Goal: Task Accomplishment & Management: Manage account settings

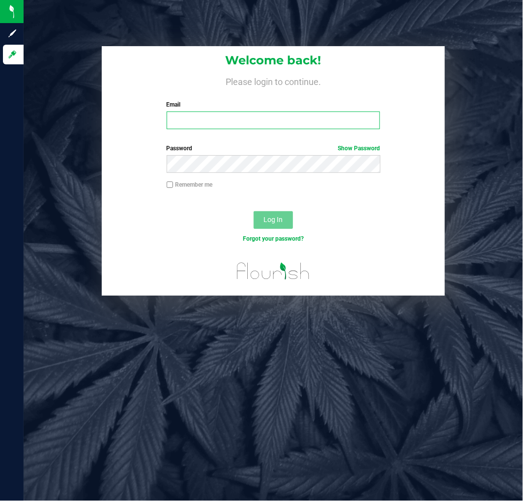
click at [202, 125] on input "Email" at bounding box center [274, 120] width 214 height 18
type input "[EMAIL_ADDRESS][DOMAIN_NAME]"
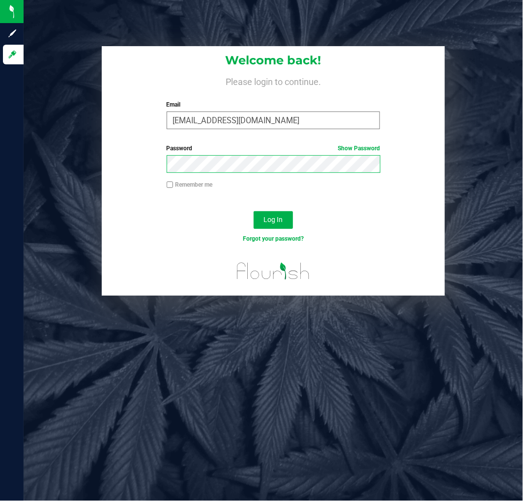
click at [253, 211] on button "Log In" at bounding box center [272, 220] width 39 height 18
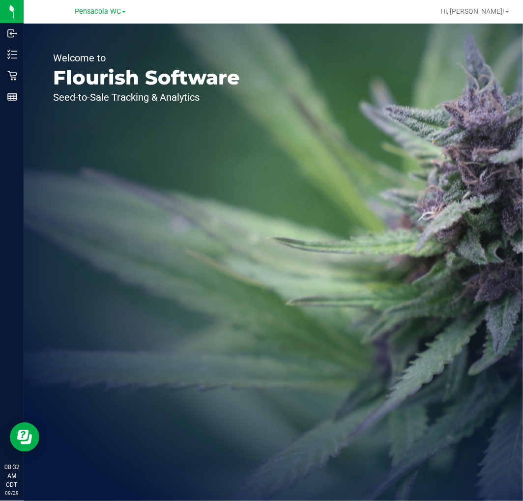
click at [24, 132] on div "Welcome to Flourish Software Seed-to-Sale Tracking & Analytics" at bounding box center [147, 262] width 246 height 477
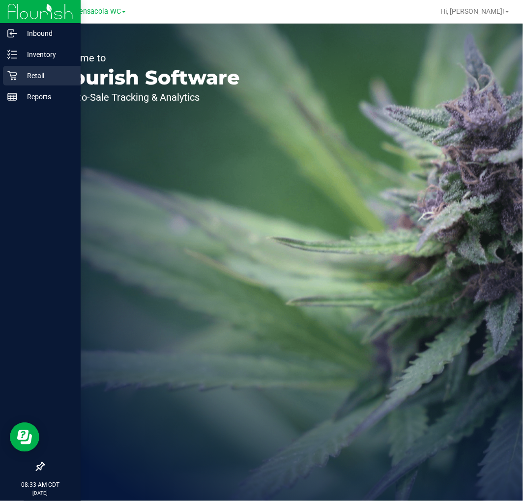
click at [38, 74] on p "Retail" at bounding box center [46, 76] width 59 height 12
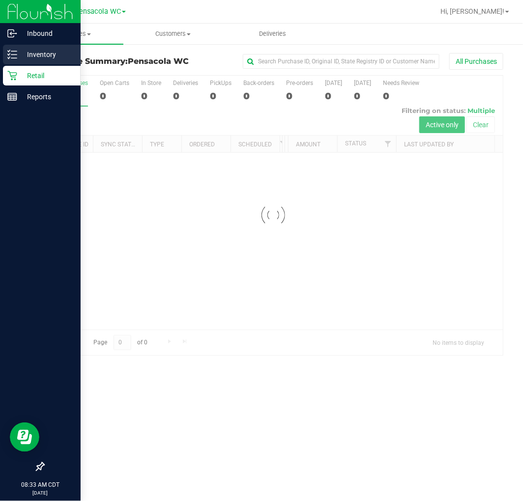
click at [38, 51] on p "Inventory" at bounding box center [46, 55] width 59 height 12
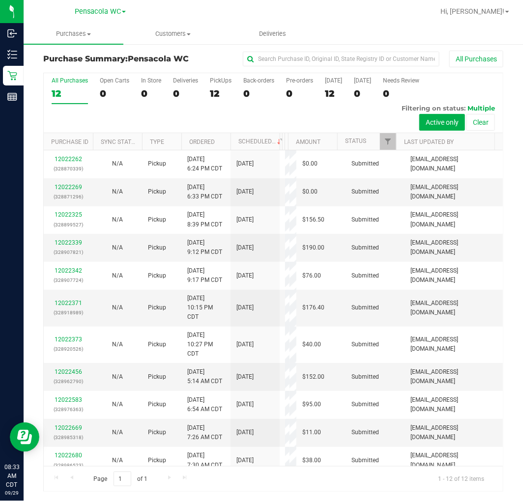
click at [178, 138] on th "Type" at bounding box center [161, 141] width 39 height 17
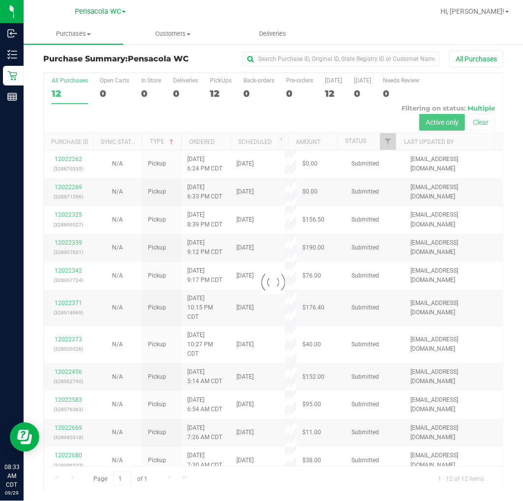
click at [210, 140] on div at bounding box center [273, 282] width 459 height 418
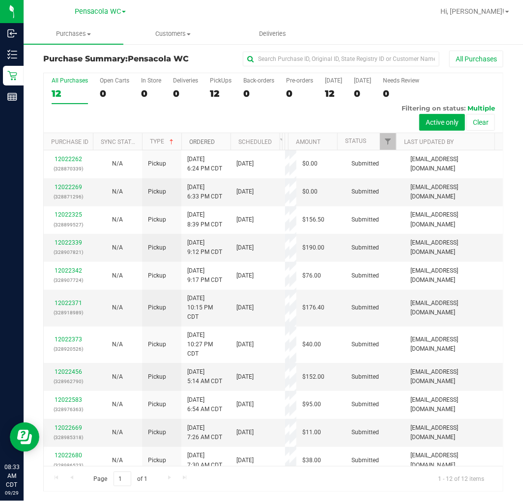
click at [210, 140] on link "Ordered" at bounding box center [202, 142] width 26 height 7
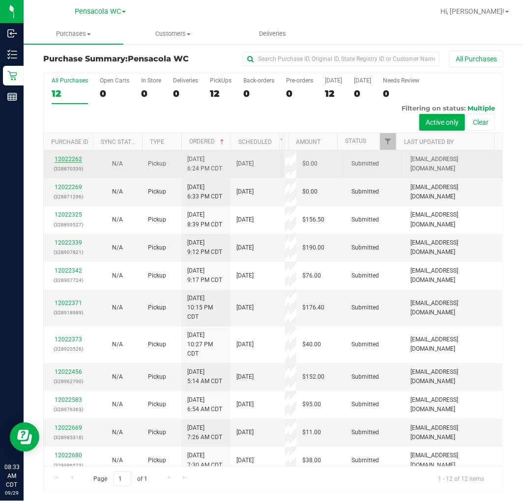
click at [71, 158] on link "12022262" at bounding box center [69, 159] width 28 height 7
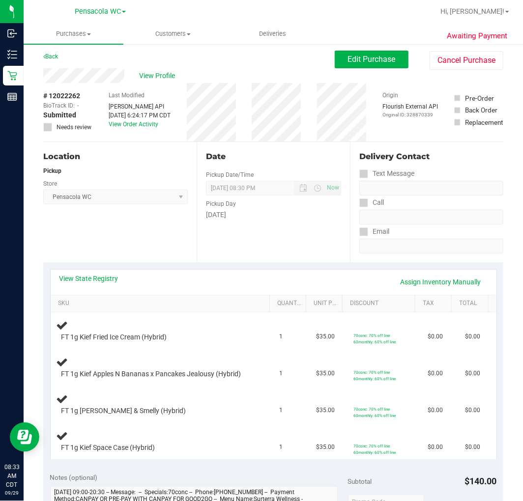
click at [122, 250] on div "Location Pickup Store Pensacola WC Select Store Bonita Springs WC Boynton Beach…" at bounding box center [119, 202] width 153 height 120
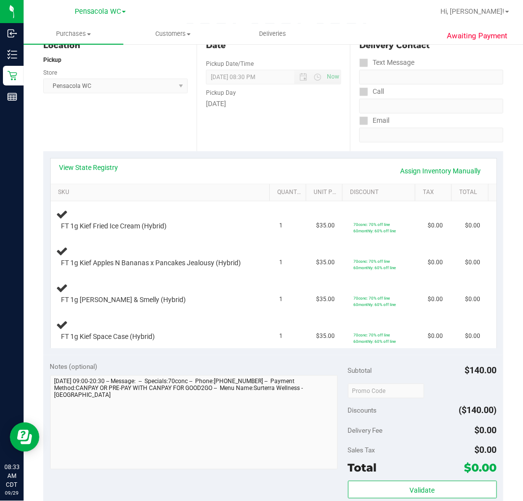
scroll to position [111, 0]
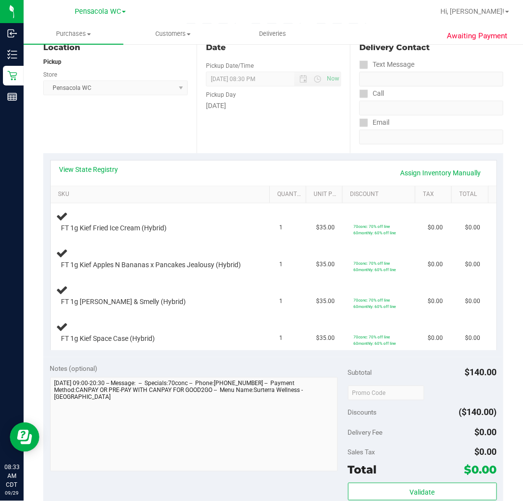
click at [208, 361] on div "Notes (optional) Subtotal $140.00 Discounts ($140.00) Delivery Fee $0.00 Sales …" at bounding box center [273, 445] width 460 height 177
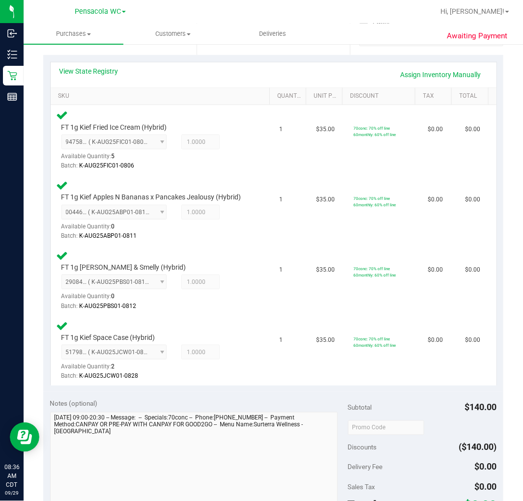
scroll to position [278, 0]
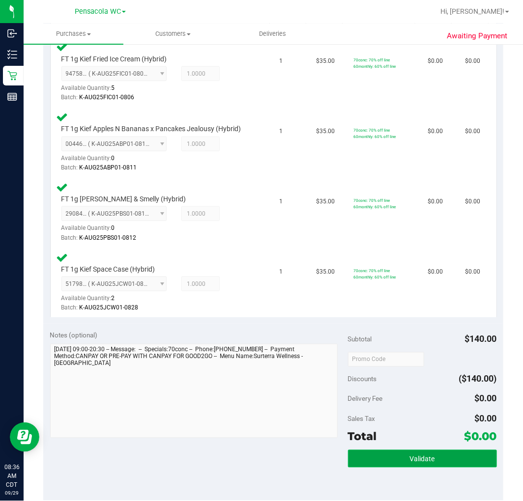
click at [368, 450] on button "Validate" at bounding box center [422, 459] width 149 height 18
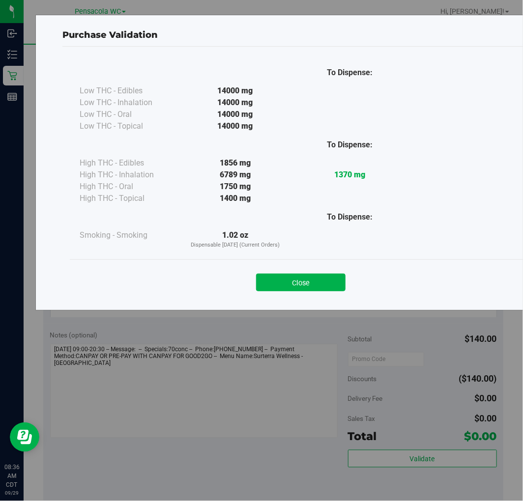
click at [301, 282] on button "Close" at bounding box center [300, 283] width 89 height 18
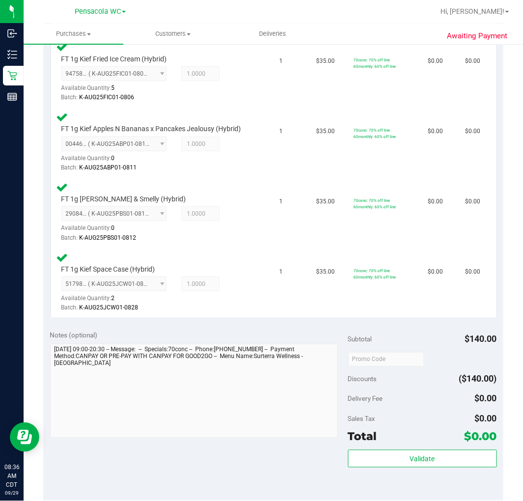
click at [311, 331] on div "Notes (optional)" at bounding box center [199, 336] width 298 height 10
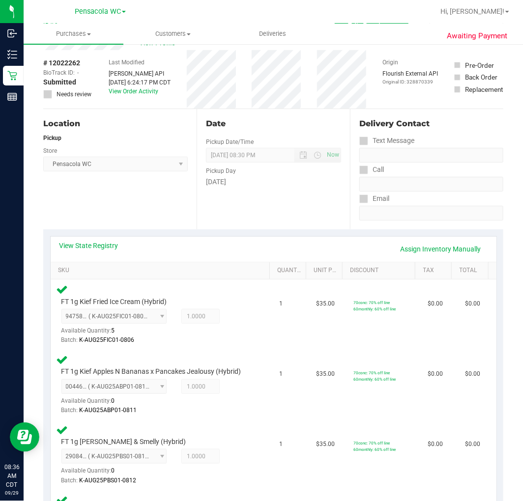
scroll to position [0, 0]
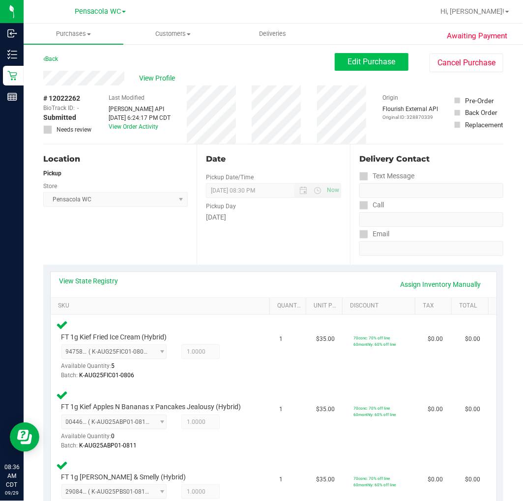
drag, startPoint x: 386, startPoint y: 75, endPoint x: 388, endPoint y: 67, distance: 8.1
click at [386, 75] on div "View Profile # 12022262 BioTrack ID: - Submitted Needs review Last Modified Jan…" at bounding box center [273, 108] width 460 height 74
click at [390, 64] on button "Edit Purchase" at bounding box center [371, 62] width 74 height 18
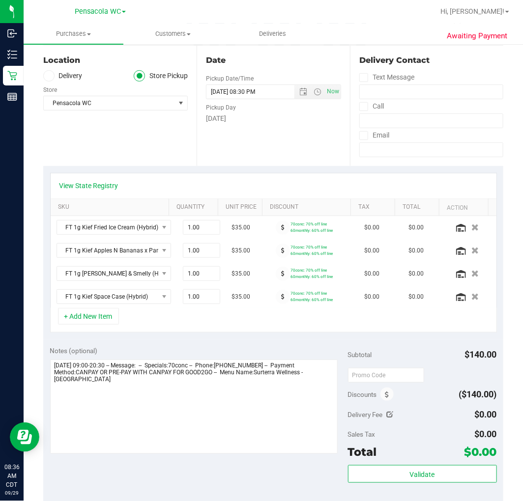
scroll to position [109, 0]
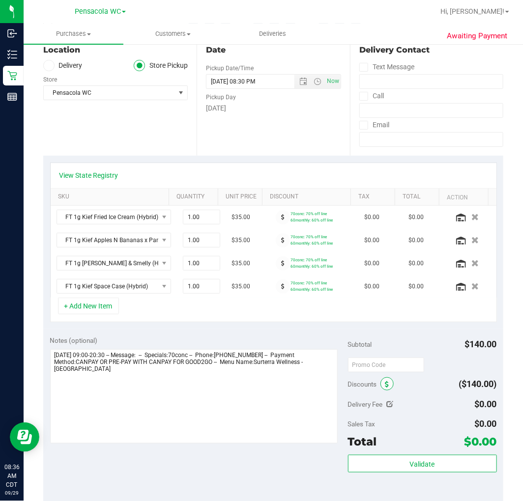
click at [385, 384] on span at bounding box center [386, 383] width 13 height 13
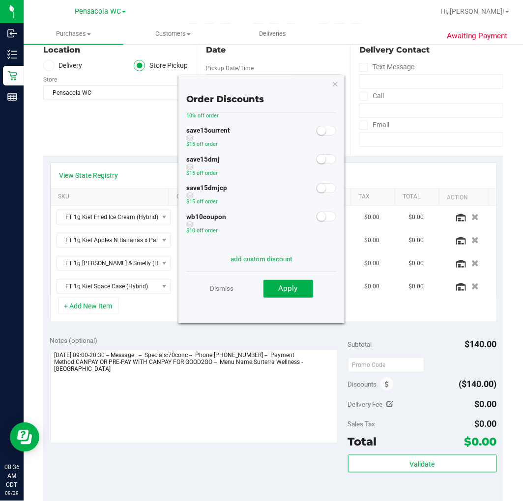
scroll to position [0, 0]
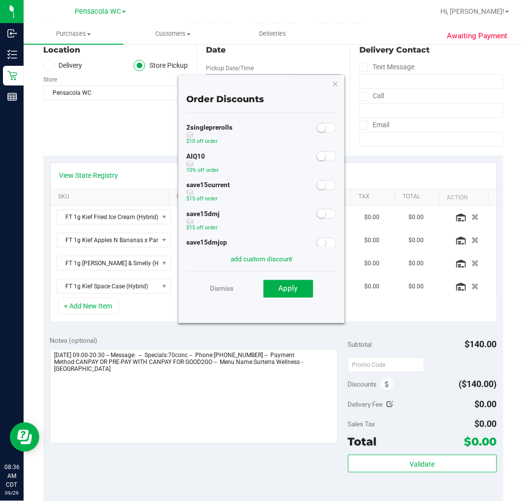
click at [332, 80] on icon "button" at bounding box center [335, 84] width 7 height 12
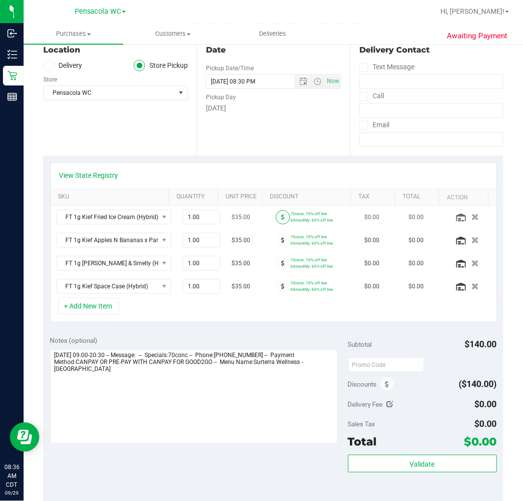
click at [276, 222] on span at bounding box center [283, 217] width 14 height 14
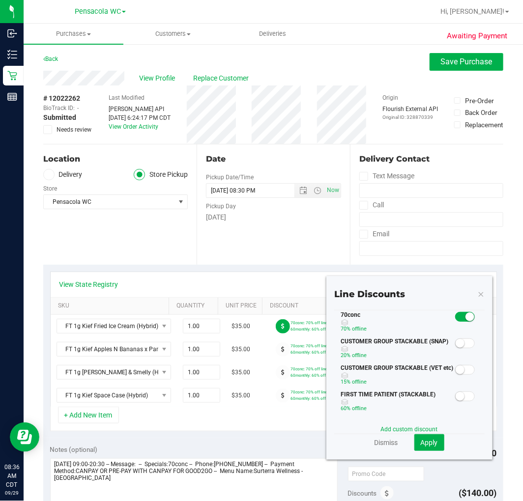
click at [477, 293] on icon at bounding box center [480, 294] width 7 height 12
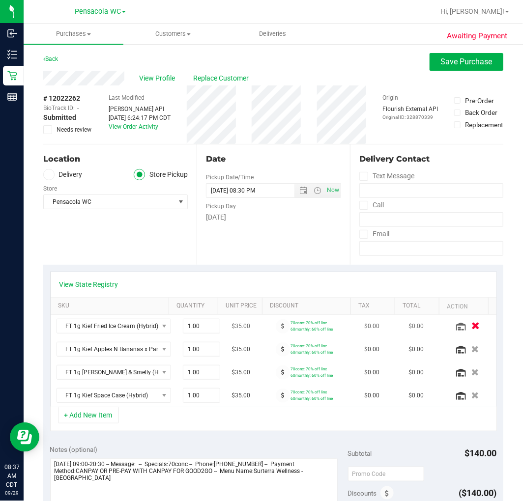
click at [467, 325] on button "button" at bounding box center [475, 326] width 17 height 10
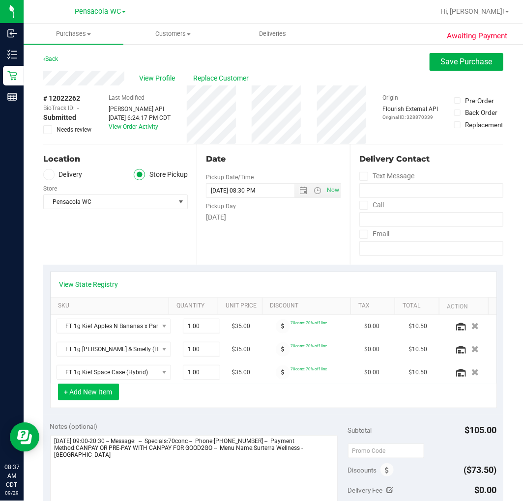
click at [112, 398] on button "+ Add New Item" at bounding box center [88, 392] width 61 height 17
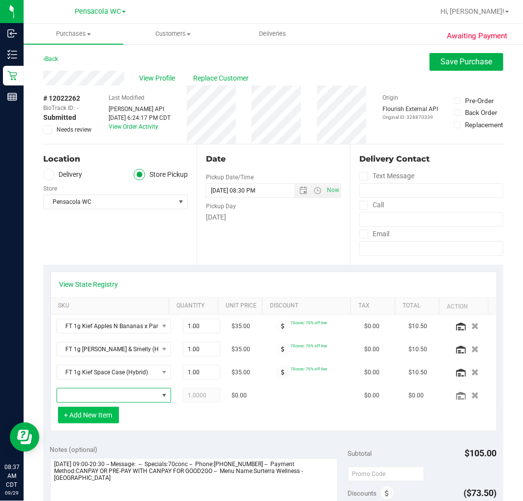
click at [112, 398] on span "NO DATA FOUND" at bounding box center [107, 396] width 101 height 14
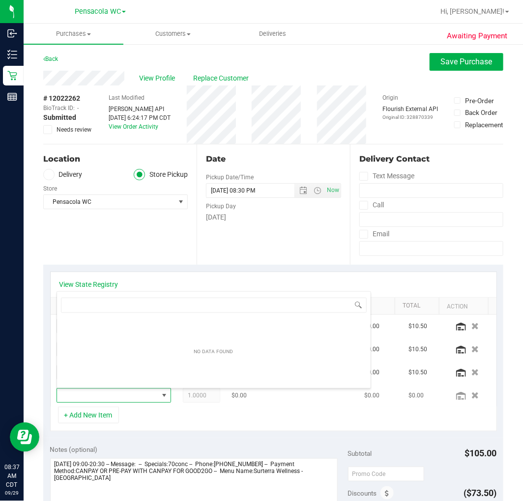
scroll to position [15, 90]
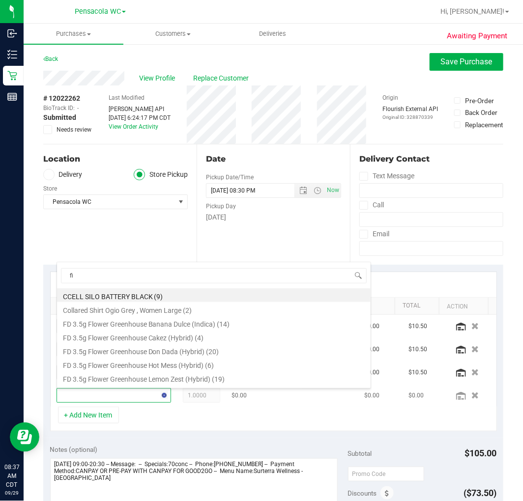
type input "fic"
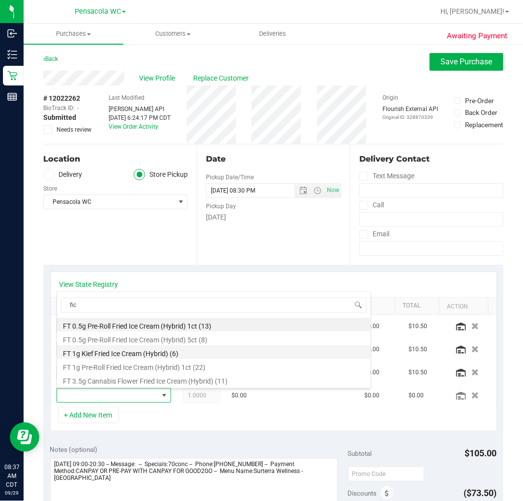
click at [126, 353] on li "FT 1g Kief Fried Ice Cream (Hybrid) (6)" at bounding box center [213, 352] width 313 height 14
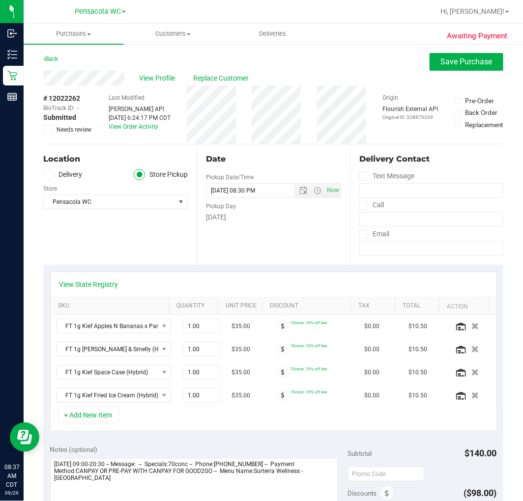
click at [206, 419] on div "+ Add New Item" at bounding box center [273, 419] width 446 height 25
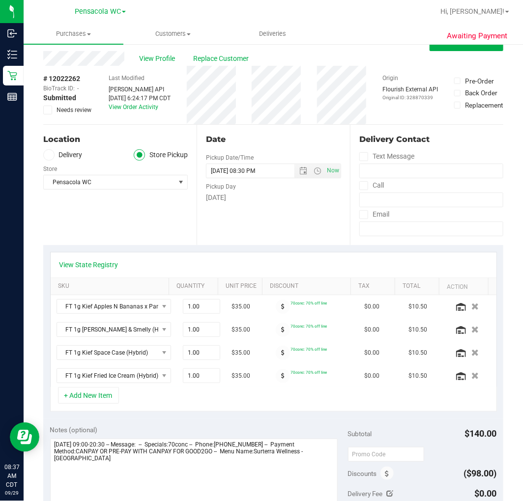
scroll to position [0, 0]
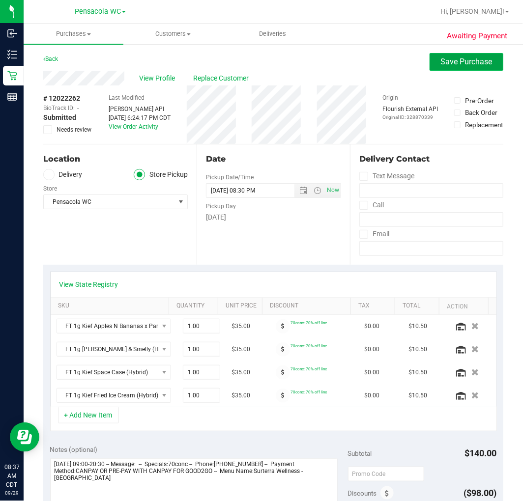
click at [445, 61] on span "Save Purchase" at bounding box center [467, 61] width 52 height 9
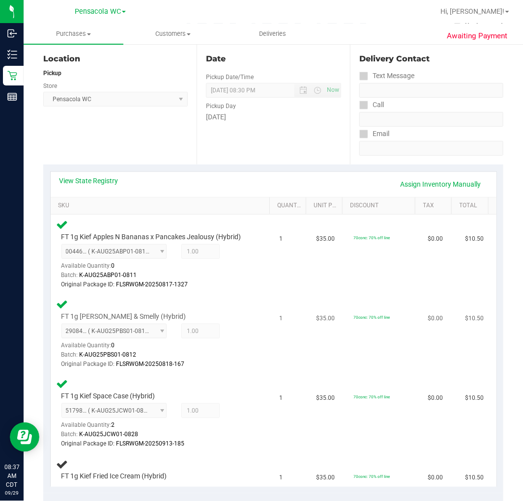
scroll to position [164, 0]
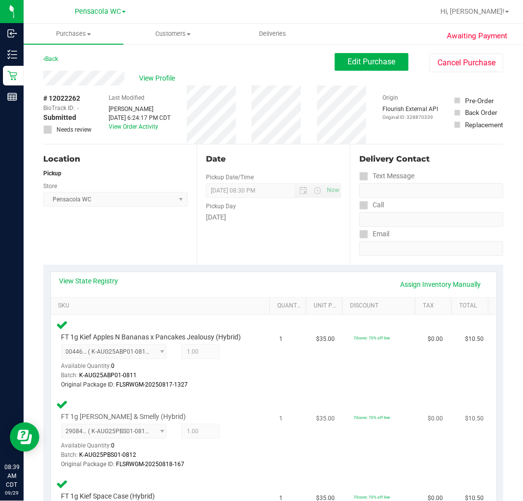
scroll to position [273, 0]
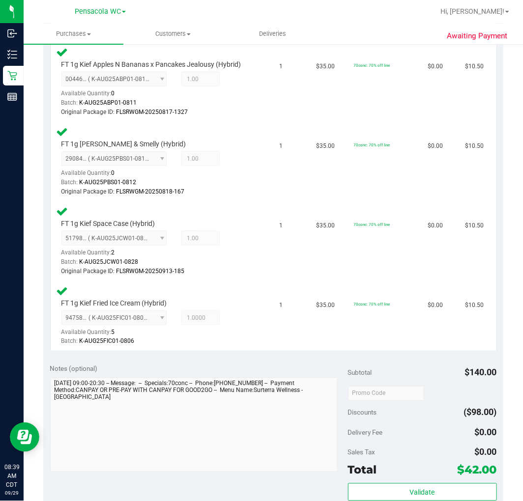
click at [415, 445] on div "Sales Tax $0.00" at bounding box center [422, 453] width 149 height 18
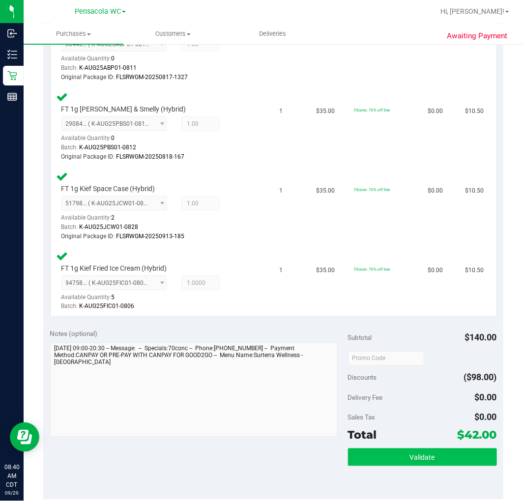
scroll to position [327, 0]
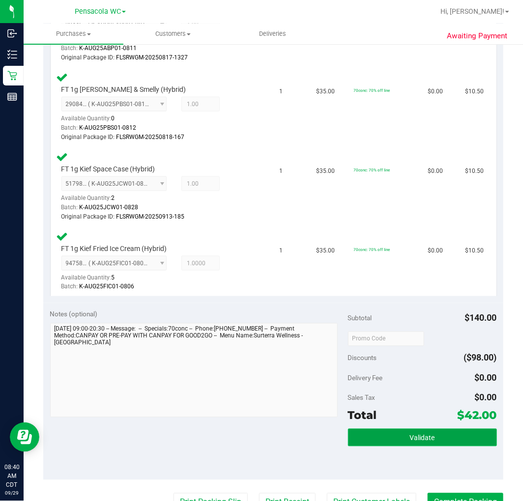
click at [397, 441] on button "Validate" at bounding box center [422, 438] width 149 height 18
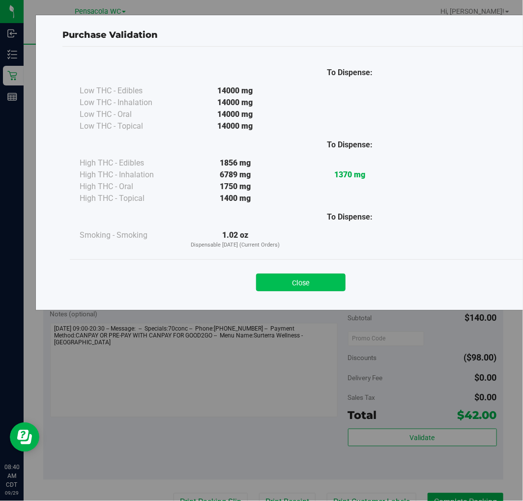
click at [278, 283] on button "Close" at bounding box center [300, 283] width 89 height 18
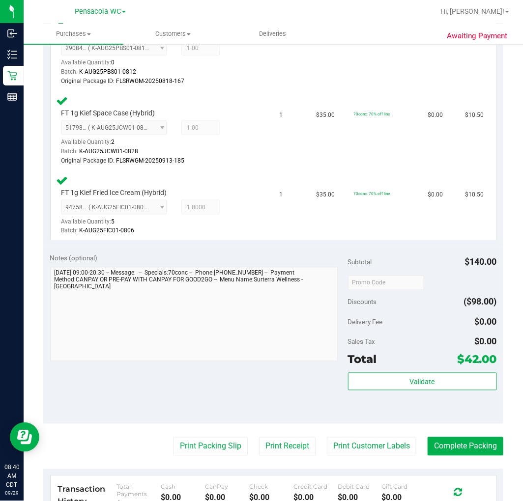
scroll to position [436, 0]
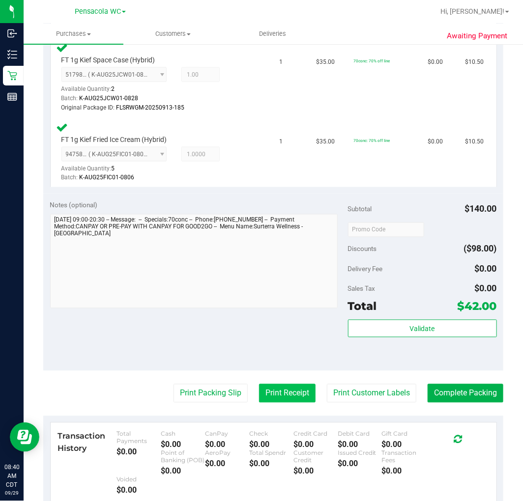
click at [280, 388] on button "Print Receipt" at bounding box center [287, 393] width 56 height 19
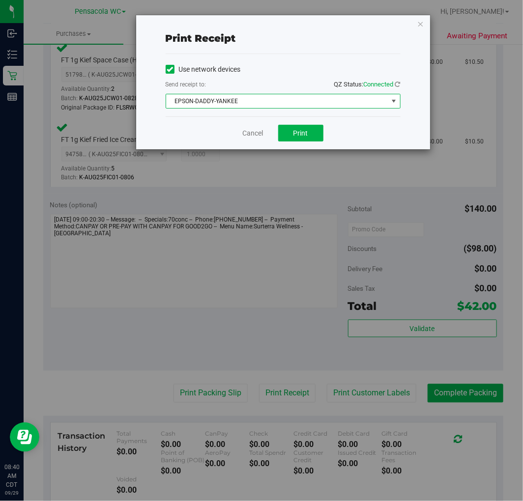
click at [261, 105] on span "EPSON-DADDY-YANKEE" at bounding box center [277, 101] width 222 height 14
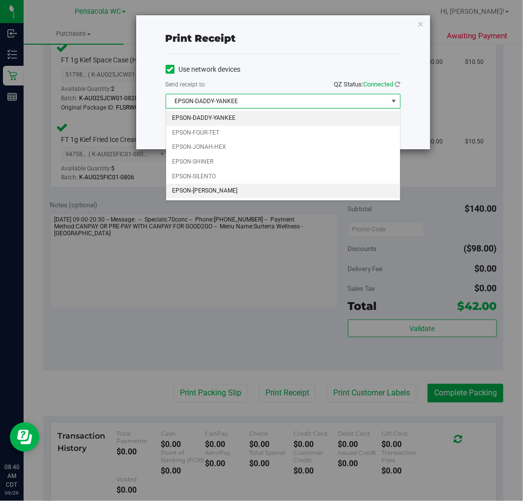
click at [184, 192] on li "EPSON-TERRY-MACALMON" at bounding box center [283, 191] width 234 height 15
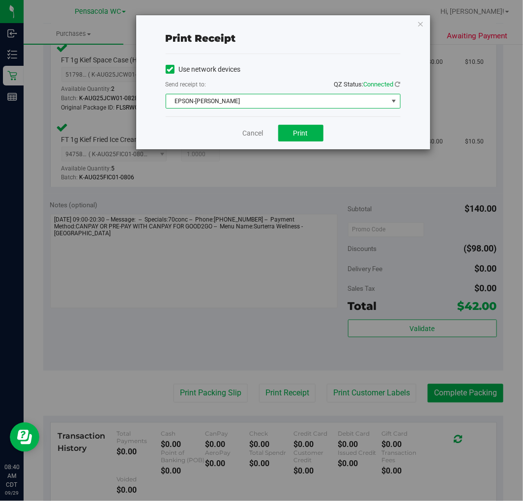
click at [380, 135] on div "Cancel Print" at bounding box center [283, 132] width 235 height 33
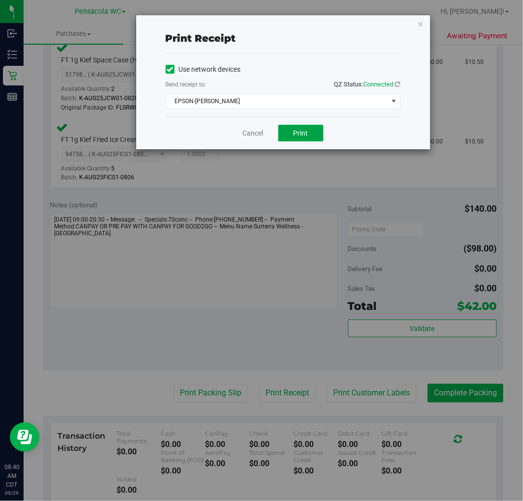
click at [300, 134] on span "Print" at bounding box center [300, 133] width 15 height 8
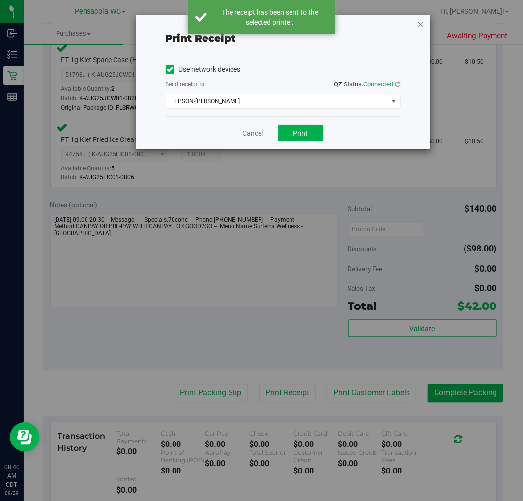
click at [420, 24] on icon "button" at bounding box center [420, 24] width 7 height 12
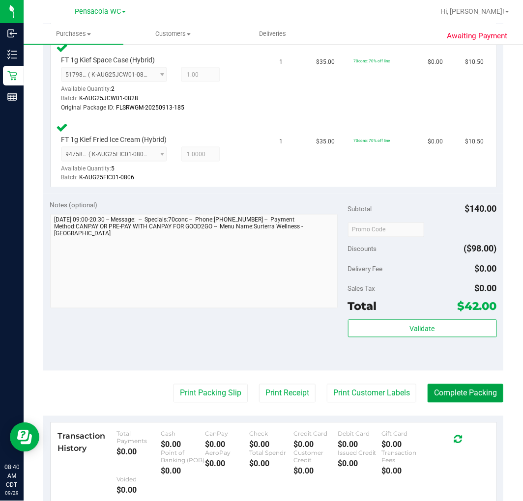
click at [439, 394] on button "Complete Packing" at bounding box center [465, 393] width 76 height 19
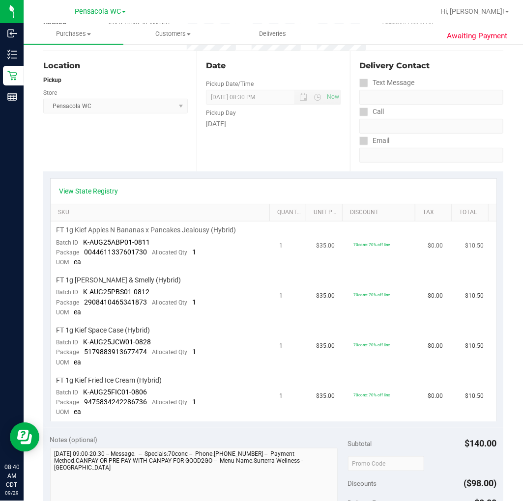
scroll to position [273, 0]
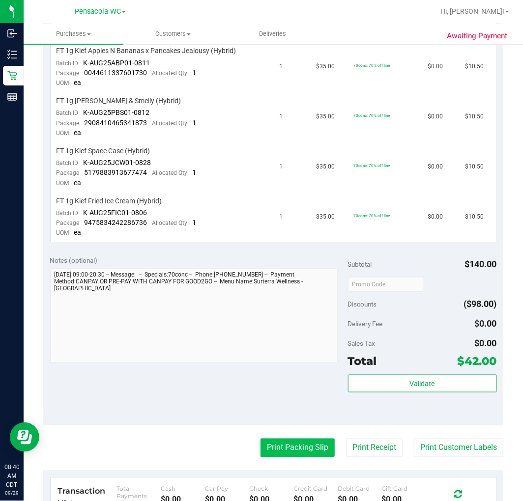
click at [296, 449] on button "Print Packing Slip" at bounding box center [297, 448] width 74 height 19
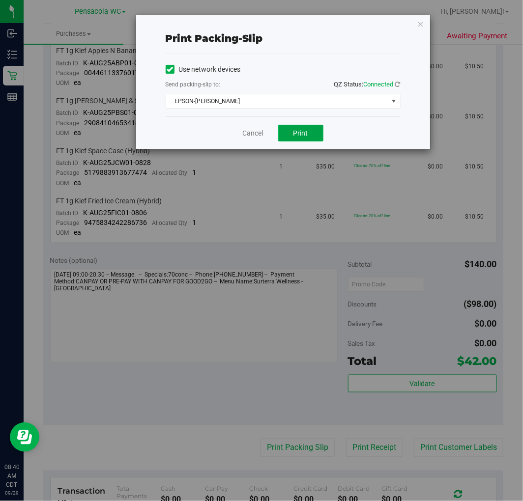
click at [303, 136] on span "Print" at bounding box center [300, 133] width 15 height 8
click at [419, 21] on icon "button" at bounding box center [420, 24] width 7 height 12
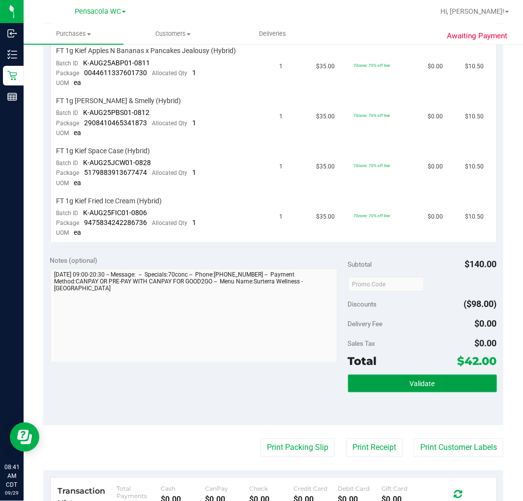
click at [348, 392] on button "Validate" at bounding box center [422, 384] width 149 height 18
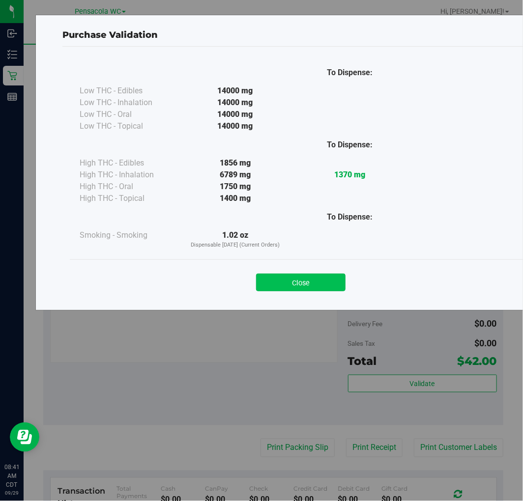
click at [287, 284] on button "Close" at bounding box center [300, 283] width 89 height 18
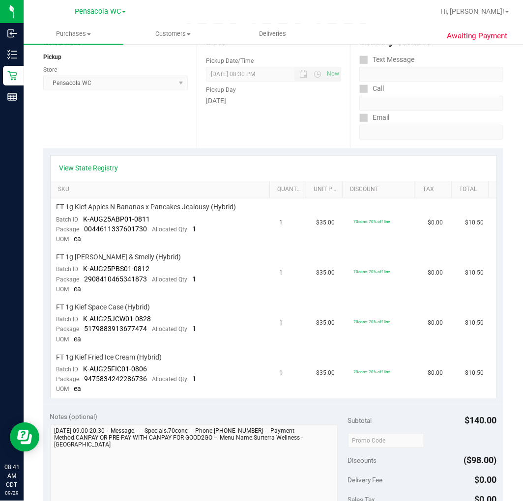
scroll to position [0, 0]
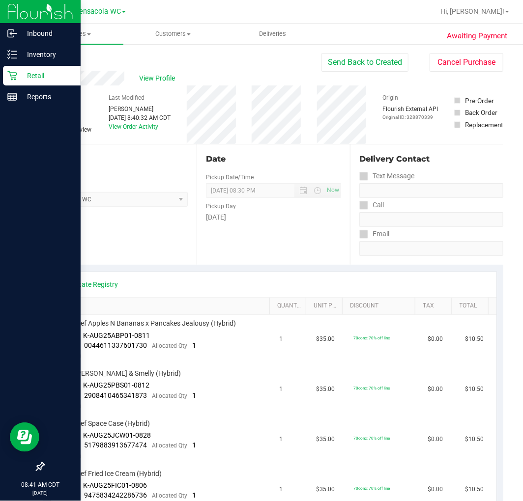
click at [34, 70] on p "Retail" at bounding box center [46, 76] width 59 height 12
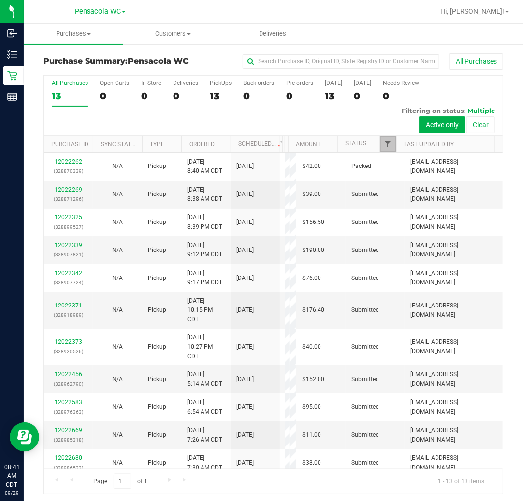
click at [384, 145] on span "Filter" at bounding box center [388, 144] width 8 height 8
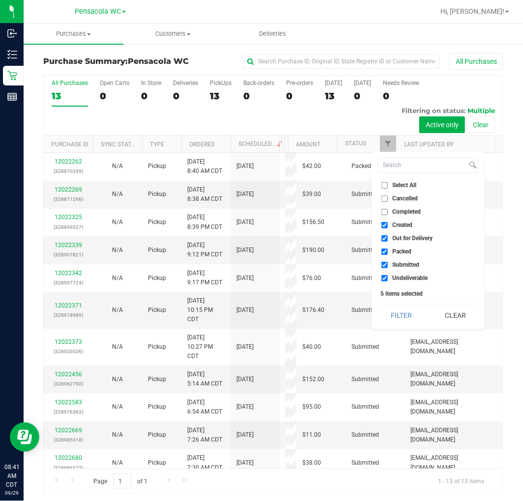
click at [397, 185] on span "Select All" at bounding box center [404, 185] width 24 height 6
click at [388, 185] on input "Select All" at bounding box center [384, 185] width 6 height 6
checkbox input "true"
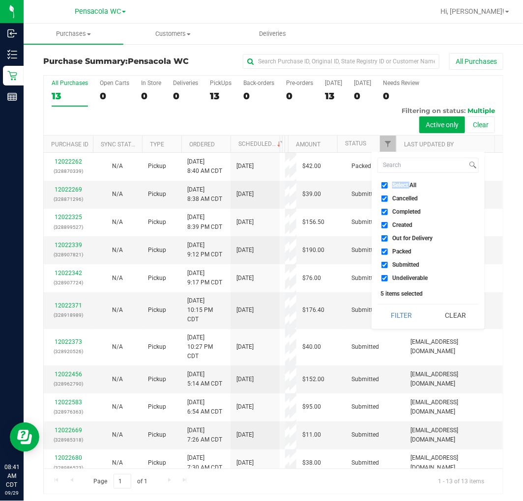
click at [397, 185] on span "Select All" at bounding box center [404, 185] width 24 height 6
click at [388, 185] on input "Select All" at bounding box center [384, 185] width 6 height 6
checkbox input "false"
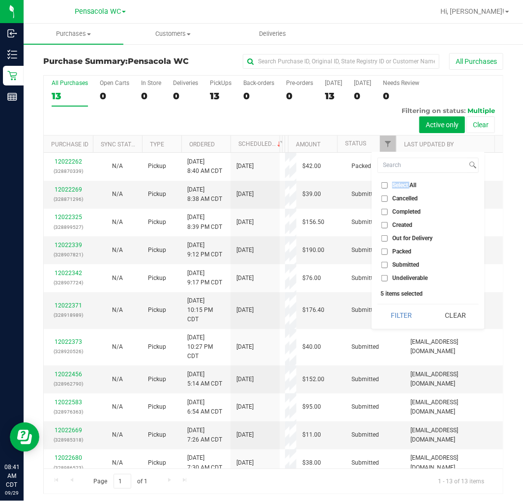
checkbox input "false"
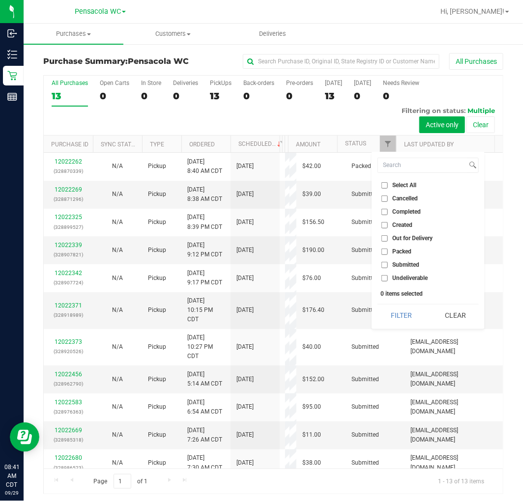
click at [399, 265] on span "Submitted" at bounding box center [405, 265] width 27 height 6
click at [388, 265] on input "Submitted" at bounding box center [384, 265] width 6 height 6
checkbox input "true"
click at [397, 314] on button "Filter" at bounding box center [400, 316] width 47 height 22
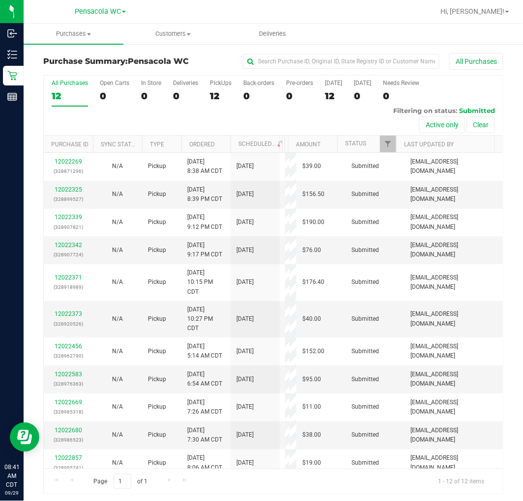
click at [225, 140] on th "Ordered" at bounding box center [205, 144] width 49 height 17
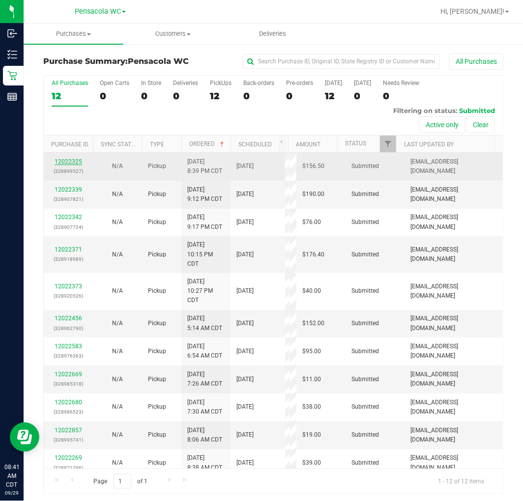
click at [68, 163] on link "12022325" at bounding box center [69, 161] width 28 height 7
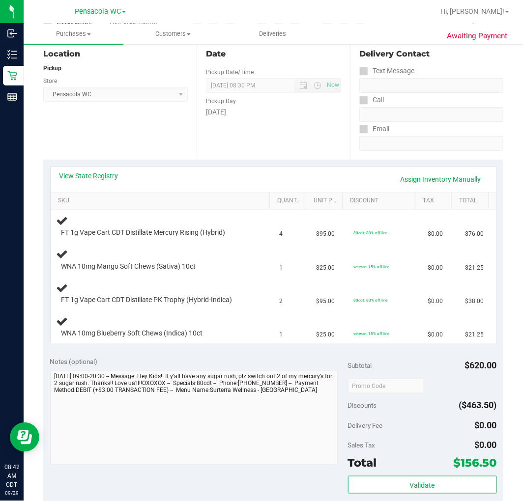
scroll to position [164, 0]
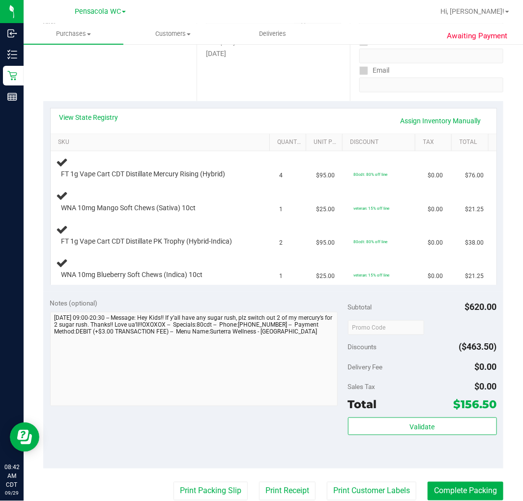
click at [210, 433] on div "Notes (optional) Subtotal $620.00 Discounts ($463.50) Delivery Fee $0.00 Sales …" at bounding box center [273, 380] width 460 height 177
click at [203, 432] on div "Notes (optional) Subtotal $620.00 Discounts ($463.50) Delivery Fee $0.00 Sales …" at bounding box center [273, 380] width 460 height 177
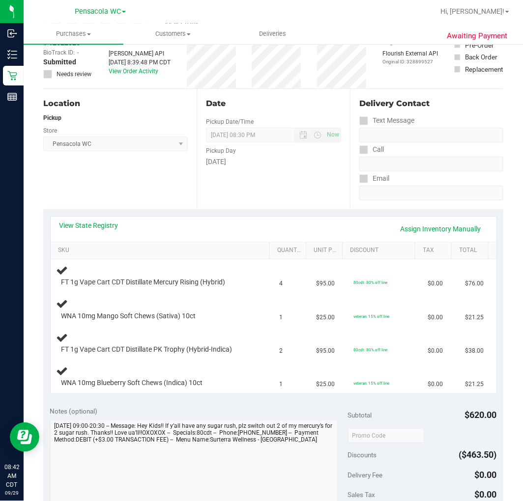
scroll to position [55, 0]
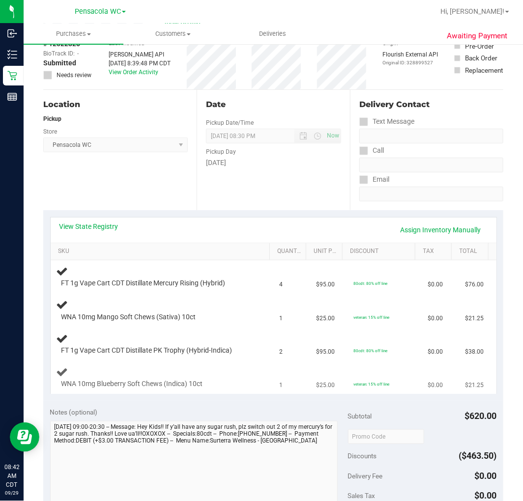
drag, startPoint x: 263, startPoint y: 406, endPoint x: 291, endPoint y: 377, distance: 39.9
click at [263, 406] on div "Notes (optional) Subtotal $620.00 Discounts ($463.50) Delivery Fee $0.00 Sales …" at bounding box center [273, 489] width 460 height 177
click at [143, 200] on div "Location Pickup Store Pensacola WC Select Store Bonita Springs WC Boynton Beach…" at bounding box center [119, 150] width 153 height 120
click at [284, 415] on div "Notes (optional)" at bounding box center [199, 412] width 298 height 10
click at [196, 191] on div "Date Pickup Date/Time 09/29/2025 Now 09/29/2025 08:30 PM Now Pickup Day Monday" at bounding box center [272, 150] width 153 height 120
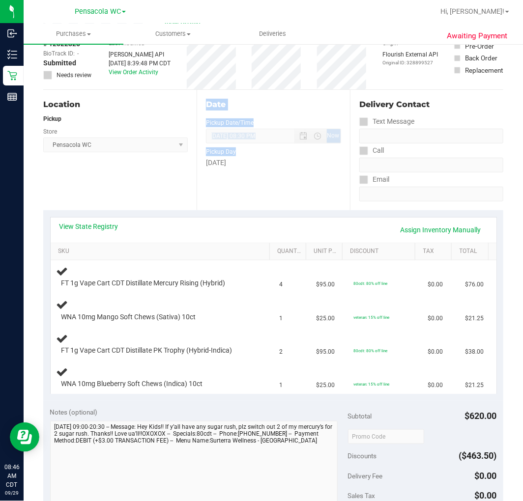
drag, startPoint x: 194, startPoint y: 191, endPoint x: 191, endPoint y: 145, distance: 45.3
click at [190, 146] on div "Location Pickup Store Pensacola WC Select Store Bonita Springs WC Boynton Beach…" at bounding box center [273, 150] width 460 height 120
click at [197, 187] on div "Date Pickup Date/Time 09/29/2025 Now 09/29/2025 08:30 PM Now Pickup Day Monday" at bounding box center [272, 150] width 153 height 120
drag, startPoint x: 190, startPoint y: 201, endPoint x: 212, endPoint y: 200, distance: 22.1
click at [212, 200] on div "Location Pickup Store Pensacola WC Select Store Bonita Springs WC Boynton Beach…" at bounding box center [273, 150] width 460 height 120
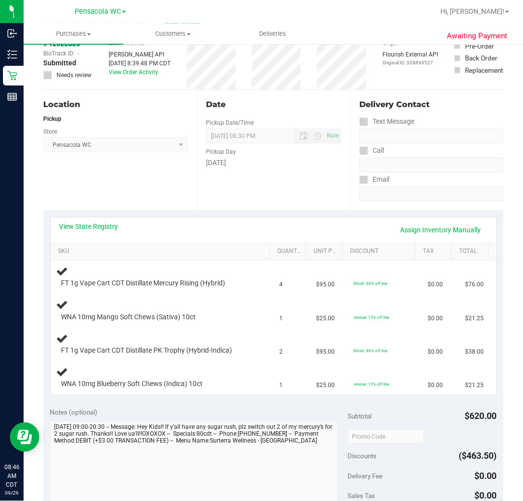
click at [212, 200] on div "Date Pickup Date/Time 09/29/2025 Now 09/29/2025 08:30 PM Now Pickup Day Monday" at bounding box center [272, 150] width 153 height 120
click at [163, 185] on div "Location Pickup Store Pensacola WC Select Store Bonita Springs WC Boynton Beach…" at bounding box center [119, 150] width 153 height 120
click at [162, 197] on div "Location Pickup Store Pensacola WC Select Store Bonita Springs WC Boynton Beach…" at bounding box center [119, 150] width 153 height 120
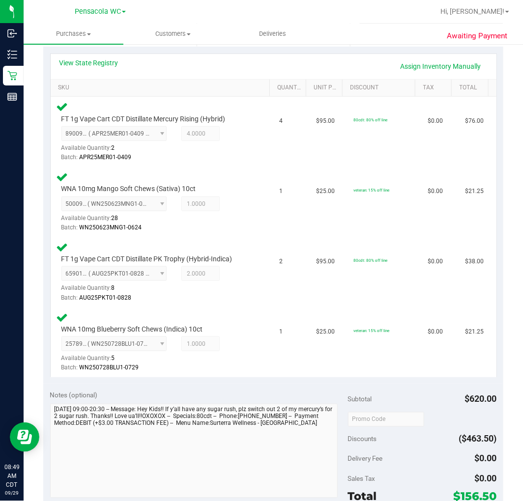
scroll to position [382, 0]
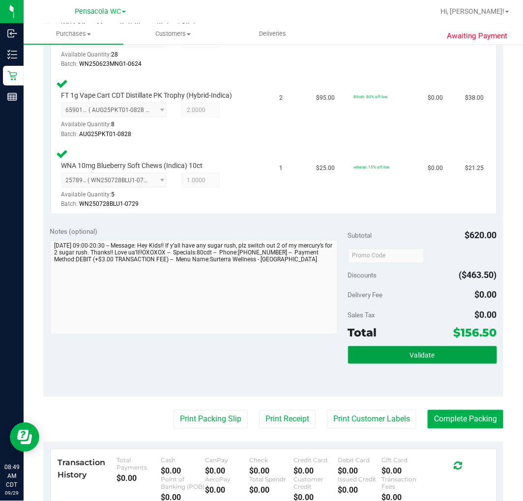
click at [424, 352] on span "Validate" at bounding box center [422, 356] width 25 height 8
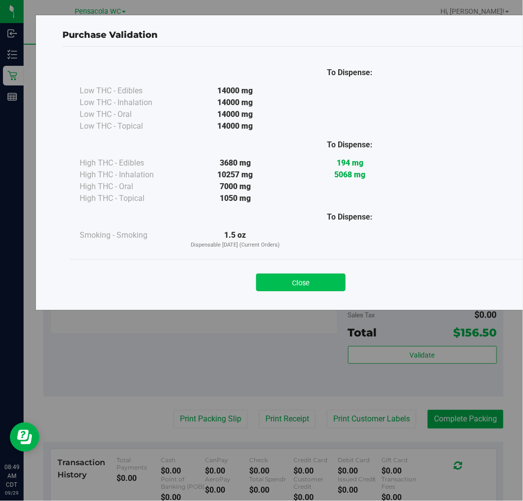
click at [294, 286] on button "Close" at bounding box center [300, 283] width 89 height 18
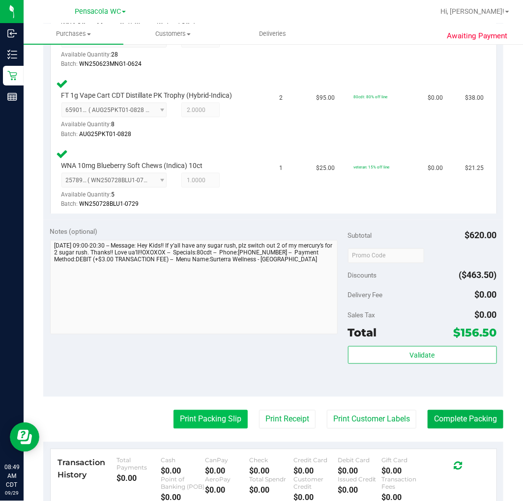
click at [202, 423] on button "Print Packing Slip" at bounding box center [210, 419] width 74 height 19
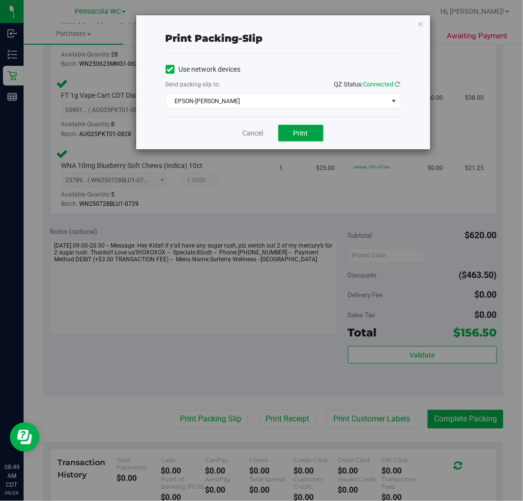
click at [295, 131] on span "Print" at bounding box center [300, 133] width 15 height 8
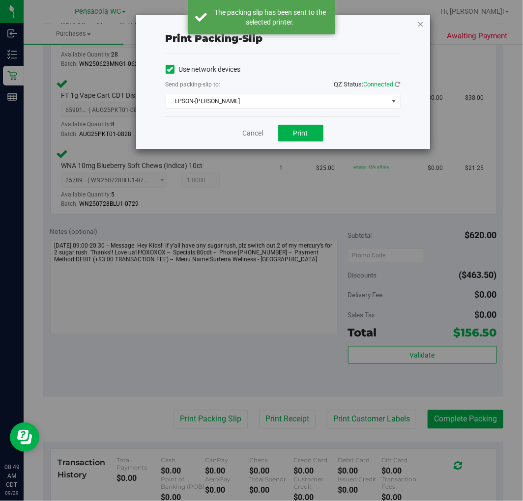
click at [418, 23] on icon "button" at bounding box center [420, 24] width 7 height 12
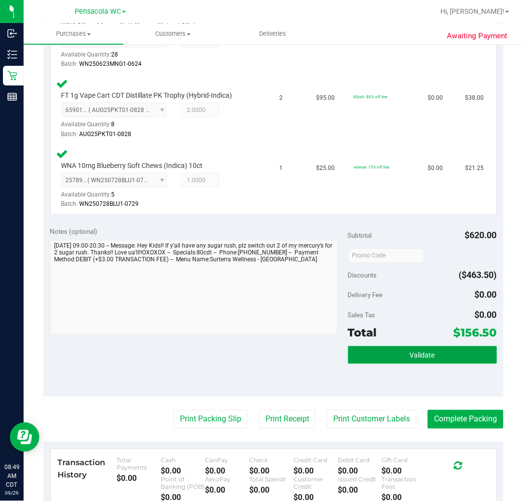
click at [418, 354] on span "Validate" at bounding box center [422, 356] width 25 height 8
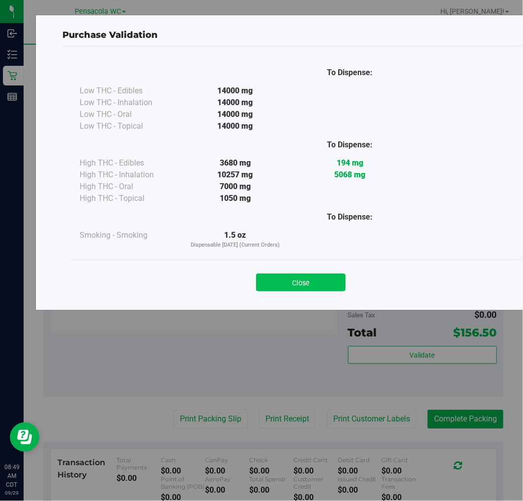
click at [305, 276] on button "Close" at bounding box center [300, 283] width 89 height 18
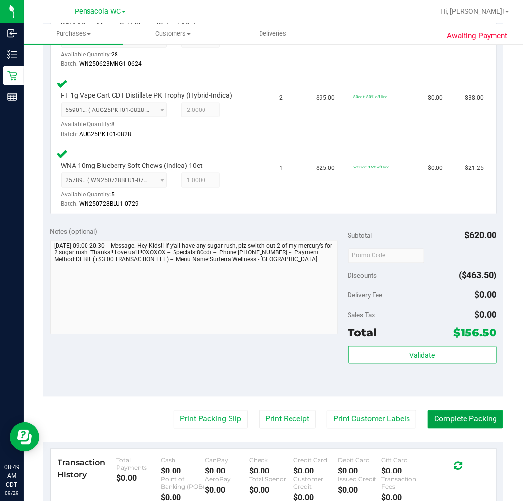
click at [455, 415] on button "Complete Packing" at bounding box center [465, 419] width 76 height 19
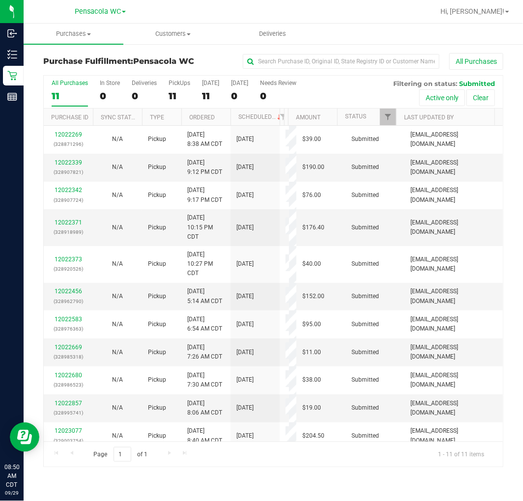
click at [212, 112] on th "Ordered" at bounding box center [205, 117] width 49 height 17
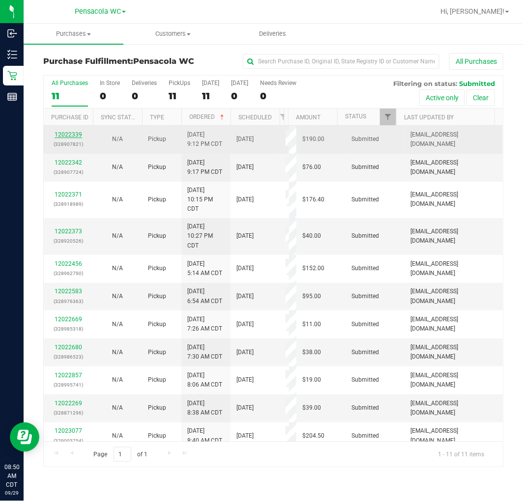
click at [58, 135] on link "12022339" at bounding box center [69, 134] width 28 height 7
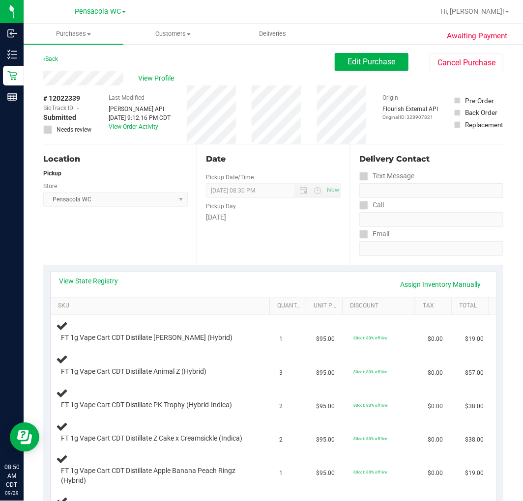
scroll to position [55, 0]
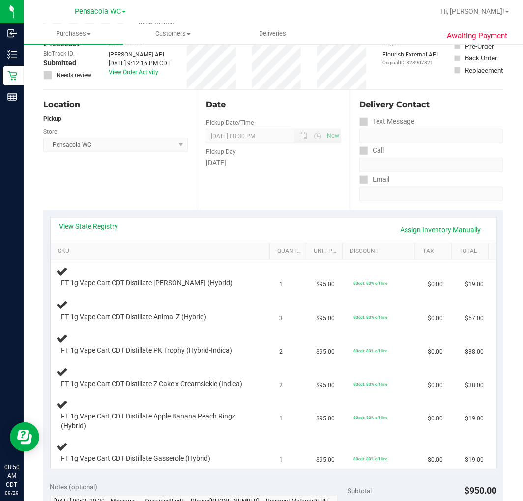
click at [126, 193] on div "Location Pickup Store Pensacola WC Select Store Bonita Springs WC Boynton Beach…" at bounding box center [119, 150] width 153 height 120
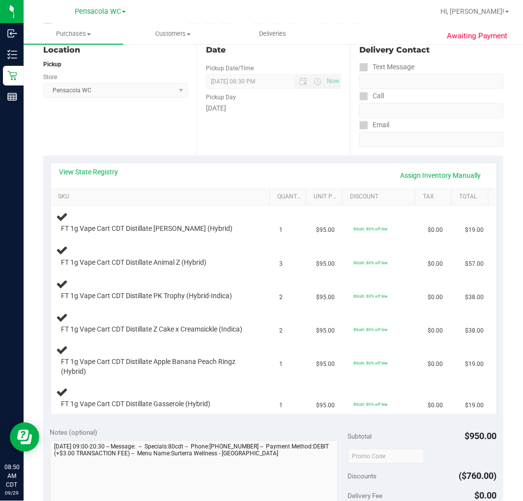
click at [154, 437] on div "Notes (optional)" at bounding box center [199, 432] width 298 height 10
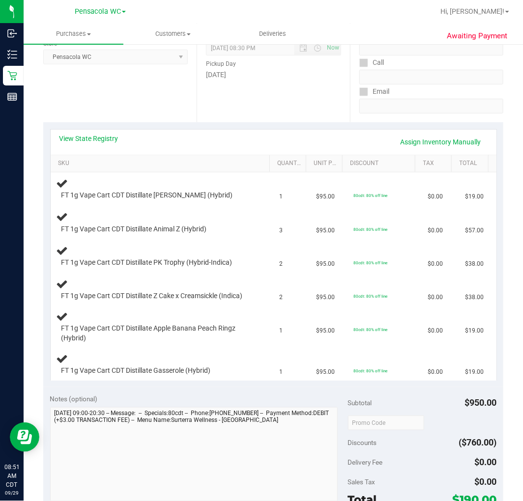
scroll to position [141, 0]
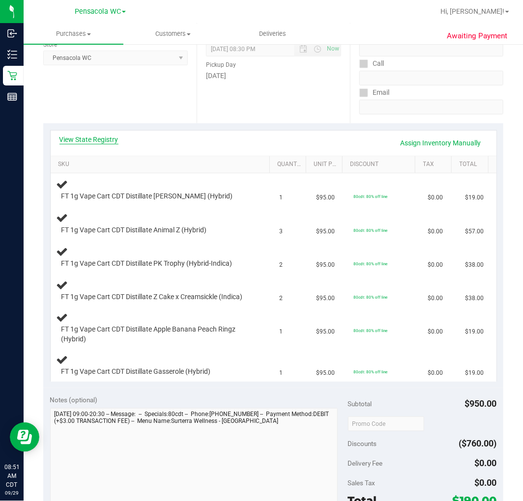
click at [89, 140] on link "View State Registry" at bounding box center [88, 140] width 59 height 10
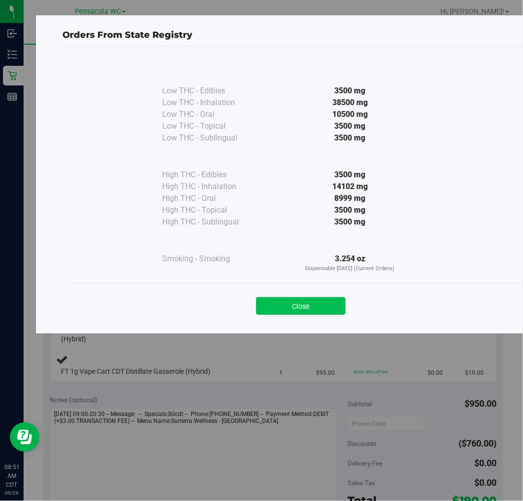
click at [287, 312] on button "Close" at bounding box center [300, 306] width 89 height 18
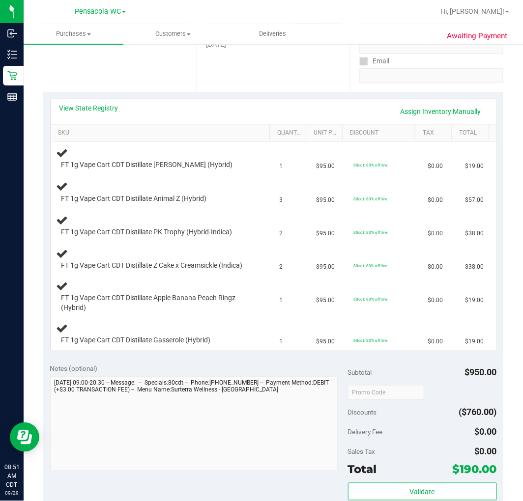
scroll to position [173, 0]
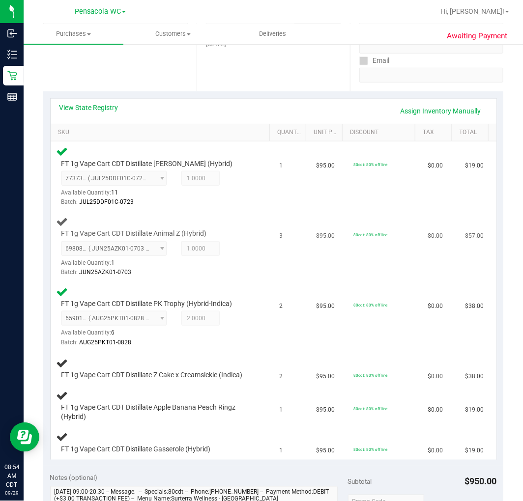
click at [222, 243] on div "6980817416100687 ( JUN25AZK01-0703 | orig: FLSRWGM-20250716-1788 ) 698081741610…" at bounding box center [156, 259] width 190 height 36
click at [273, 263] on td "3" at bounding box center [291, 247] width 37 height 70
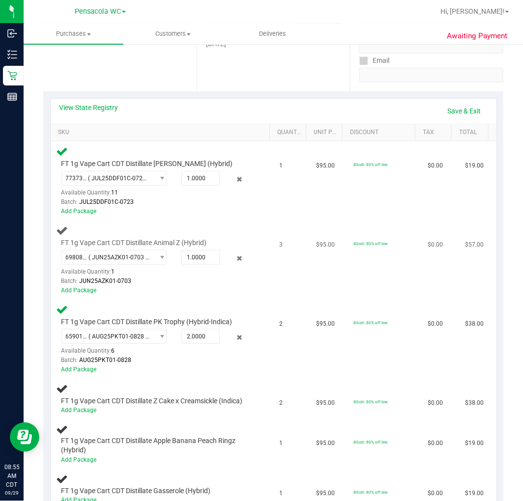
click at [273, 297] on td "3" at bounding box center [291, 260] width 37 height 79
click at [182, 257] on input "1.0000" at bounding box center [200, 258] width 37 height 14
type input "2"
click at [298, 280] on td "3" at bounding box center [291, 260] width 37 height 79
type input "2.0000"
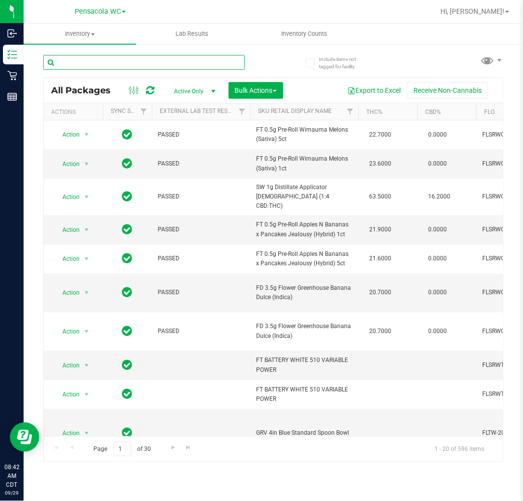
click at [137, 58] on input "text" at bounding box center [143, 62] width 201 height 15
type input "7766154187273904"
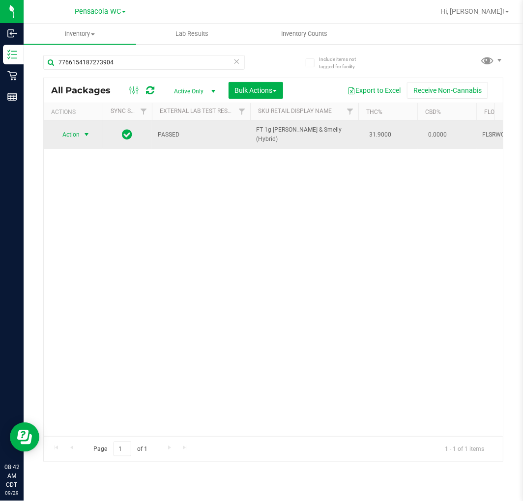
click at [86, 135] on span "select" at bounding box center [87, 135] width 8 height 8
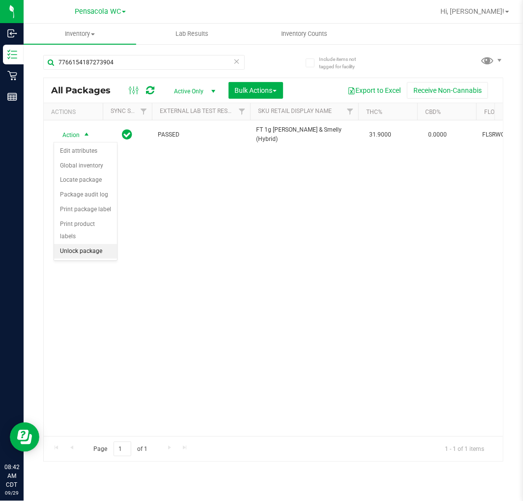
click at [94, 253] on li "Unlock package" at bounding box center [85, 251] width 63 height 15
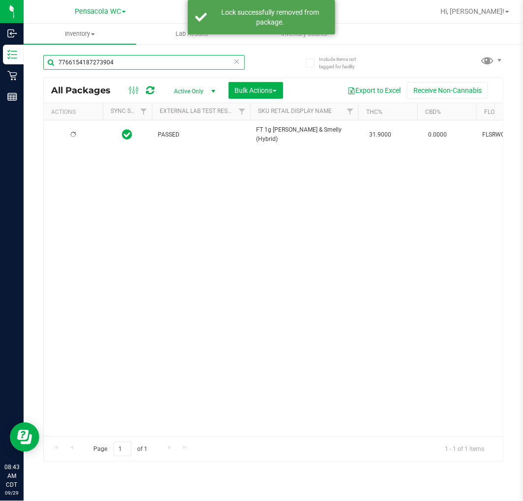
click at [240, 62] on input "7766154187273904" at bounding box center [143, 62] width 201 height 15
click at [232, 65] on input "7766154187273904" at bounding box center [143, 62] width 201 height 15
click at [234, 60] on icon at bounding box center [236, 61] width 7 height 12
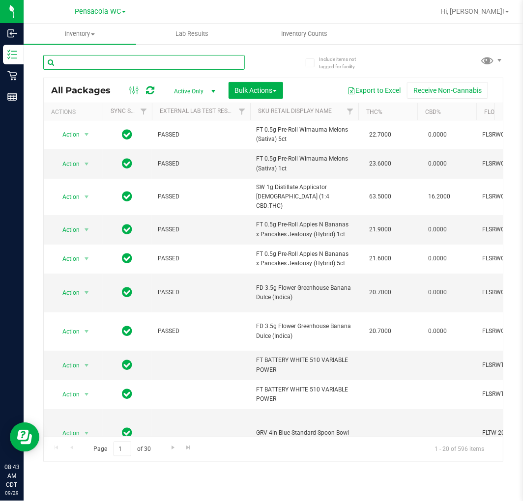
click at [87, 65] on input "text" at bounding box center [143, 62] width 201 height 15
type input "4017796954622446"
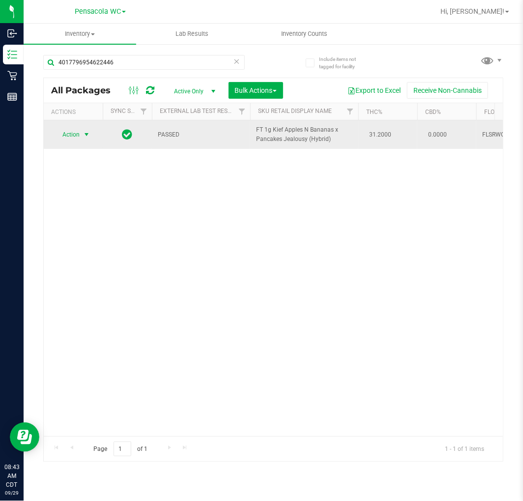
click at [68, 139] on span "Action" at bounding box center [67, 135] width 27 height 14
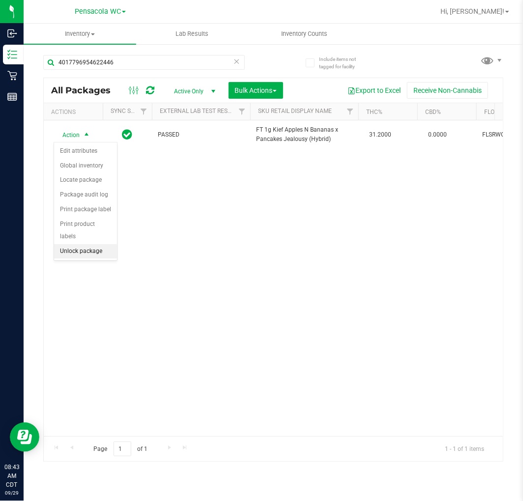
click at [87, 253] on li "Unlock package" at bounding box center [85, 251] width 63 height 15
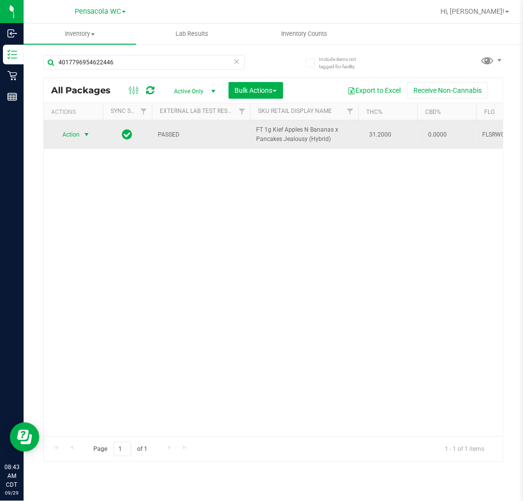
click at [77, 133] on span "Action" at bounding box center [67, 135] width 27 height 14
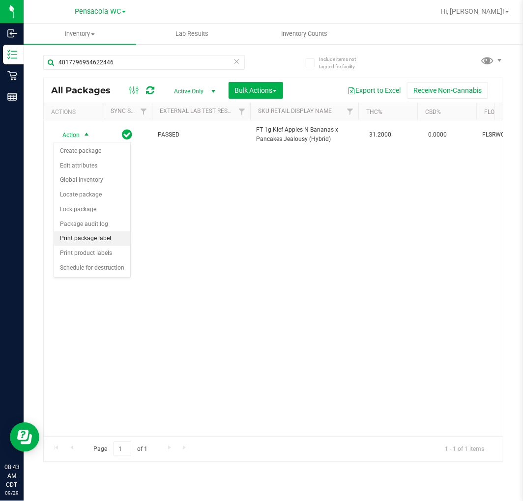
click at [92, 237] on li "Print package label" at bounding box center [92, 238] width 76 height 15
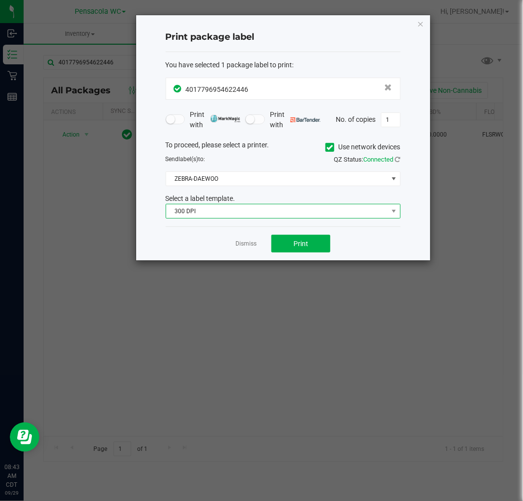
click at [291, 205] on span "300 DPI" at bounding box center [277, 211] width 222 height 14
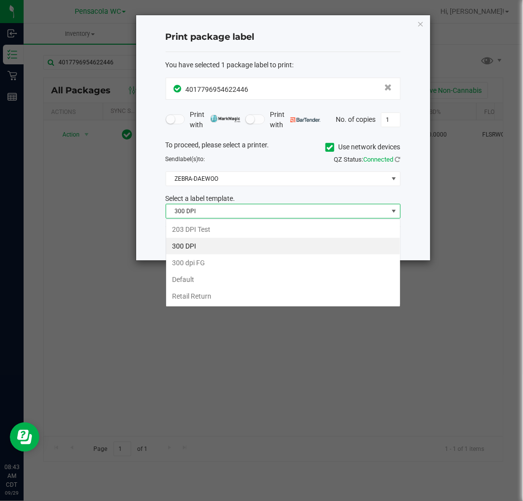
scroll to position [15, 234]
click at [229, 229] on li "203 DPI Test" at bounding box center [283, 229] width 234 height 17
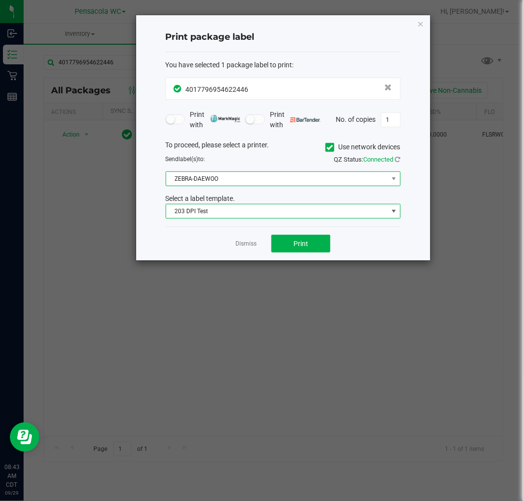
click at [229, 185] on span "ZEBRA-DAEWOO" at bounding box center [277, 179] width 222 height 14
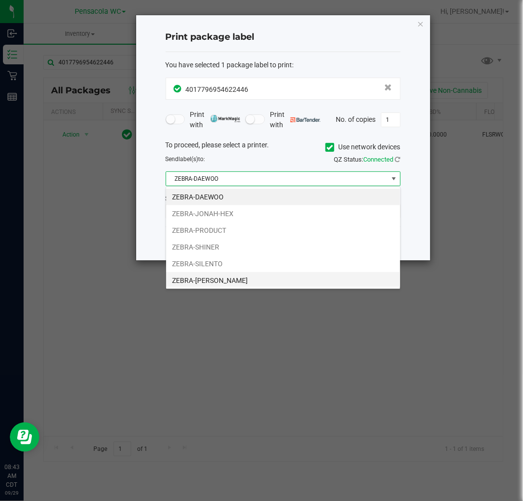
click at [225, 277] on li "ZEBRA-TERRY-MACALMON" at bounding box center [283, 280] width 234 height 17
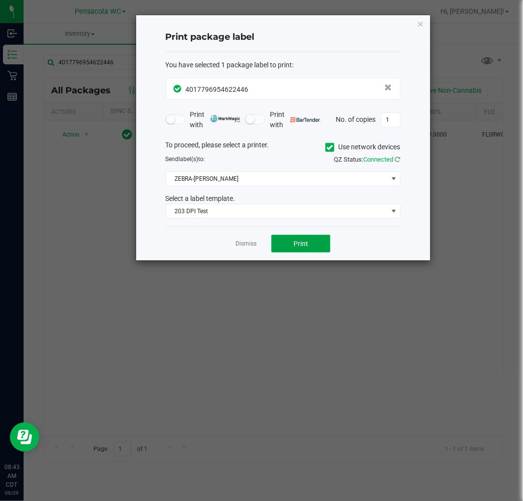
click at [310, 248] on button "Print" at bounding box center [300, 244] width 59 height 18
click at [418, 21] on icon "button" at bounding box center [420, 24] width 7 height 12
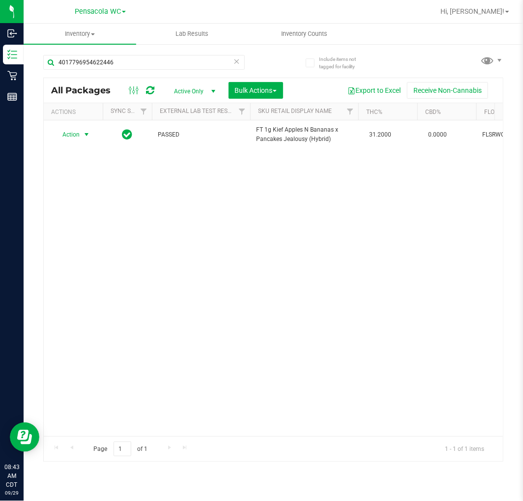
click at [247, 259] on div "Action Action Create package Edit attributes Global inventory Locate package Lo…" at bounding box center [273, 278] width 459 height 316
click at [236, 62] on icon at bounding box center [236, 61] width 7 height 12
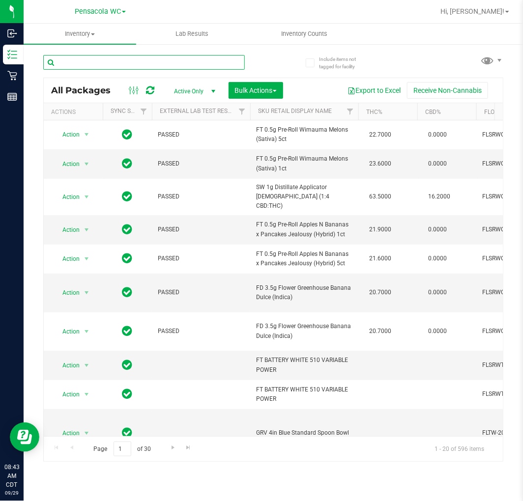
click at [100, 61] on input "text" at bounding box center [143, 62] width 201 height 15
type input "7766154187273904"
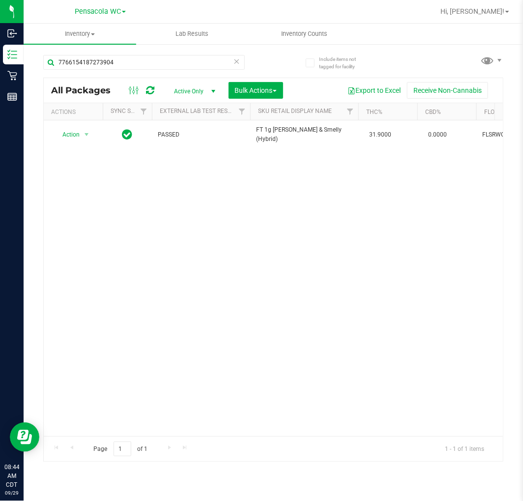
click at [167, 192] on div "Action Action Create package Edit attributes Global inventory Locate package Lo…" at bounding box center [273, 278] width 459 height 316
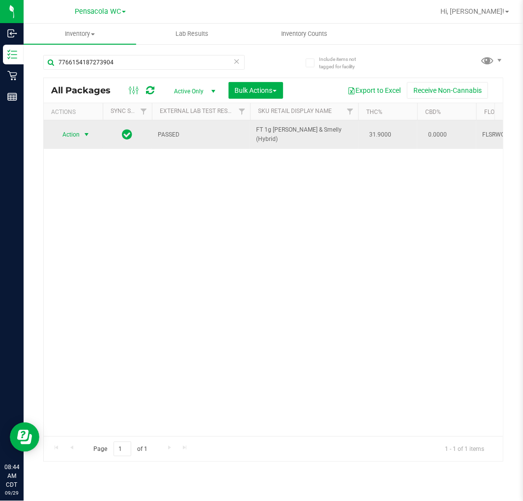
click at [61, 135] on span "Action" at bounding box center [67, 135] width 27 height 14
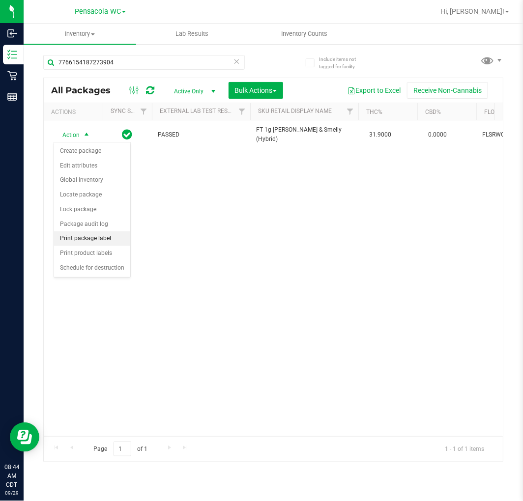
click at [81, 239] on li "Print package label" at bounding box center [92, 238] width 76 height 15
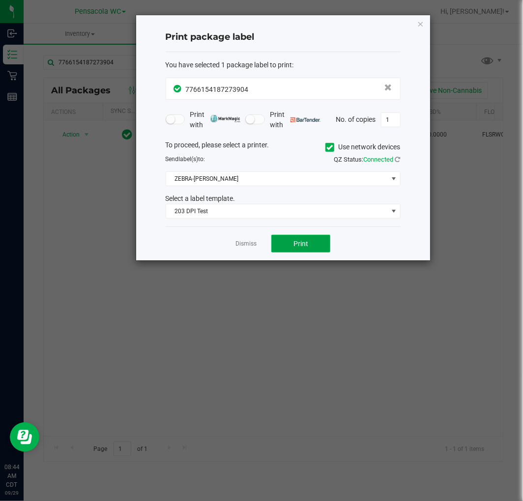
click at [320, 241] on button "Print" at bounding box center [300, 244] width 59 height 18
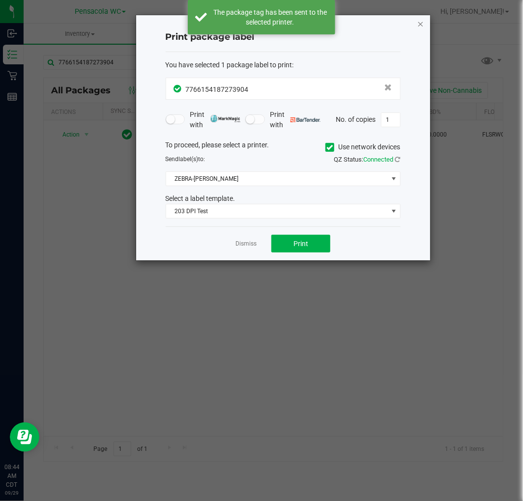
click at [418, 23] on icon "button" at bounding box center [420, 24] width 7 height 12
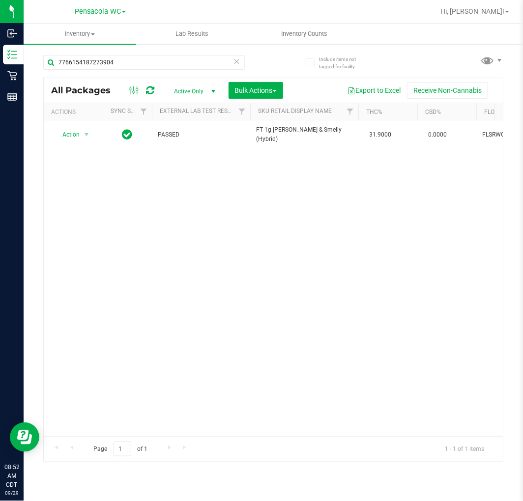
click at [236, 62] on icon at bounding box center [236, 61] width 7 height 12
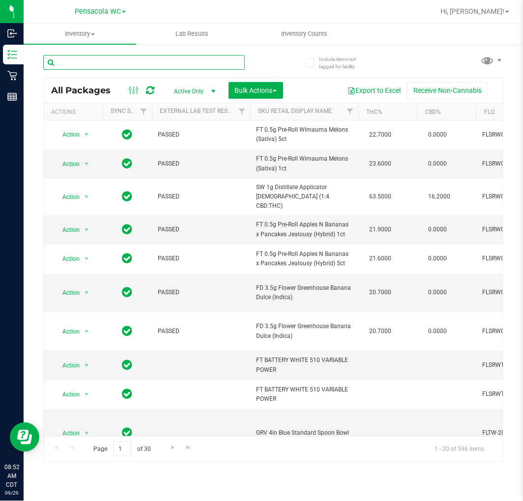
click at [69, 60] on input "text" at bounding box center [143, 62] width 201 height 15
type input "3745437775682655"
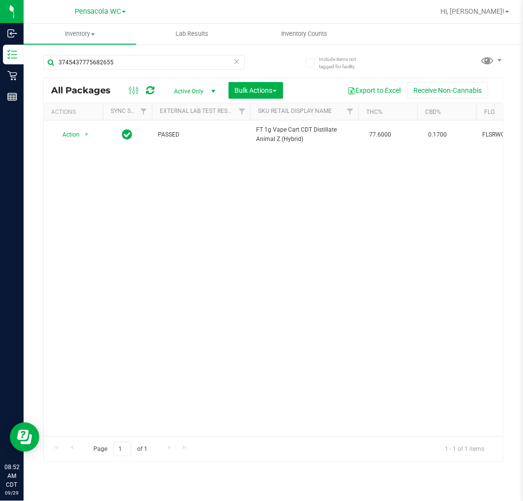
click at [156, 273] on div "Action Action Edit attributes Global inventory Locate package Package audit log…" at bounding box center [273, 278] width 459 height 316
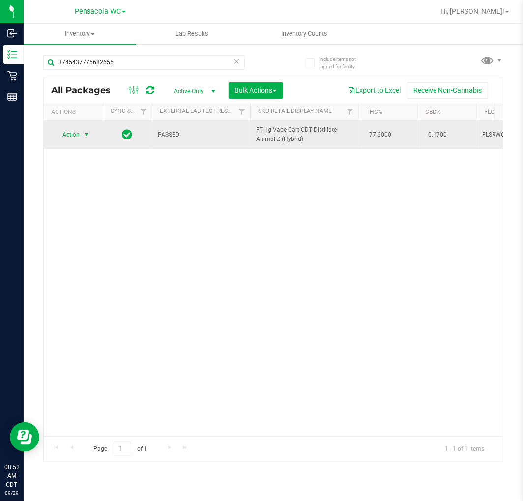
click at [82, 137] on span "select" at bounding box center [87, 135] width 12 height 14
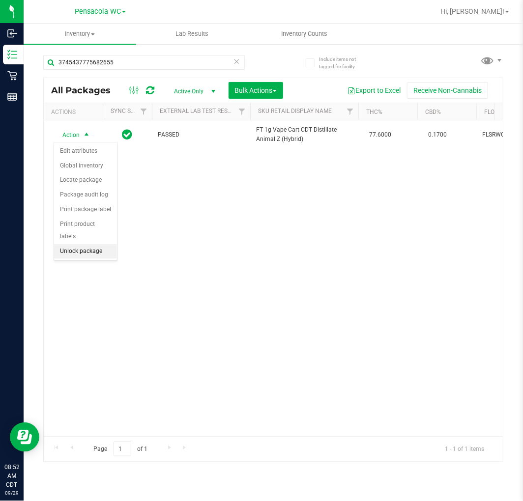
click at [90, 252] on li "Unlock package" at bounding box center [85, 251] width 63 height 15
click at [79, 136] on span "Action" at bounding box center [67, 135] width 27 height 14
click at [82, 241] on li "Print package label" at bounding box center [92, 238] width 76 height 15
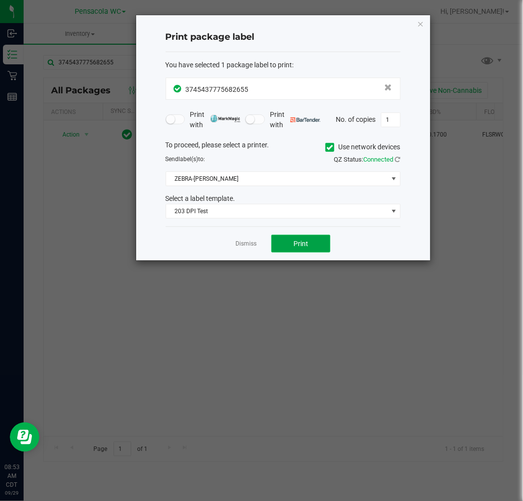
click at [294, 248] on button "Print" at bounding box center [300, 244] width 59 height 18
click at [418, 20] on icon "button" at bounding box center [420, 24] width 7 height 12
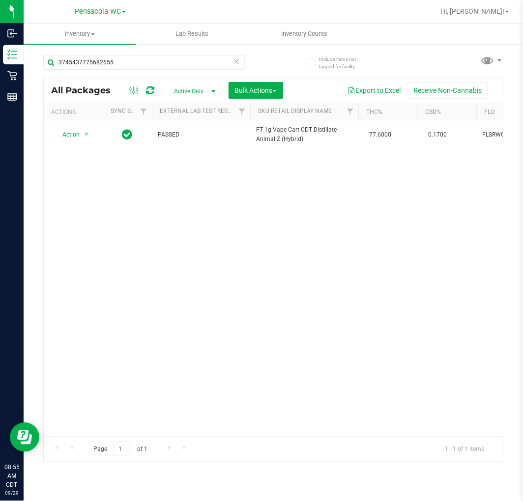
click at [320, 323] on div "Action Action Create package Edit attributes Global inventory Locate package Lo…" at bounding box center [273, 278] width 459 height 316
click at [132, 60] on input "3745437775682655" at bounding box center [143, 62] width 201 height 15
type input "azk"
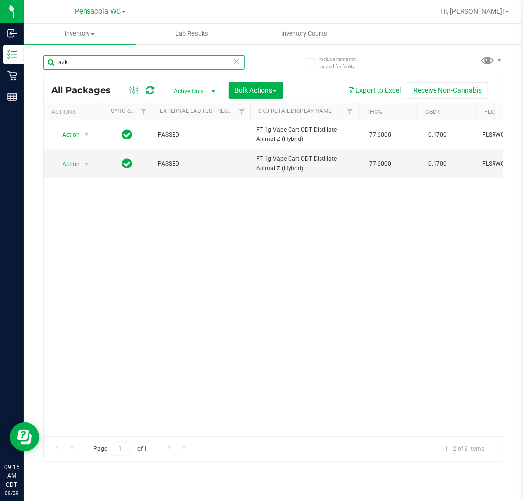
scroll to position [0, 394]
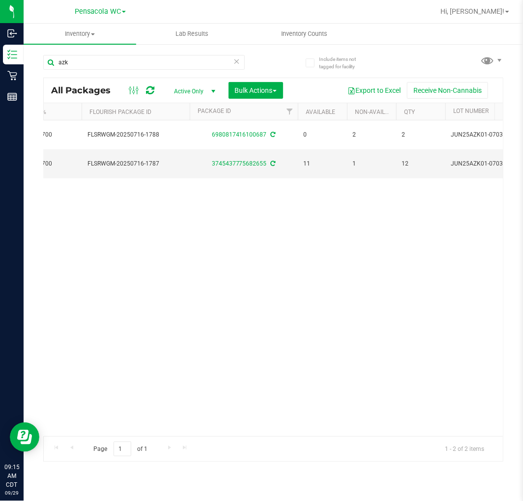
click at [101, 436] on div "Page 1 of 1 1 - 2 of 2 items" at bounding box center [273, 449] width 459 height 26
click at [149, 356] on div "Action Action Create package Edit attributes Global inventory Locate package Lo…" at bounding box center [273, 278] width 459 height 316
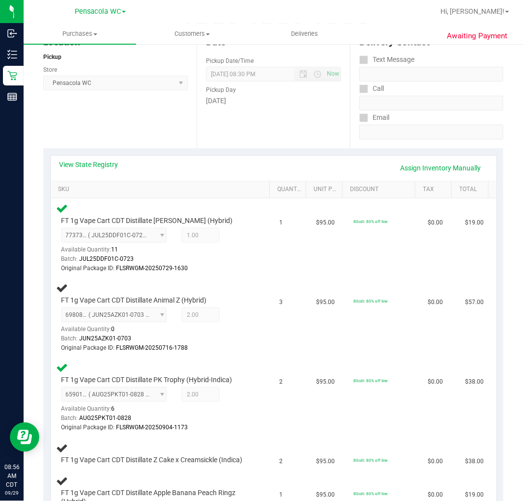
scroll to position [120, 0]
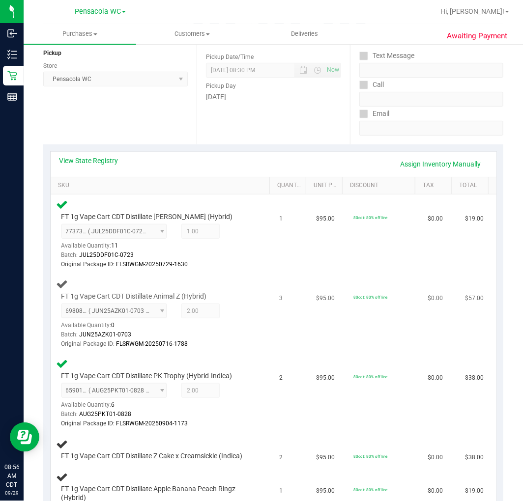
click at [310, 328] on td "$95.00" at bounding box center [328, 314] width 37 height 80
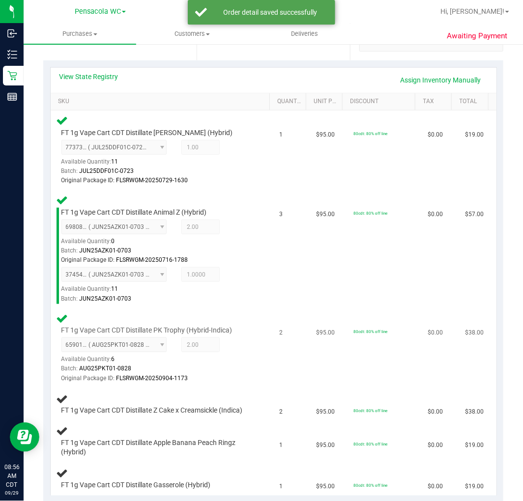
scroll to position [284, 0]
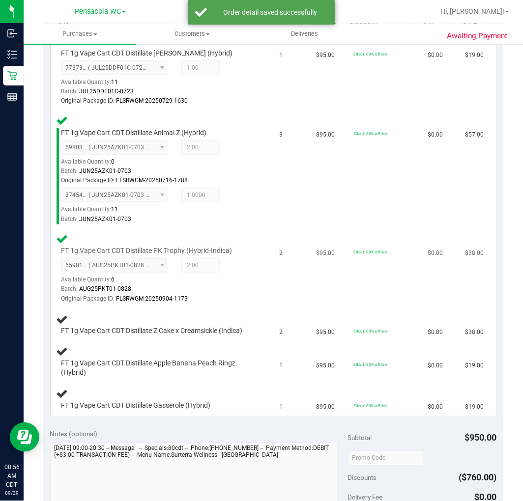
click at [248, 292] on div "FT 1g Vape Cart CDT Distillate PK Trophy (Hybrid-Indica) 6590157044419927 ( AUG…" at bounding box center [161, 268] width 211 height 71
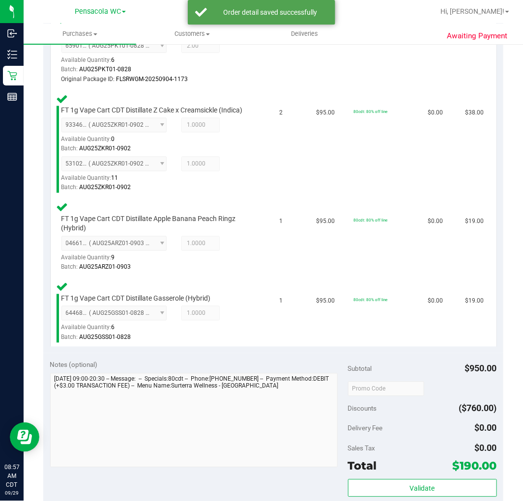
scroll to position [603, 0]
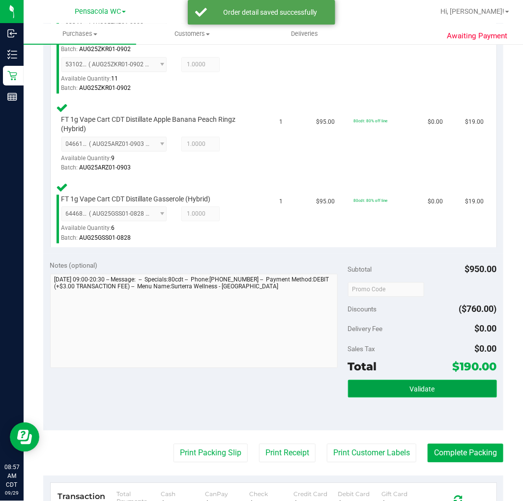
click at [419, 398] on button "Validate" at bounding box center [422, 389] width 149 height 18
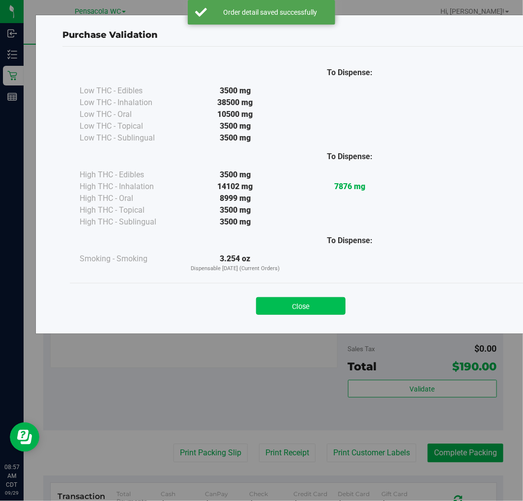
click at [290, 310] on button "Close" at bounding box center [300, 306] width 89 height 18
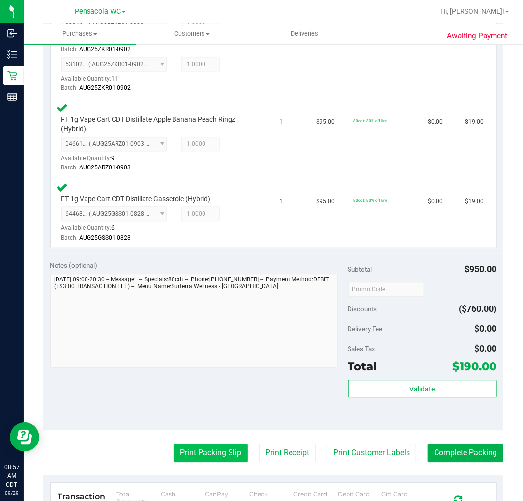
click at [210, 462] on button "Print Packing Slip" at bounding box center [210, 453] width 74 height 19
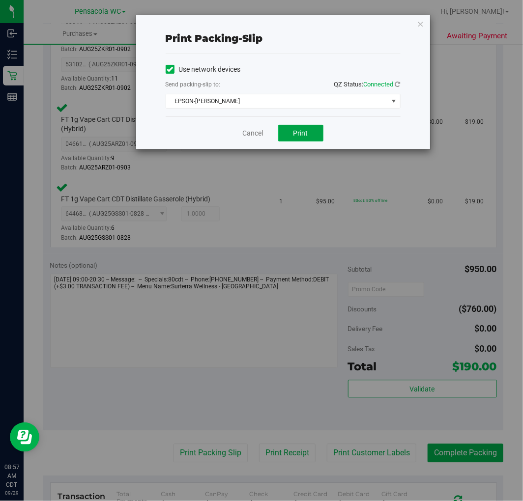
click at [312, 132] on button "Print" at bounding box center [300, 133] width 45 height 17
click at [422, 23] on icon "button" at bounding box center [420, 24] width 7 height 12
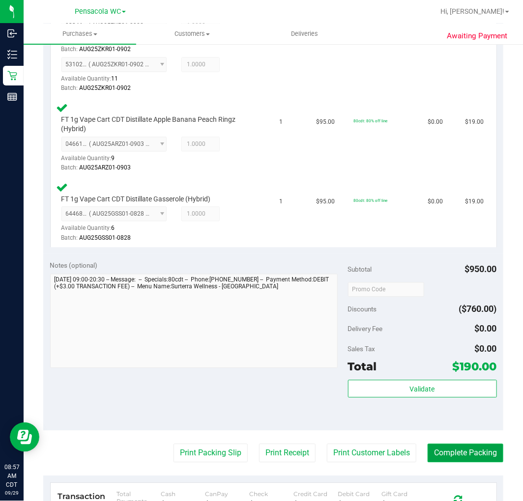
click at [452, 462] on button "Complete Packing" at bounding box center [465, 453] width 76 height 19
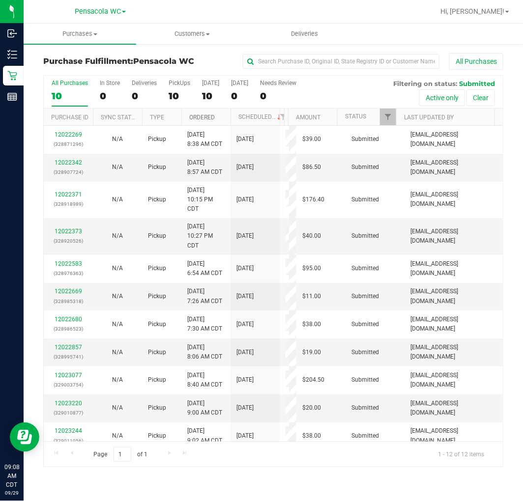
click at [211, 116] on link "Ordered" at bounding box center [202, 117] width 26 height 7
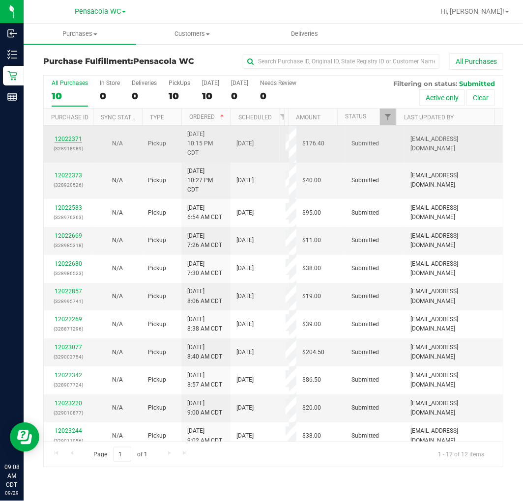
click at [70, 139] on link "12022371" at bounding box center [69, 139] width 28 height 7
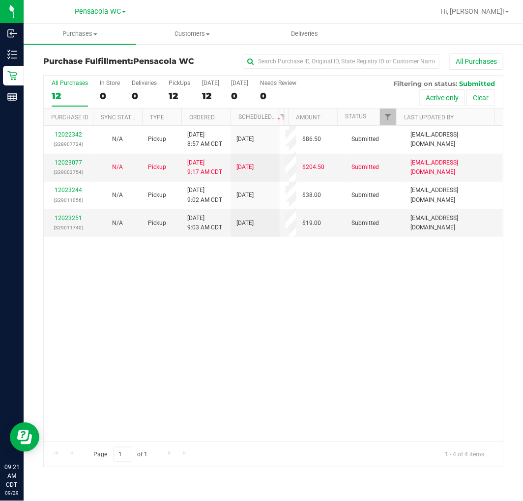
click at [210, 315] on div "12022342 (328907724) N/A Pickup 9/29/2025 8:57 AM CDT 9/29/2025 $86.50 Submitte…" at bounding box center [273, 284] width 459 height 316
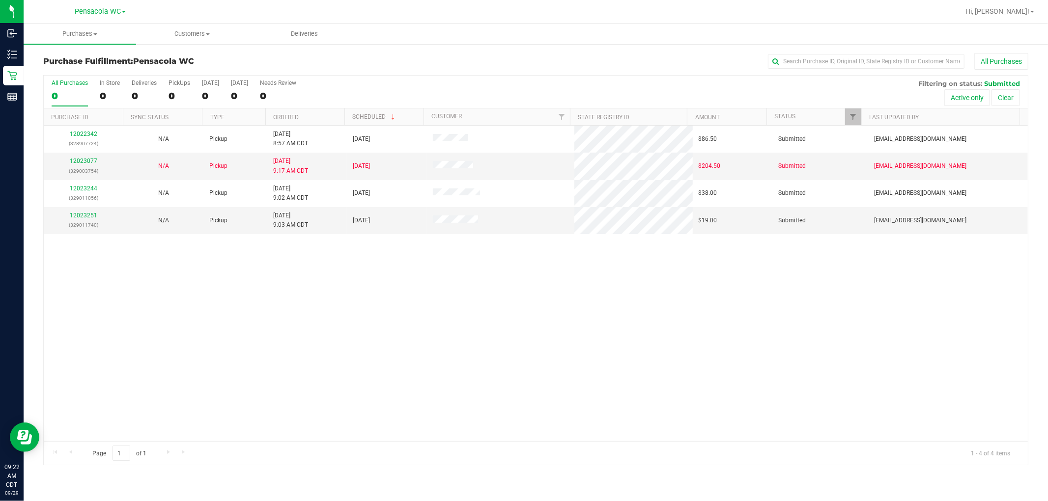
drag, startPoint x: 376, startPoint y: 301, endPoint x: 367, endPoint y: 298, distance: 9.0
click at [376, 302] on div "12022342 (328907724) N/A Pickup [DATE] 8:57 AM CDT 9/29/2025 $86.50 Submitted […" at bounding box center [536, 284] width 984 height 316
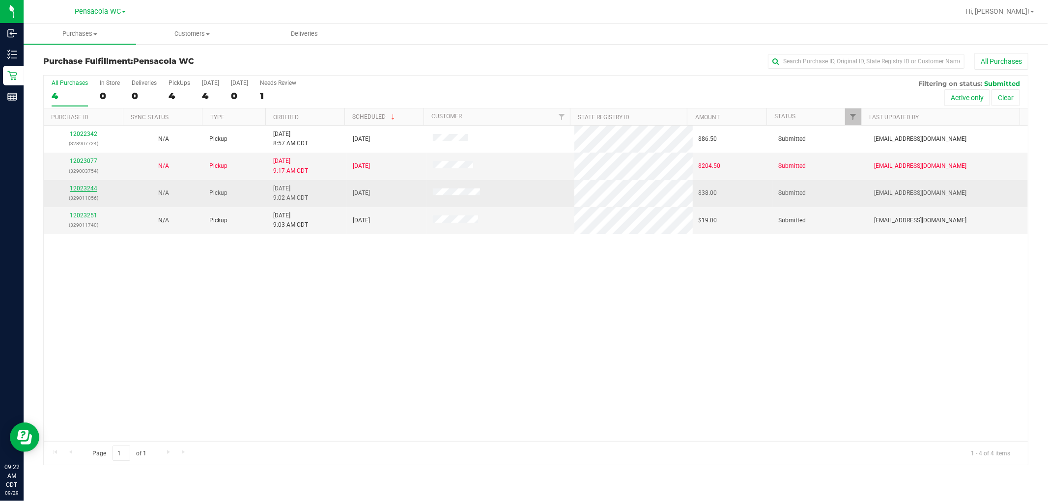
click at [92, 187] on link "12023244" at bounding box center [84, 188] width 28 height 7
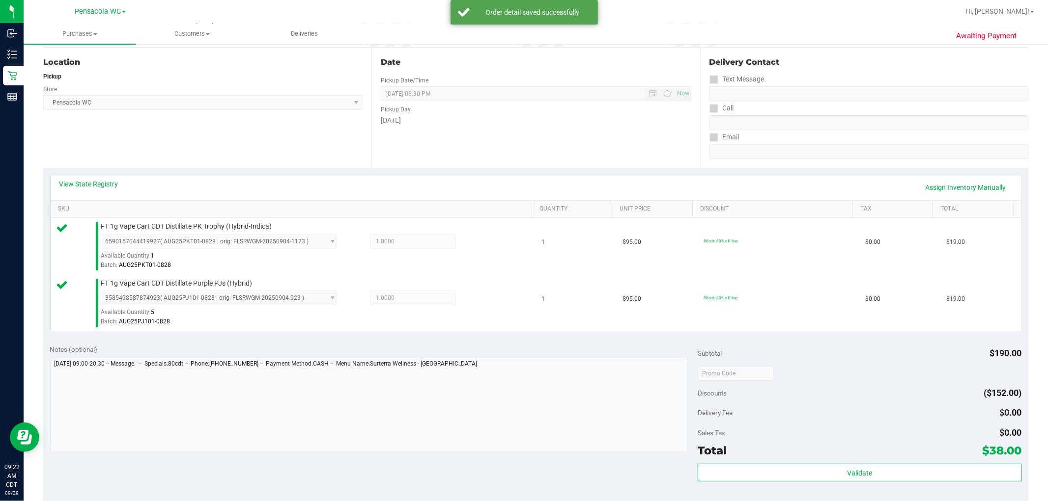
scroll to position [97, 0]
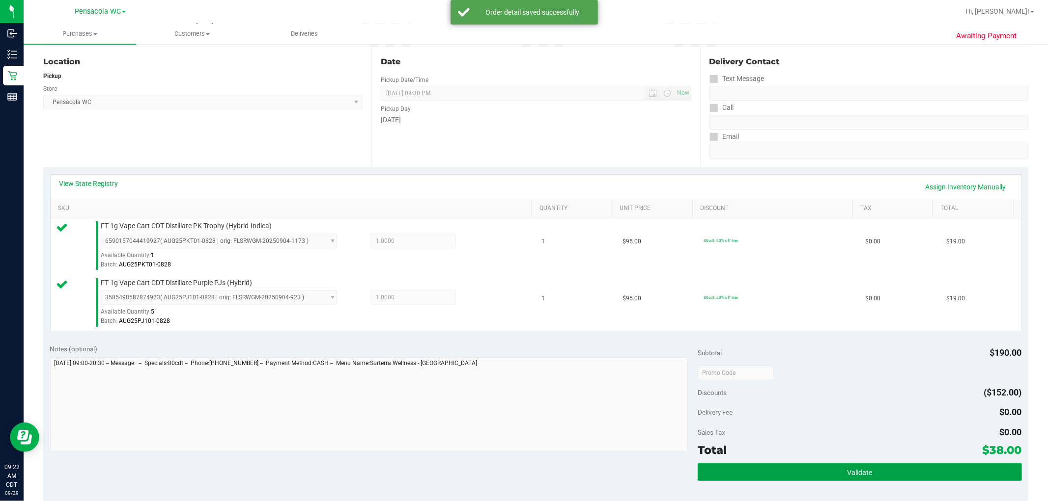
click at [522, 472] on button "Validate" at bounding box center [859, 473] width 324 height 18
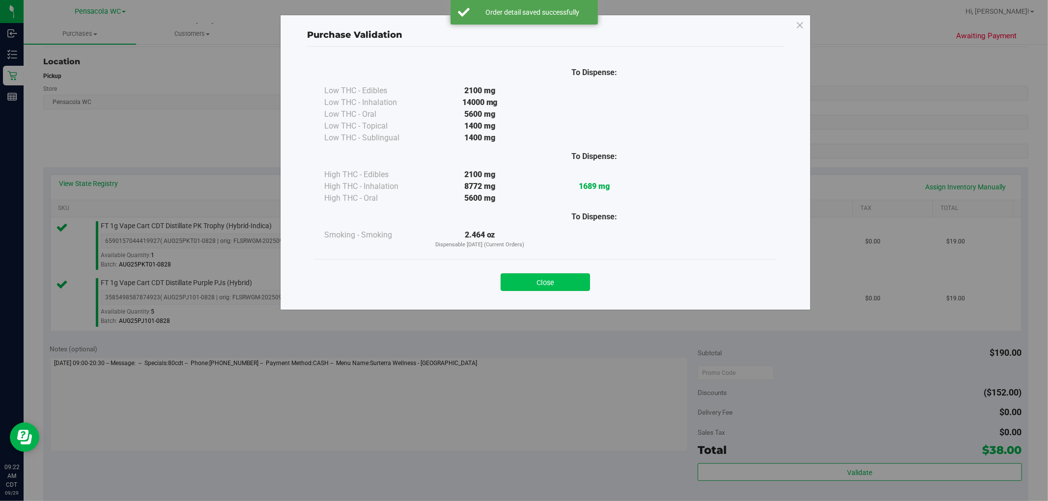
click at [522, 280] on button "Close" at bounding box center [545, 283] width 89 height 18
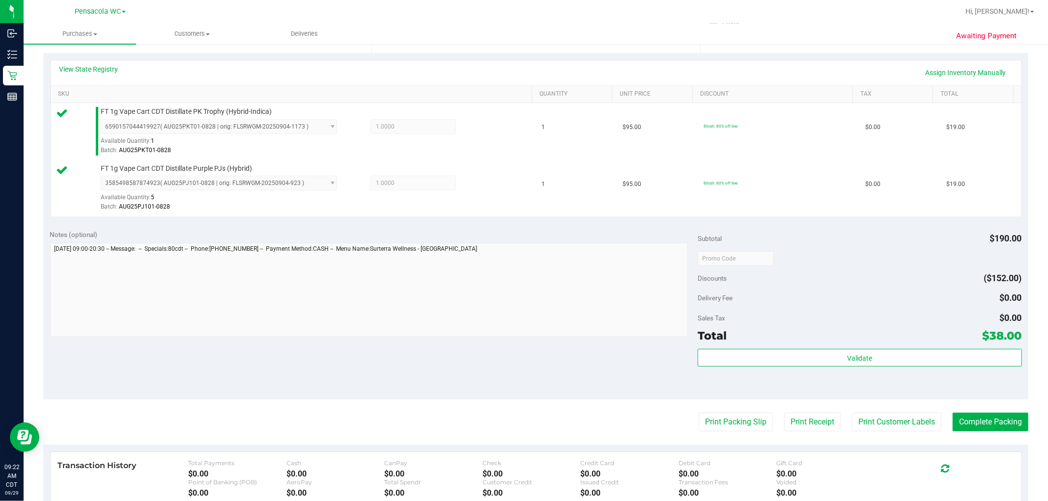
scroll to position [211, 0]
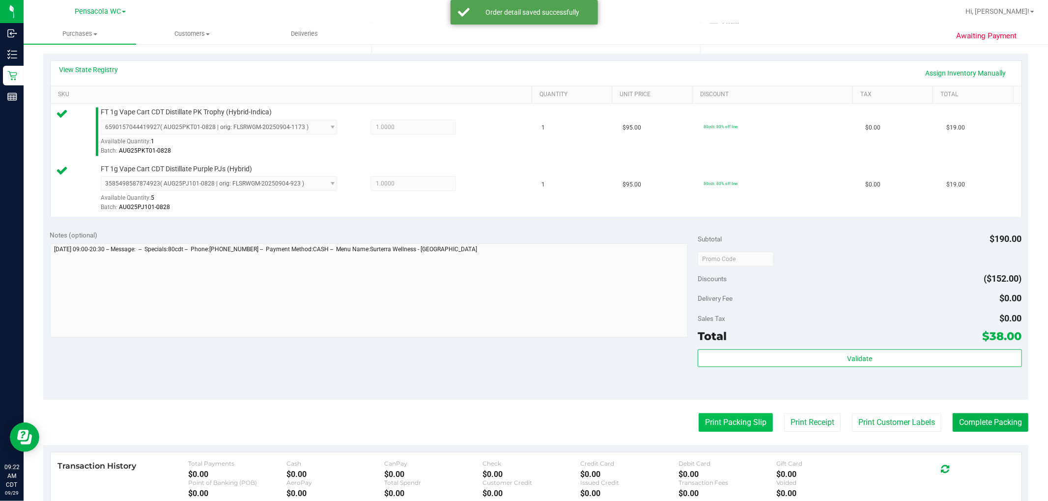
click at [522, 415] on button "Print Packing Slip" at bounding box center [735, 423] width 74 height 19
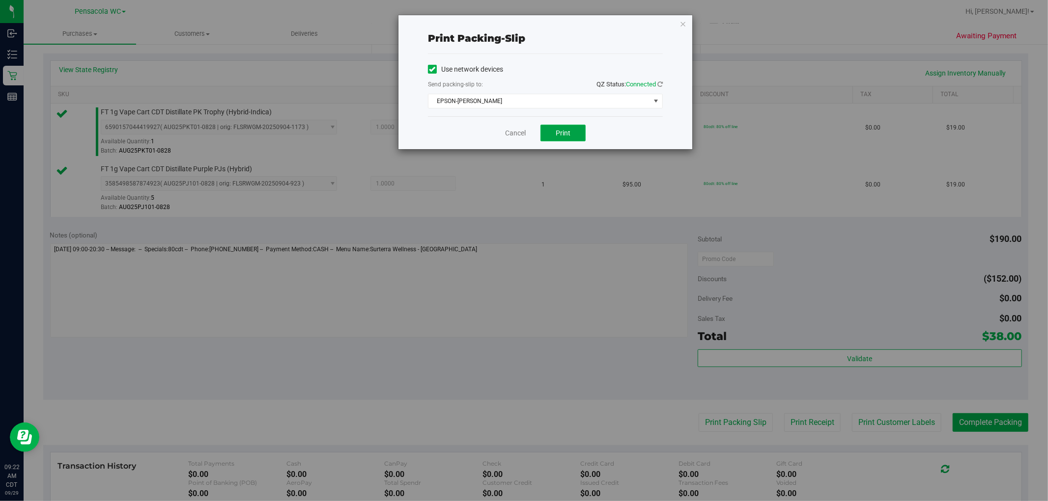
click at [522, 125] on button "Print" at bounding box center [562, 133] width 45 height 17
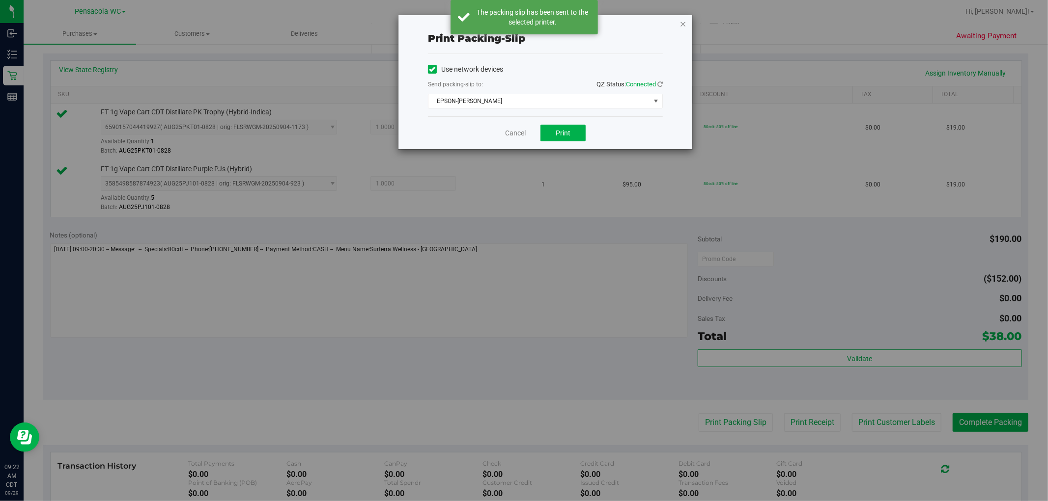
click at [522, 28] on icon "button" at bounding box center [682, 24] width 7 height 12
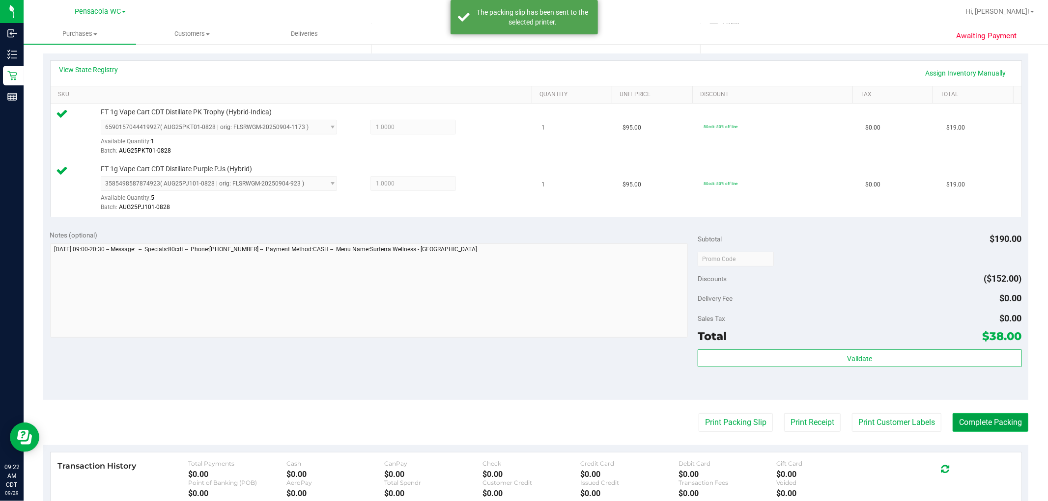
click at [522, 417] on button "Complete Packing" at bounding box center [990, 423] width 76 height 19
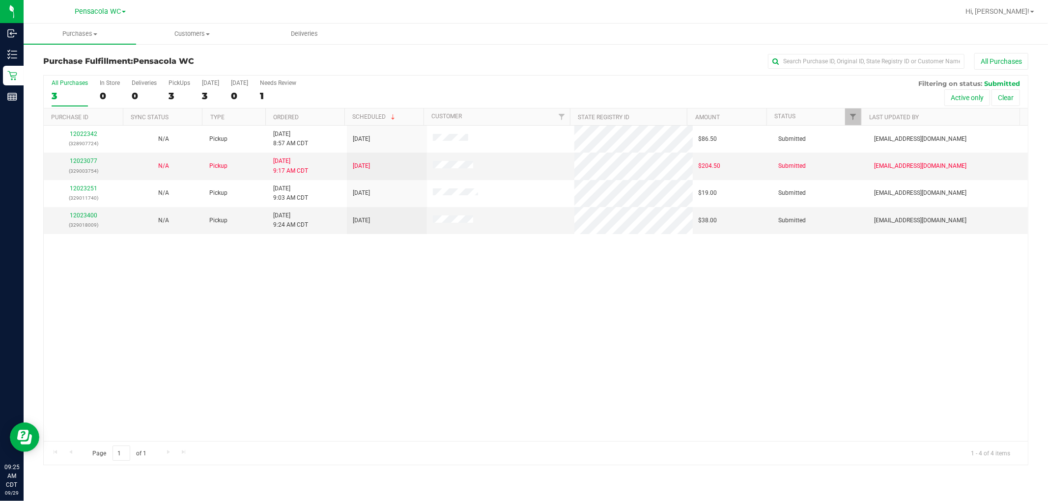
click at [428, 348] on div "12022342 (328907724) N/A Pickup 9/29/2025 8:57 AM CDT 9/29/2025 $86.50 Submitte…" at bounding box center [536, 284] width 984 height 316
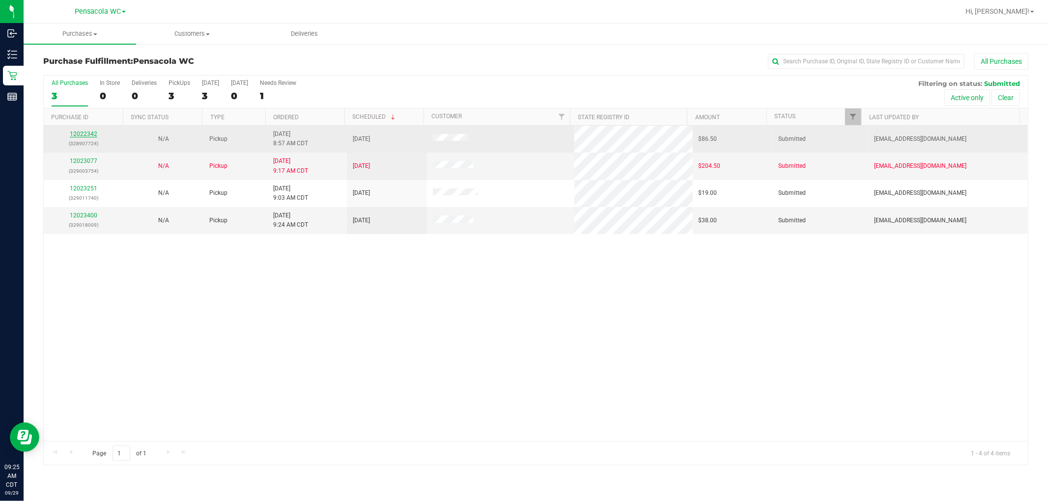
click at [75, 137] on link "12022342" at bounding box center [84, 134] width 28 height 7
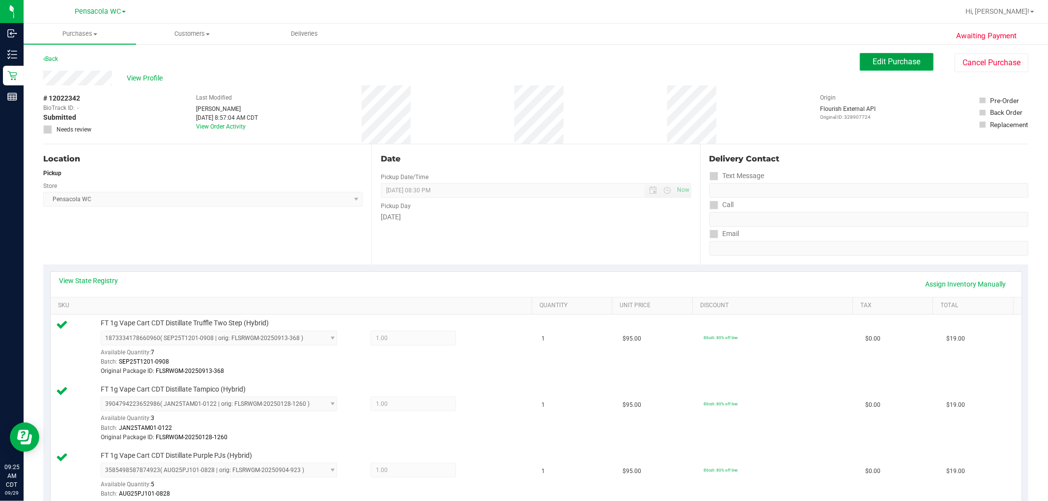
click at [522, 61] on span "Edit Purchase" at bounding box center [897, 61] width 48 height 9
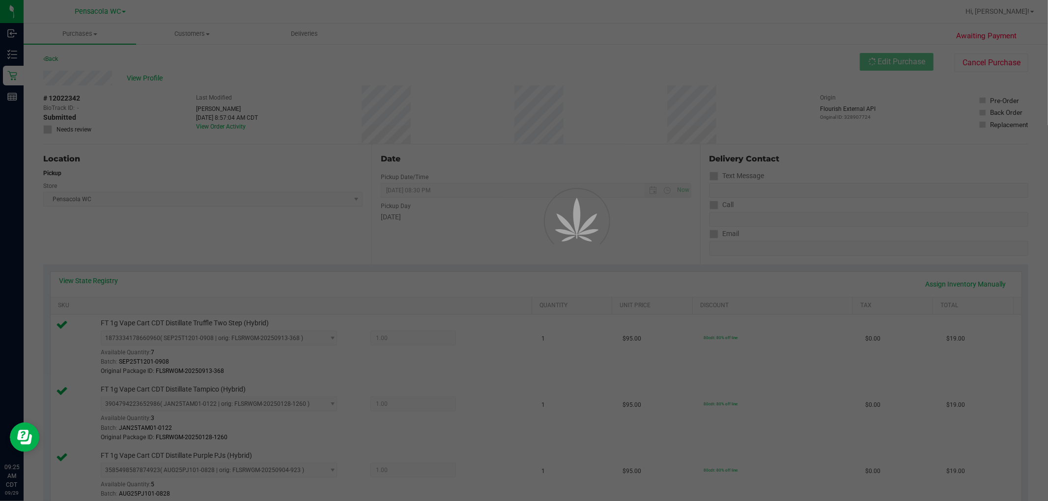
click at [79, 131] on div at bounding box center [524, 250] width 1048 height 501
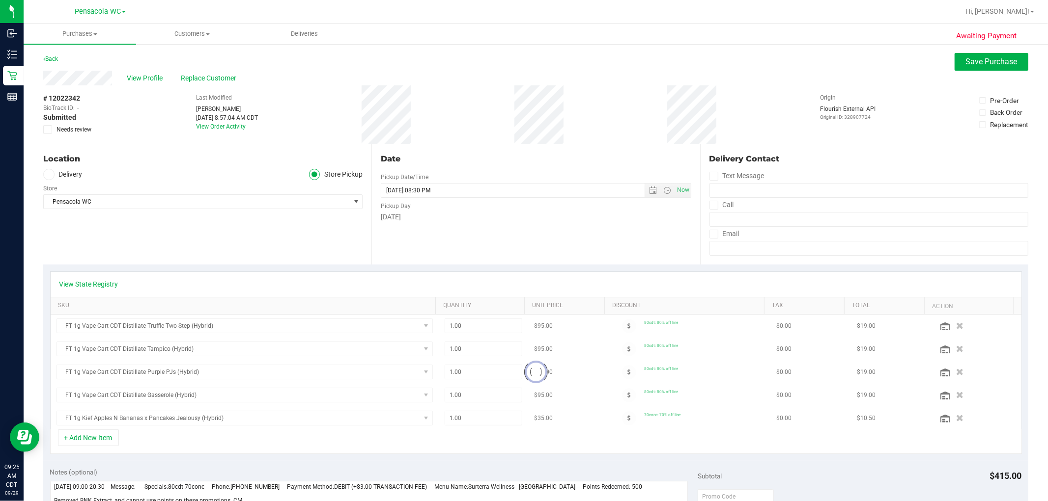
click at [81, 133] on span "Needs review" at bounding box center [73, 129] width 35 height 9
click at [0, 0] on input "Needs review" at bounding box center [0, 0] width 0 height 0
click at [522, 61] on span "Save Purchase" at bounding box center [992, 61] width 52 height 9
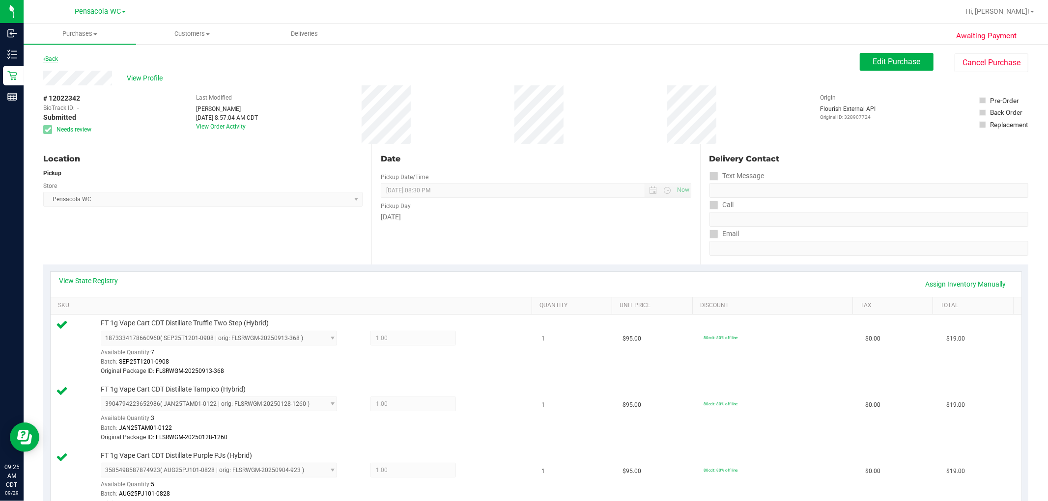
click at [44, 59] on icon at bounding box center [44, 59] width 2 height 6
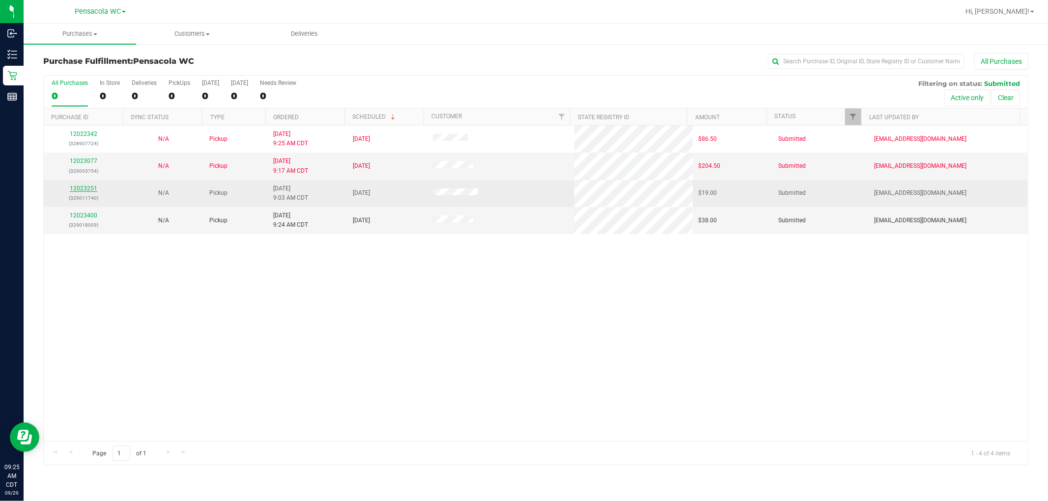
click at [92, 189] on link "12023251" at bounding box center [84, 188] width 28 height 7
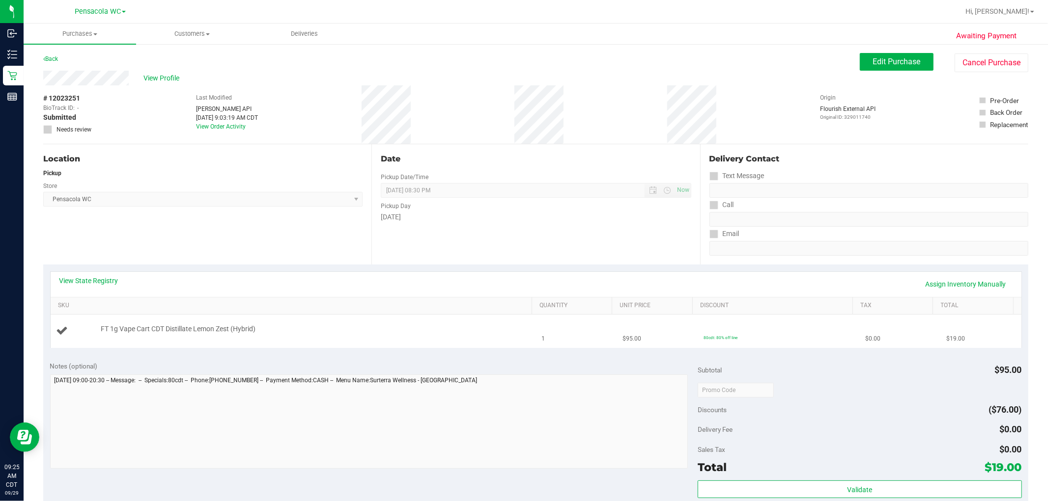
click at [472, 343] on td "FT 1g Vape Cart CDT Distillate Lemon Zest (Hybrid)" at bounding box center [293, 331] width 485 height 33
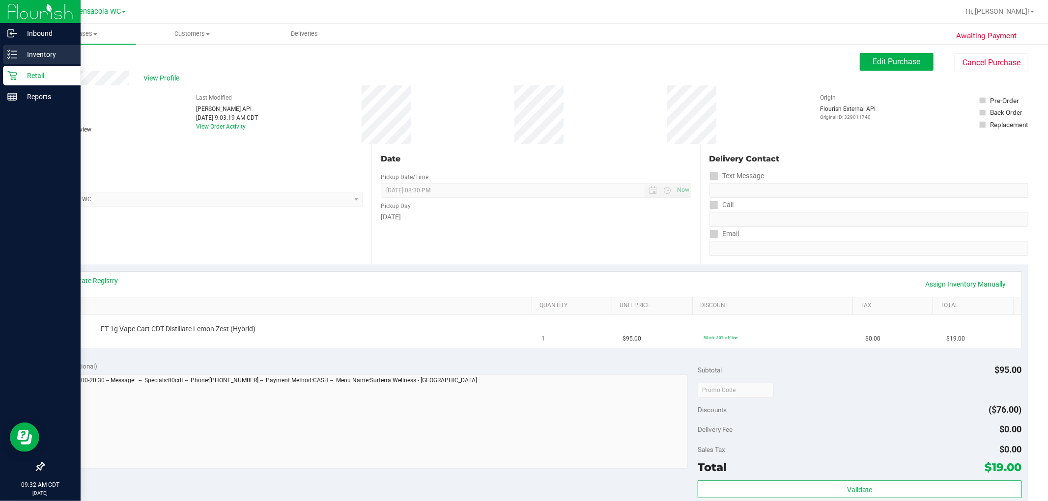
click at [16, 57] on icon at bounding box center [12, 55] width 10 height 10
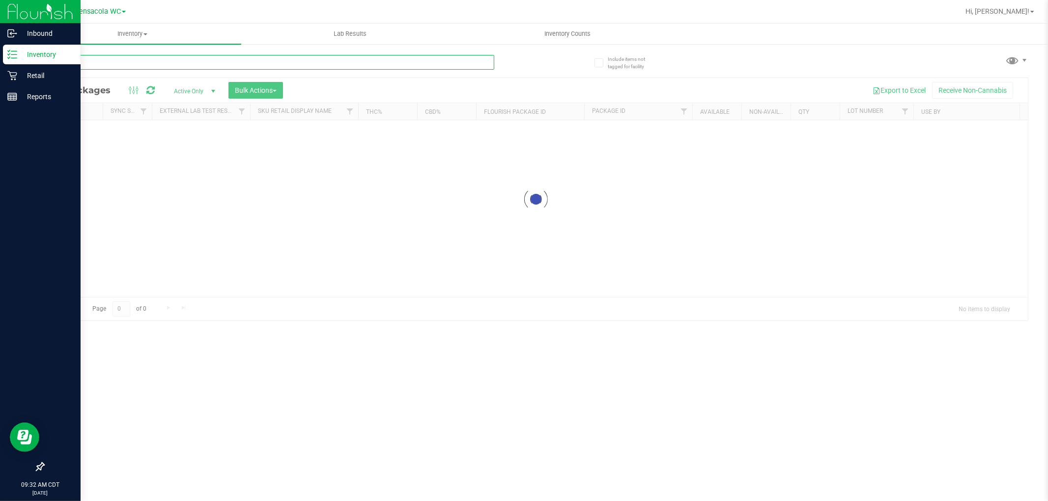
click at [170, 64] on input "text" at bounding box center [268, 62] width 451 height 15
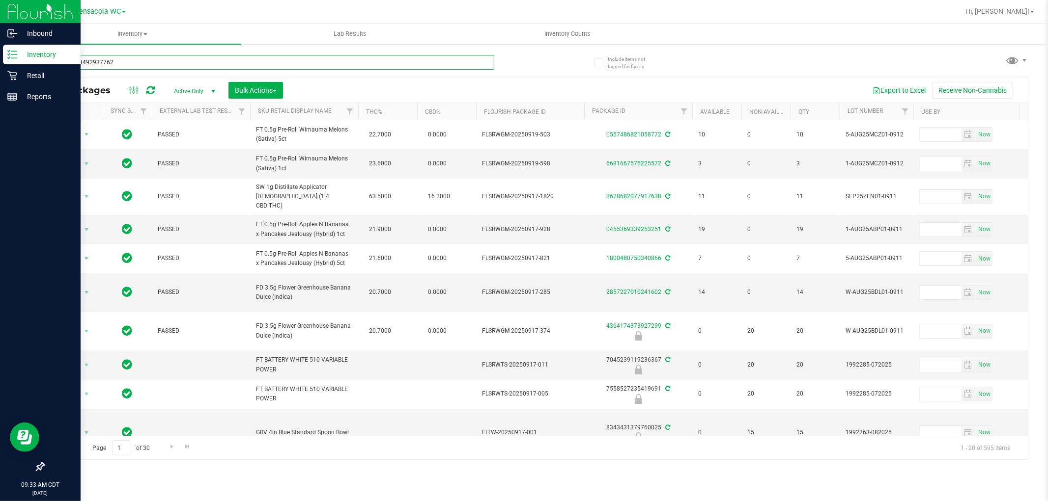
type input "3550503492937762"
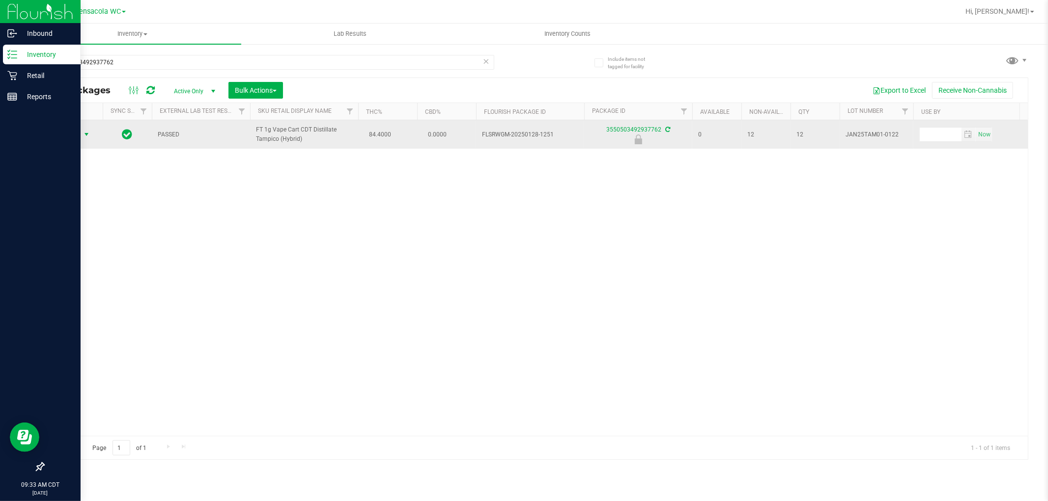
click at [84, 139] on span "select" at bounding box center [87, 135] width 8 height 8
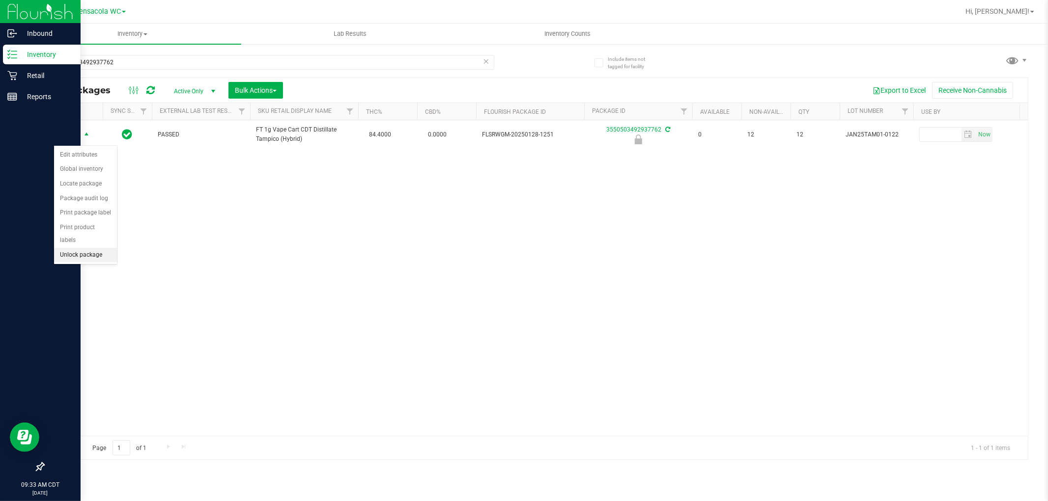
click at [92, 255] on li "Unlock package" at bounding box center [85, 255] width 63 height 15
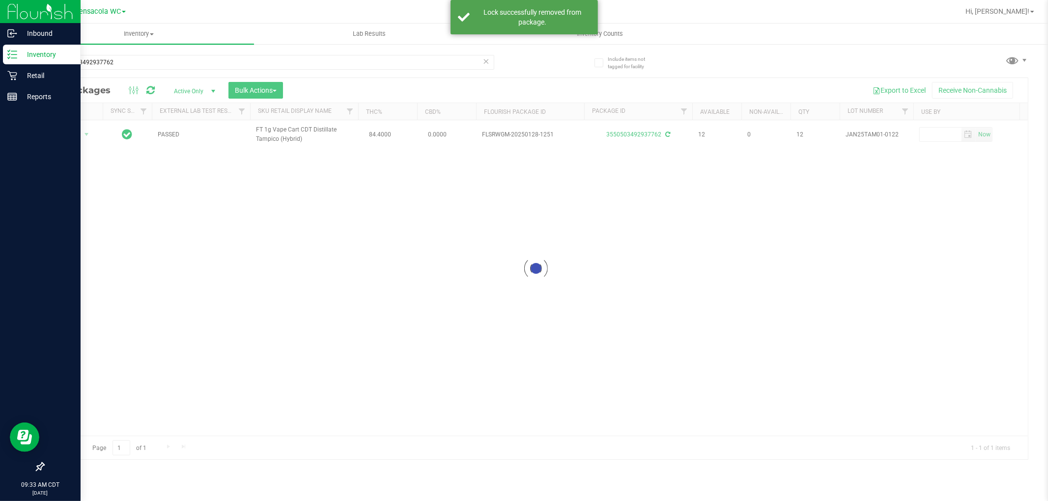
click at [77, 139] on div at bounding box center [536, 269] width 984 height 382
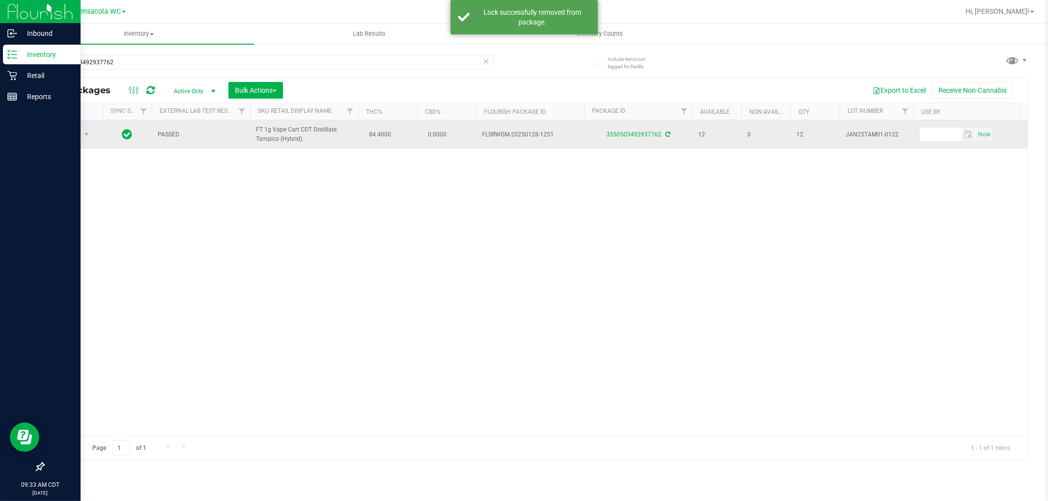
click at [70, 141] on span "Action" at bounding box center [67, 135] width 27 height 14
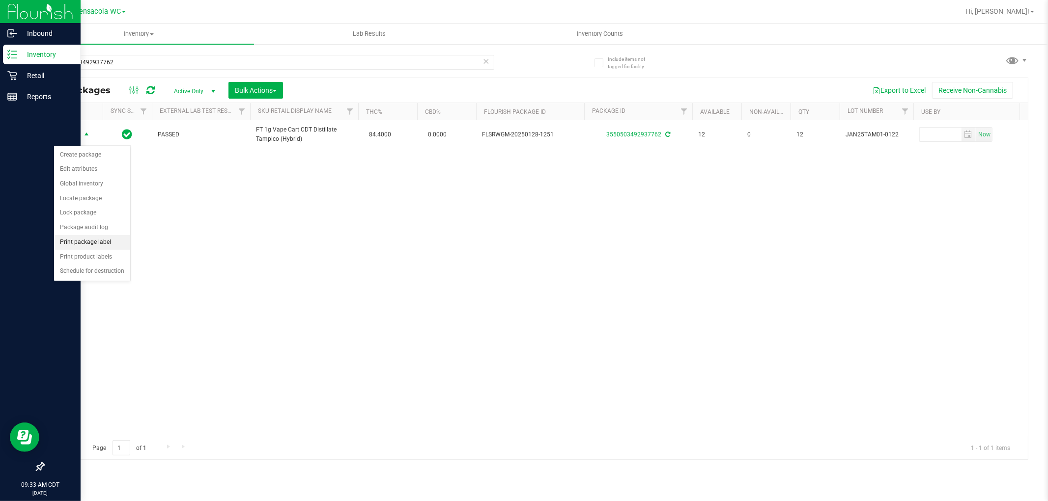
click at [100, 245] on li "Print package label" at bounding box center [92, 242] width 76 height 15
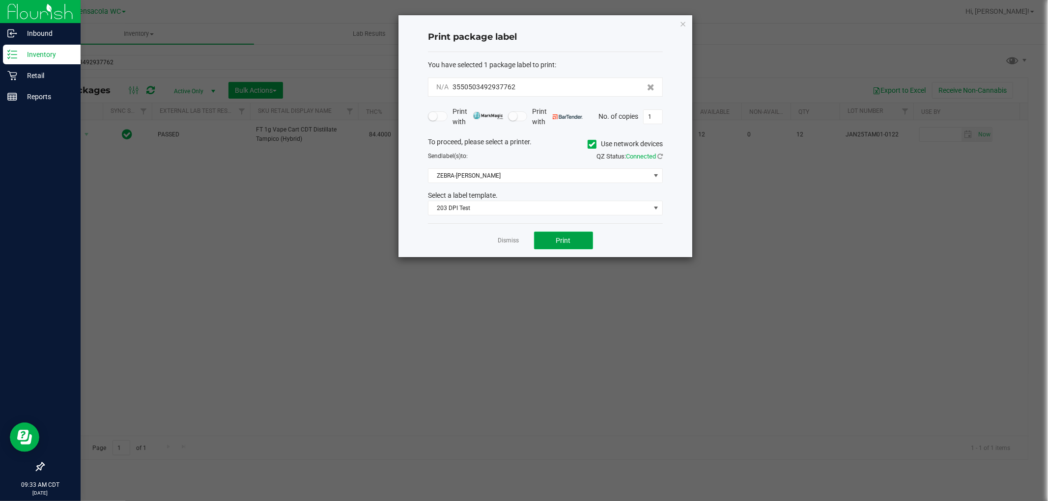
click at [522, 236] on button "Print" at bounding box center [563, 241] width 59 height 18
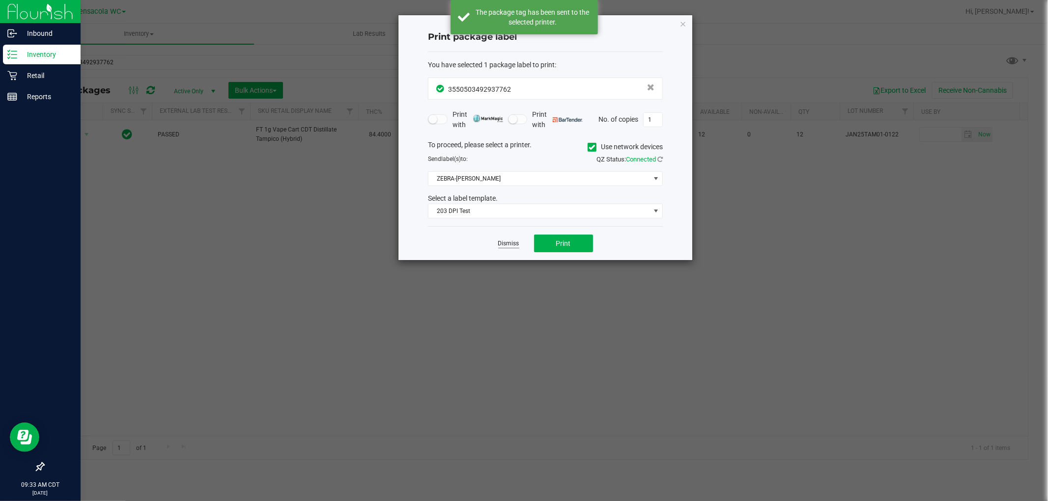
click at [513, 247] on link "Dismiss" at bounding box center [508, 244] width 21 height 8
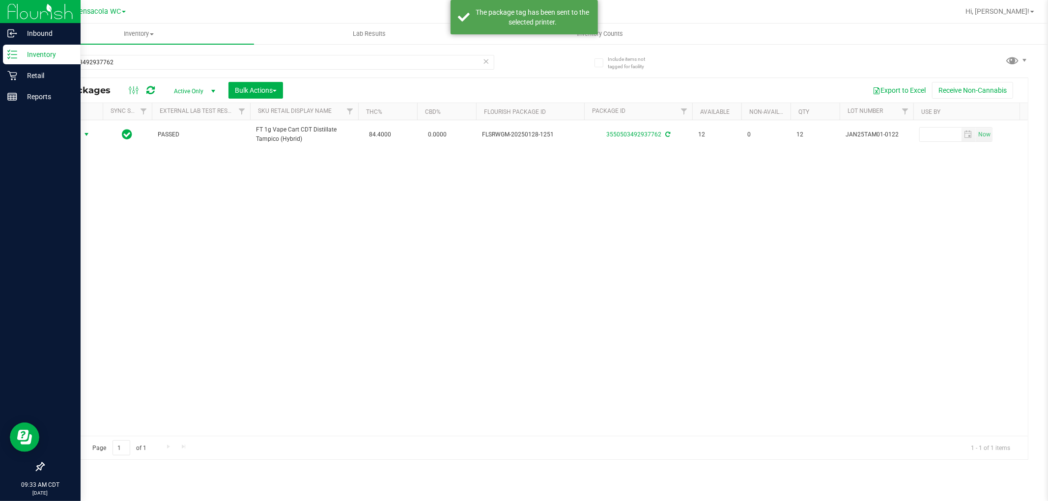
click at [510, 296] on div "Action Action Create package Edit attributes Global inventory Locate package Lo…" at bounding box center [536, 278] width 984 height 316
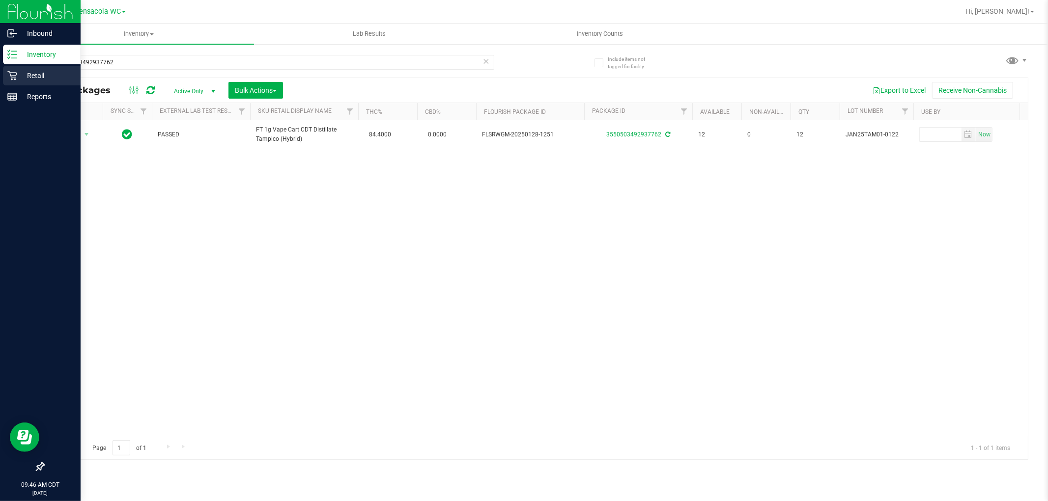
click at [10, 80] on icon at bounding box center [12, 76] width 10 height 10
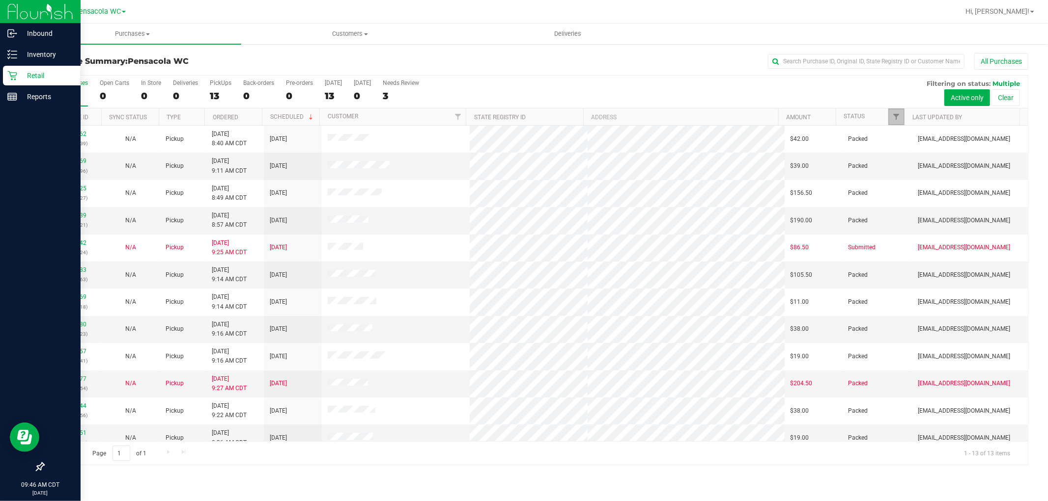
click at [522, 116] on span "Filter" at bounding box center [896, 117] width 8 height 8
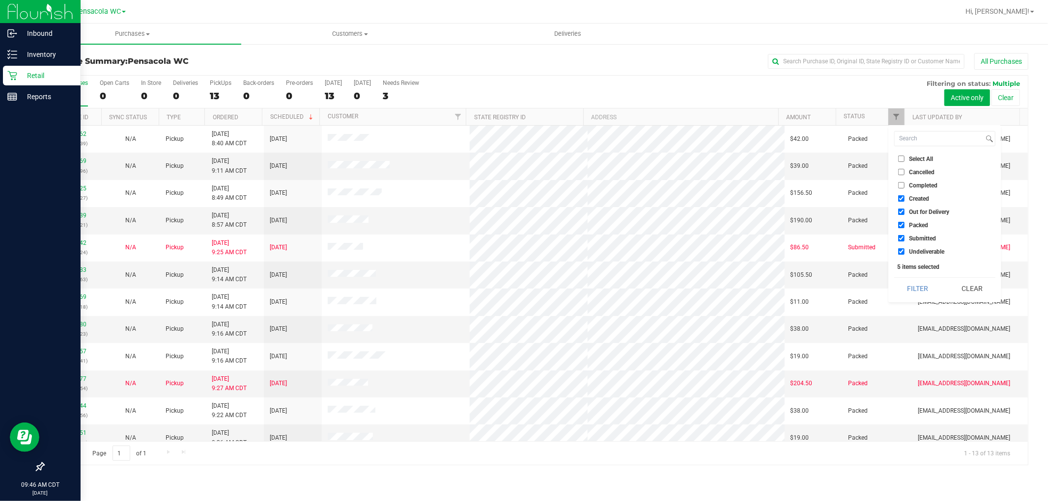
click at [522, 158] on li "Select All" at bounding box center [944, 159] width 101 height 10
click at [522, 158] on span "Select All" at bounding box center [921, 159] width 24 height 6
click at [522, 158] on input "Select All" at bounding box center [901, 159] width 6 height 6
checkbox input "true"
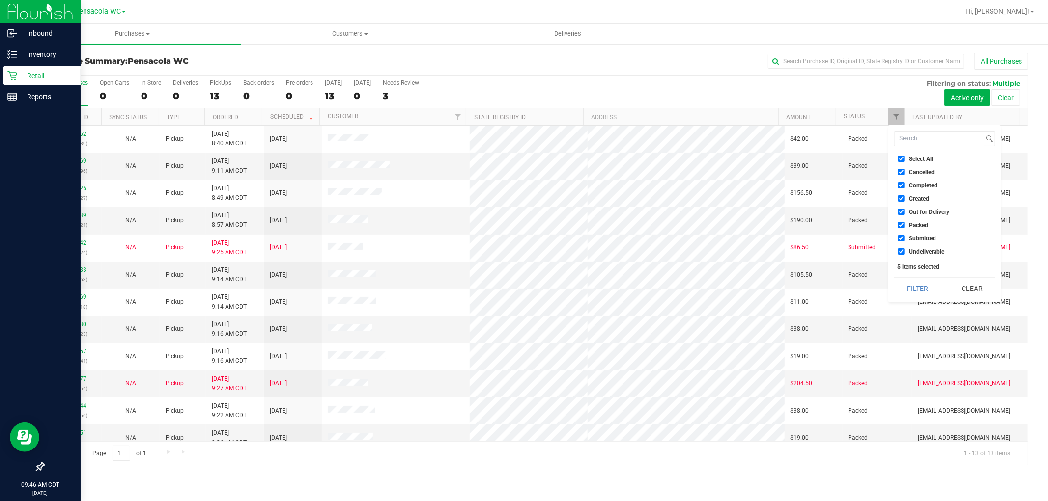
checkbox input "true"
click at [522, 158] on span "Select All" at bounding box center [921, 159] width 24 height 6
click at [522, 158] on input "Select All" at bounding box center [901, 159] width 6 height 6
checkbox input "false"
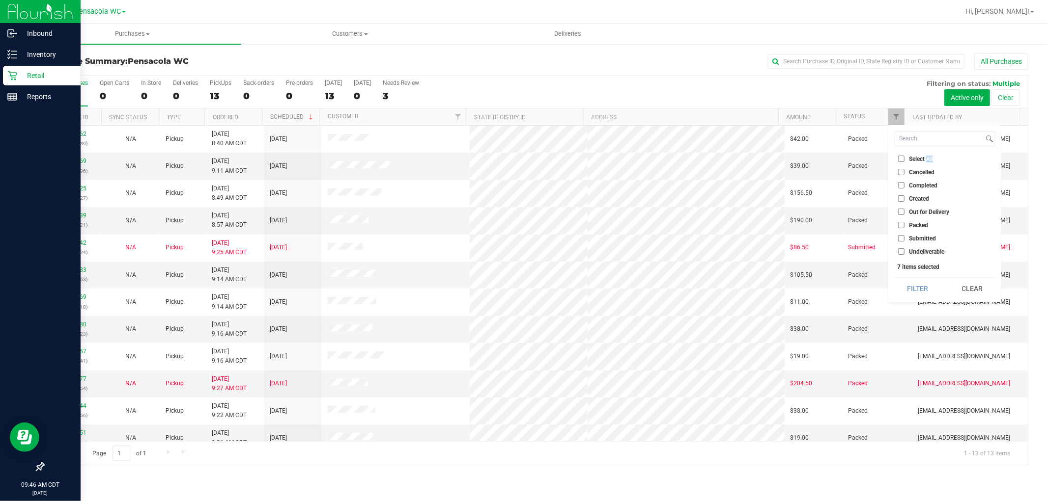
checkbox input "false"
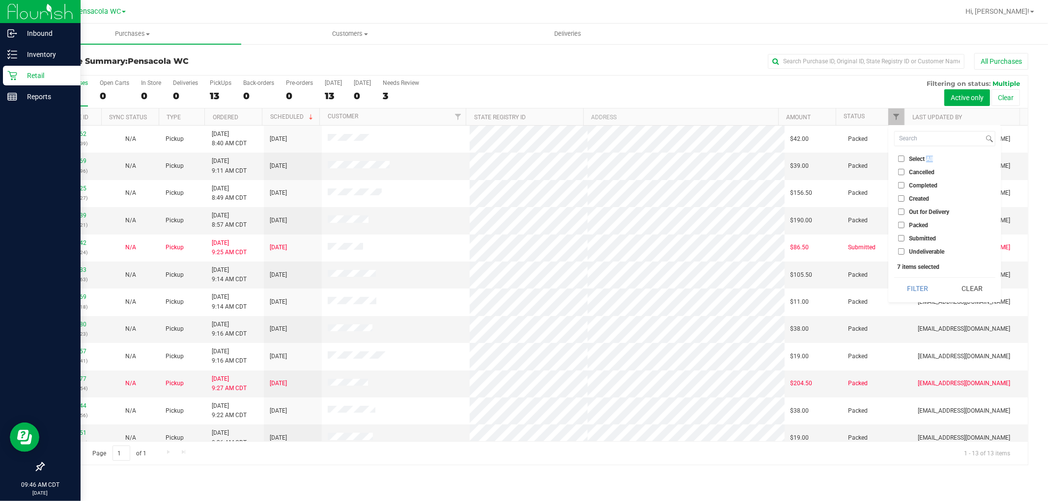
checkbox input "false"
click at [522, 243] on li "Submitted" at bounding box center [944, 238] width 101 height 10
click at [522, 236] on span "Submitted" at bounding box center [922, 239] width 27 height 6
click at [522, 235] on input "Submitted" at bounding box center [901, 238] width 6 height 6
checkbox input "true"
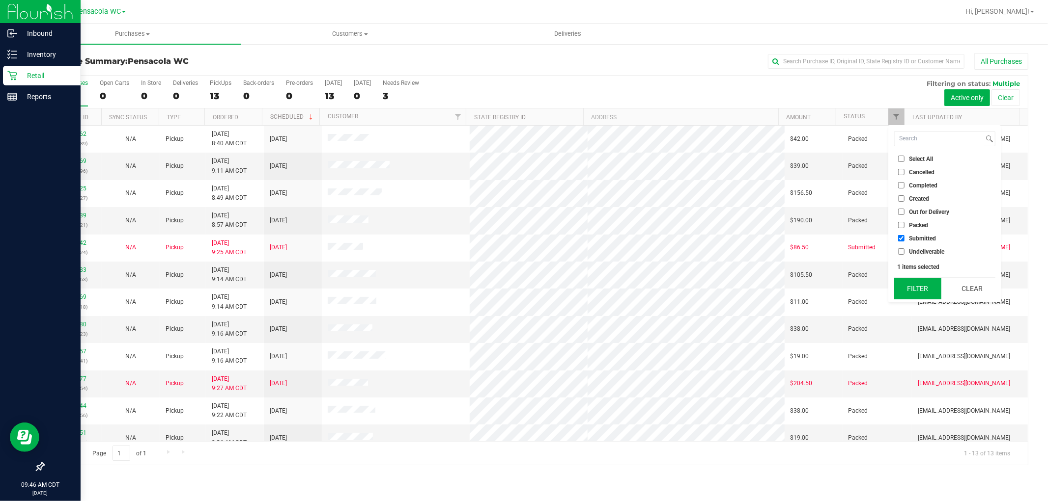
click at [522, 283] on button "Filter" at bounding box center [917, 289] width 47 height 22
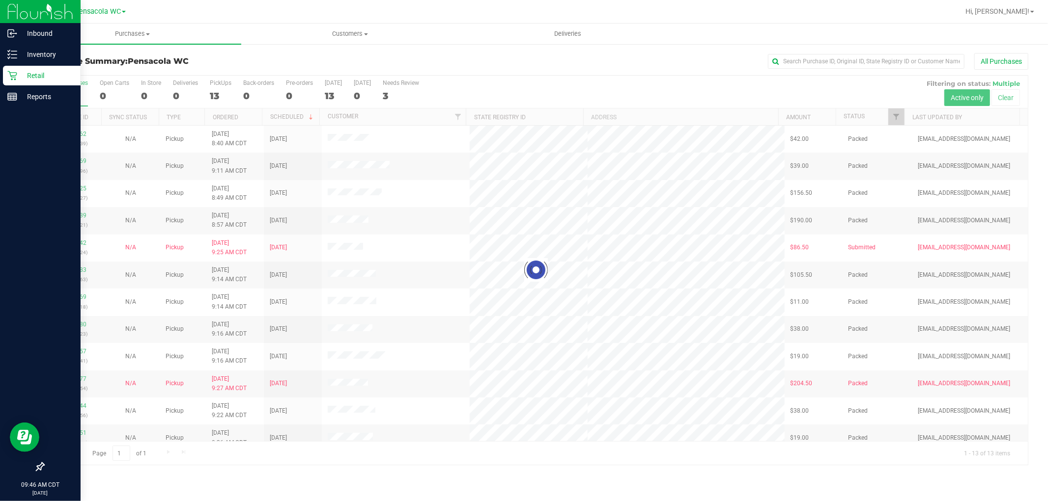
click at [495, 87] on div at bounding box center [536, 271] width 984 height 390
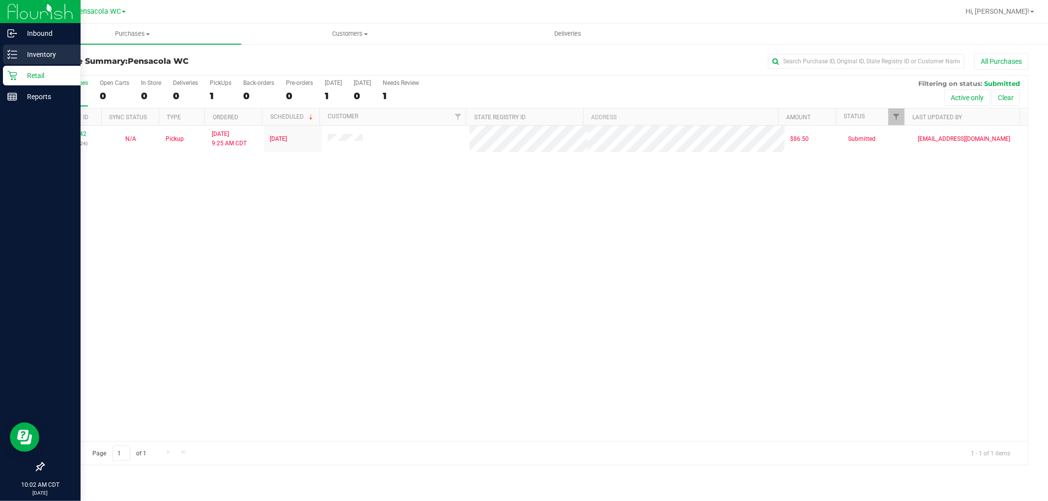
click at [13, 58] on line at bounding box center [13, 58] width 5 height 0
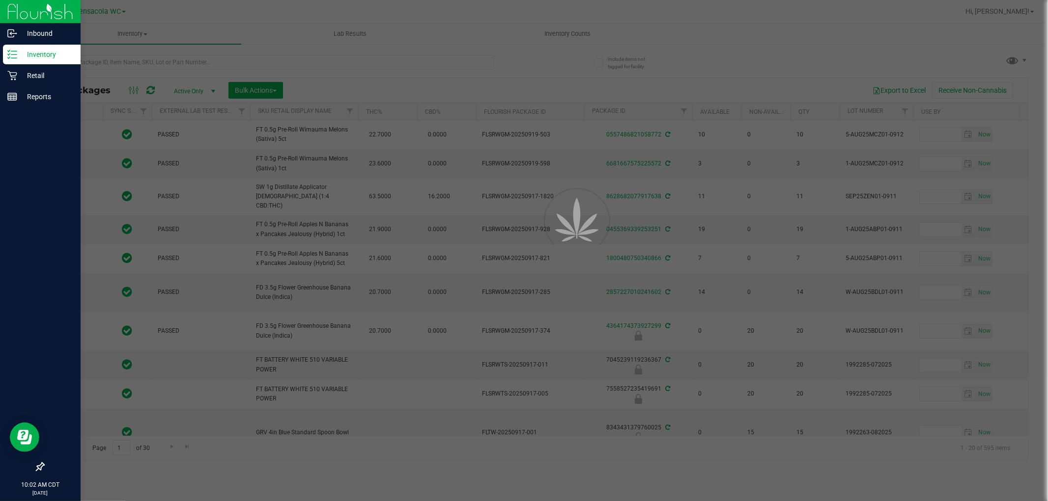
click at [158, 62] on div at bounding box center [524, 250] width 1048 height 501
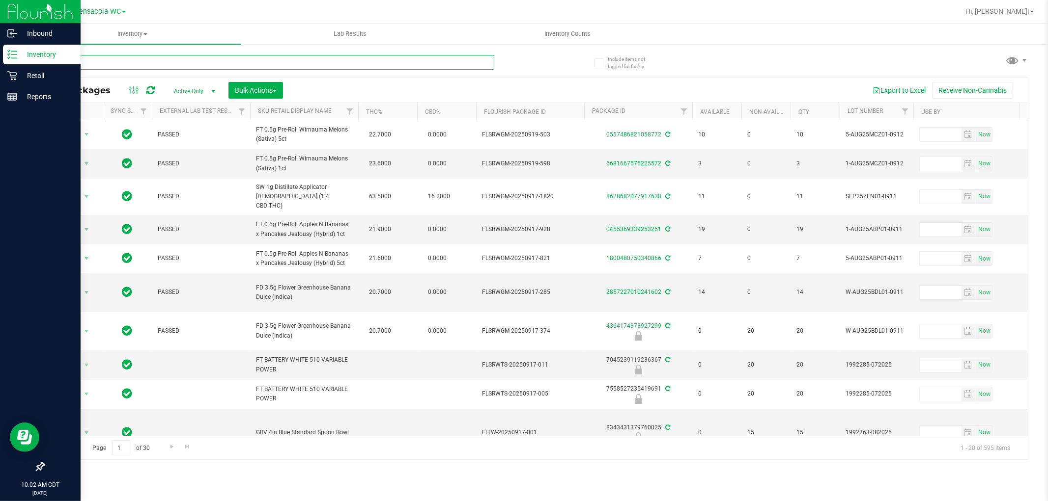
click at [158, 62] on input "text" at bounding box center [268, 62] width 451 height 15
type input "6750881943786831"
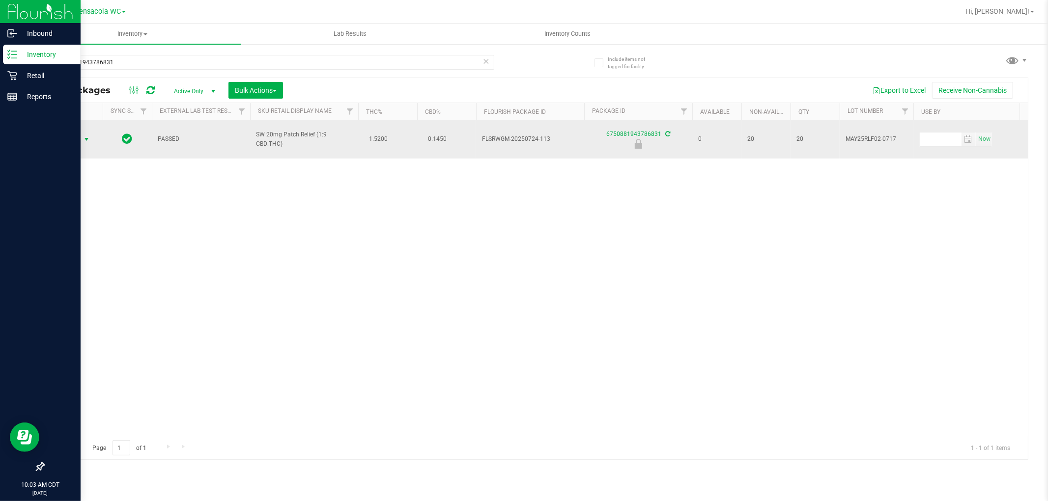
click at [85, 136] on span "select" at bounding box center [87, 140] width 8 height 8
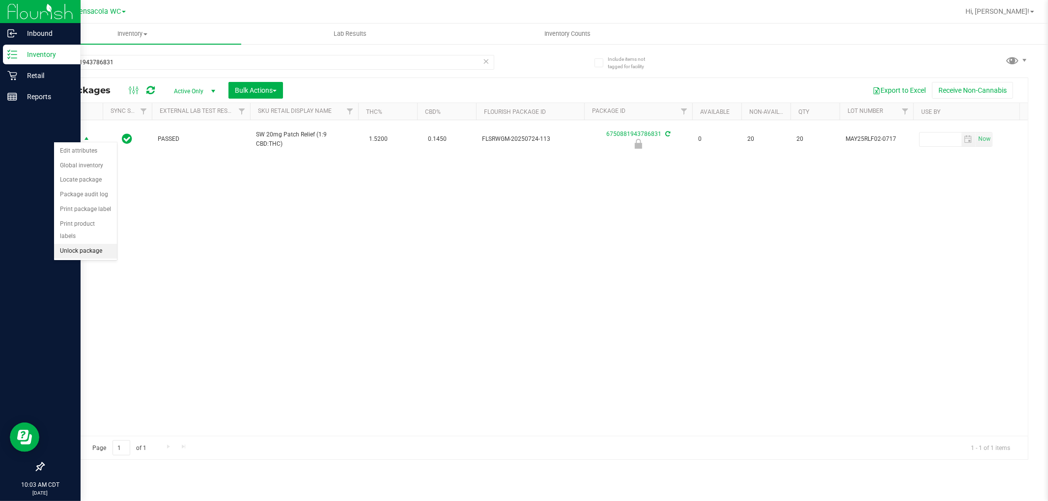
click at [90, 256] on li "Unlock package" at bounding box center [85, 251] width 63 height 15
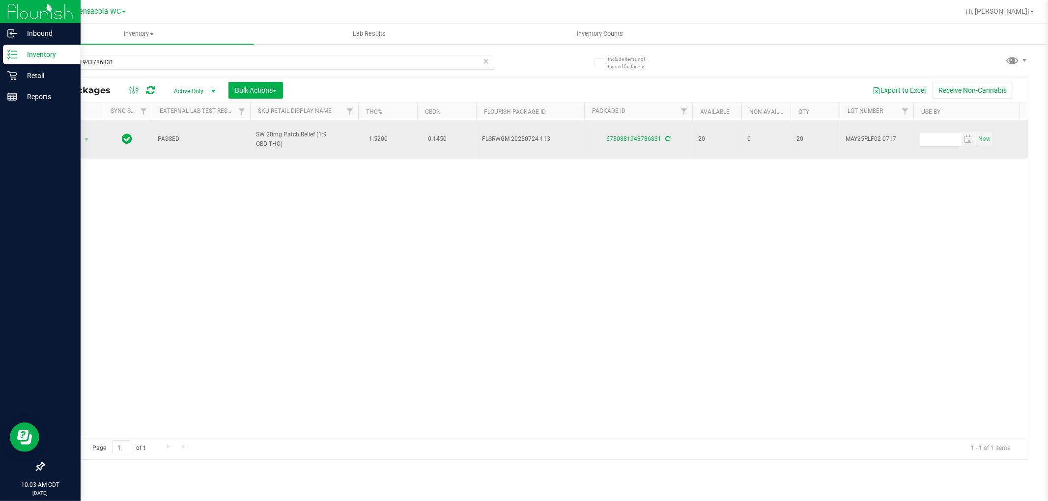
click at [70, 135] on span "Action" at bounding box center [67, 140] width 27 height 14
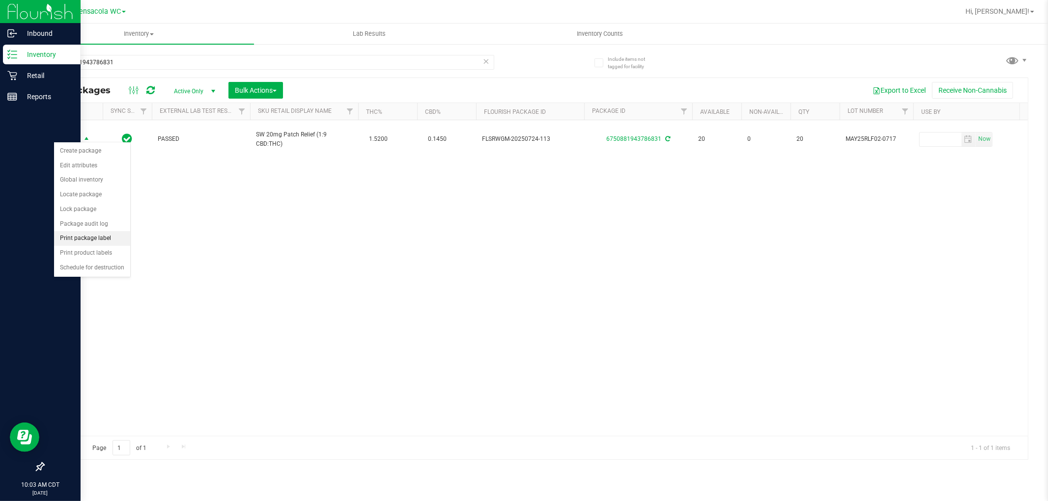
click at [100, 238] on li "Print package label" at bounding box center [92, 238] width 76 height 15
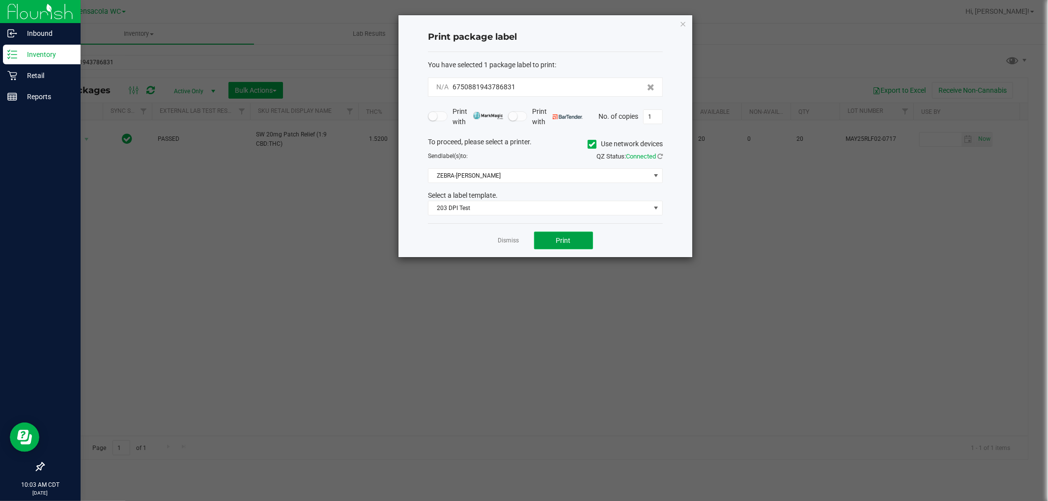
click at [522, 241] on span "Print" at bounding box center [563, 241] width 15 height 8
click at [509, 243] on div at bounding box center [545, 136] width 294 height 242
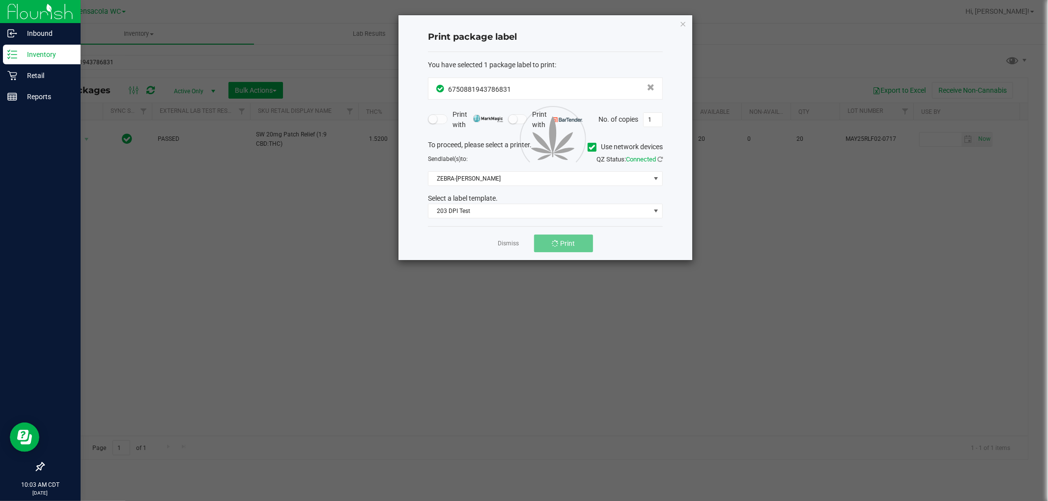
click at [507, 284] on ngb-modal-window "Print package label You have selected 1 package label to print : 67508819437868…" at bounding box center [527, 250] width 1055 height 501
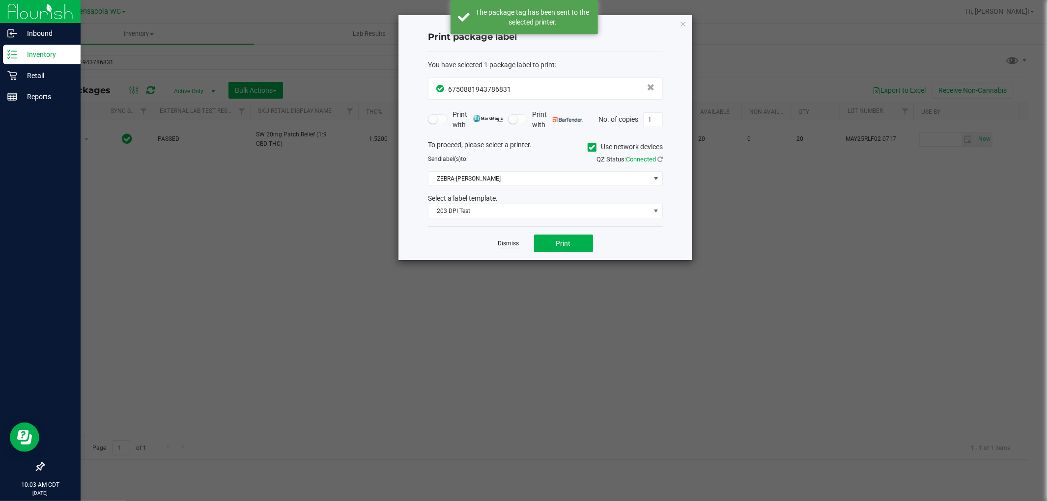
click at [504, 246] on link "Dismiss" at bounding box center [508, 244] width 21 height 8
click at [494, 288] on div "Action Action Create package Edit attributes Global inventory Locate package Lo…" at bounding box center [536, 278] width 984 height 316
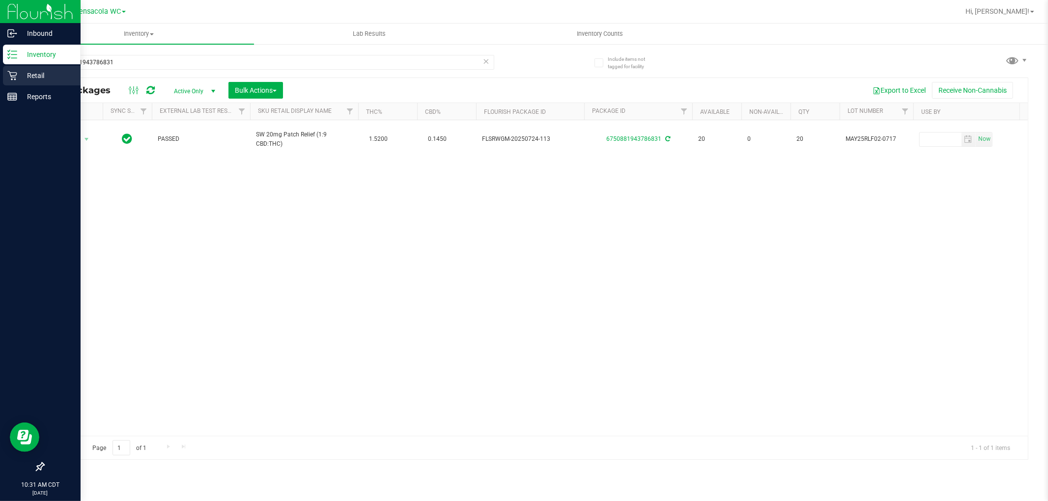
click at [3, 84] on div "Retail" at bounding box center [42, 76] width 78 height 20
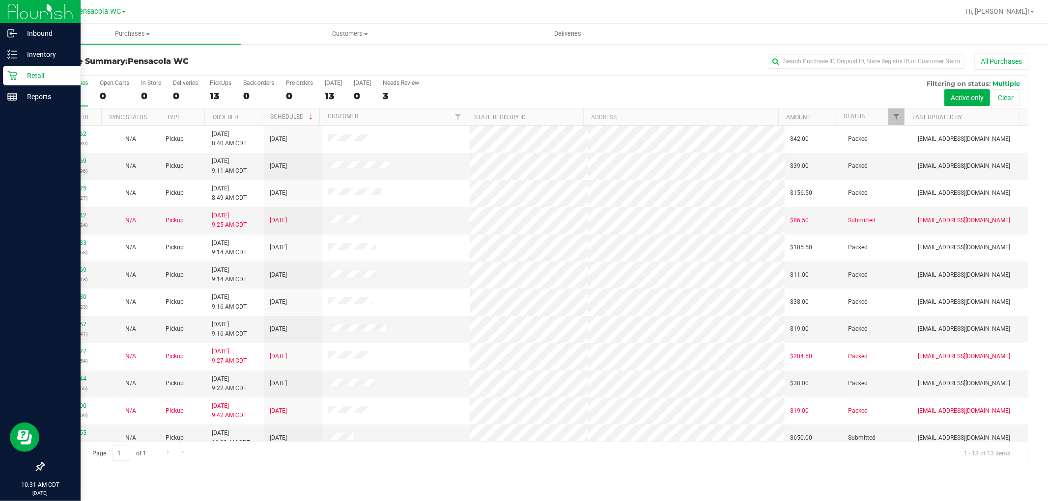
scroll to position [37, 0]
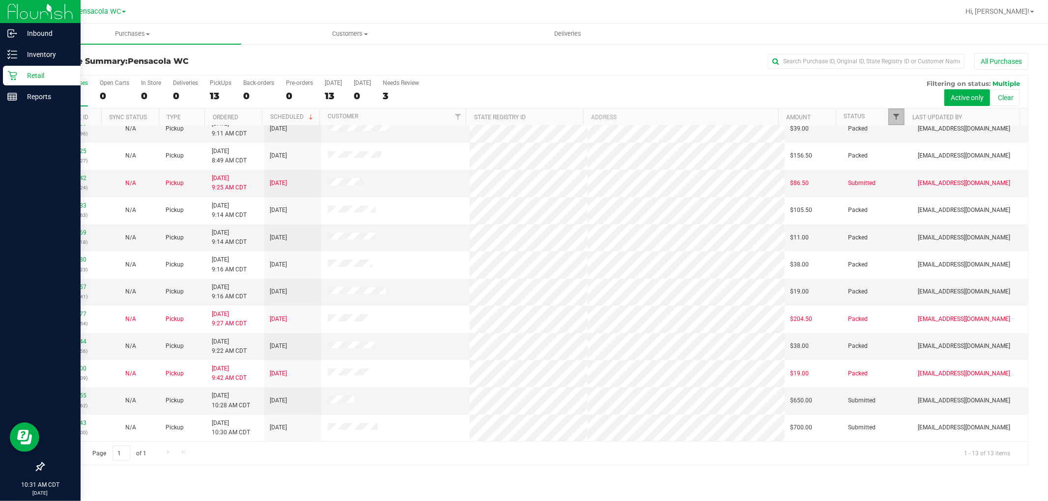
click at [522, 116] on span "Filter" at bounding box center [896, 117] width 8 height 8
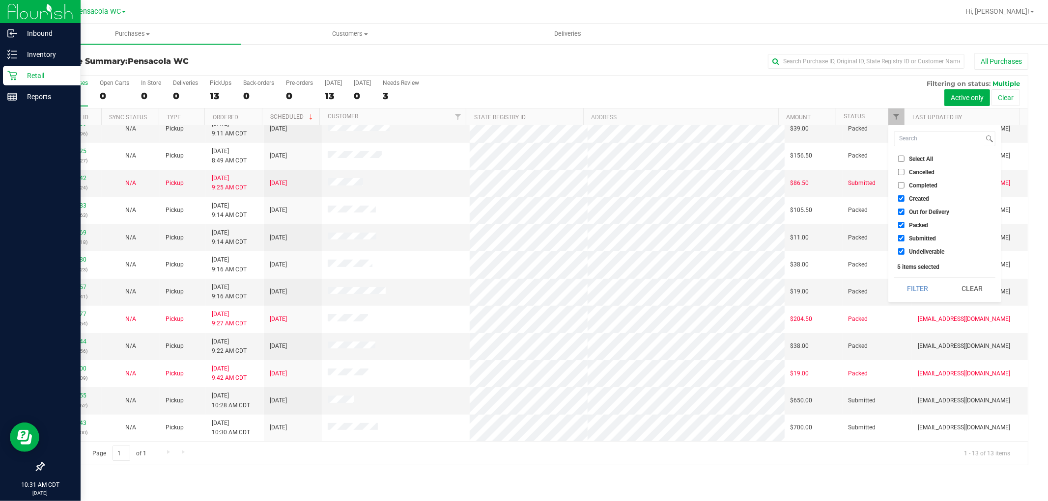
click at [522, 160] on span "Select All" at bounding box center [921, 159] width 24 height 6
click at [522, 160] on input "Select All" at bounding box center [901, 159] width 6 height 6
checkbox input "true"
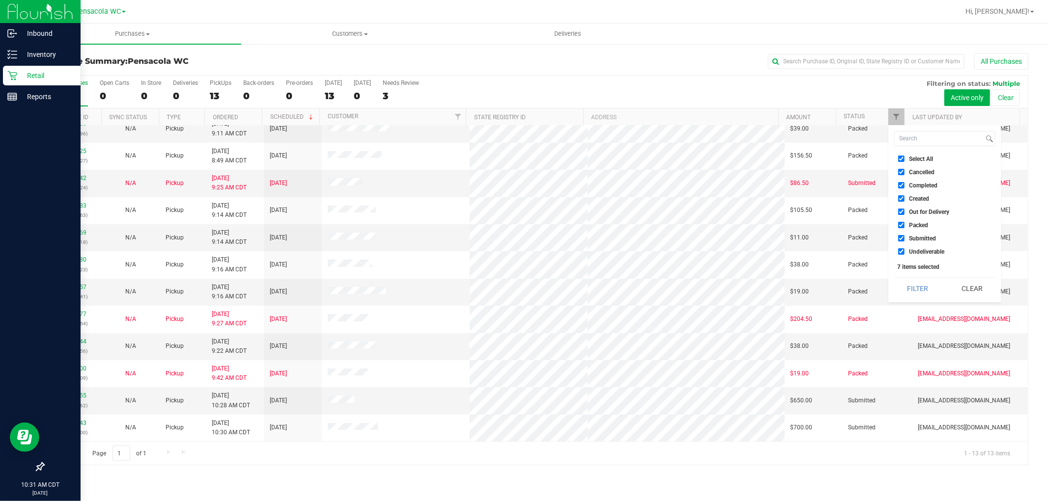
click at [522, 161] on span "Select All" at bounding box center [921, 159] width 24 height 6
click at [522, 161] on input "Select All" at bounding box center [901, 159] width 6 height 6
checkbox input "false"
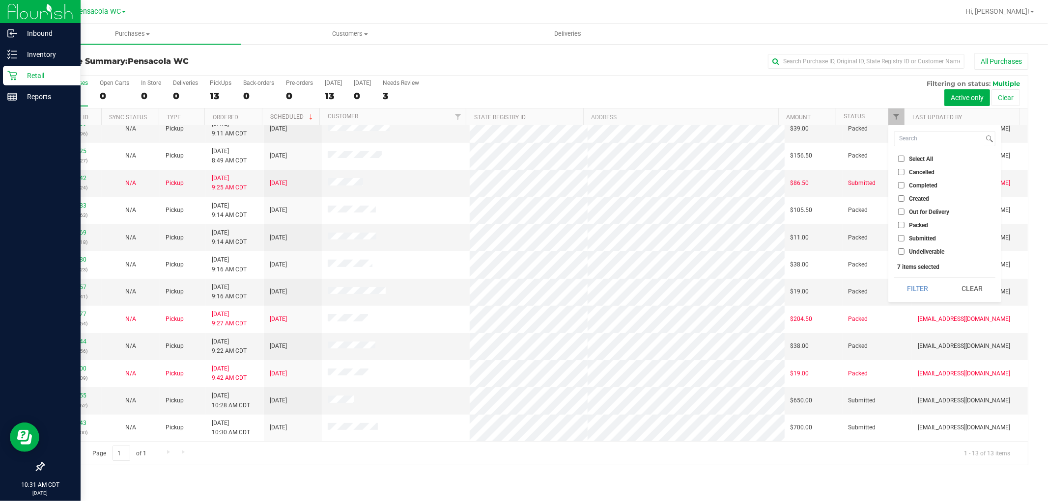
checkbox input "false"
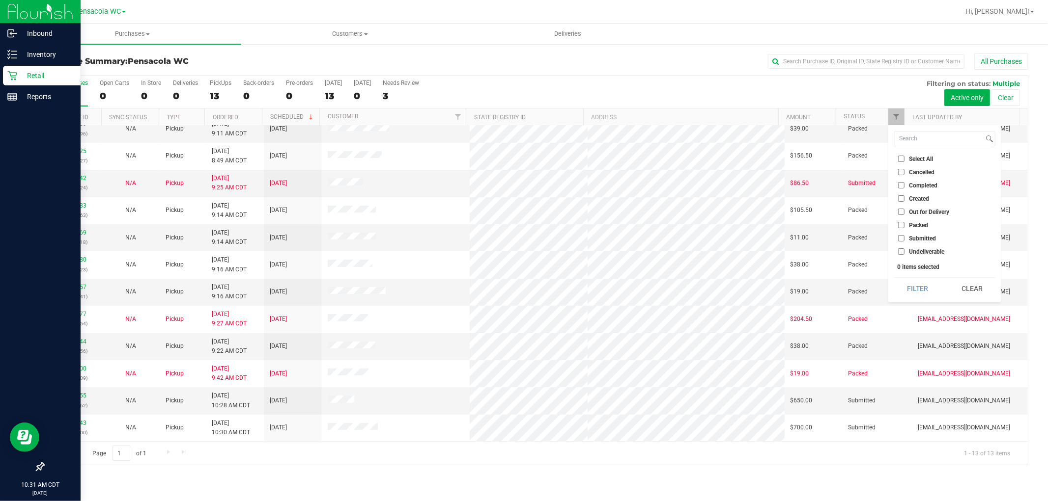
click at [522, 238] on span "Submitted" at bounding box center [922, 239] width 27 height 6
click at [522, 238] on input "Submitted" at bounding box center [901, 238] width 6 height 6
checkbox input "true"
click at [522, 291] on button "Filter" at bounding box center [917, 289] width 47 height 22
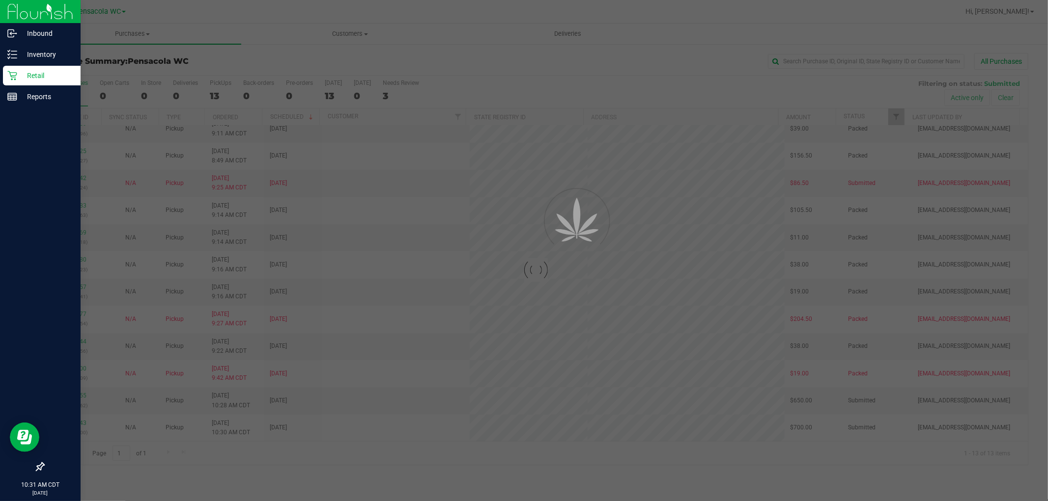
scroll to position [0, 0]
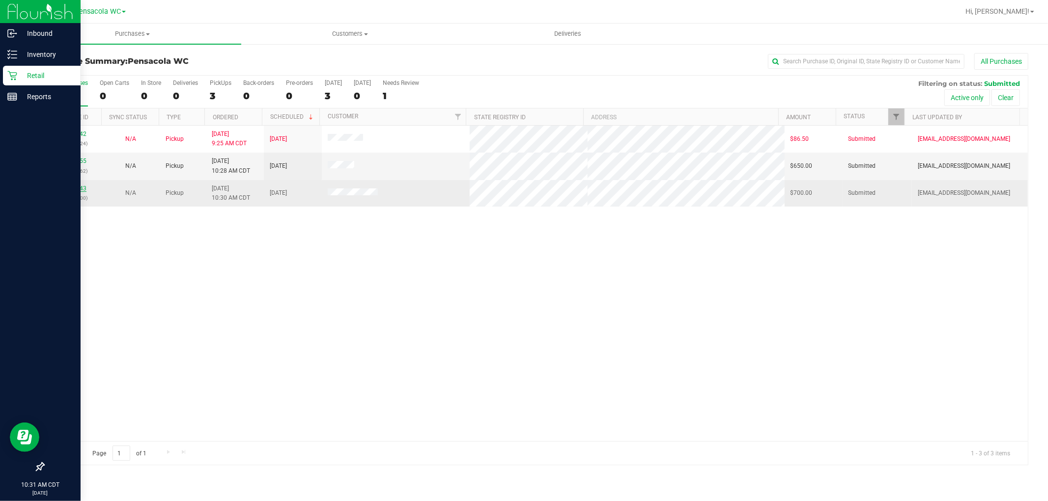
click at [84, 190] on link "12023943" at bounding box center [73, 188] width 28 height 7
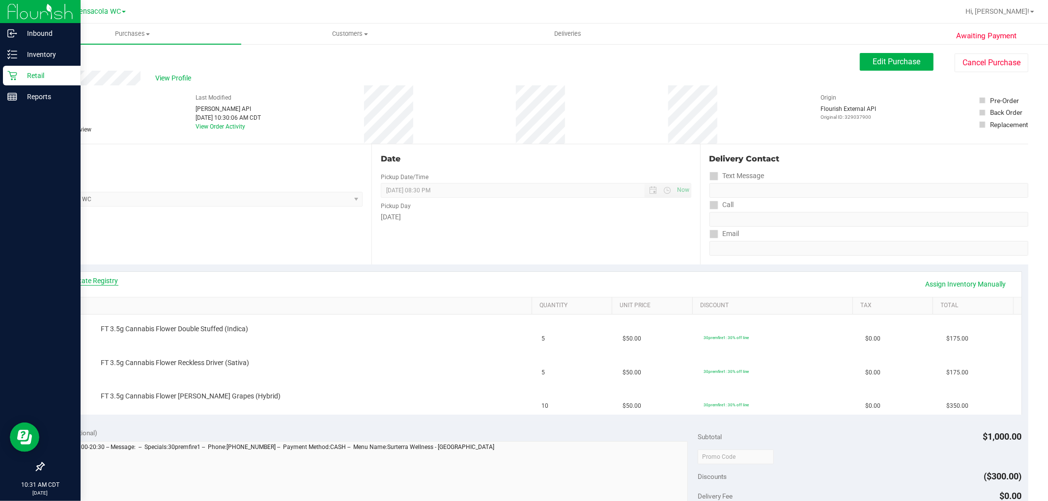
click at [97, 278] on link "View State Registry" at bounding box center [88, 281] width 59 height 10
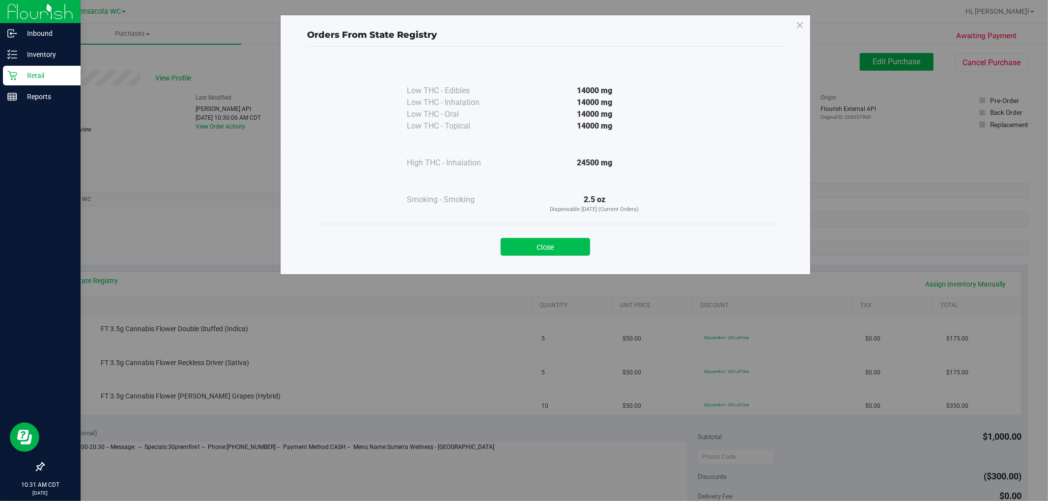
click at [522, 250] on button "Close" at bounding box center [545, 247] width 89 height 18
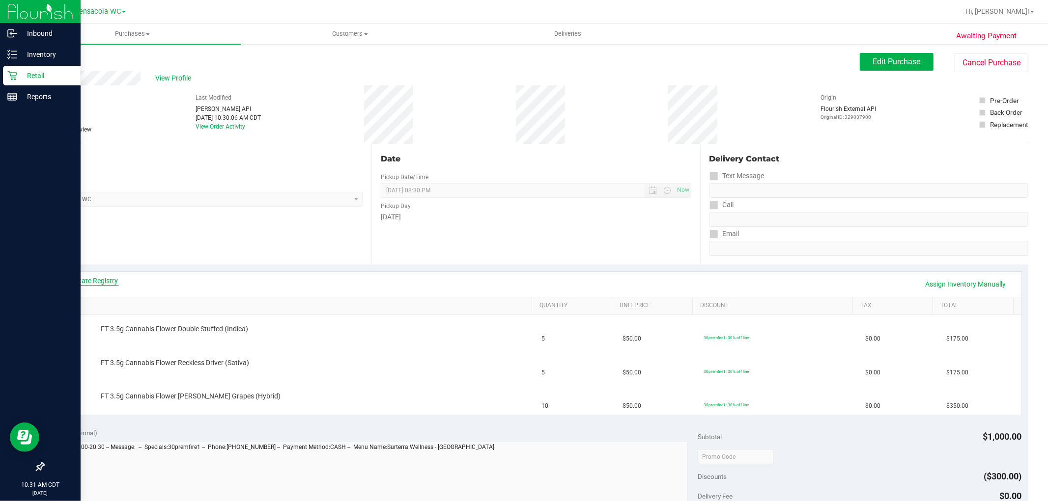
click at [96, 281] on link "View State Registry" at bounding box center [88, 281] width 59 height 10
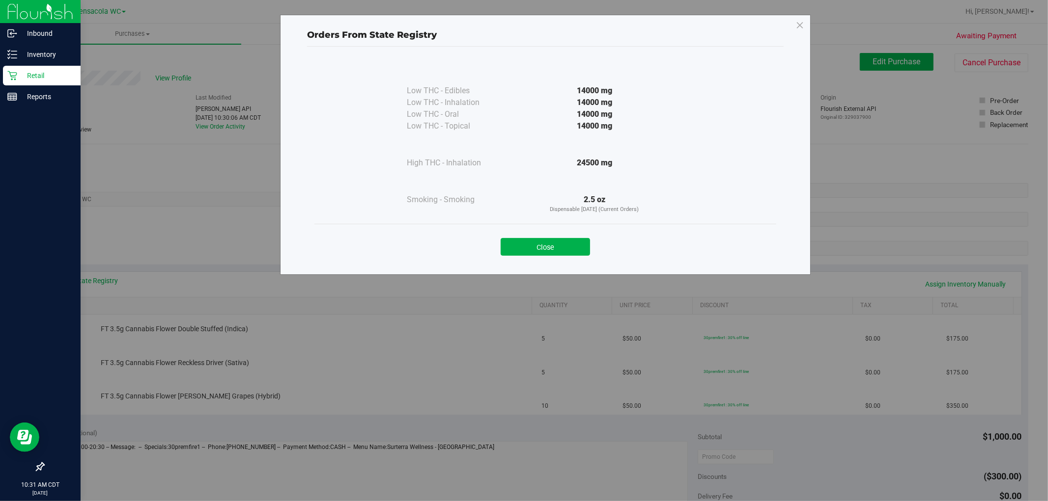
click at [514, 227] on div "Close" at bounding box center [545, 244] width 462 height 40
click at [522, 246] on button "Close" at bounding box center [545, 247] width 89 height 18
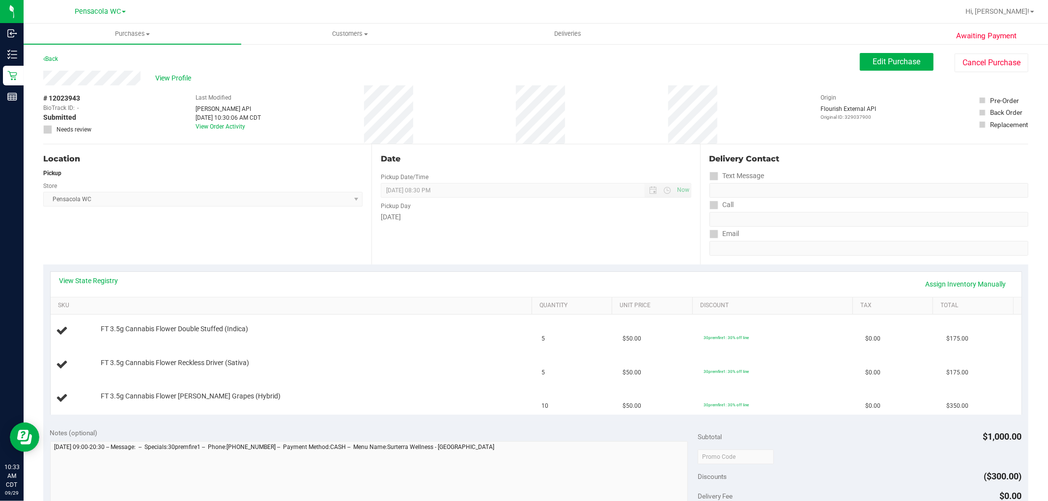
click at [95, 222] on div "Location Pickup Store Pensacola WC Select Store Bonita Springs WC Boynton Beach…" at bounding box center [207, 204] width 328 height 120
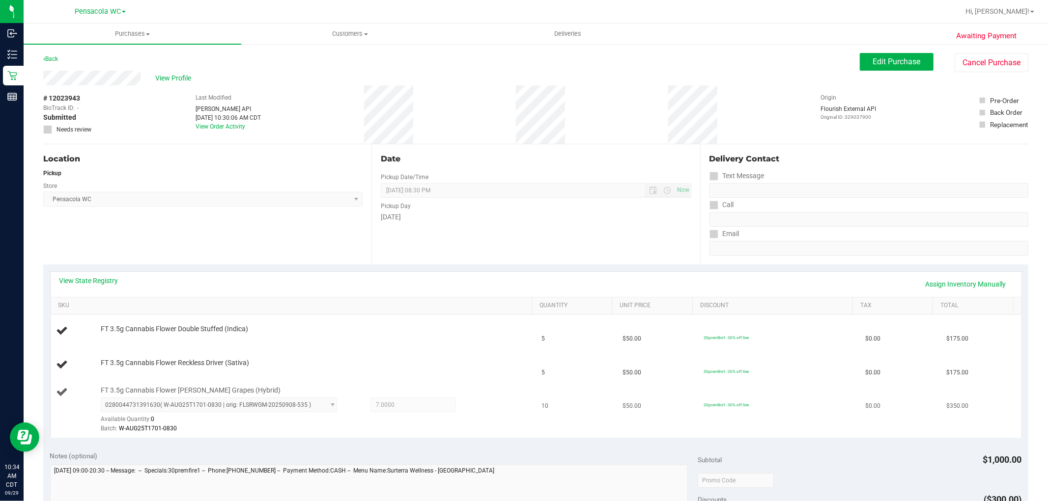
click at [506, 385] on td "FT 3.5g Cannabis Flower Gaspar's Grapes (Hybrid) 0280044731391630 ( W-AUG25T170…" at bounding box center [293, 410] width 485 height 56
click at [479, 370] on div "FT 3.5g Cannabis Flower Reckless Driver (Sativa)" at bounding box center [292, 365] width 473 height 13
click at [496, 380] on td "FT 3.5g Cannabis Flower Reckless Driver (Sativa)" at bounding box center [293, 365] width 485 height 33
click at [503, 364] on div "FT 3.5g Cannabis Flower Reckless Driver (Sativa)" at bounding box center [311, 364] width 431 height 10
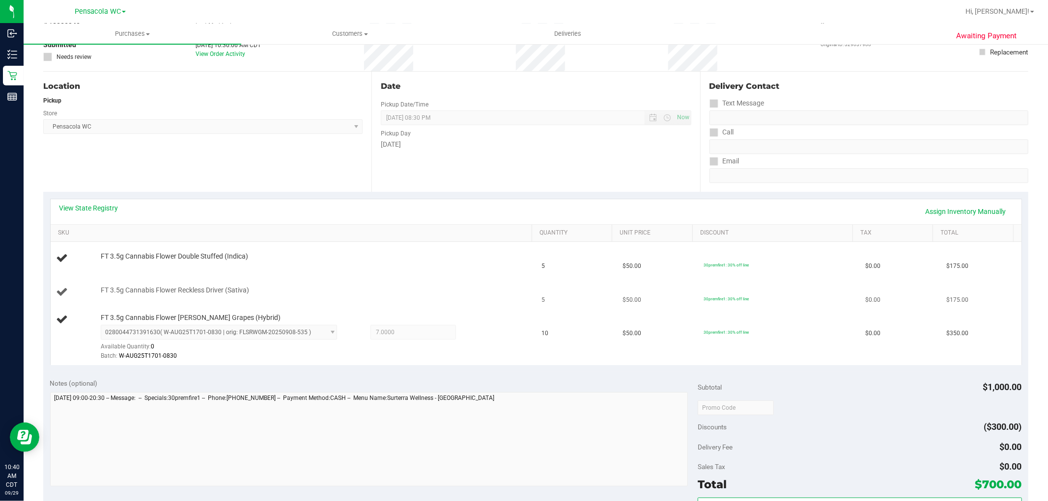
scroll to position [72, 0]
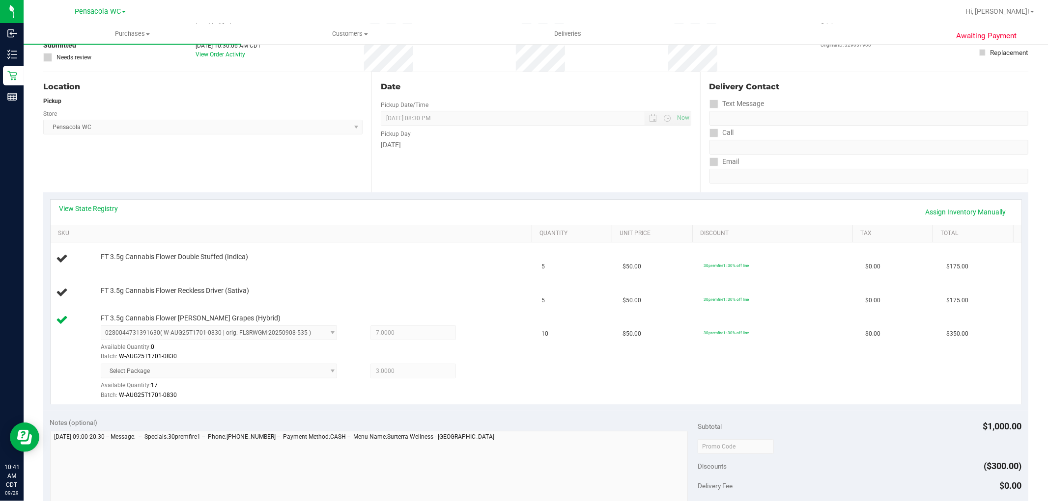
click at [185, 177] on div "Location Pickup Store Pensacola WC Select Store Bonita Springs WC Boynton Beach…" at bounding box center [207, 132] width 328 height 120
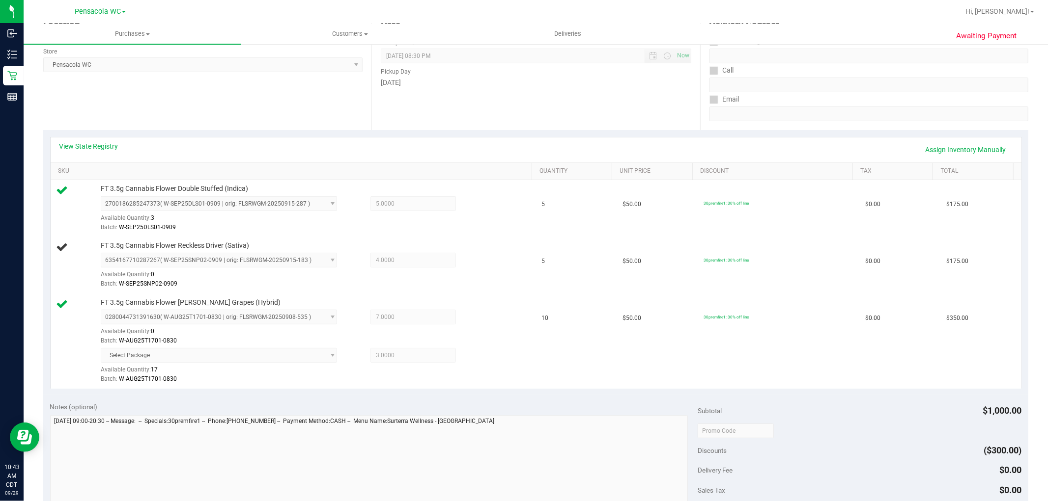
scroll to position [0, 0]
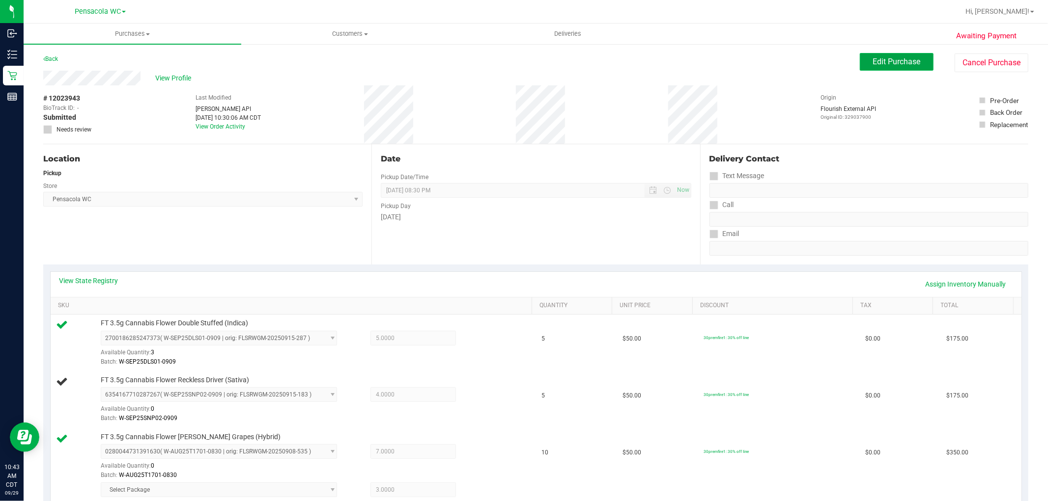
click at [522, 62] on span "Edit Purchase" at bounding box center [897, 61] width 48 height 9
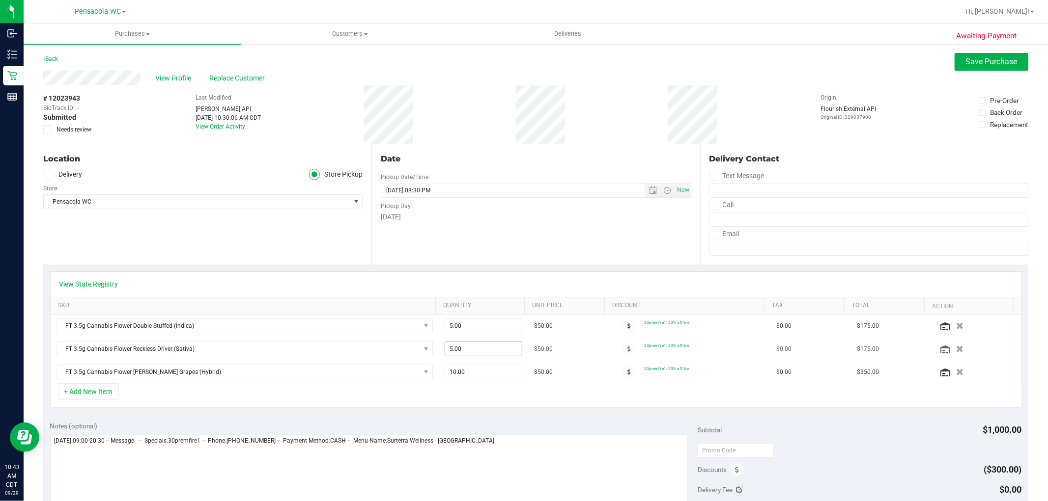
click at [467, 344] on span "5.00 5" at bounding box center [484, 349] width 78 height 15
click at [467, 344] on input "5" at bounding box center [483, 349] width 77 height 14
type input "4"
type input "4.00"
click at [475, 419] on div "Notes (optional) Subtotal $1,000.00 Discounts ($300.00) Delivery Fee $0.00 Sale…" at bounding box center [535, 503] width 985 height 177
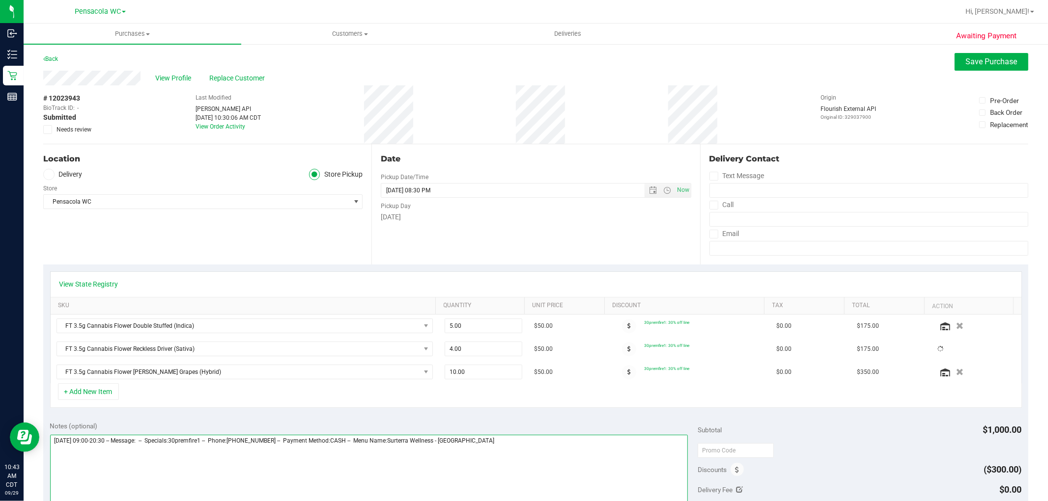
drag, startPoint x: 438, startPoint y: 471, endPoint x: 500, endPoint y: 451, distance: 64.9
click at [440, 472] on textarea at bounding box center [369, 482] width 638 height 94
click at [509, 450] on textarea at bounding box center [369, 482] width 638 height 94
type textarea "Monday 09/29/2025 09:00-20:30 -- Message: -- Specials:30premfire1 -- Phone:8505…"
click at [522, 69] on button "Save Purchase" at bounding box center [991, 62] width 74 height 18
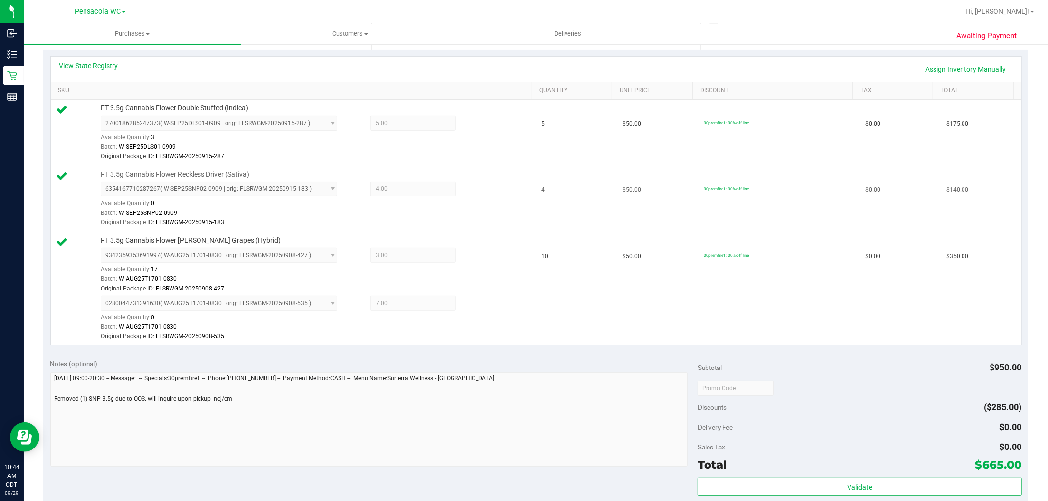
scroll to position [218, 0]
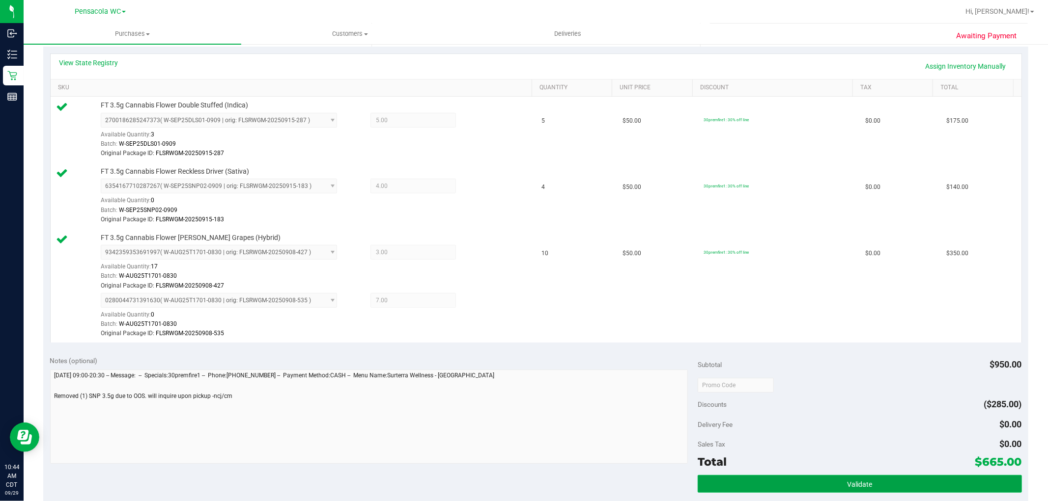
click at [522, 484] on button "Validate" at bounding box center [859, 484] width 324 height 18
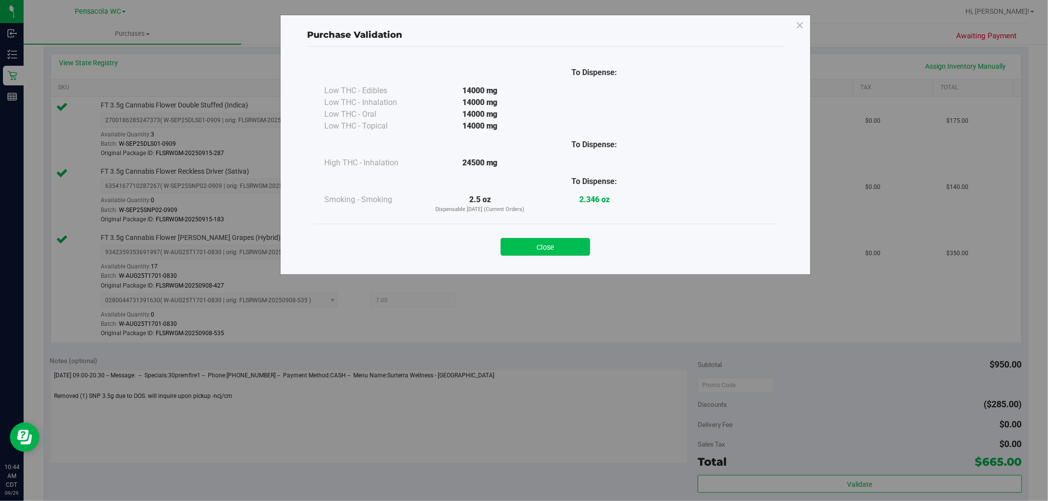
click at [522, 241] on button "Close" at bounding box center [545, 247] width 89 height 18
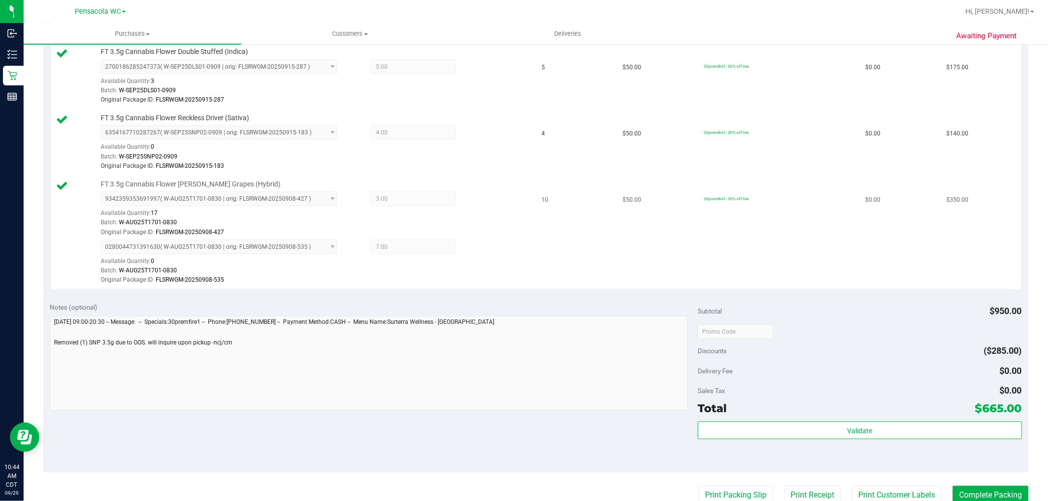
scroll to position [382, 0]
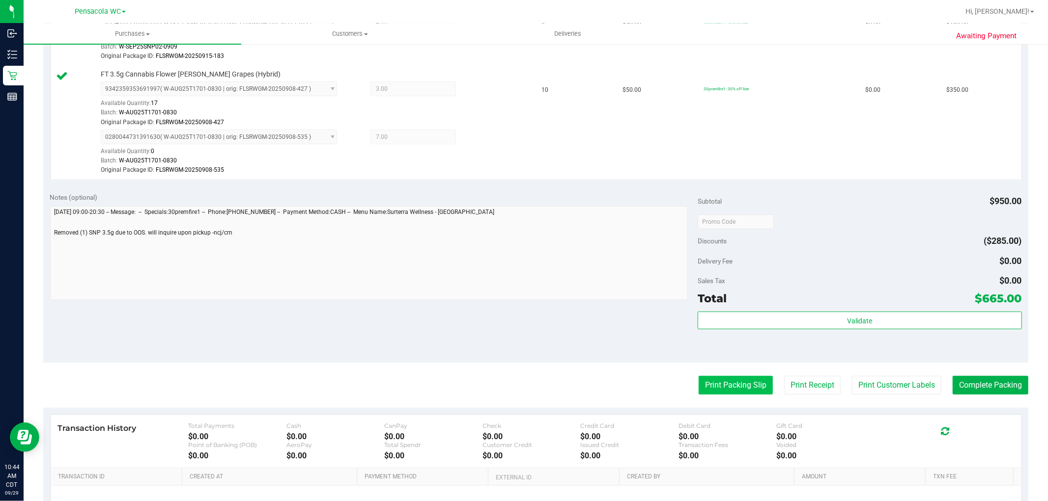
click at [522, 389] on button "Print Packing Slip" at bounding box center [735, 385] width 74 height 19
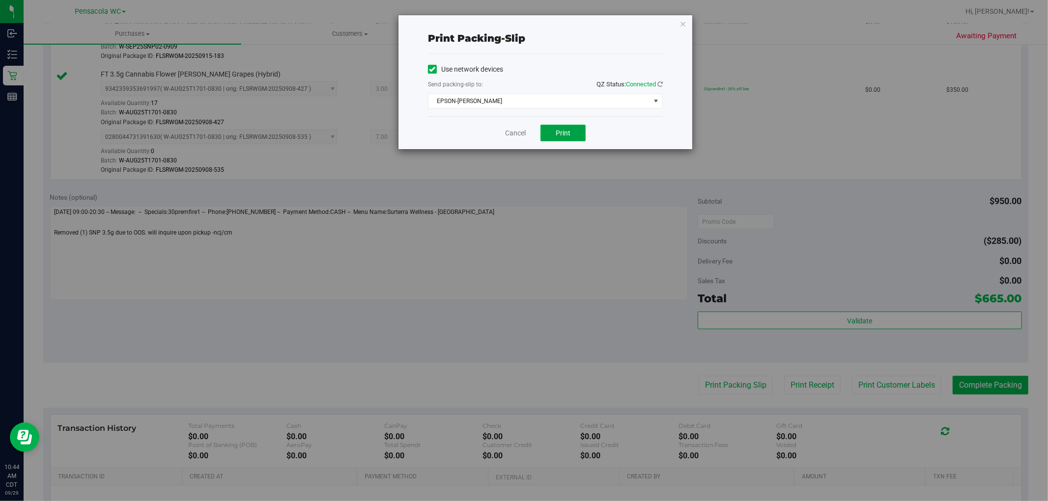
click at [522, 135] on span "Print" at bounding box center [563, 133] width 15 height 8
click at [522, 22] on icon "button" at bounding box center [682, 24] width 7 height 12
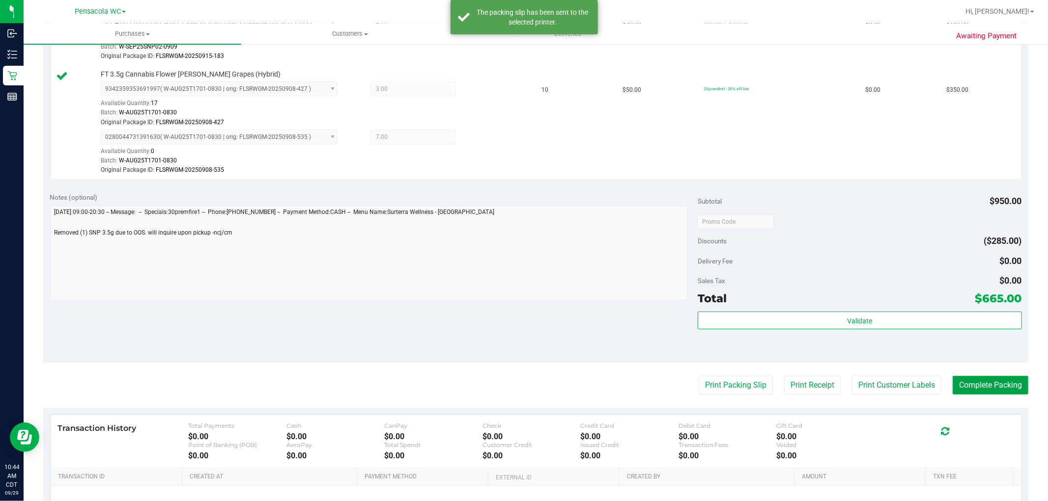
click at [522, 380] on button "Complete Packing" at bounding box center [990, 385] width 76 height 19
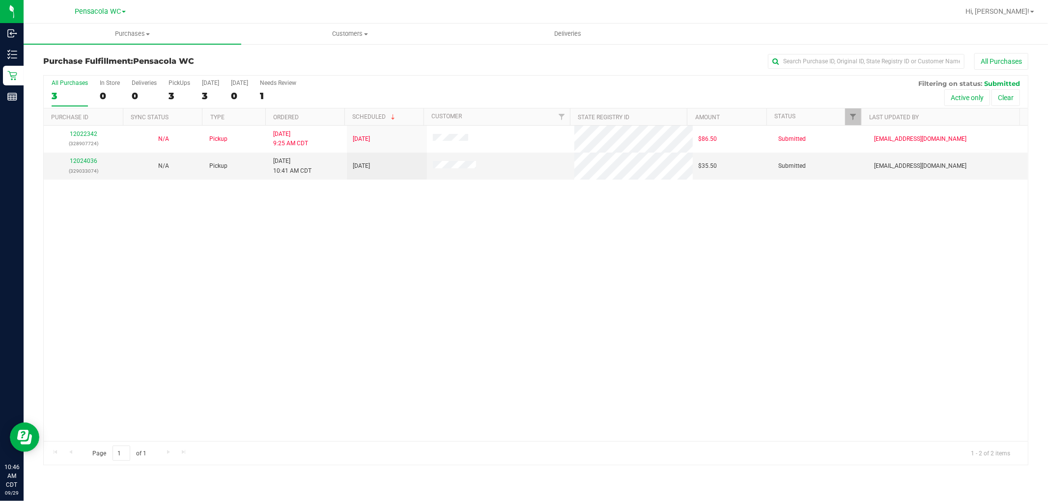
click at [522, 288] on div "12022342 (328907724) N/A Pickup 9/29/2025 9:25 AM CDT 9/29/2025 $86.50 Submitte…" at bounding box center [536, 284] width 984 height 316
click at [133, 296] on div "12022342 (328907724) N/A Pickup 9/29/2025 9:25 AM CDT 9/29/2025 $86.50 Submitte…" at bounding box center [536, 284] width 984 height 316
click at [80, 164] on link "12024036" at bounding box center [84, 161] width 28 height 7
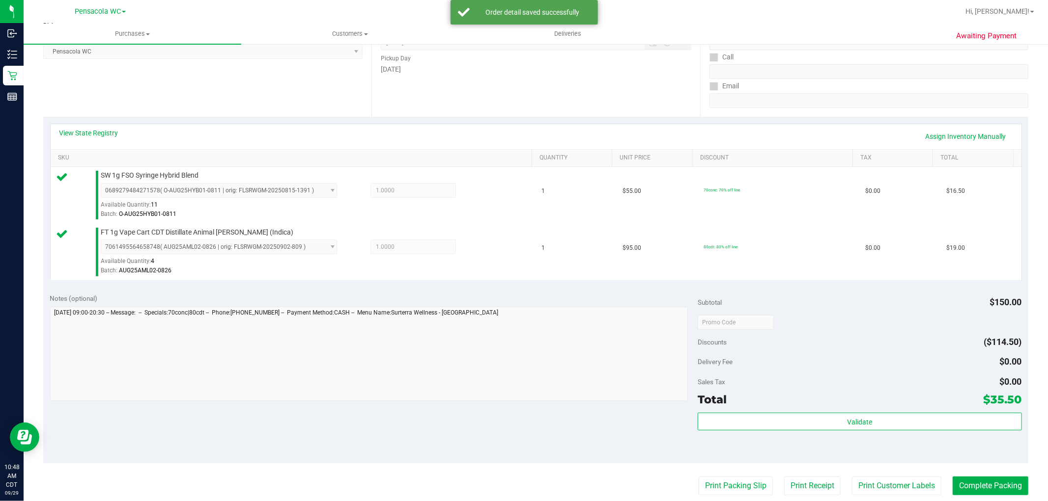
scroll to position [178, 0]
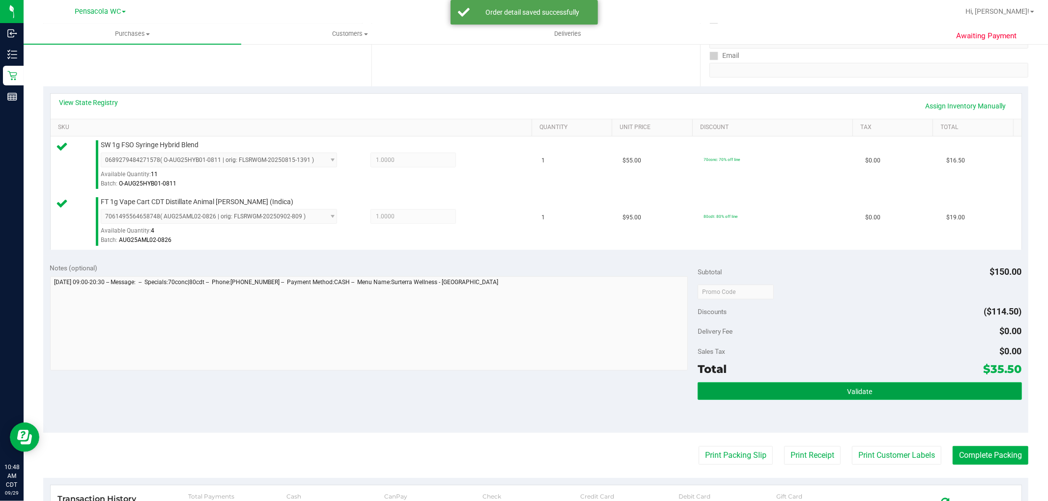
click at [522, 387] on button "Validate" at bounding box center [859, 392] width 324 height 18
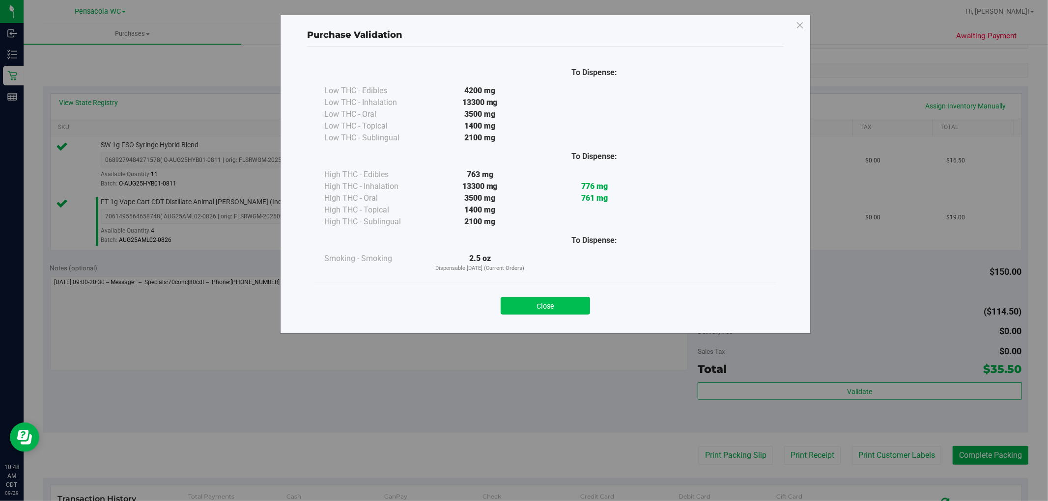
click at [521, 311] on button "Close" at bounding box center [545, 306] width 89 height 18
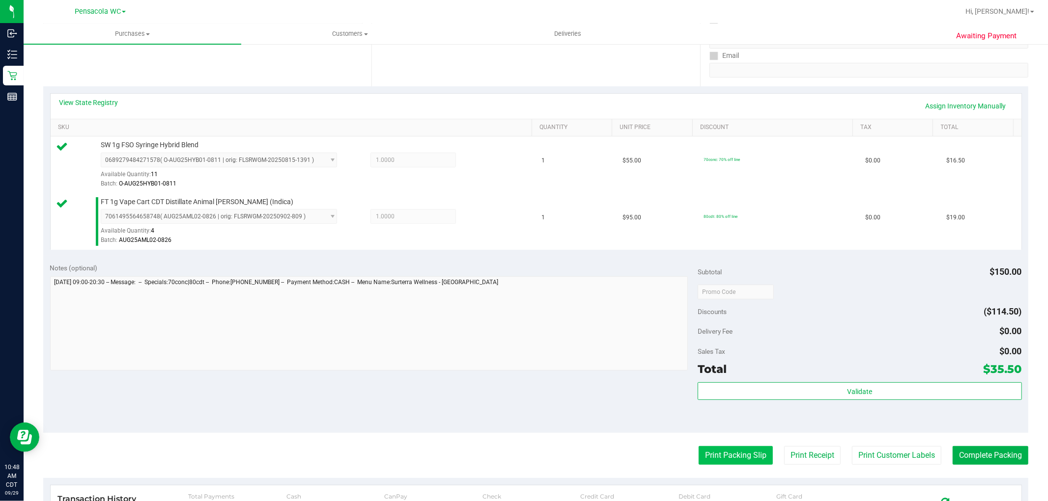
click at [522, 464] on button "Print Packing Slip" at bounding box center [735, 455] width 74 height 19
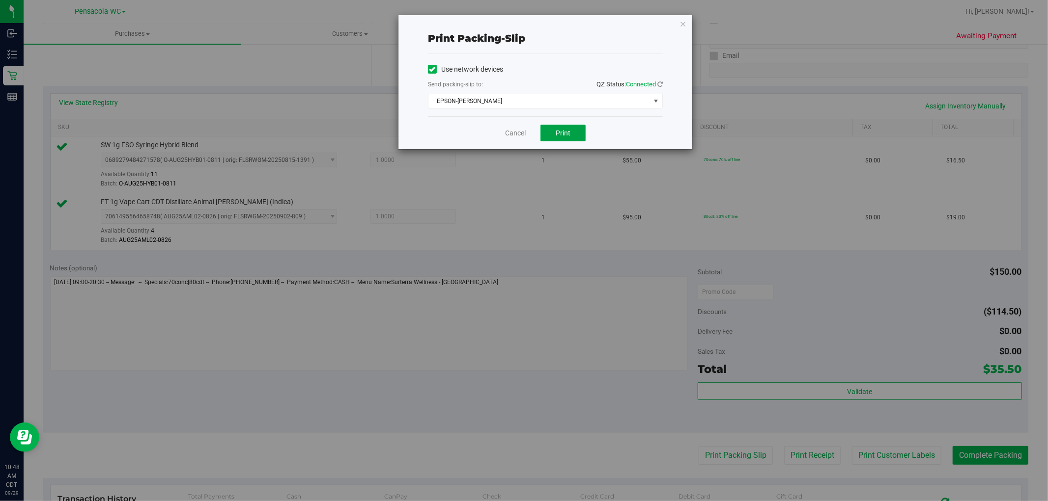
click at [522, 138] on button "Print" at bounding box center [562, 133] width 45 height 17
click at [522, 22] on icon "button" at bounding box center [682, 24] width 7 height 12
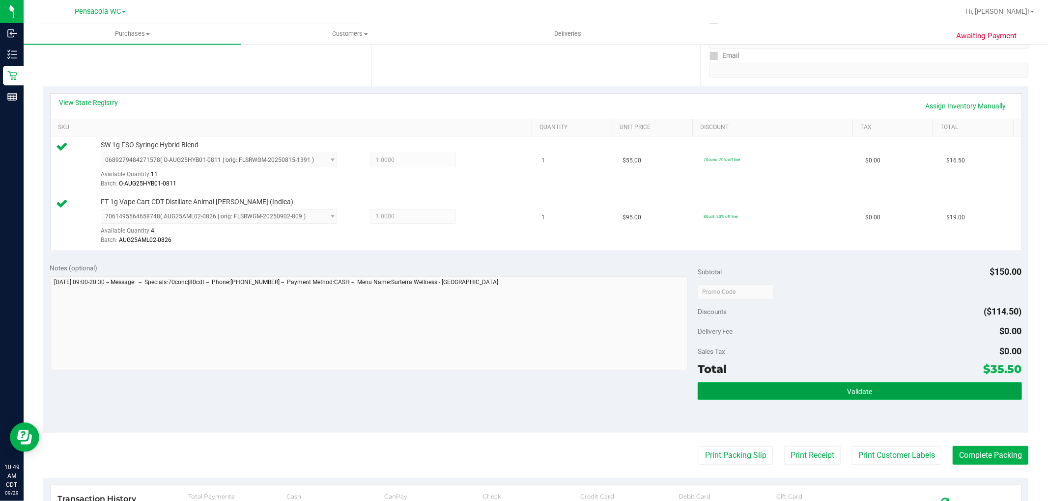
click at [522, 399] on button "Validate" at bounding box center [859, 392] width 324 height 18
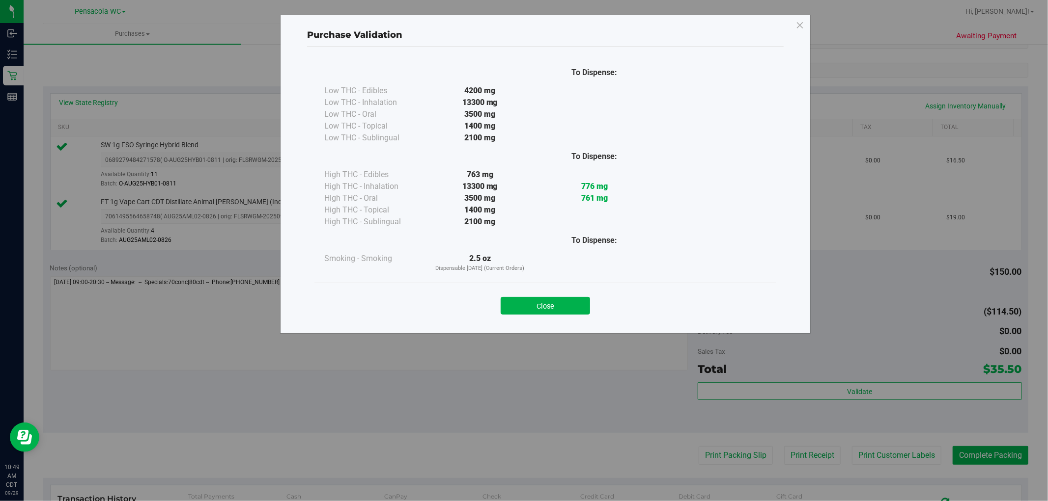
click at [522, 285] on div "Close" at bounding box center [545, 303] width 462 height 40
click at [522, 300] on button "Close" at bounding box center [545, 306] width 89 height 18
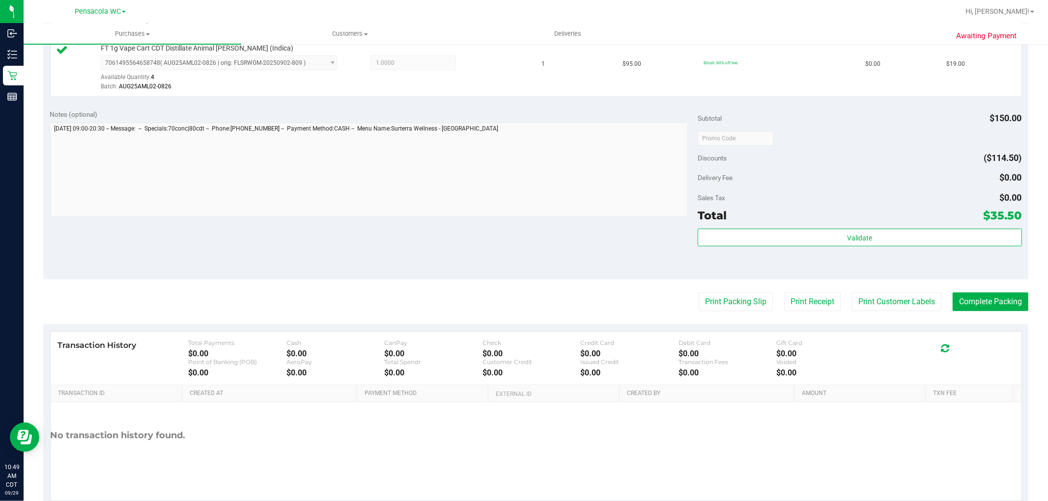
scroll to position [336, 0]
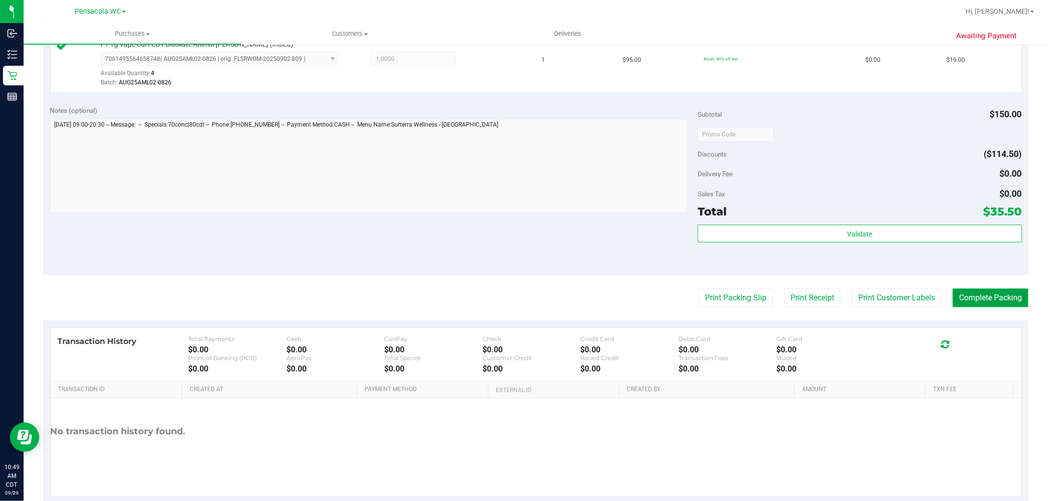
click at [522, 297] on button "Complete Packing" at bounding box center [990, 298] width 76 height 19
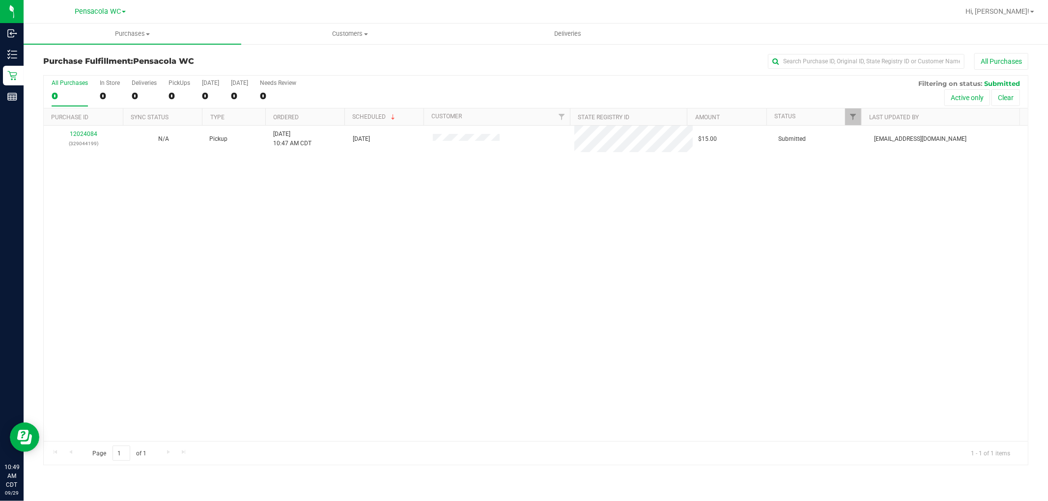
click at [299, 252] on div "12024084 (329044199) N/A Pickup 9/29/2025 10:47 AM CDT 9/29/2025 $15.00 Submitt…" at bounding box center [536, 284] width 984 height 316
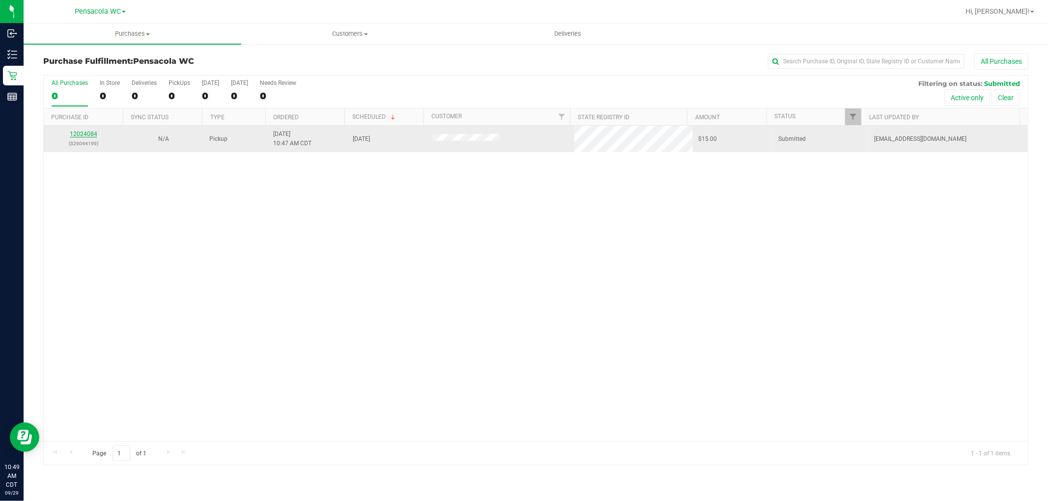
click at [80, 137] on link "12024084" at bounding box center [84, 134] width 28 height 7
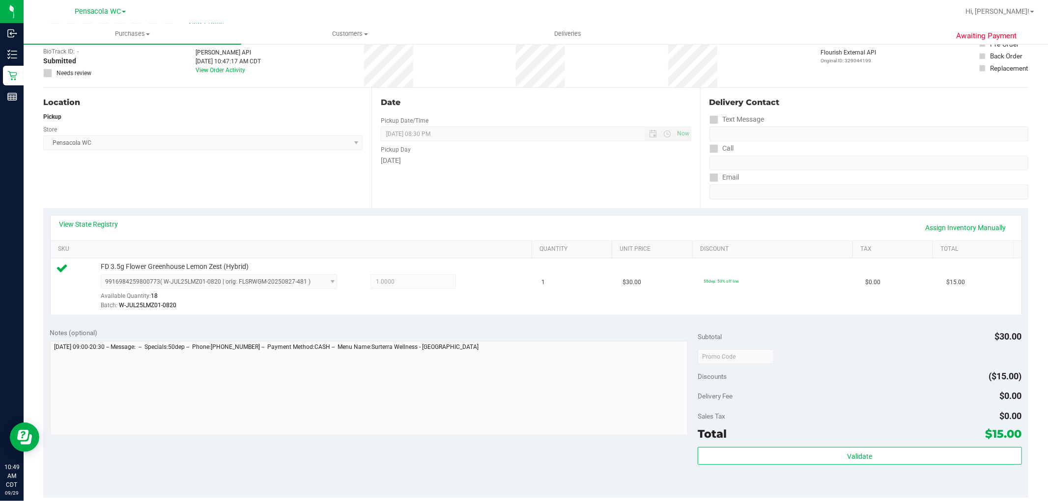
scroll to position [109, 0]
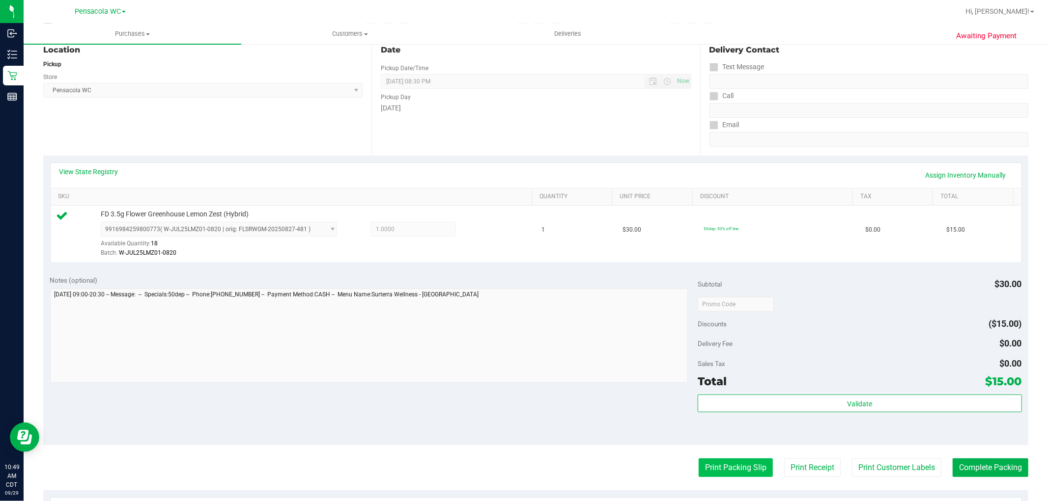
click at [522, 473] on button "Print Packing Slip" at bounding box center [735, 468] width 74 height 19
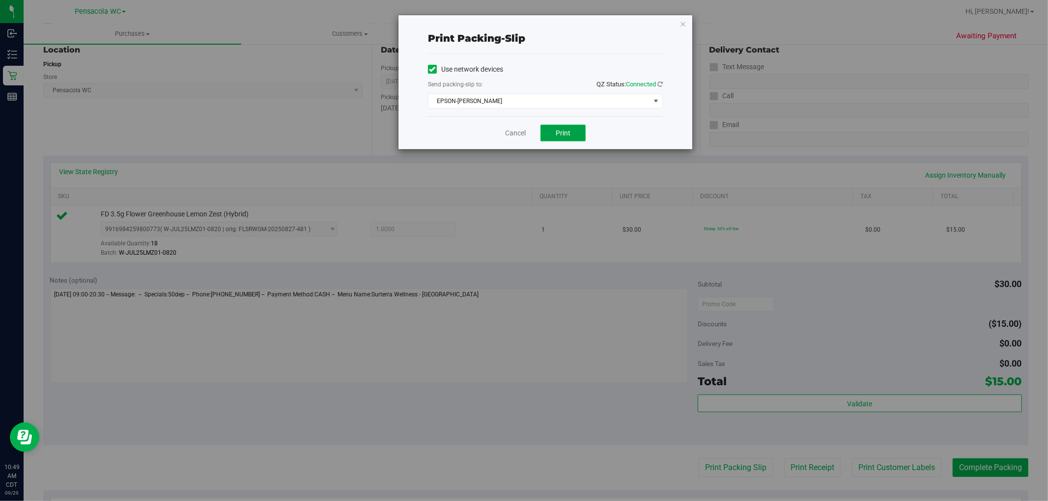
click at [522, 138] on button "Print" at bounding box center [562, 133] width 45 height 17
click at [522, 18] on icon "button" at bounding box center [682, 24] width 7 height 12
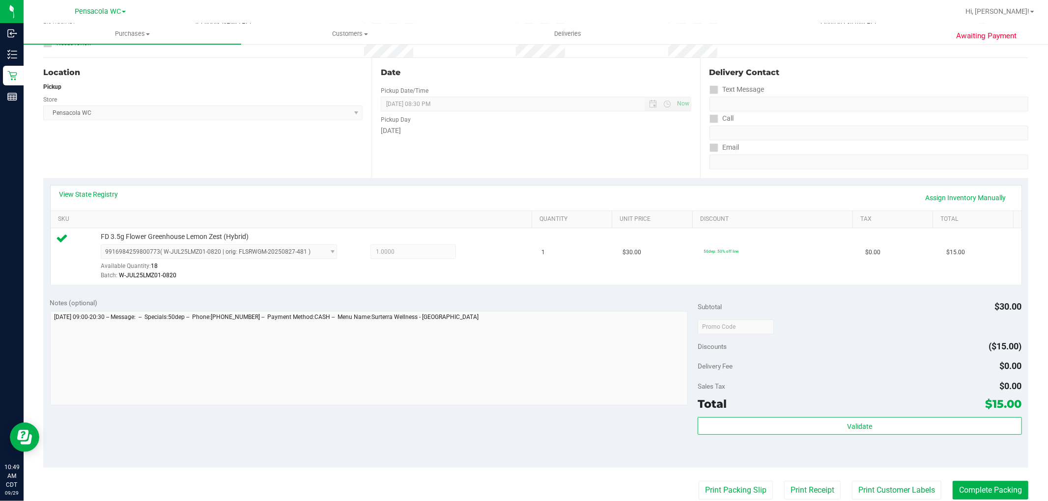
scroll to position [164, 0]
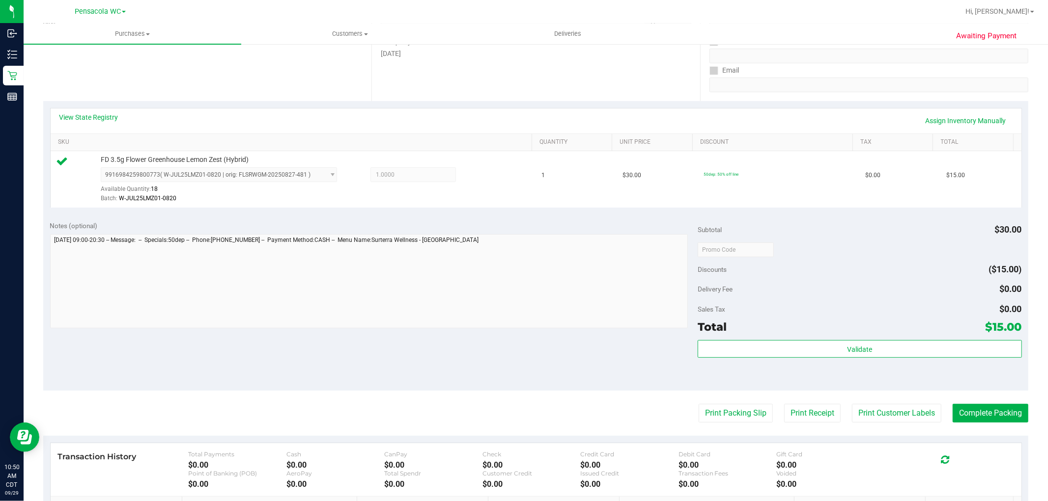
click at [522, 337] on div "Subtotal $30.00 Discounts ($15.00) Delivery Fee $0.00 Sales Tax $0.00 Total $15…" at bounding box center [859, 303] width 324 height 164
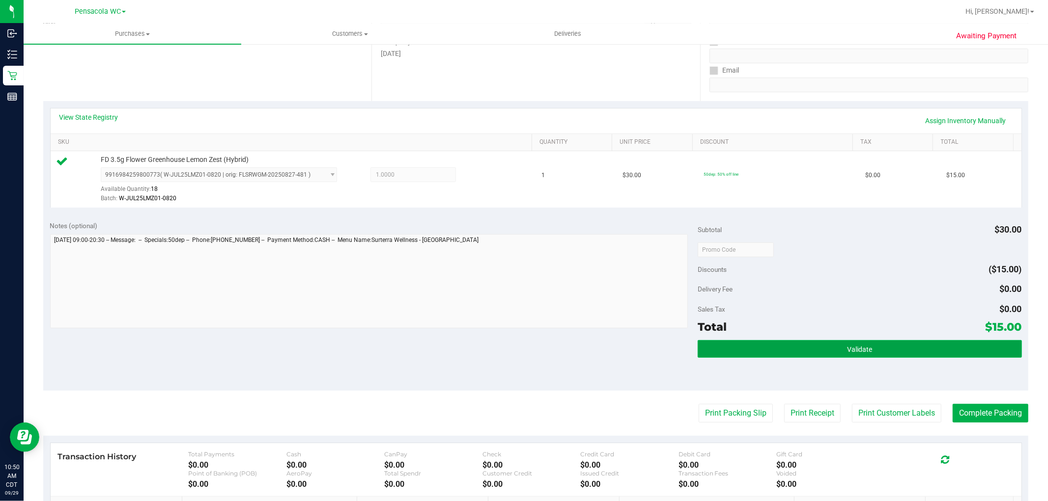
click at [522, 354] on button "Validate" at bounding box center [859, 349] width 324 height 18
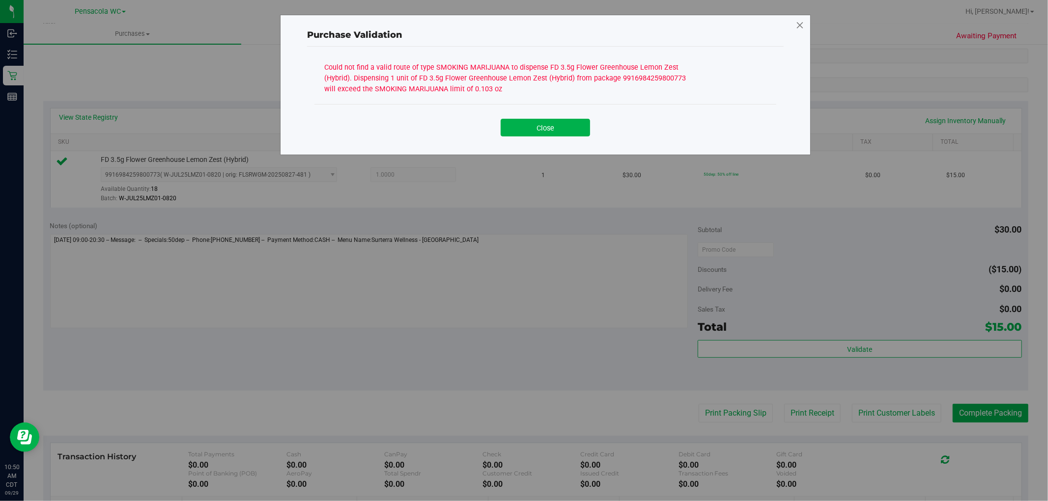
click at [522, 25] on icon at bounding box center [799, 26] width 9 height 16
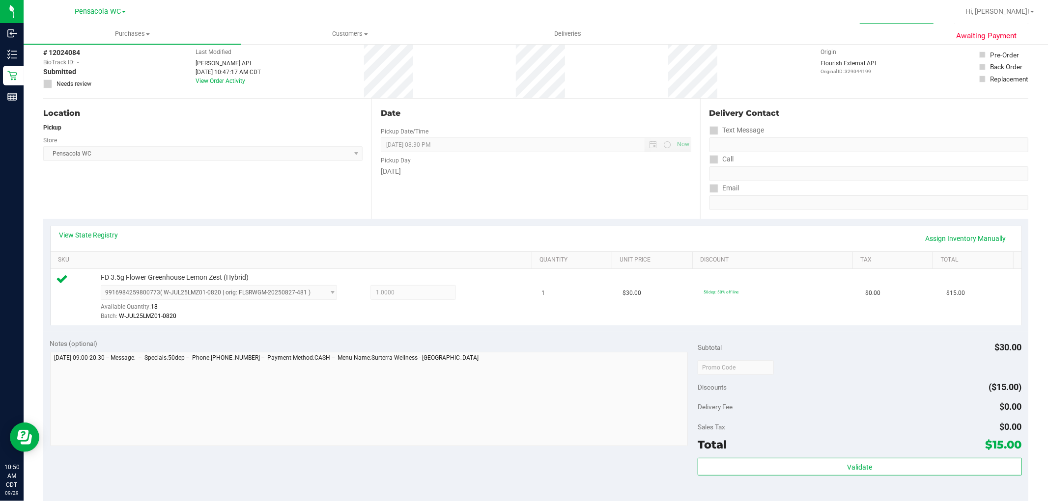
scroll to position [0, 0]
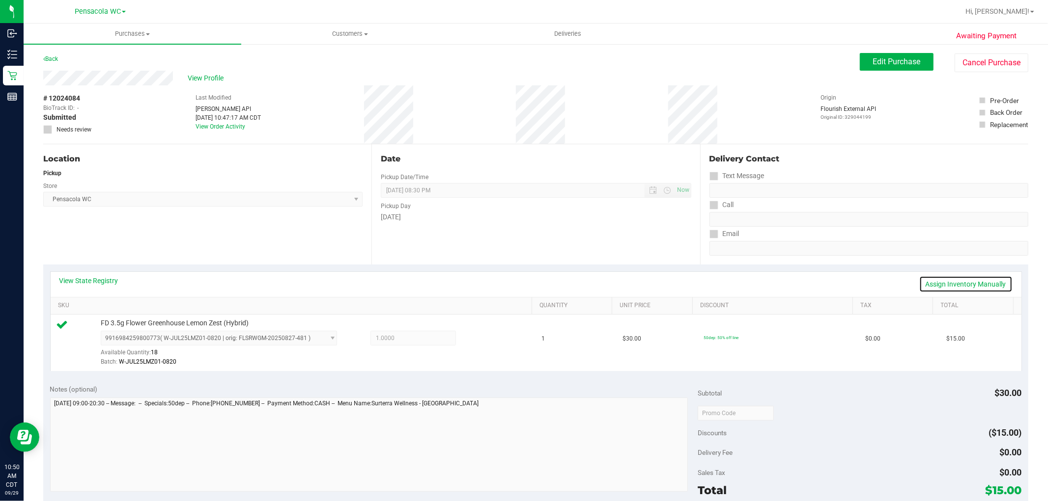
click at [522, 289] on link "Assign Inventory Manually" at bounding box center [965, 284] width 93 height 17
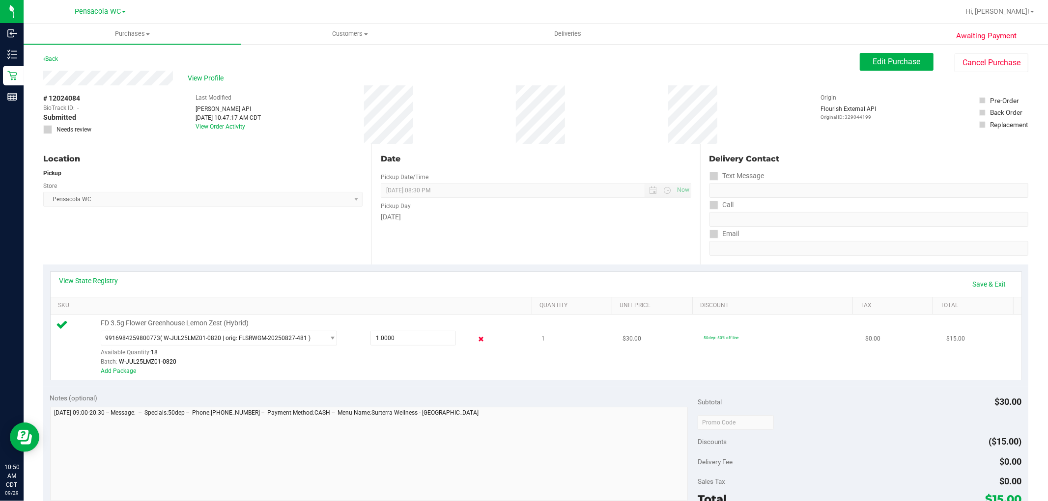
click at [478, 335] on icon at bounding box center [480, 339] width 10 height 11
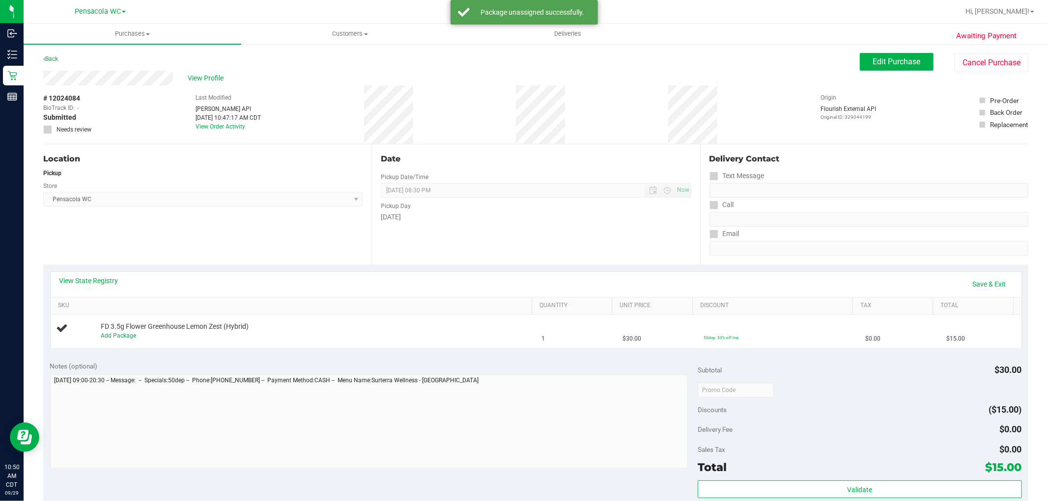
click at [522, 273] on div "View State Registry Save & Exit" at bounding box center [536, 284] width 971 height 25
click at [522, 282] on link "Save & Exit" at bounding box center [989, 284] width 46 height 17
click at [195, 354] on div "View State Registry Assign Inventory Manually SKU Quantity Unit Price Discount …" at bounding box center [535, 310] width 985 height 90
drag, startPoint x: 90, startPoint y: 286, endPoint x: 99, endPoint y: 285, distance: 9.4
click at [92, 285] on div "View State Registry Assign Inventory Manually" at bounding box center [535, 284] width 953 height 17
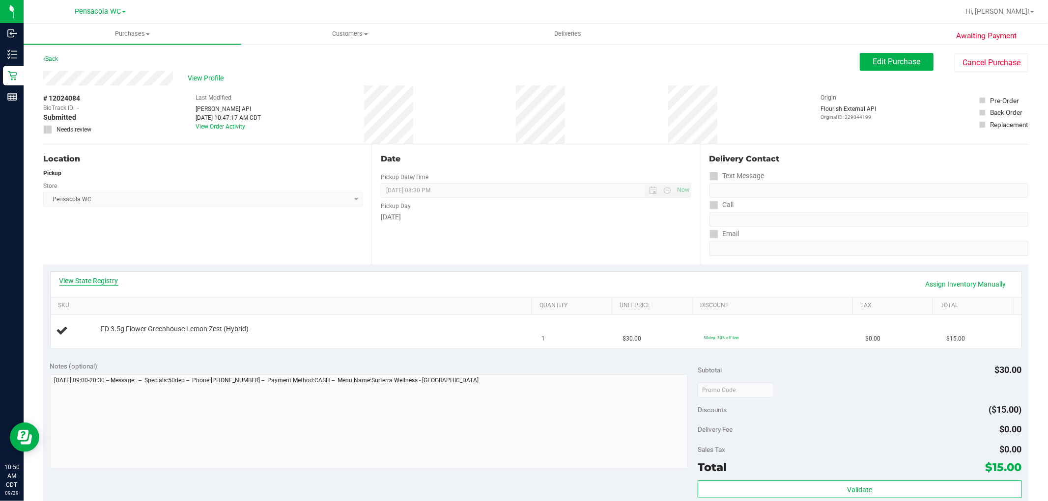
click at [100, 285] on link "View State Registry" at bounding box center [88, 281] width 59 height 10
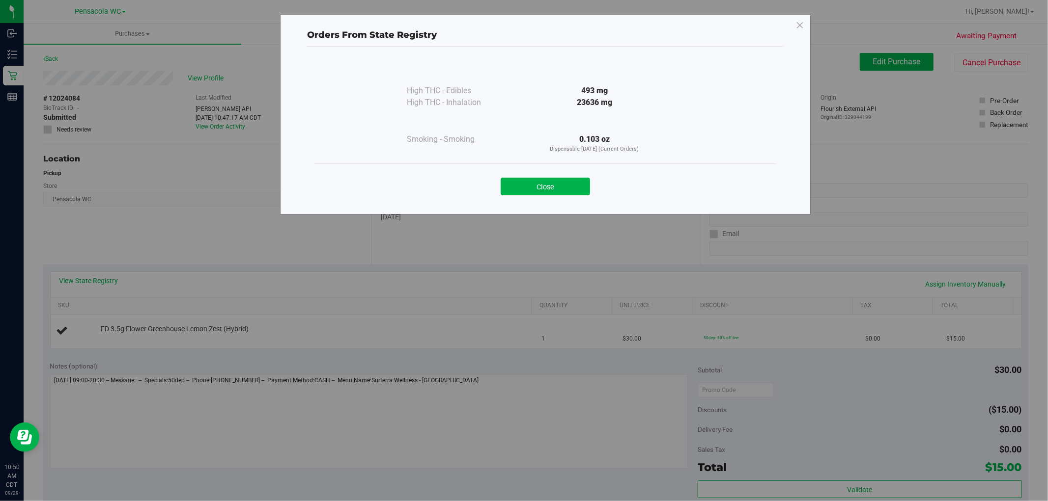
click at [522, 177] on div "Close" at bounding box center [545, 183] width 447 height 25
click at [522, 188] on button "Close" at bounding box center [545, 187] width 89 height 18
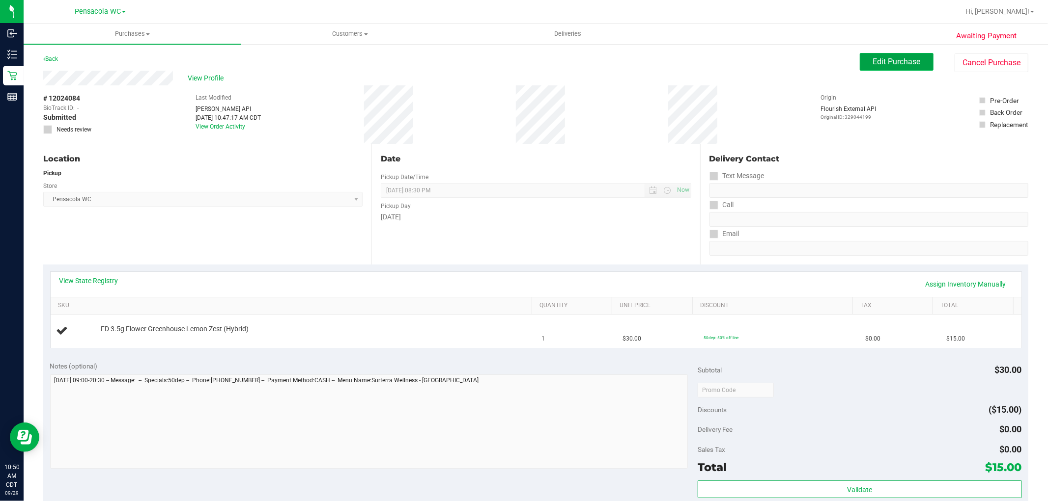
click at [522, 62] on span "Edit Purchase" at bounding box center [897, 61] width 48 height 9
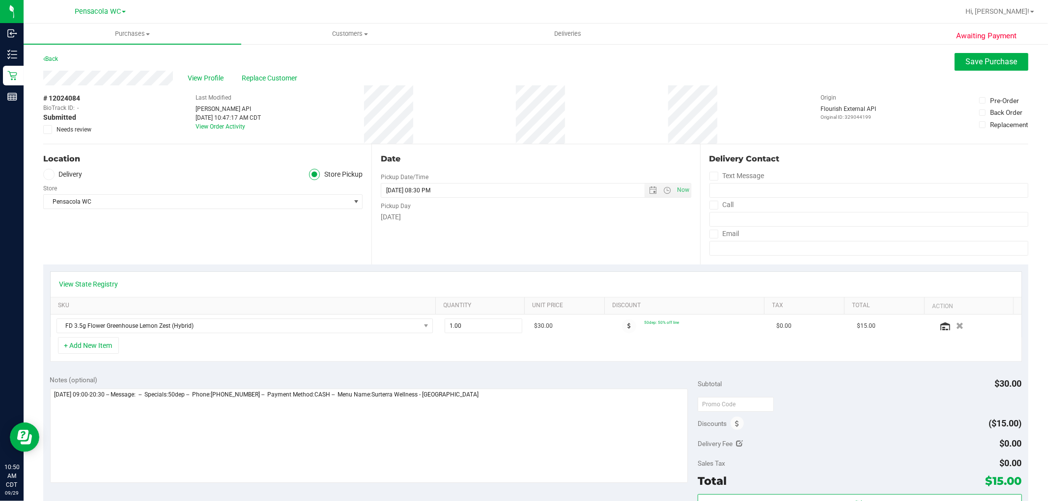
click at [66, 126] on span "Needs review" at bounding box center [73, 129] width 35 height 9
click at [0, 0] on input "Needs review" at bounding box center [0, 0] width 0 height 0
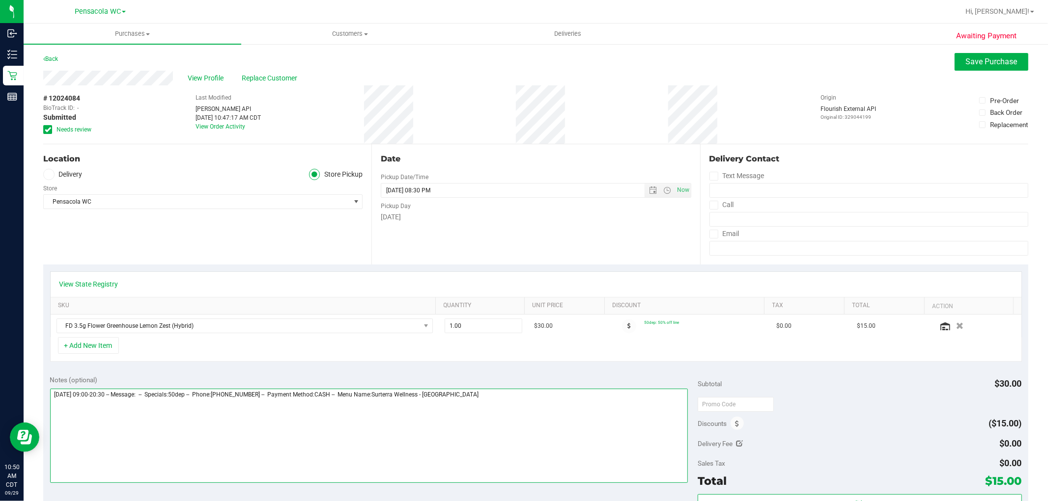
click at [522, 459] on textarea at bounding box center [369, 436] width 638 height 94
click at [522, 430] on textarea at bounding box center [369, 436] width 638 height 94
type textarea "Monday 09/29/2025 09:00-20:30 -- Message: -- Specials:50dep -- Phone:8503828609…"
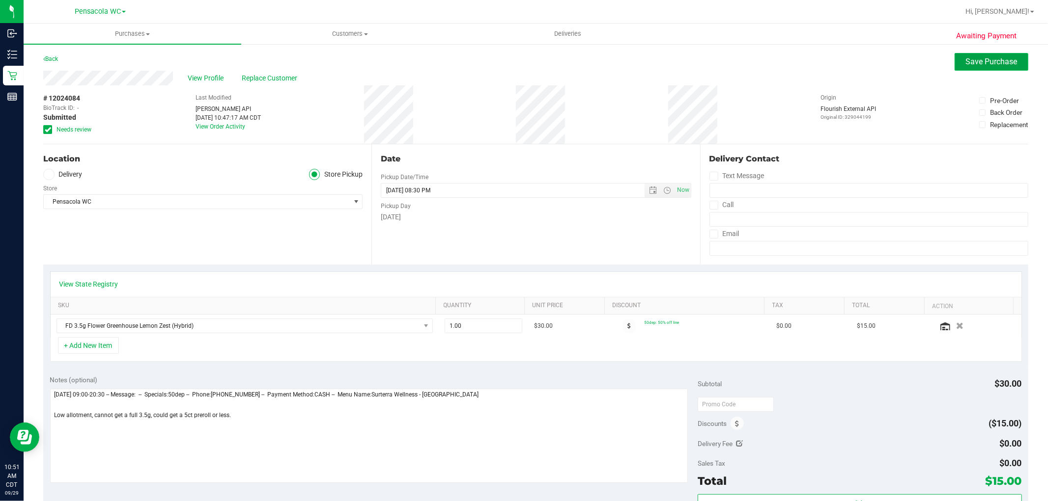
click at [522, 61] on span "Save Purchase" at bounding box center [992, 61] width 52 height 9
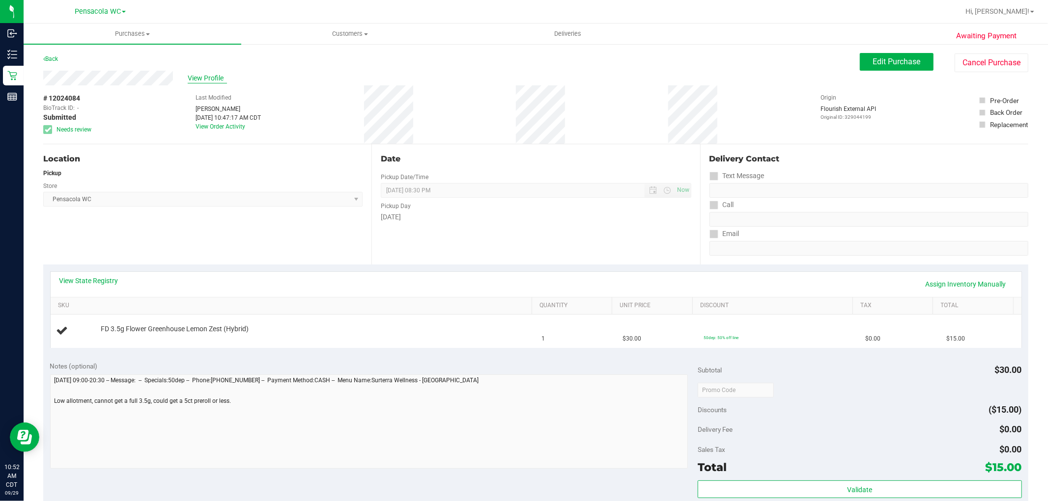
click at [208, 75] on span "View Profile" at bounding box center [207, 78] width 39 height 10
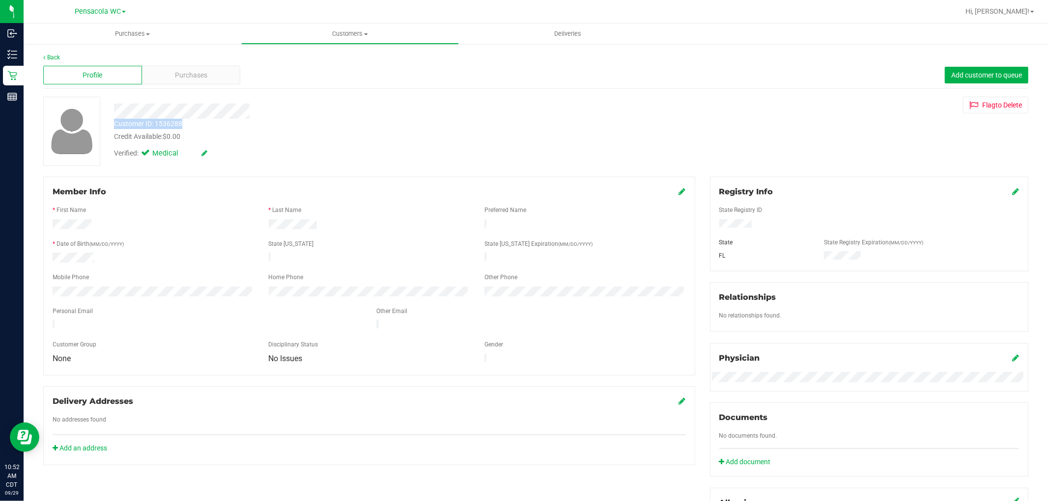
drag, startPoint x: 185, startPoint y: 124, endPoint x: 115, endPoint y: 126, distance: 69.8
click at [115, 126] on div "Customer ID: 1536288 Credit Available: $0.00" at bounding box center [357, 130] width 500 height 23
copy div "Customer ID: 1536288"
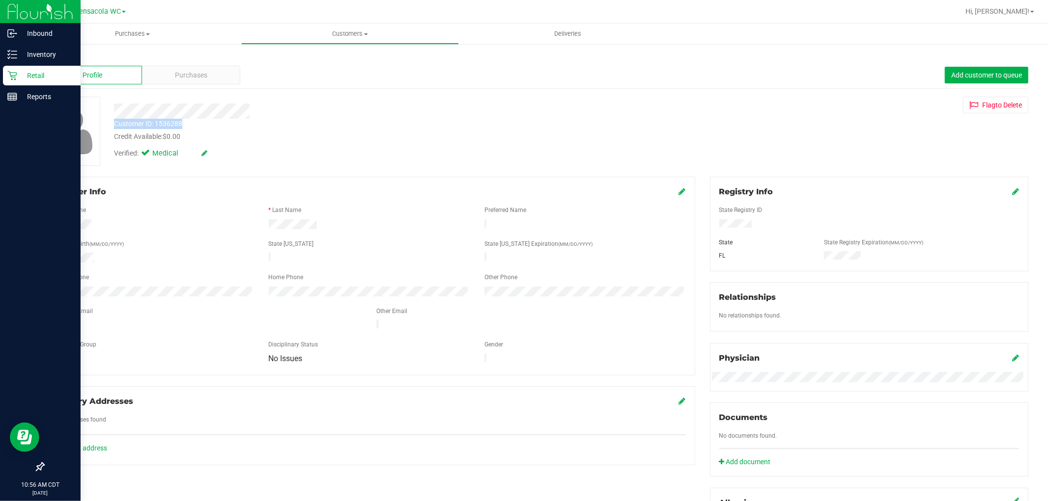
click at [1, 76] on link "Retail" at bounding box center [40, 76] width 81 height 21
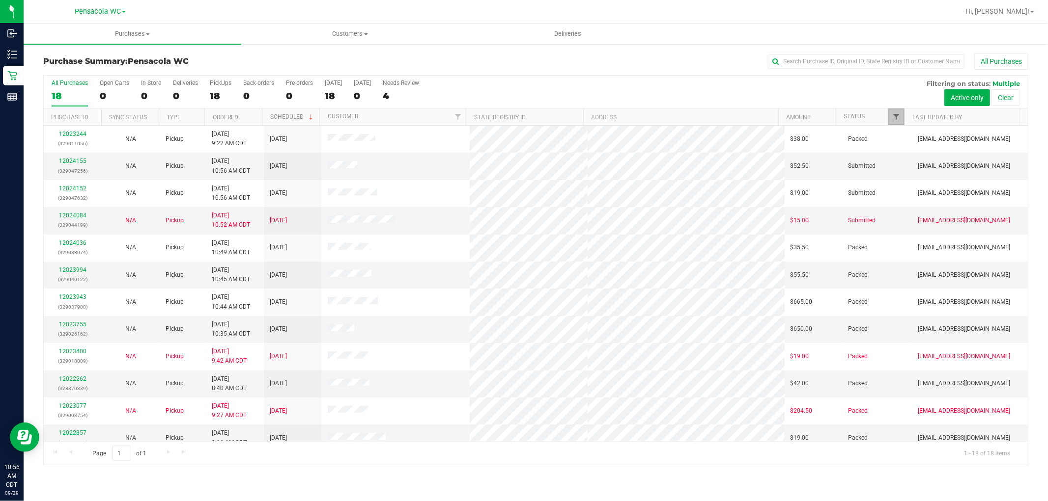
click at [522, 118] on span "Filter" at bounding box center [896, 117] width 8 height 8
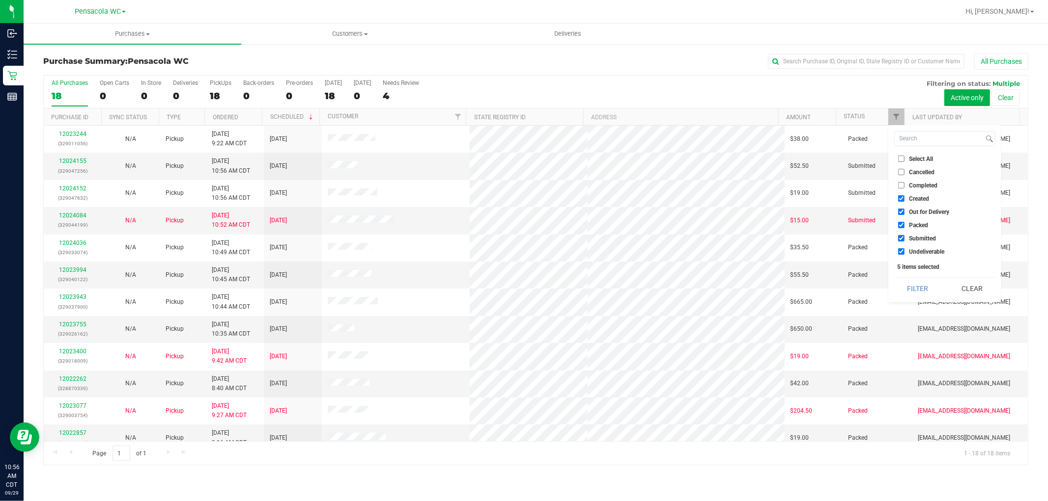
click at [522, 156] on span "Select All" at bounding box center [921, 159] width 24 height 6
click at [522, 156] on input "Select All" at bounding box center [901, 159] width 6 height 6
checkbox input "true"
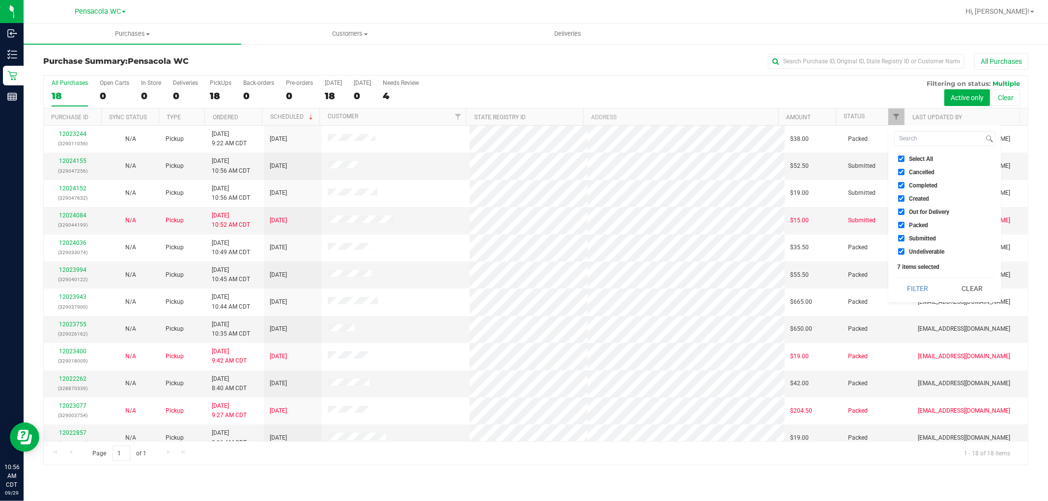
click at [522, 156] on span "Select All" at bounding box center [921, 159] width 24 height 6
click at [522, 156] on input "Select All" at bounding box center [901, 159] width 6 height 6
checkbox input "false"
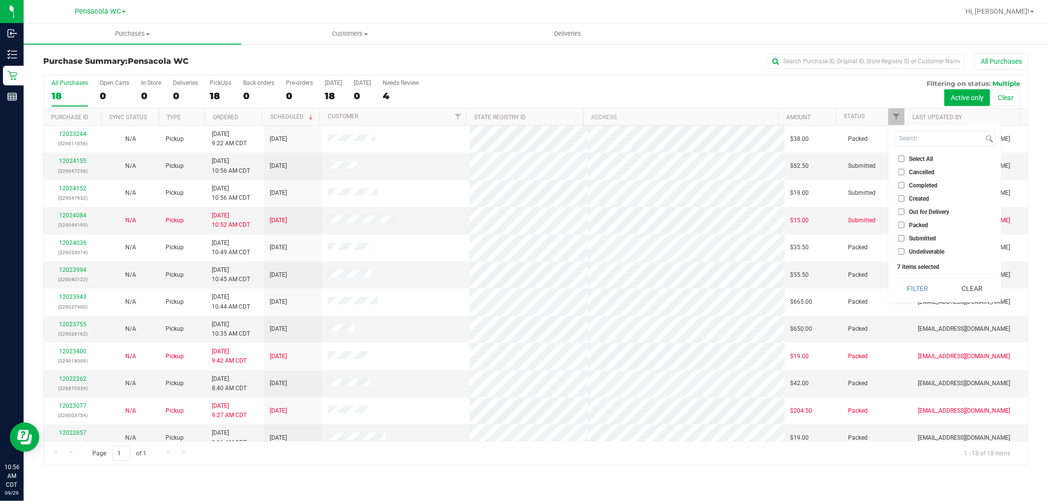
checkbox input "false"
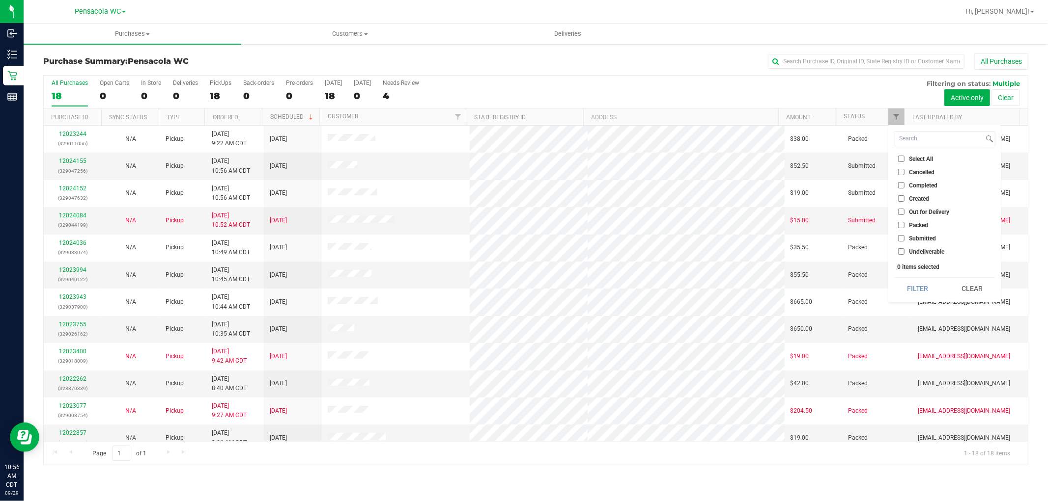
click at [522, 237] on span "Submitted" at bounding box center [922, 239] width 27 height 6
click at [522, 237] on input "Submitted" at bounding box center [901, 238] width 6 height 6
checkbox input "true"
click at [522, 285] on button "Filter" at bounding box center [917, 289] width 47 height 22
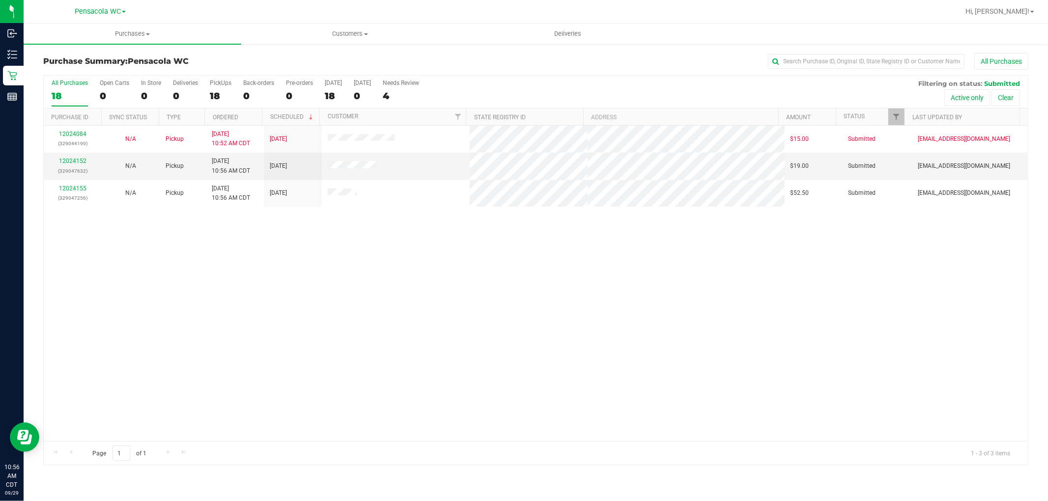
click at [443, 325] on div "12024084 (329044199) N/A Pickup 9/29/2025 10:52 AM CDT 9/29/2025 $15.00 Submitt…" at bounding box center [536, 284] width 984 height 316
click at [111, 282] on div "12024084 (329044199) N/A Pickup 9/29/2025 10:52 AM CDT 9/29/2025 $15.00 Submitt…" at bounding box center [536, 284] width 984 height 316
click at [77, 161] on link "12024364" at bounding box center [73, 161] width 28 height 7
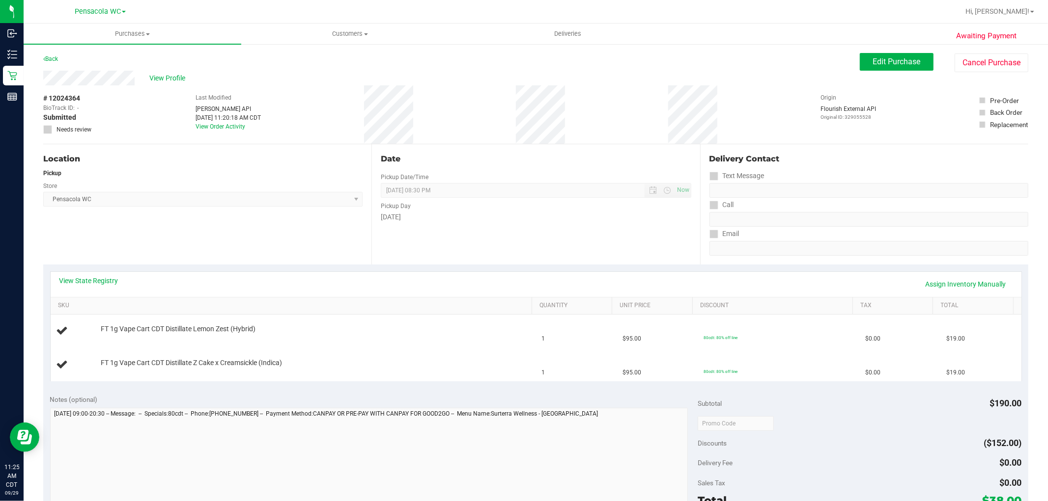
click at [164, 251] on div "Location Pickup Store Pensacola WC Select Store Bonita Springs WC Boynton Beach…" at bounding box center [207, 204] width 328 height 120
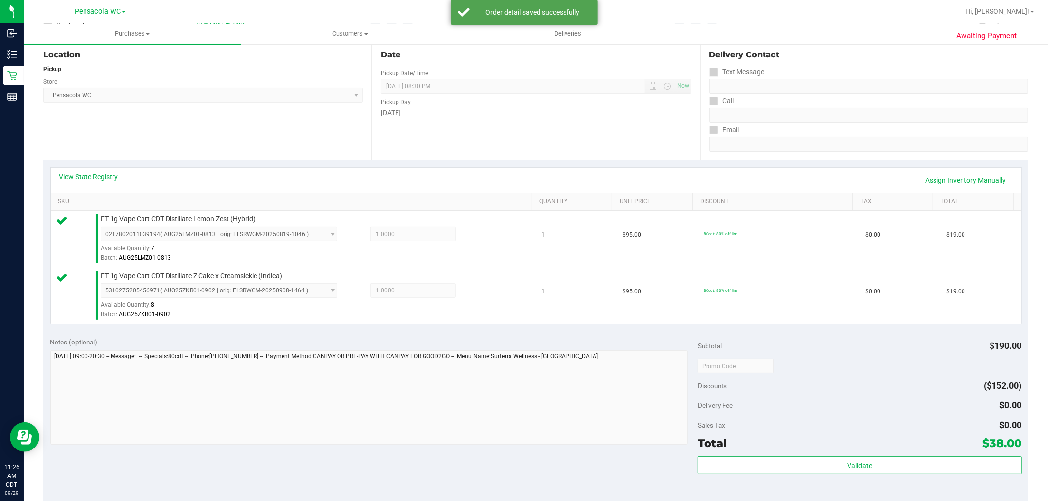
scroll to position [109, 0]
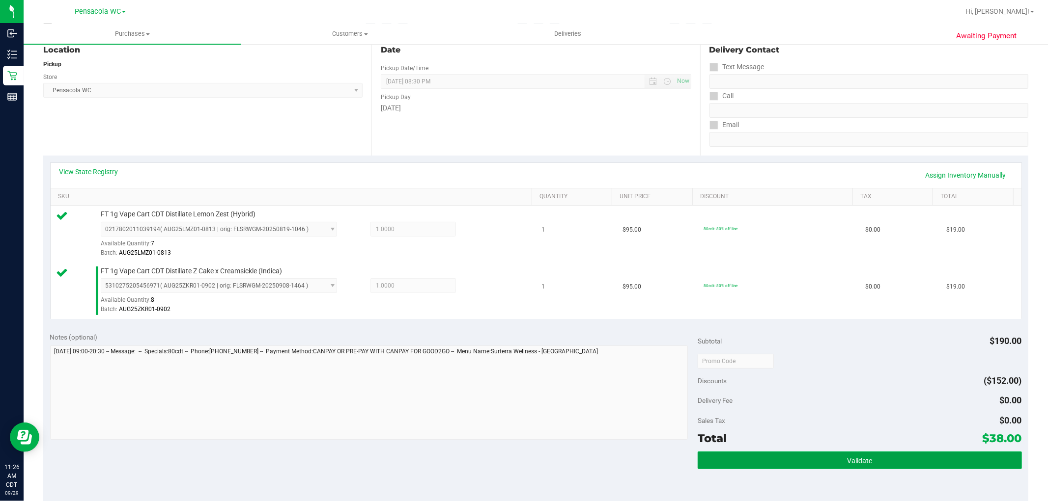
click at [522, 469] on button "Validate" at bounding box center [859, 461] width 324 height 18
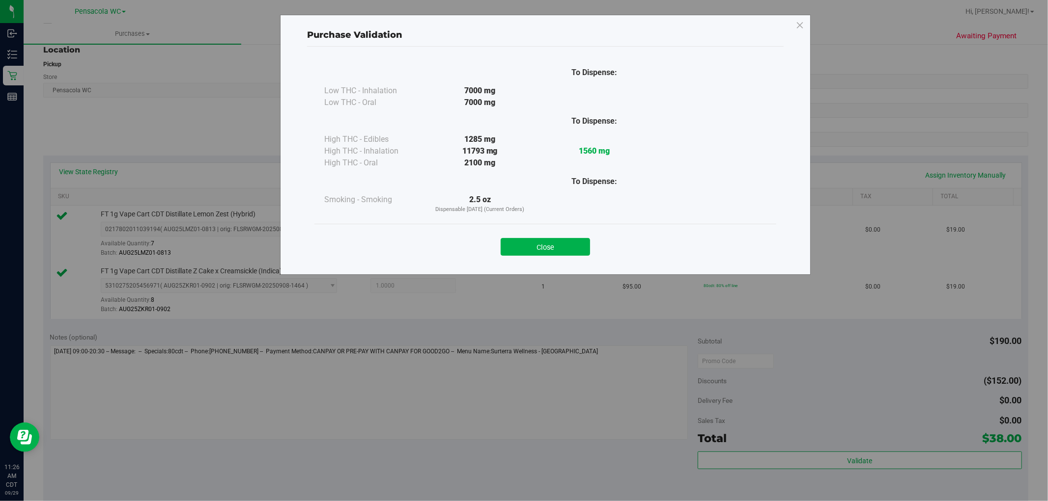
click at [522, 257] on div "Close" at bounding box center [545, 244] width 462 height 40
click at [522, 250] on button "Close" at bounding box center [545, 247] width 89 height 18
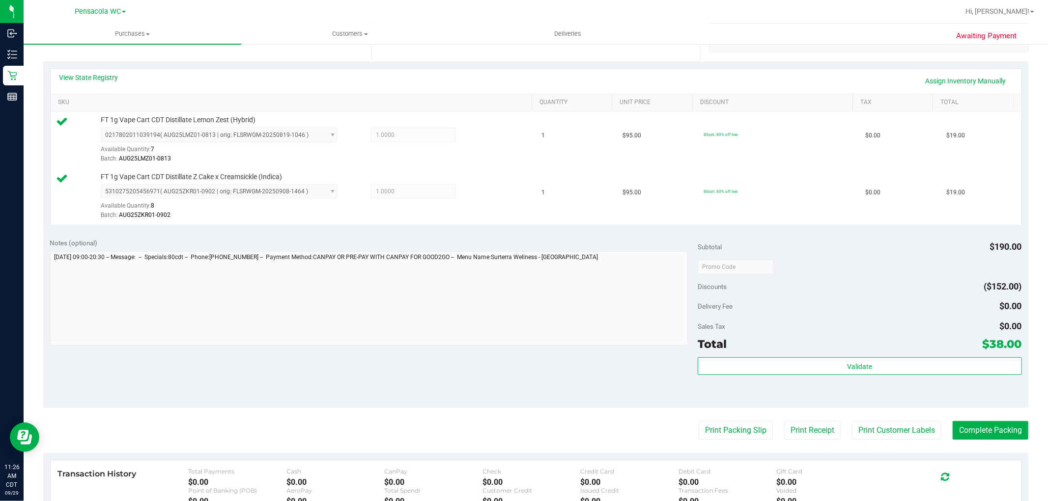
scroll to position [273, 0]
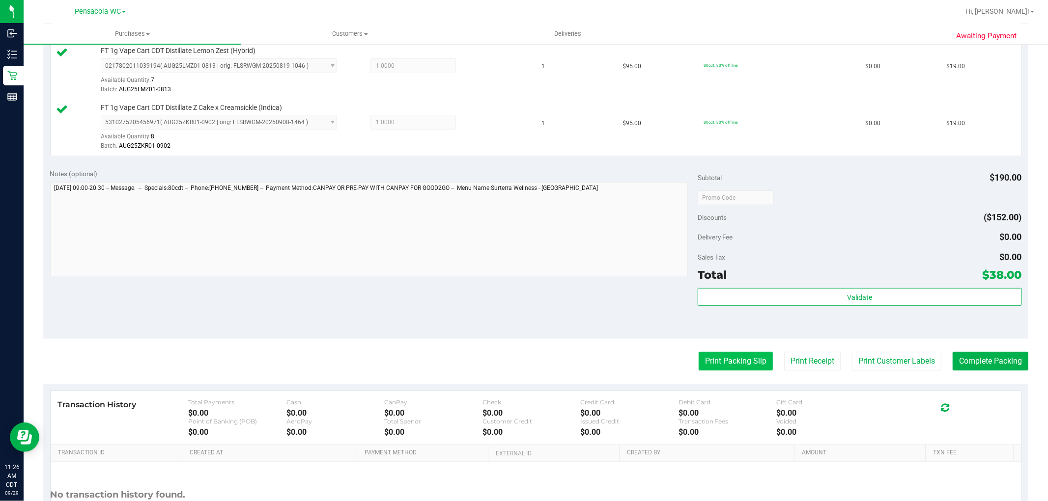
click at [522, 363] on button "Print Packing Slip" at bounding box center [735, 361] width 74 height 19
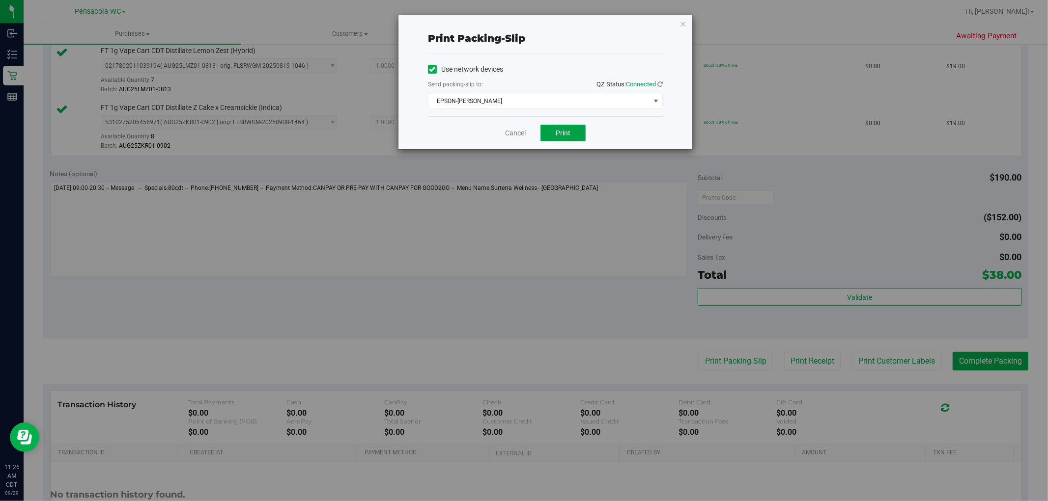
click at [522, 136] on span "Print" at bounding box center [563, 133] width 15 height 8
click at [511, 135] on link "Cancel" at bounding box center [515, 133] width 21 height 10
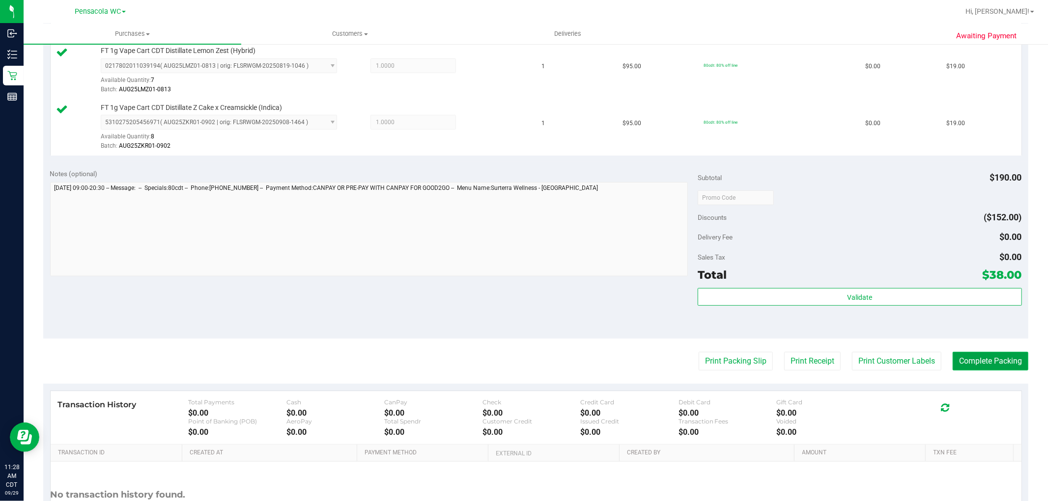
click at [522, 362] on button "Complete Packing" at bounding box center [990, 361] width 76 height 19
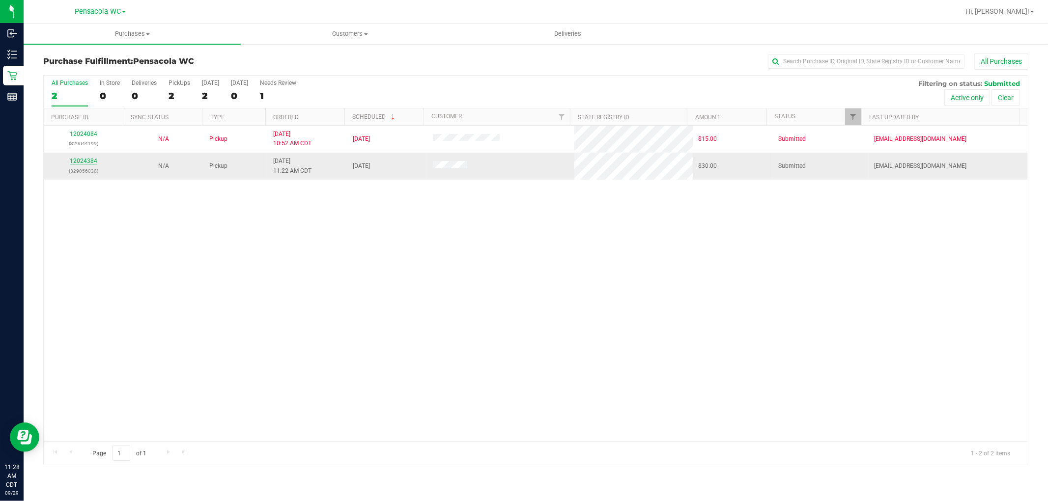
click at [86, 160] on link "12024384" at bounding box center [84, 161] width 28 height 7
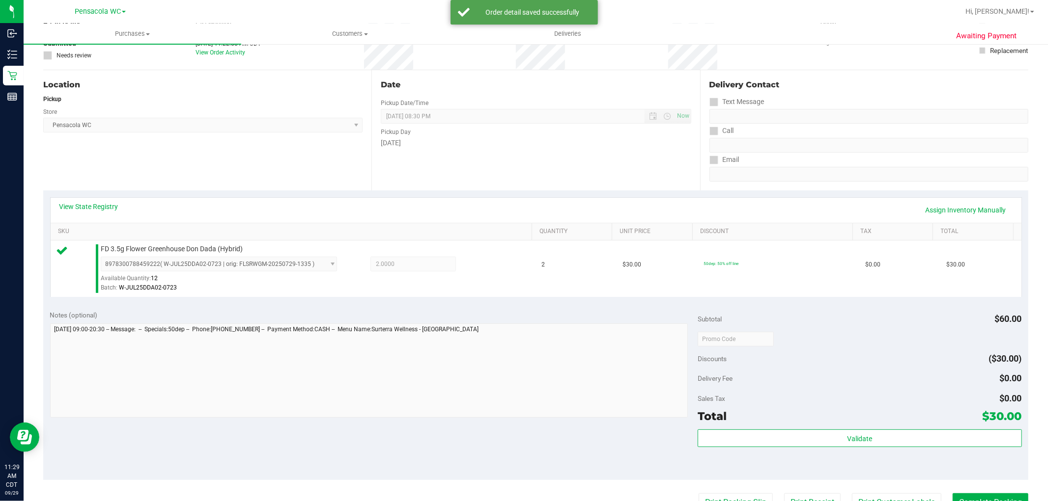
scroll to position [153, 0]
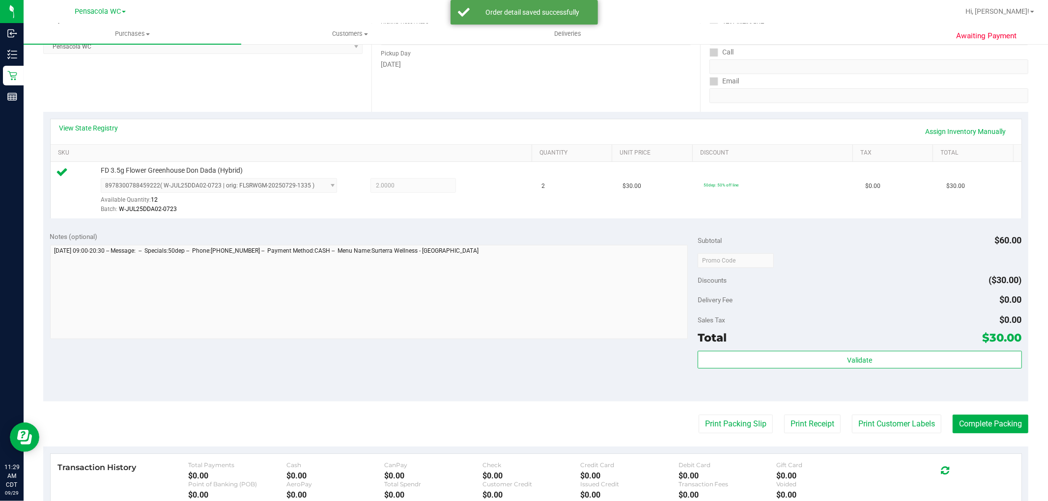
click at [522, 337] on div "Total $30.00" at bounding box center [859, 338] width 324 height 18
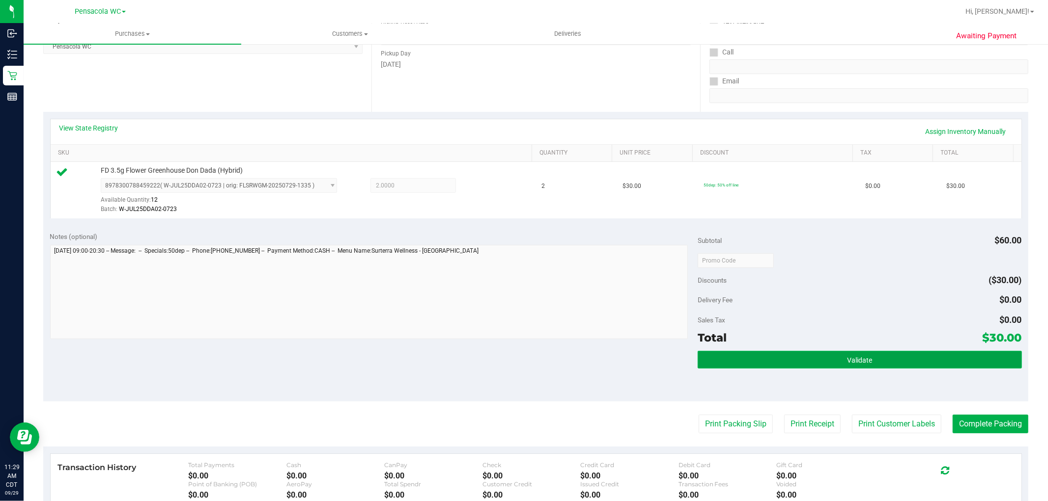
click at [522, 357] on button "Validate" at bounding box center [859, 360] width 324 height 18
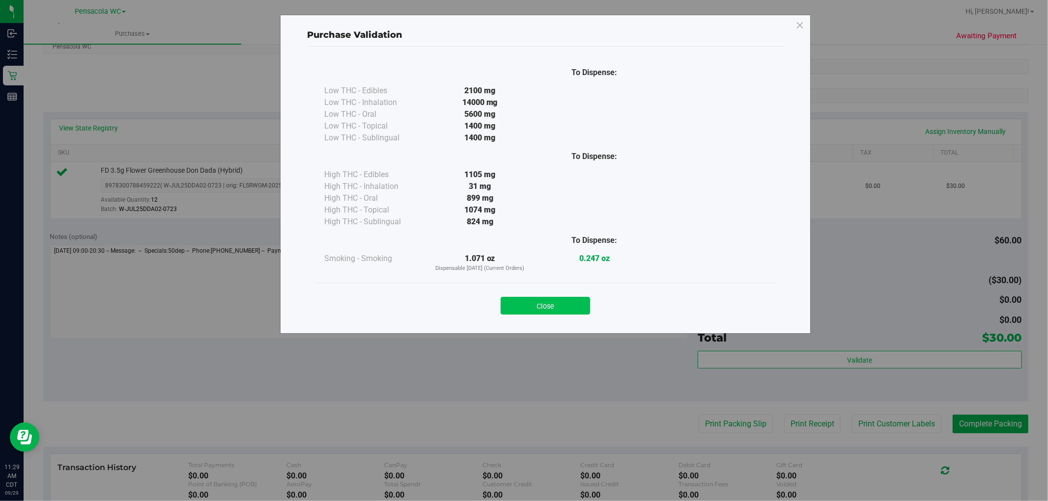
click at [522, 301] on button "Close" at bounding box center [545, 306] width 89 height 18
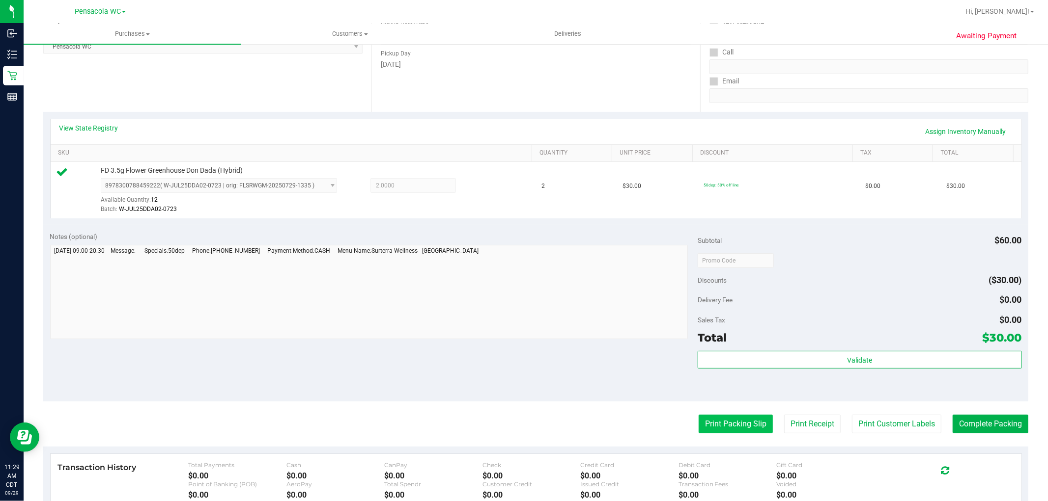
click at [522, 418] on button "Print Packing Slip" at bounding box center [735, 424] width 74 height 19
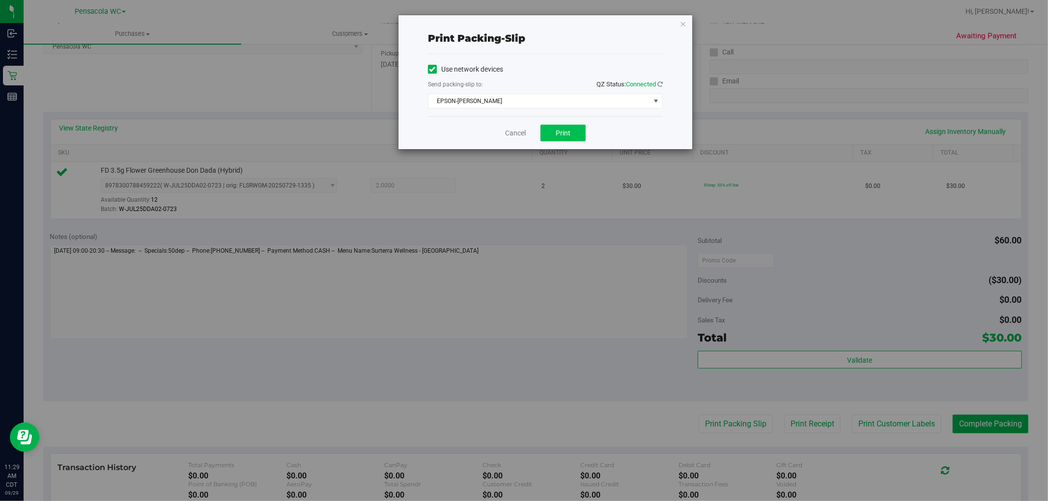
click at [522, 125] on button "Print" at bounding box center [562, 133] width 45 height 17
click at [518, 129] on link "Cancel" at bounding box center [515, 133] width 21 height 10
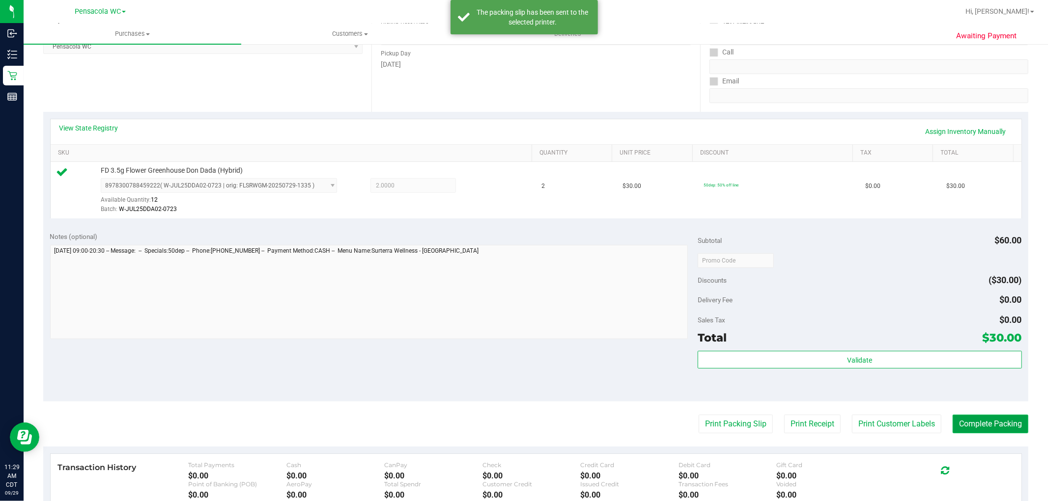
click at [522, 430] on button "Complete Packing" at bounding box center [990, 424] width 76 height 19
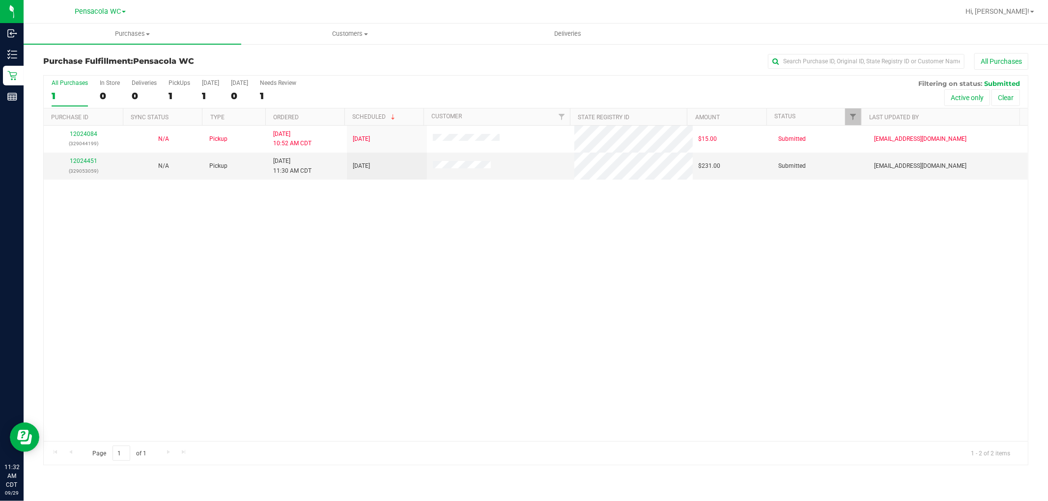
click at [447, 284] on div "12024084 (329044199) N/A Pickup 9/29/2025 10:52 AM CDT 9/29/2025 $15.00 Submitt…" at bounding box center [536, 284] width 984 height 316
click at [82, 161] on link "12024451" at bounding box center [84, 161] width 28 height 7
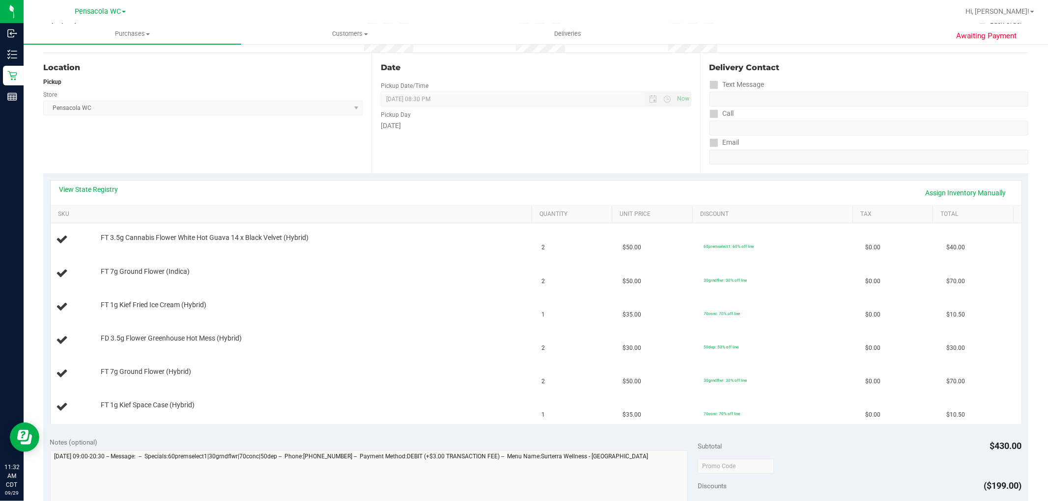
scroll to position [83, 0]
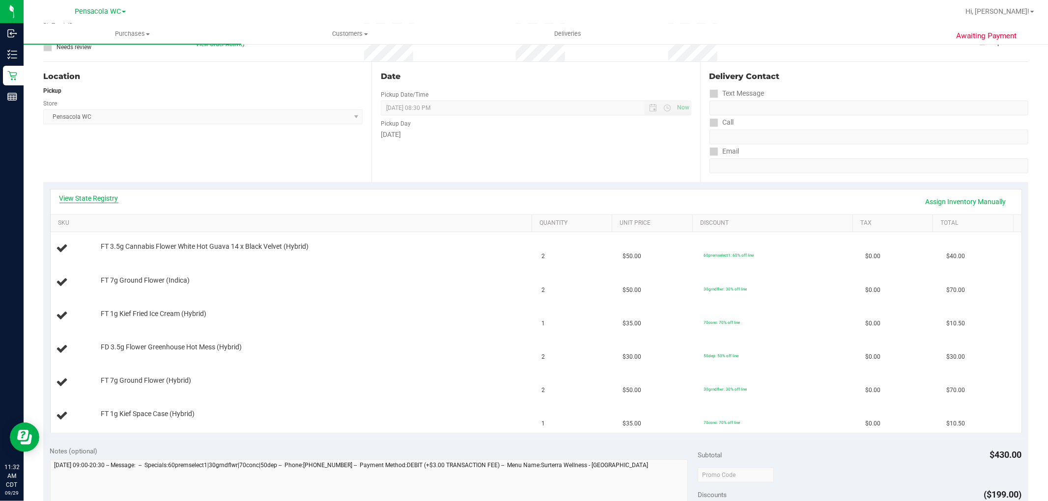
click at [96, 197] on link "View State Registry" at bounding box center [88, 199] width 59 height 10
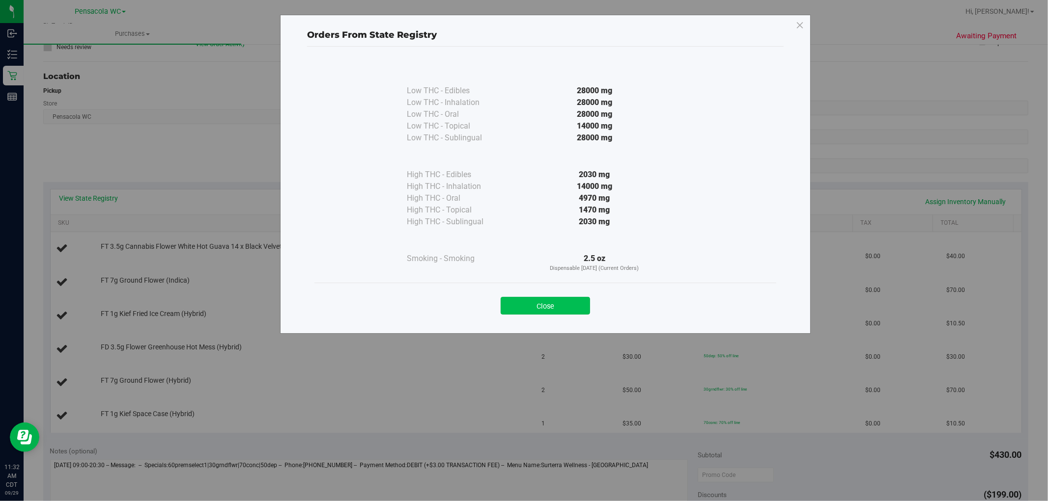
click at [521, 298] on button "Close" at bounding box center [545, 306] width 89 height 18
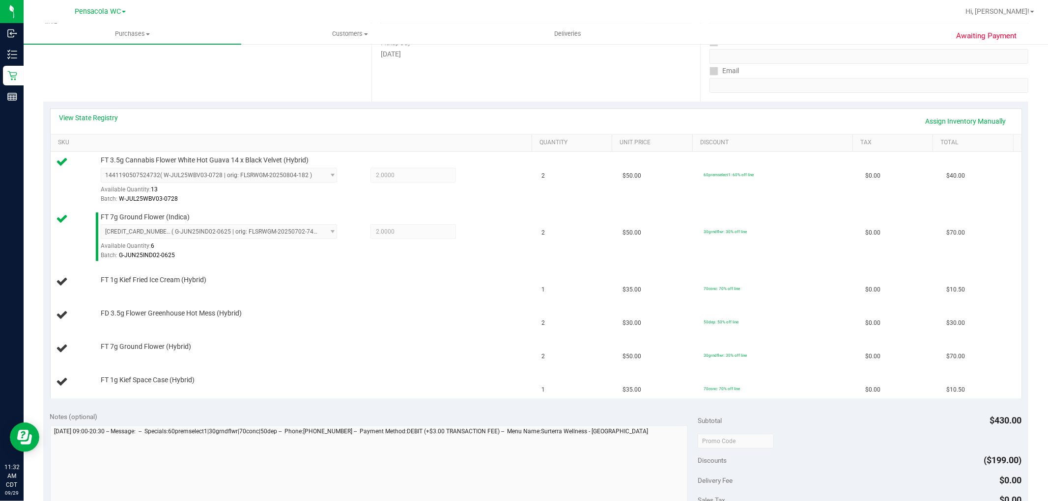
scroll to position [231, 0]
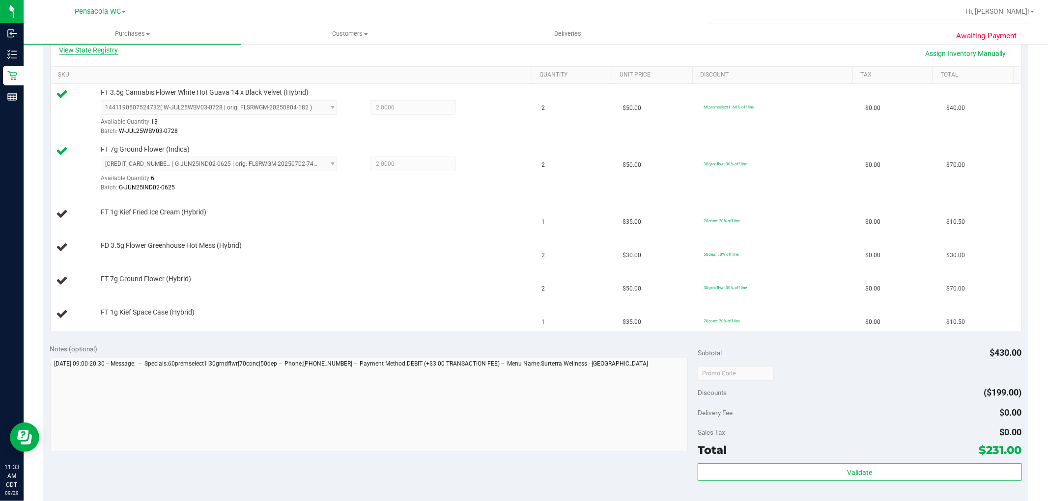
click at [92, 50] on link "View State Registry" at bounding box center [88, 50] width 59 height 10
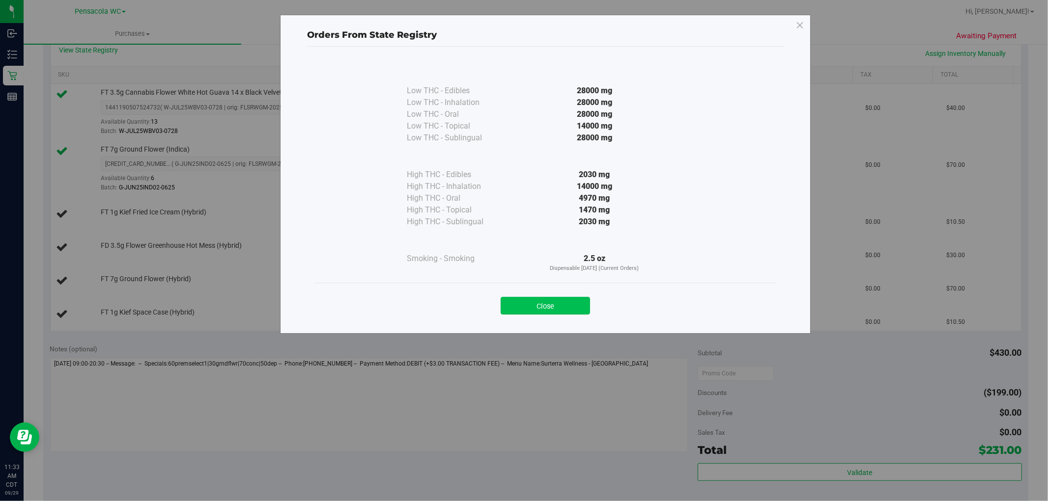
click at [522, 299] on button "Close" at bounding box center [545, 306] width 89 height 18
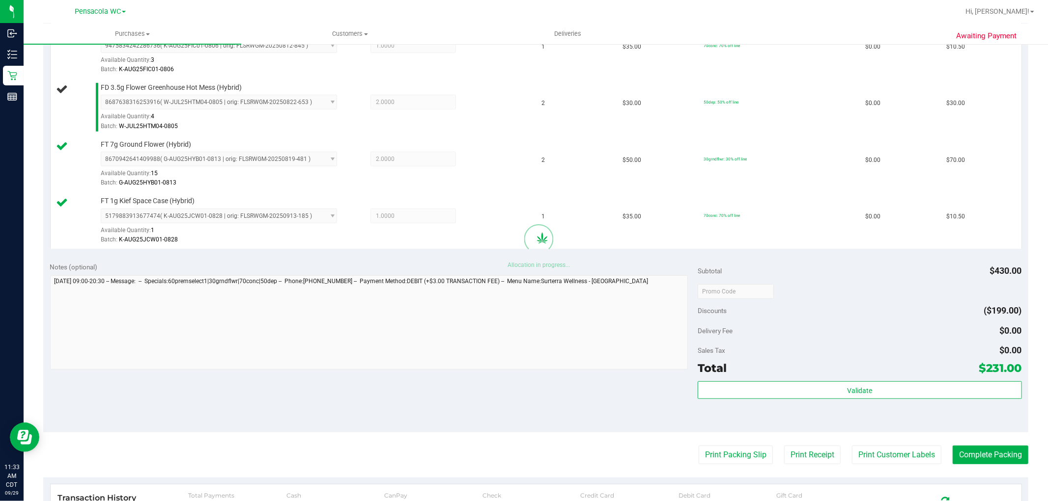
scroll to position [423, 0]
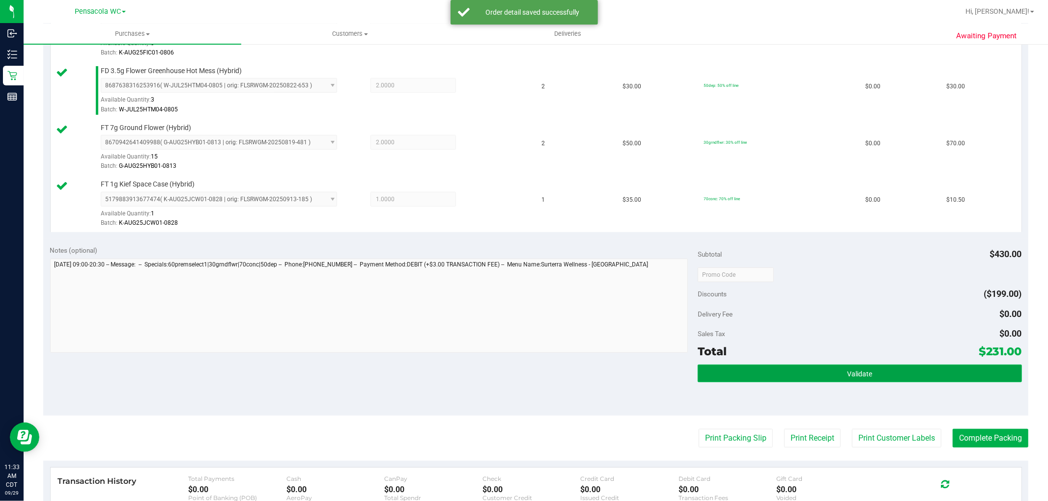
click at [522, 382] on button "Validate" at bounding box center [859, 374] width 324 height 18
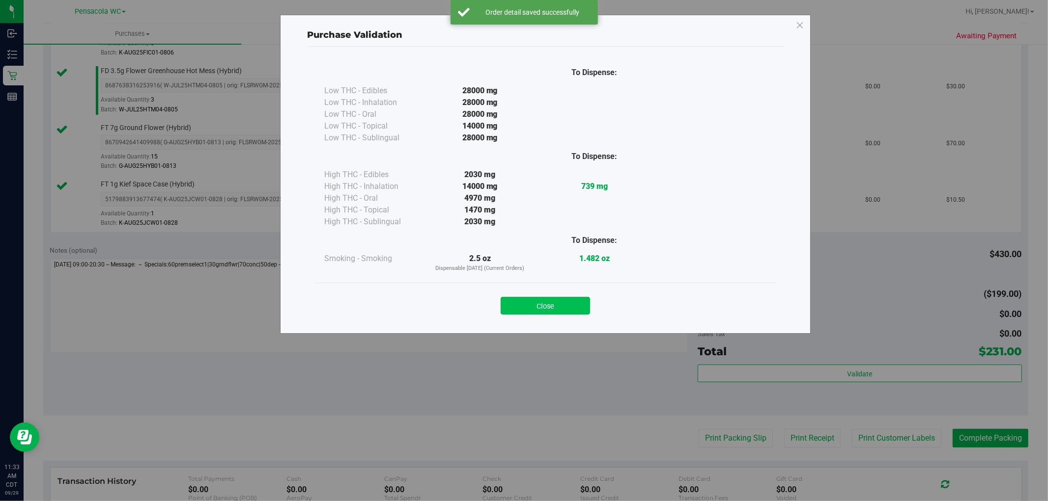
click at [522, 304] on button "Close" at bounding box center [545, 306] width 89 height 18
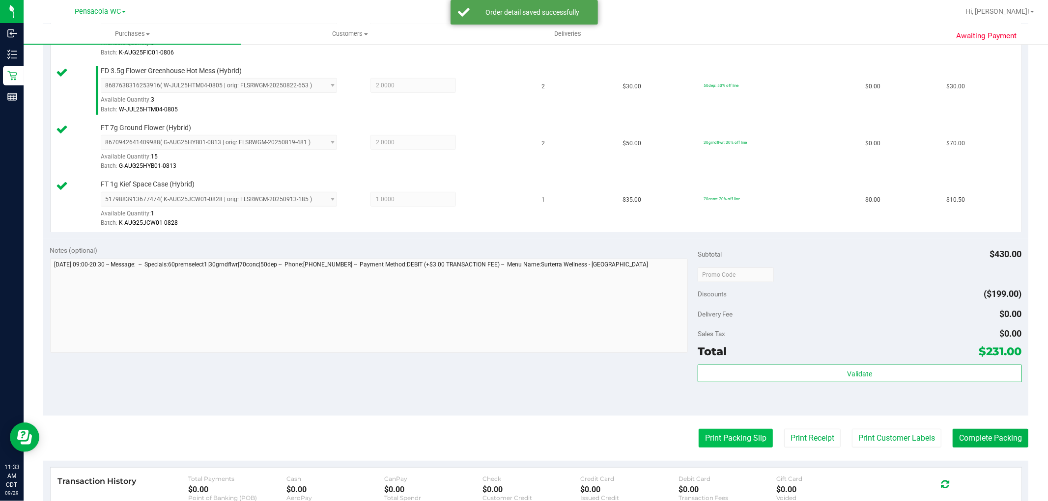
click at [522, 437] on button "Print Packing Slip" at bounding box center [735, 438] width 74 height 19
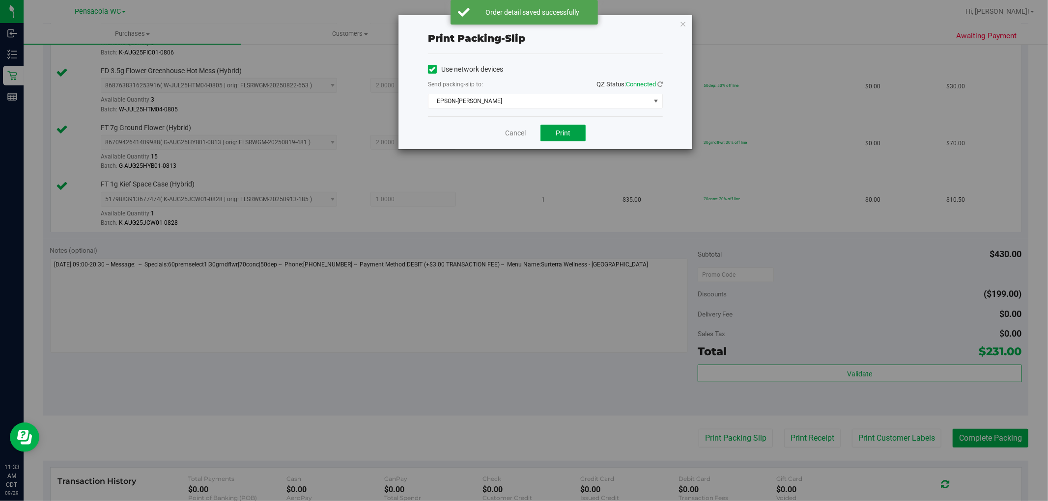
click at [522, 138] on button "Print" at bounding box center [562, 133] width 45 height 17
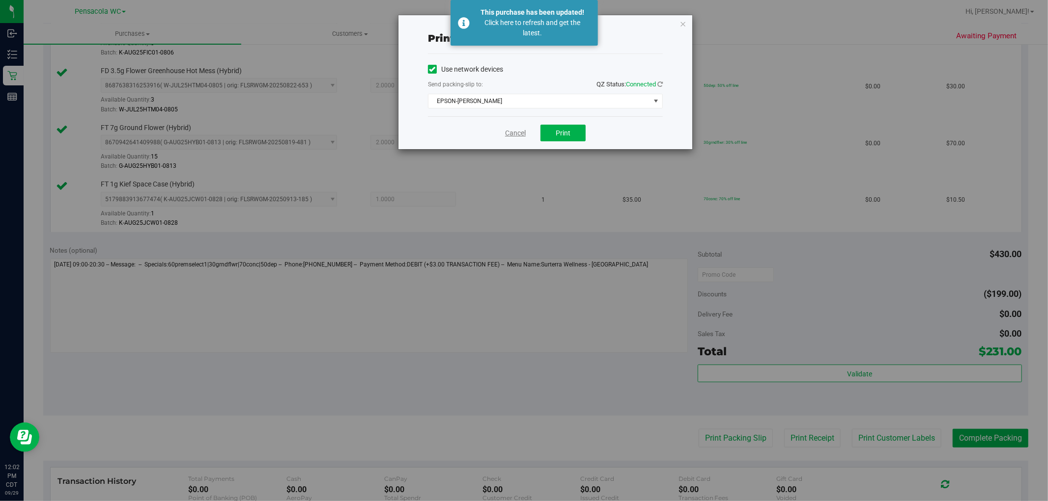
click at [520, 129] on link "Cancel" at bounding box center [515, 133] width 21 height 10
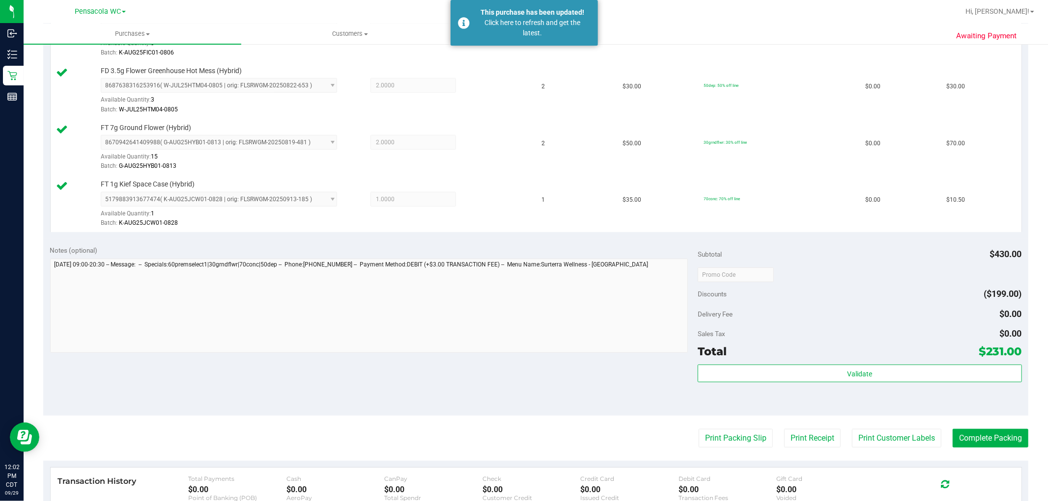
click at [522, 472] on div "Transaction History Total Payments $0.00 Cash $0.00 CanPay $0.00 Check $0.00 Cr…" at bounding box center [536, 495] width 971 height 54
click at [522, 434] on button "Complete Packing" at bounding box center [990, 438] width 76 height 19
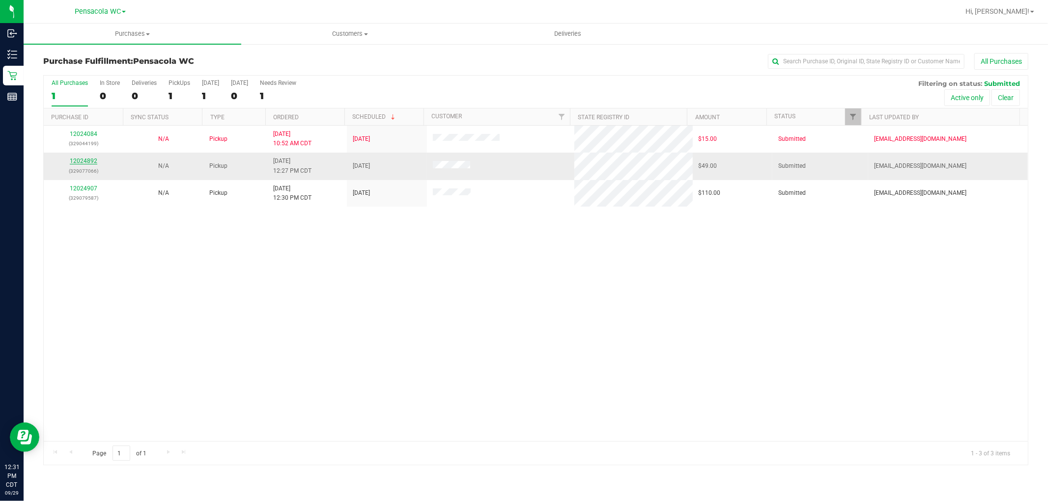
click at [92, 162] on link "12024892" at bounding box center [84, 161] width 28 height 7
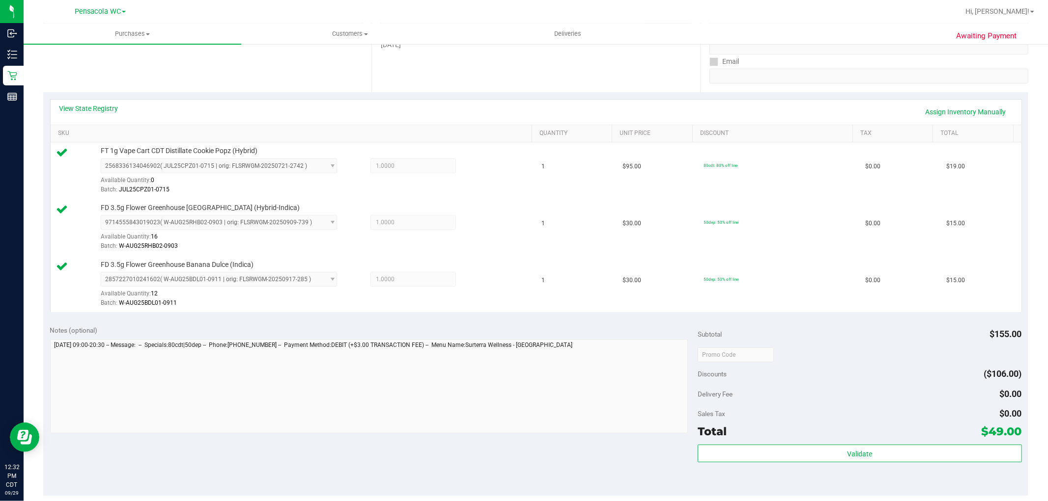
scroll to position [214, 0]
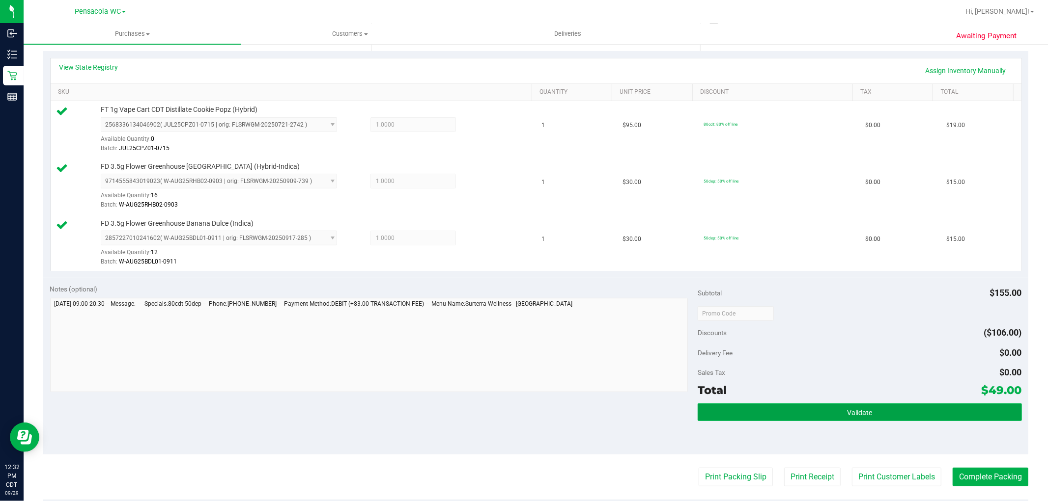
click at [522, 404] on button "Validate" at bounding box center [859, 413] width 324 height 18
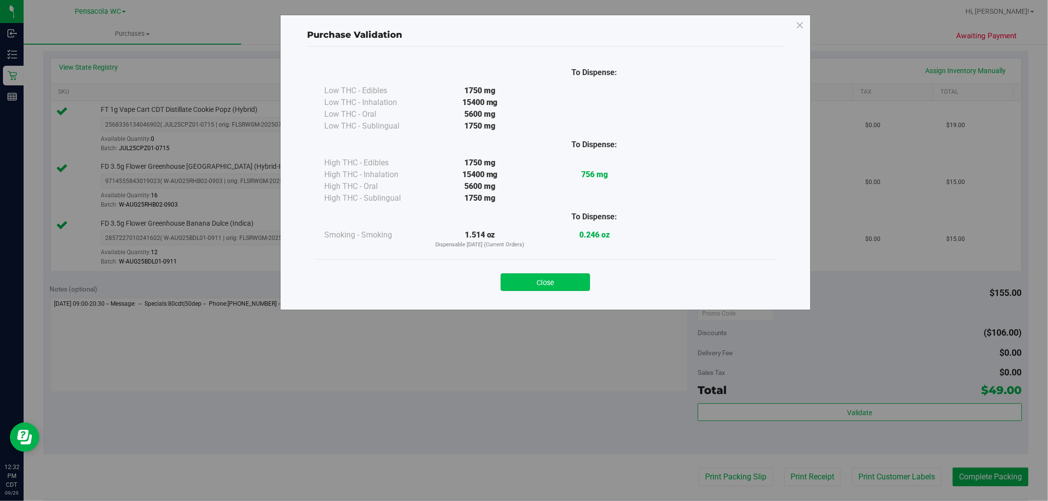
click at [522, 274] on button "Close" at bounding box center [545, 283] width 89 height 18
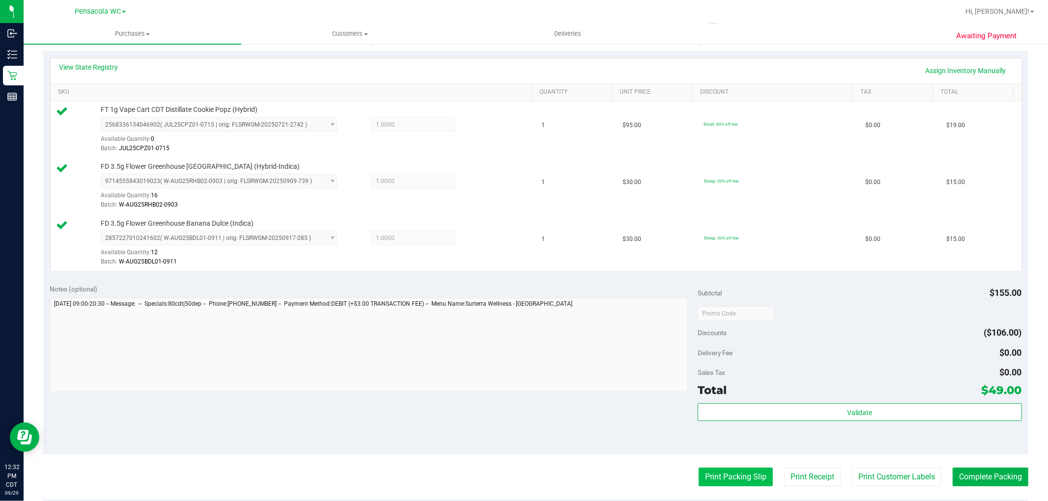
click at [522, 469] on button "Print Packing Slip" at bounding box center [735, 477] width 74 height 19
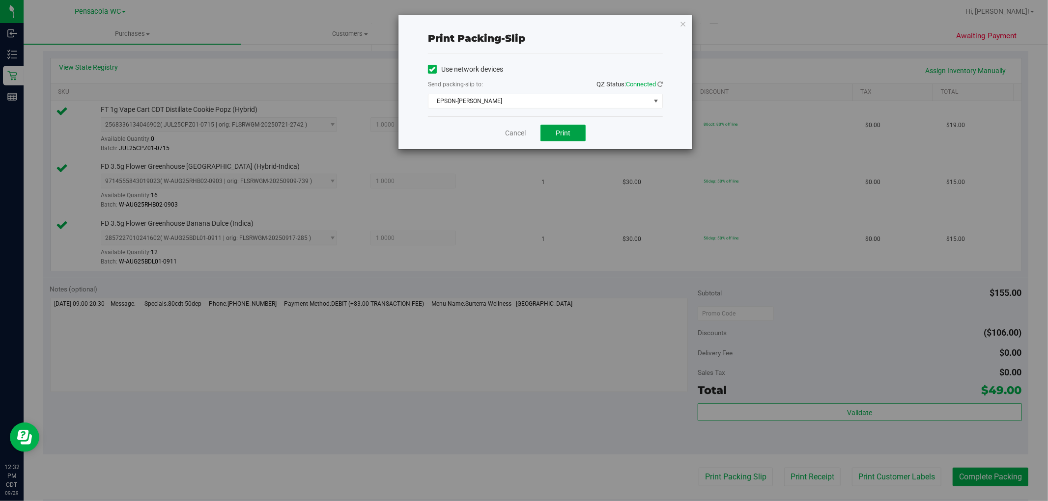
click at [522, 129] on span "Print" at bounding box center [563, 133] width 15 height 8
click at [519, 132] on link "Cancel" at bounding box center [515, 133] width 21 height 10
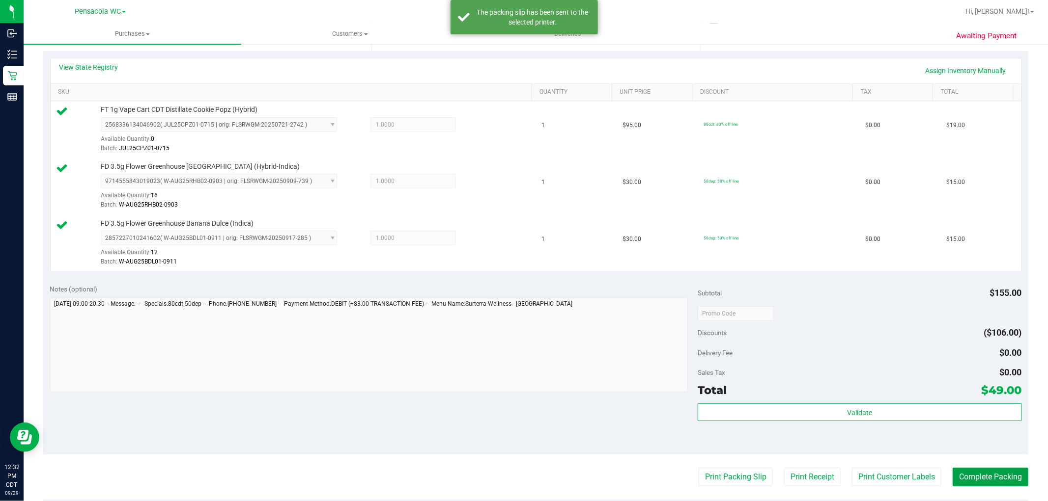
click at [522, 478] on button "Complete Packing" at bounding box center [990, 477] width 76 height 19
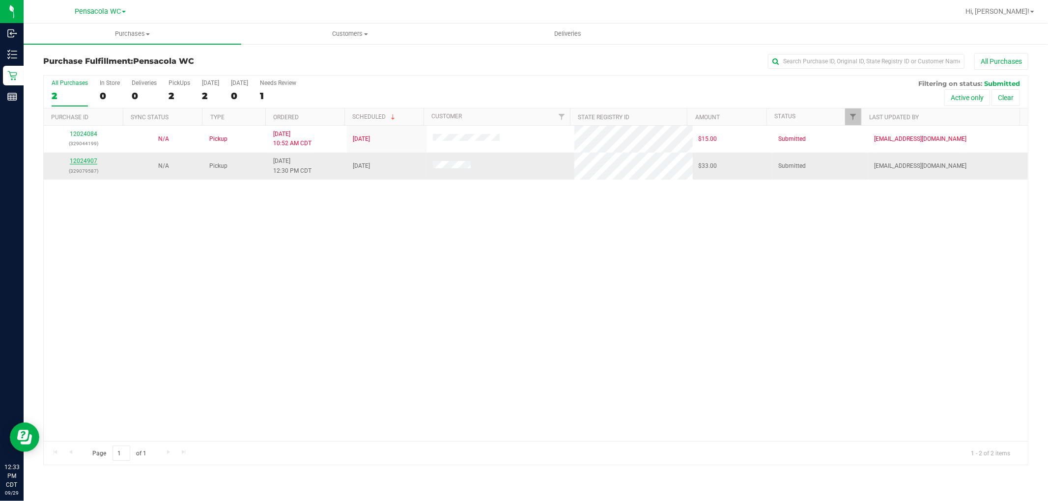
click at [78, 161] on link "12024907" at bounding box center [84, 161] width 28 height 7
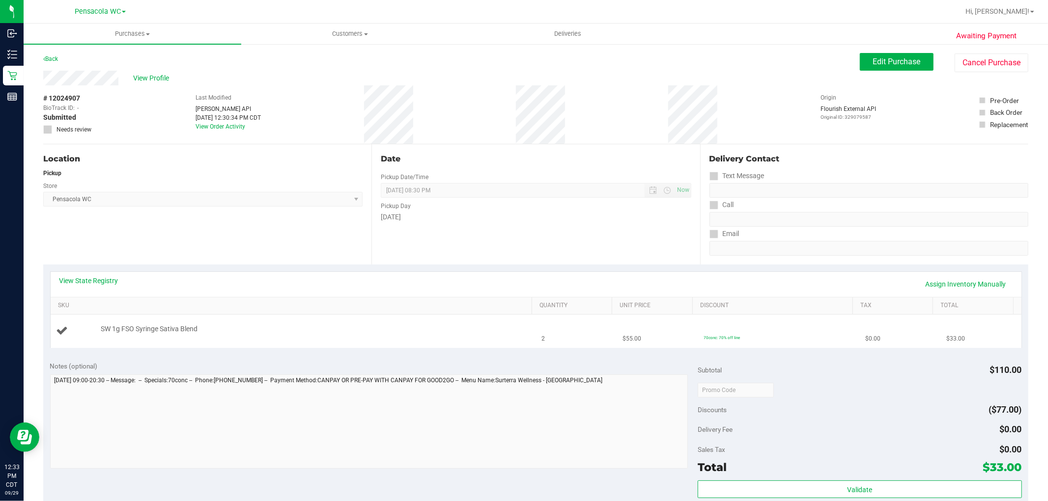
click at [489, 317] on td "SW 1g FSO Syringe Sativa Blend" at bounding box center [293, 331] width 485 height 33
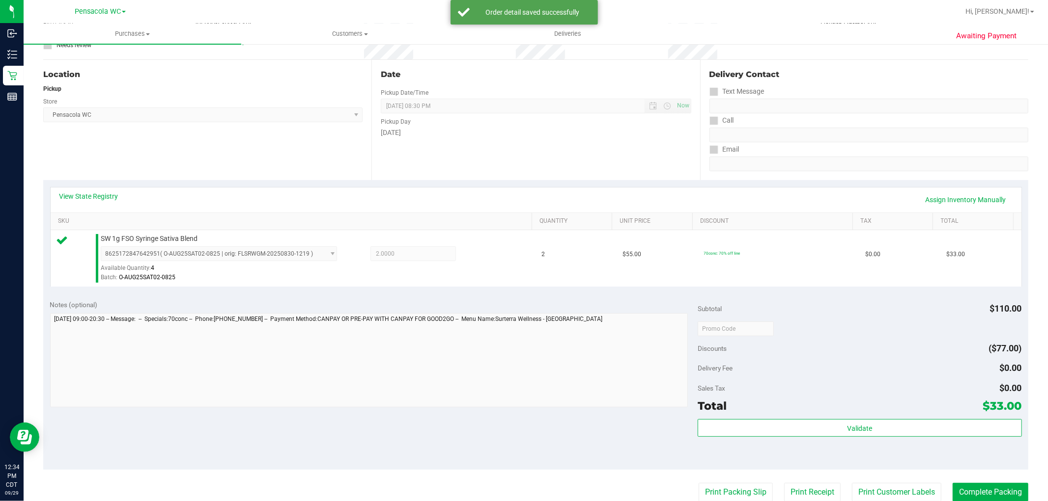
scroll to position [170, 0]
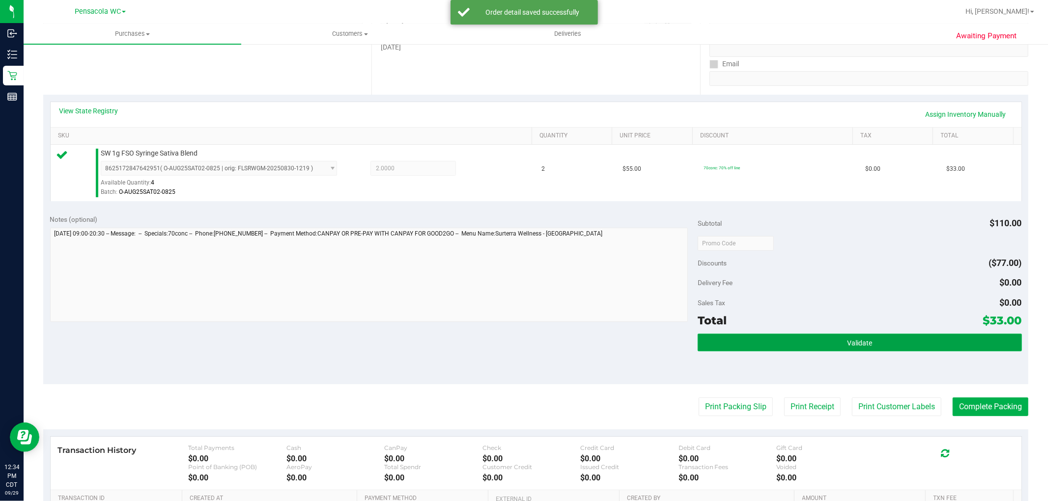
click at [522, 336] on button "Validate" at bounding box center [859, 343] width 324 height 18
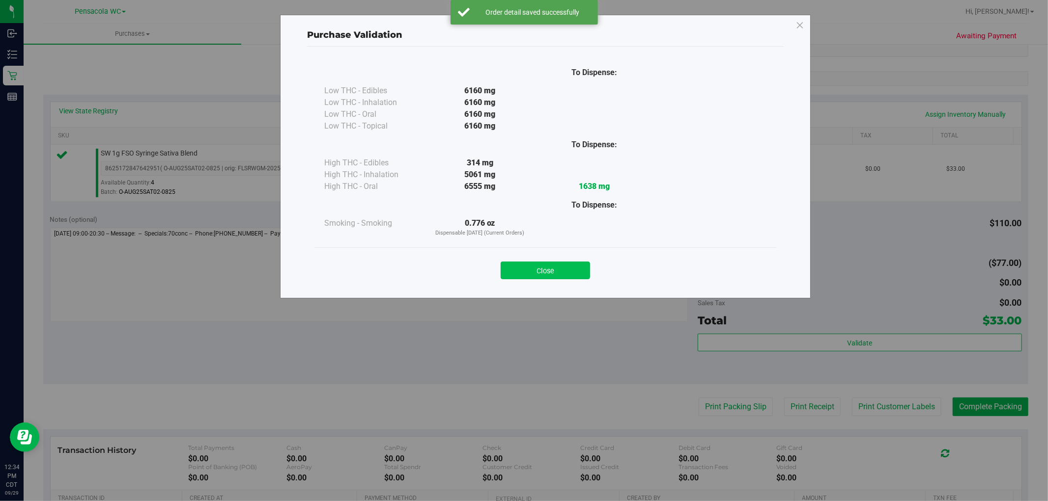
click at [522, 268] on button "Close" at bounding box center [545, 271] width 89 height 18
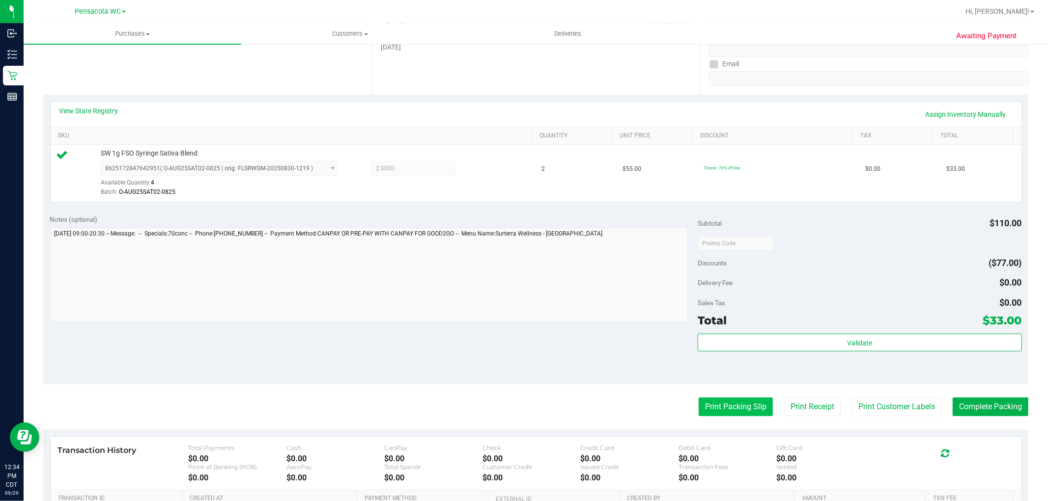
click at [522, 405] on button "Print Packing Slip" at bounding box center [735, 407] width 74 height 19
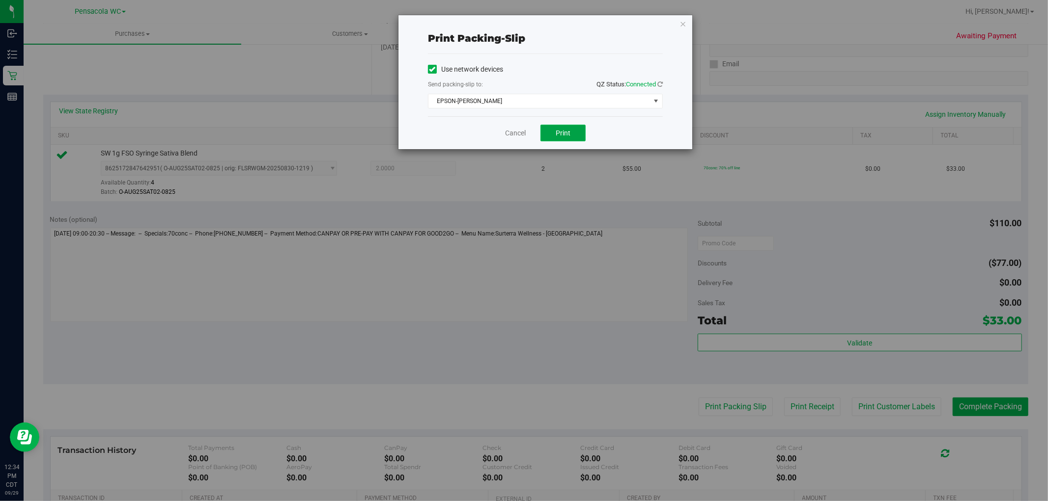
click at [522, 133] on span "Print" at bounding box center [563, 133] width 15 height 8
click at [518, 129] on link "Cancel" at bounding box center [515, 133] width 21 height 10
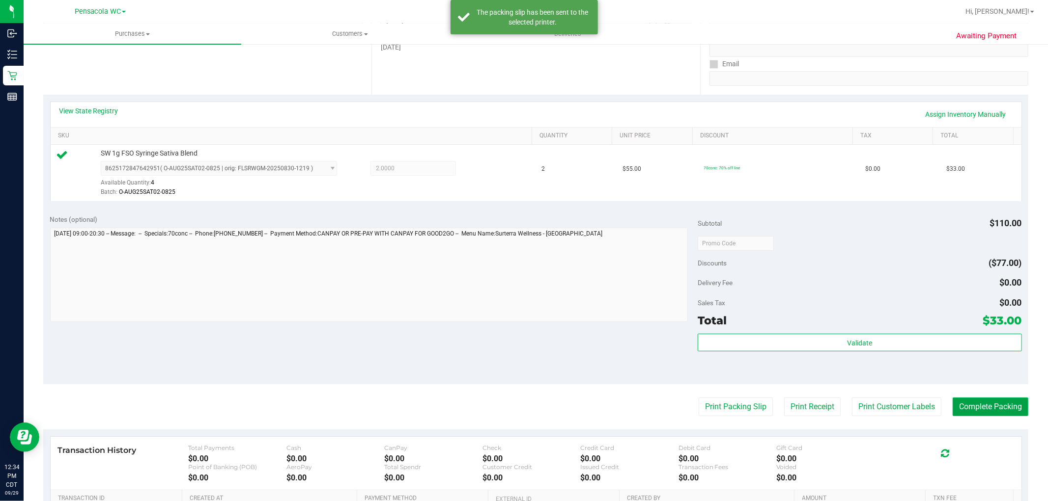
click at [522, 404] on button "Complete Packing" at bounding box center [990, 407] width 76 height 19
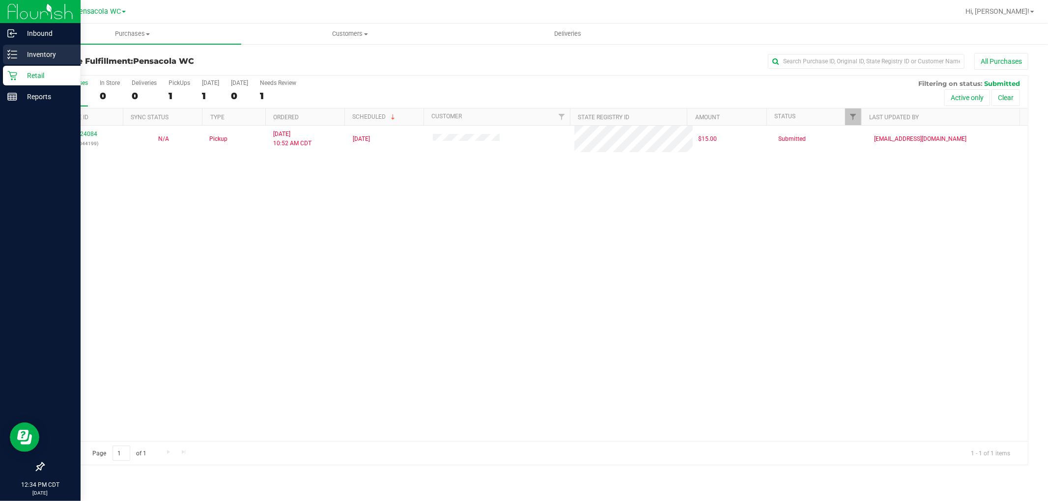
click at [8, 51] on icon at bounding box center [9, 50] width 2 height 1
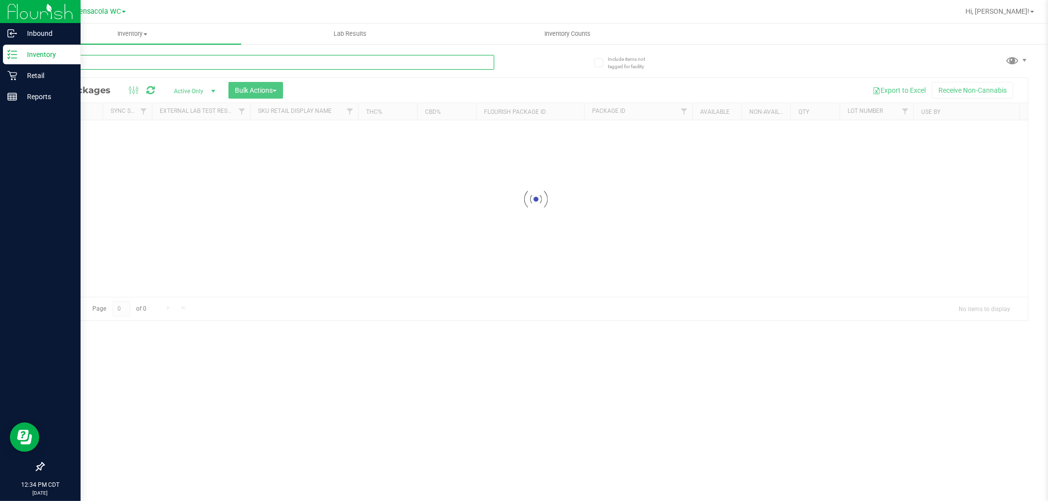
click at [289, 61] on input "text" at bounding box center [268, 62] width 451 height 15
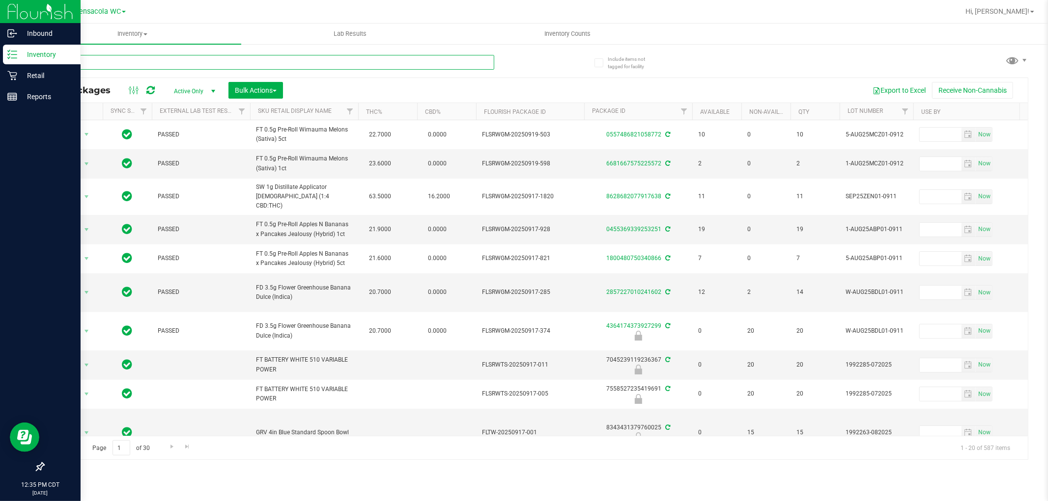
click at [102, 59] on input "text" at bounding box center [268, 62] width 451 height 15
type input "6033436258128357"
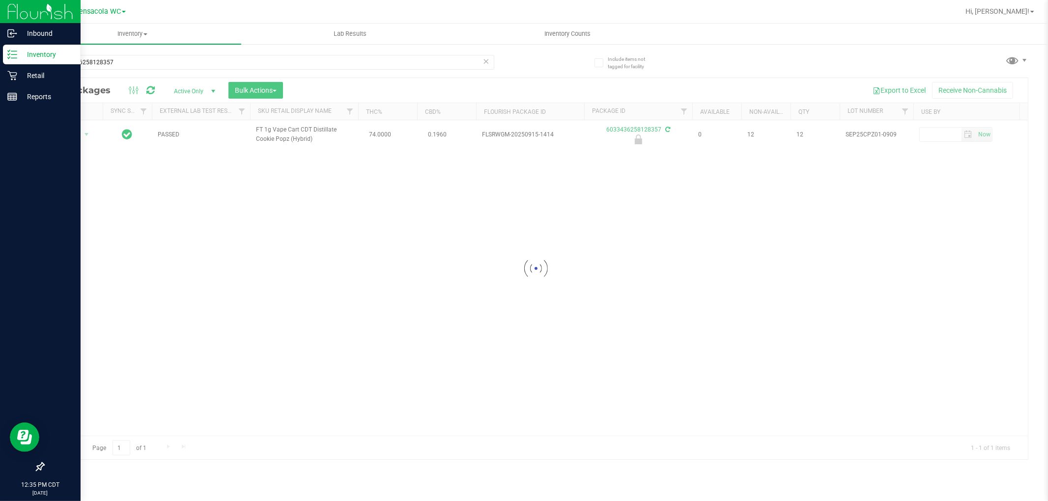
click at [75, 131] on div at bounding box center [536, 269] width 984 height 382
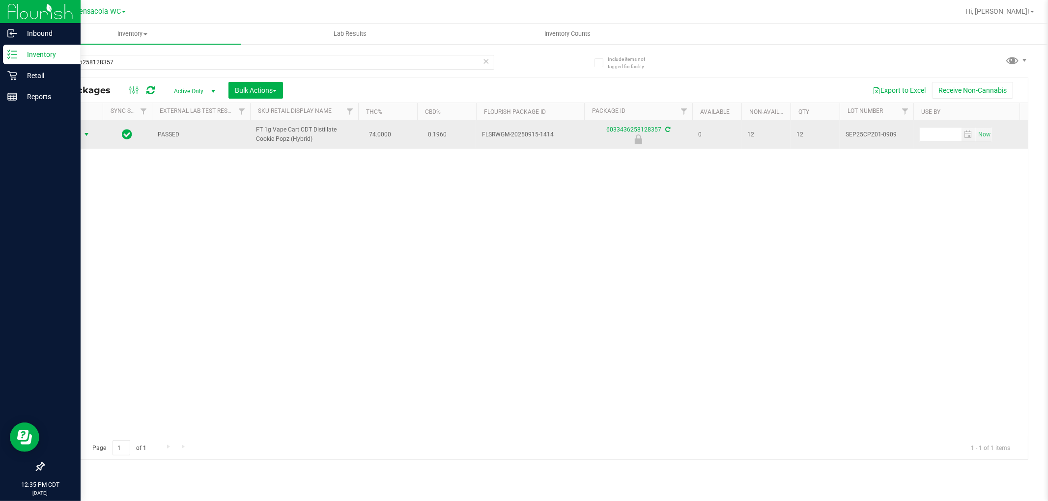
click at [86, 135] on span "select" at bounding box center [87, 135] width 8 height 8
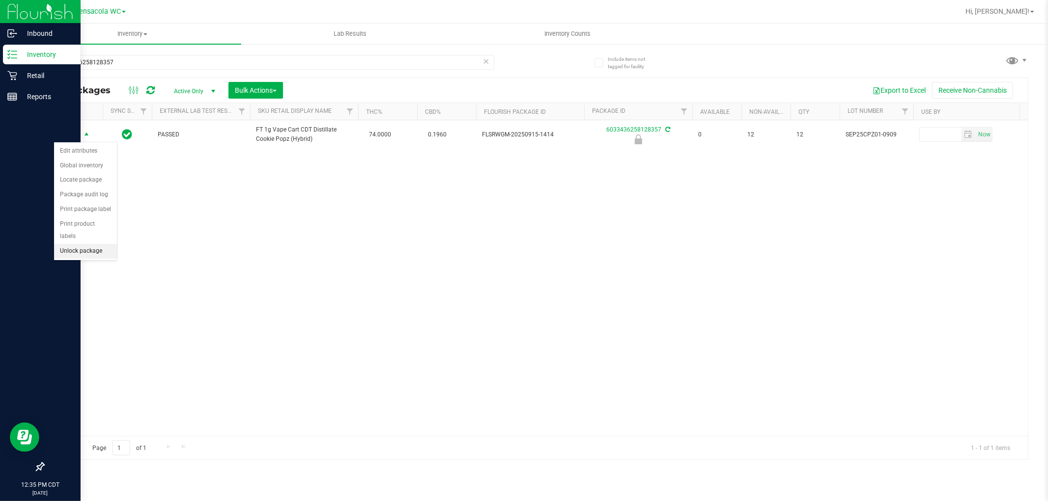
click at [97, 244] on li "Unlock package" at bounding box center [85, 251] width 63 height 15
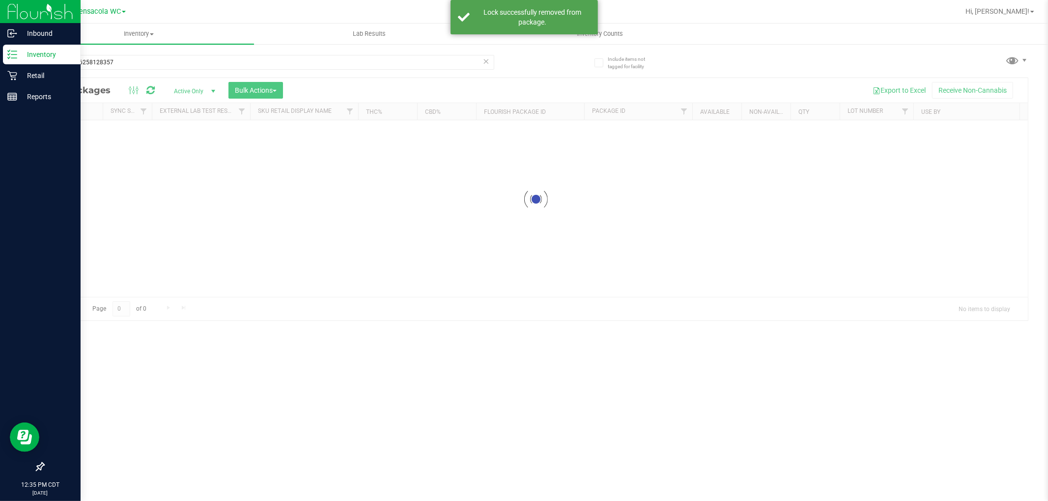
click at [222, 196] on div at bounding box center [536, 199] width 984 height 243
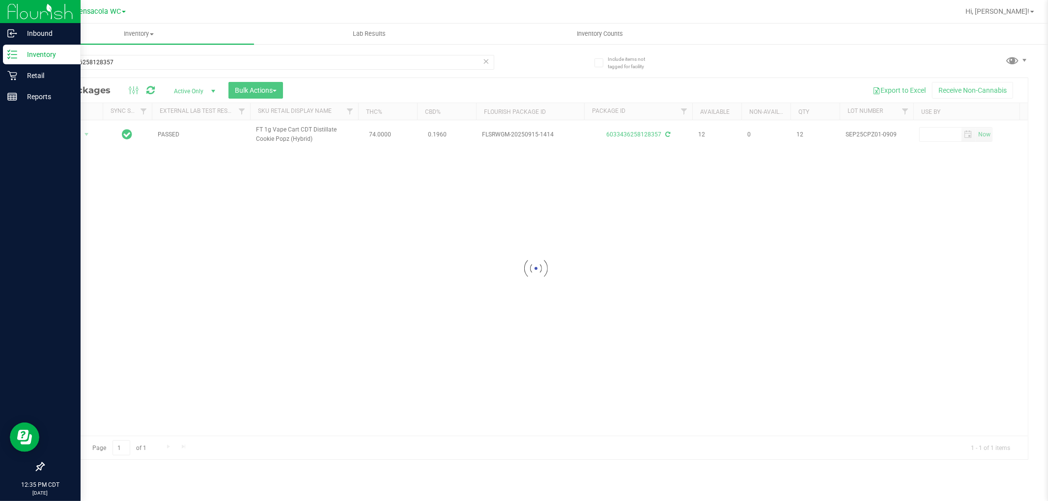
click at [80, 133] on div at bounding box center [536, 269] width 984 height 382
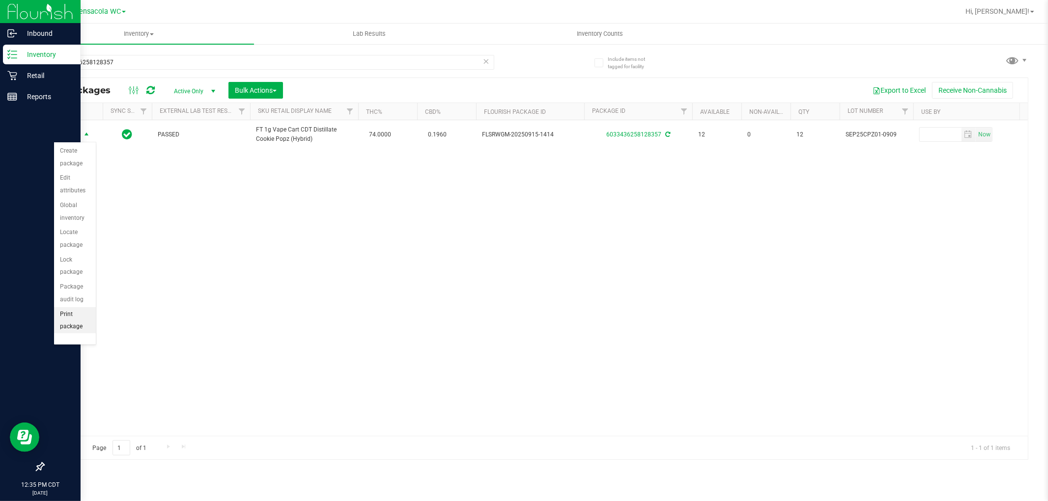
click at [78, 318] on li "Print package label" at bounding box center [75, 327] width 42 height 40
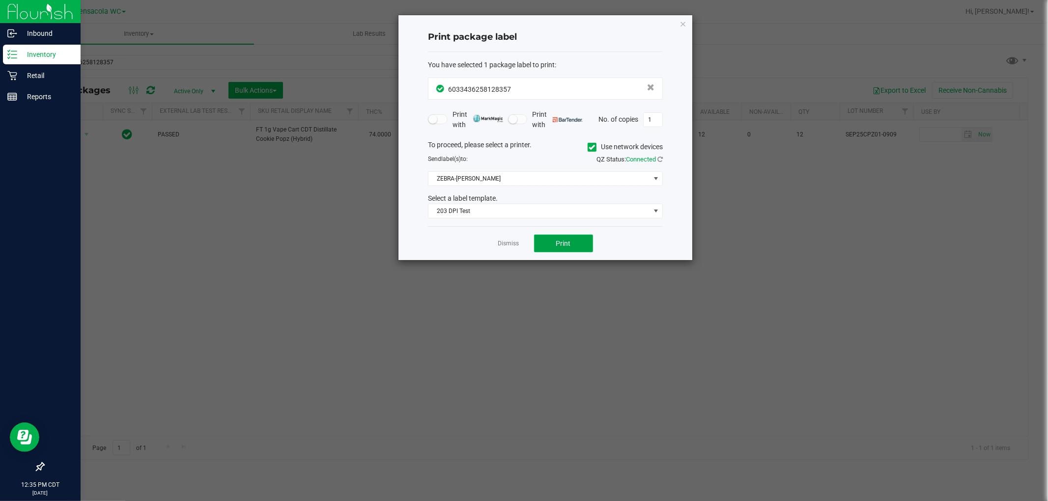
click at [522, 241] on span "Print" at bounding box center [563, 244] width 15 height 8
click at [513, 241] on link "Dismiss" at bounding box center [508, 244] width 21 height 8
click at [506, 324] on div "Action Action Create package Edit attributes Global inventory Locate package Lo…" at bounding box center [536, 278] width 984 height 316
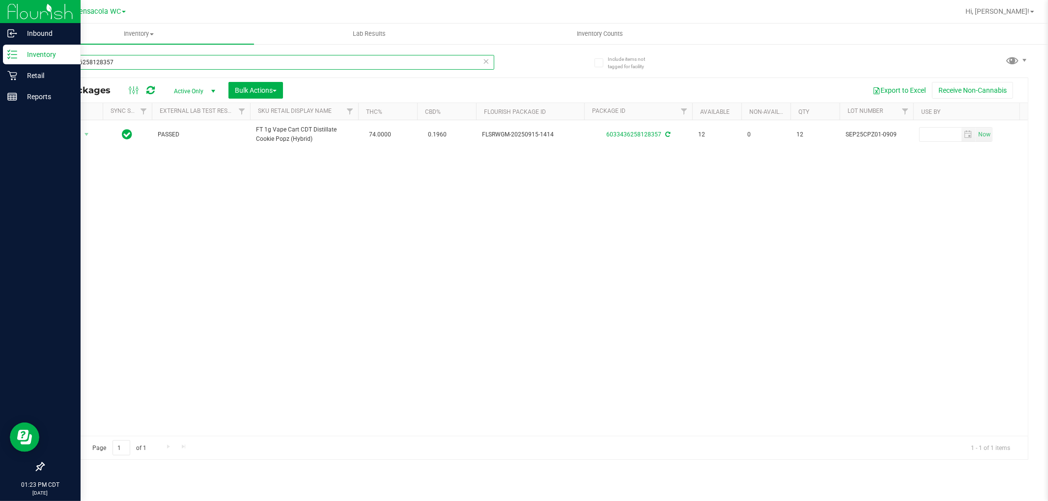
click at [147, 63] on input "6033436258128357" at bounding box center [268, 62] width 451 height 15
click at [242, 236] on div at bounding box center [536, 269] width 984 height 382
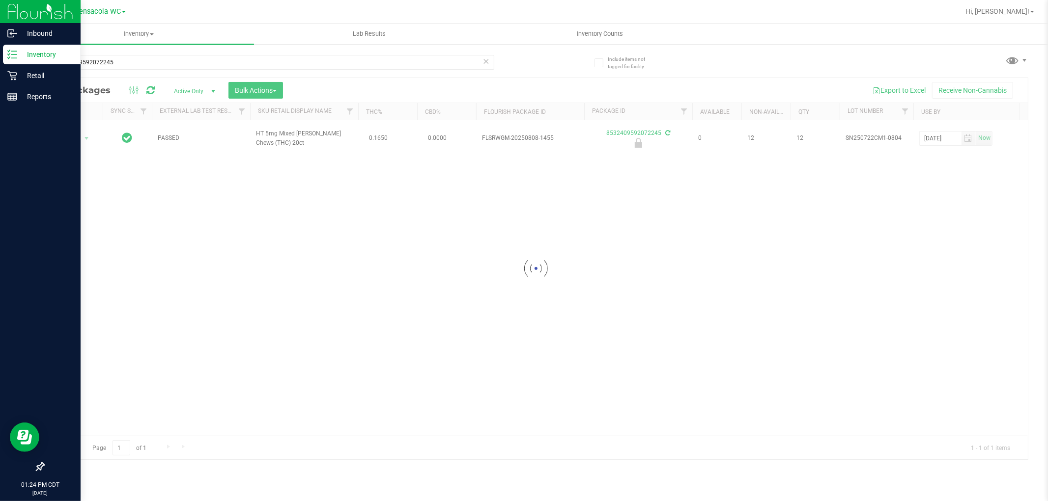
click at [67, 134] on div at bounding box center [536, 269] width 984 height 382
click at [79, 138] on div at bounding box center [536, 269] width 984 height 382
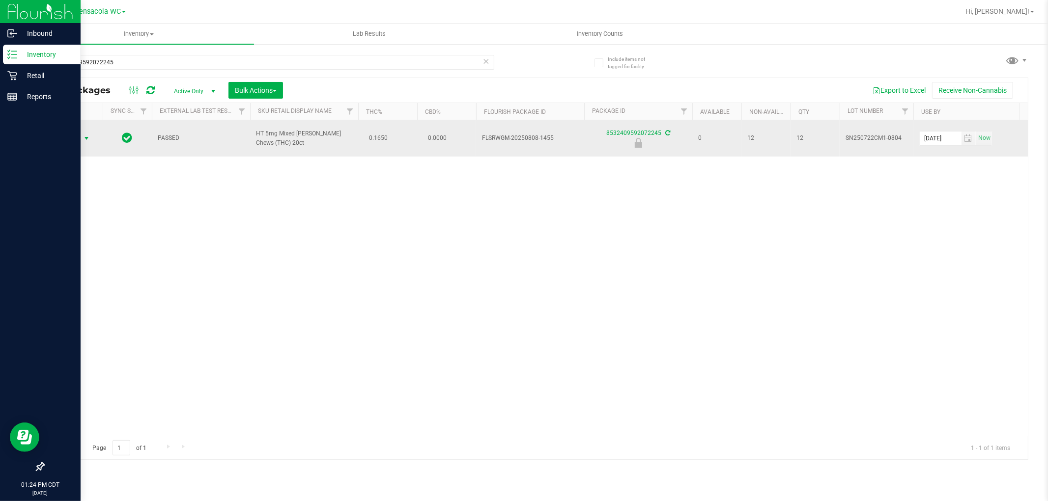
click at [83, 136] on span "select" at bounding box center [87, 139] width 8 height 8
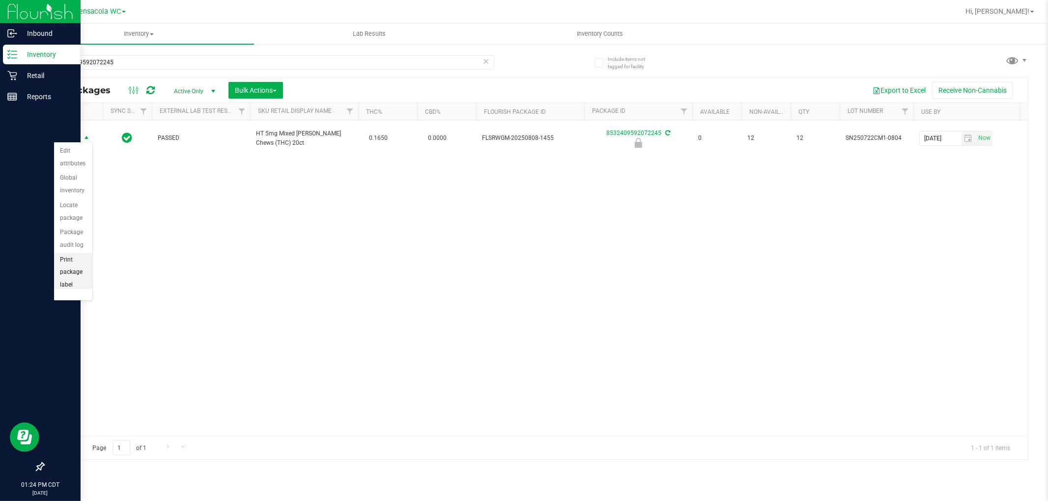
click at [66, 277] on li "Print package label" at bounding box center [73, 273] width 38 height 40
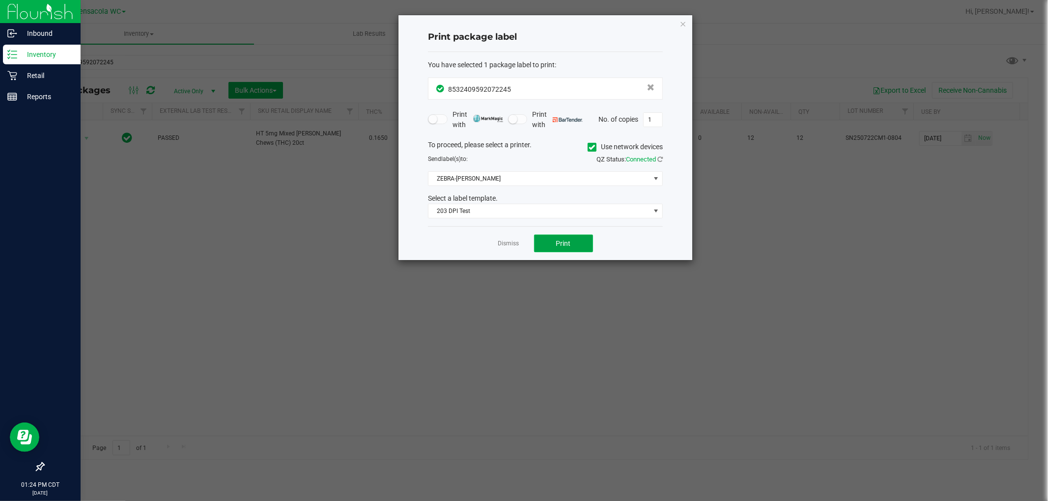
click at [522, 248] on button "Print" at bounding box center [563, 244] width 59 height 18
click at [515, 246] on link "Dismiss" at bounding box center [508, 244] width 21 height 8
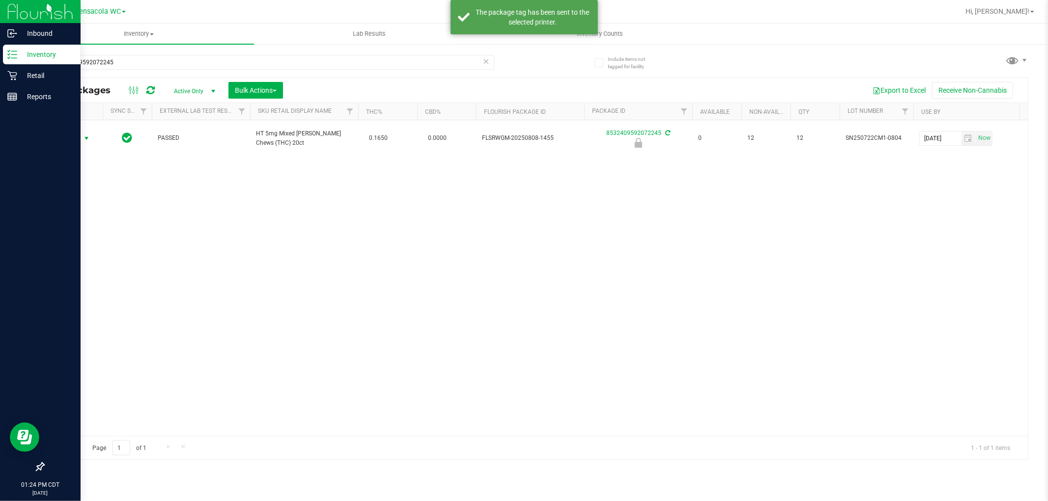
click at [479, 264] on div "Action Action Edit attributes Global inventory Locate package Package audit log…" at bounding box center [536, 278] width 984 height 316
click at [155, 194] on div "Action Action Edit attributes Global inventory Locate package Package audit log…" at bounding box center [536, 278] width 984 height 316
click at [169, 218] on div "Action Action Edit attributes Global inventory Locate package Package audit log…" at bounding box center [536, 278] width 984 height 316
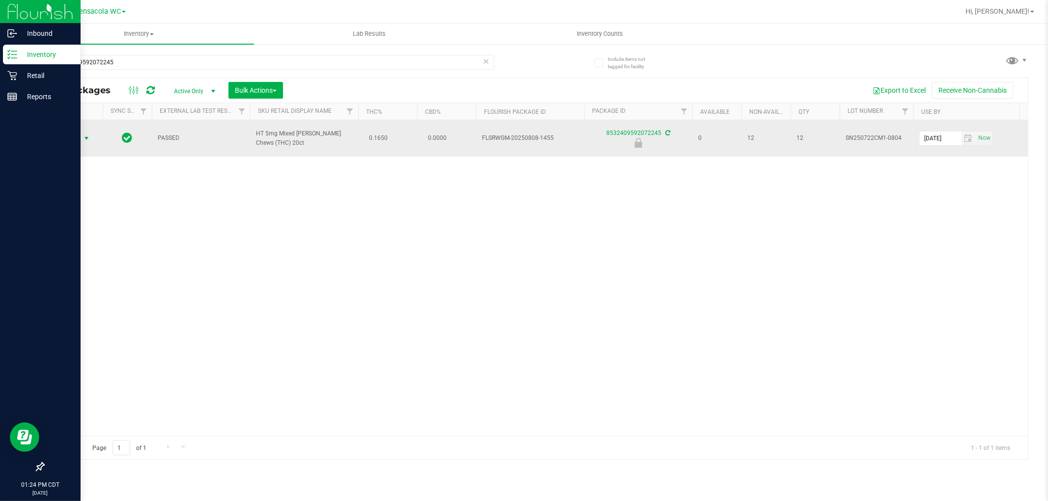
click at [84, 135] on span "select" at bounding box center [87, 139] width 8 height 8
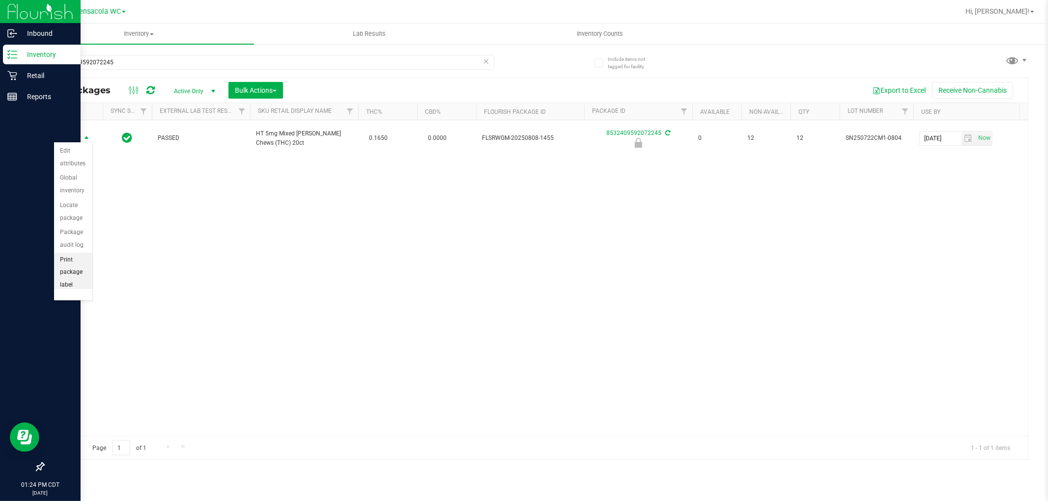
click at [69, 278] on li "Print package label" at bounding box center [73, 273] width 38 height 40
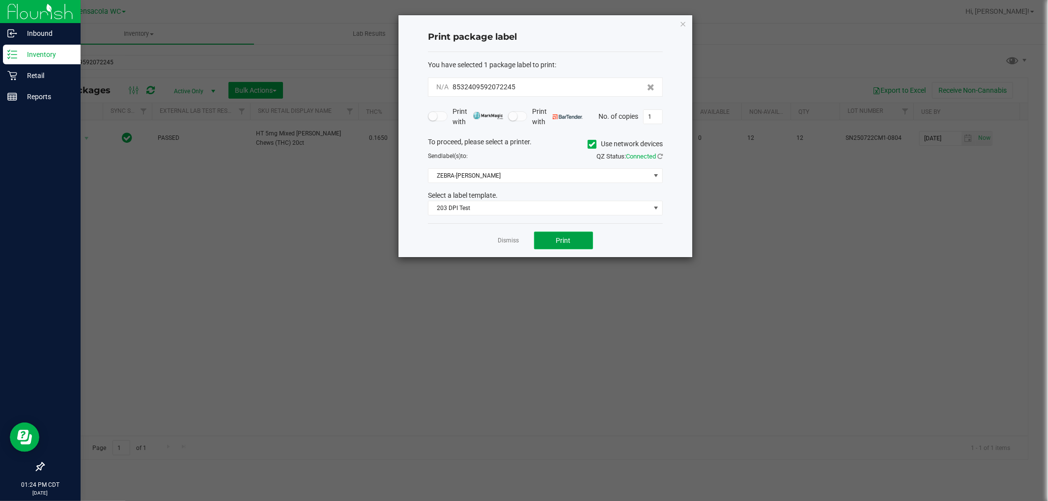
click at [522, 241] on span "Print" at bounding box center [563, 241] width 15 height 8
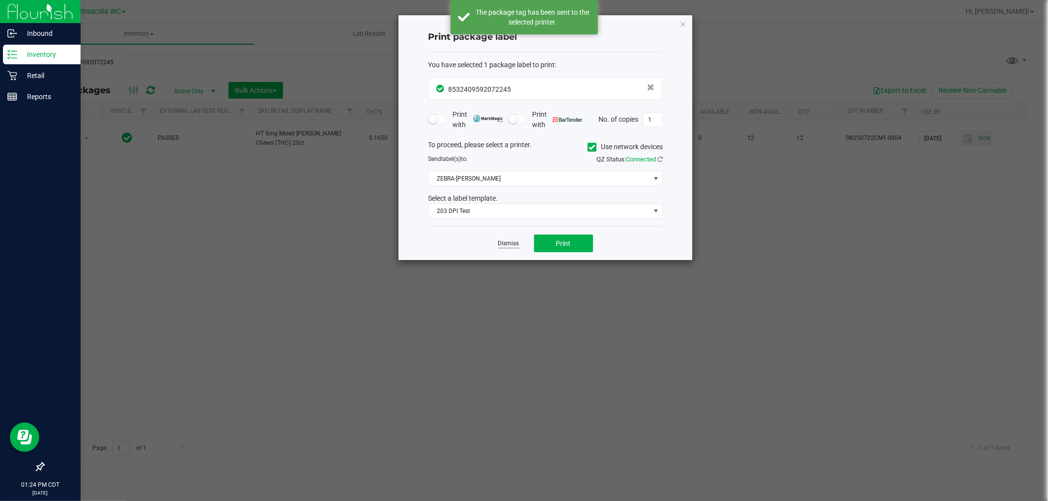
click at [505, 244] on link "Dismiss" at bounding box center [508, 244] width 21 height 8
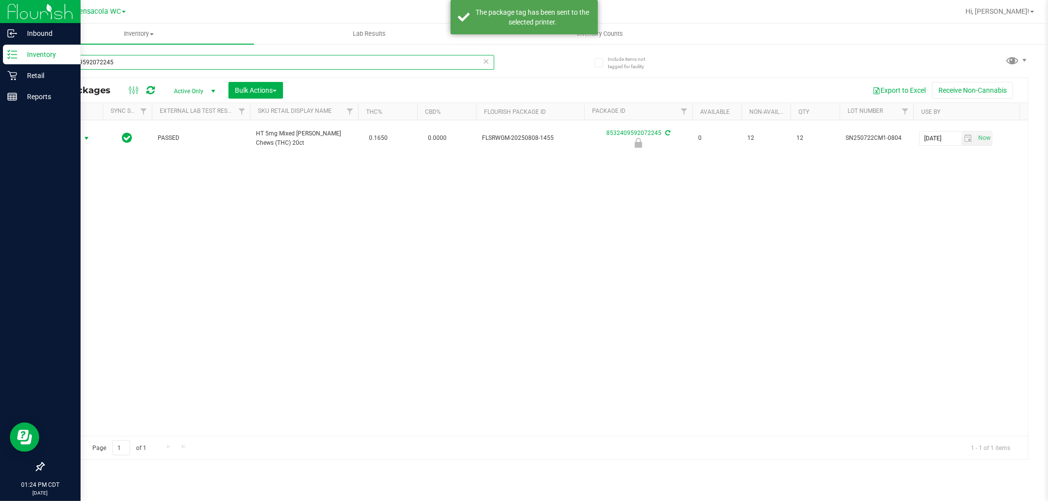
click at [458, 62] on input "8532409592072245" at bounding box center [268, 62] width 451 height 15
type input "4348022248920230"
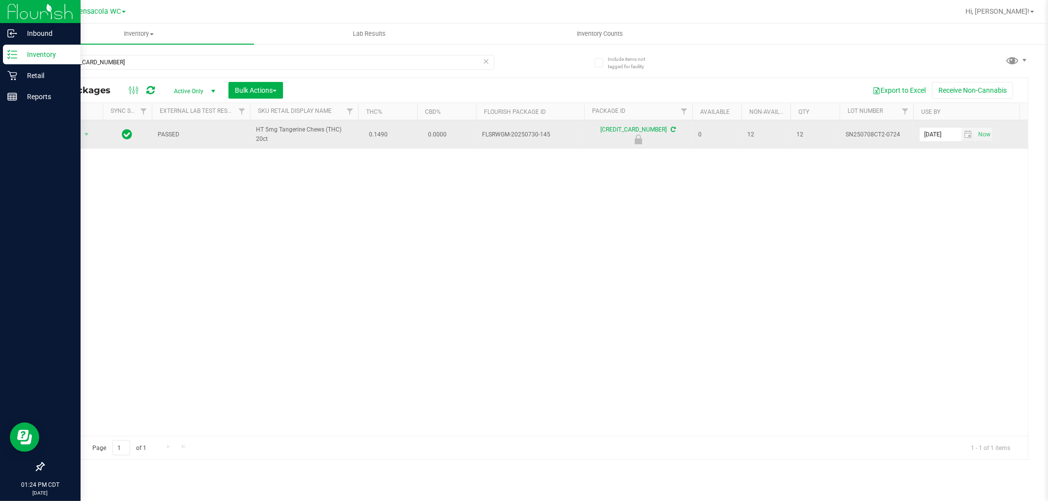
click at [69, 137] on span "Action" at bounding box center [67, 135] width 27 height 14
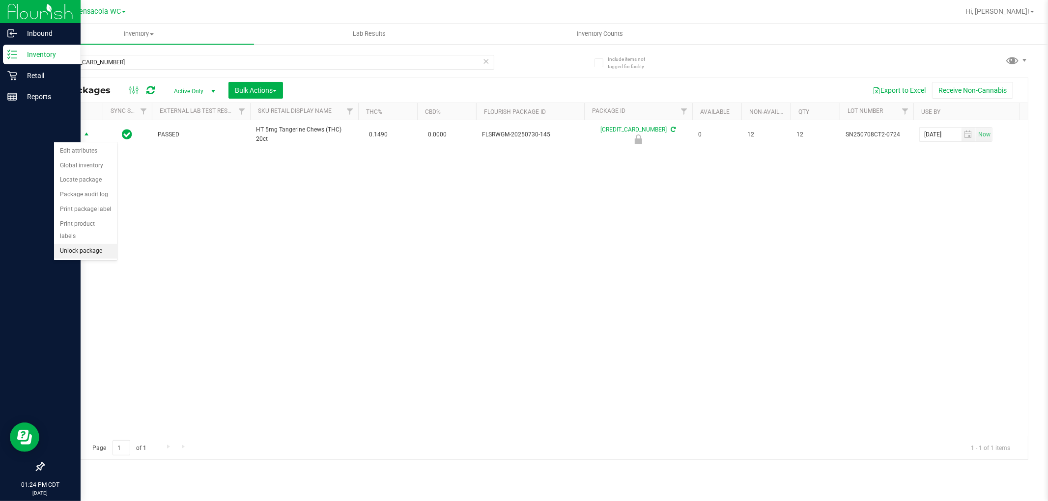
click at [94, 255] on li "Unlock package" at bounding box center [85, 251] width 63 height 15
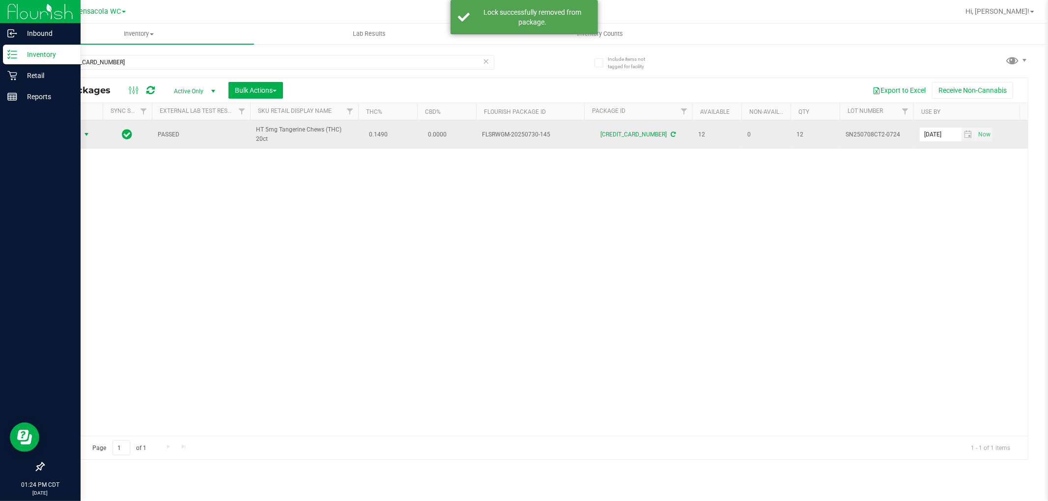
click at [83, 135] on span "select" at bounding box center [87, 135] width 8 height 8
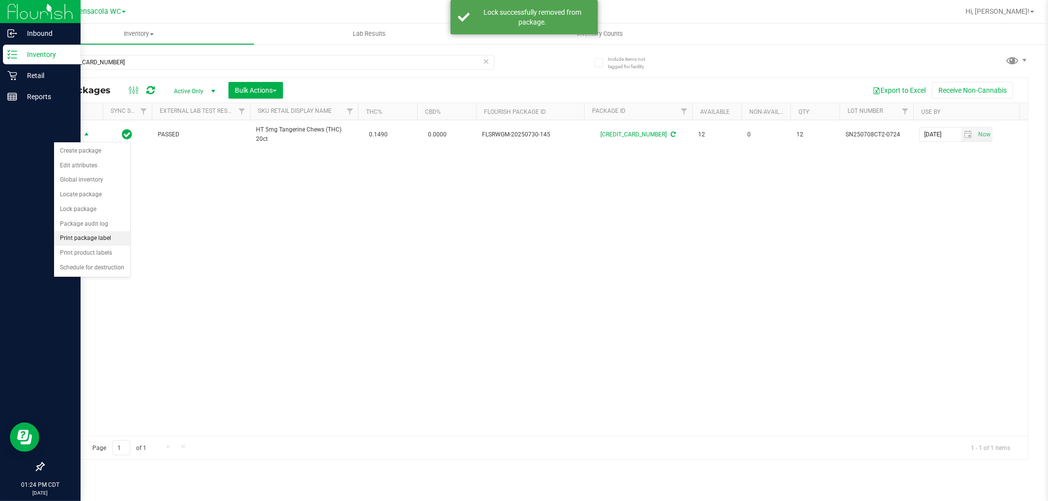
click at [99, 240] on li "Print package label" at bounding box center [92, 238] width 76 height 15
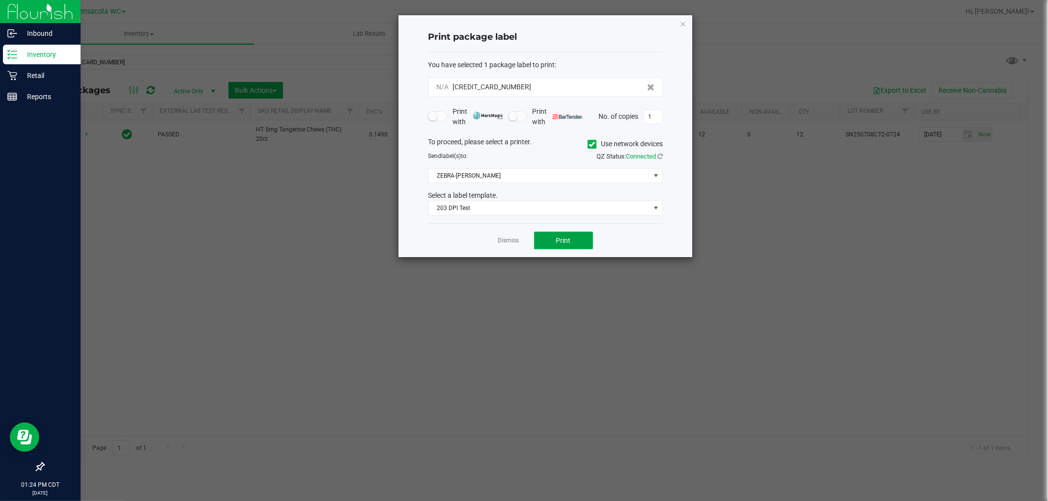
click at [522, 241] on button "Print" at bounding box center [563, 241] width 59 height 18
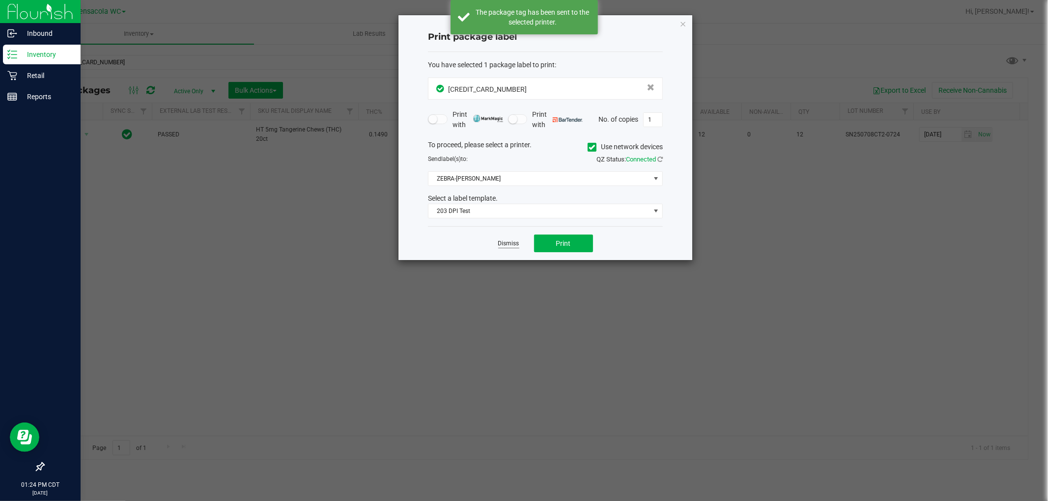
click at [511, 246] on link "Dismiss" at bounding box center [508, 244] width 21 height 8
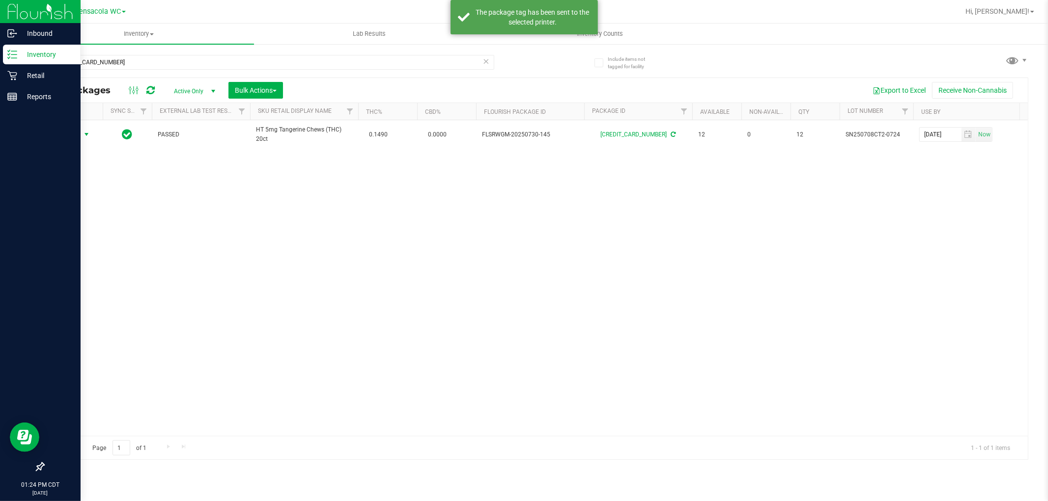
click at [489, 291] on div "Action Action Create package Edit attributes Global inventory Locate package Lo…" at bounding box center [536, 278] width 984 height 316
click at [299, 61] on input "4348022248920230" at bounding box center [268, 62] width 451 height 15
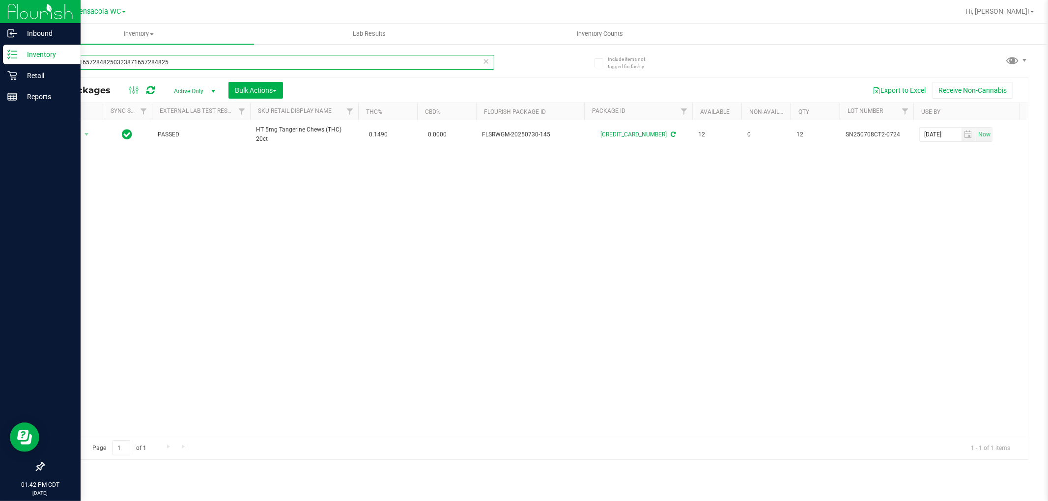
type input "03238716572848250323871657284825"
click at [491, 62] on input "03238716572848250323871657284825" at bounding box center [268, 62] width 451 height 15
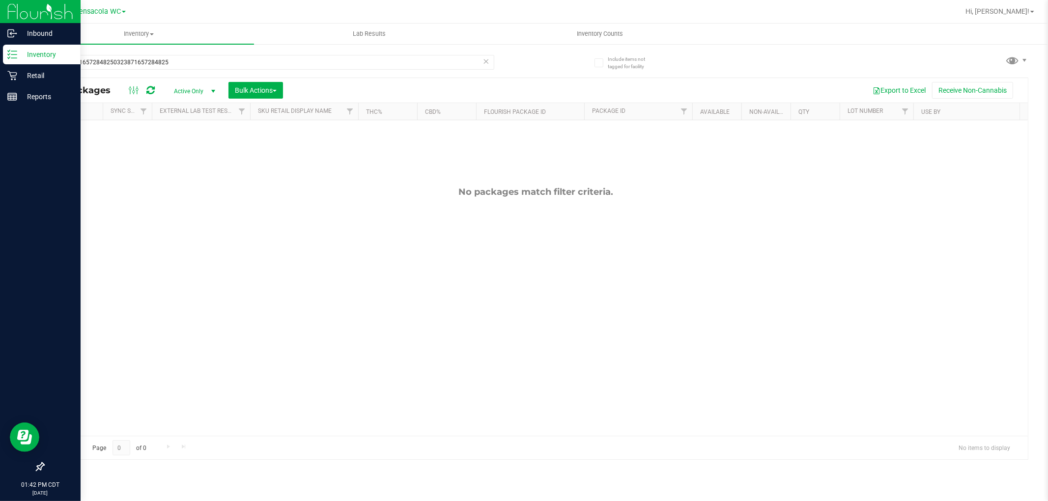
click at [486, 62] on icon at bounding box center [486, 61] width 7 height 12
click at [450, 64] on input "text" at bounding box center [268, 62] width 451 height 15
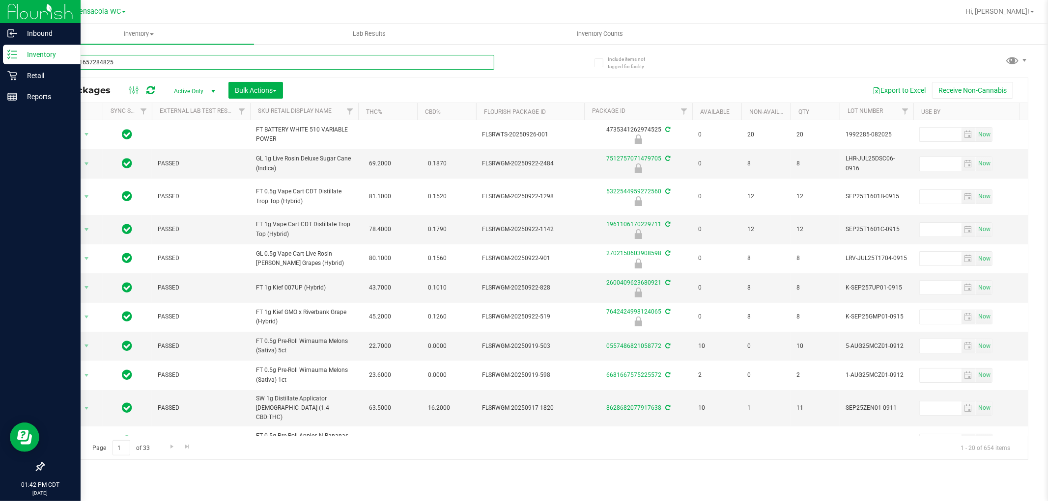
type input "0323871657284825"
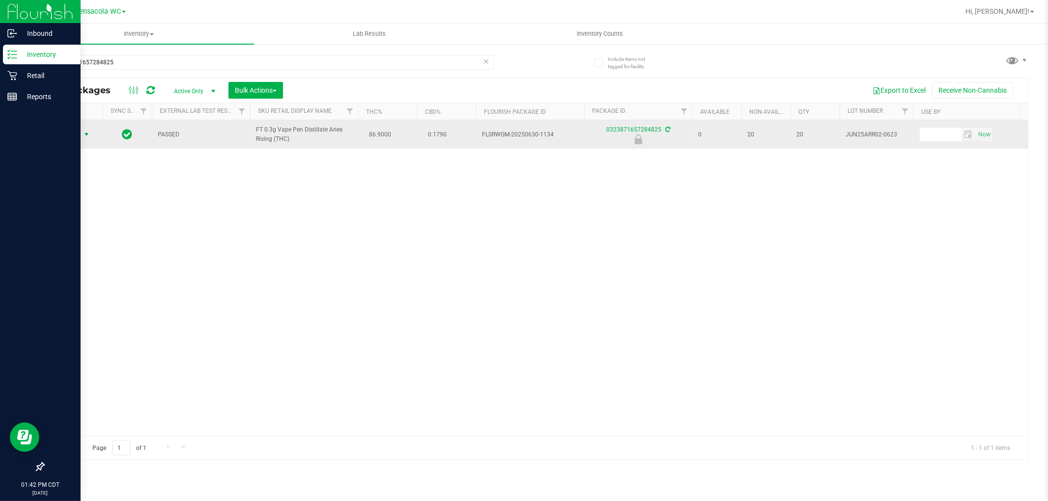
click at [86, 136] on span "select" at bounding box center [87, 135] width 8 height 8
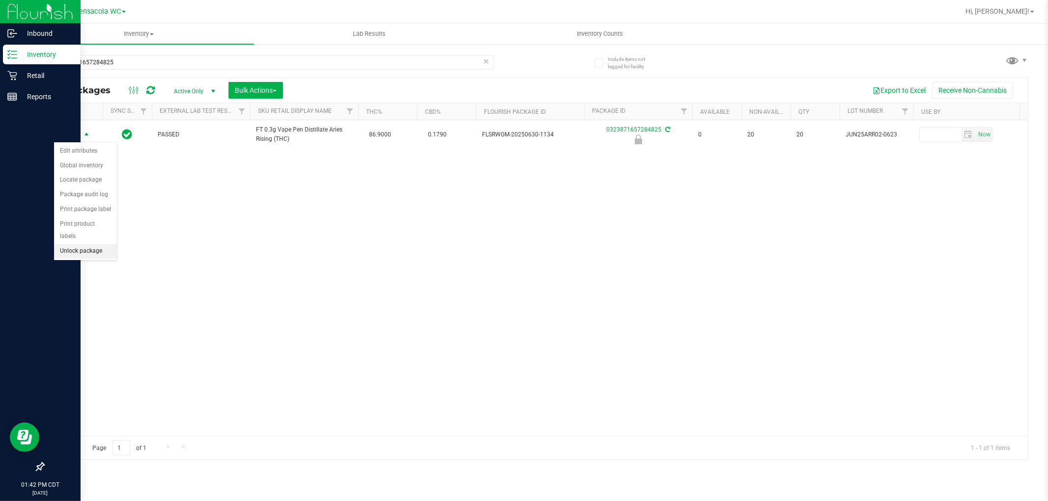
click at [107, 248] on li "Unlock package" at bounding box center [85, 251] width 63 height 15
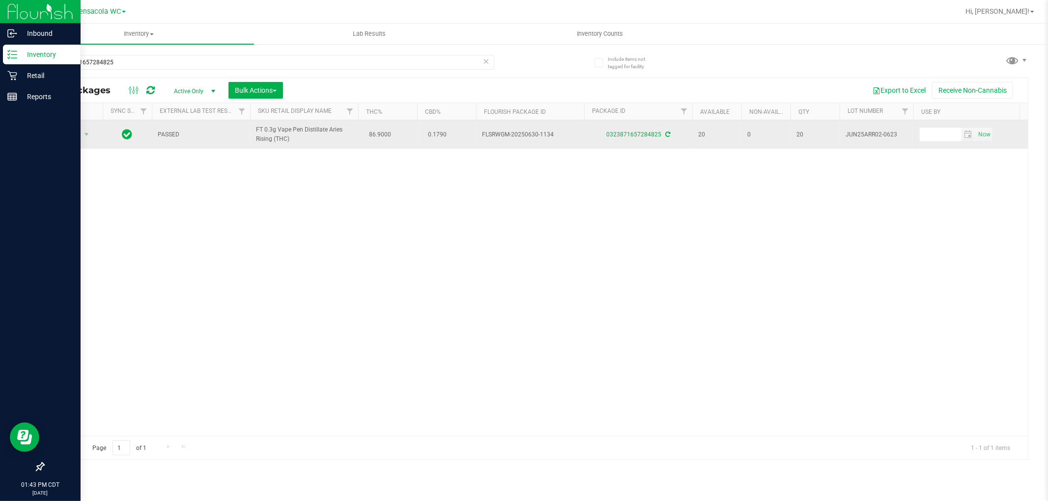
click at [69, 135] on span "Action" at bounding box center [67, 135] width 27 height 14
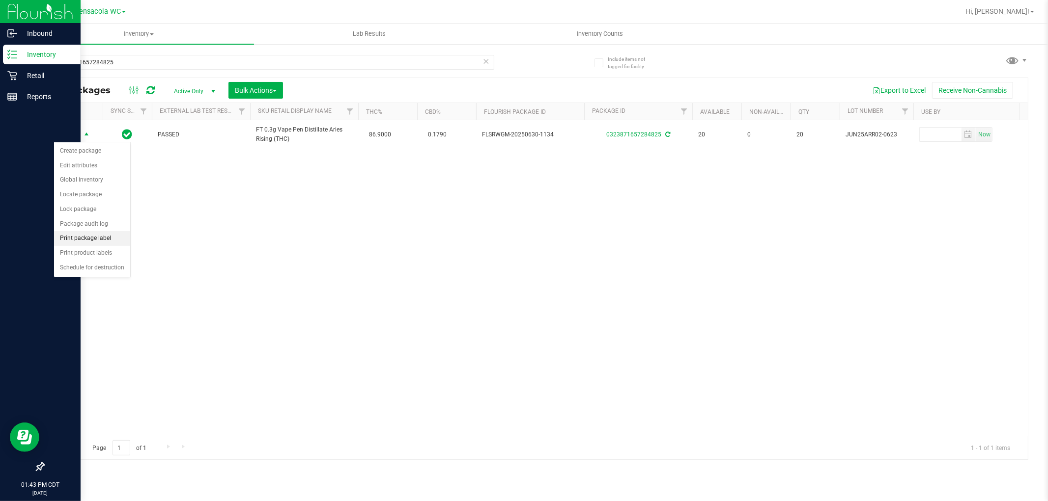
click at [109, 238] on li "Print package label" at bounding box center [92, 238] width 76 height 15
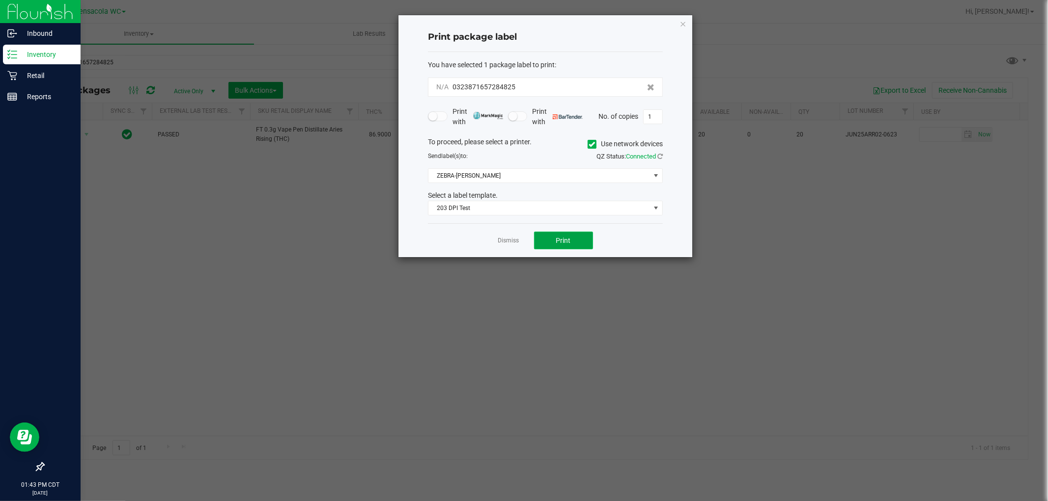
click at [522, 243] on span "Print" at bounding box center [563, 241] width 15 height 8
click at [503, 242] on link "Dismiss" at bounding box center [508, 244] width 21 height 8
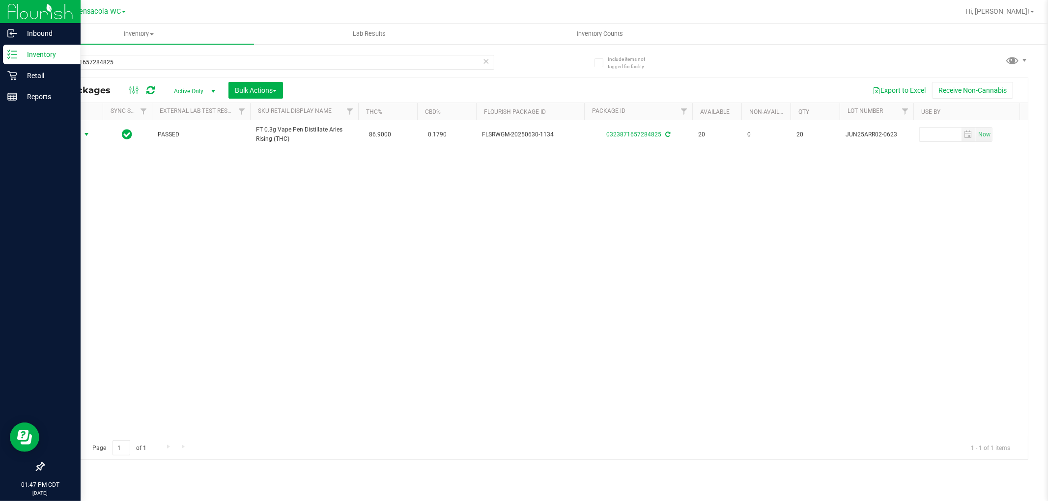
click at [488, 57] on icon at bounding box center [486, 61] width 7 height 12
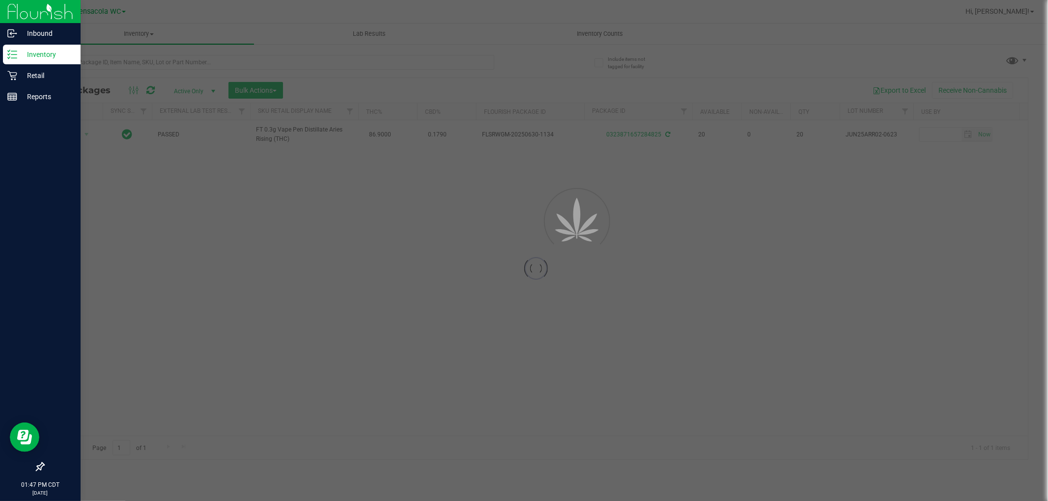
click at [454, 56] on div at bounding box center [524, 250] width 1048 height 501
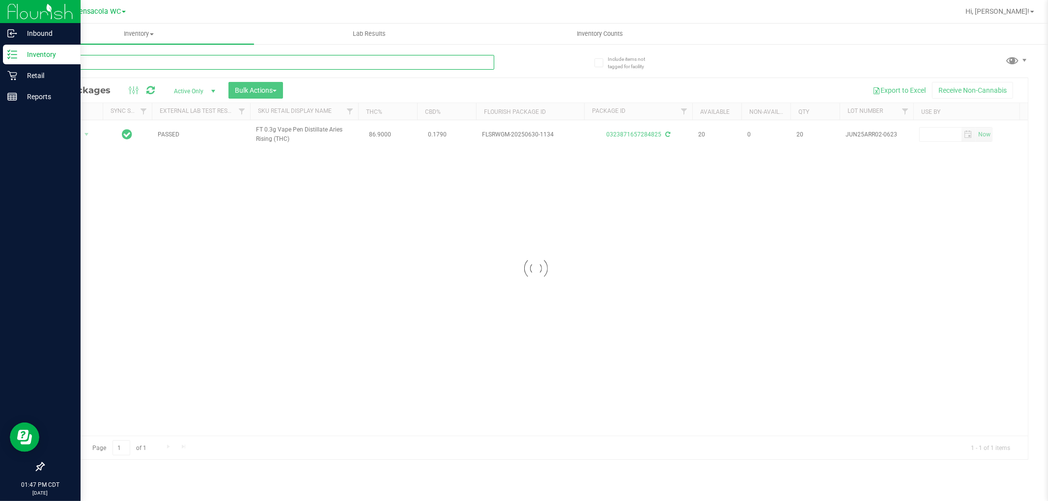
click at [414, 61] on input "text" at bounding box center [268, 62] width 451 height 15
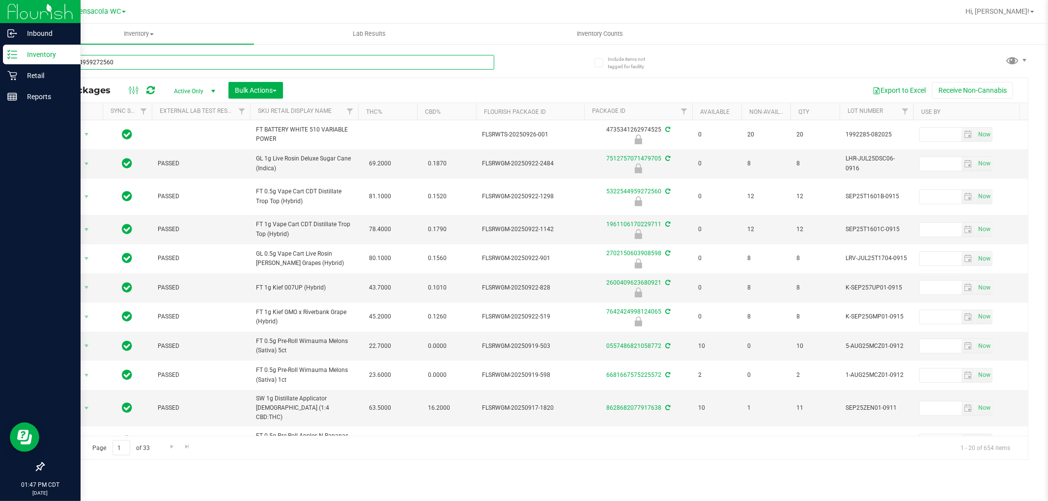
type input "5322544959272560"
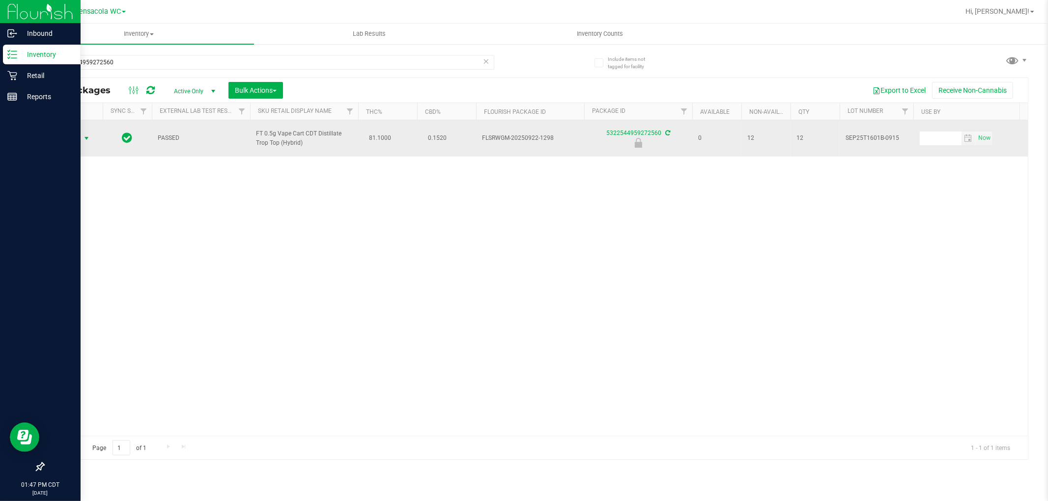
click at [86, 139] on span "select" at bounding box center [87, 139] width 8 height 8
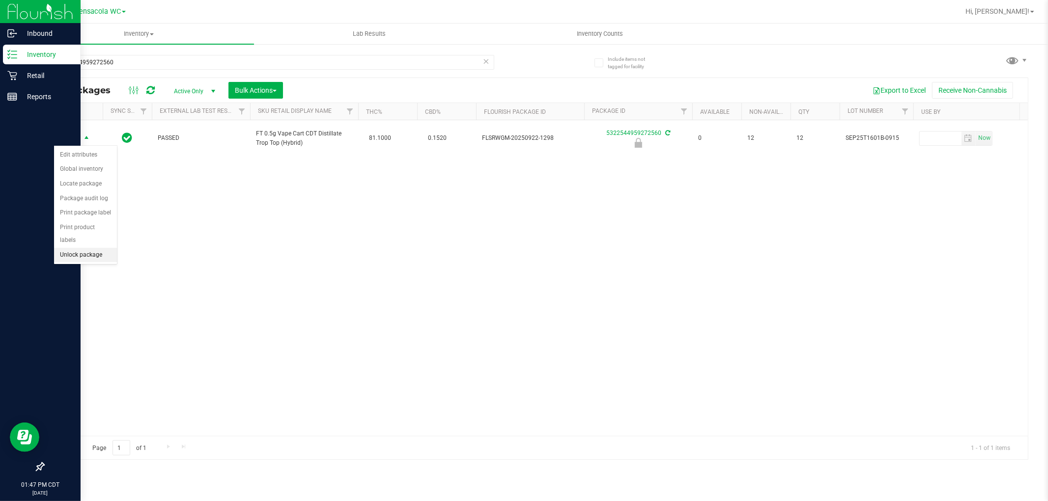
click at [100, 260] on li "Unlock package" at bounding box center [85, 255] width 63 height 15
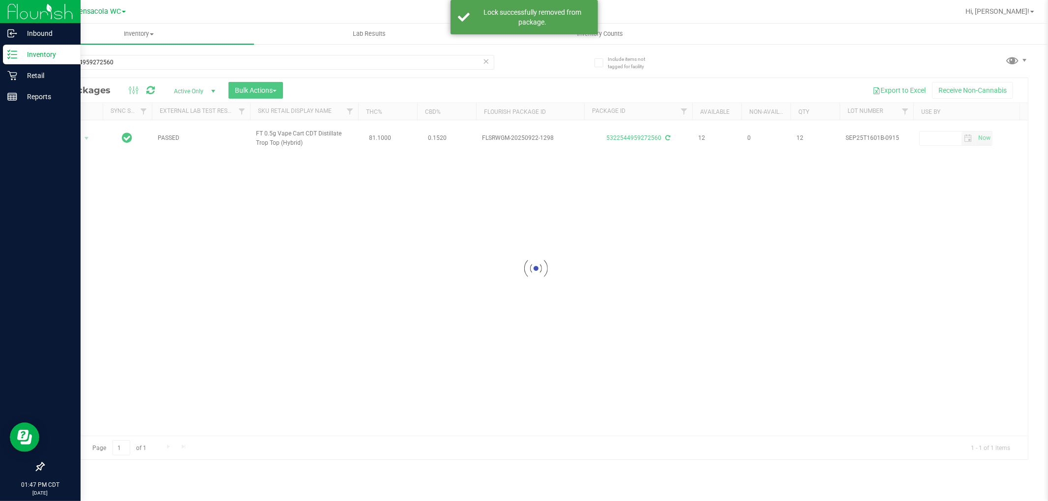
click at [69, 133] on div at bounding box center [536, 269] width 984 height 382
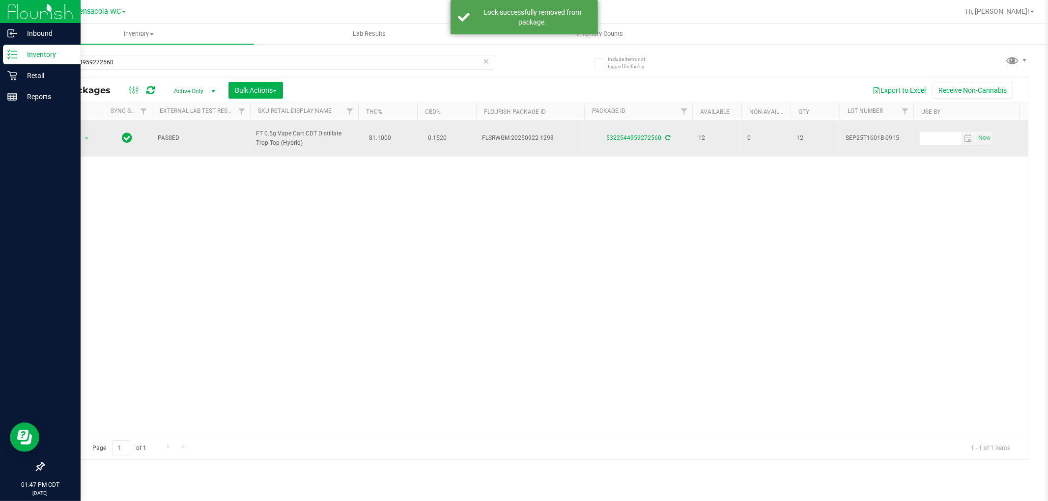
click at [70, 140] on span "Action" at bounding box center [67, 139] width 27 height 14
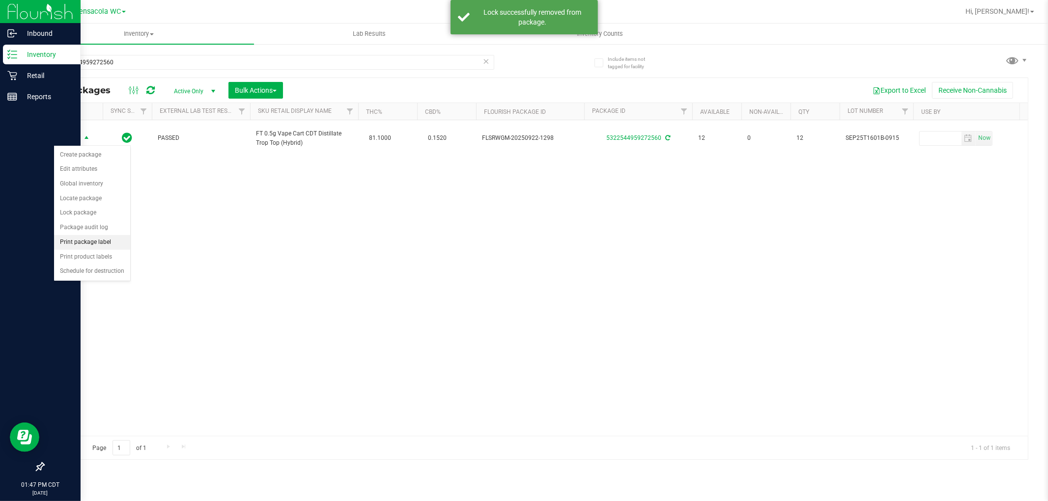
click at [109, 242] on li "Print package label" at bounding box center [92, 242] width 76 height 15
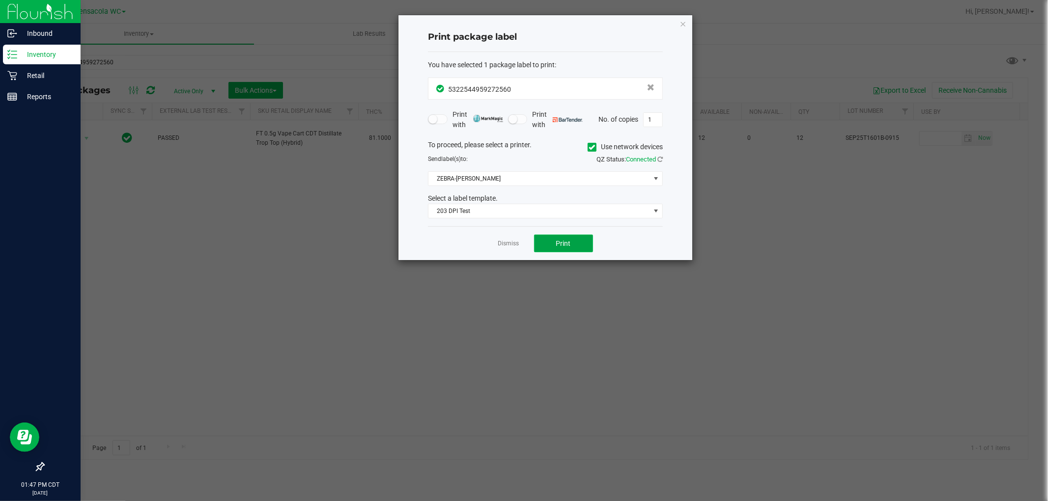
click at [522, 242] on button "Print" at bounding box center [563, 244] width 59 height 18
click at [522, 19] on icon "button" at bounding box center [682, 24] width 7 height 12
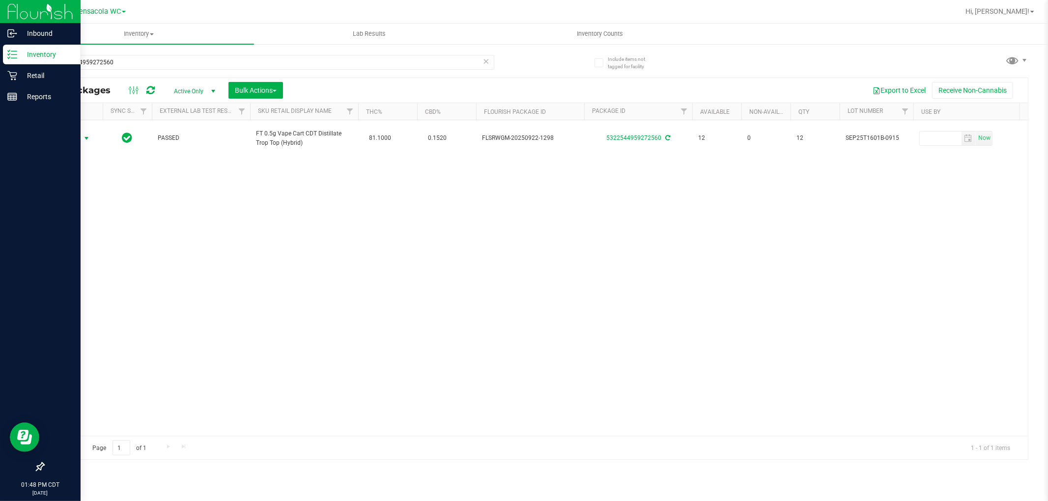
click at [485, 66] on span at bounding box center [486, 61] width 7 height 13
click at [452, 66] on input "text" at bounding box center [268, 62] width 451 height 15
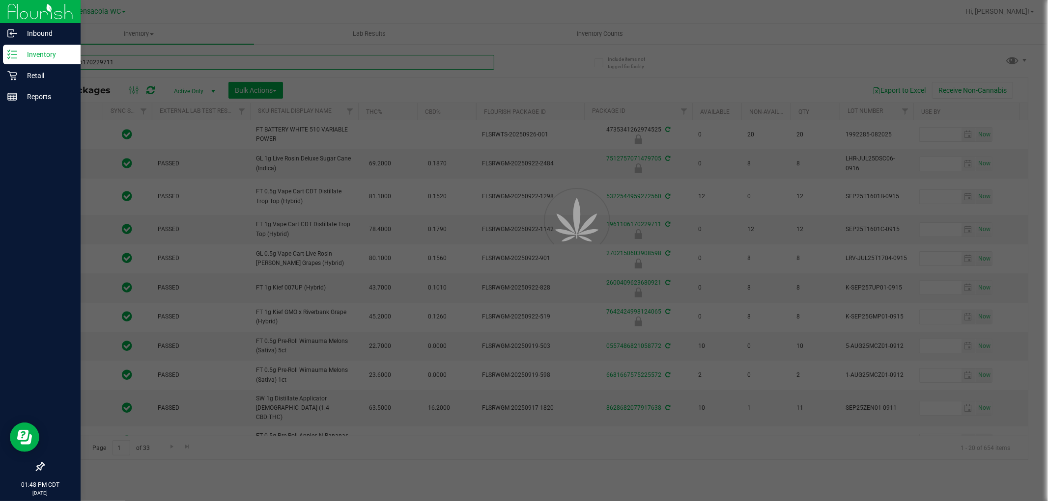
type input "1961106170229711"
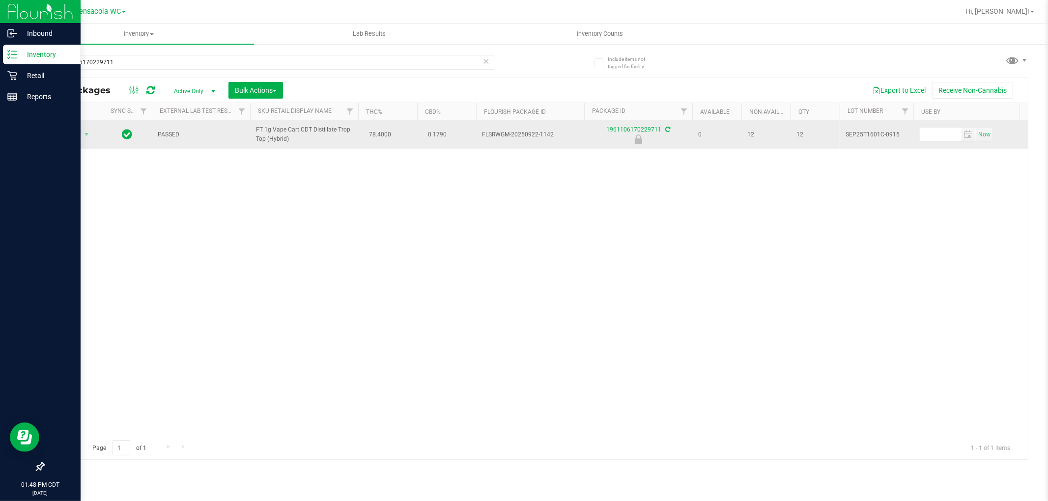
click at [67, 136] on span "Action" at bounding box center [67, 135] width 27 height 14
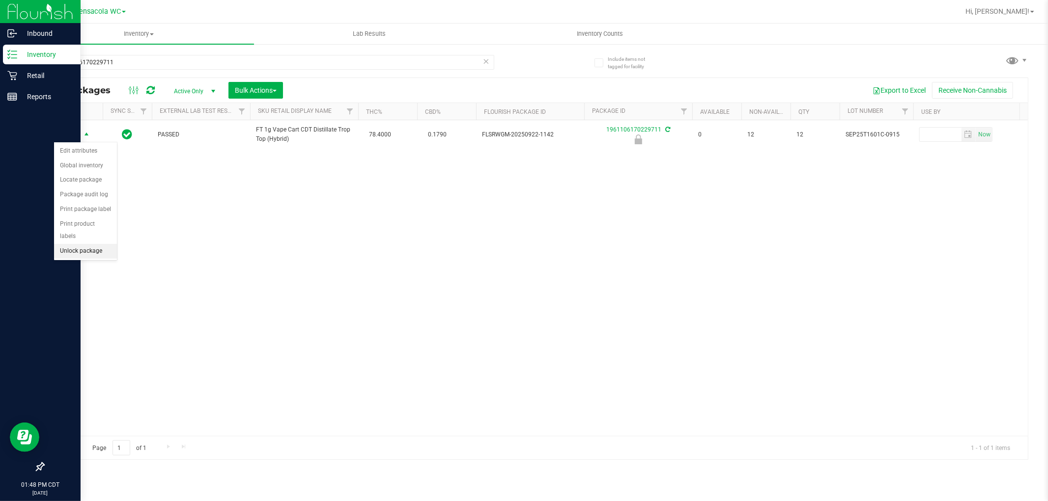
click at [85, 258] on li "Unlock package" at bounding box center [85, 251] width 63 height 15
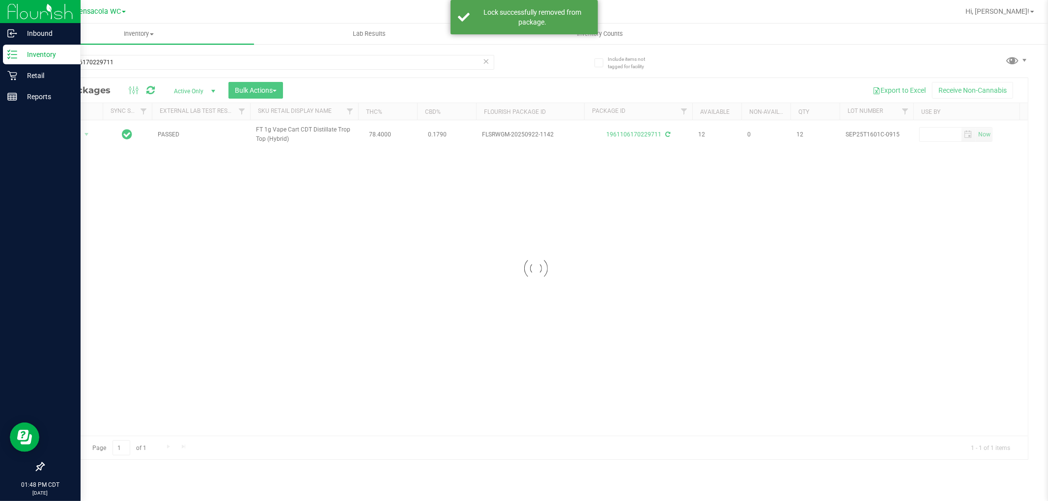
click at [80, 128] on div at bounding box center [536, 269] width 984 height 382
click at [76, 135] on div at bounding box center [536, 269] width 984 height 382
click at [69, 136] on div at bounding box center [536, 269] width 984 height 382
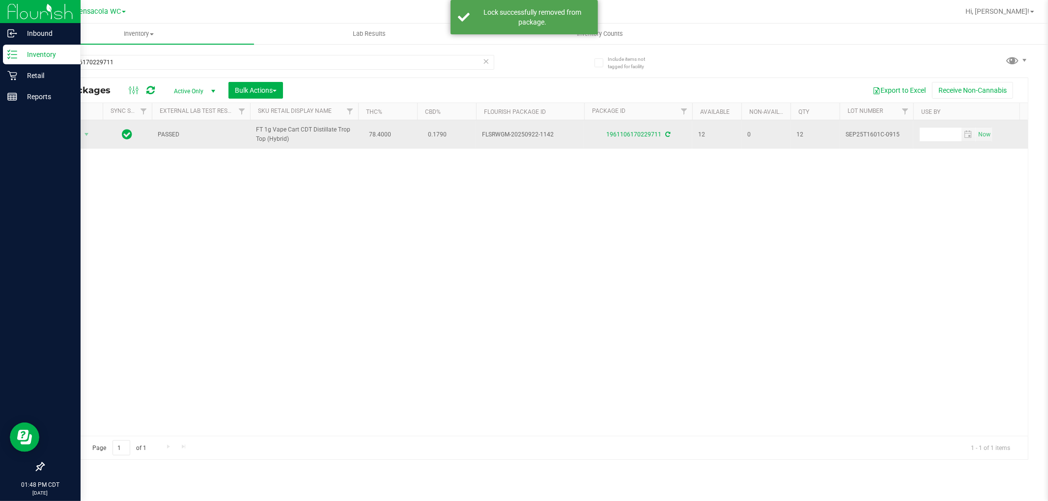
click at [69, 135] on span "Action" at bounding box center [67, 135] width 27 height 14
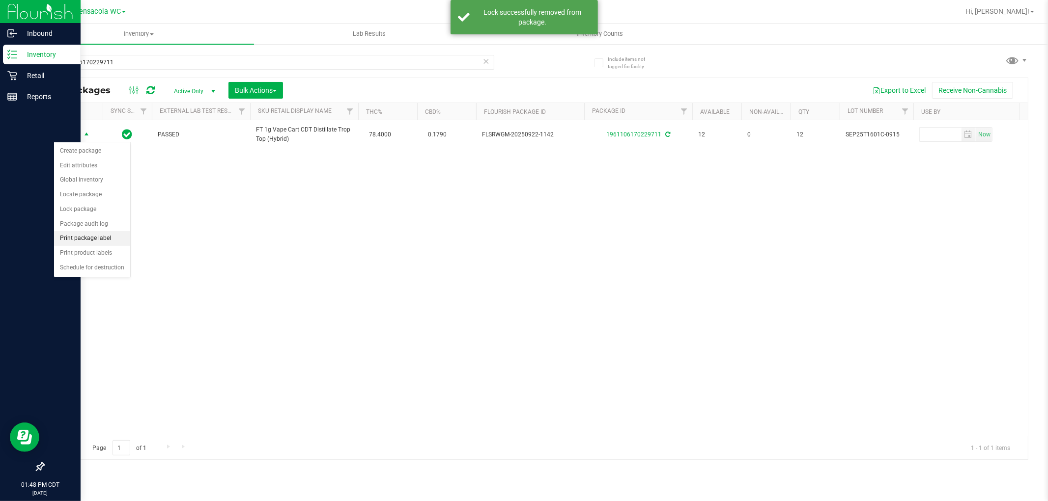
click at [114, 236] on li "Print package label" at bounding box center [92, 238] width 76 height 15
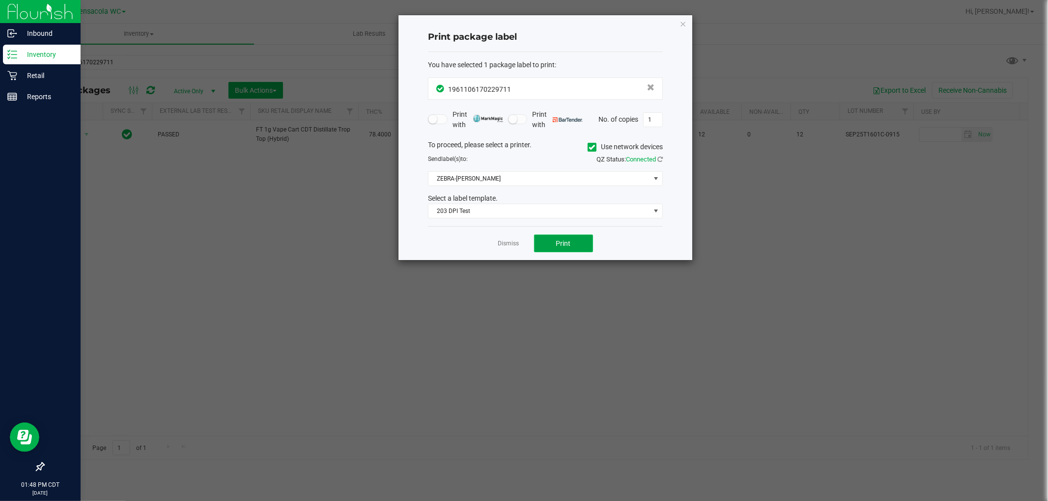
click at [522, 242] on button "Print" at bounding box center [563, 244] width 59 height 18
click at [522, 20] on icon "button" at bounding box center [682, 24] width 7 height 12
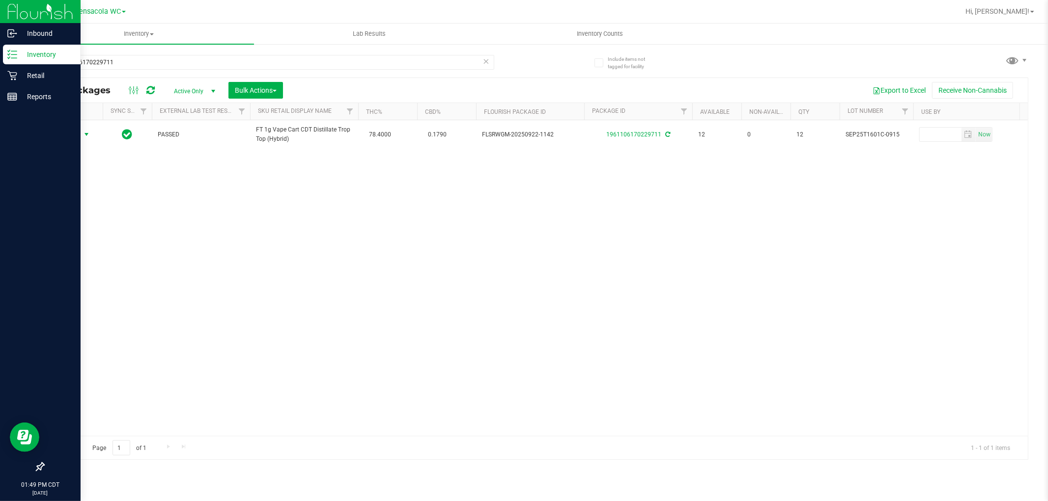
click at [487, 59] on icon at bounding box center [486, 61] width 7 height 12
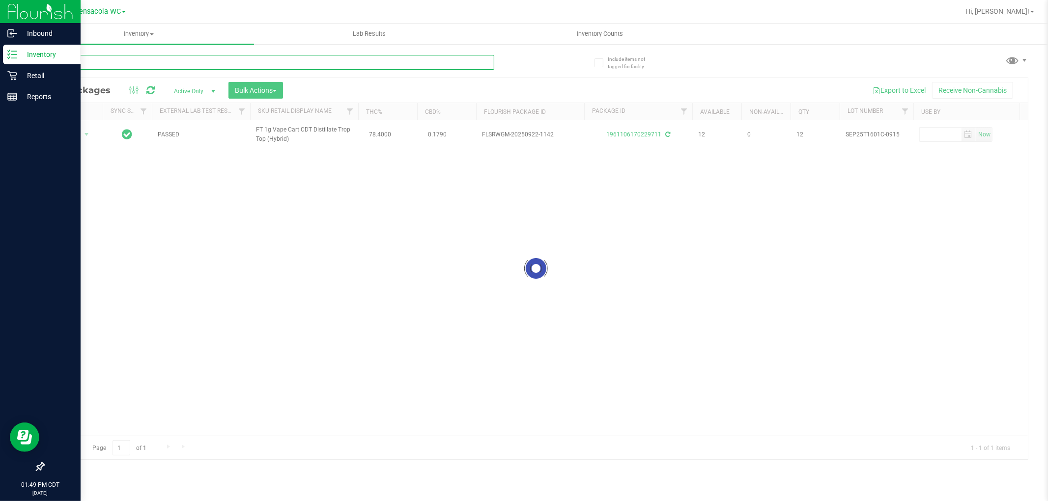
click at [321, 59] on input "text" at bounding box center [268, 62] width 451 height 15
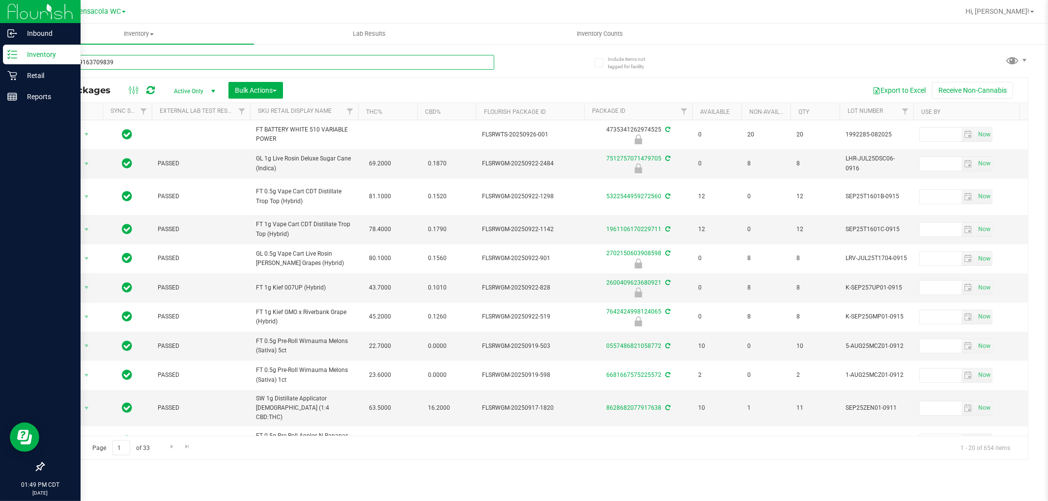
type input "8117869163709839"
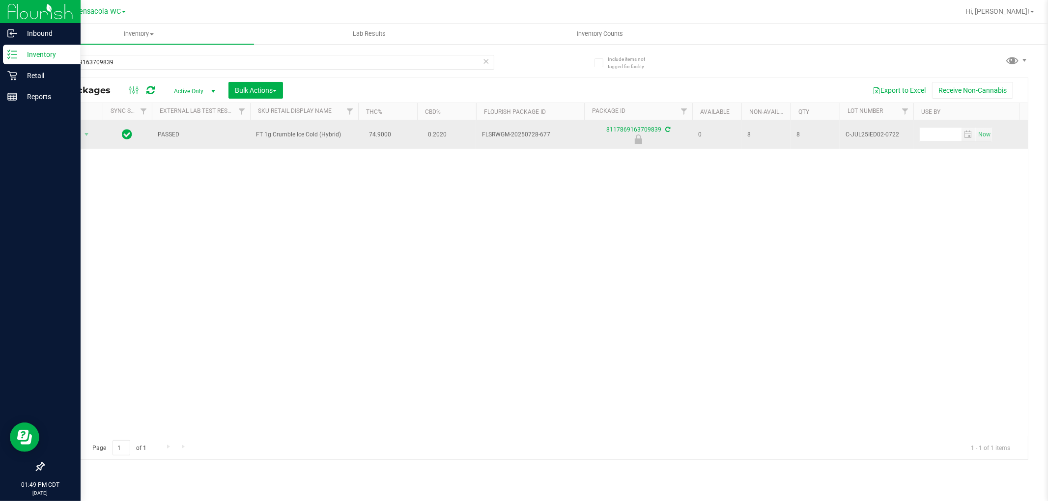
click at [71, 139] on span "Action" at bounding box center [67, 135] width 27 height 14
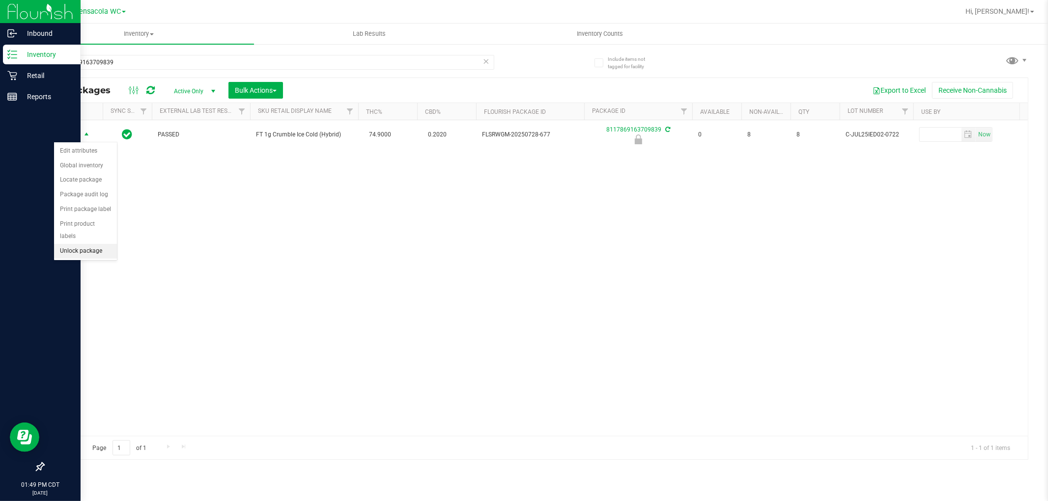
click at [89, 254] on li "Unlock package" at bounding box center [85, 251] width 63 height 15
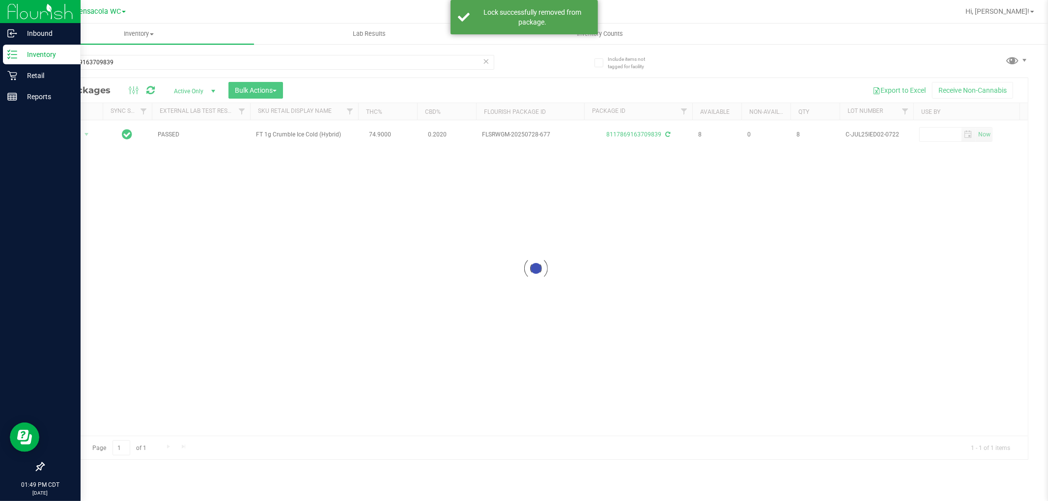
click at [84, 140] on div at bounding box center [536, 269] width 984 height 382
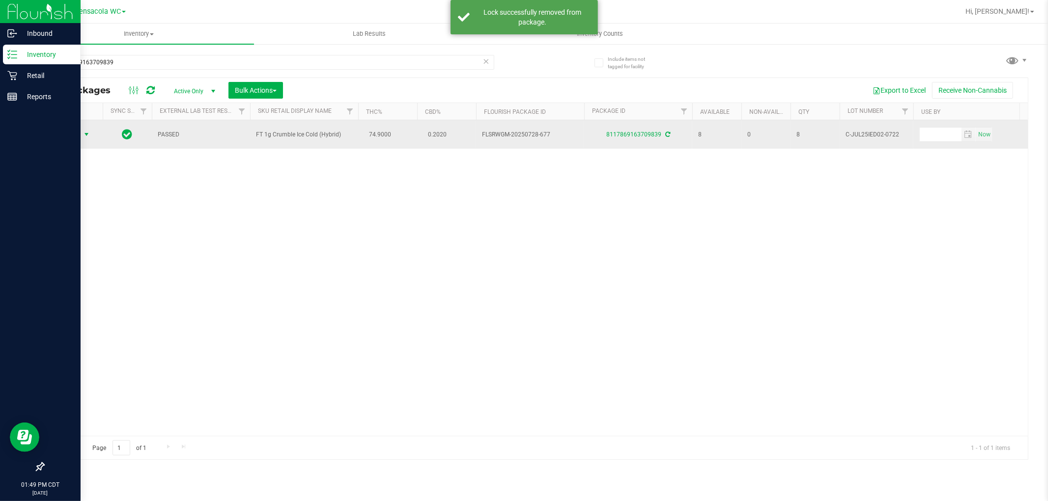
click at [84, 135] on span "select" at bounding box center [87, 135] width 8 height 8
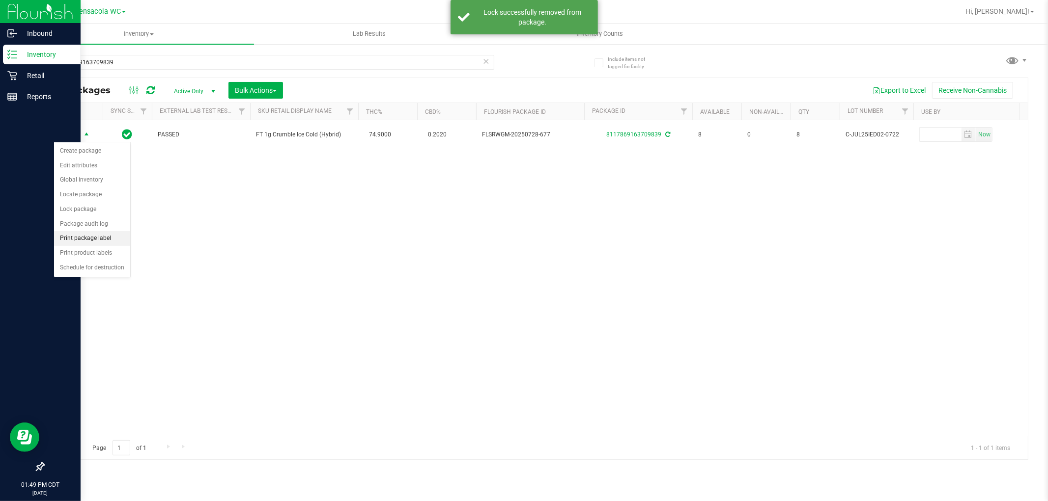
click at [114, 242] on li "Print package label" at bounding box center [92, 238] width 76 height 15
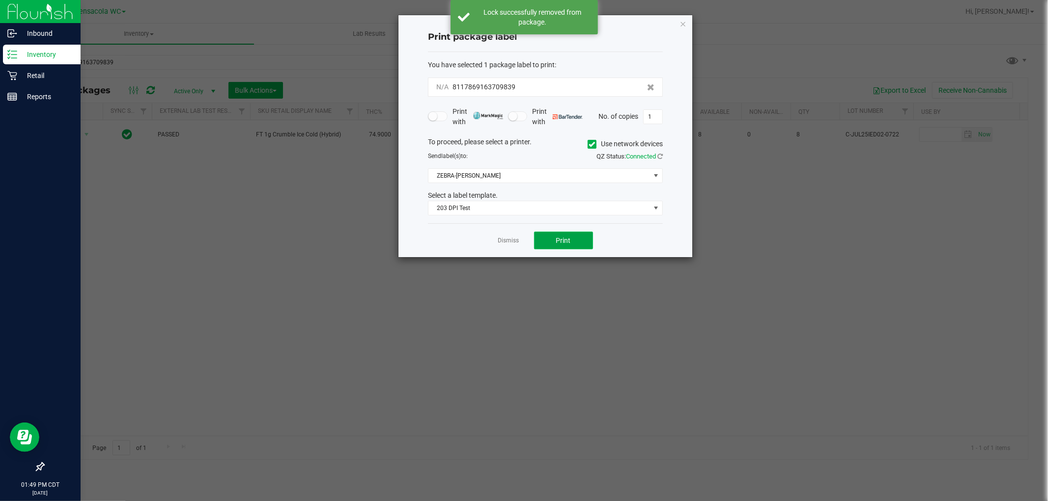
click at [522, 238] on button "Print" at bounding box center [563, 241] width 59 height 18
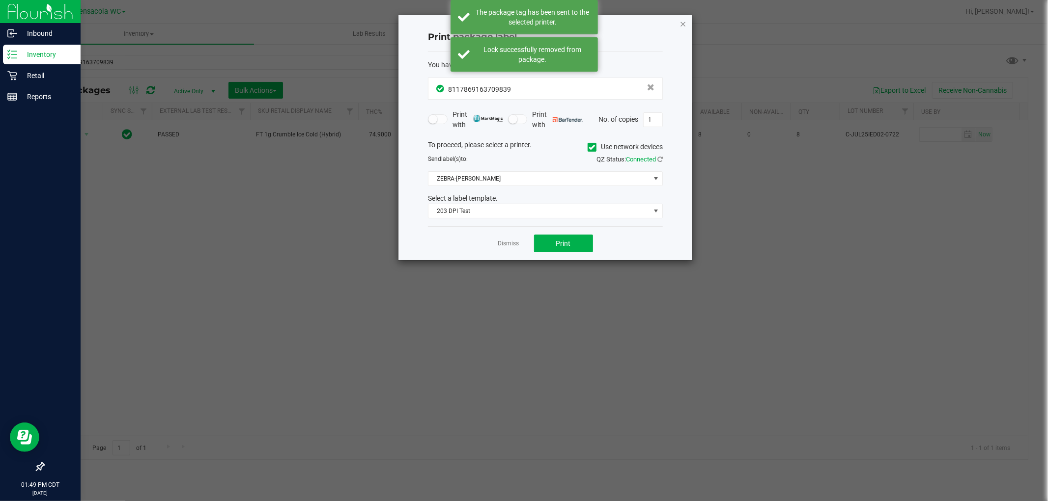
click at [522, 23] on icon "button" at bounding box center [682, 24] width 7 height 12
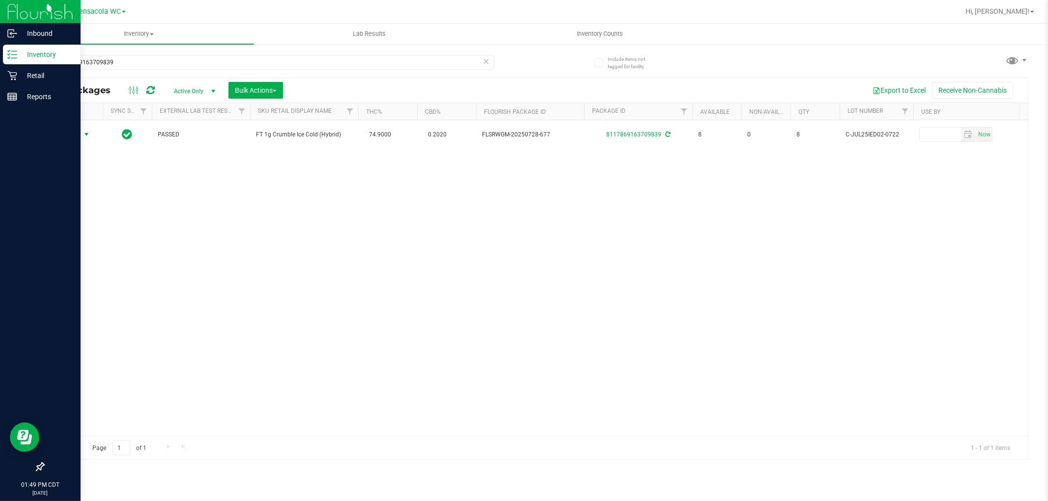
click at [489, 61] on div "8117869163709839" at bounding box center [268, 62] width 451 height 15
click at [484, 60] on icon at bounding box center [486, 61] width 7 height 12
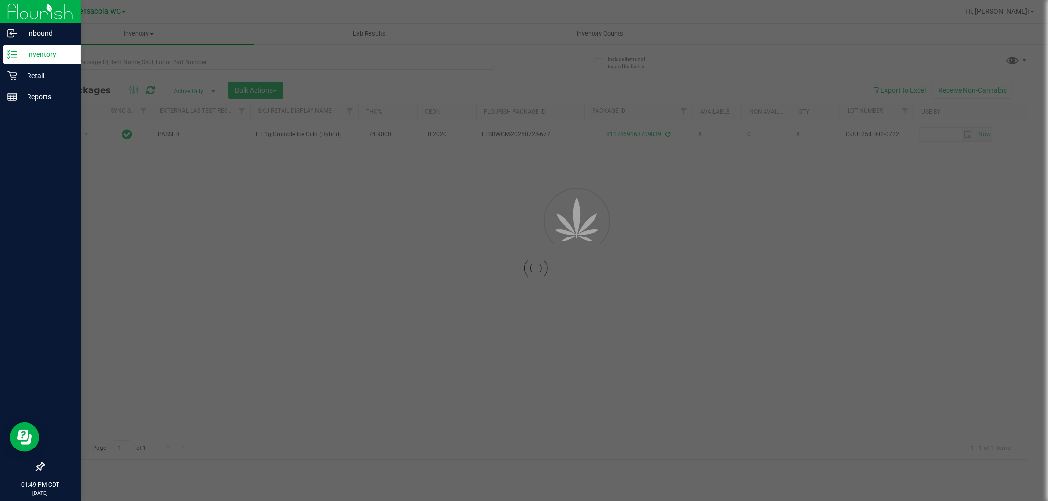
drag, startPoint x: 391, startPoint y: 67, endPoint x: 393, endPoint y: 55, distance: 12.4
click at [391, 66] on div at bounding box center [524, 250] width 1048 height 501
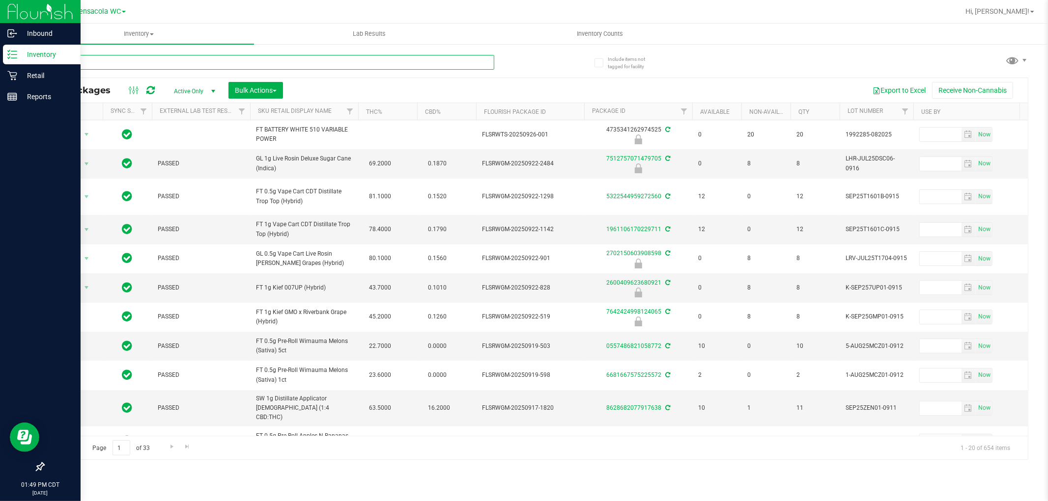
click at [390, 61] on input "text" at bounding box center [268, 62] width 451 height 15
type input "7642424998124065"
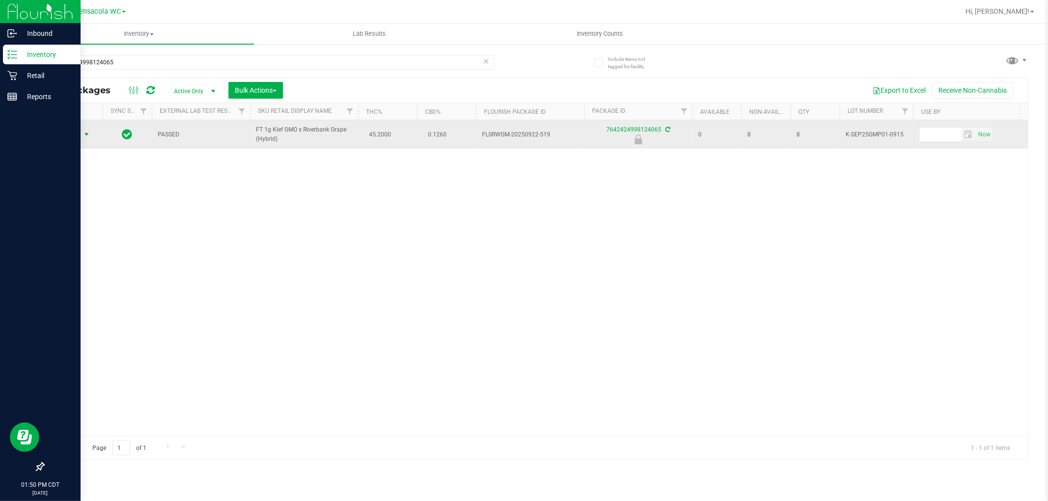
click at [84, 135] on span "select" at bounding box center [87, 135] width 8 height 8
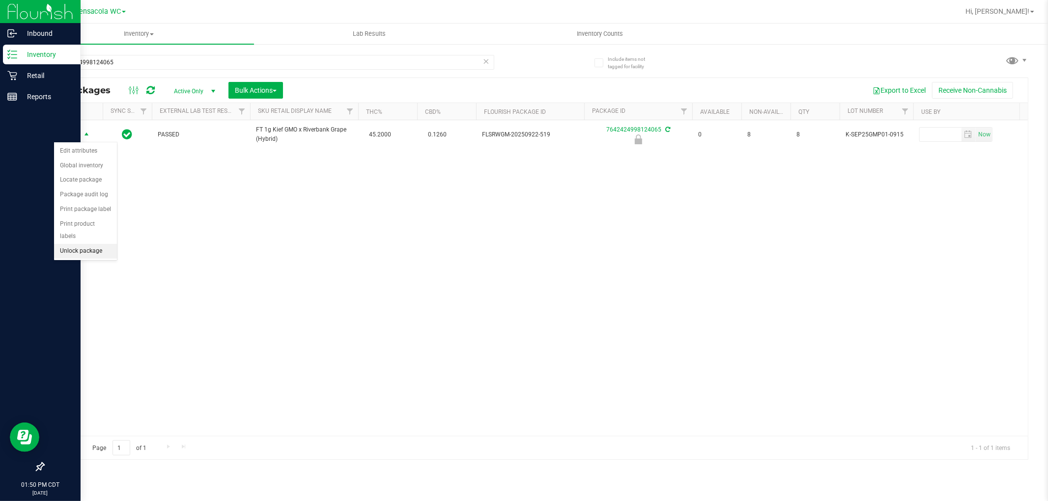
click at [104, 255] on li "Unlock package" at bounding box center [85, 251] width 63 height 15
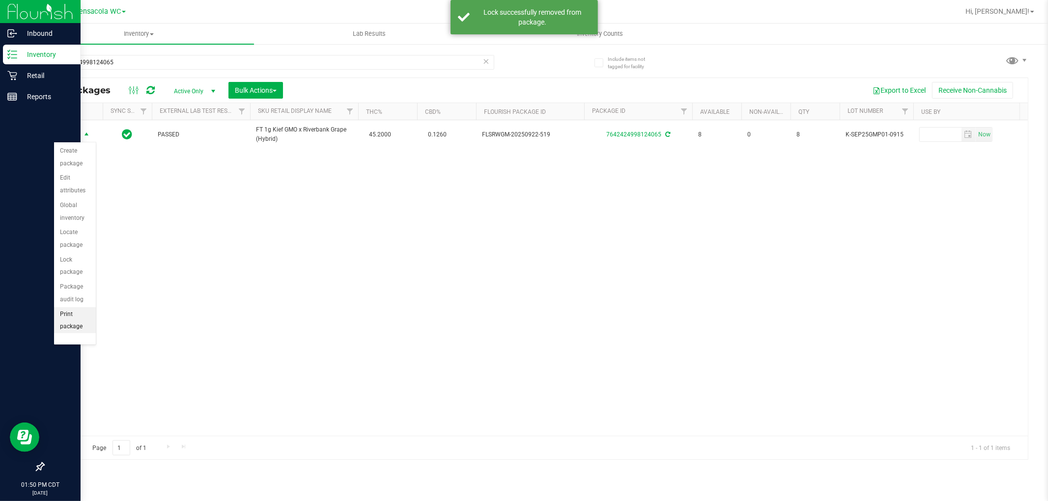
click at [66, 315] on li "Print package label" at bounding box center [75, 327] width 42 height 40
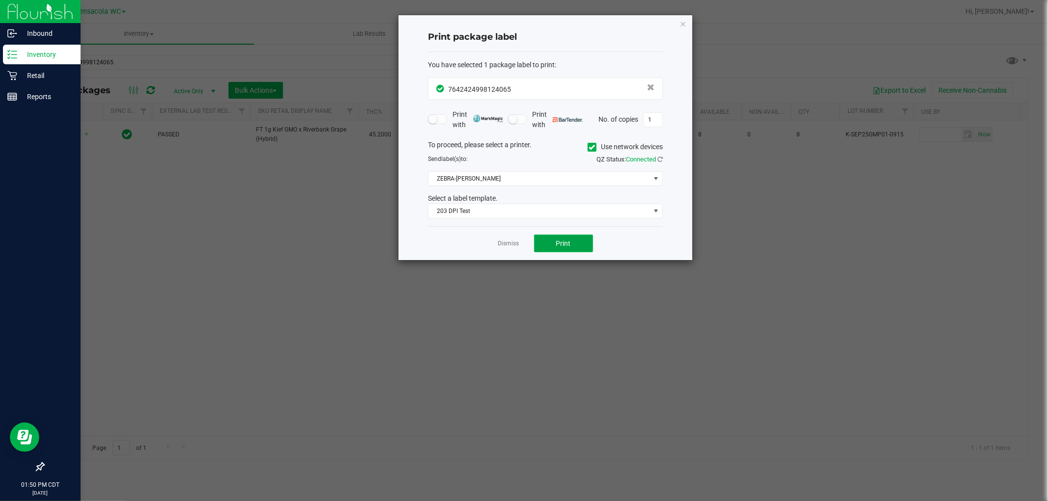
click at [522, 240] on span "Print" at bounding box center [563, 244] width 15 height 8
click at [522, 19] on icon "button" at bounding box center [682, 24] width 7 height 12
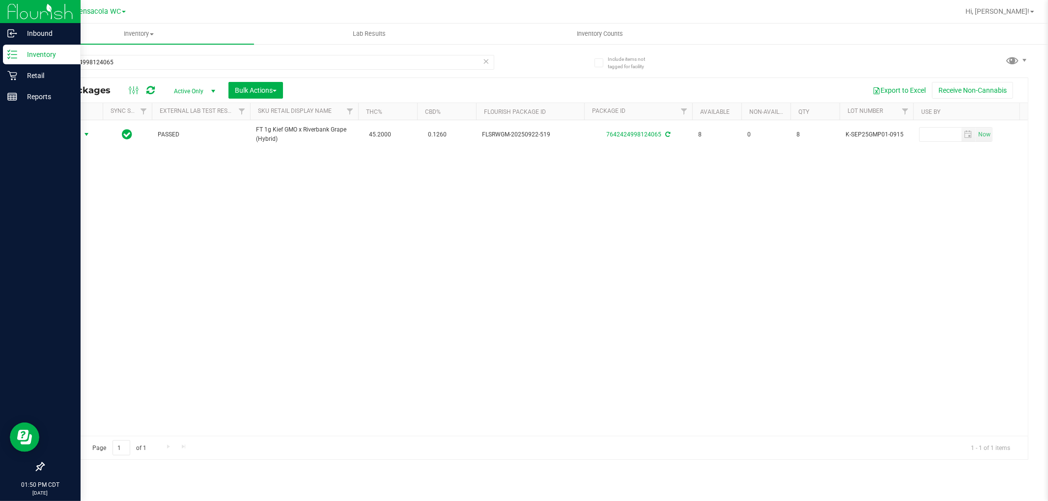
click at [485, 59] on icon at bounding box center [486, 61] width 7 height 12
click at [434, 61] on input "text" at bounding box center [268, 62] width 451 height 15
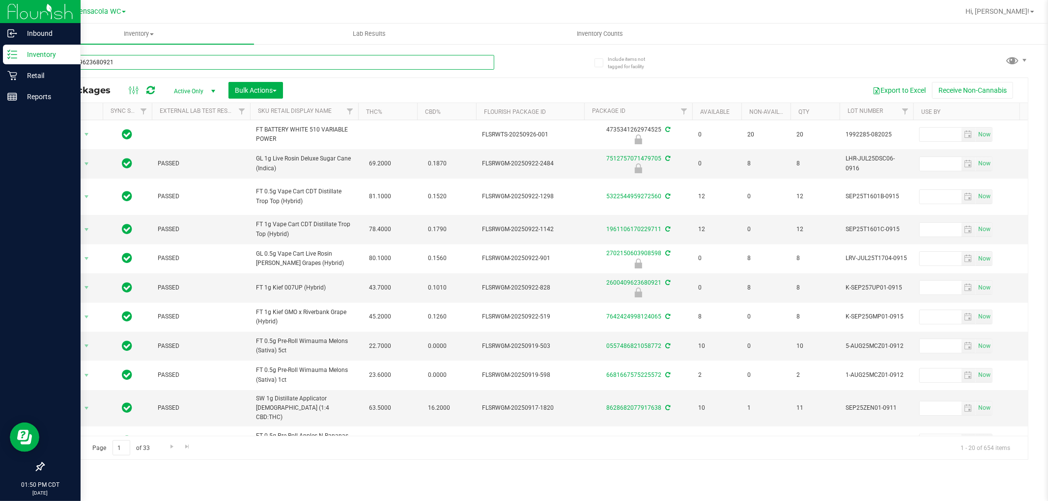
type input "2600409623680921"
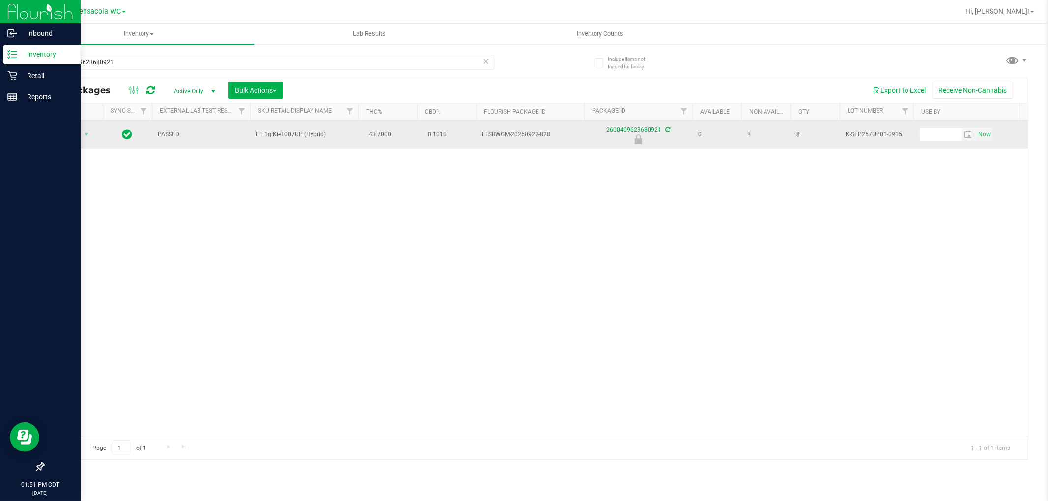
click at [64, 138] on span "Action" at bounding box center [67, 135] width 27 height 14
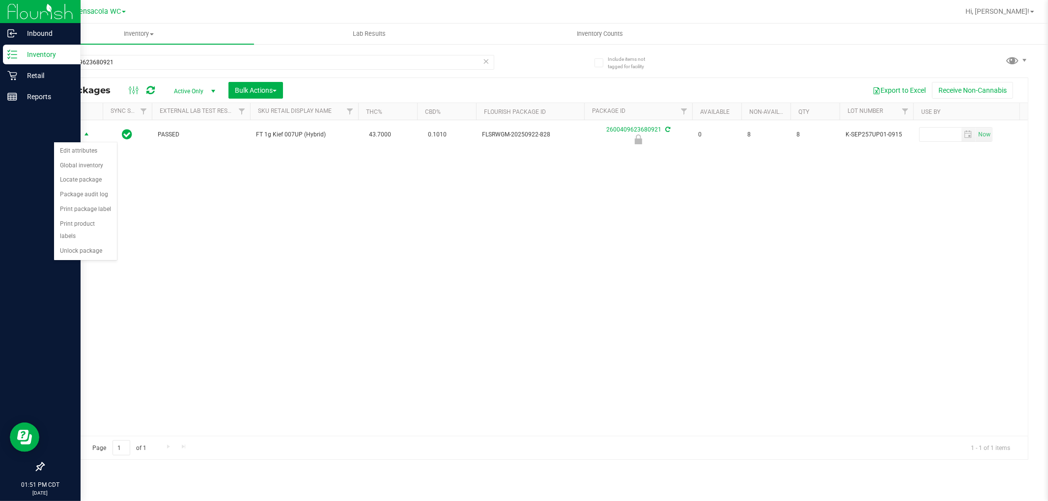
click at [121, 253] on div "Action Action Edit attributes Global inventory Locate package Package audit log…" at bounding box center [536, 278] width 984 height 316
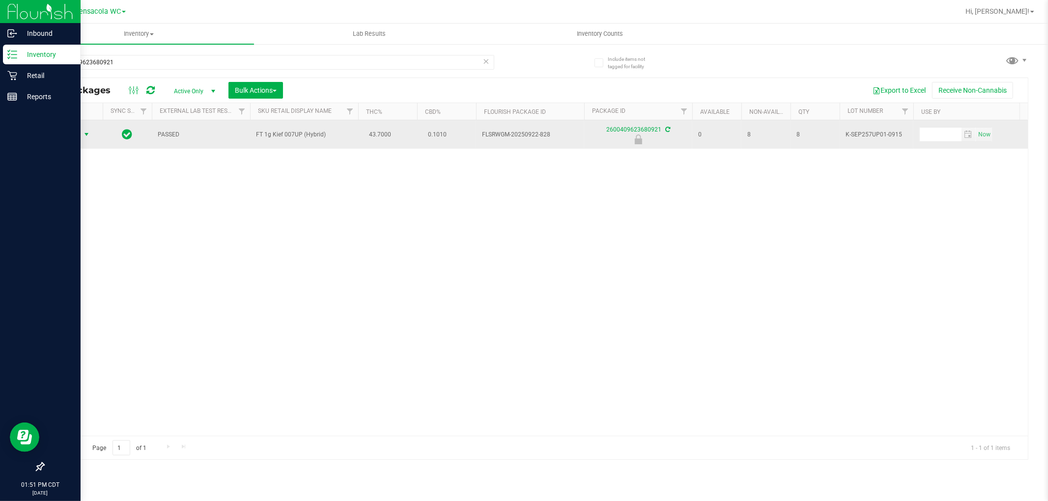
click at [84, 135] on span "select" at bounding box center [87, 135] width 8 height 8
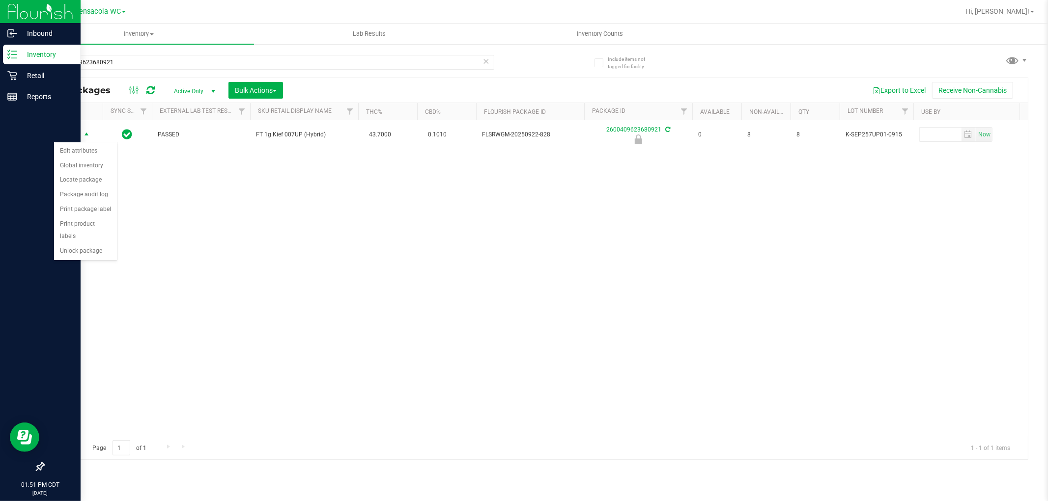
click at [105, 262] on div "Action Action Edit attributes Global inventory Locate package Package audit log…" at bounding box center [536, 278] width 984 height 316
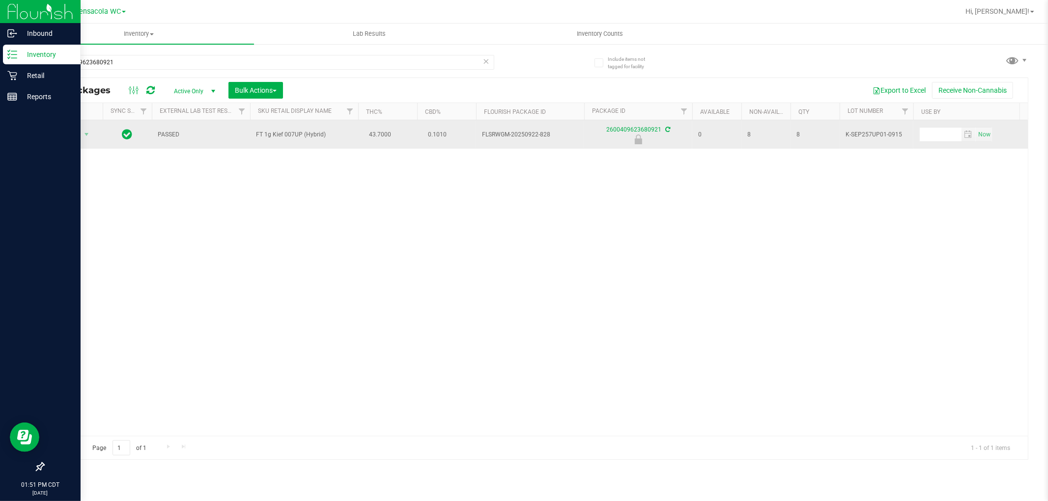
click at [73, 136] on span "Action" at bounding box center [67, 135] width 27 height 14
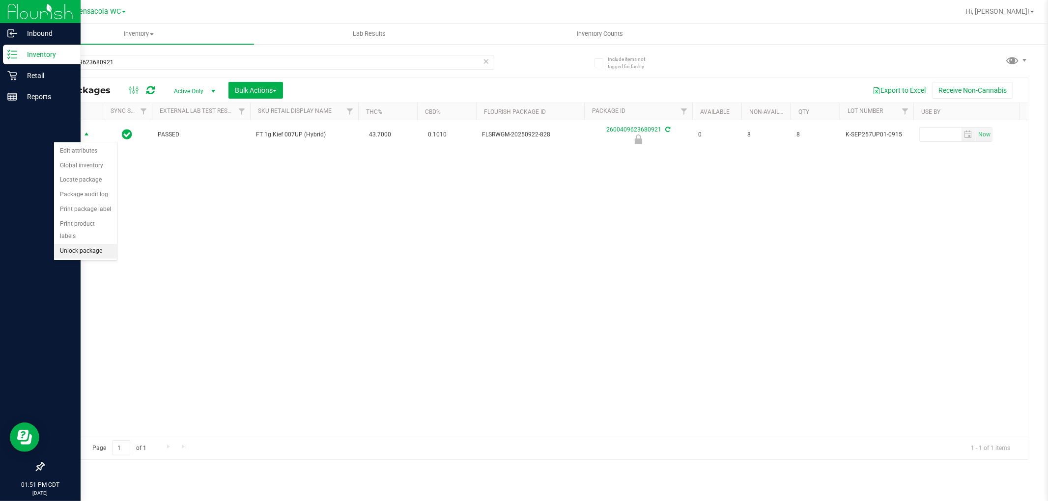
click at [83, 259] on li "Unlock package" at bounding box center [85, 251] width 63 height 15
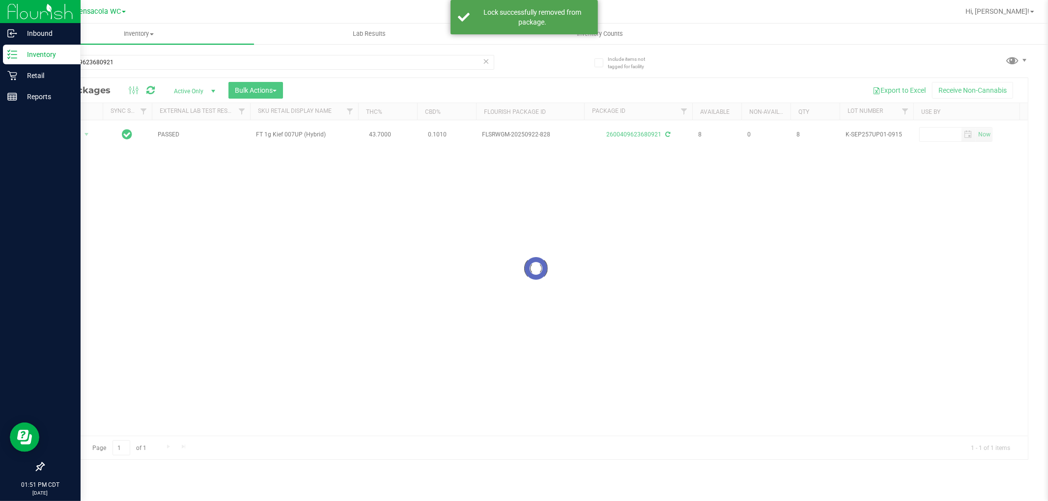
click at [77, 127] on div at bounding box center [536, 269] width 984 height 382
click at [71, 139] on div at bounding box center [536, 269] width 984 height 382
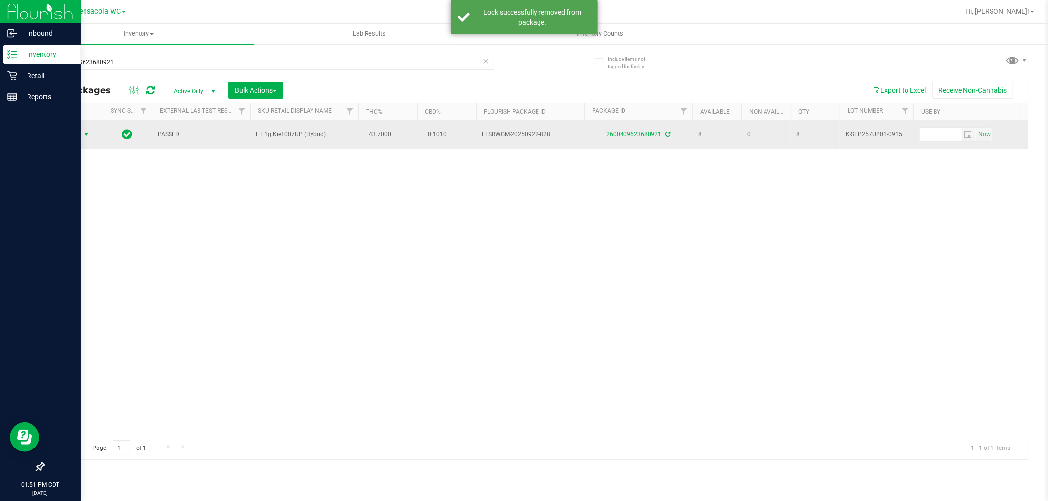
click at [86, 135] on span "select" at bounding box center [87, 135] width 8 height 8
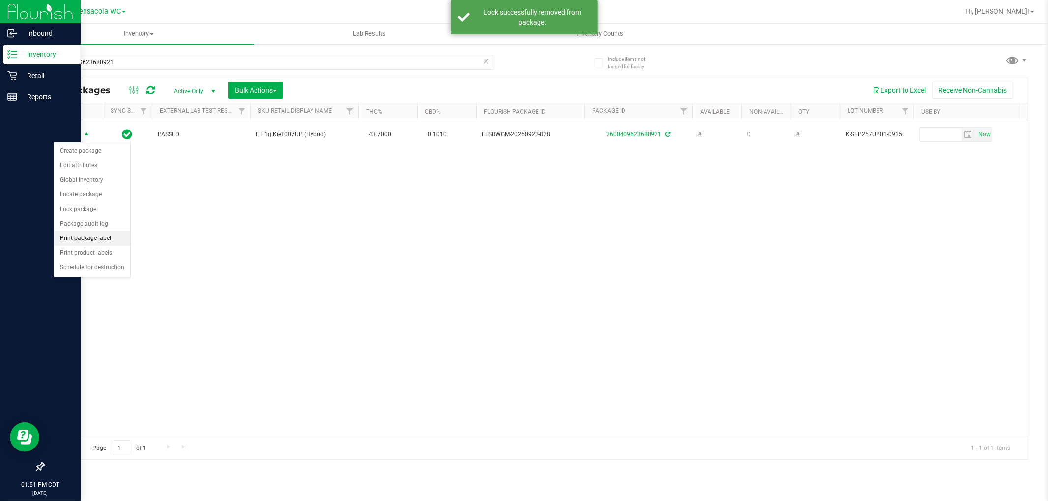
click at [116, 237] on li "Print package label" at bounding box center [92, 238] width 76 height 15
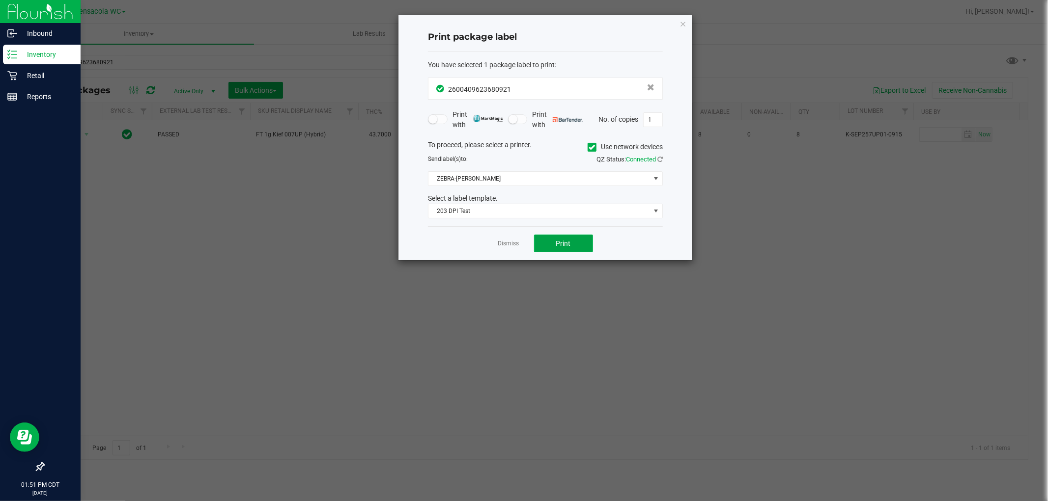
click at [522, 249] on button "Print" at bounding box center [563, 244] width 59 height 18
click at [522, 26] on icon "button" at bounding box center [682, 24] width 7 height 12
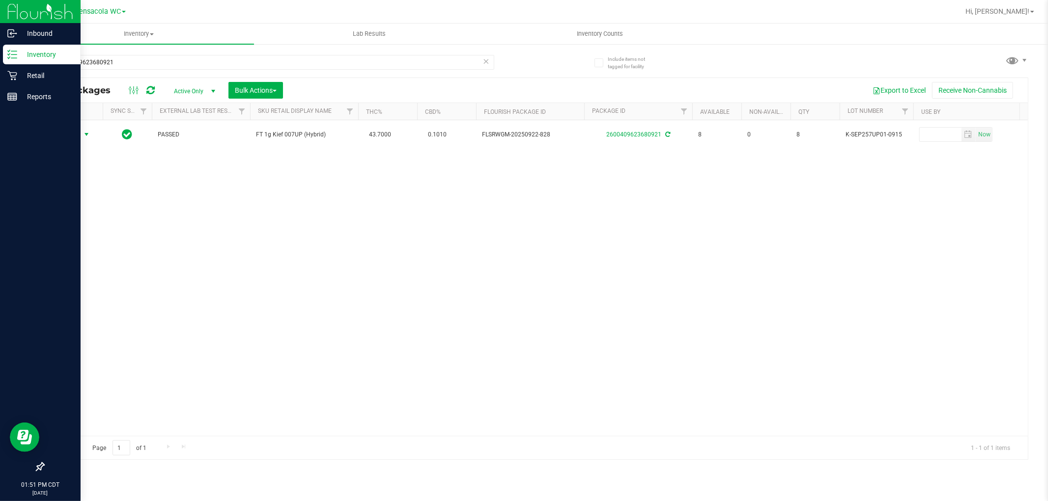
click at [487, 58] on icon at bounding box center [486, 61] width 7 height 12
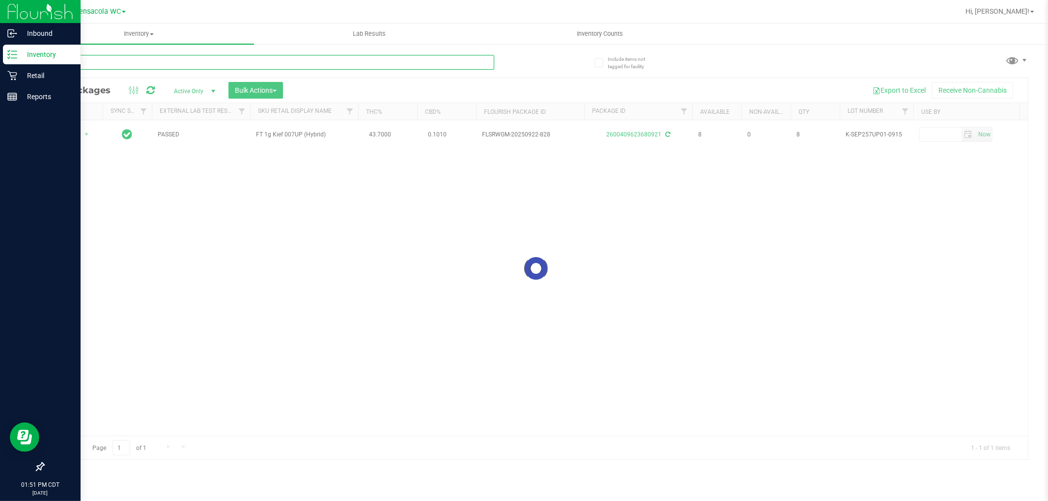
click at [320, 59] on input "text" at bounding box center [268, 62] width 451 height 15
type input "7512757071479705"
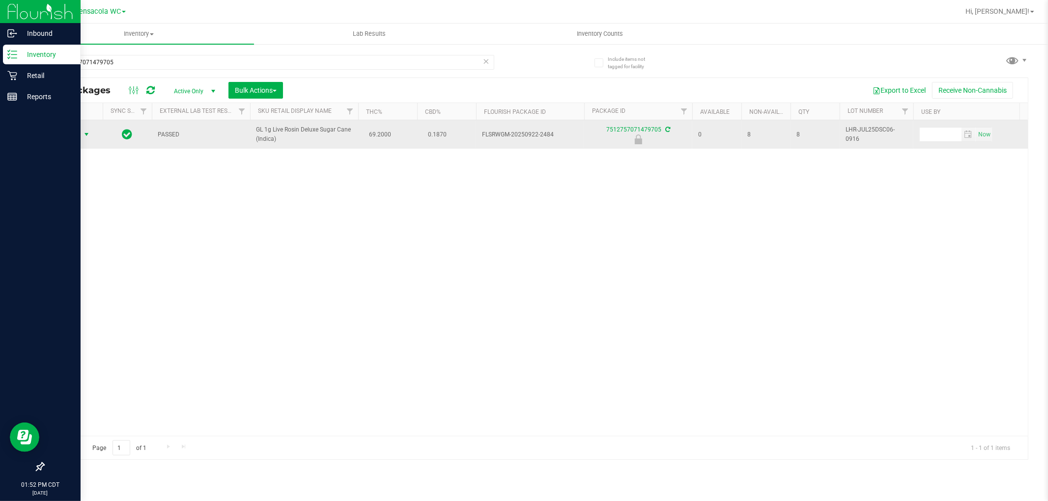
click at [84, 135] on span "select" at bounding box center [87, 135] width 8 height 8
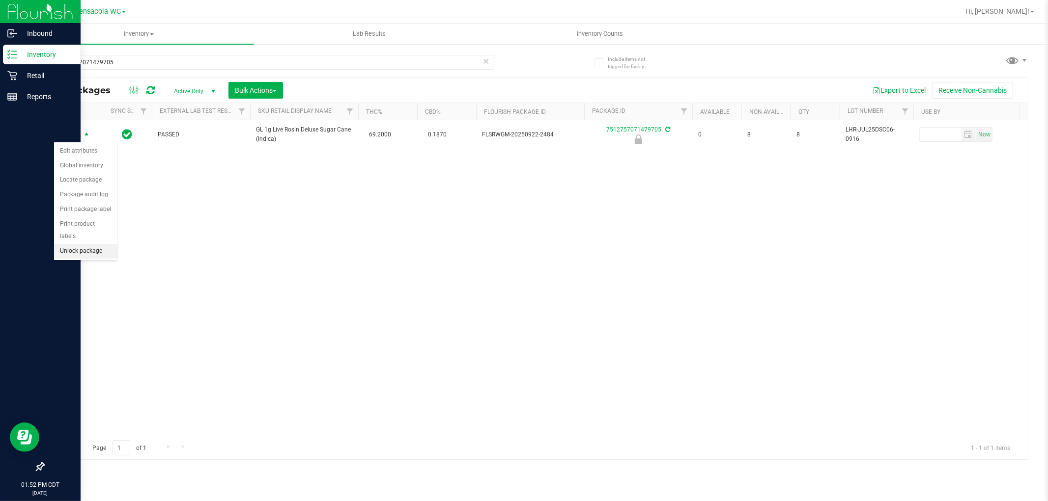
click at [95, 251] on li "Unlock package" at bounding box center [85, 251] width 63 height 15
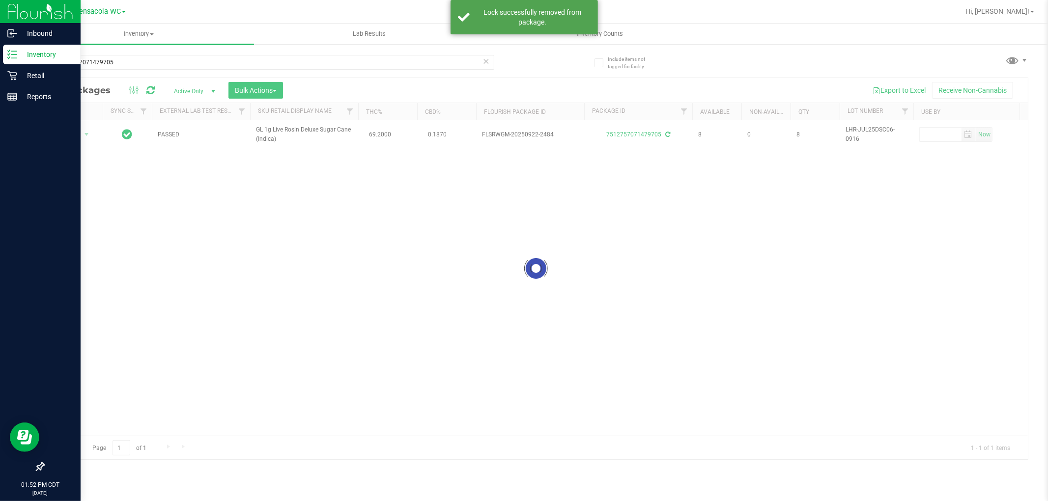
click at [78, 138] on div at bounding box center [536, 269] width 984 height 382
click at [67, 138] on div at bounding box center [536, 269] width 984 height 382
click at [80, 138] on div at bounding box center [536, 269] width 984 height 382
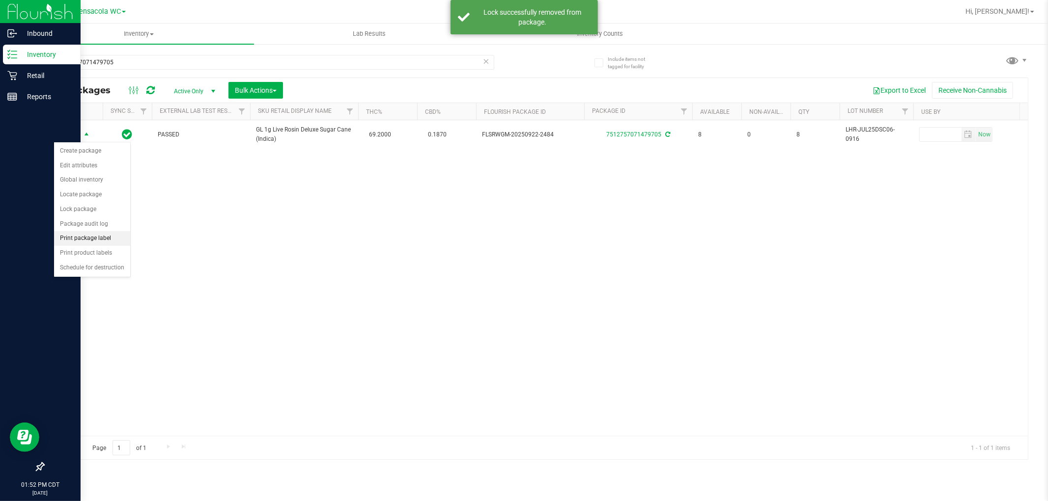
click at [116, 244] on li "Print package label" at bounding box center [92, 238] width 76 height 15
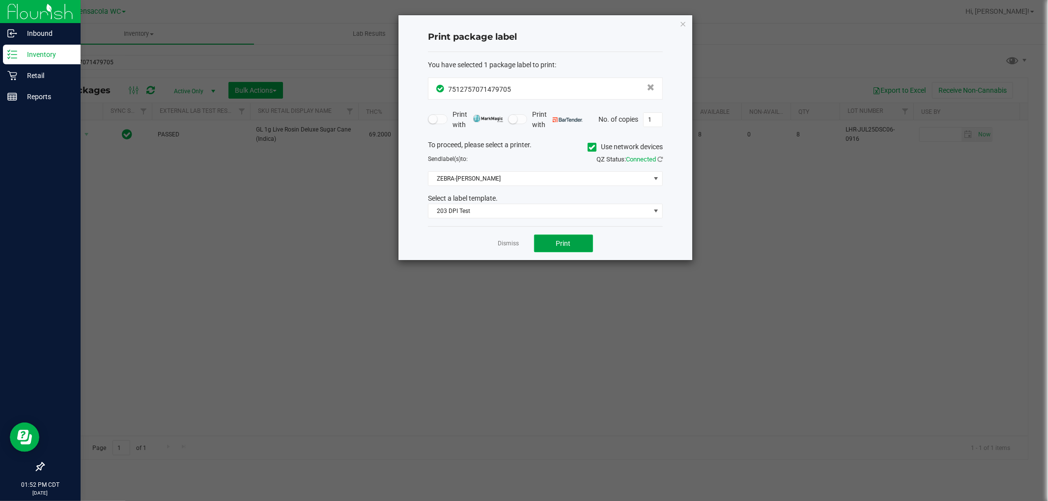
click at [522, 237] on button "Print" at bounding box center [563, 244] width 59 height 18
click at [522, 23] on icon "button" at bounding box center [682, 24] width 7 height 12
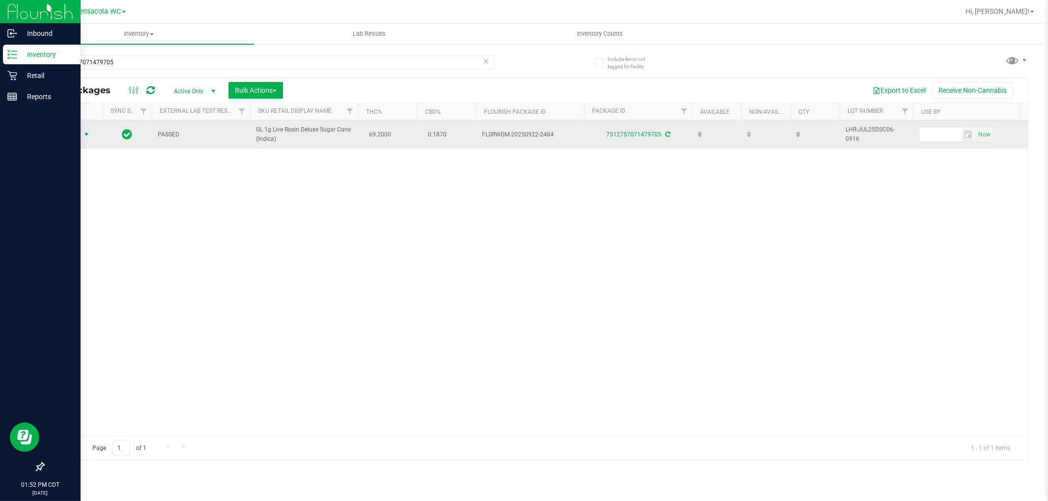
click at [61, 145] on td "Action Action Create package Edit attributes Global inventory Locate package Lo…" at bounding box center [73, 134] width 59 height 28
click at [84, 136] on span "select" at bounding box center [87, 135] width 8 height 8
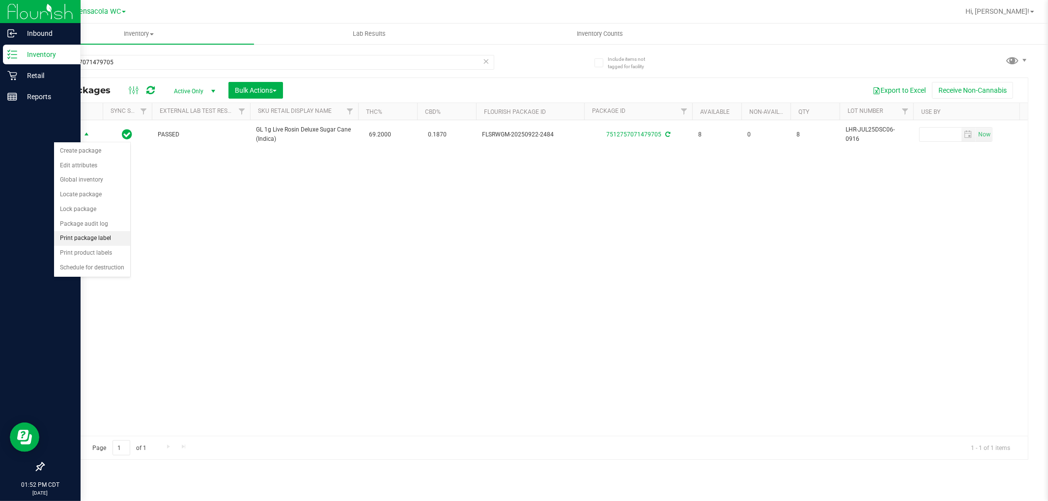
click at [111, 239] on li "Print package label" at bounding box center [92, 238] width 76 height 15
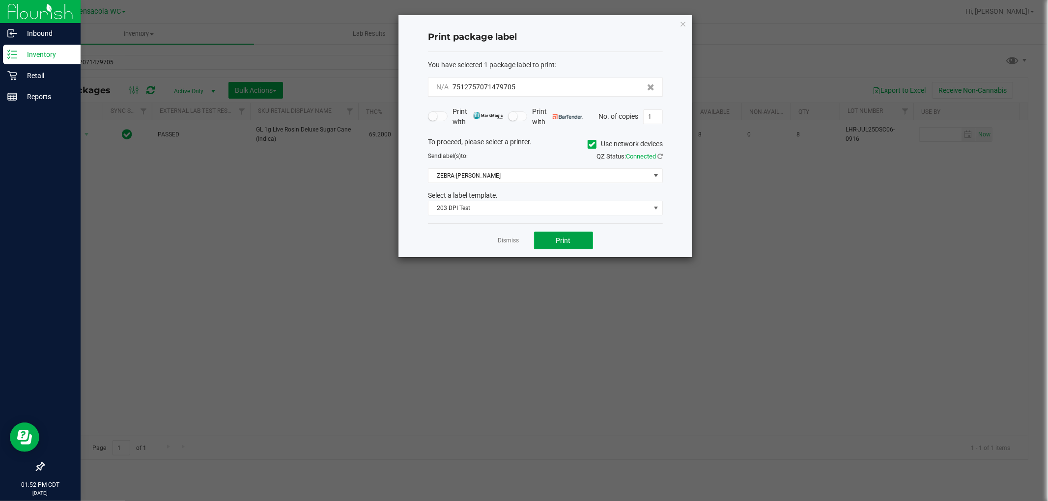
click at [522, 239] on button "Print" at bounding box center [563, 241] width 59 height 18
click at [502, 244] on link "Dismiss" at bounding box center [508, 244] width 21 height 8
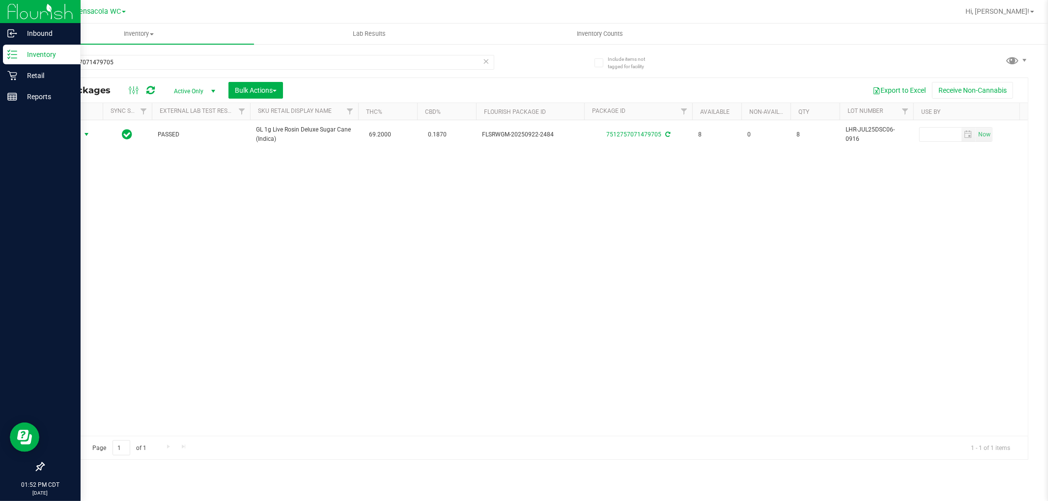
click at [487, 60] on icon at bounding box center [486, 61] width 7 height 12
click at [381, 59] on input "text" at bounding box center [268, 62] width 451 height 15
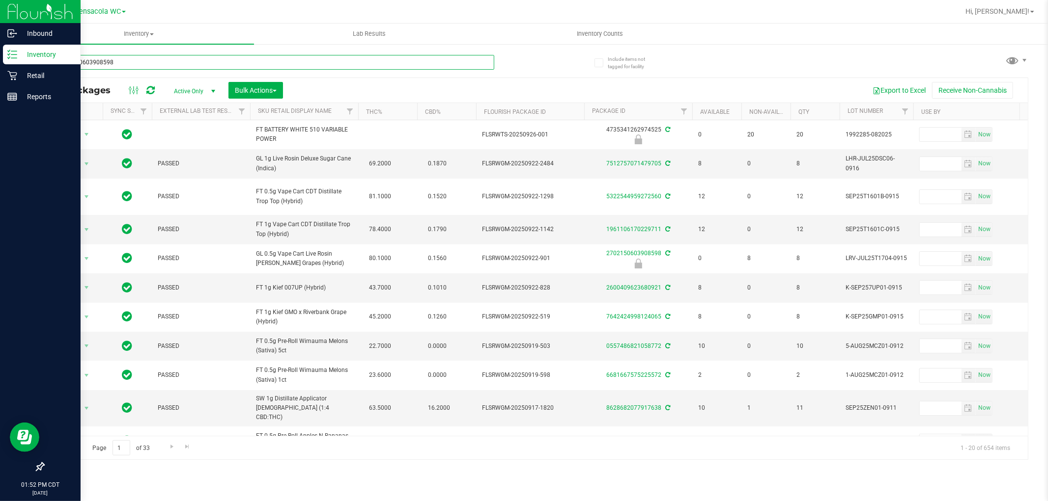
type input "2702150603908598"
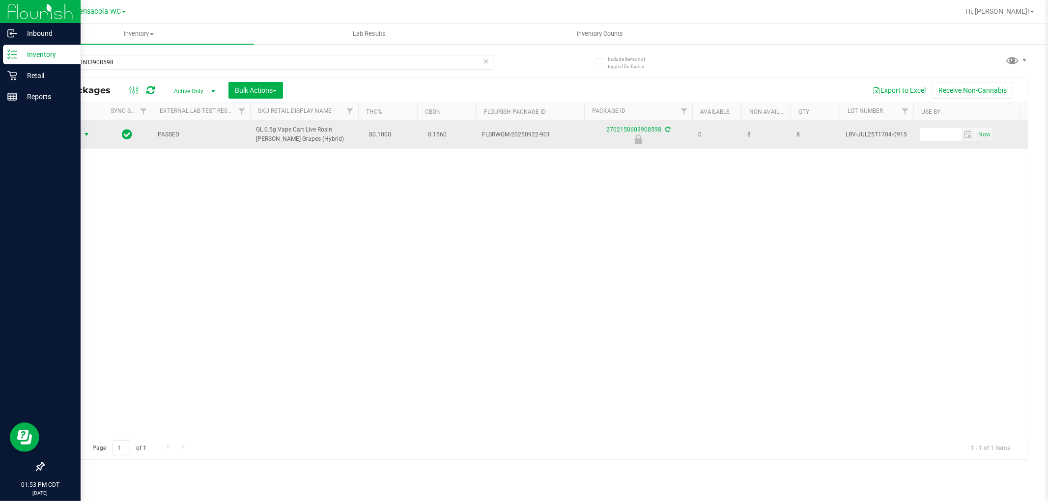
click at [84, 135] on span "select" at bounding box center [87, 135] width 8 height 8
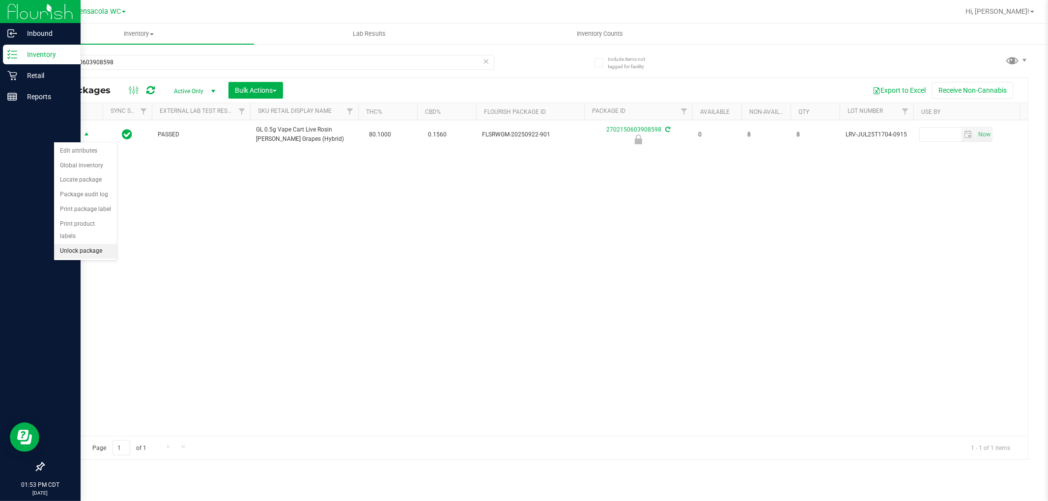
click at [100, 255] on li "Unlock package" at bounding box center [85, 251] width 63 height 15
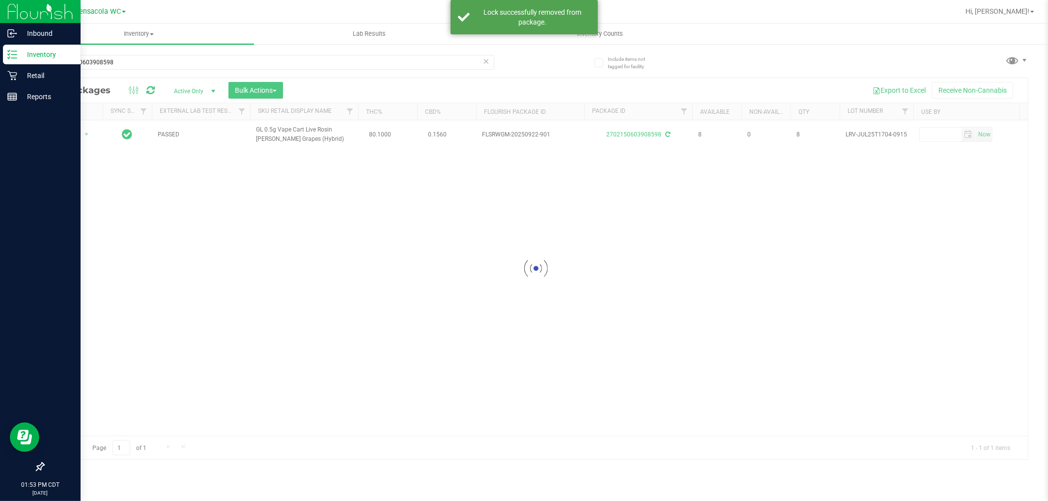
click at [74, 133] on div at bounding box center [536, 269] width 984 height 382
click at [70, 134] on div at bounding box center [536, 269] width 984 height 382
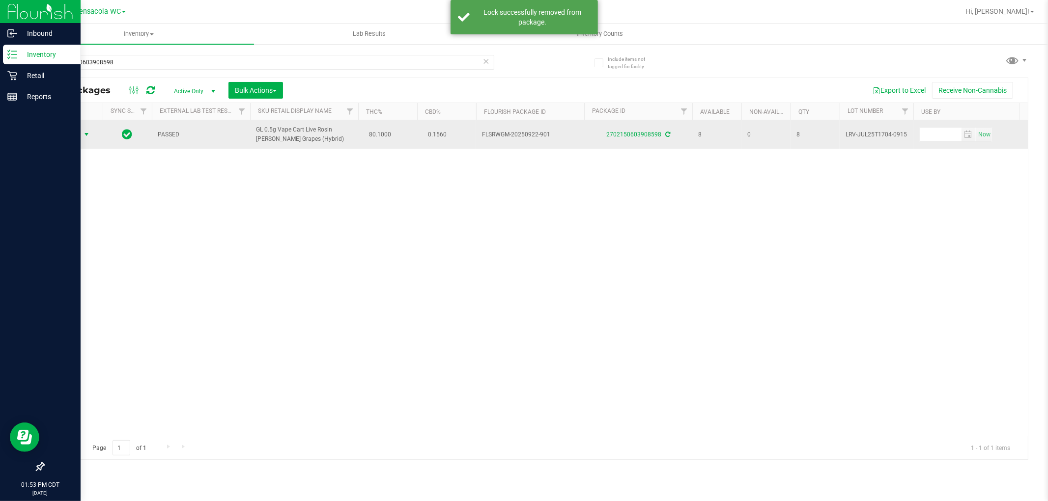
click at [84, 135] on span "select" at bounding box center [87, 135] width 8 height 8
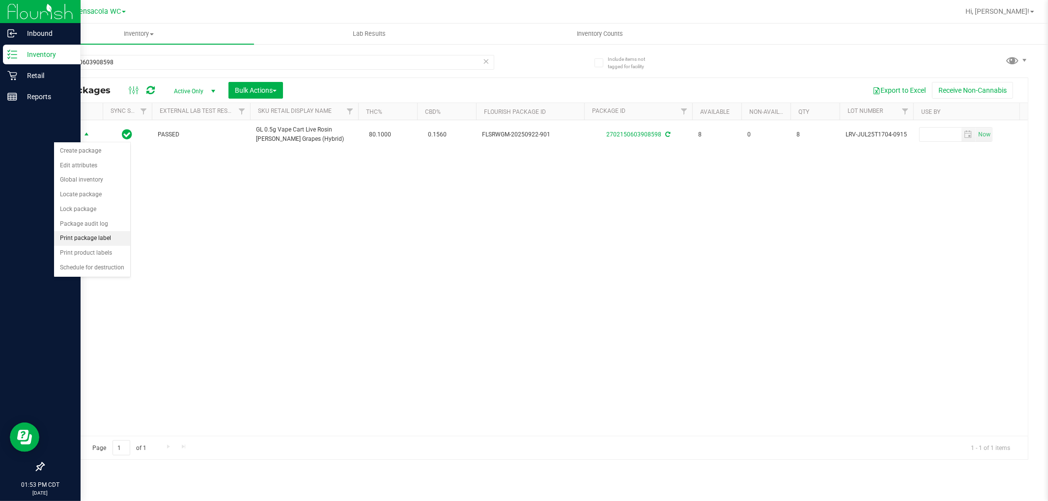
click at [104, 239] on li "Print package label" at bounding box center [92, 238] width 76 height 15
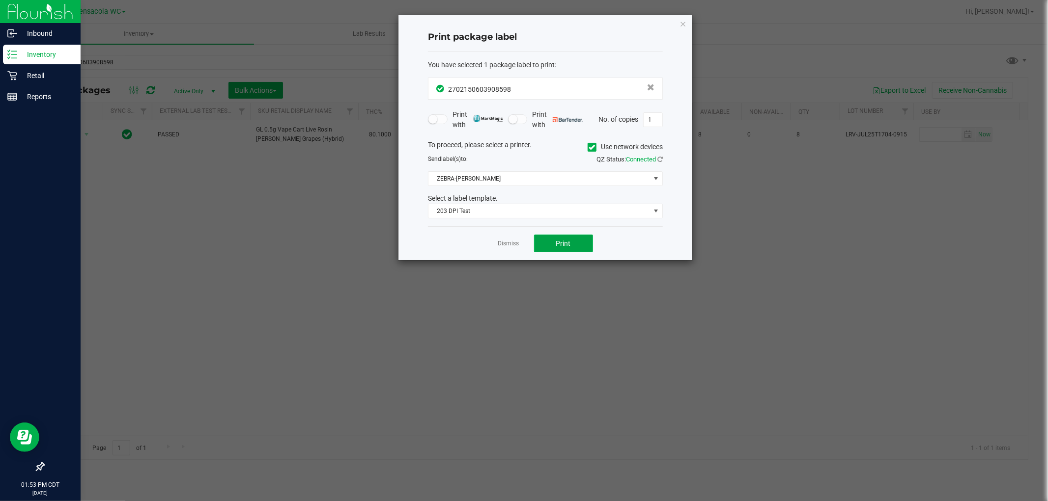
click at [522, 241] on span "Print" at bounding box center [563, 244] width 15 height 8
click at [522, 26] on ngb-modal-window "Print package label You have selected 1 package label to print : 27021506039085…" at bounding box center [527, 250] width 1055 height 501
click at [504, 248] on link "Dismiss" at bounding box center [508, 244] width 21 height 8
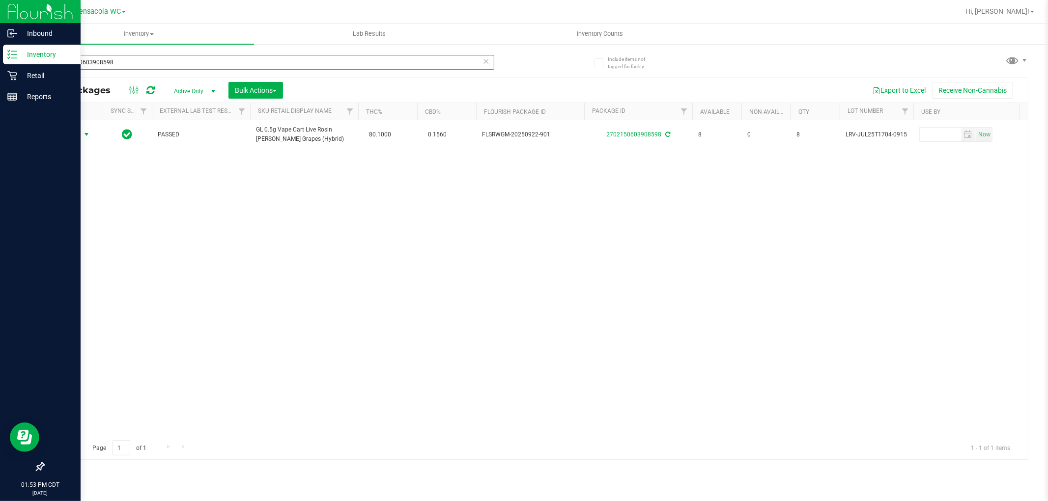
click at [478, 64] on input "2702150603908598" at bounding box center [268, 62] width 451 height 15
click at [331, 60] on input "2702150603908598" at bounding box center [268, 62] width 451 height 15
click at [485, 63] on icon at bounding box center [486, 61] width 7 height 12
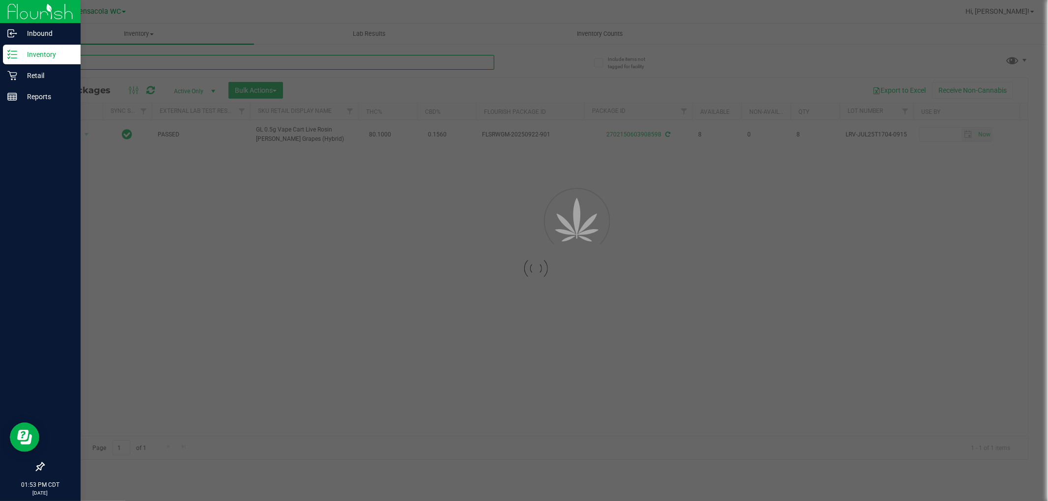
click at [303, 60] on input "text" at bounding box center [268, 62] width 451 height 15
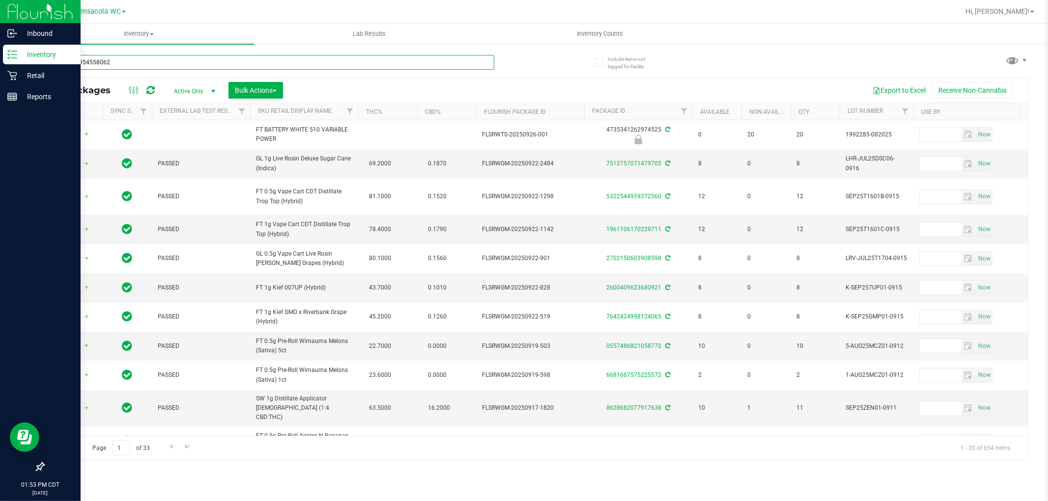
type input "3346509545580622"
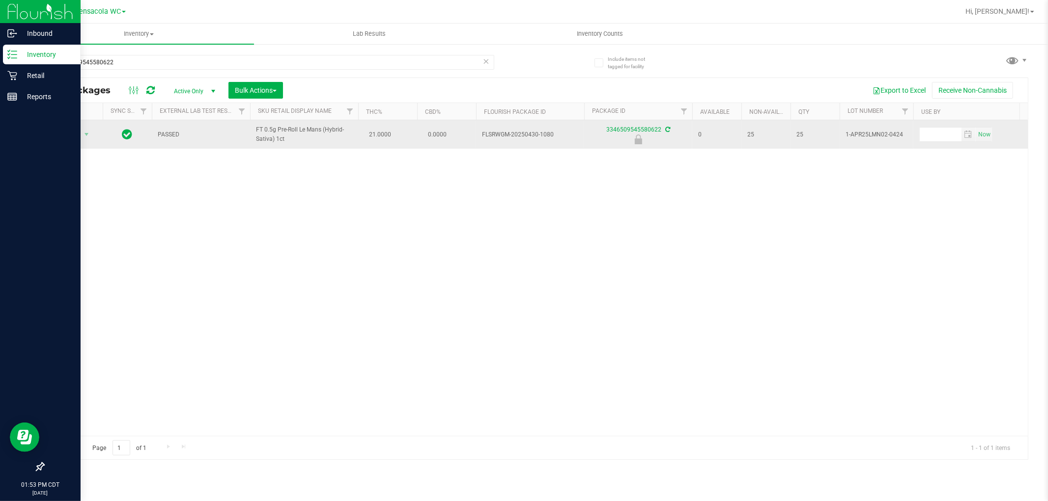
click at [70, 134] on span "Action" at bounding box center [67, 135] width 27 height 14
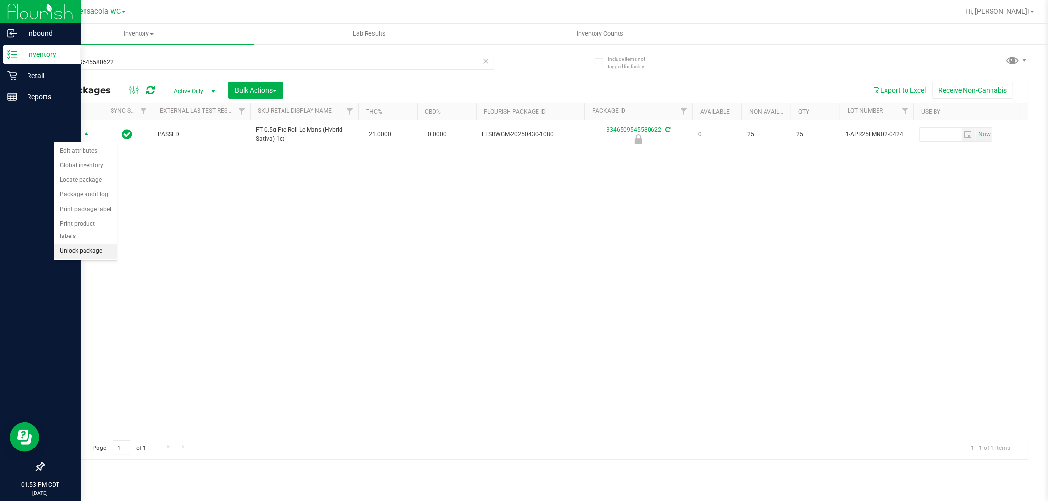
click at [87, 253] on li "Unlock package" at bounding box center [85, 251] width 63 height 15
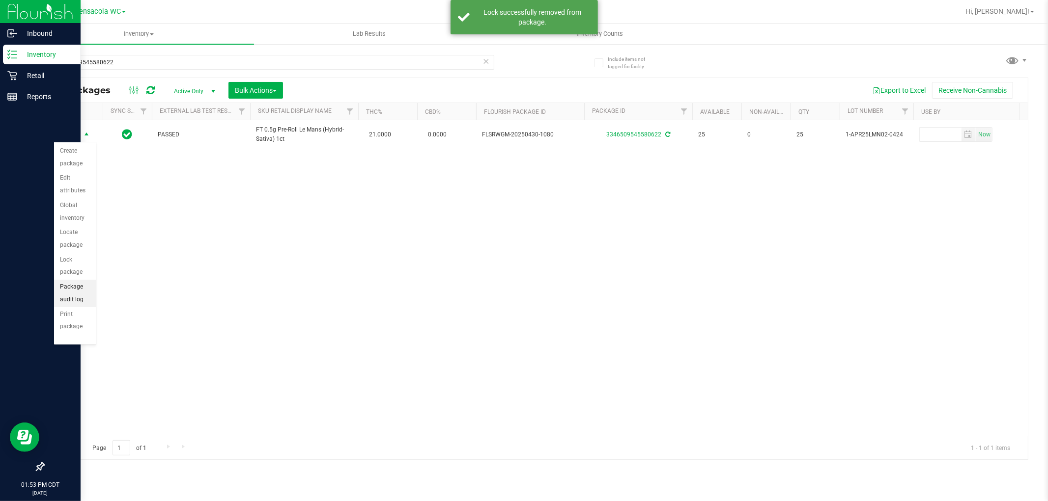
click at [76, 295] on li "Package audit log" at bounding box center [75, 293] width 42 height 27
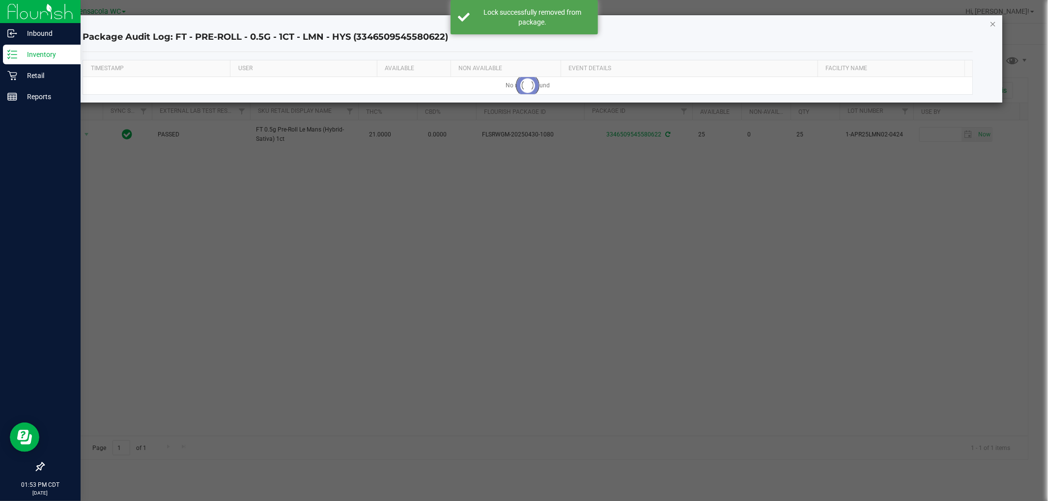
click at [522, 20] on icon "button" at bounding box center [992, 24] width 7 height 12
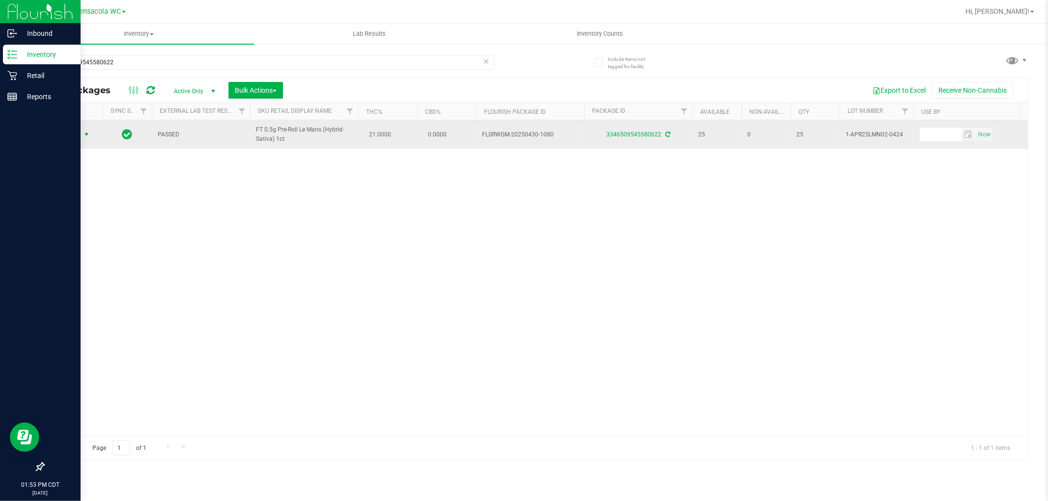
click at [71, 135] on span "Action" at bounding box center [67, 135] width 27 height 14
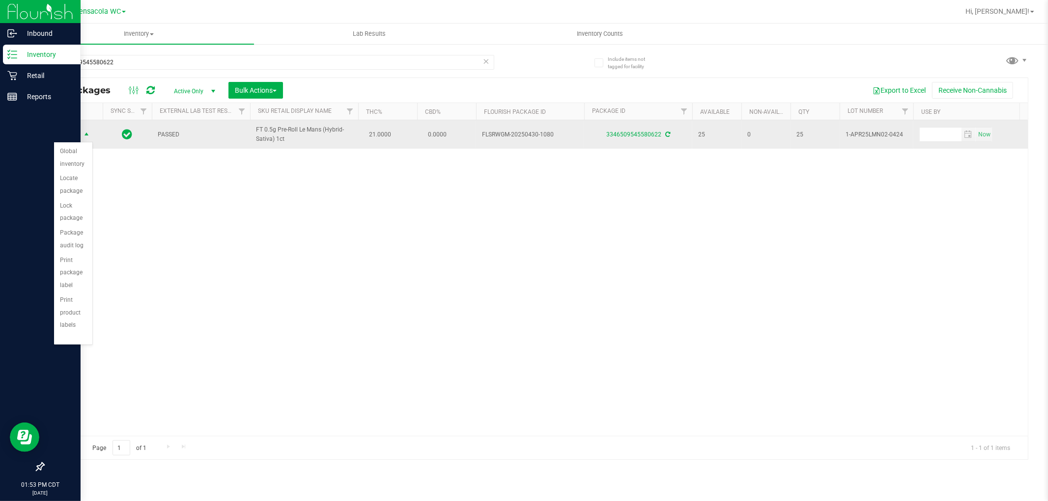
scroll to position [59, 0]
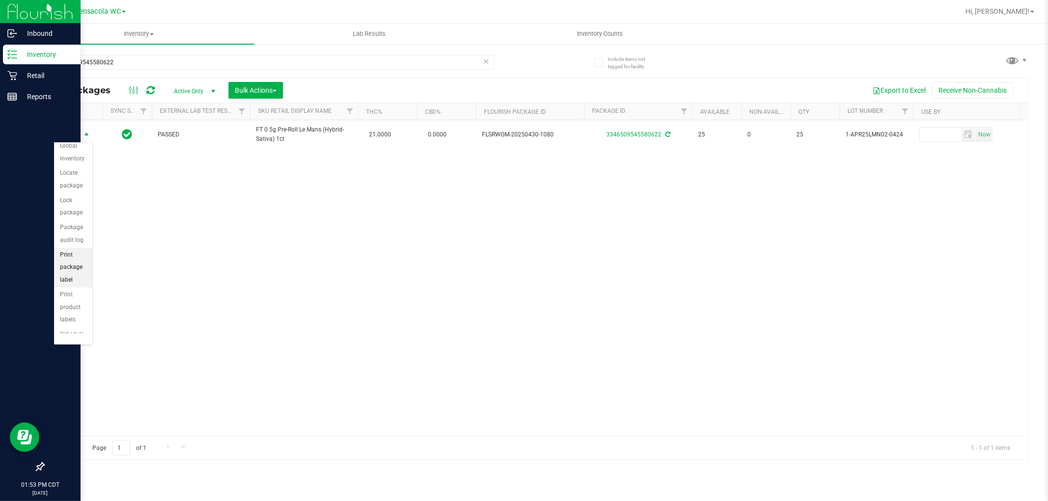
click at [70, 280] on li "Print package label" at bounding box center [73, 268] width 38 height 40
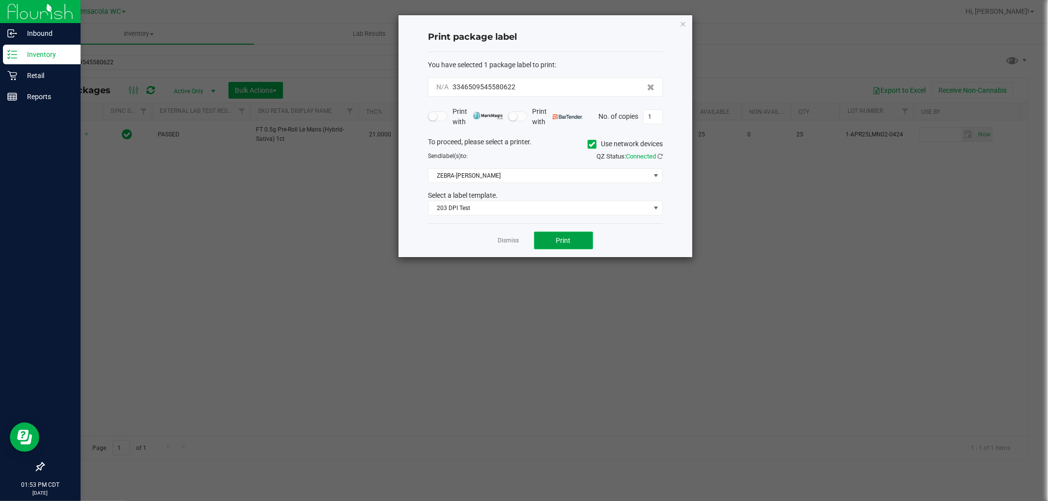
click at [522, 243] on span "Print" at bounding box center [563, 241] width 15 height 8
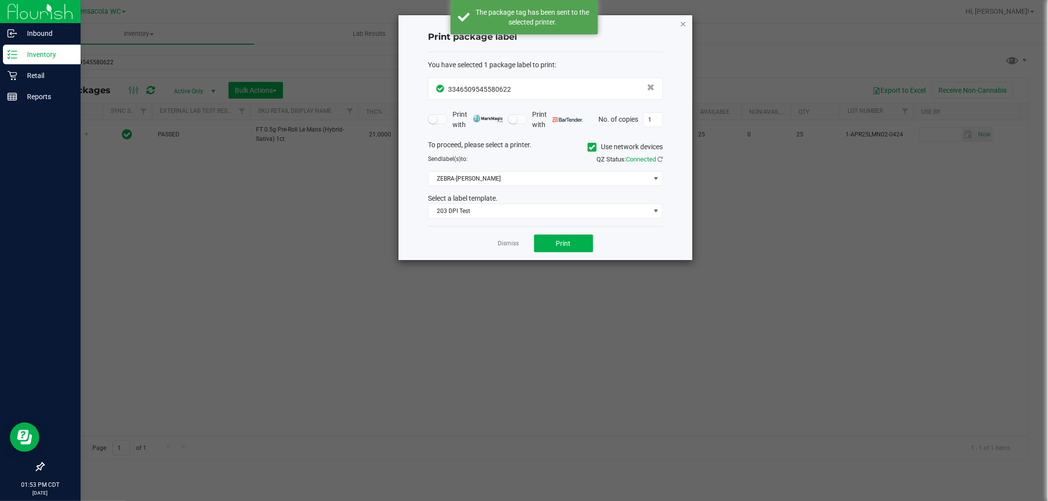
click at [522, 25] on icon "button" at bounding box center [682, 24] width 7 height 12
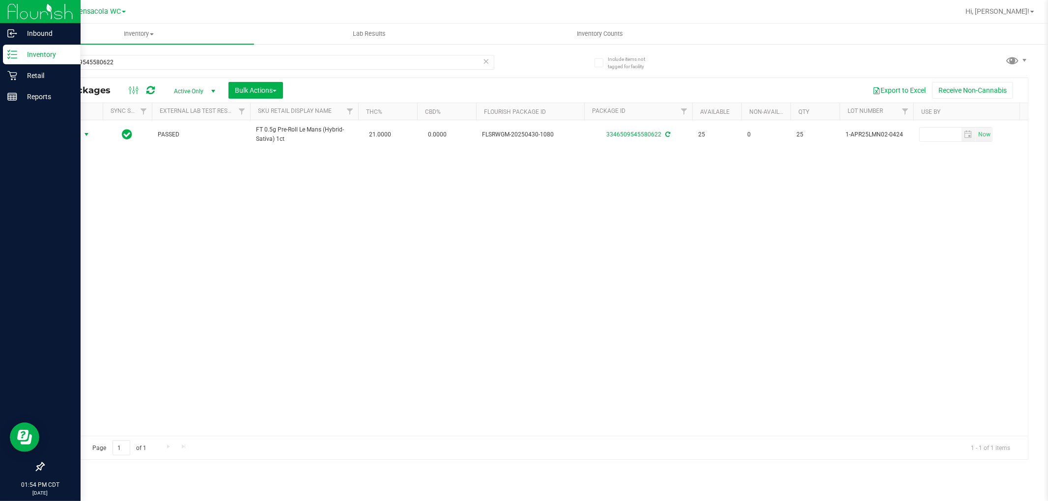
click at [488, 60] on icon at bounding box center [486, 61] width 7 height 12
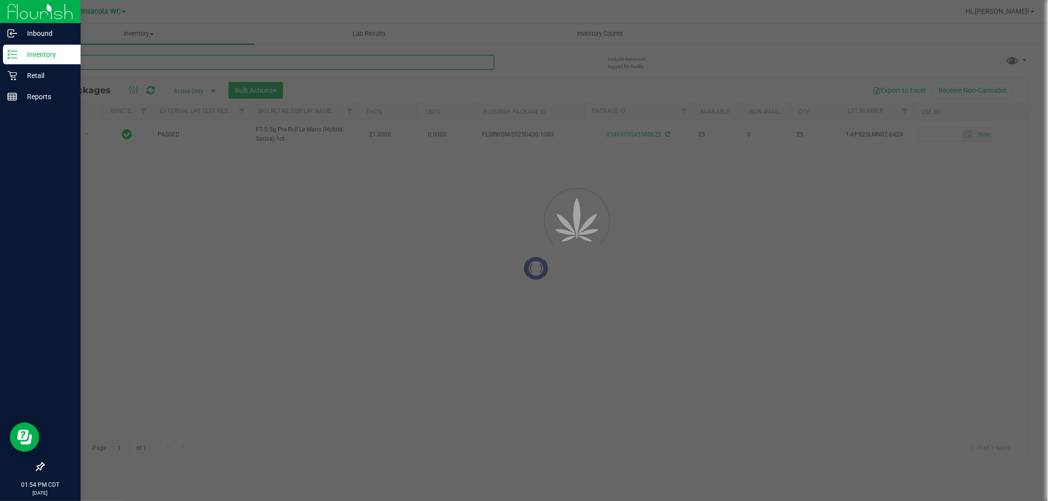
click at [379, 62] on input "text" at bounding box center [268, 62] width 451 height 15
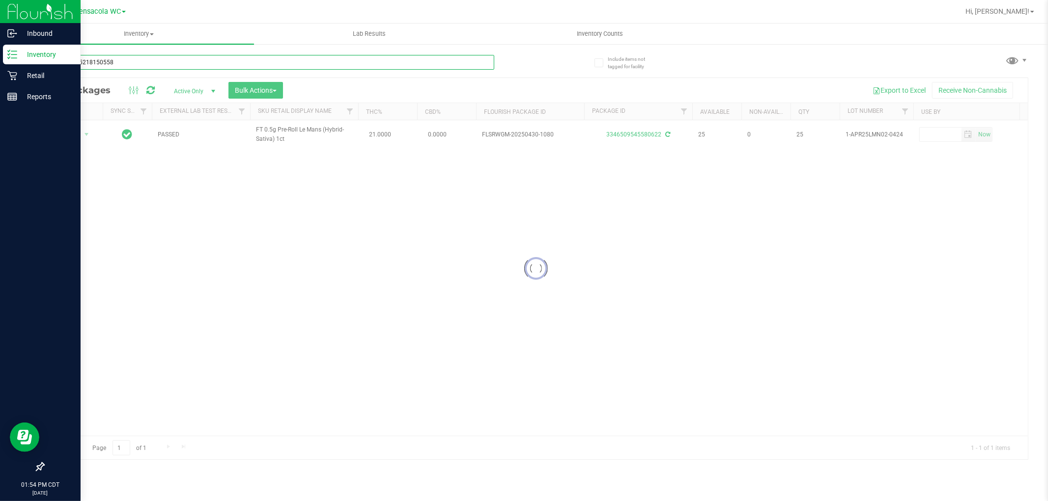
type input "9413135218150558"
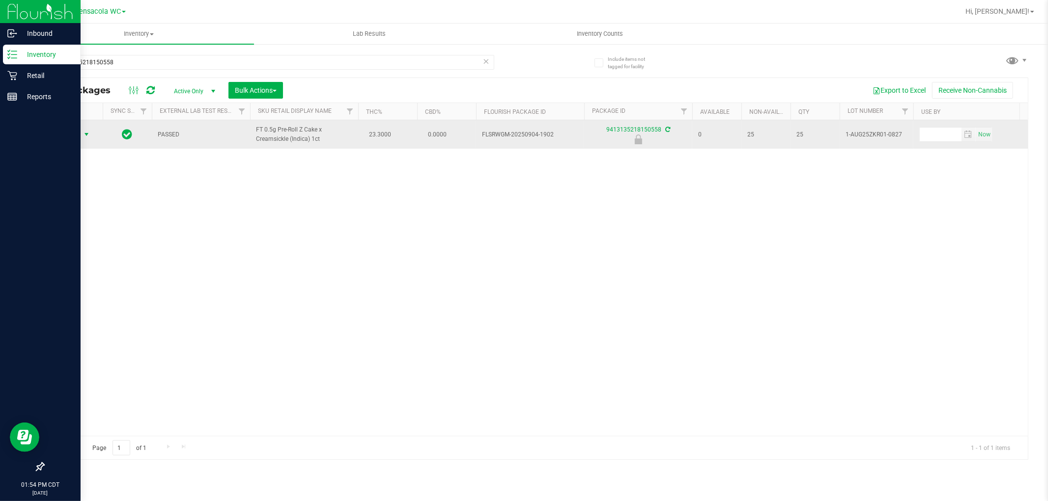
click at [84, 135] on span "select" at bounding box center [87, 135] width 8 height 8
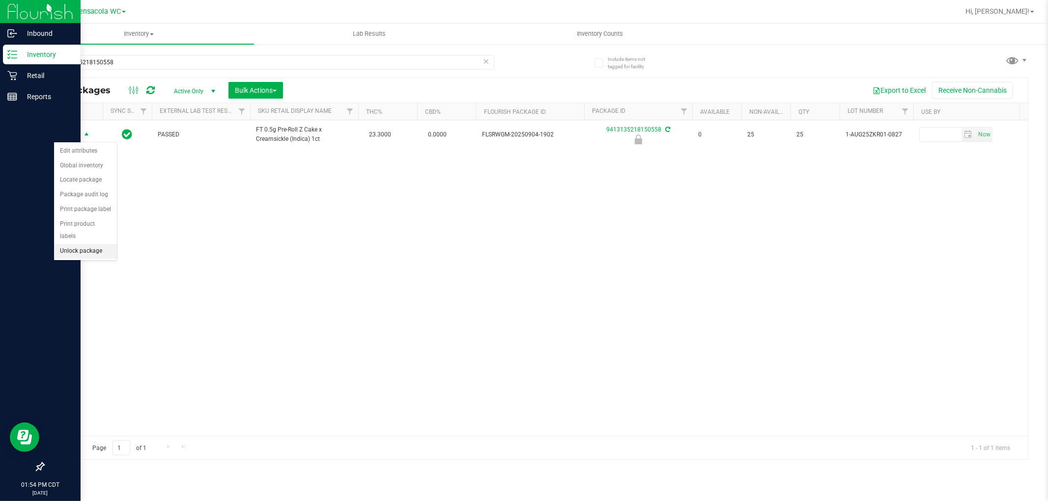
click at [95, 255] on li "Unlock package" at bounding box center [85, 251] width 63 height 15
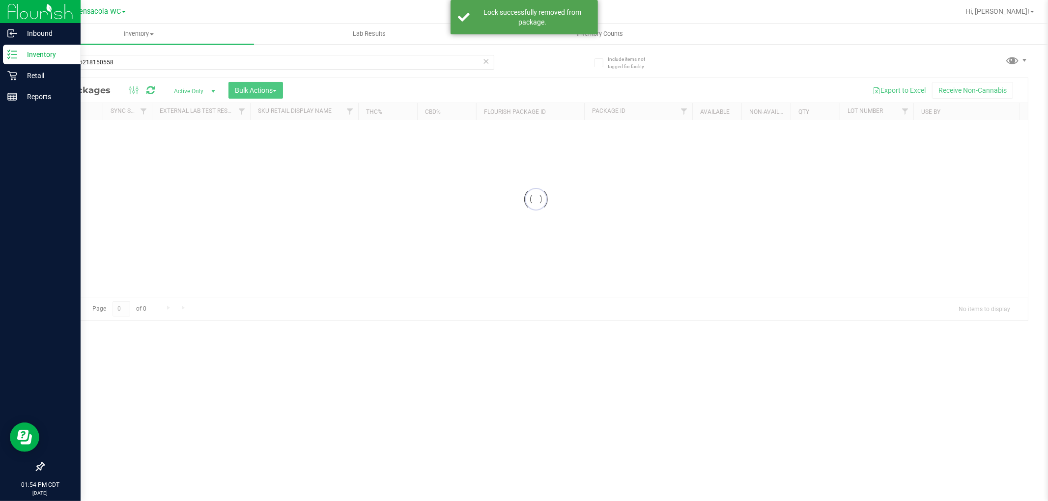
click at [104, 140] on div at bounding box center [536, 199] width 984 height 243
click at [69, 146] on div at bounding box center [536, 269] width 984 height 382
click at [76, 139] on div at bounding box center [536, 269] width 984 height 382
click at [75, 133] on div at bounding box center [536, 269] width 984 height 382
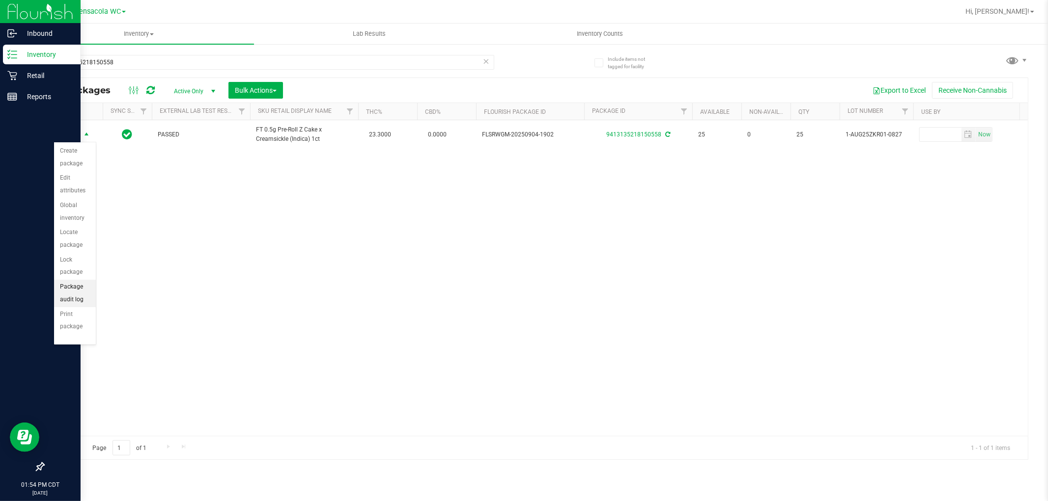
click at [74, 293] on li "Package audit log" at bounding box center [75, 293] width 42 height 27
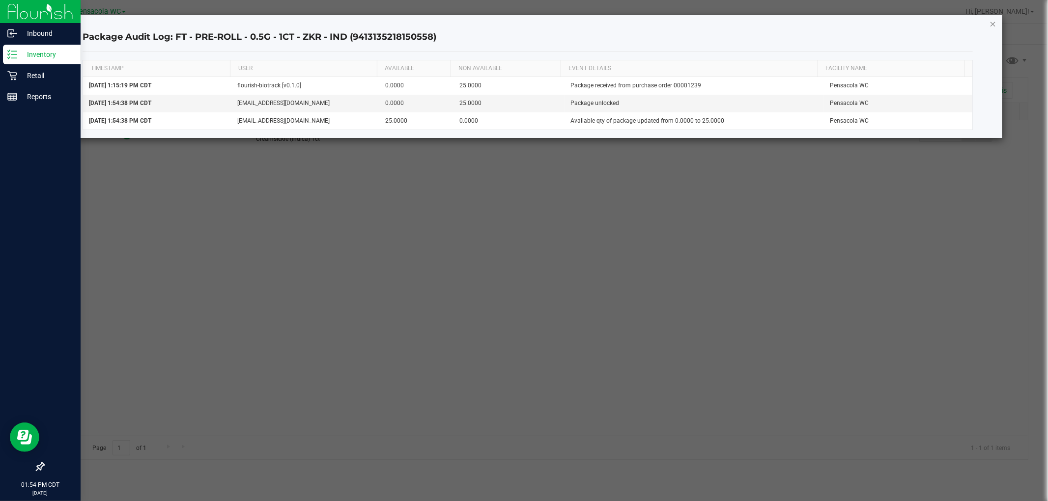
click at [522, 24] on icon "button" at bounding box center [992, 24] width 7 height 12
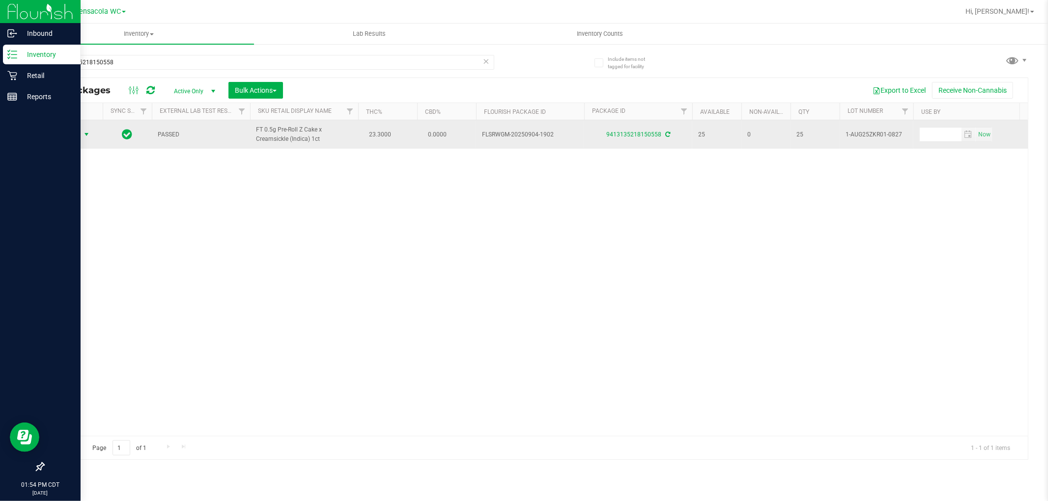
click at [65, 139] on span "Action" at bounding box center [67, 135] width 27 height 14
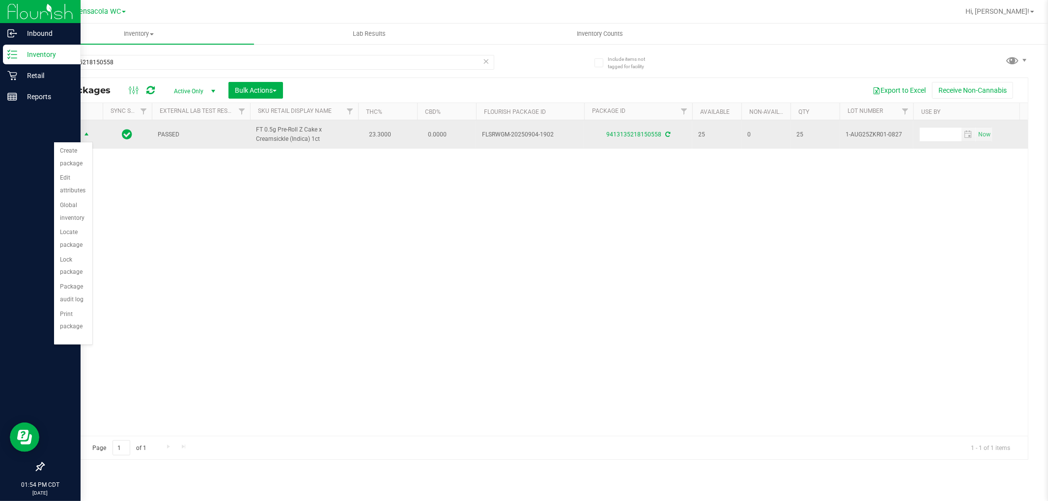
scroll to position [70, 0]
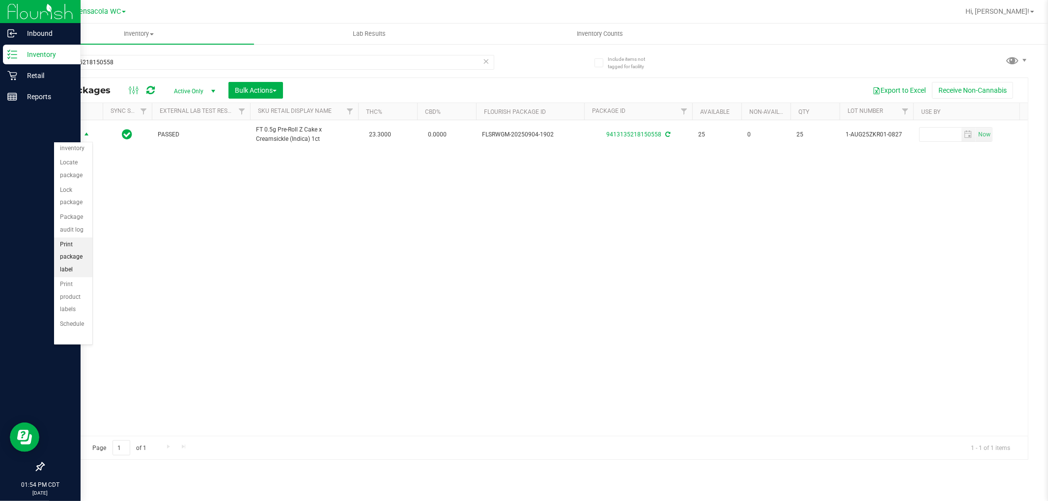
click at [65, 268] on li "Print package label" at bounding box center [73, 258] width 38 height 40
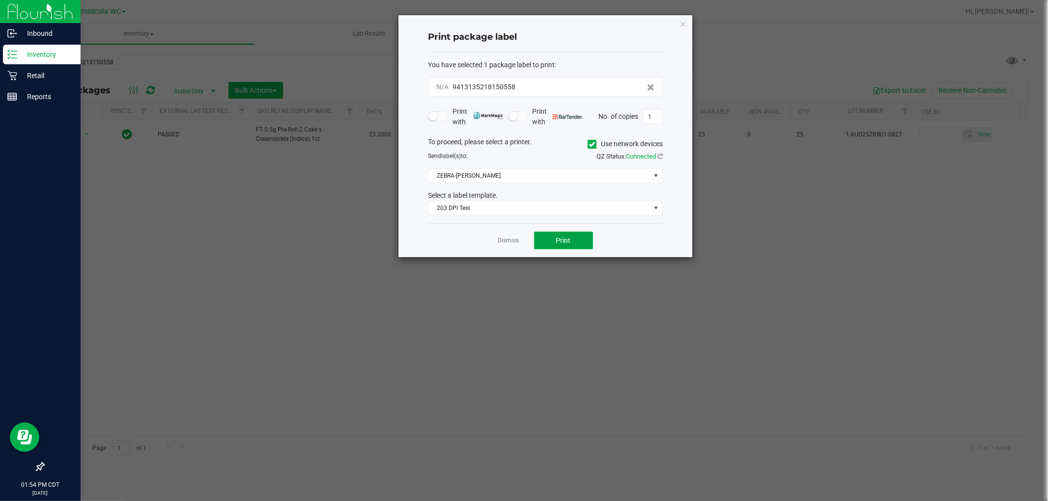
click at [522, 244] on button "Print" at bounding box center [563, 241] width 59 height 18
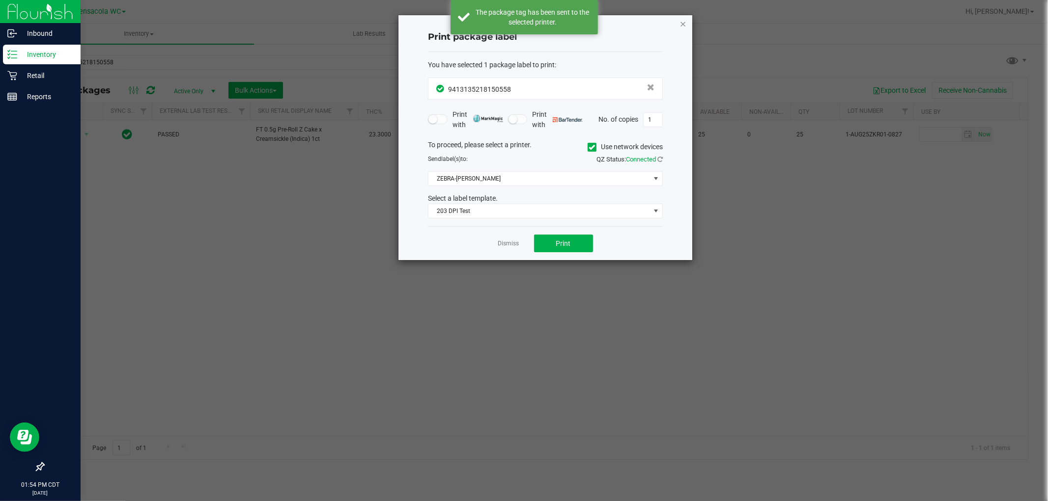
click at [522, 25] on icon "button" at bounding box center [682, 24] width 7 height 12
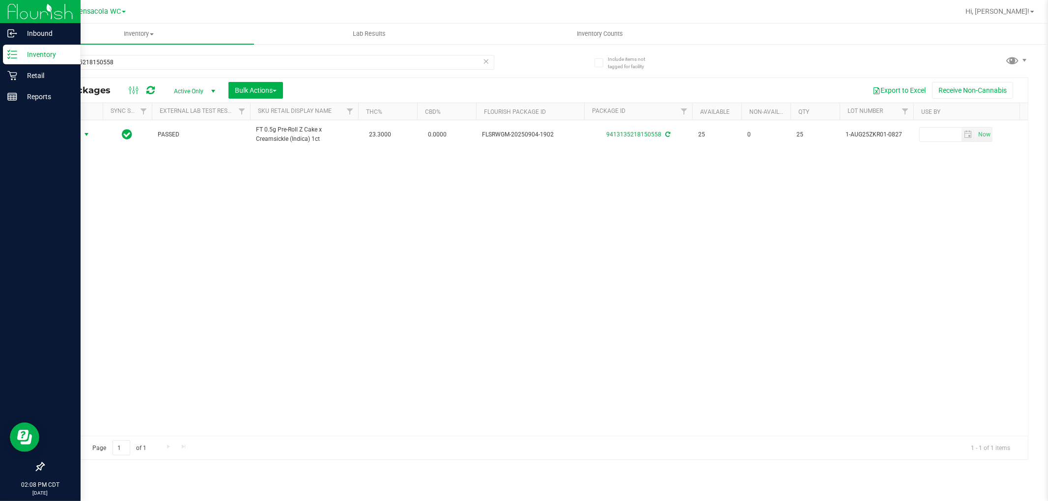
click at [8, 58] on icon at bounding box center [9, 57] width 2 height 1
click at [32, 84] on div "Retail" at bounding box center [42, 76] width 78 height 20
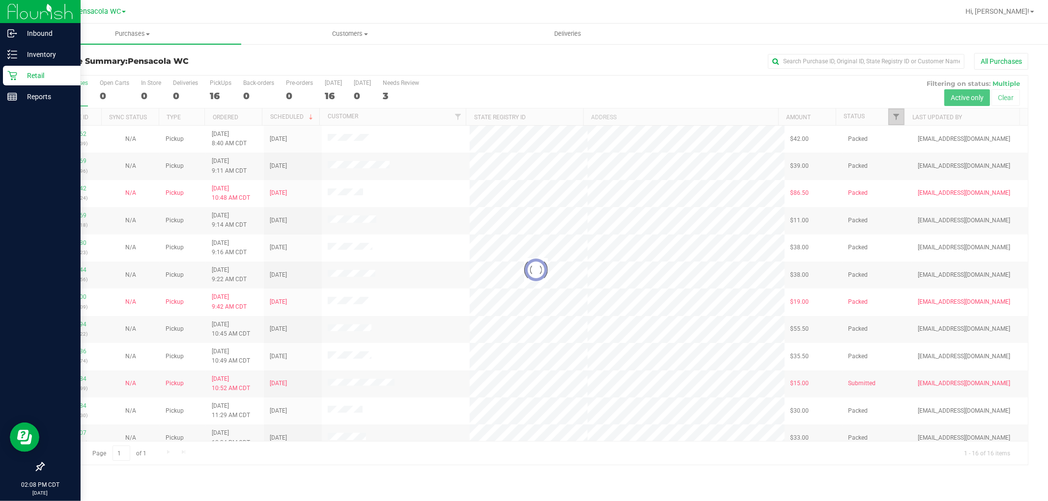
click at [522, 116] on span "Filter" at bounding box center [896, 117] width 8 height 8
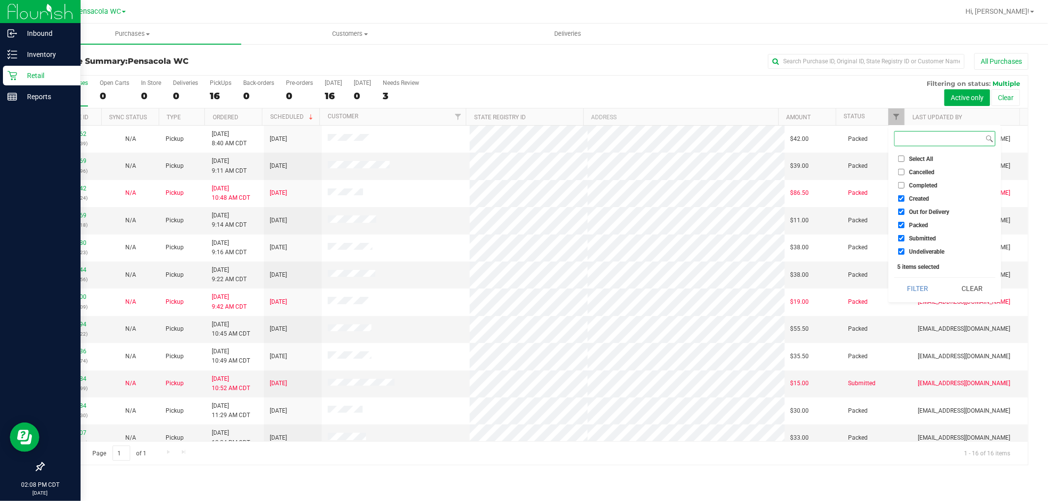
click at [522, 159] on input "Select All" at bounding box center [901, 159] width 6 height 6
checkbox input "true"
click at [522, 159] on input "Select All" at bounding box center [901, 159] width 6 height 6
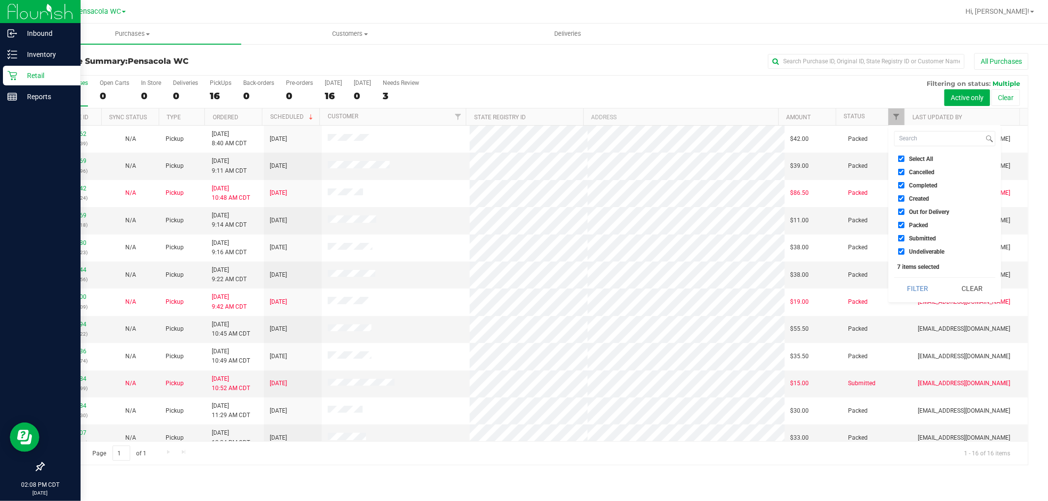
checkbox input "false"
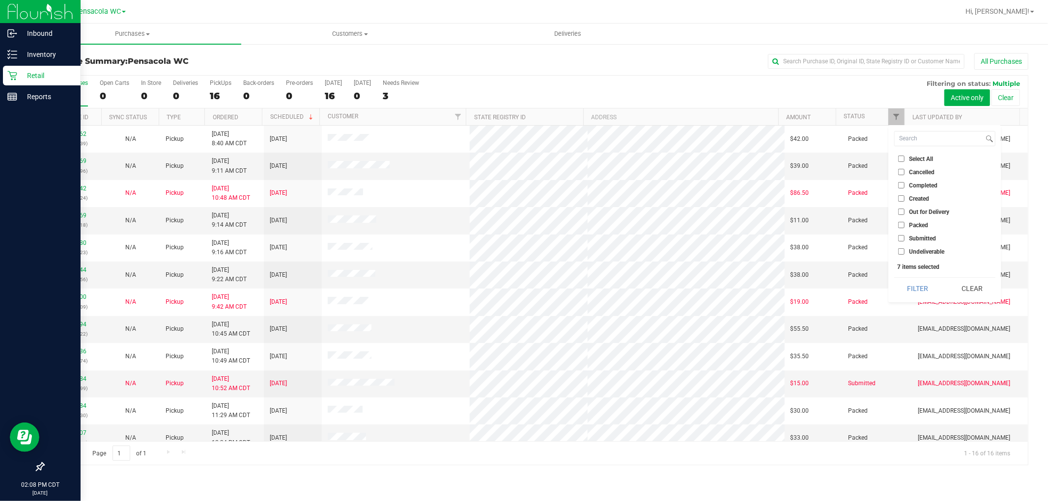
checkbox input "false"
click at [522, 238] on span "Submitted" at bounding box center [922, 239] width 27 height 6
click at [522, 238] on input "Submitted" at bounding box center [901, 238] width 6 height 6
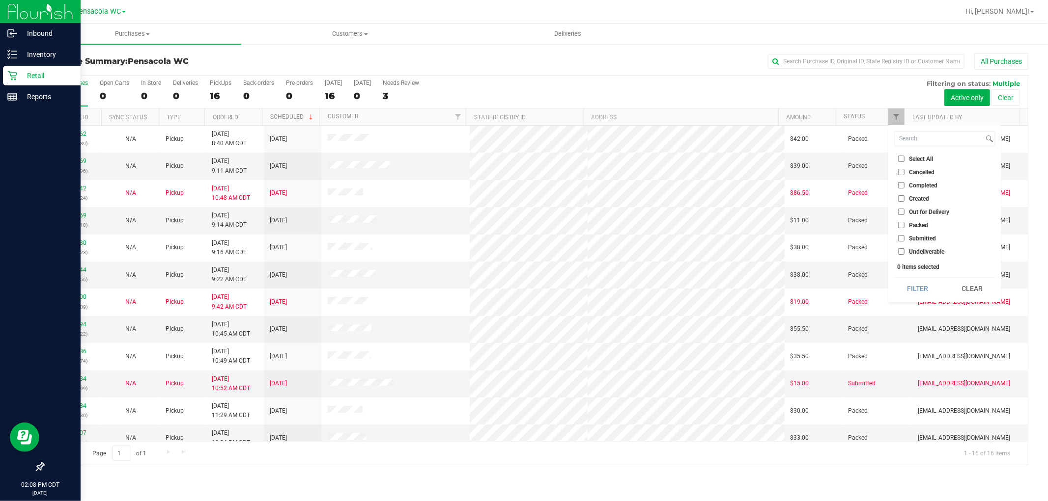
checkbox input "true"
click at [522, 282] on button "Filter" at bounding box center [917, 289] width 47 height 22
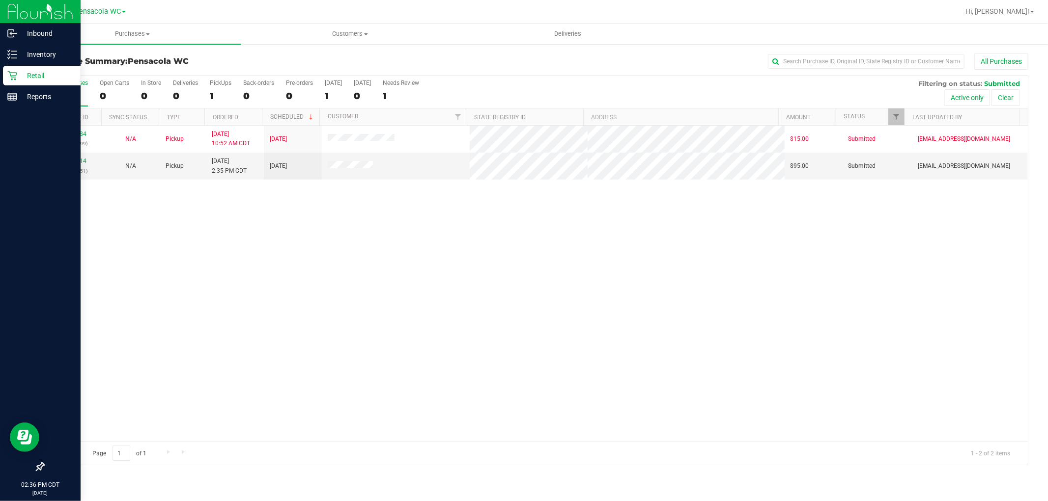
click at [496, 266] on div "12024084 (329044199) N/A Pickup 9/29/2025 10:52 AM CDT 9/29/2025 $15.00 Submitt…" at bounding box center [536, 284] width 984 height 316
click at [74, 164] on link "12025914" at bounding box center [73, 161] width 28 height 7
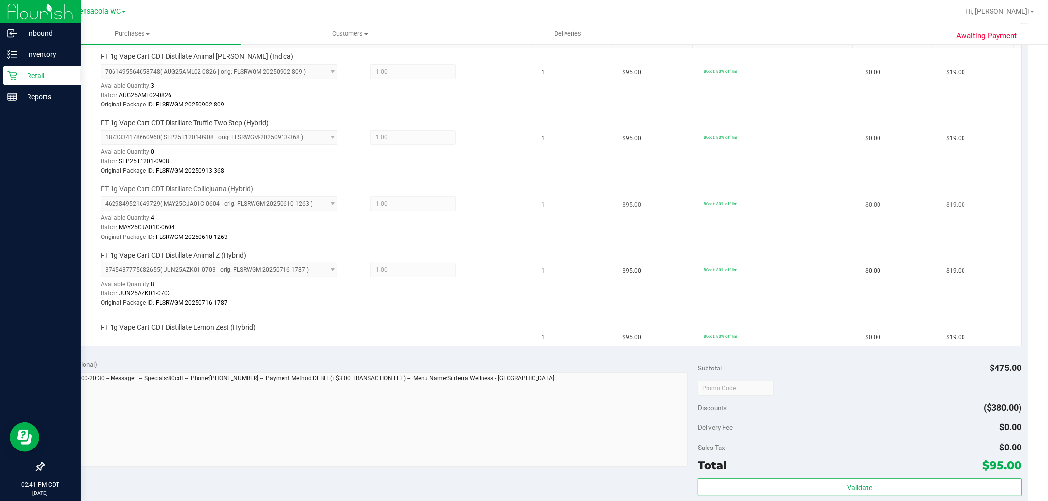
scroll to position [273, 0]
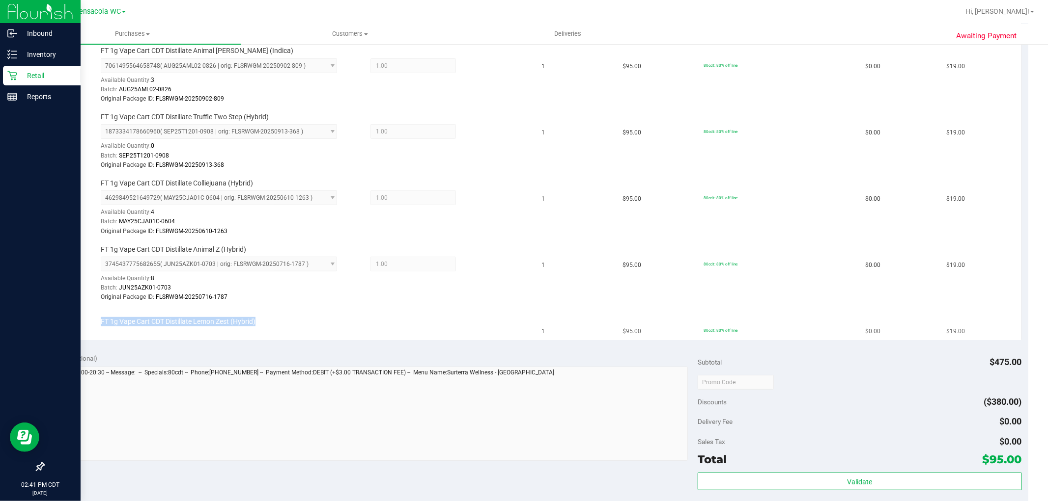
drag, startPoint x: 210, startPoint y: 334, endPoint x: 99, endPoint y: 320, distance: 112.5
click at [99, 320] on div "FT 1g Vape Cart CDT Distillate Lemon Zest (Hybrid)" at bounding box center [311, 322] width 431 height 10
copy span "FT 1g Vape Cart CDT Distillate Lemon Zest (Hybrid)"
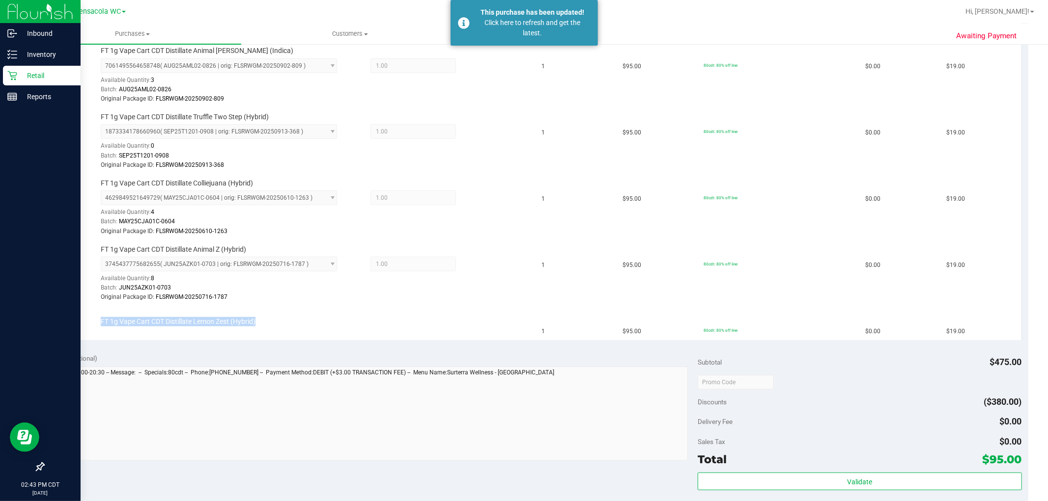
click at [16, 77] on icon at bounding box center [12, 76] width 10 height 10
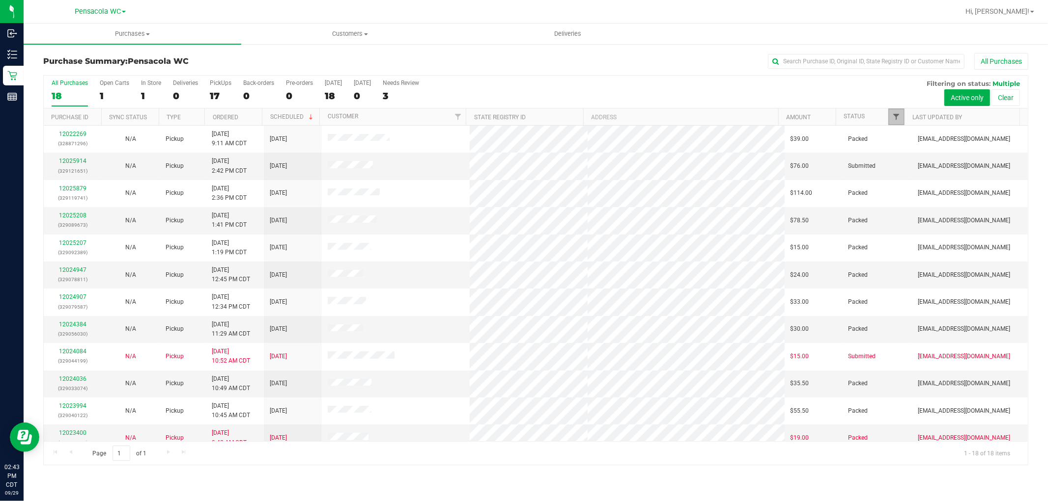
click at [522, 117] on span "Filter" at bounding box center [896, 117] width 8 height 8
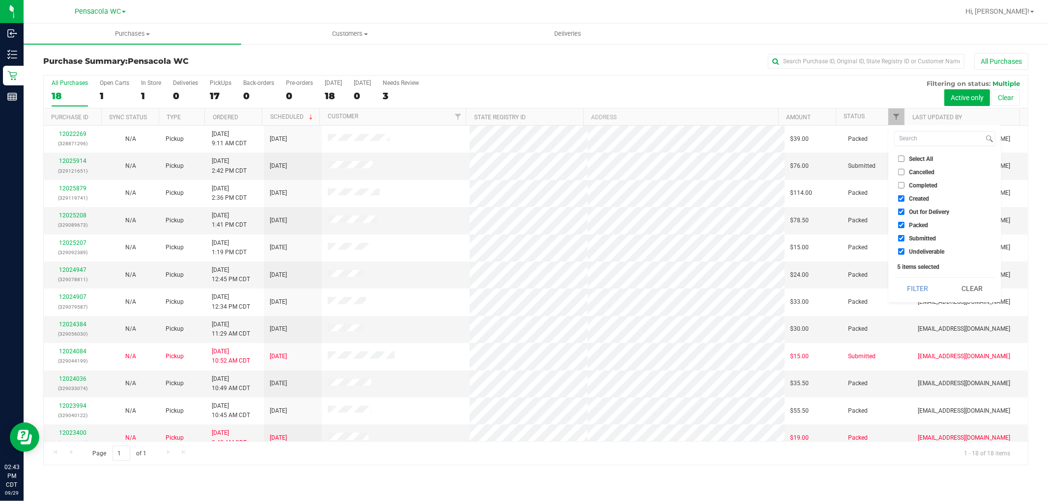
click at [522, 156] on span "Select All" at bounding box center [921, 159] width 24 height 6
click at [522, 156] on input "Select All" at bounding box center [901, 159] width 6 height 6
checkbox input "true"
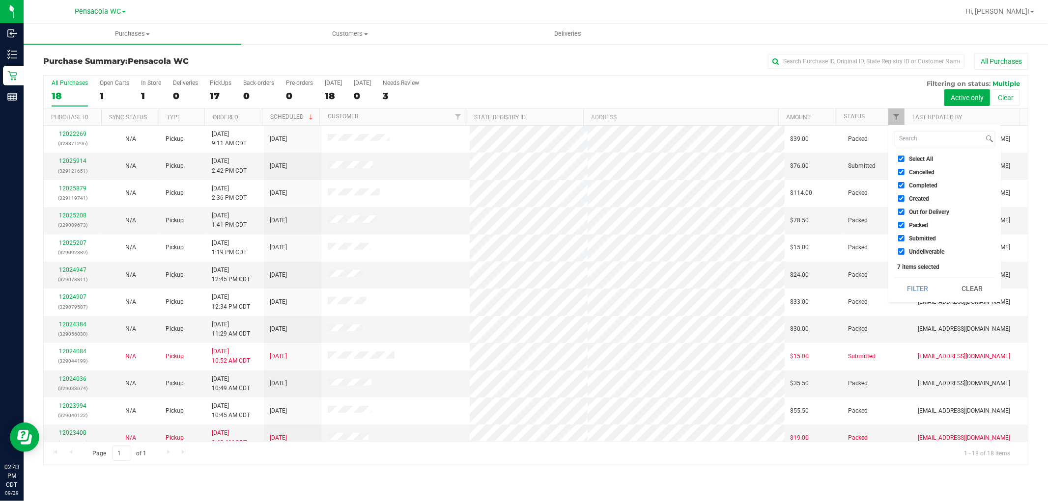
click at [522, 159] on input "Select All" at bounding box center [901, 159] width 6 height 6
checkbox input "false"
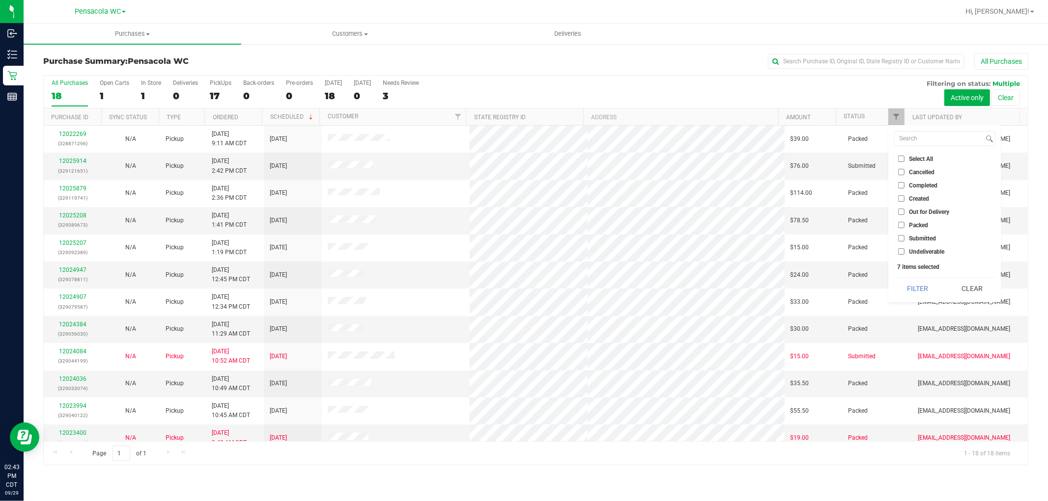
checkbox input "false"
click at [522, 240] on span "Submitted" at bounding box center [922, 239] width 27 height 6
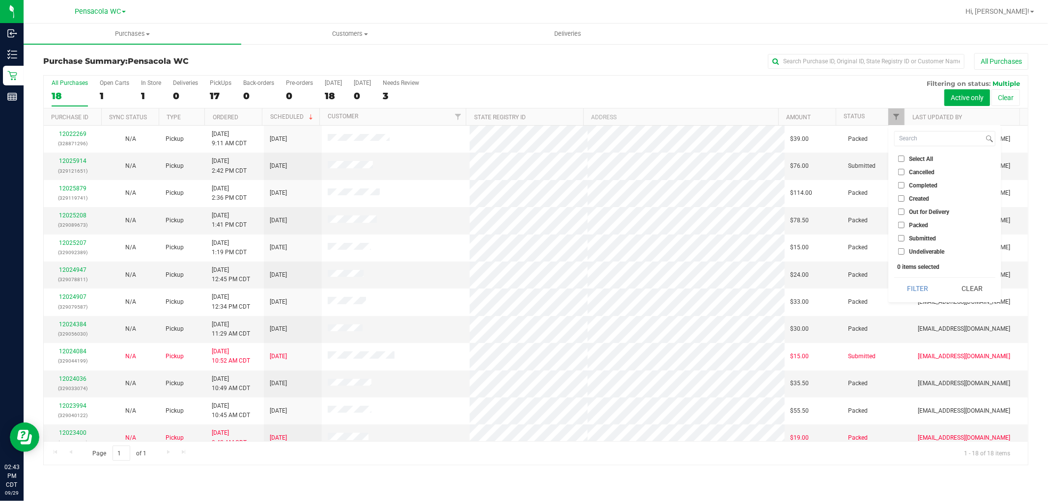
click at [522, 240] on input "Submitted" at bounding box center [901, 238] width 6 height 6
checkbox input "true"
click at [522, 287] on button "Filter" at bounding box center [917, 289] width 47 height 22
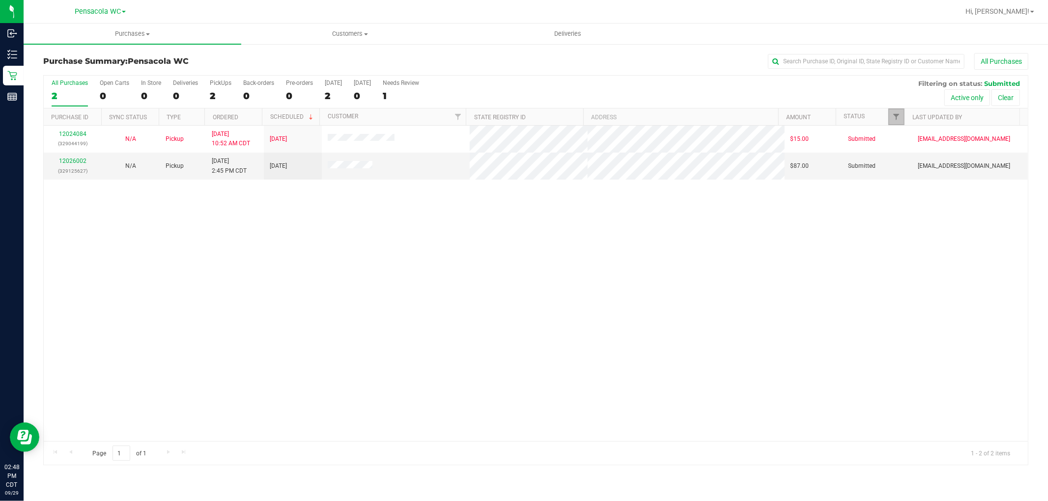
click at [522, 122] on link "Filter" at bounding box center [896, 117] width 16 height 17
click at [522, 229] on li "Packed" at bounding box center [944, 225] width 101 height 10
click at [522, 217] on ul "Select All Cancelled Completed Created Out for Delivery Packed Submitted Undeli…" at bounding box center [944, 205] width 101 height 103
click at [522, 223] on span "Packed" at bounding box center [918, 226] width 19 height 6
click at [522, 222] on input "Packed" at bounding box center [901, 225] width 6 height 6
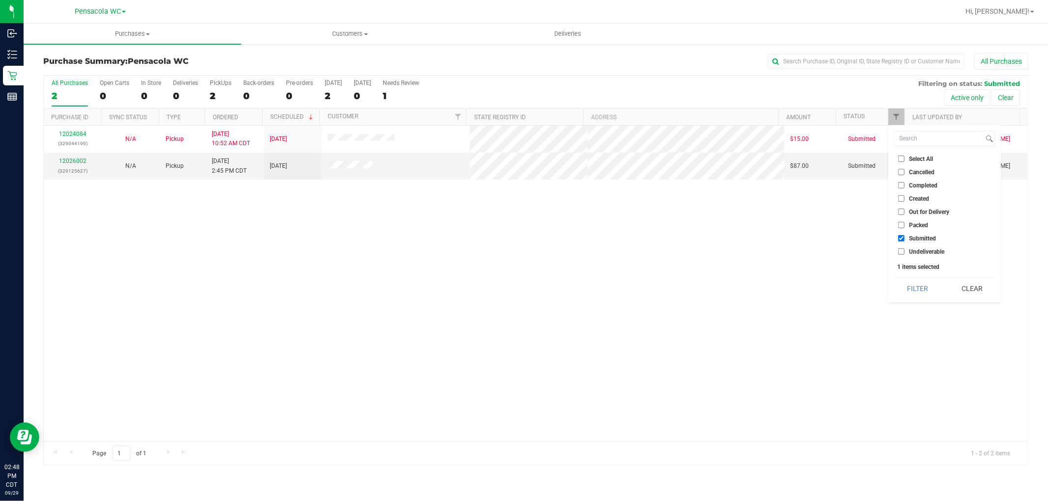
checkbox input "true"
click at [522, 292] on button "Filter" at bounding box center [917, 289] width 47 height 22
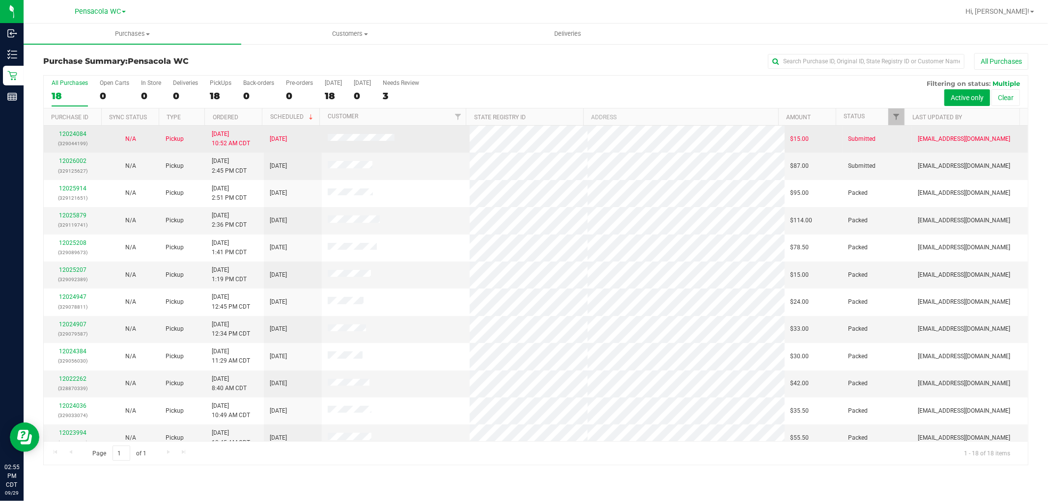
click at [522, 129] on td "Submitted" at bounding box center [877, 139] width 70 height 27
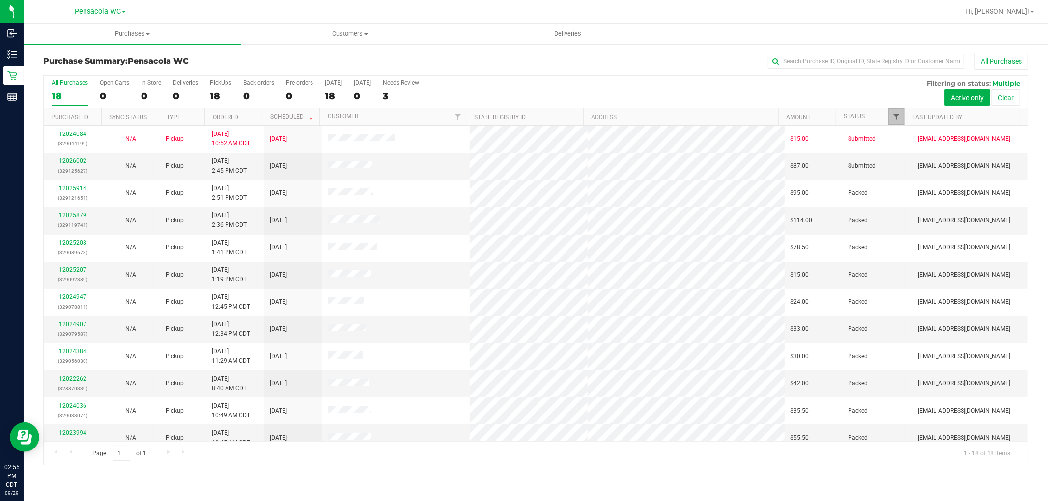
click at [522, 117] on span "Filter" at bounding box center [896, 117] width 8 height 8
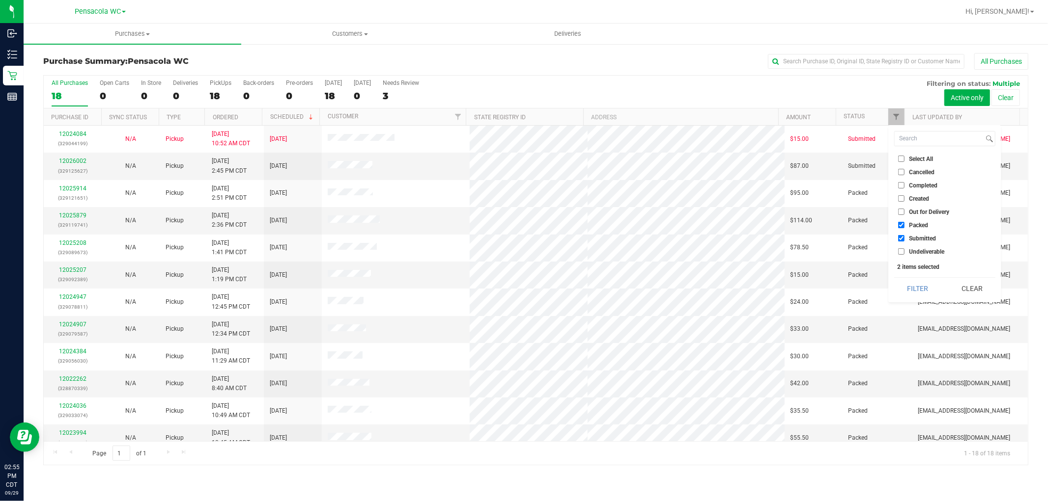
click at [522, 159] on input "Select All" at bounding box center [901, 159] width 6 height 6
checkbox input "true"
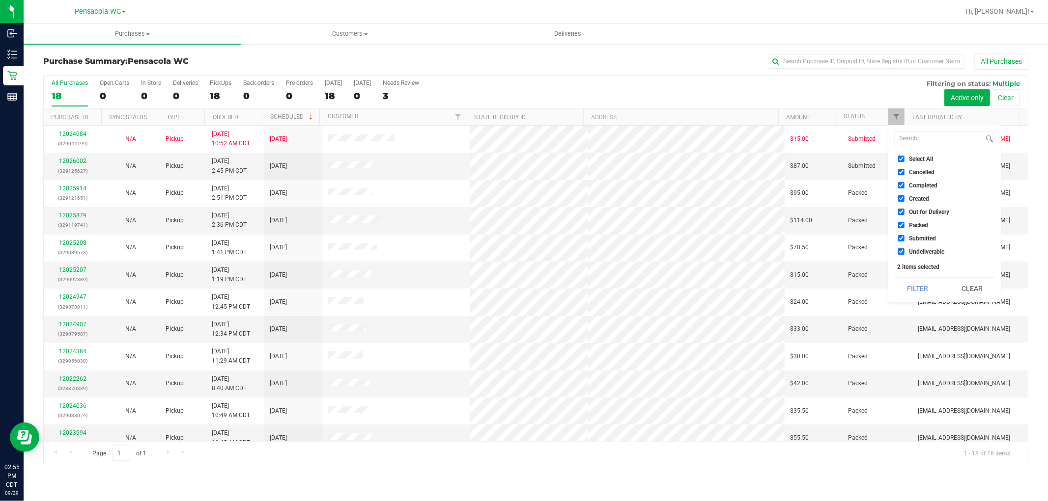
checkbox input "true"
click at [522, 159] on input "Select All" at bounding box center [901, 159] width 6 height 6
checkbox input "false"
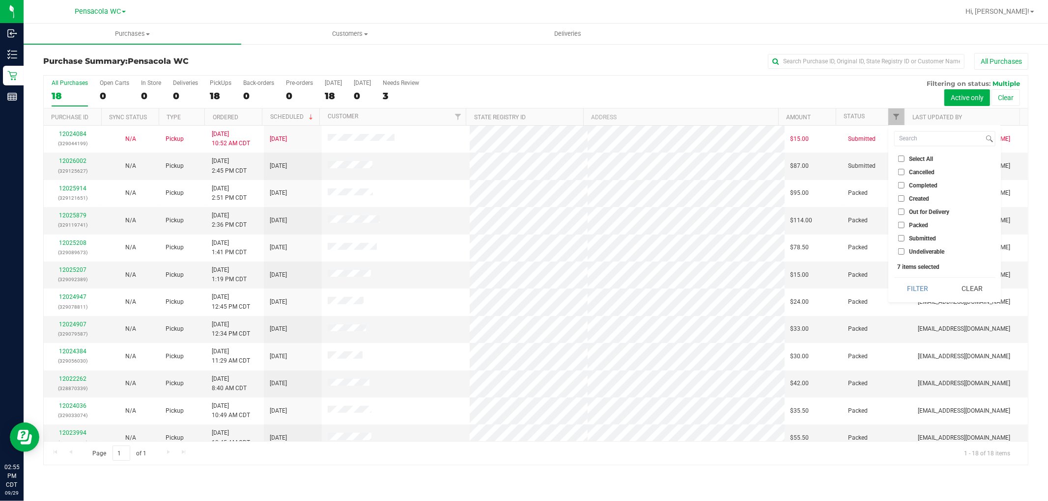
checkbox input "false"
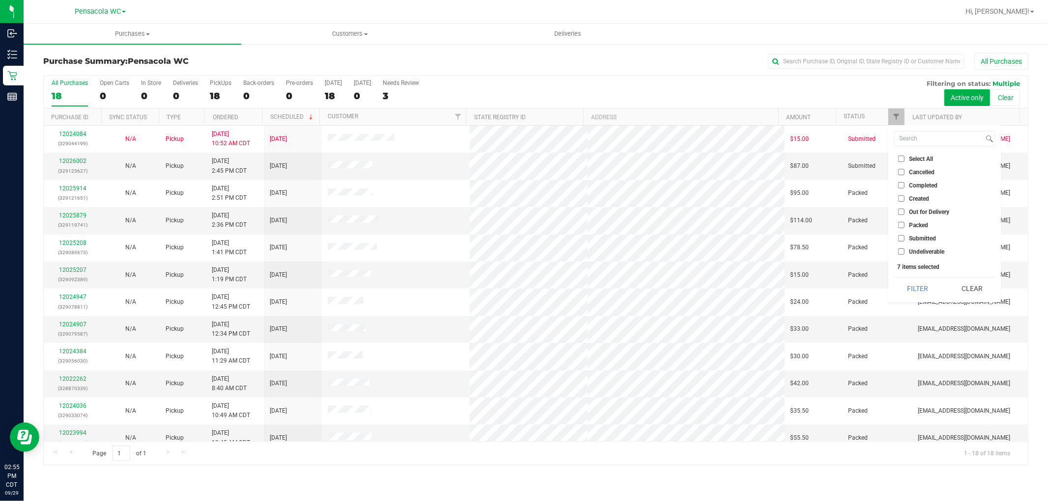
checkbox input "false"
click at [522, 236] on span "Submitted" at bounding box center [922, 239] width 27 height 6
click at [522, 235] on input "Submitted" at bounding box center [901, 238] width 6 height 6
checkbox input "true"
click at [522, 288] on button "Filter" at bounding box center [917, 289] width 47 height 22
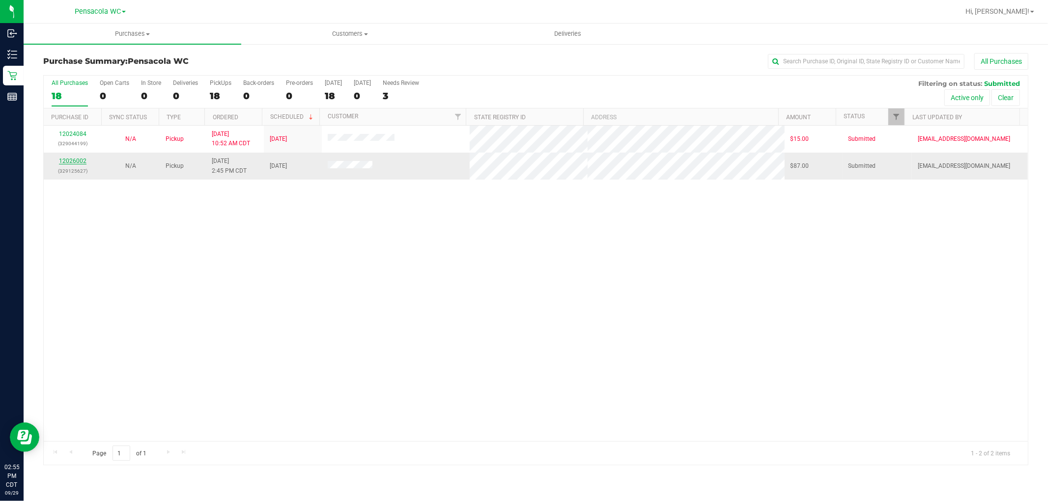
click at [75, 158] on link "12026002" at bounding box center [73, 161] width 28 height 7
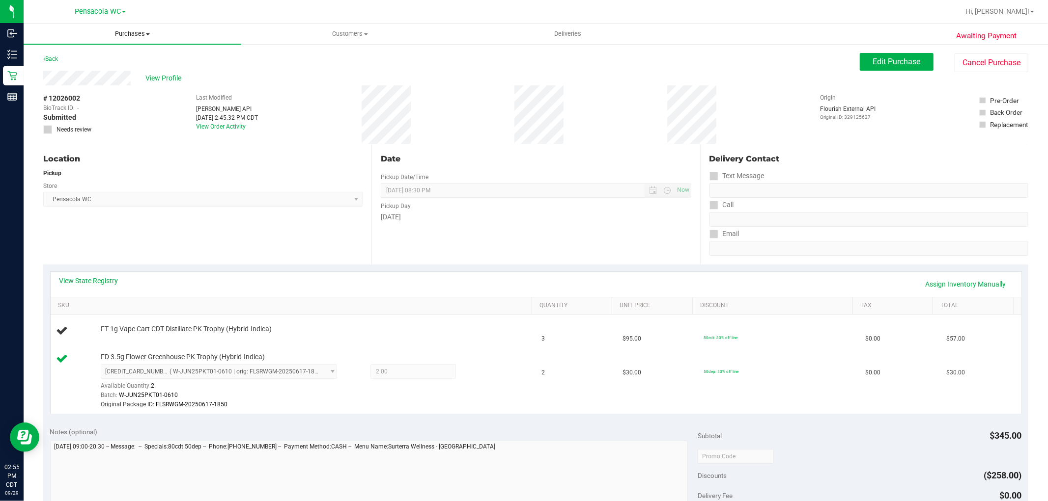
click at [67, 41] on uib-tab-heading "Purchases Summary of purchases Fulfillment All purchases" at bounding box center [133, 34] width 218 height 21
click at [327, 79] on div "View Profile" at bounding box center [451, 78] width 816 height 15
click at [53, 59] on link "Back" at bounding box center [50, 59] width 15 height 7
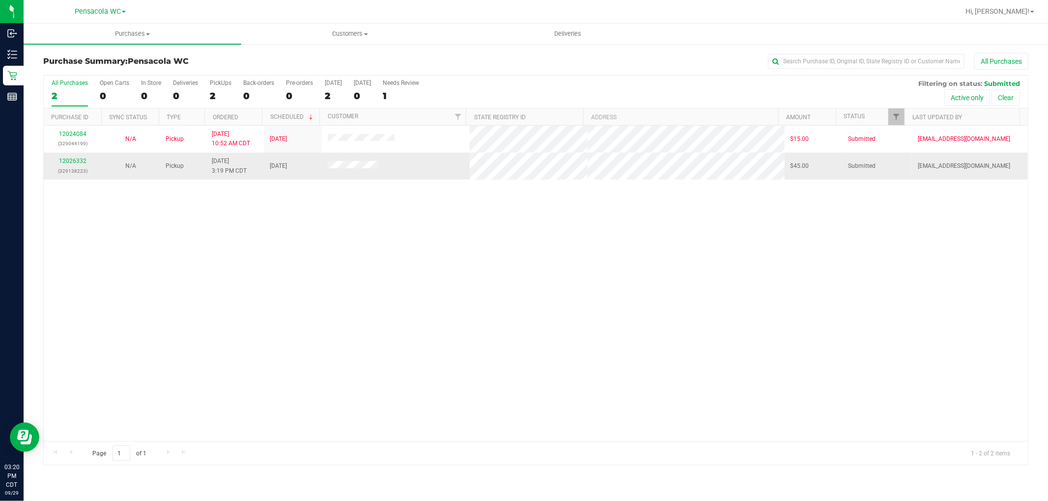
click at [76, 179] on td "12026332 (329138223)" at bounding box center [73, 166] width 58 height 27
click at [71, 160] on link "12026332" at bounding box center [73, 161] width 28 height 7
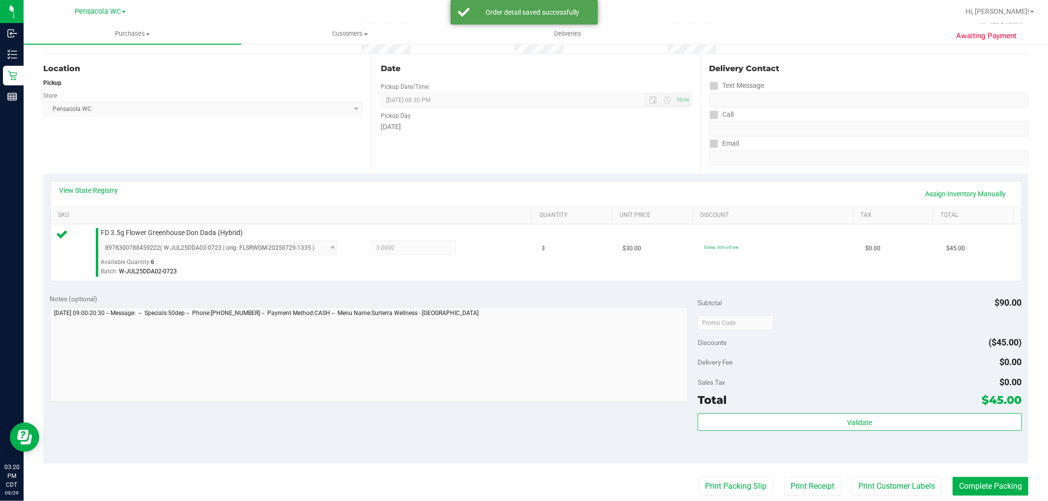
scroll to position [116, 0]
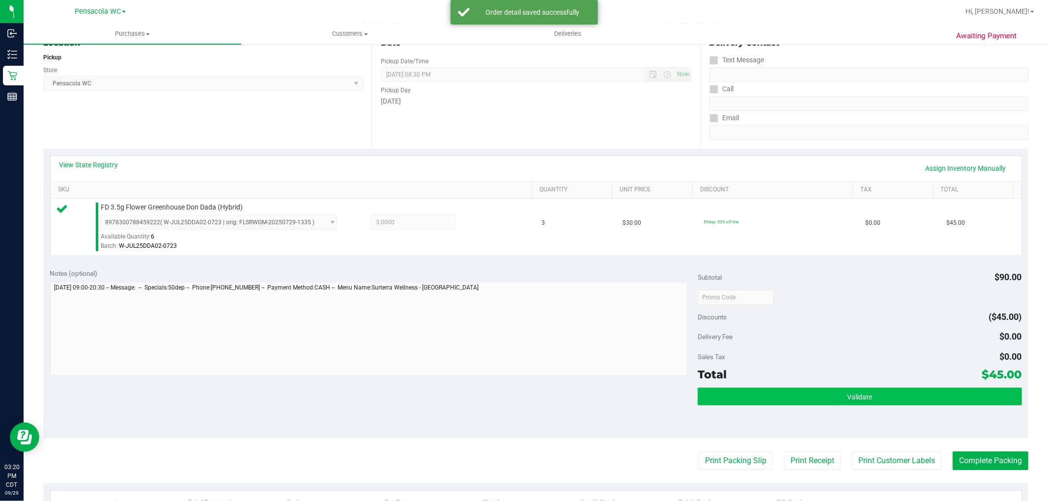
click at [522, 402] on button "Validate" at bounding box center [859, 397] width 324 height 18
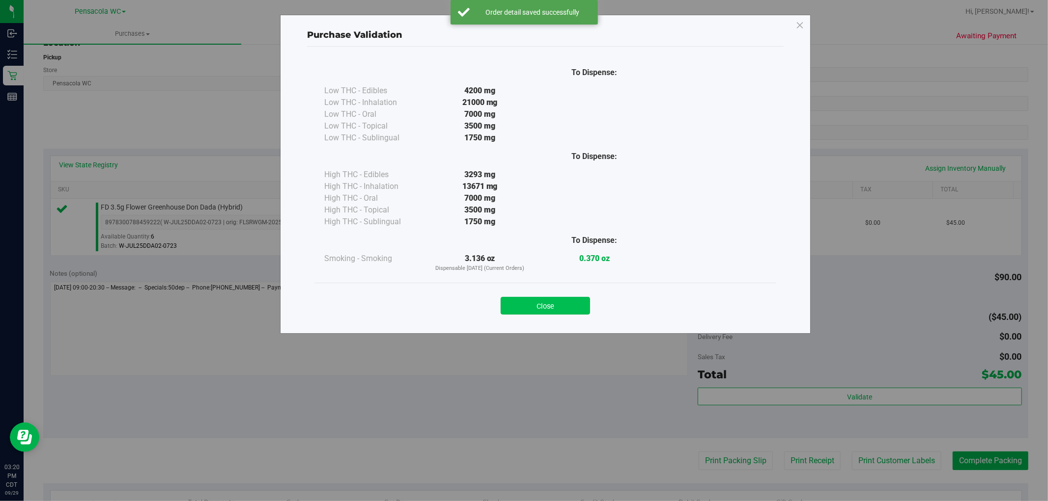
click at [522, 299] on button "Close" at bounding box center [545, 306] width 89 height 18
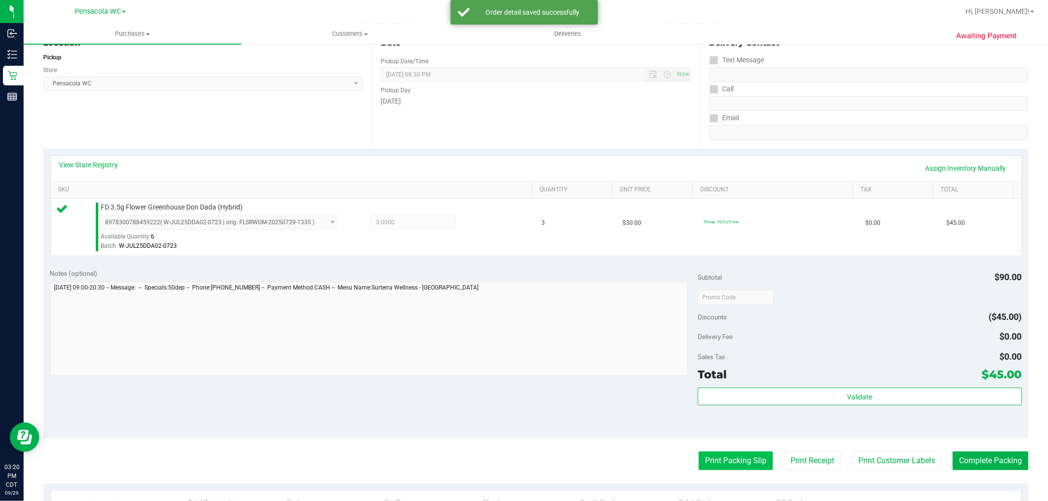
click at [522, 453] on button "Print Packing Slip" at bounding box center [735, 461] width 74 height 19
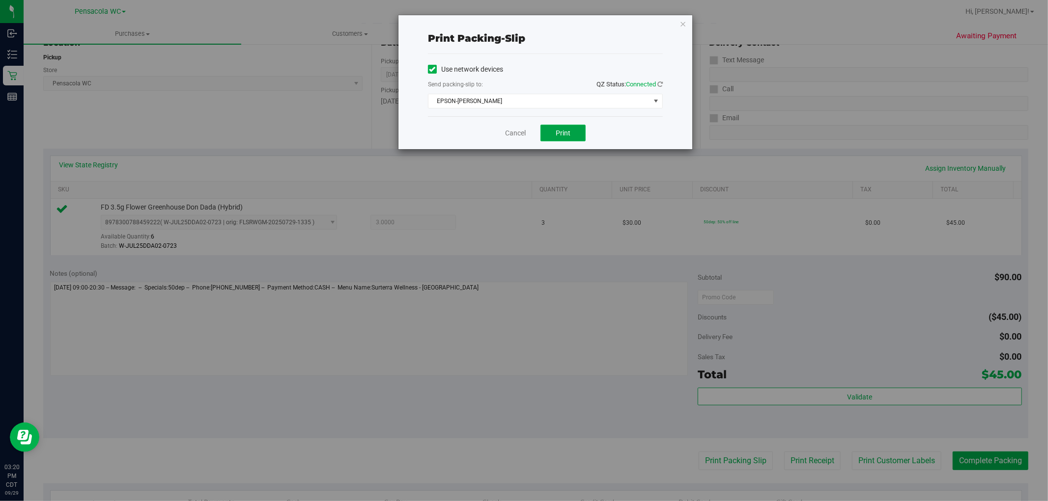
click at [522, 139] on button "Print" at bounding box center [562, 133] width 45 height 17
click at [522, 23] on icon "button" at bounding box center [682, 24] width 7 height 12
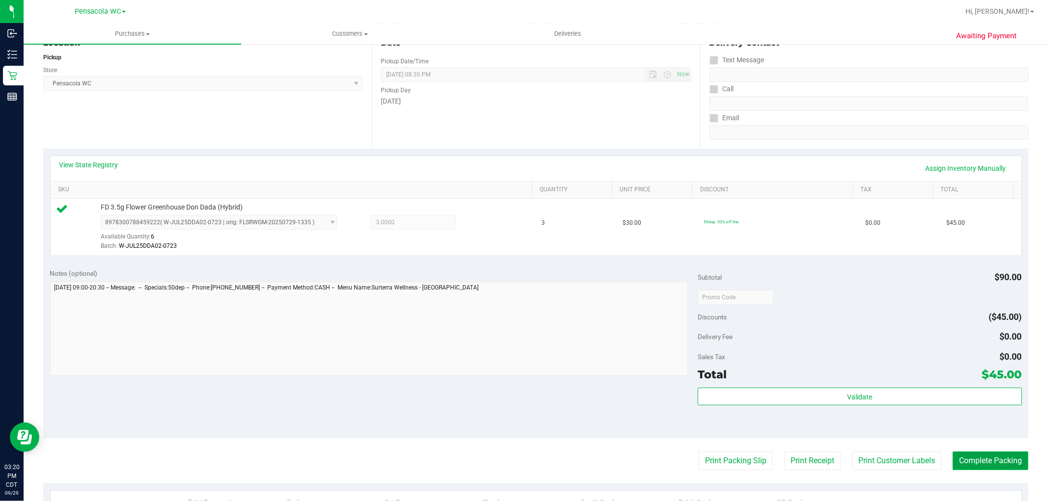
click at [522, 455] on button "Complete Packing" at bounding box center [990, 461] width 76 height 19
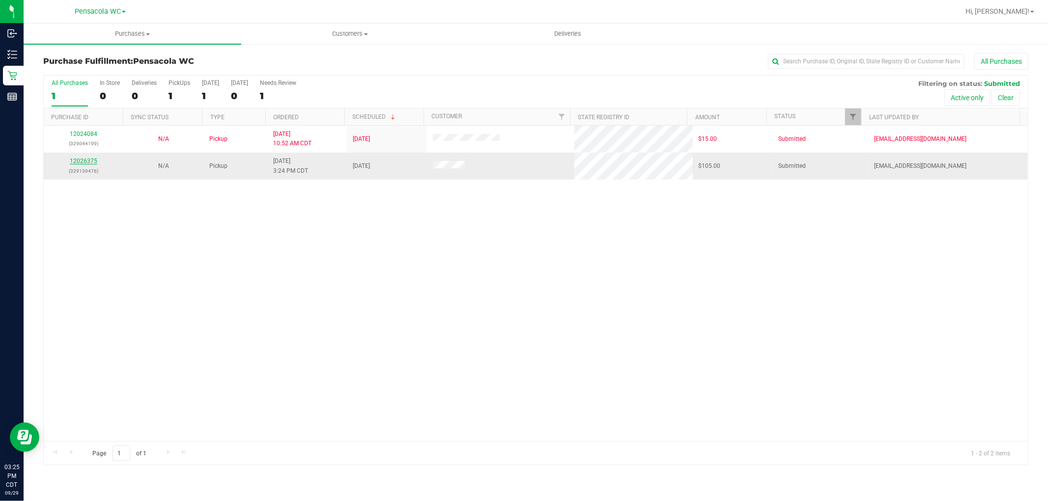
click at [88, 162] on link "12026375" at bounding box center [84, 161] width 28 height 7
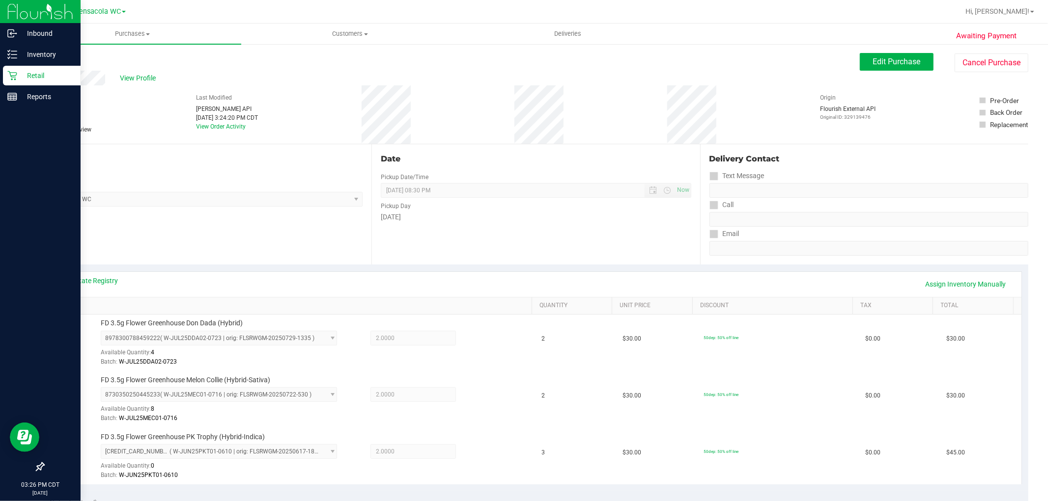
click at [9, 81] on div "Retail" at bounding box center [42, 76] width 78 height 20
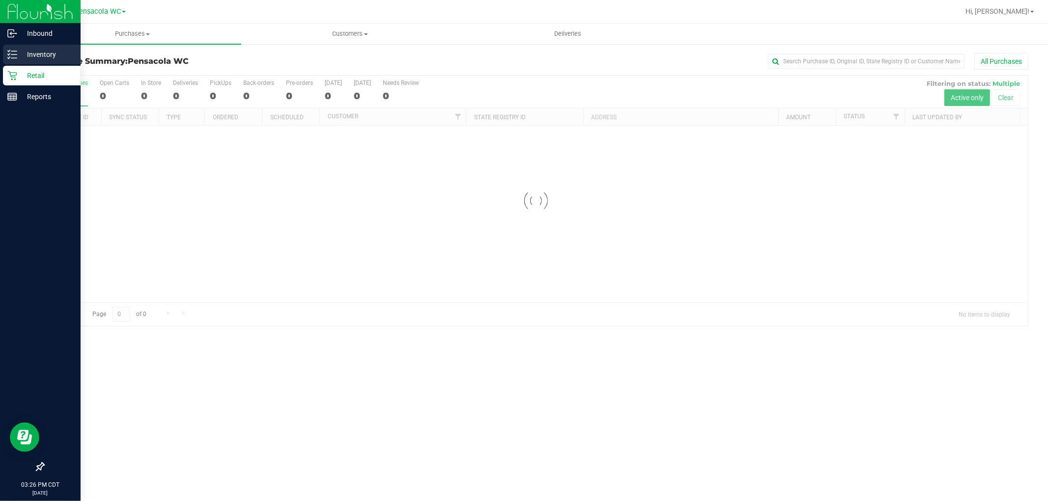
click at [54, 61] on div "Inventory" at bounding box center [42, 55] width 78 height 20
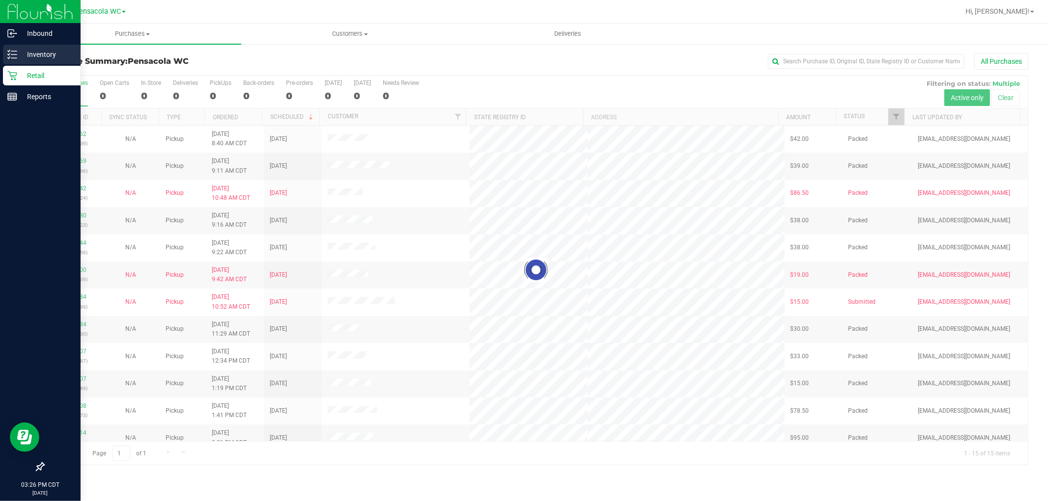
click at [55, 53] on p "Inventory" at bounding box center [46, 55] width 59 height 12
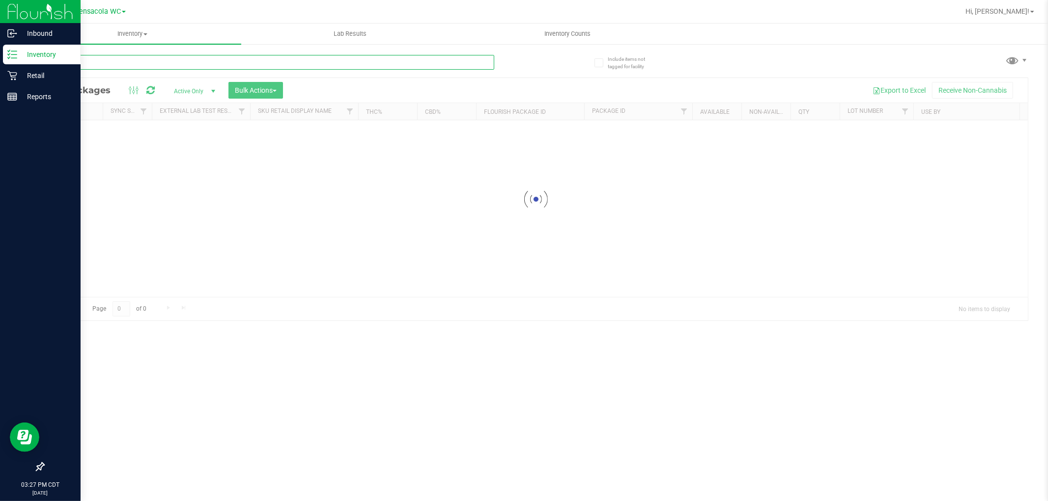
click at [204, 60] on input "text" at bounding box center [268, 62] width 451 height 15
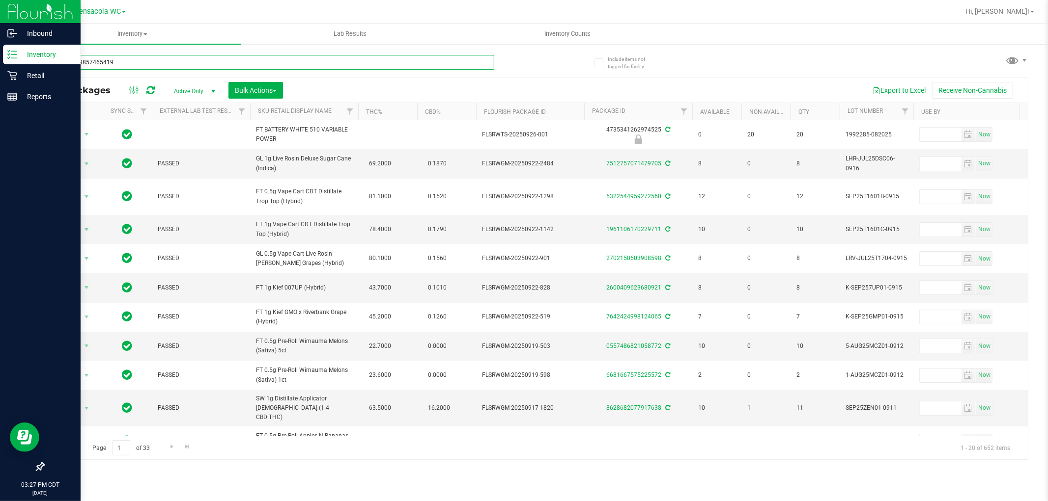
type input "2780909857465419"
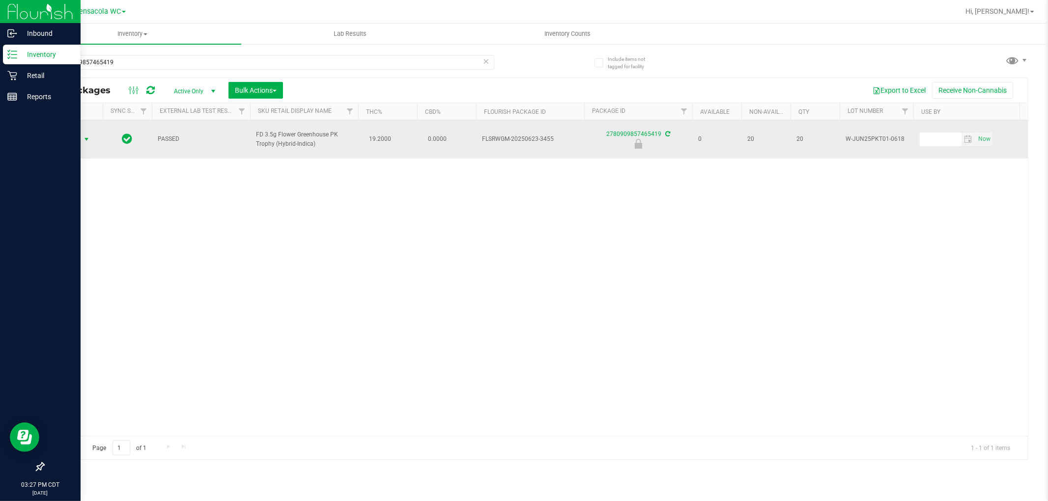
click at [86, 136] on span "select" at bounding box center [87, 140] width 8 height 8
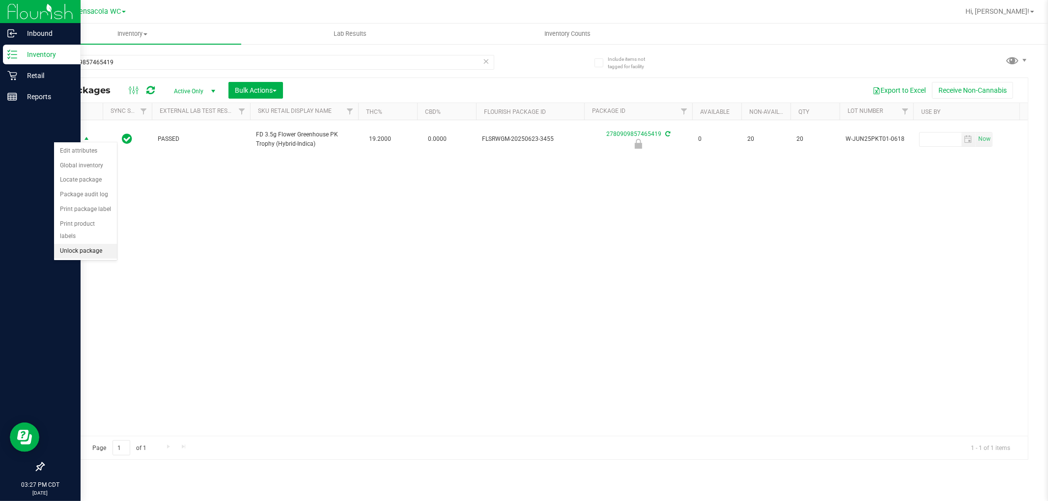
click at [100, 253] on li "Unlock package" at bounding box center [85, 251] width 63 height 15
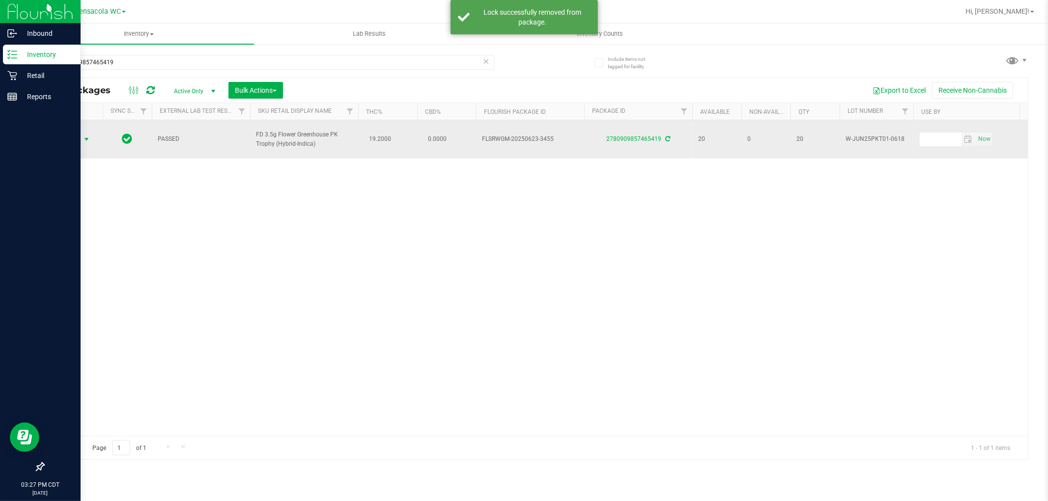
click at [85, 136] on span "select" at bounding box center [87, 140] width 8 height 8
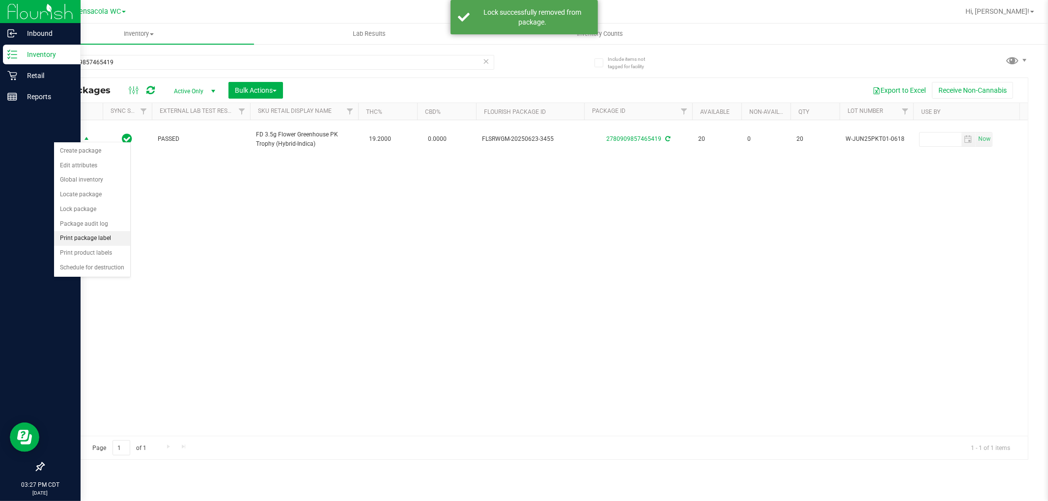
click at [70, 241] on li "Print package label" at bounding box center [92, 238] width 76 height 15
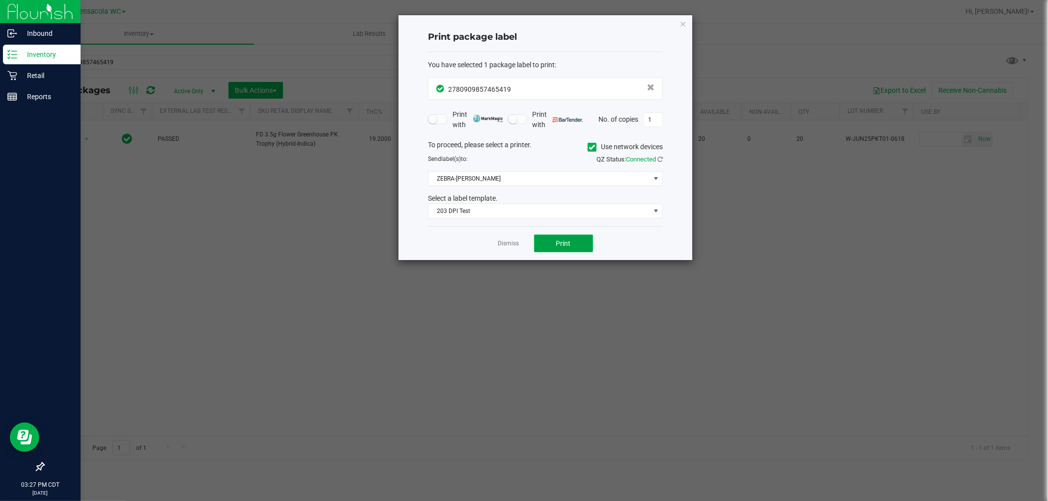
click at [522, 237] on button "Print" at bounding box center [563, 244] width 59 height 18
click at [500, 242] on link "Dismiss" at bounding box center [508, 244] width 21 height 8
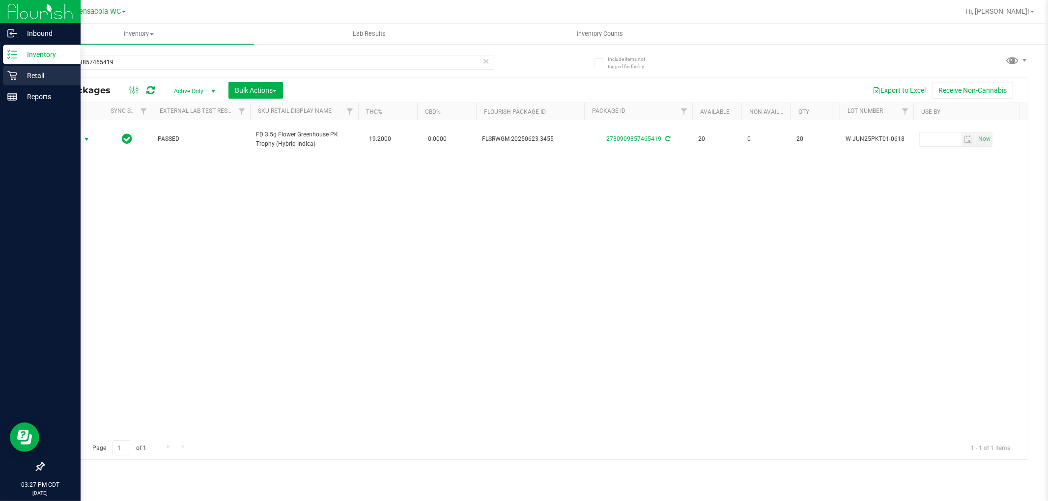
click at [20, 79] on p "Retail" at bounding box center [46, 76] width 59 height 12
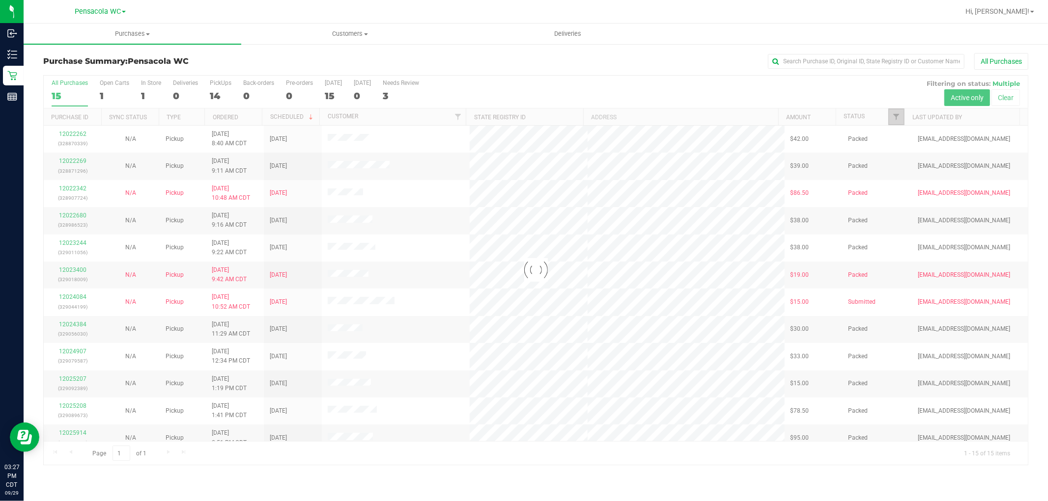
click at [522, 121] on link "Filter" at bounding box center [896, 117] width 16 height 17
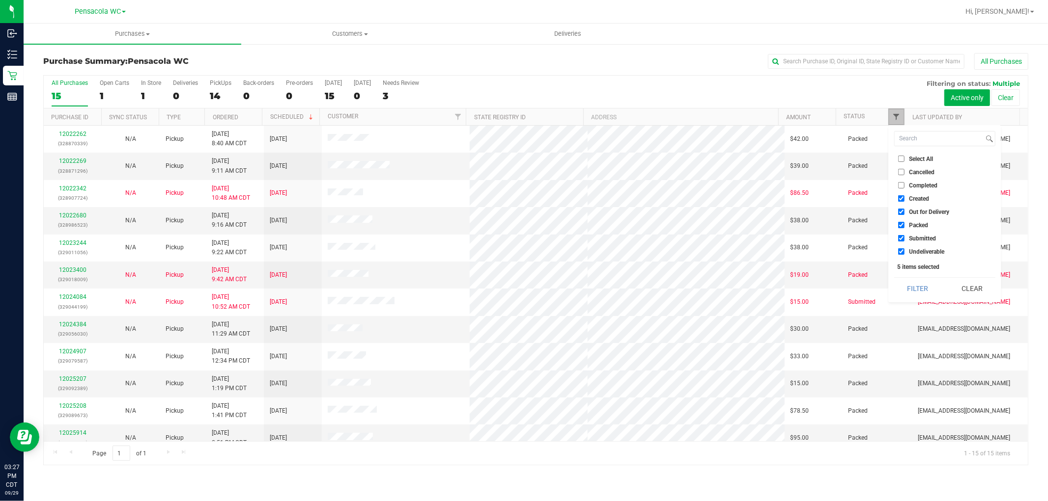
click at [522, 115] on span "Filter" at bounding box center [896, 117] width 8 height 8
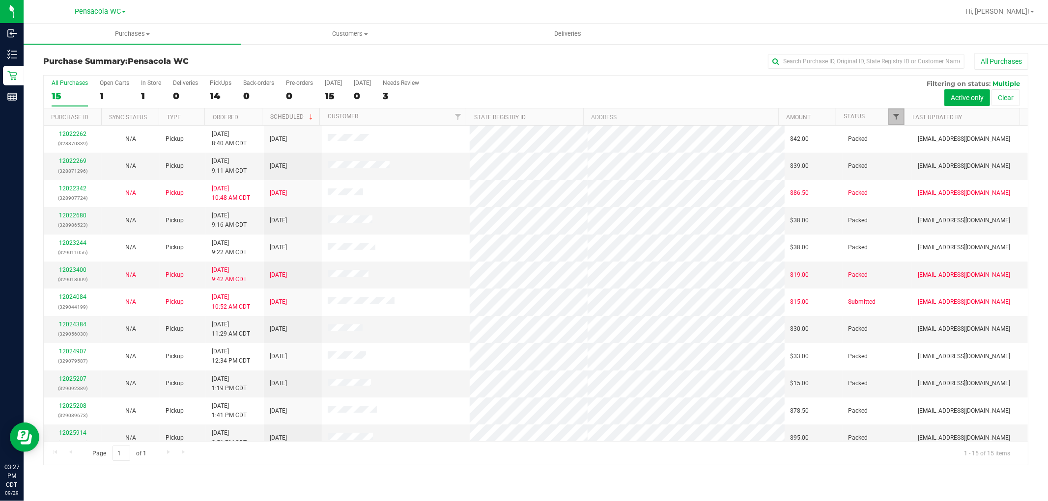
click at [522, 114] on span "Filter" at bounding box center [896, 117] width 8 height 8
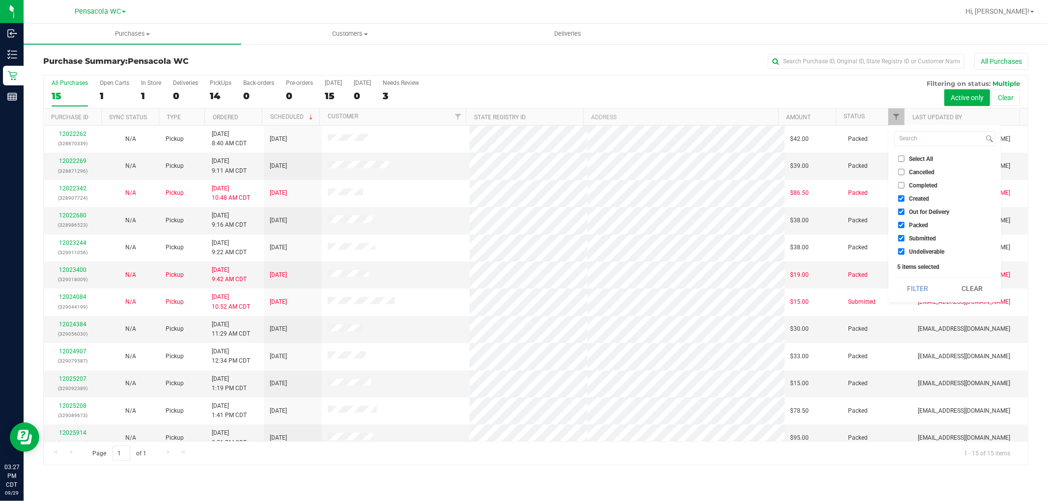
click at [522, 156] on span "Select All" at bounding box center [921, 159] width 24 height 6
click at [522, 156] on input "Select All" at bounding box center [901, 159] width 6 height 6
checkbox input "true"
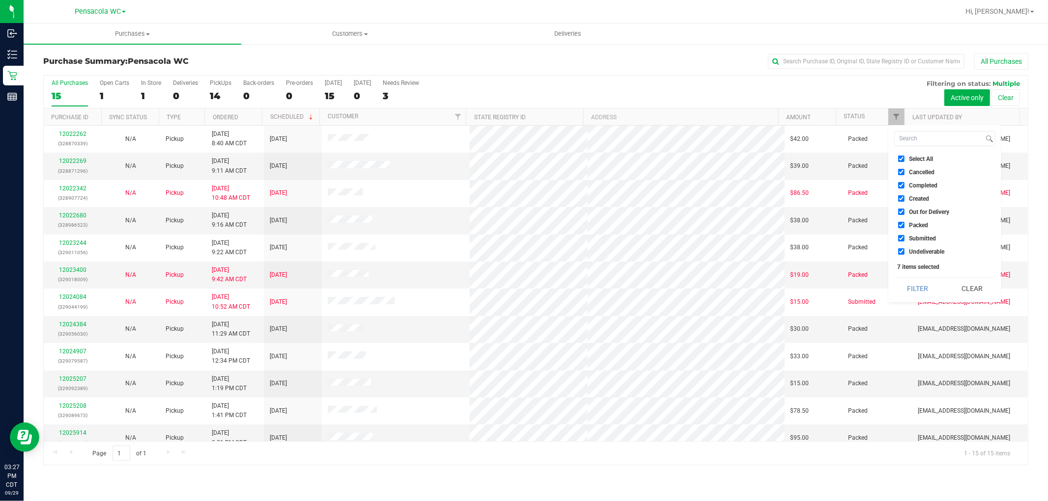
click at [522, 156] on span "Select All" at bounding box center [921, 159] width 24 height 6
click at [522, 156] on input "Select All" at bounding box center [901, 159] width 6 height 6
checkbox input "false"
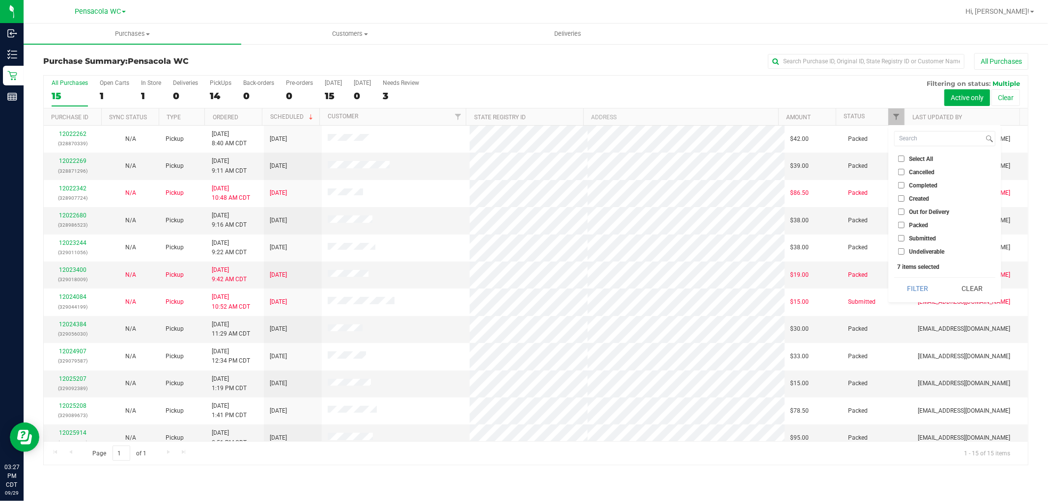
checkbox input "false"
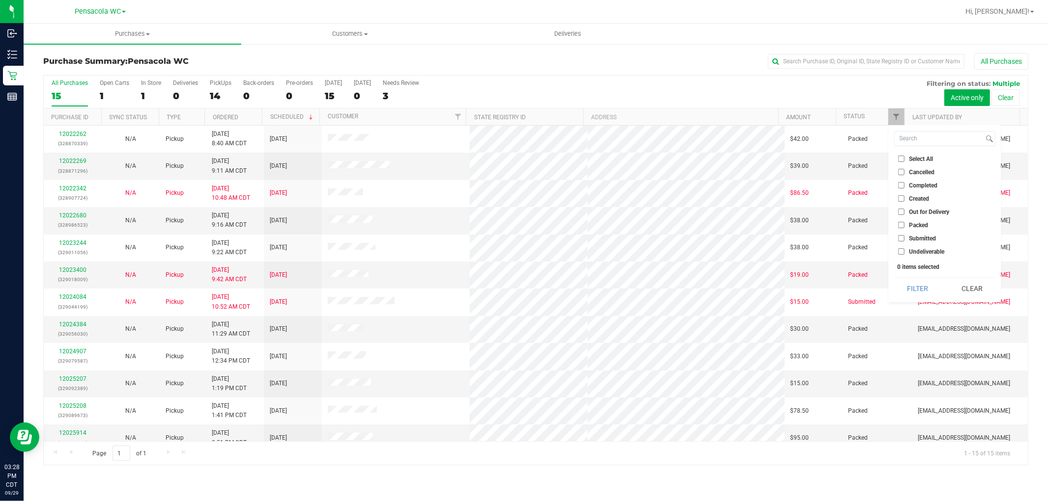
click at [522, 238] on span "Submitted" at bounding box center [922, 239] width 27 height 6
click at [522, 238] on input "Submitted" at bounding box center [901, 238] width 6 height 6
checkbox input "true"
click at [522, 294] on button "Filter" at bounding box center [917, 289] width 47 height 22
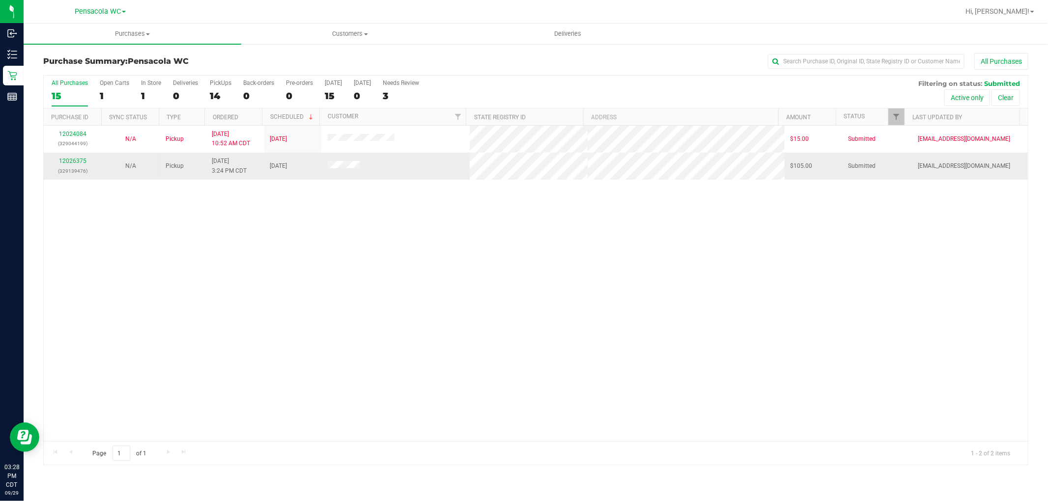
click at [76, 171] on p "(329139476)" at bounding box center [73, 171] width 46 height 9
click at [83, 161] on link "12026375" at bounding box center [73, 161] width 28 height 7
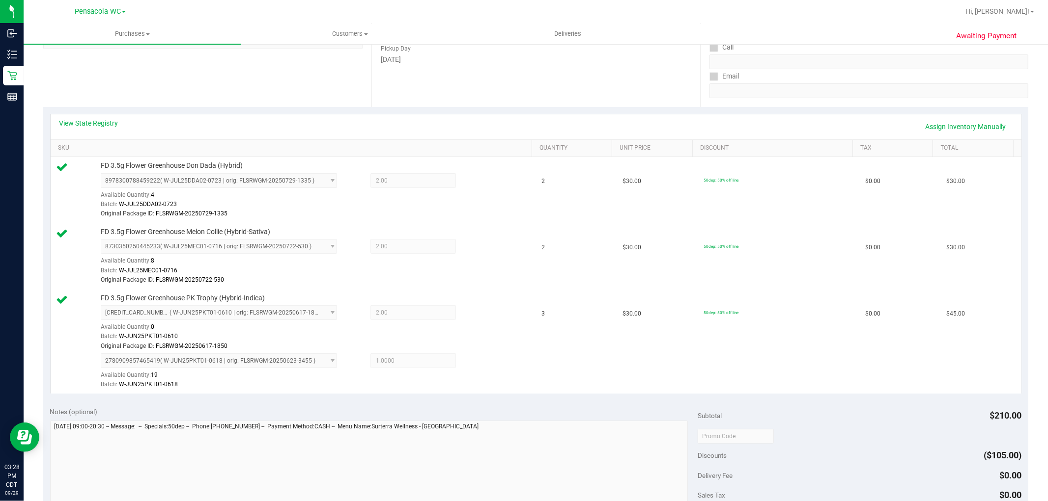
scroll to position [230, 0]
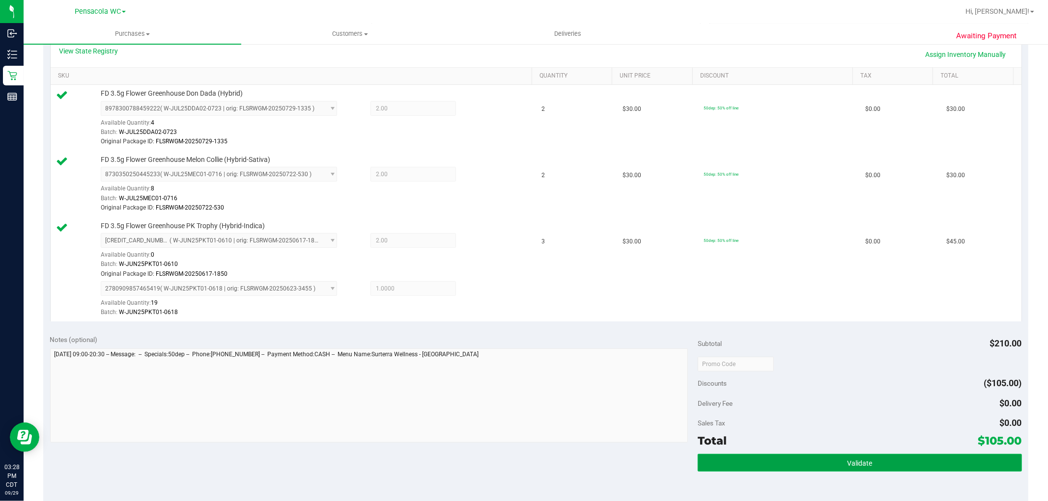
click at [522, 463] on button "Validate" at bounding box center [859, 463] width 324 height 18
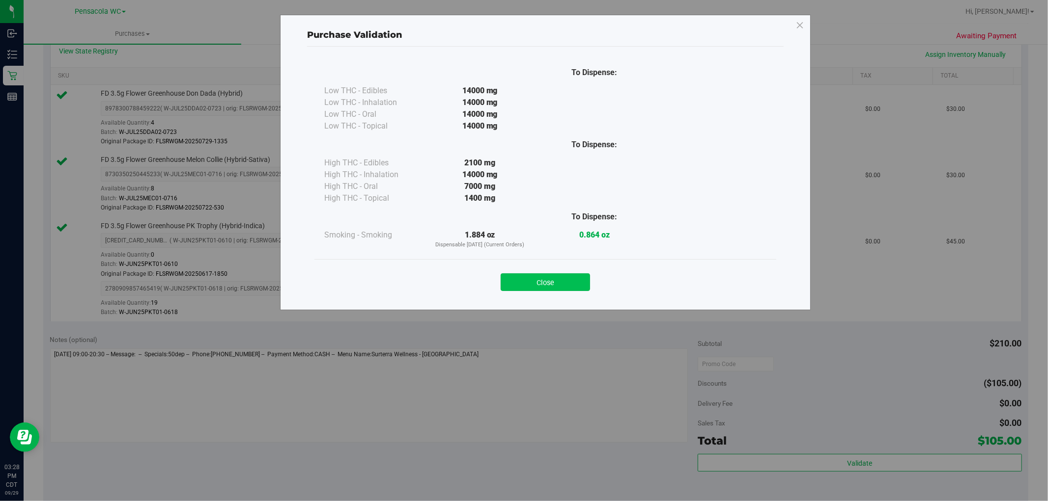
click at [522, 286] on button "Close" at bounding box center [545, 283] width 89 height 18
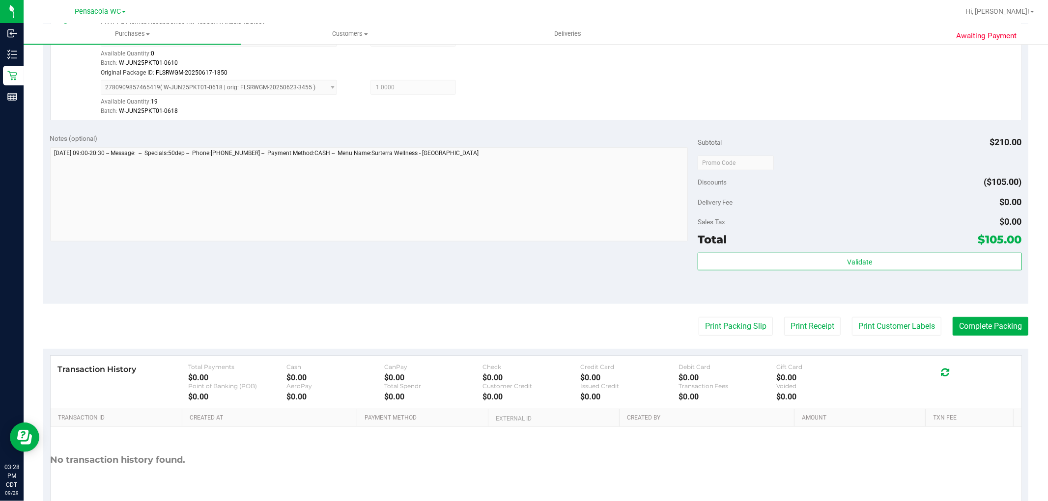
scroll to position [433, 0]
click at [522, 332] on button "Print Packing Slip" at bounding box center [735, 325] width 74 height 19
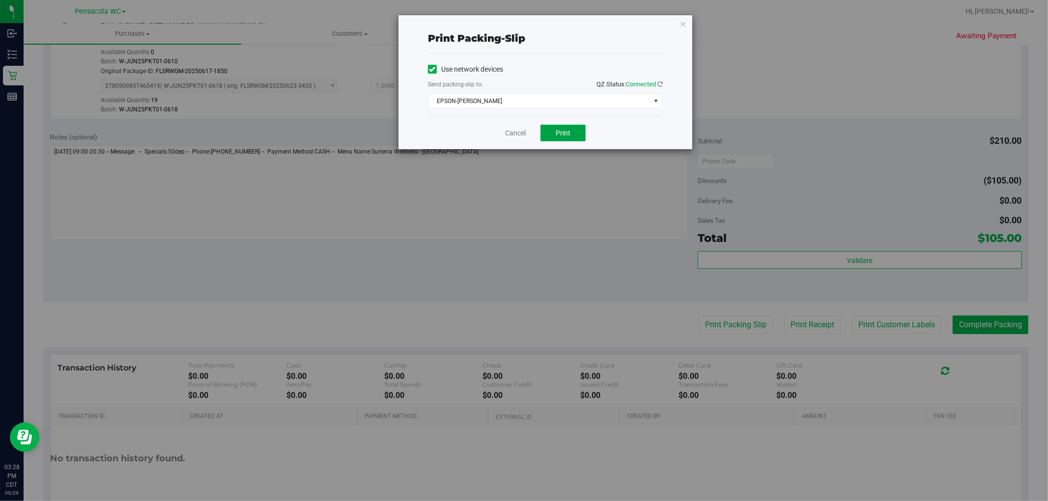
click at [522, 138] on button "Print" at bounding box center [562, 133] width 45 height 17
click at [521, 134] on link "Cancel" at bounding box center [515, 133] width 21 height 10
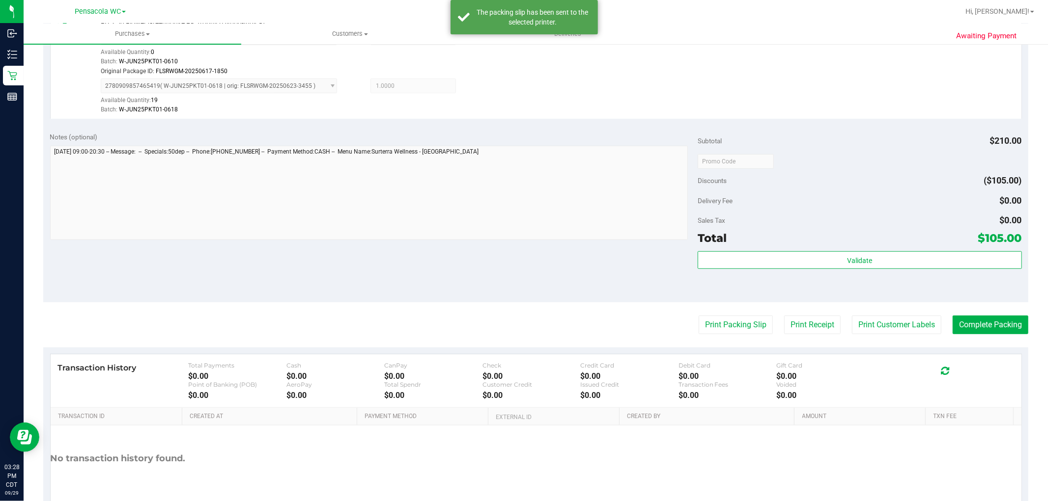
click at [522, 345] on purchase-details "Back Edit Purchase Cancel Purchase View Profile # 12026375 BioTrack ID: - Submi…" at bounding box center [535, 75] width 985 height 911
click at [522, 321] on button "Complete Packing" at bounding box center [990, 325] width 76 height 19
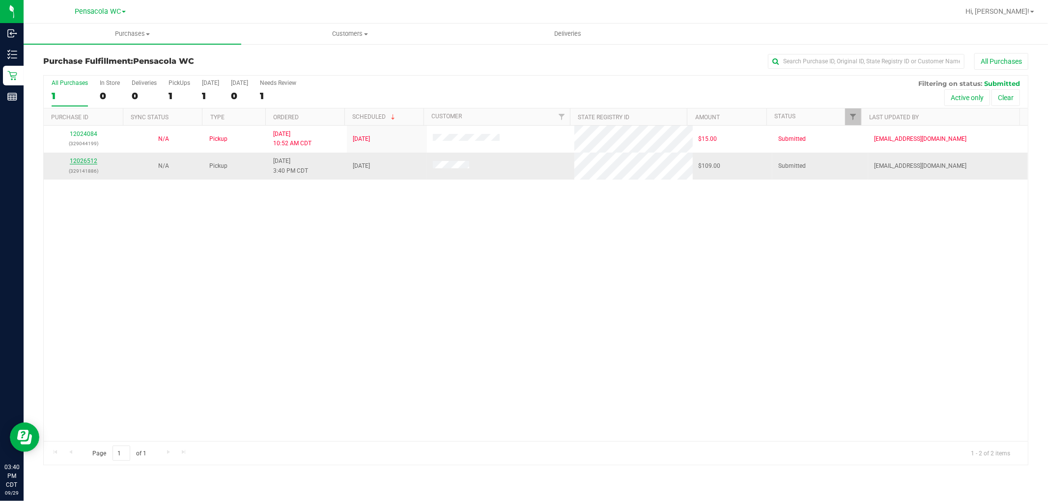
click at [83, 161] on link "12026512" at bounding box center [84, 161] width 28 height 7
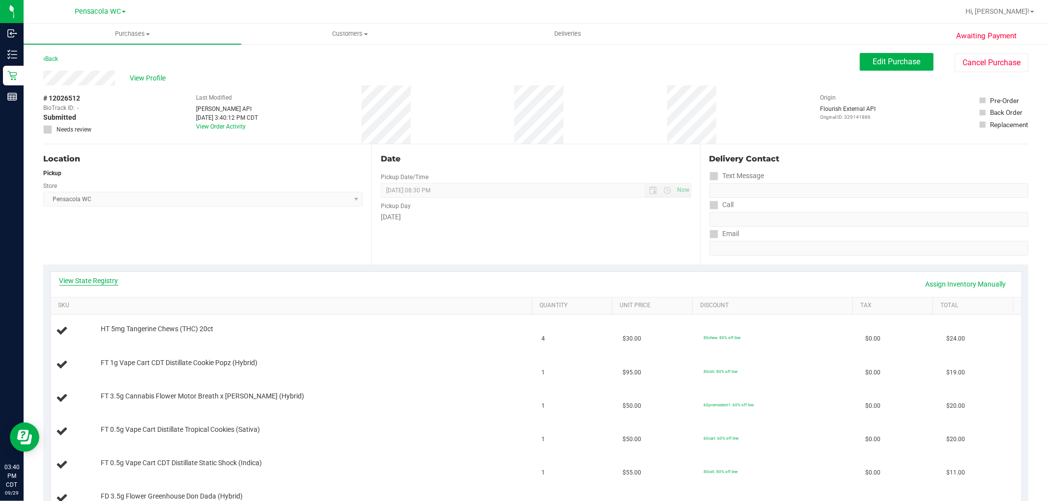
click at [96, 280] on link "View State Registry" at bounding box center [88, 281] width 59 height 10
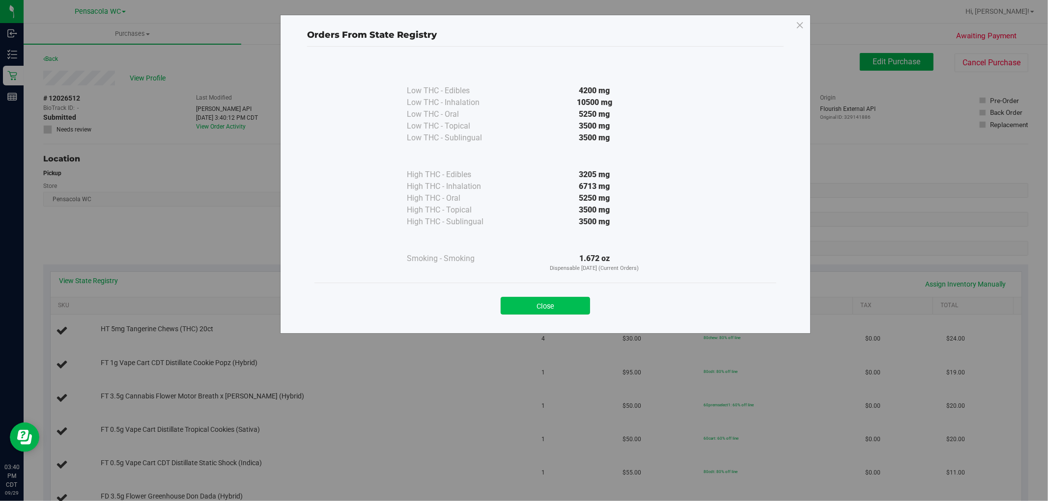
click at [522, 306] on button "Close" at bounding box center [545, 306] width 89 height 18
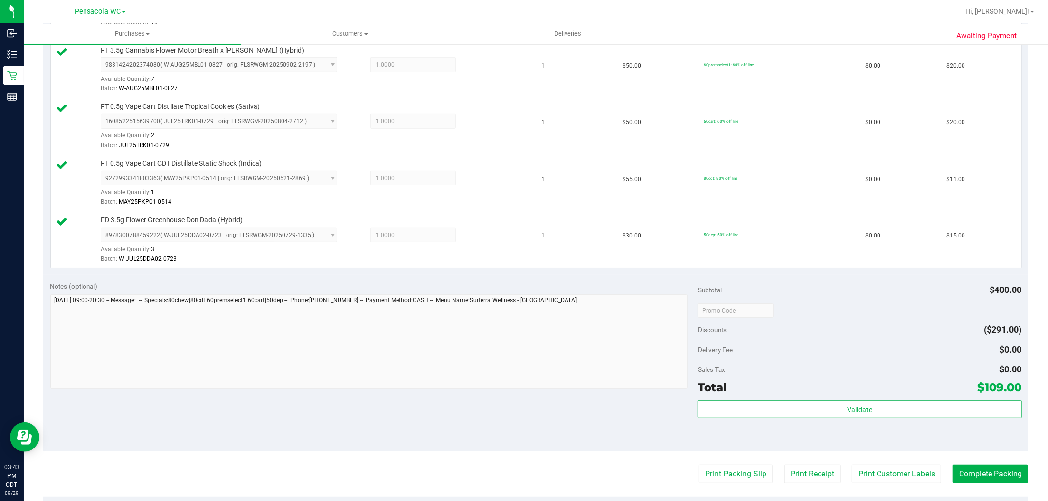
scroll to position [398, 0]
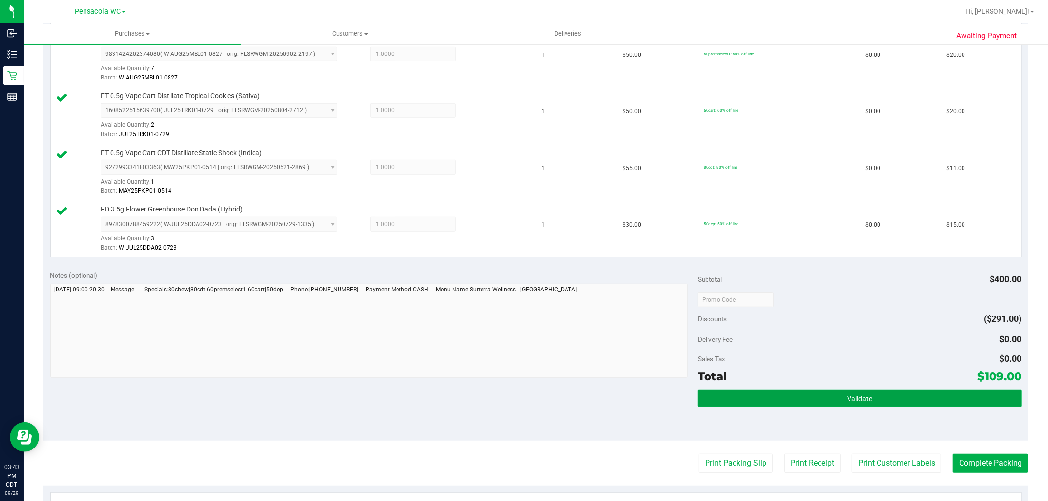
click at [522, 404] on button "Validate" at bounding box center [859, 399] width 324 height 18
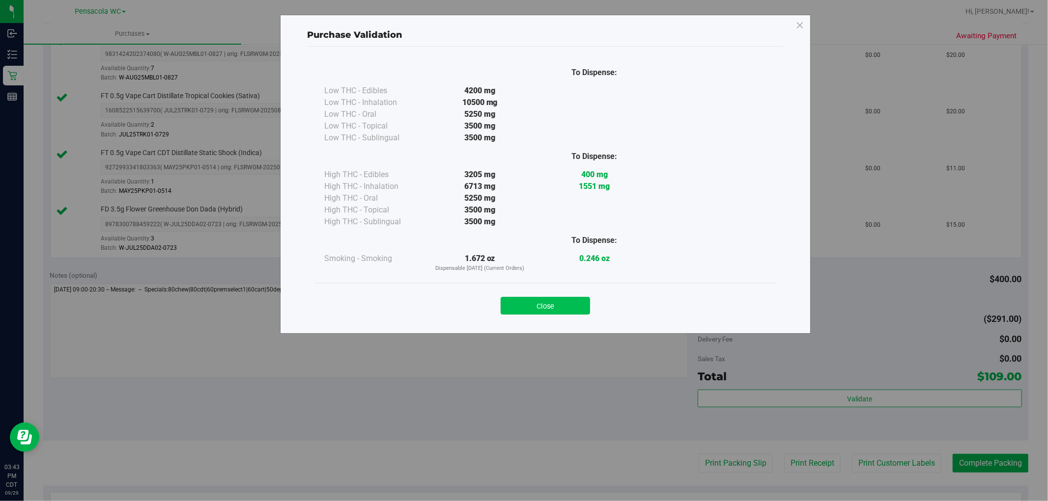
click at [522, 299] on button "Close" at bounding box center [545, 306] width 89 height 18
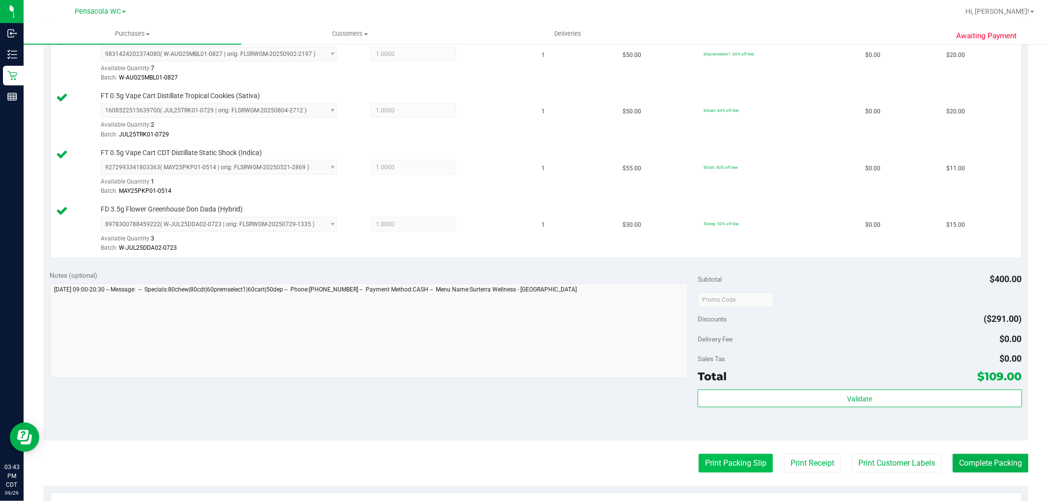
click at [522, 463] on button "Print Packing Slip" at bounding box center [735, 463] width 74 height 19
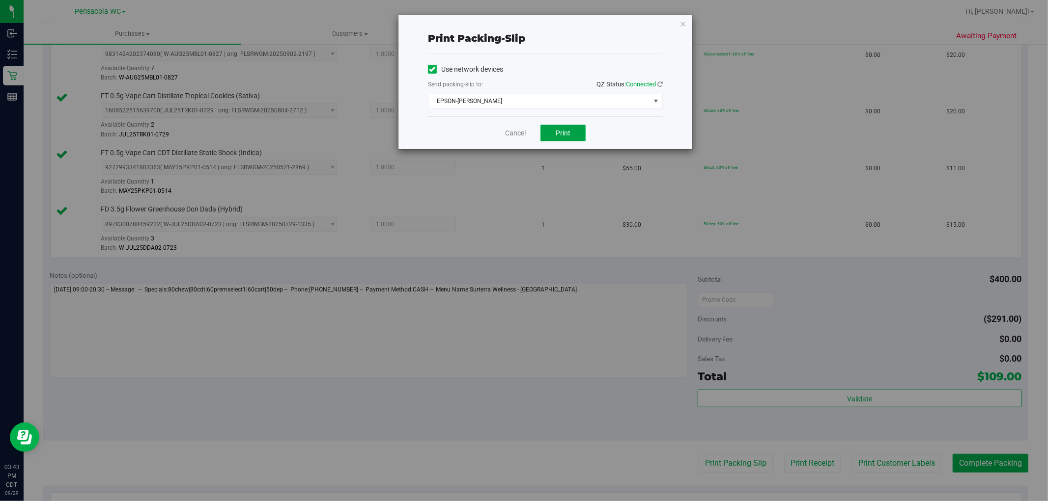
click at [522, 133] on button "Print" at bounding box center [562, 133] width 45 height 17
click at [518, 134] on link "Cancel" at bounding box center [515, 133] width 21 height 10
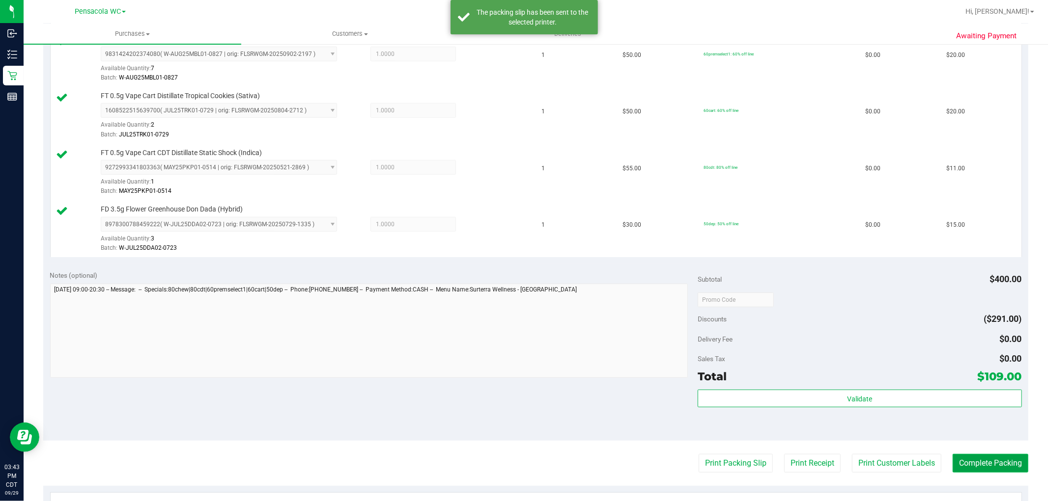
click at [522, 464] on button "Complete Packing" at bounding box center [990, 463] width 76 height 19
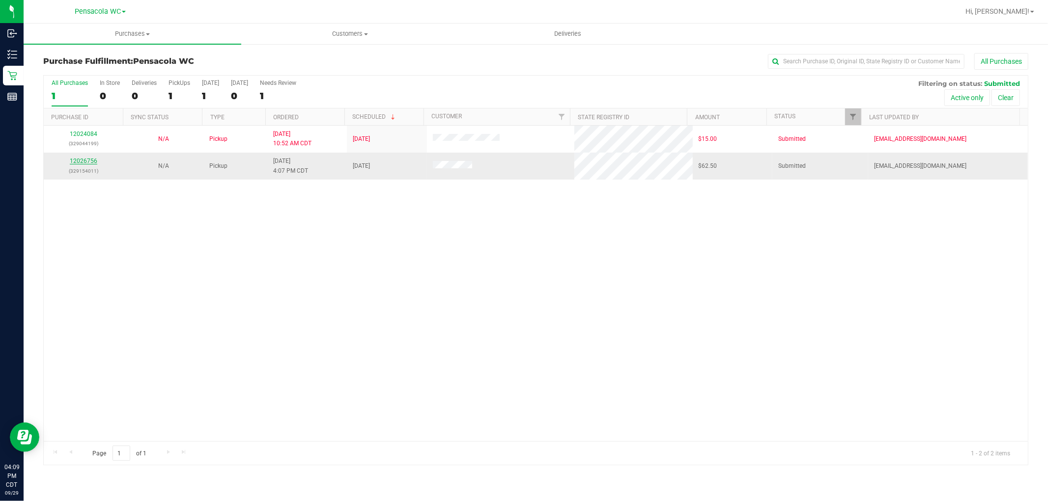
click at [88, 161] on link "12026756" at bounding box center [84, 161] width 28 height 7
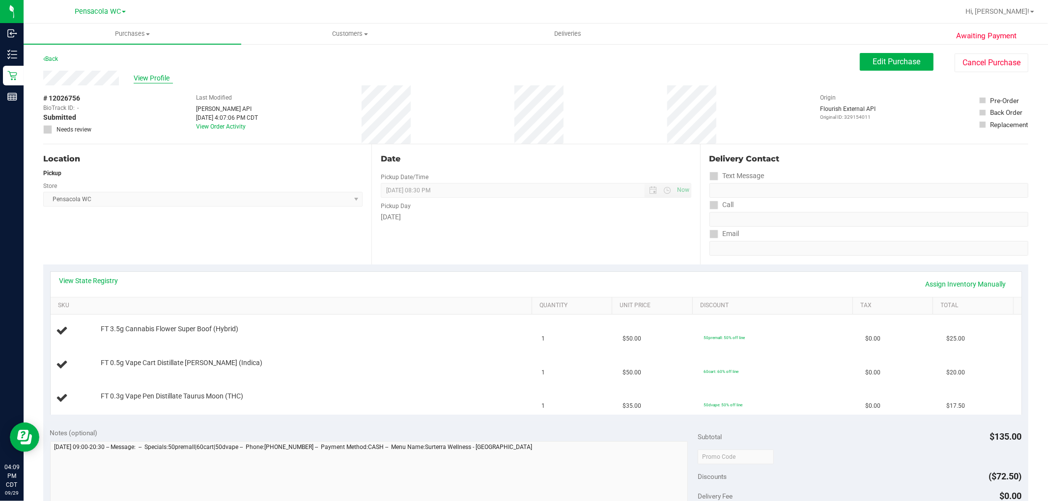
click at [154, 76] on span "View Profile" at bounding box center [153, 78] width 39 height 10
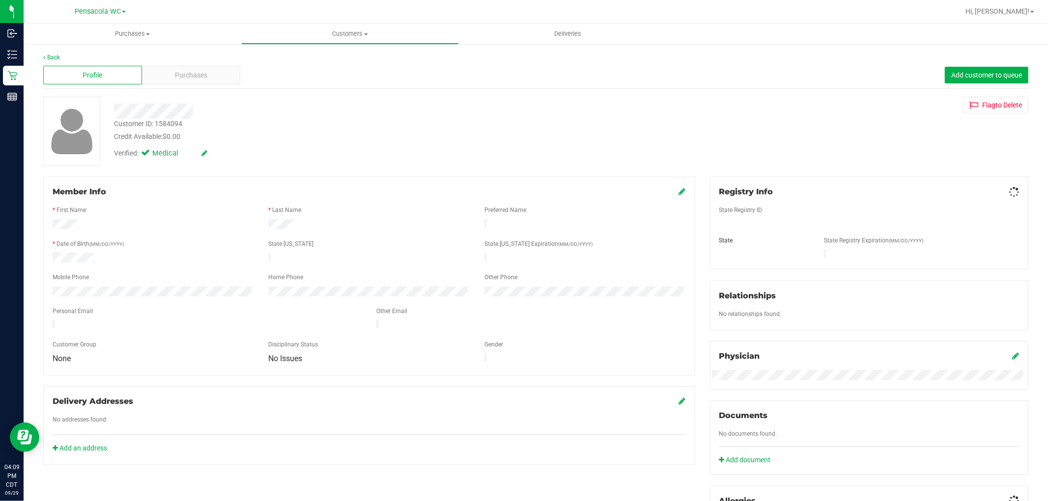
click at [182, 72] on span "Purchases" at bounding box center [191, 75] width 32 height 10
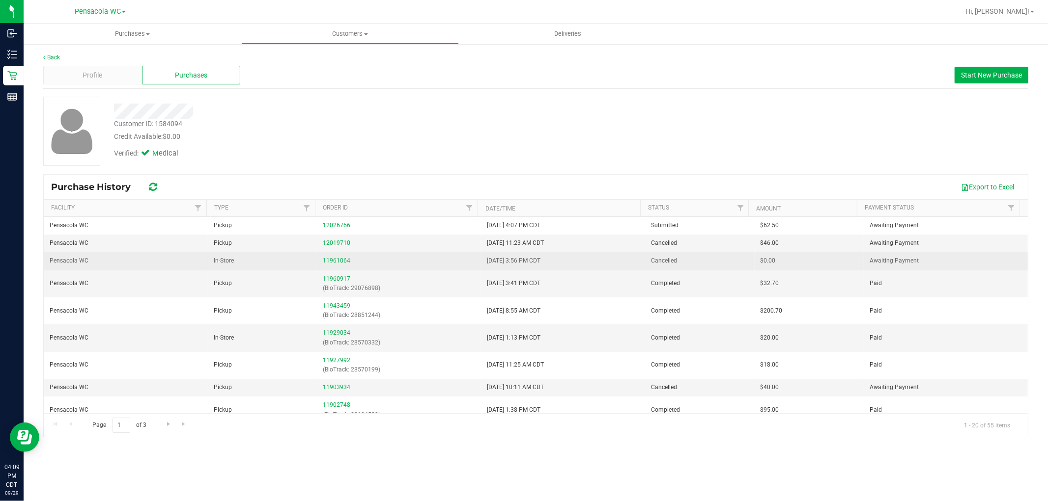
click at [458, 253] on td "11961064" at bounding box center [399, 261] width 164 height 18
click at [455, 242] on div "12019710" at bounding box center [399, 243] width 152 height 9
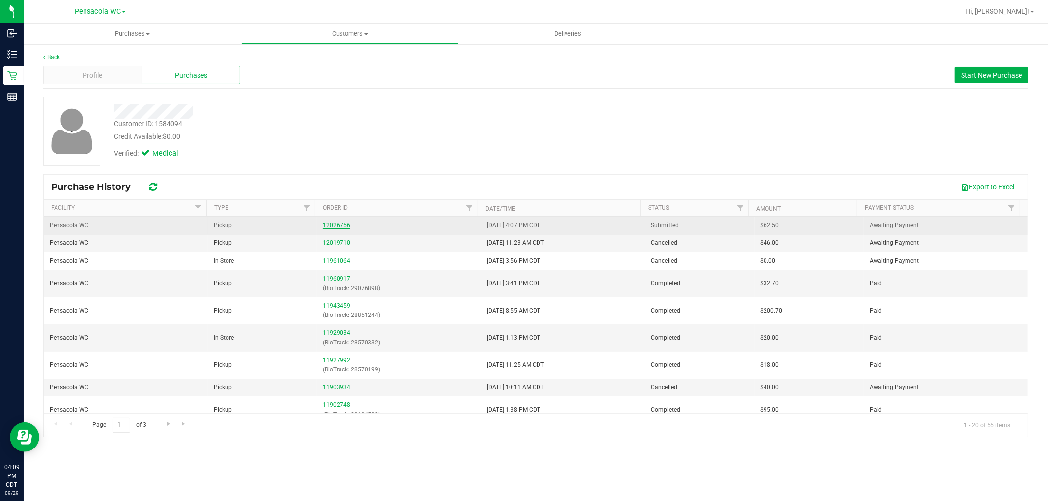
click at [332, 226] on link "12026756" at bounding box center [337, 225] width 28 height 7
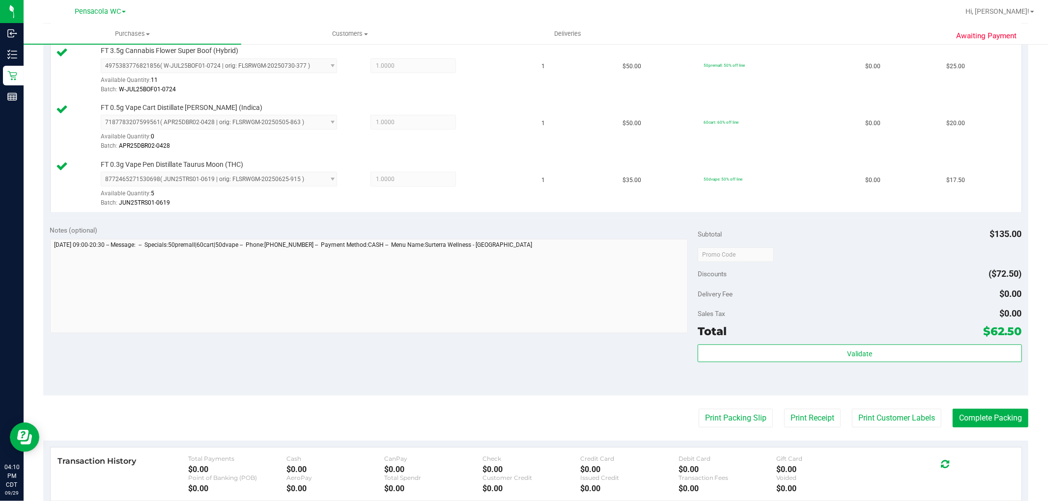
scroll to position [290, 0]
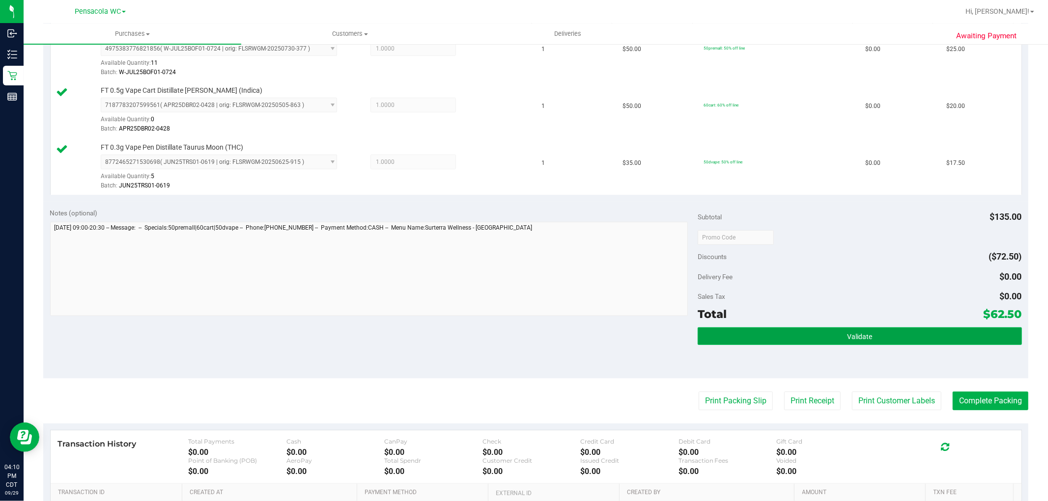
click at [522, 329] on button "Validate" at bounding box center [859, 337] width 324 height 18
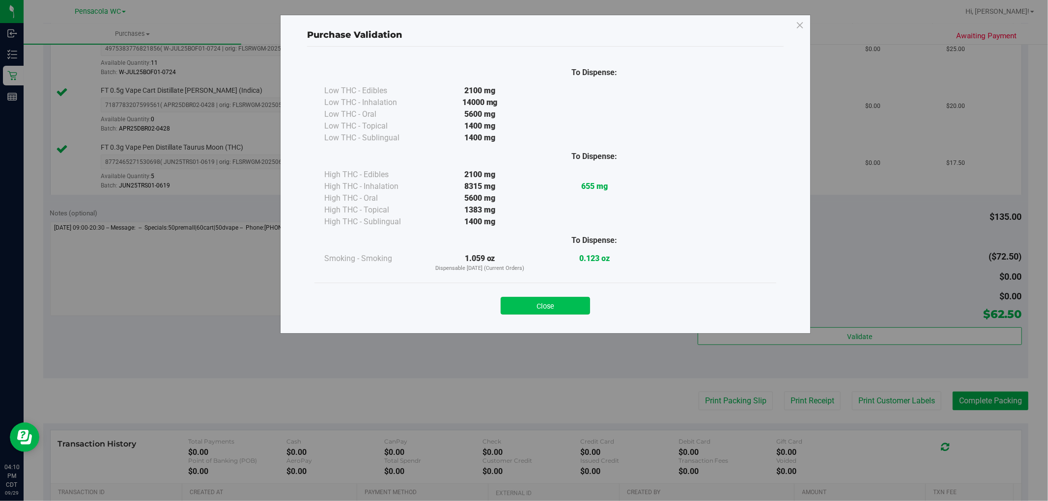
click at [522, 298] on button "Close" at bounding box center [545, 306] width 89 height 18
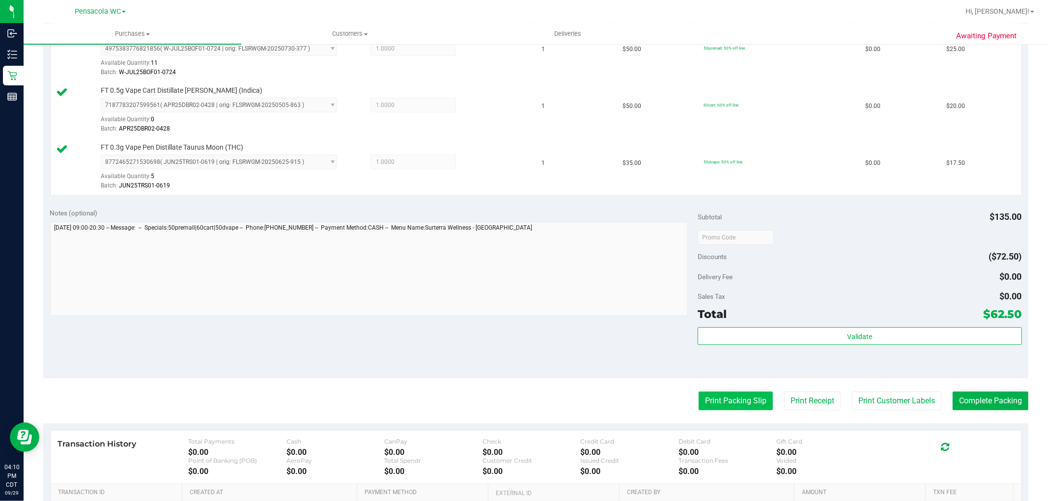
click at [522, 400] on button "Print Packing Slip" at bounding box center [735, 401] width 74 height 19
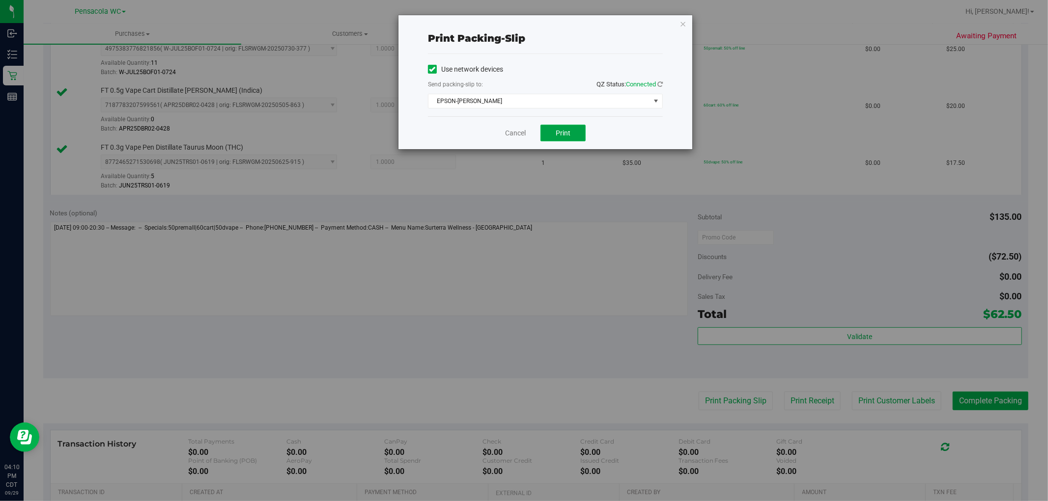
click at [522, 130] on button "Print" at bounding box center [562, 133] width 45 height 17
click at [522, 23] on icon "button" at bounding box center [682, 24] width 7 height 12
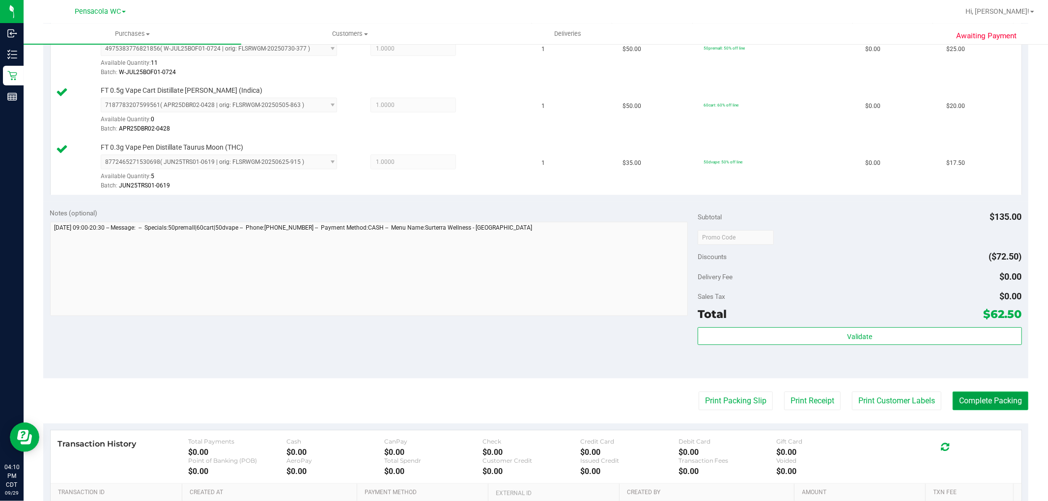
click at [522, 398] on button "Complete Packing" at bounding box center [990, 401] width 76 height 19
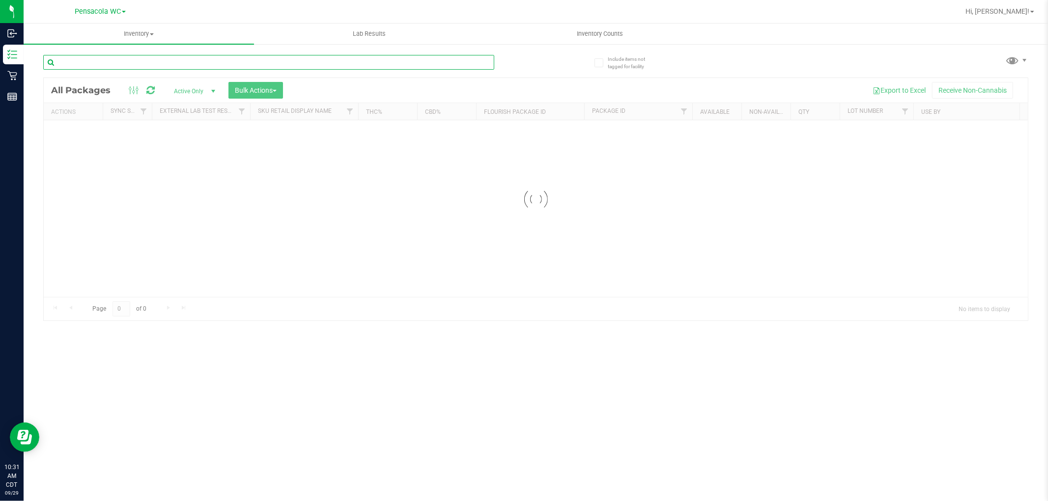
click at [134, 61] on input "text" at bounding box center [268, 62] width 451 height 15
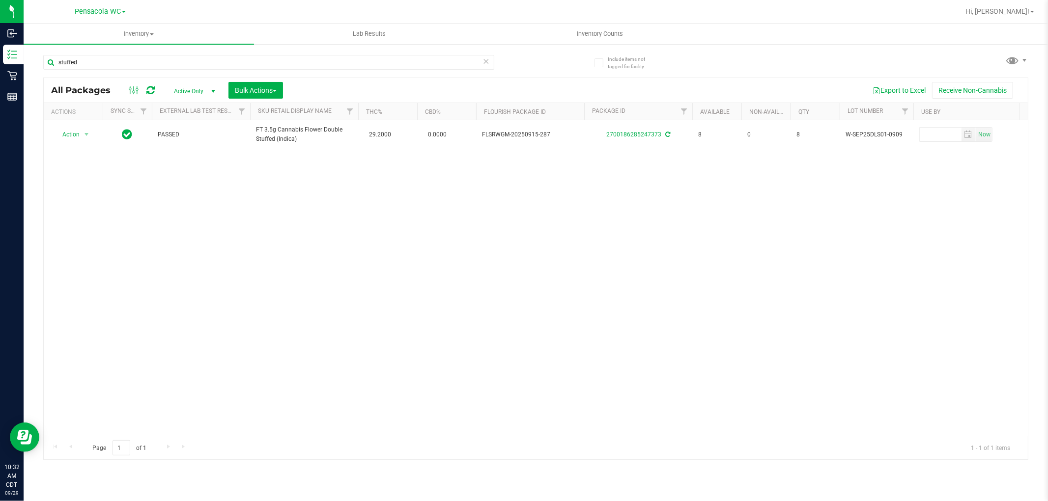
click at [298, 300] on div "Action Action Create package Edit attributes Global inventory Locate package Lo…" at bounding box center [536, 278] width 984 height 316
click at [102, 62] on input "stuffed" at bounding box center [268, 62] width 451 height 15
type input "9342359353691997"
click at [86, 133] on span "select" at bounding box center [87, 135] width 8 height 8
click at [65, 255] on li "Unlock package" at bounding box center [85, 251] width 63 height 15
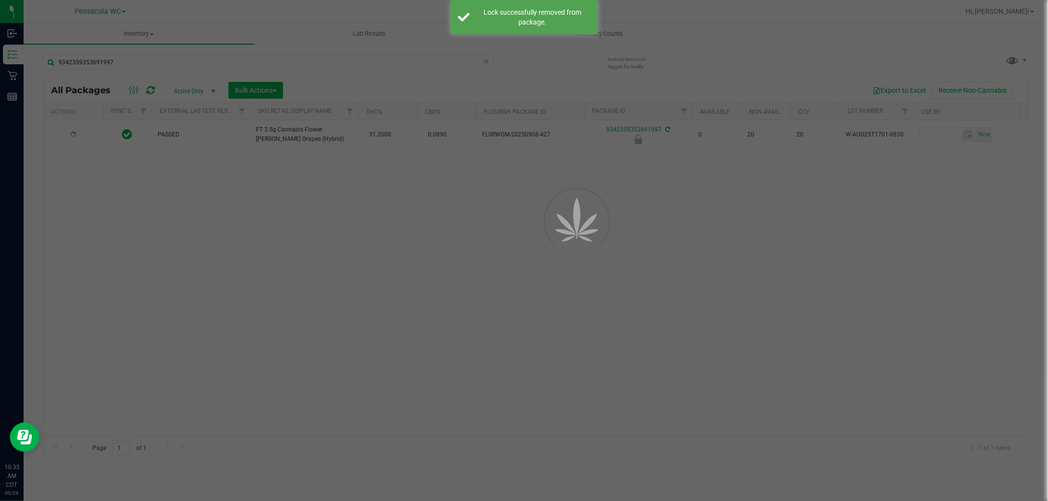
click at [82, 135] on div at bounding box center [524, 250] width 1048 height 501
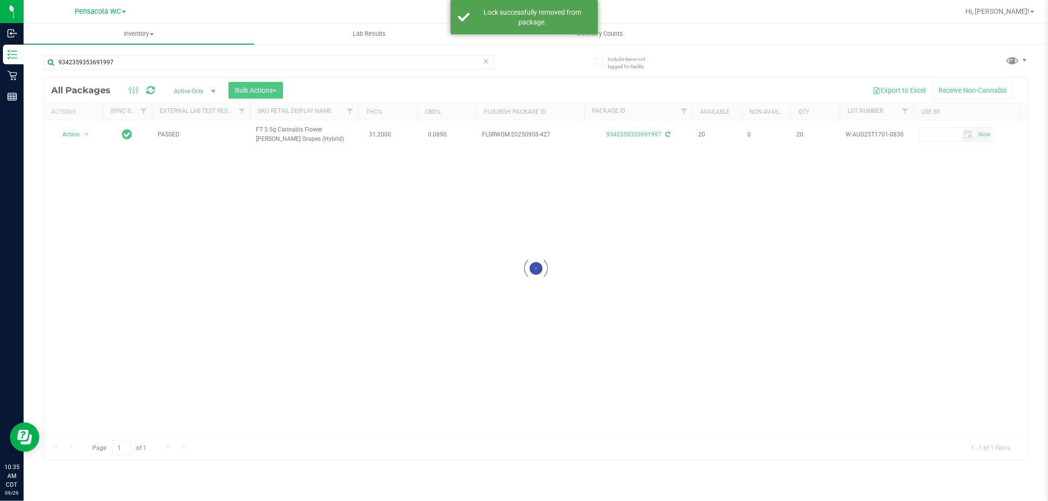
click at [82, 135] on div at bounding box center [536, 269] width 984 height 382
click at [82, 135] on span "select" at bounding box center [87, 135] width 12 height 14
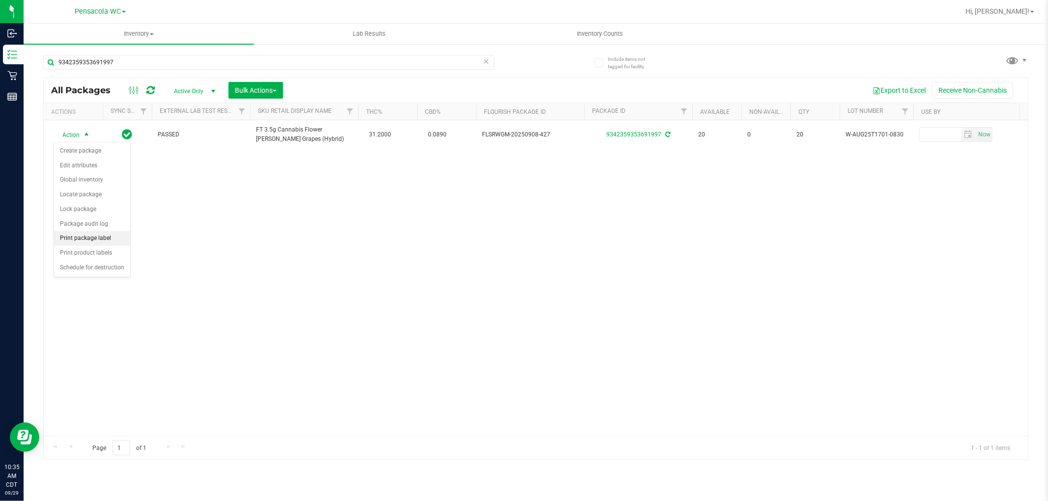
click at [89, 239] on li "Print package label" at bounding box center [92, 238] width 76 height 15
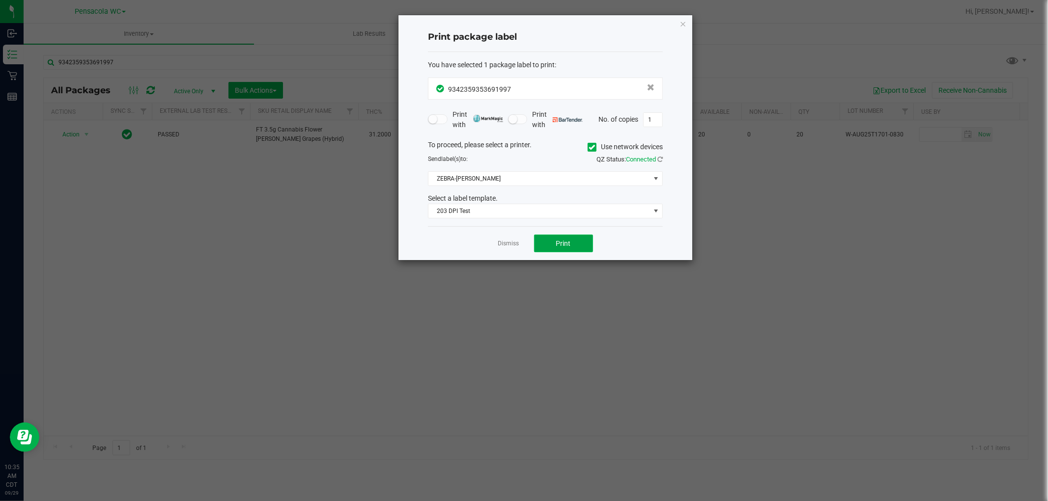
click at [566, 238] on button "Print" at bounding box center [563, 244] width 59 height 18
click at [516, 243] on link "Dismiss" at bounding box center [508, 244] width 21 height 8
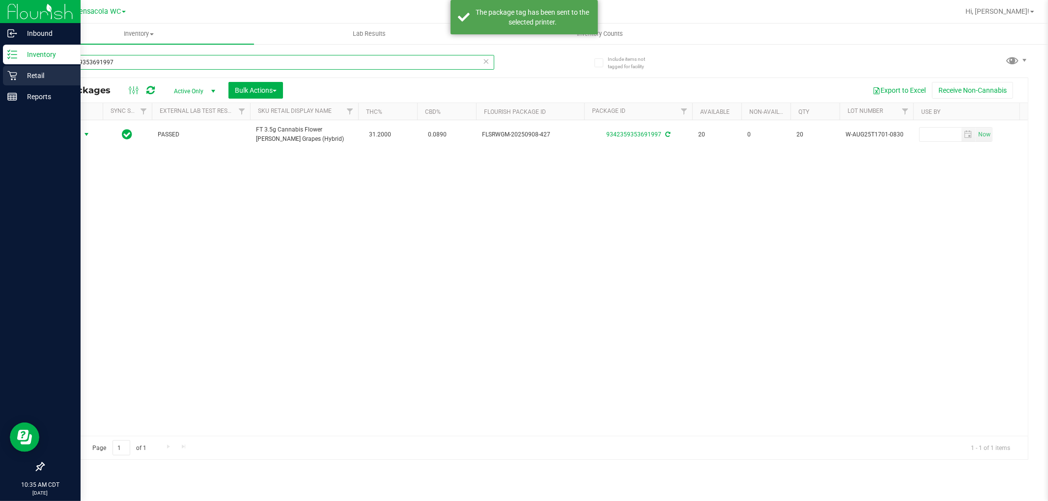
drag, startPoint x: 134, startPoint y: 64, endPoint x: 0, endPoint y: 78, distance: 134.3
click at [0, 78] on div "Inbound Inventory Retail Reports 10:35 AM CDT 09/29/2025 09/29 Pensacola WC Hi,…" at bounding box center [524, 250] width 1048 height 501
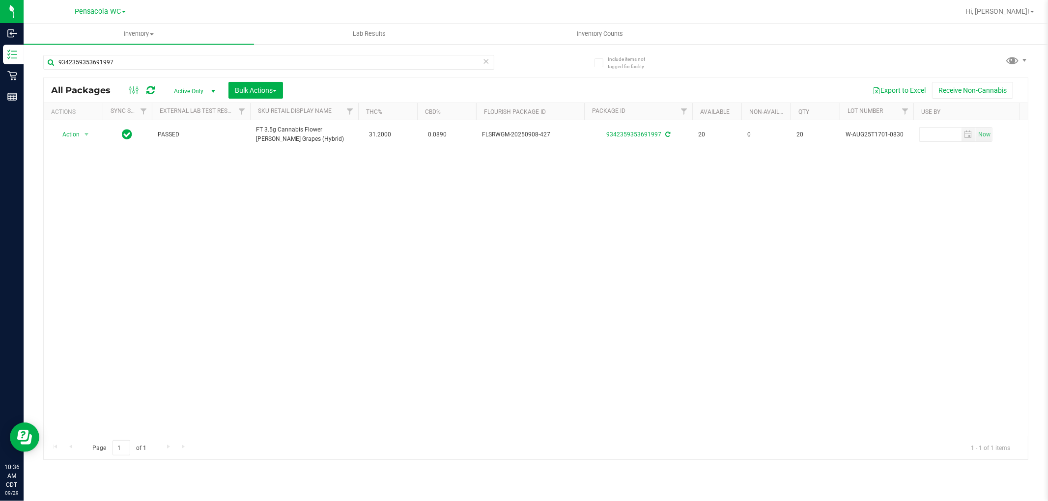
click at [580, 290] on div "Action Action Create package Edit attributes Global inventory Locate package Lo…" at bounding box center [536, 278] width 984 height 316
click at [485, 60] on icon at bounding box center [486, 61] width 7 height 12
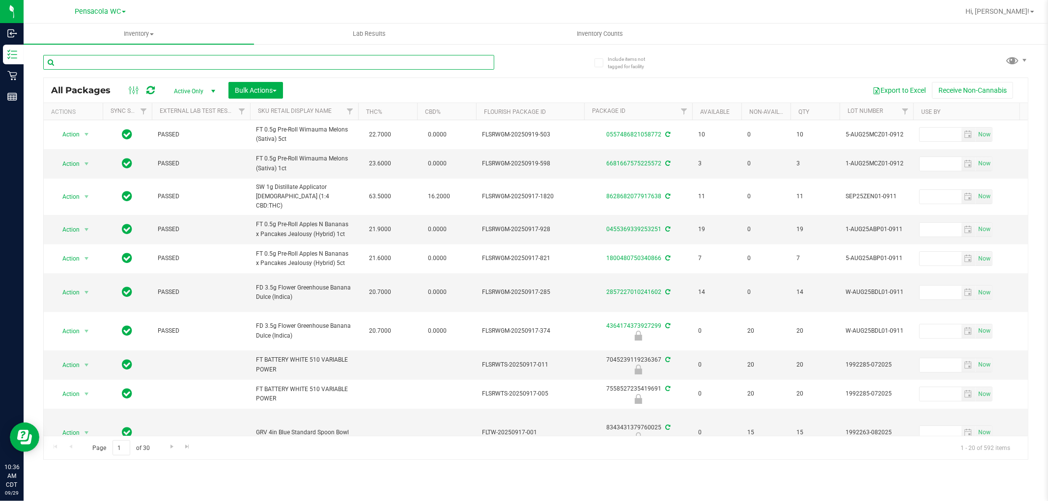
click at [135, 59] on input "text" at bounding box center [268, 62] width 451 height 15
type input "0232247051183867"
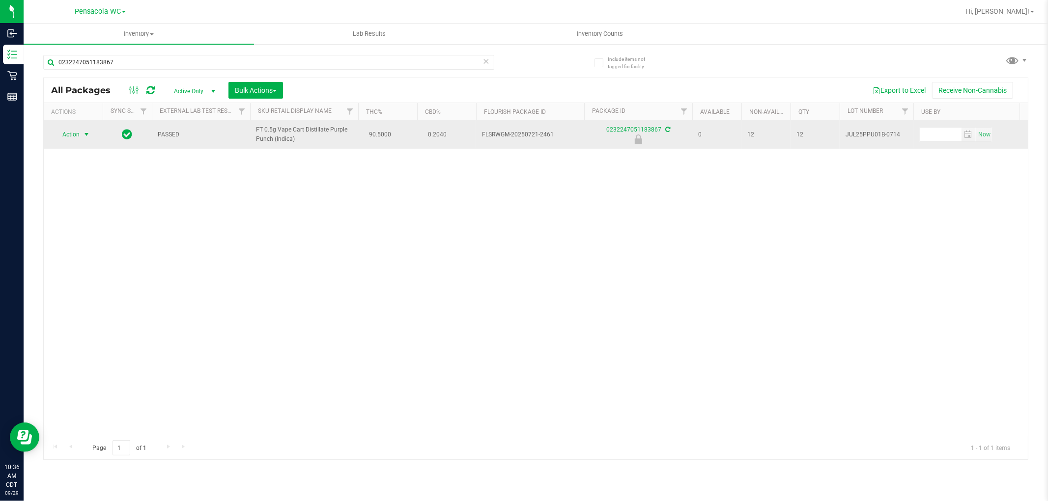
click at [82, 131] on span "select" at bounding box center [87, 135] width 12 height 14
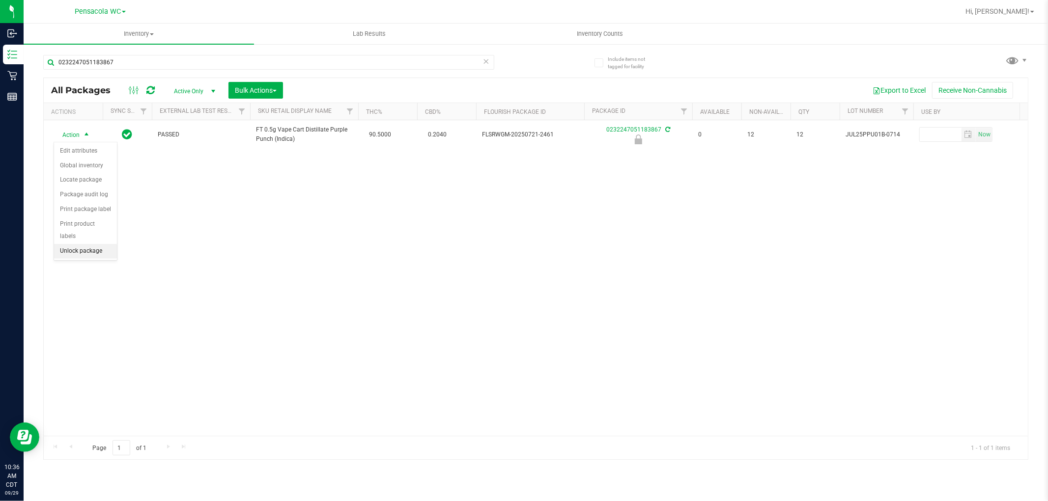
click at [85, 250] on li "Unlock package" at bounding box center [85, 251] width 63 height 15
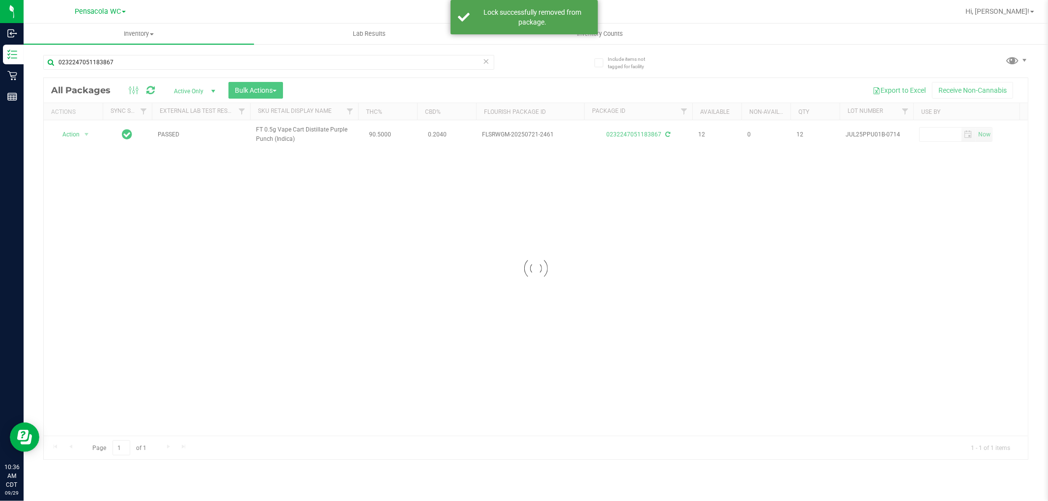
click at [79, 135] on div at bounding box center [536, 269] width 984 height 382
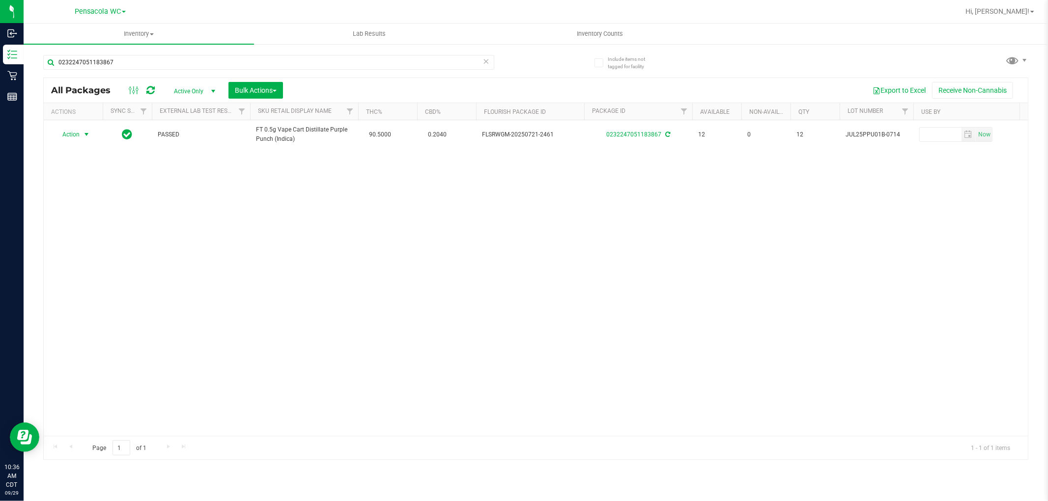
click at [75, 136] on span "Action" at bounding box center [67, 135] width 27 height 14
click at [90, 235] on li "Print package label" at bounding box center [92, 238] width 76 height 15
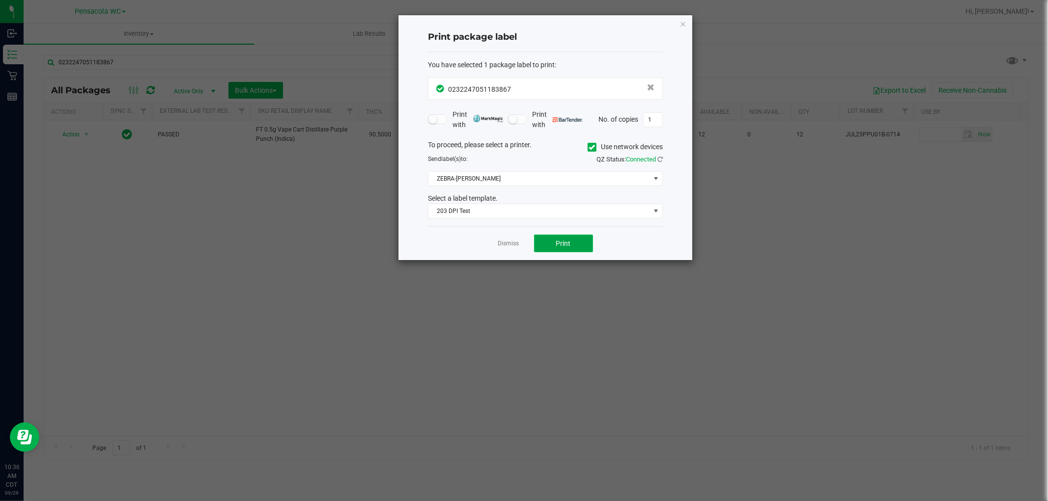
click at [556, 241] on button "Print" at bounding box center [563, 244] width 59 height 18
click at [686, 25] on icon "button" at bounding box center [682, 24] width 7 height 12
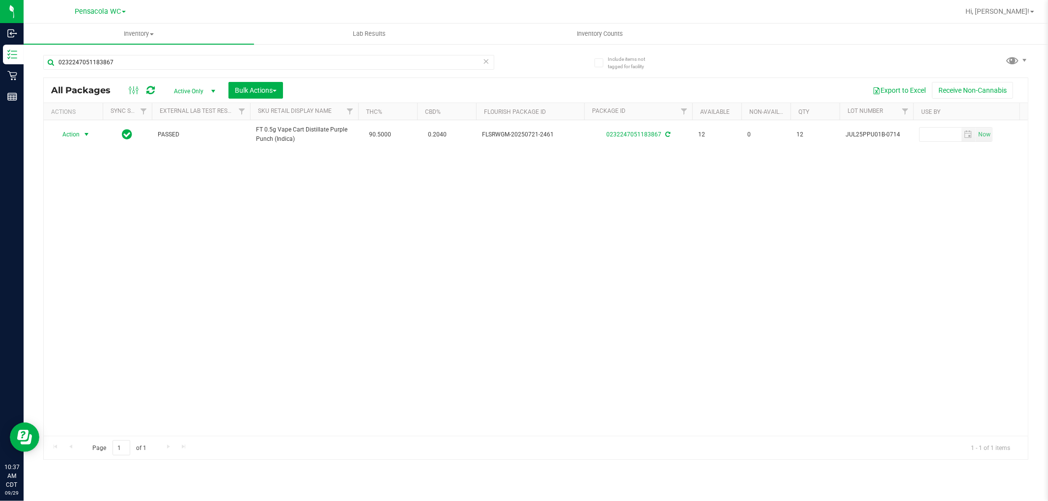
click at [302, 223] on div "Action Action Create package Edit attributes Global inventory Locate package Lo…" at bounding box center [536, 278] width 984 height 316
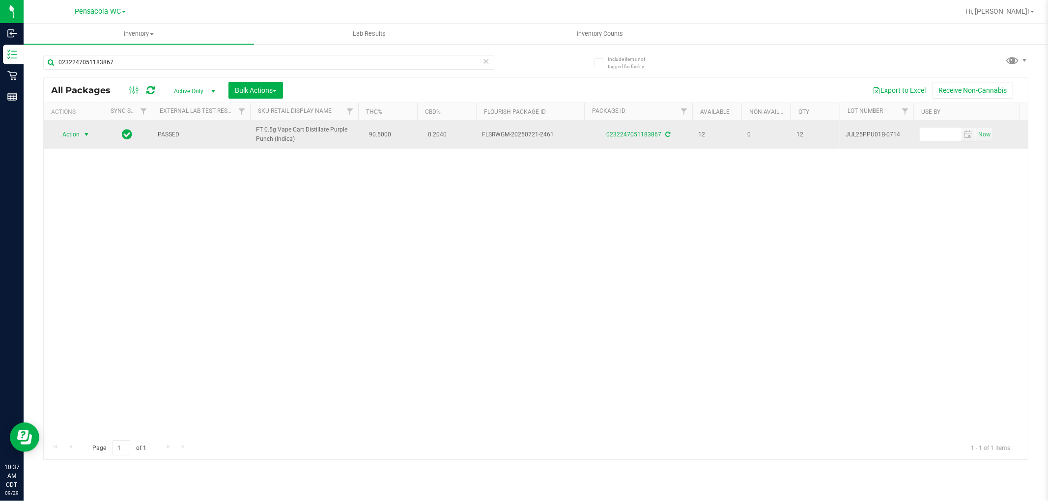
click at [83, 135] on span "select" at bounding box center [87, 135] width 8 height 8
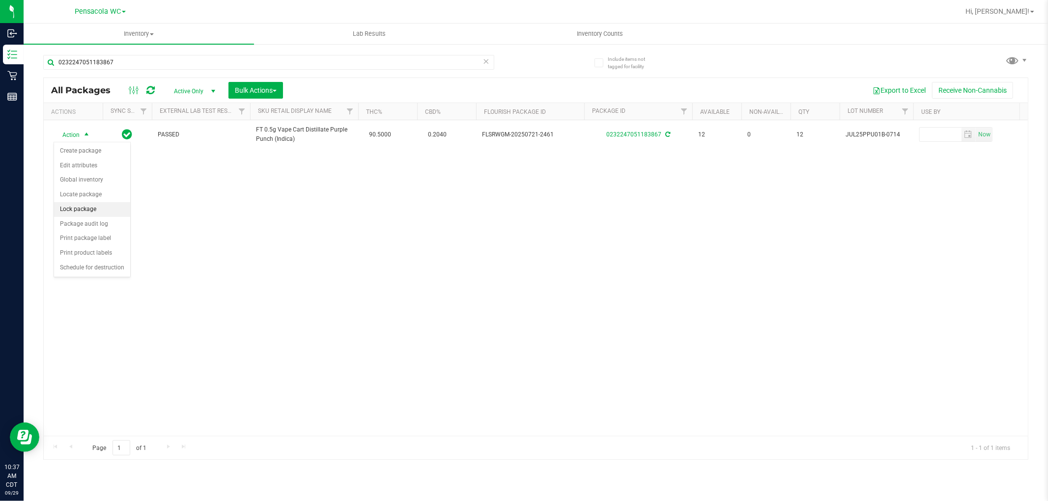
click at [84, 211] on li "Lock package" at bounding box center [92, 209] width 76 height 15
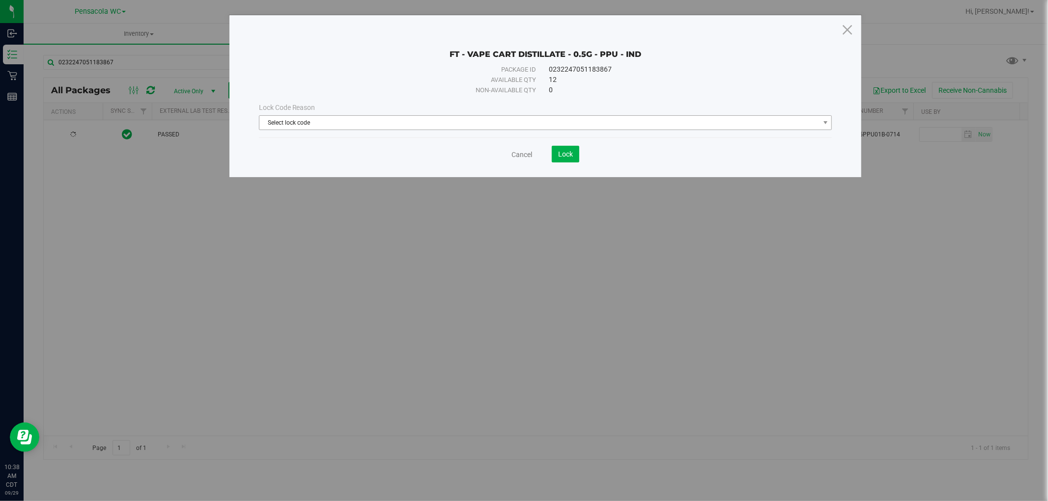
click at [468, 119] on span "Select lock code" at bounding box center [539, 123] width 560 height 14
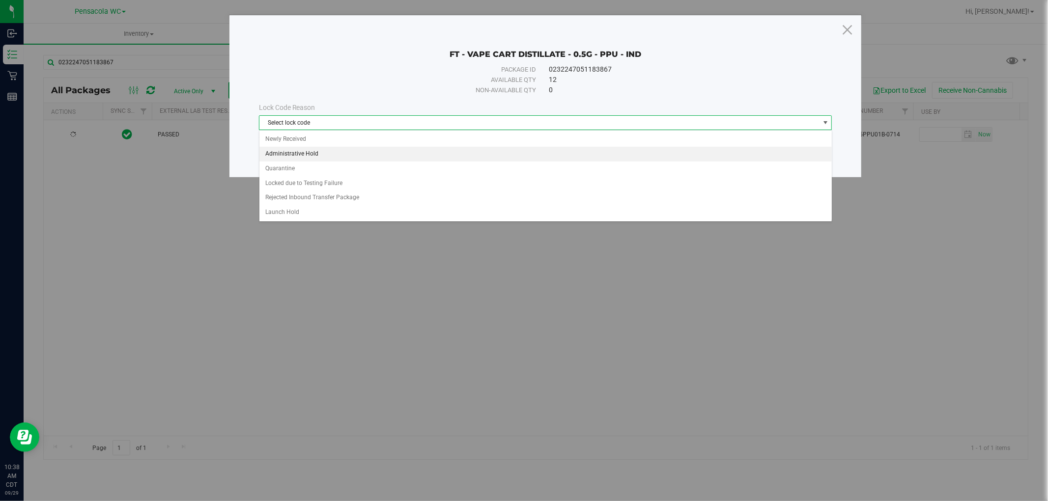
click at [315, 156] on li "Administrative Hold" at bounding box center [545, 154] width 572 height 15
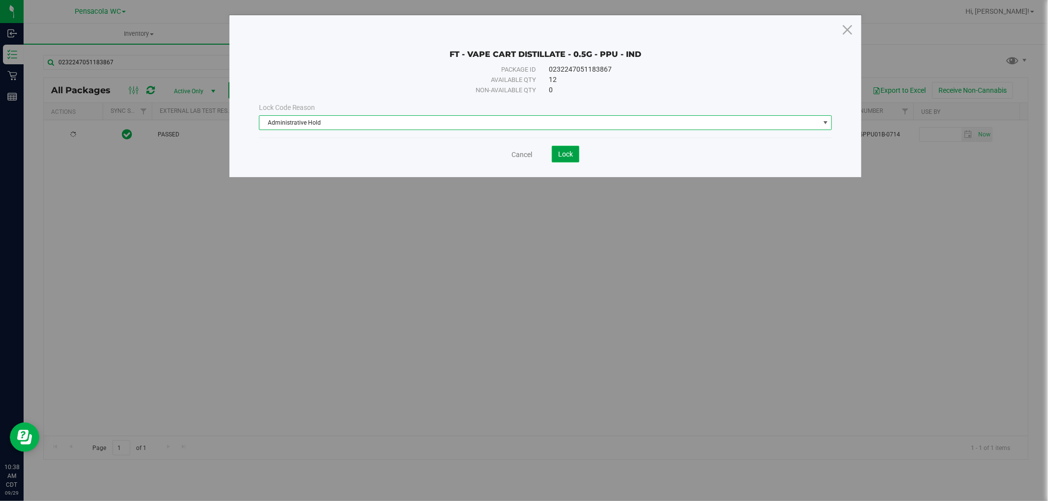
click at [566, 153] on span "Lock" at bounding box center [565, 154] width 15 height 8
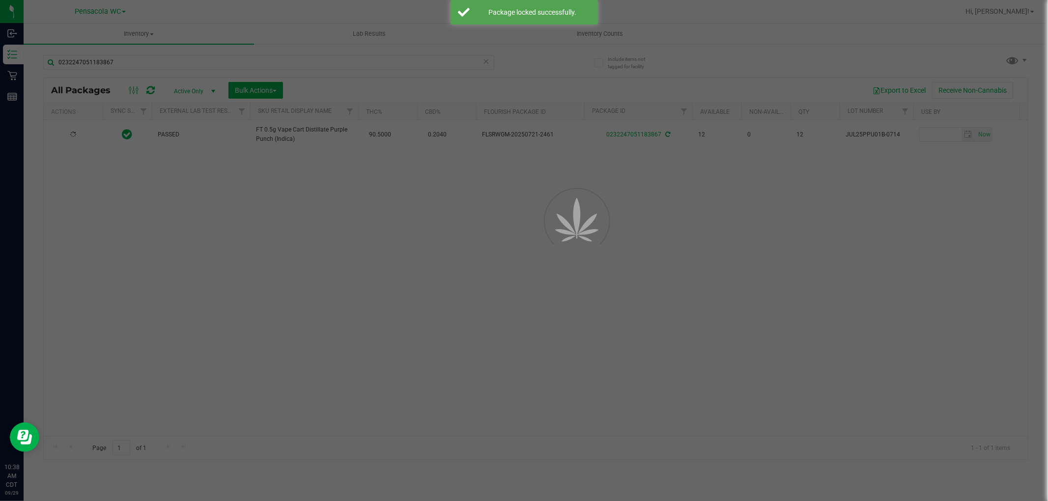
click at [517, 244] on div at bounding box center [524, 250] width 1048 height 501
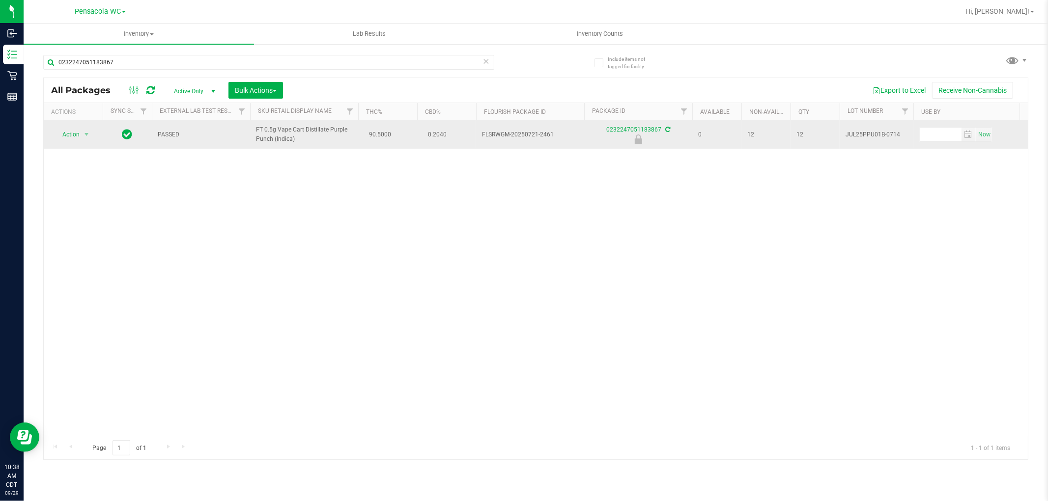
click at [67, 139] on span "Action" at bounding box center [67, 135] width 27 height 14
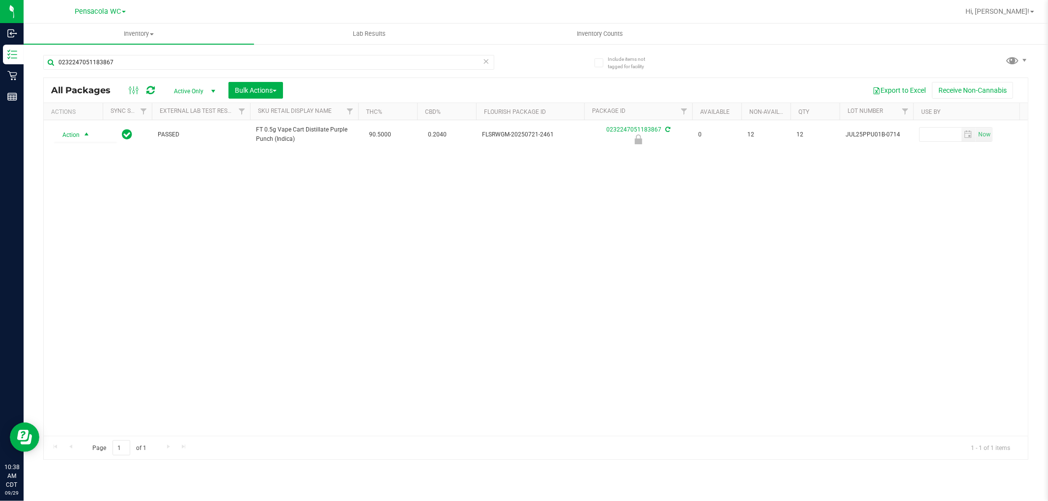
click at [167, 266] on div "Action Action Edit attributes Global inventory Locate package Package audit log…" at bounding box center [536, 278] width 984 height 316
click at [286, 264] on div "Action Action Edit attributes Global inventory Locate package Package audit log…" at bounding box center [536, 278] width 984 height 316
click at [484, 62] on icon at bounding box center [486, 61] width 7 height 12
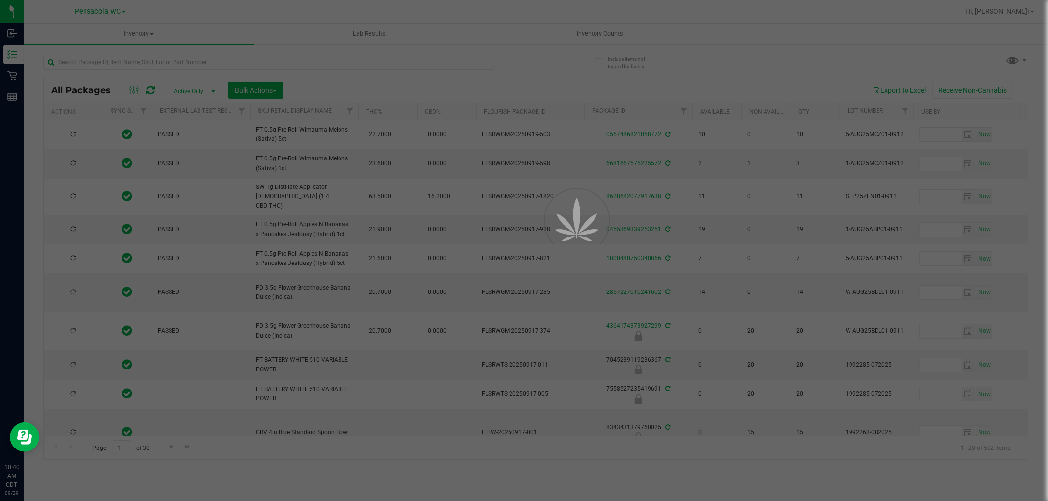
click at [380, 58] on div at bounding box center [524, 250] width 1048 height 501
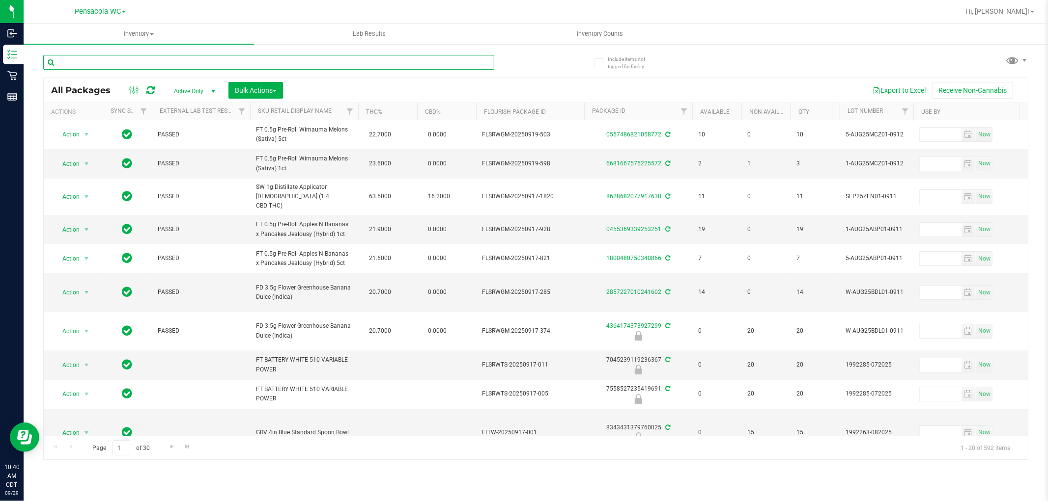
click at [363, 60] on input "text" at bounding box center [268, 62] width 451 height 15
type input "1020387647979456"
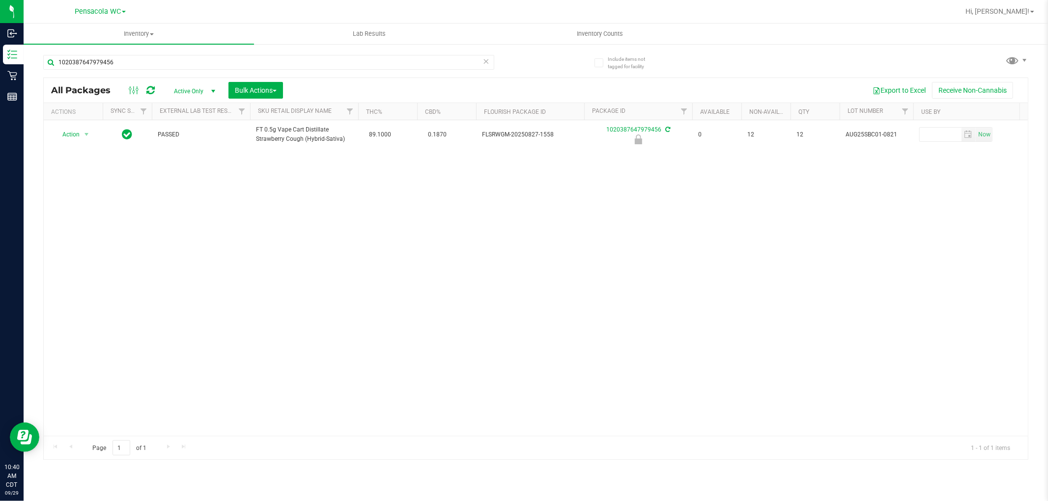
click at [210, 227] on div "Action Action Edit attributes Global inventory Locate package Package audit log…" at bounding box center [536, 278] width 984 height 316
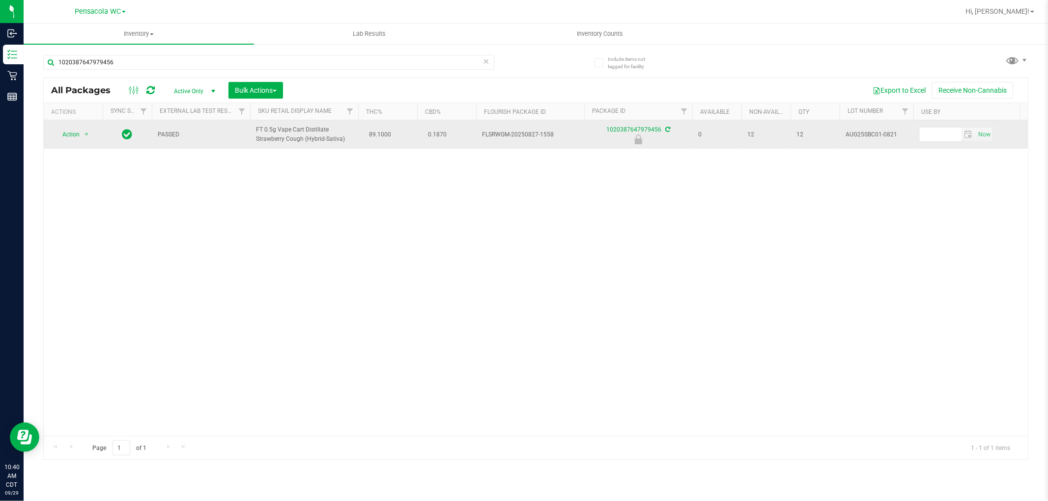
click at [74, 135] on span "Action" at bounding box center [67, 135] width 27 height 14
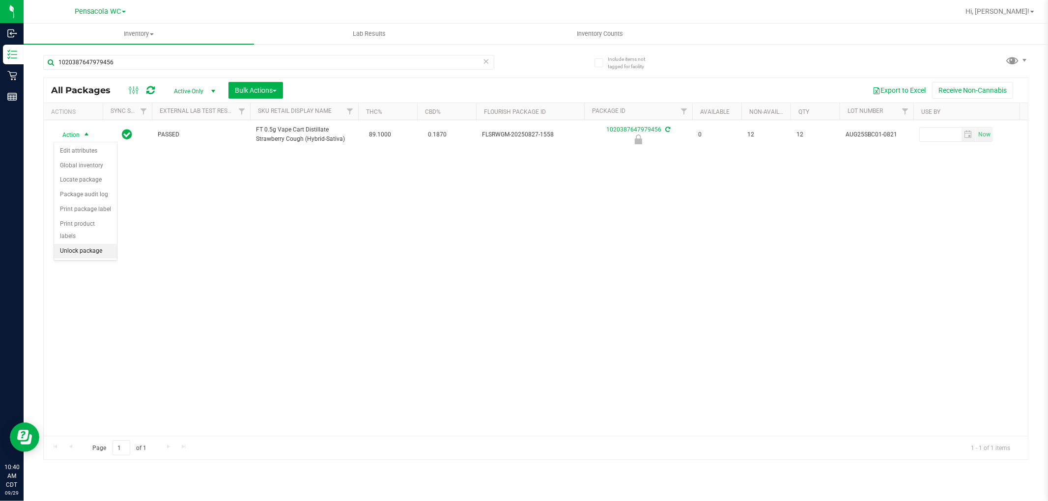
click at [85, 253] on li "Unlock package" at bounding box center [85, 251] width 63 height 15
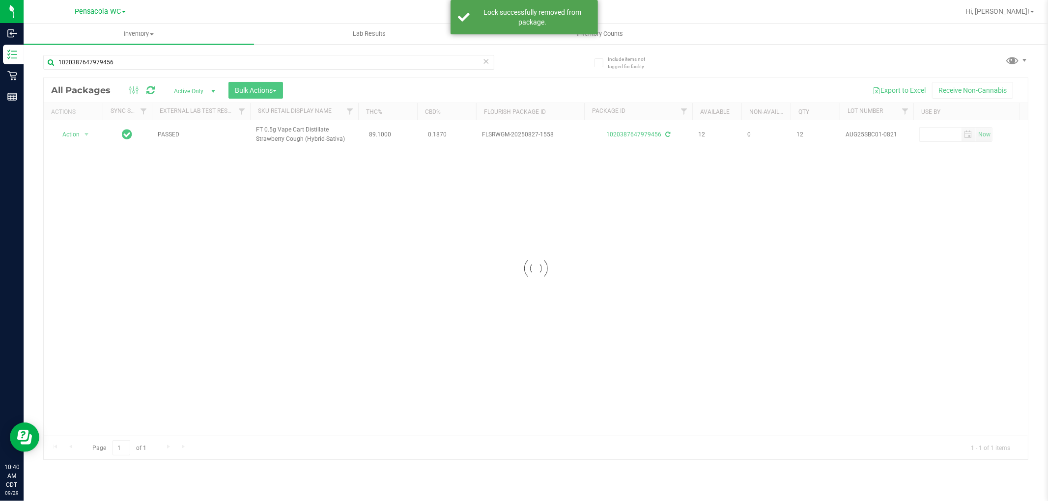
click at [59, 139] on div at bounding box center [536, 269] width 984 height 382
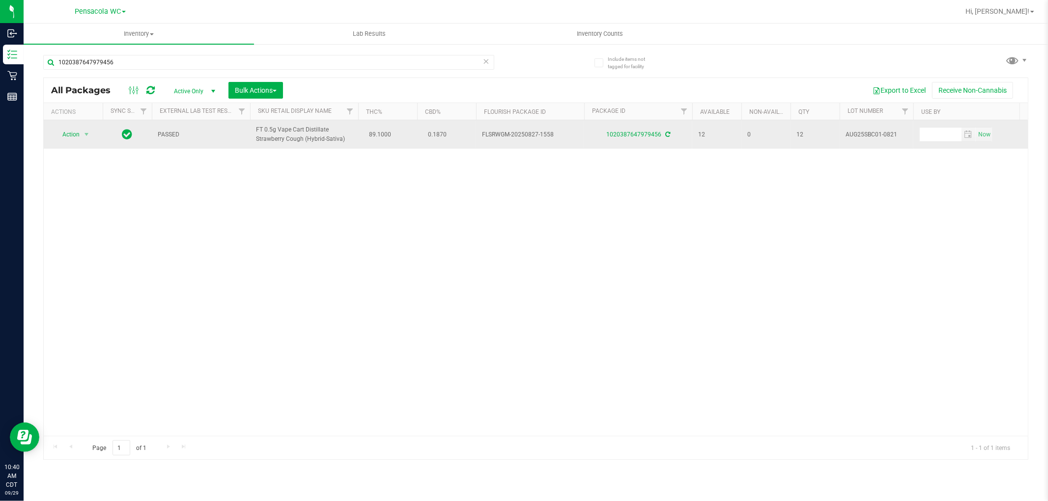
click at [74, 133] on span "Action" at bounding box center [67, 135] width 27 height 14
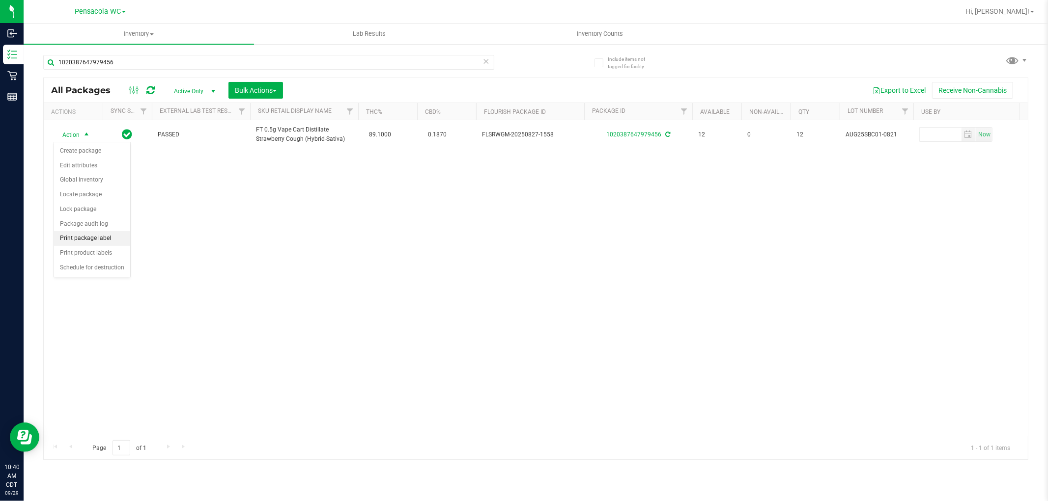
click at [81, 238] on li "Print package label" at bounding box center [92, 238] width 76 height 15
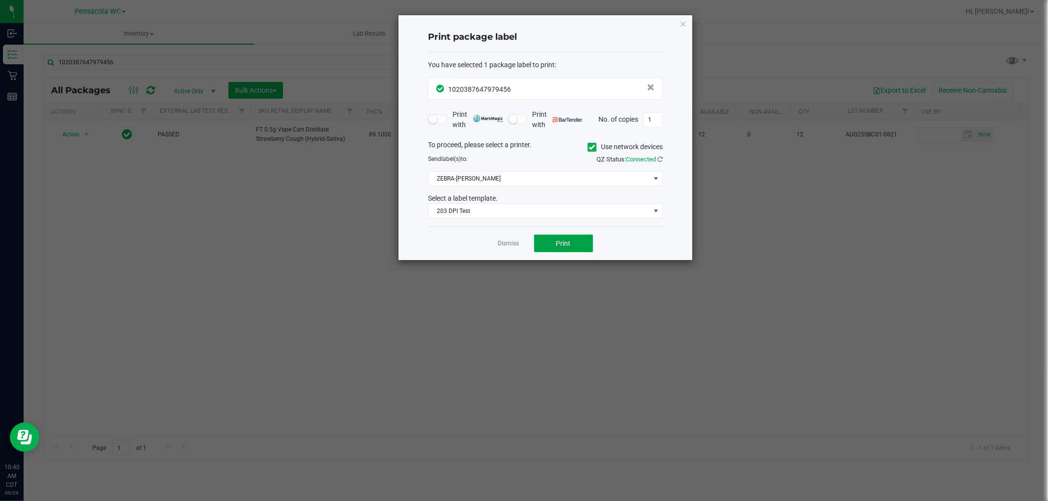
click at [573, 251] on button "Print" at bounding box center [563, 244] width 59 height 18
click at [680, 28] on icon "button" at bounding box center [682, 24] width 7 height 12
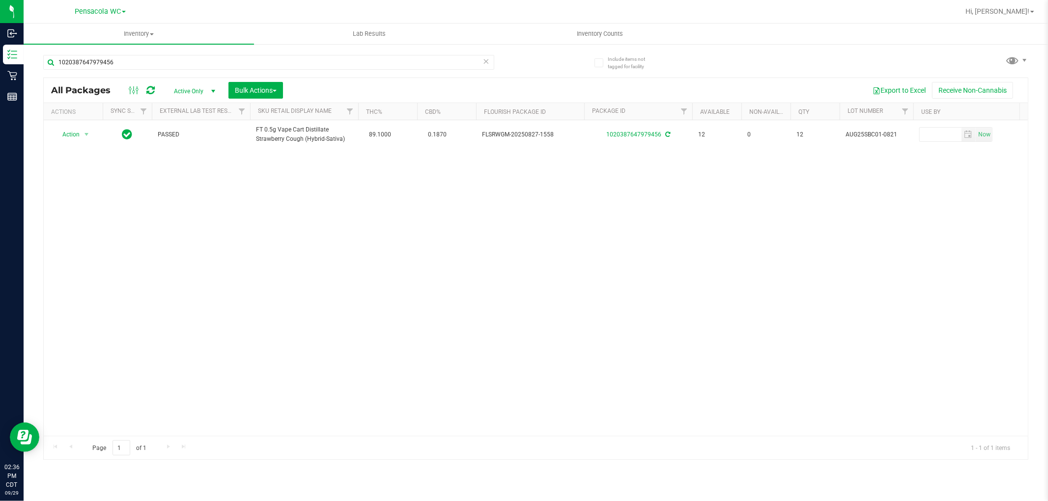
click at [488, 61] on icon at bounding box center [486, 61] width 7 height 12
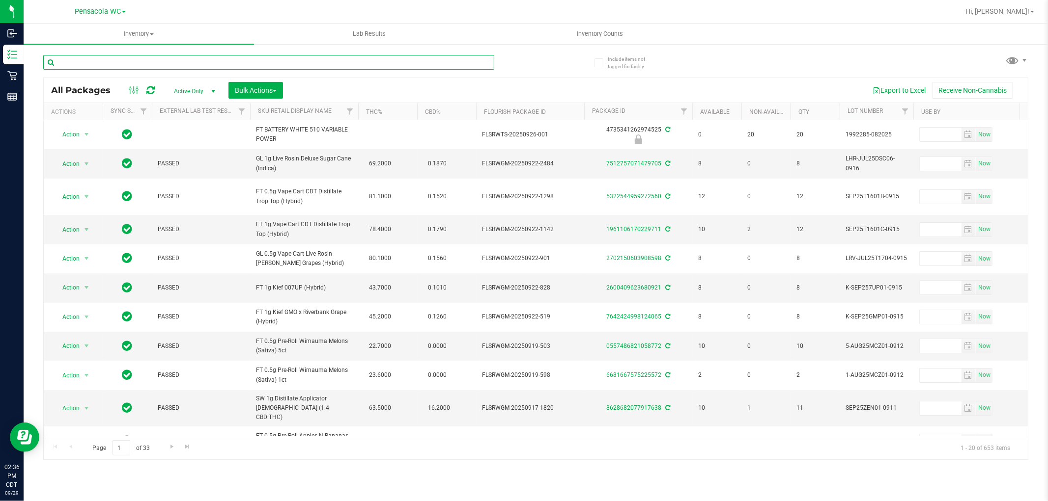
click at [77, 62] on input "text" at bounding box center [268, 62] width 451 height 15
type input "5177017296100834"
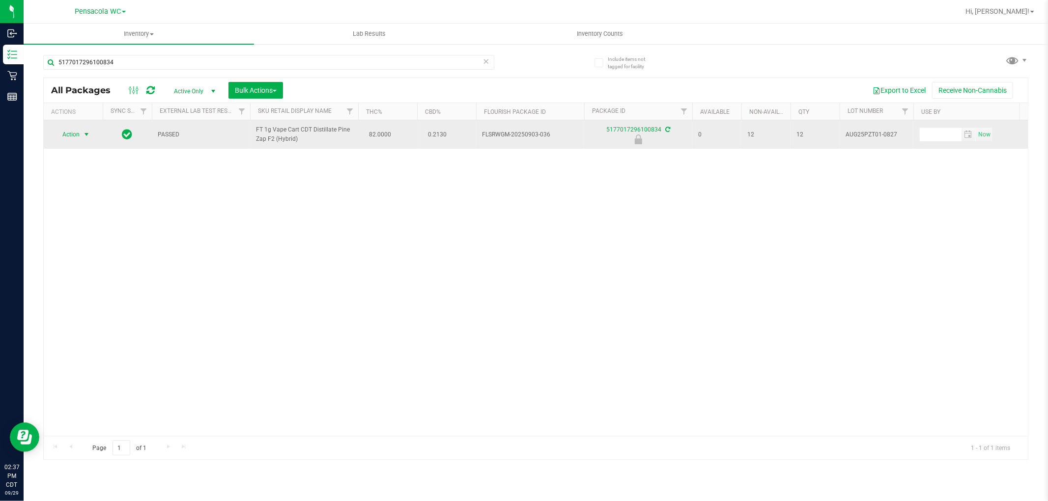
click at [86, 136] on span "select" at bounding box center [87, 135] width 8 height 8
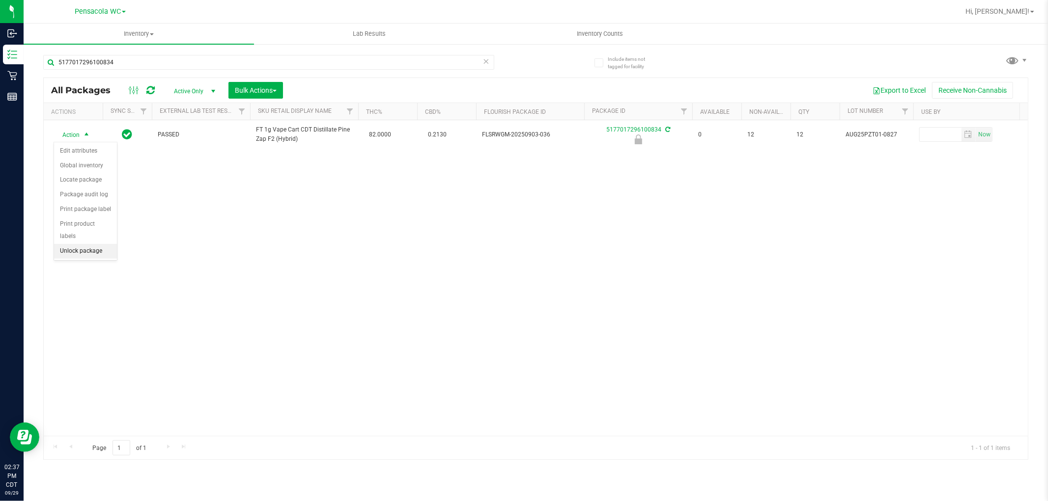
click at [87, 256] on li "Unlock package" at bounding box center [85, 251] width 63 height 15
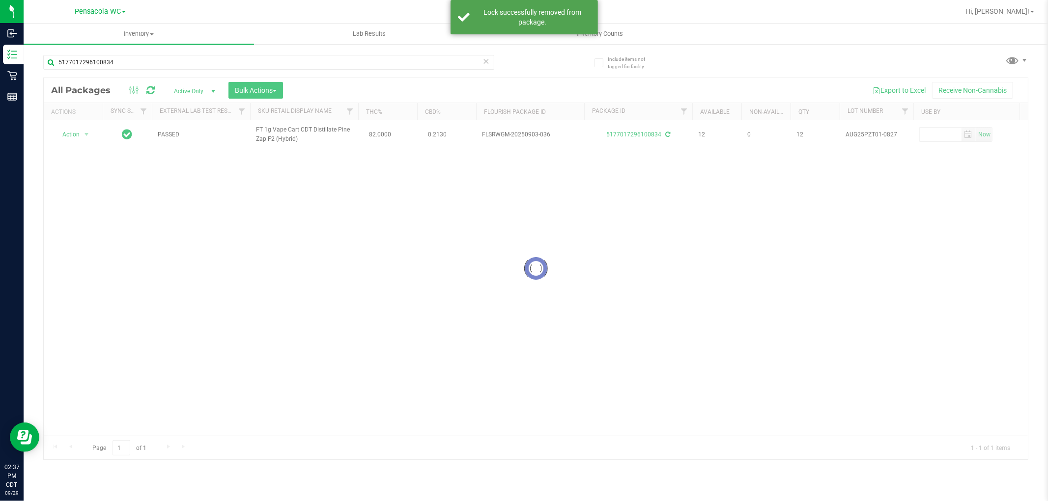
click at [70, 140] on div at bounding box center [536, 269] width 984 height 382
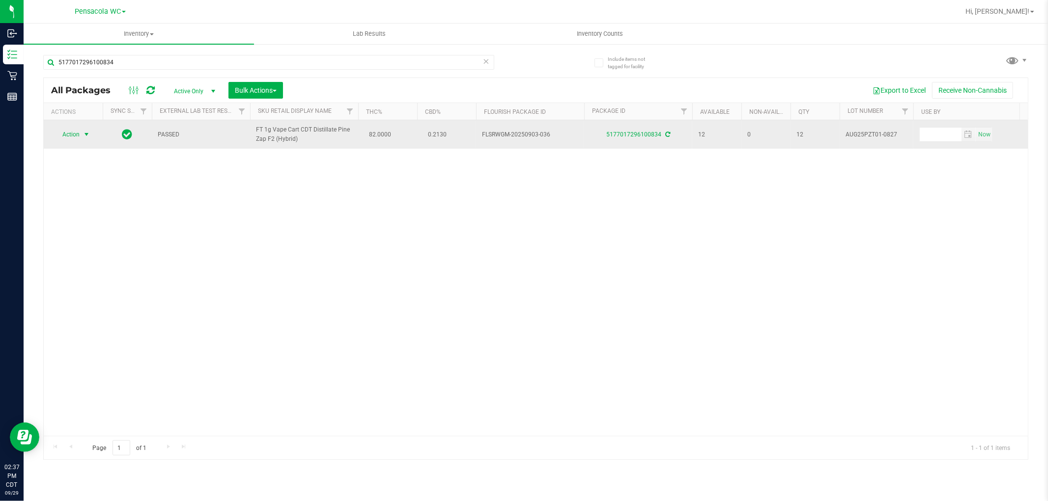
click at [84, 135] on span "select" at bounding box center [87, 135] width 8 height 8
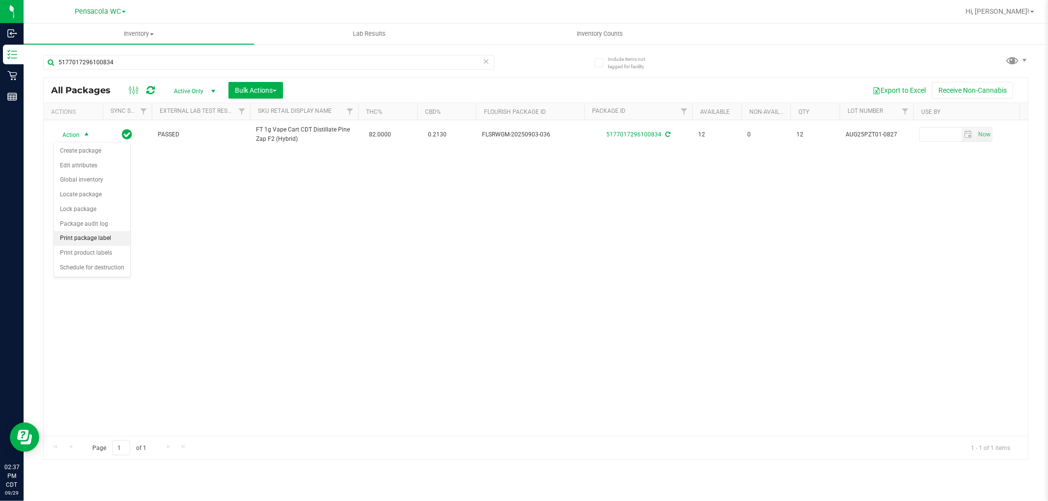
click at [83, 239] on li "Print package label" at bounding box center [92, 238] width 76 height 15
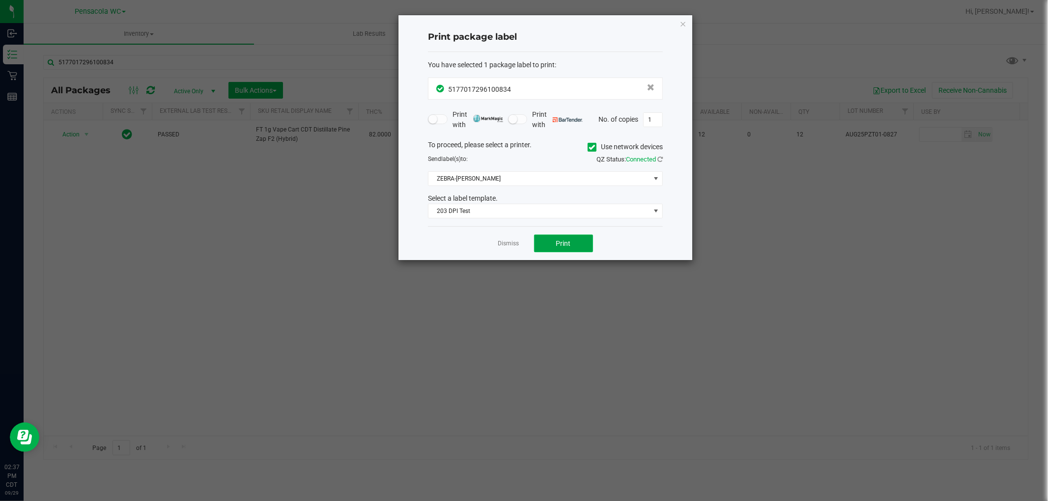
click at [561, 251] on button "Print" at bounding box center [563, 244] width 59 height 18
click at [683, 21] on icon "button" at bounding box center [682, 24] width 7 height 12
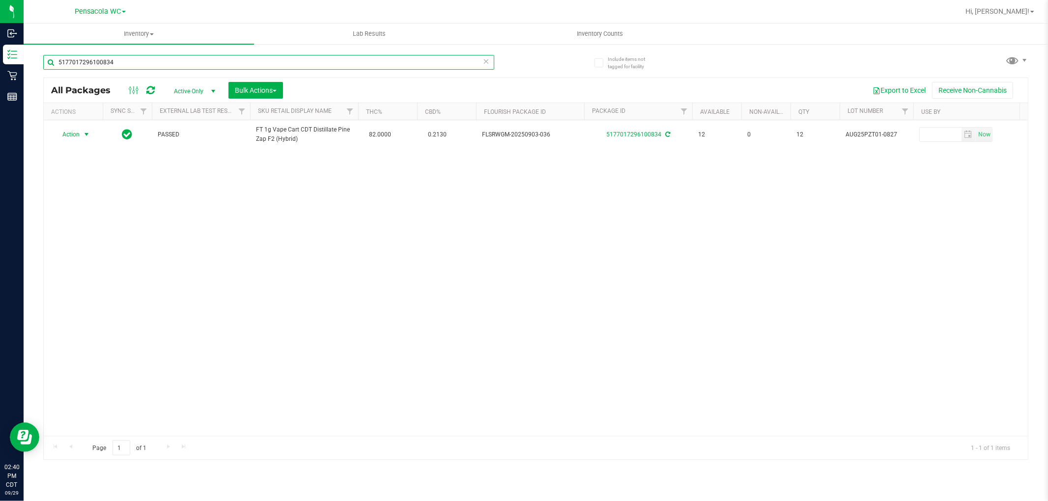
click at [477, 60] on input "5177017296100834" at bounding box center [268, 62] width 451 height 15
click at [487, 58] on icon at bounding box center [486, 61] width 7 height 12
click at [458, 61] on input "text" at bounding box center [268, 62] width 451 height 15
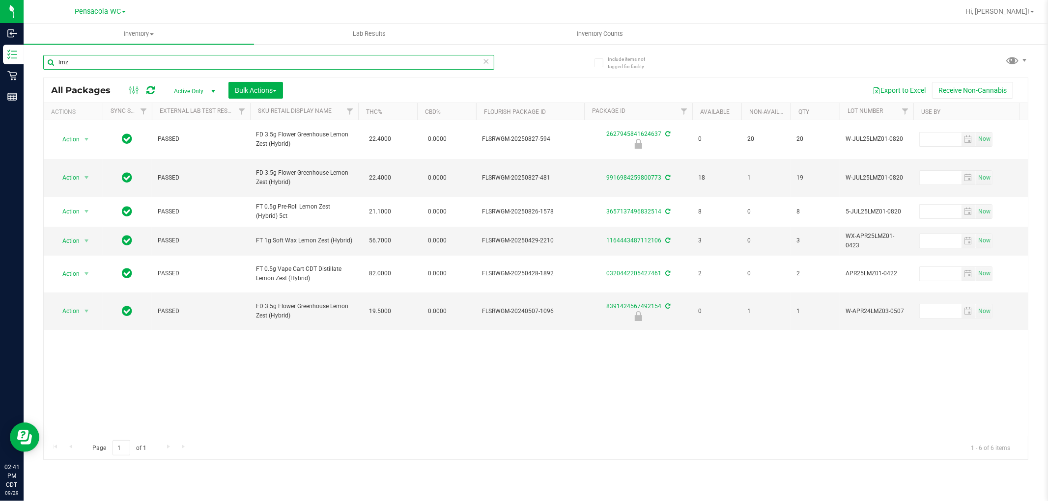
click at [123, 57] on input "lmz" at bounding box center [268, 62] width 451 height 15
paste input "FT 1g Vape Cart CDT Distillate Lemon Zest (Hybrid)"
type input "FT 1g Vape Cart CDT Distillate Lemon Zest (Hybrid)"
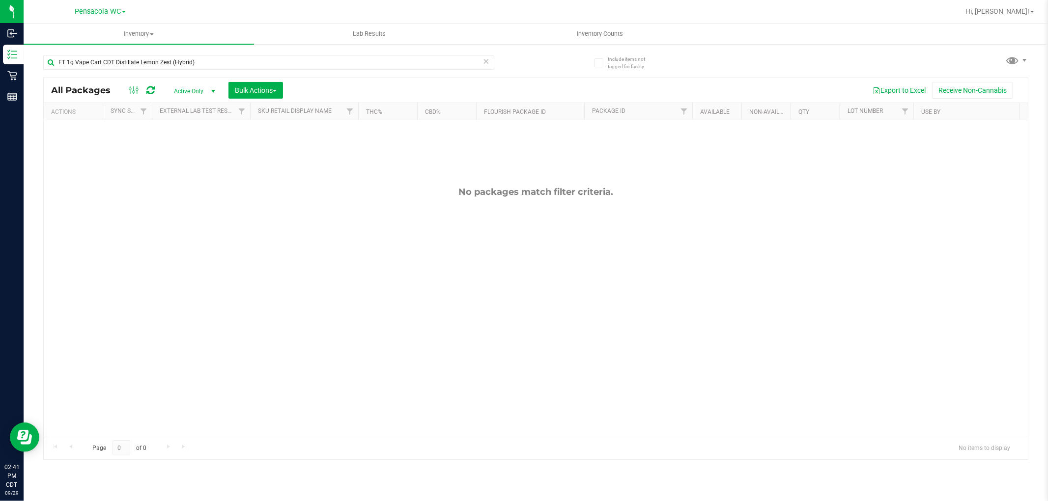
click at [488, 61] on icon at bounding box center [486, 61] width 7 height 12
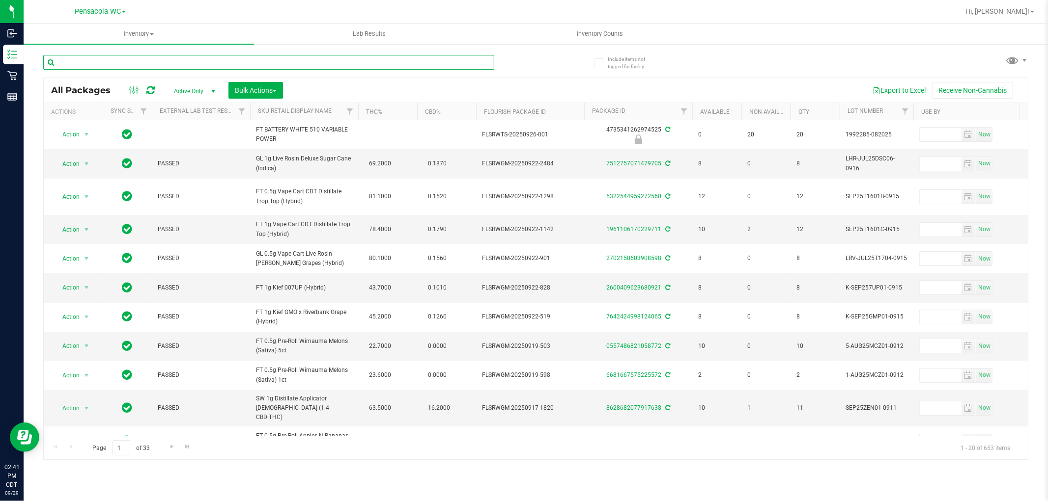
click at [159, 56] on input "text" at bounding box center [268, 62] width 451 height 15
type input "7247612019415445"
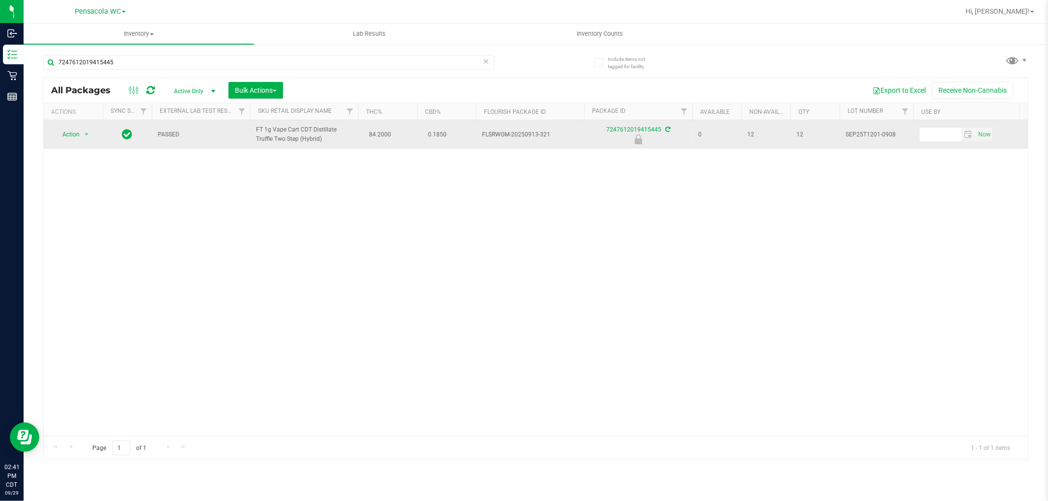
click at [74, 138] on span "Action" at bounding box center [67, 135] width 27 height 14
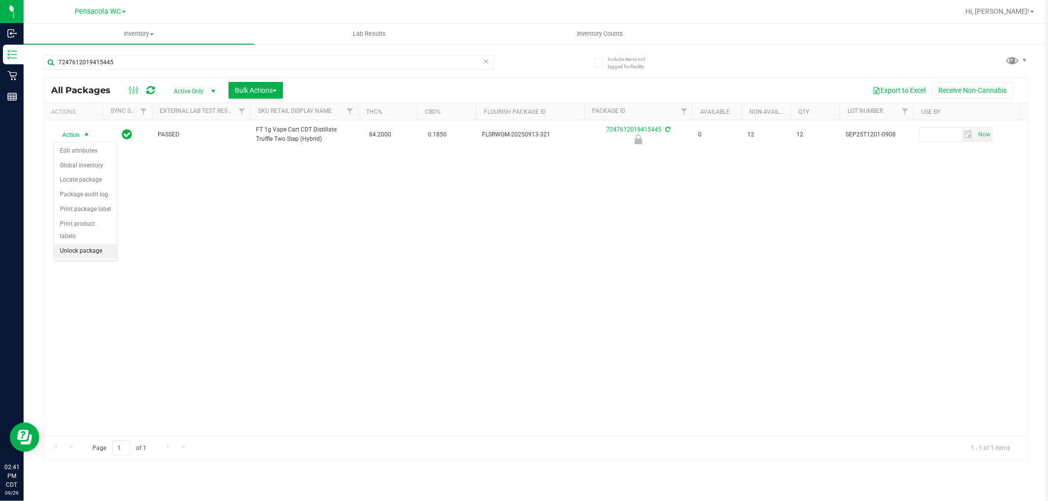
click at [90, 252] on li "Unlock package" at bounding box center [85, 251] width 63 height 15
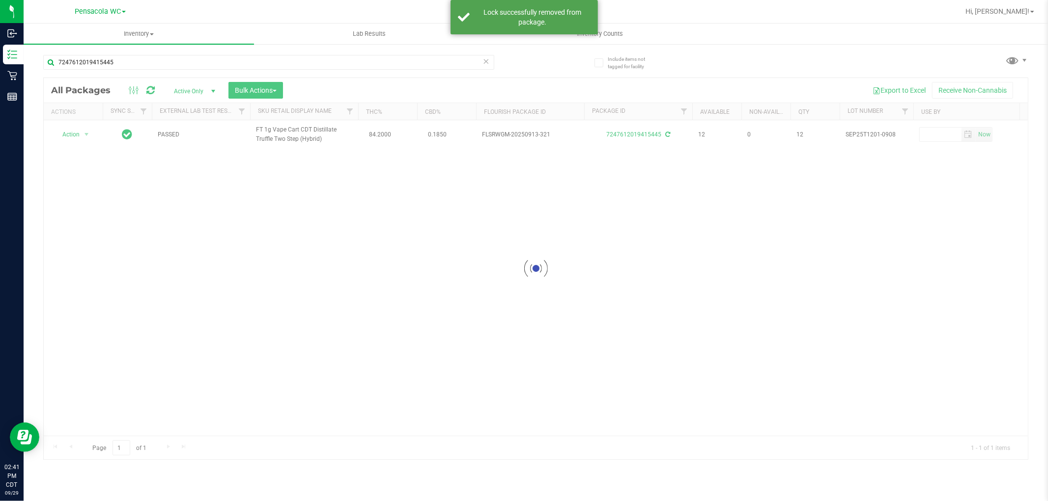
click at [78, 130] on div at bounding box center [536, 269] width 984 height 382
click at [67, 139] on div at bounding box center [536, 269] width 984 height 382
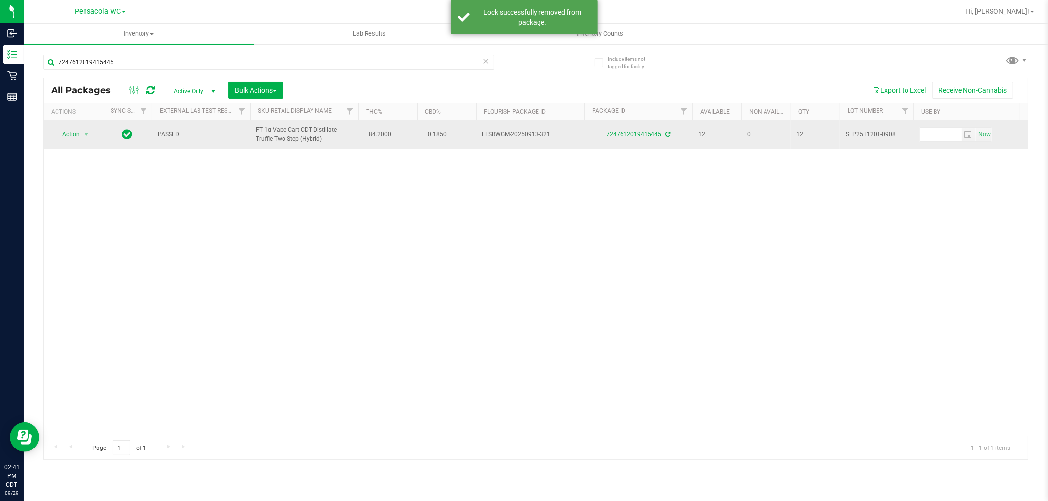
click at [74, 135] on span "Action" at bounding box center [67, 135] width 27 height 14
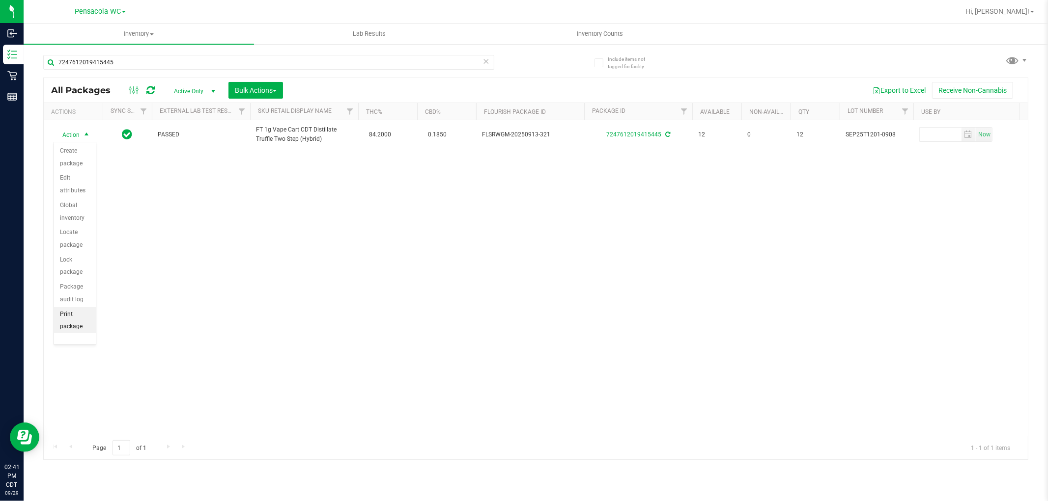
click at [70, 322] on li "Print package label" at bounding box center [75, 327] width 42 height 40
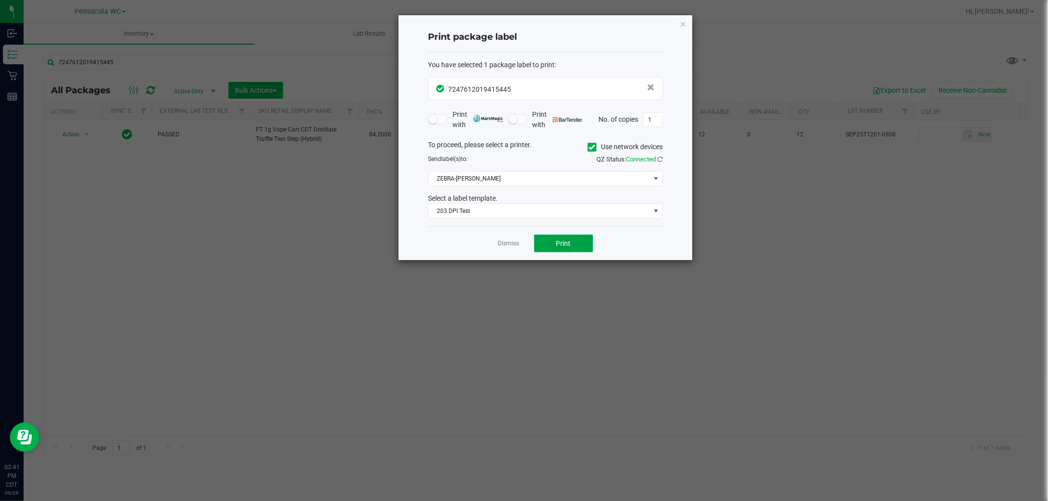
click at [579, 244] on button "Print" at bounding box center [563, 244] width 59 height 18
click at [680, 28] on icon "button" at bounding box center [682, 24] width 7 height 12
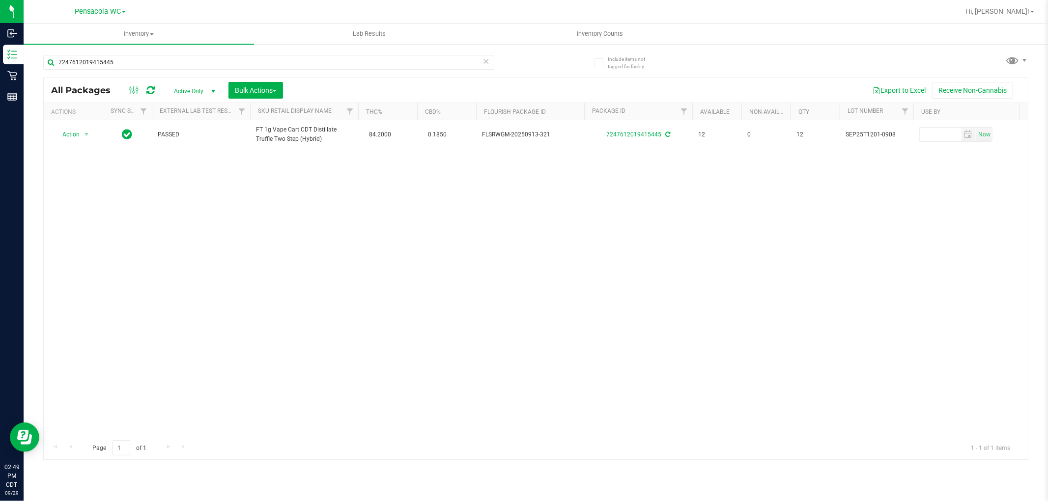
click at [487, 60] on icon at bounding box center [486, 61] width 7 height 12
click at [446, 63] on input "text" at bounding box center [268, 62] width 451 height 15
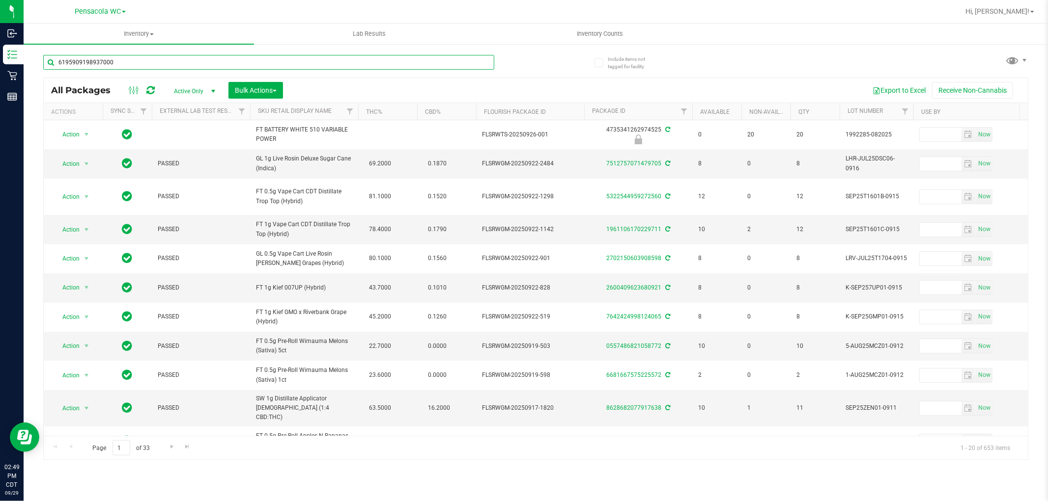
type input "6195909198937000"
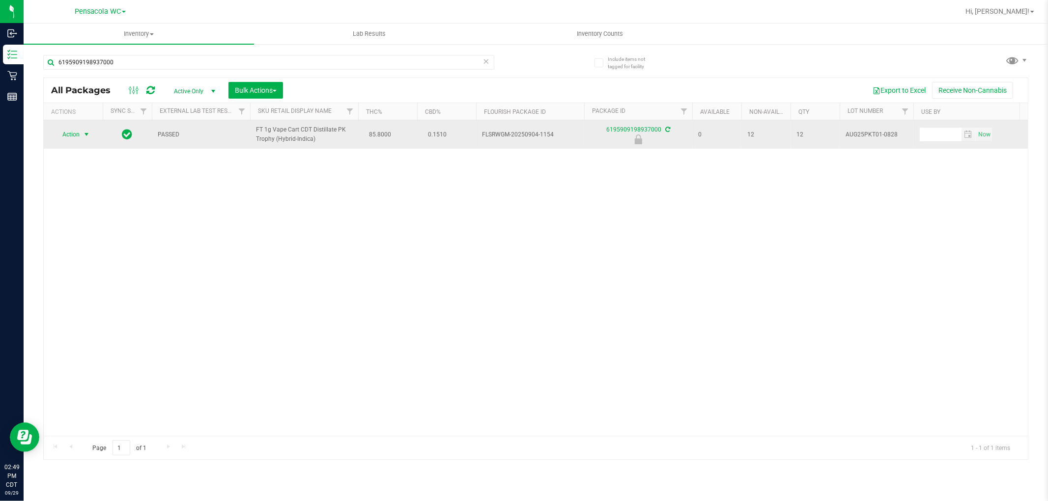
click at [84, 136] on span "select" at bounding box center [87, 135] width 8 height 8
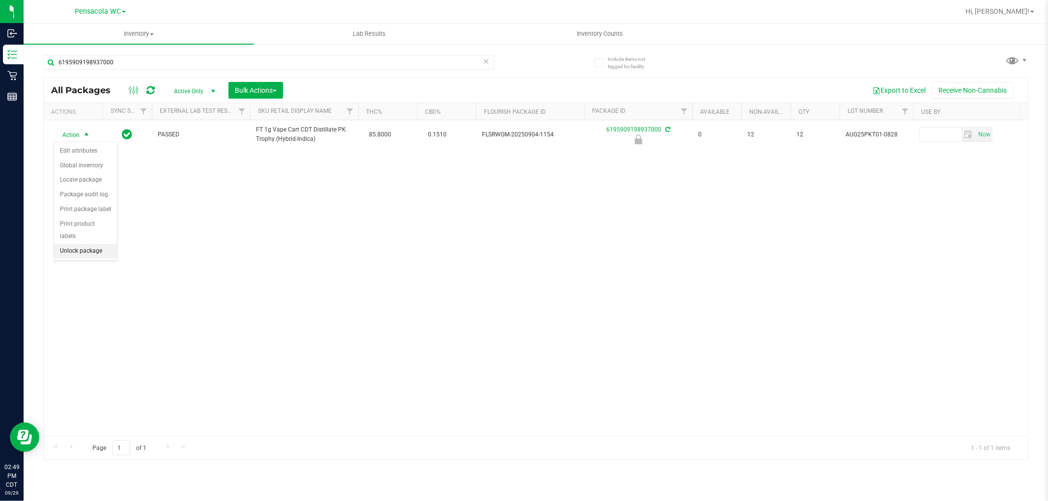
click at [79, 252] on li "Unlock package" at bounding box center [85, 251] width 63 height 15
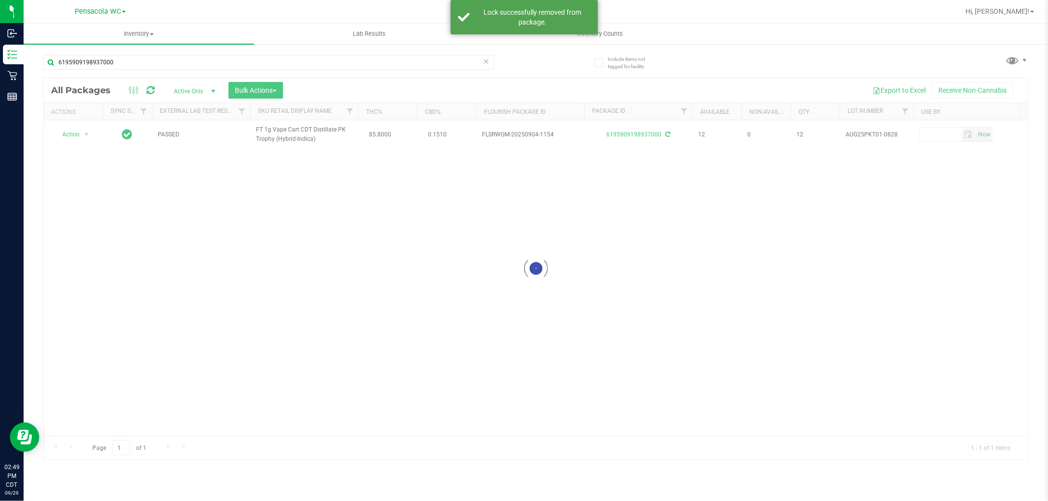
click at [81, 132] on div at bounding box center [536, 269] width 984 height 382
click at [77, 136] on div at bounding box center [536, 269] width 984 height 382
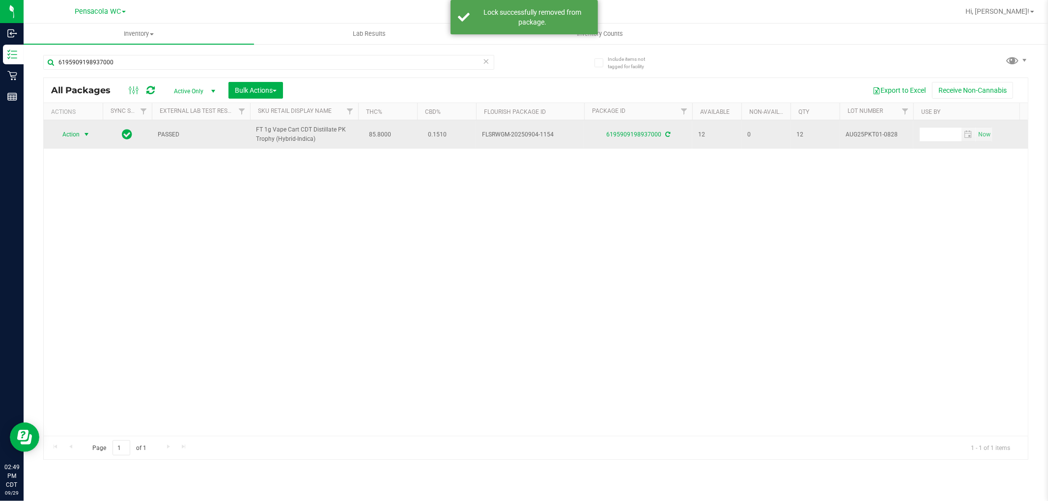
click at [84, 135] on span "select" at bounding box center [87, 135] width 8 height 8
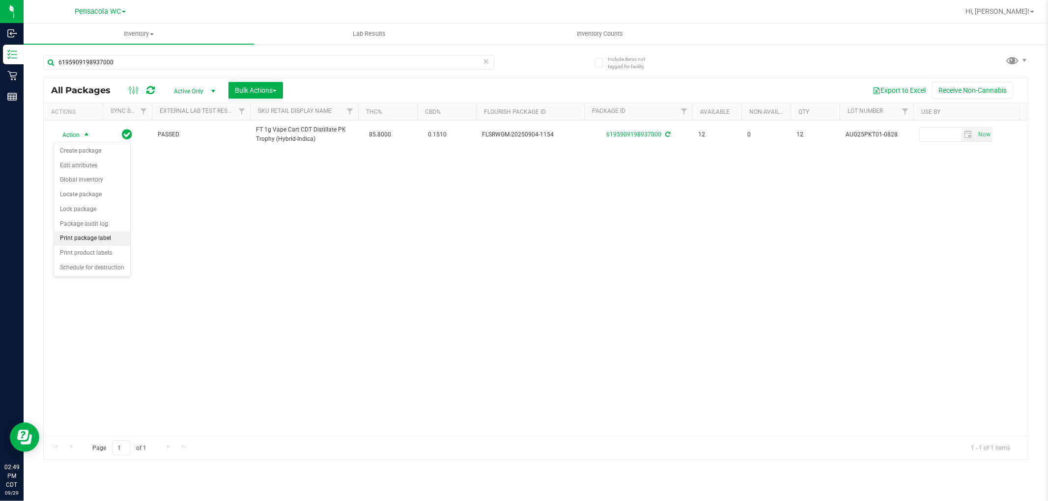
click at [114, 241] on li "Print package label" at bounding box center [92, 238] width 76 height 15
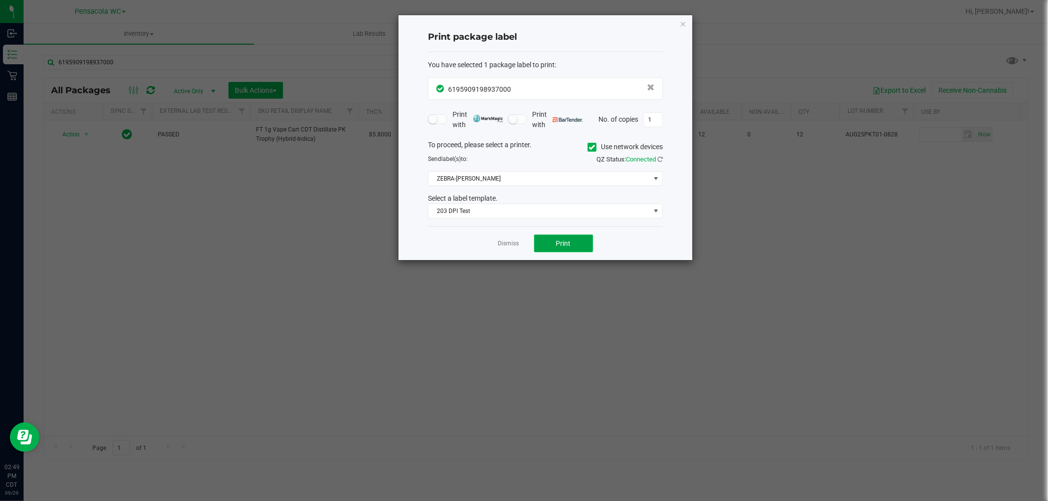
click at [572, 240] on button "Print" at bounding box center [563, 244] width 59 height 18
click at [682, 22] on icon "button" at bounding box center [682, 24] width 7 height 12
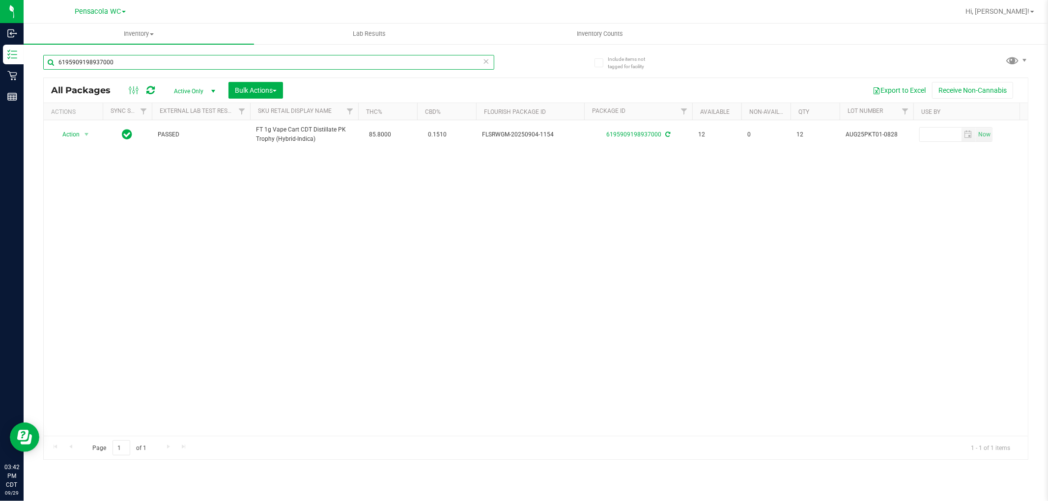
click at [125, 65] on input "6195909198937000" at bounding box center [268, 62] width 451 height 15
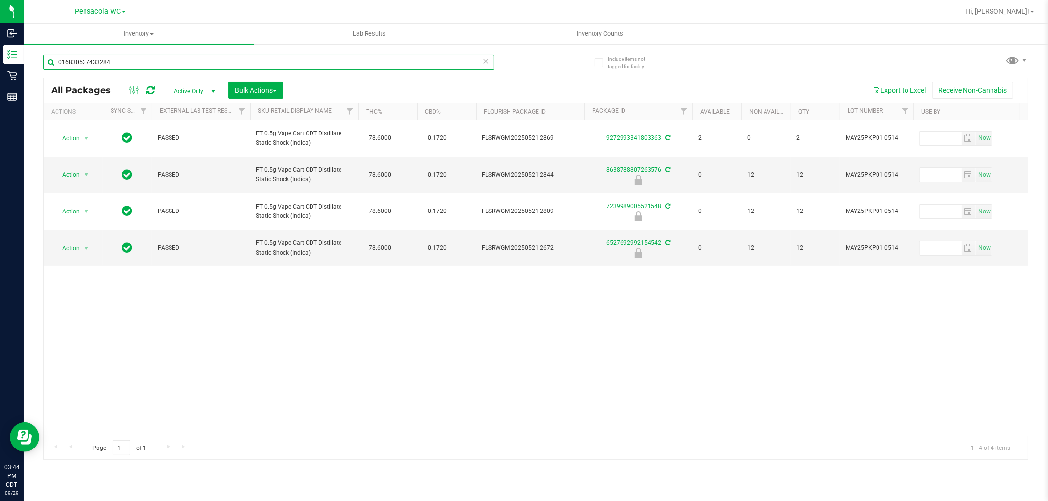
type input "0168305374332847"
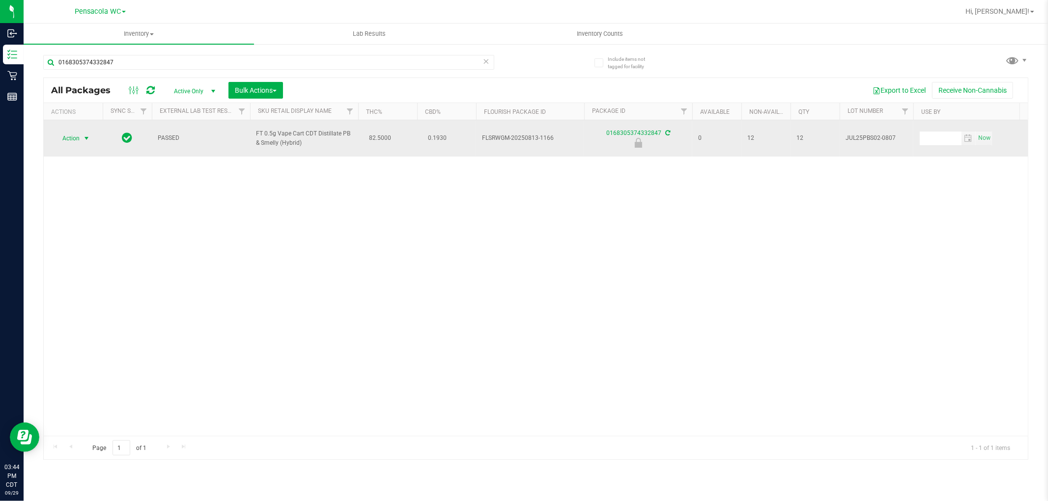
click at [83, 136] on span "select" at bounding box center [87, 139] width 8 height 8
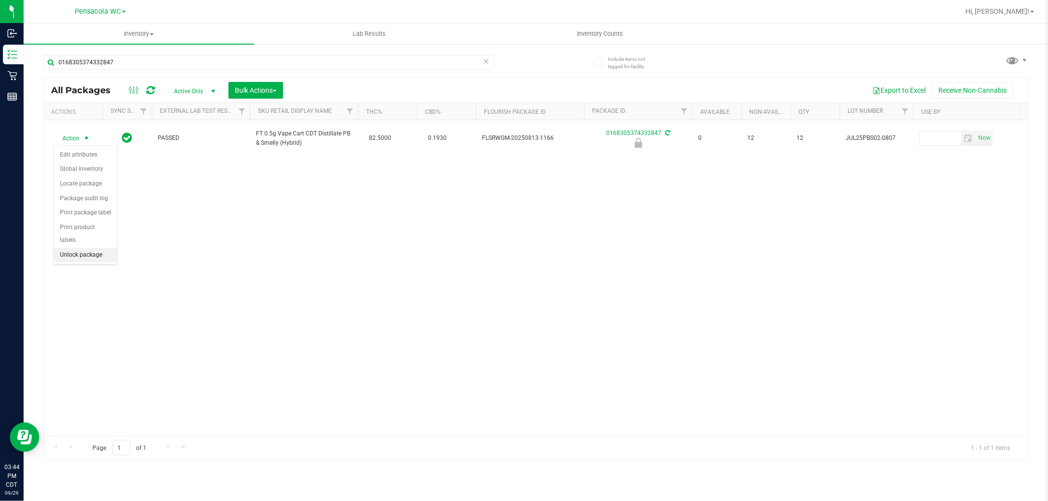
click at [88, 252] on li "Unlock package" at bounding box center [85, 255] width 63 height 15
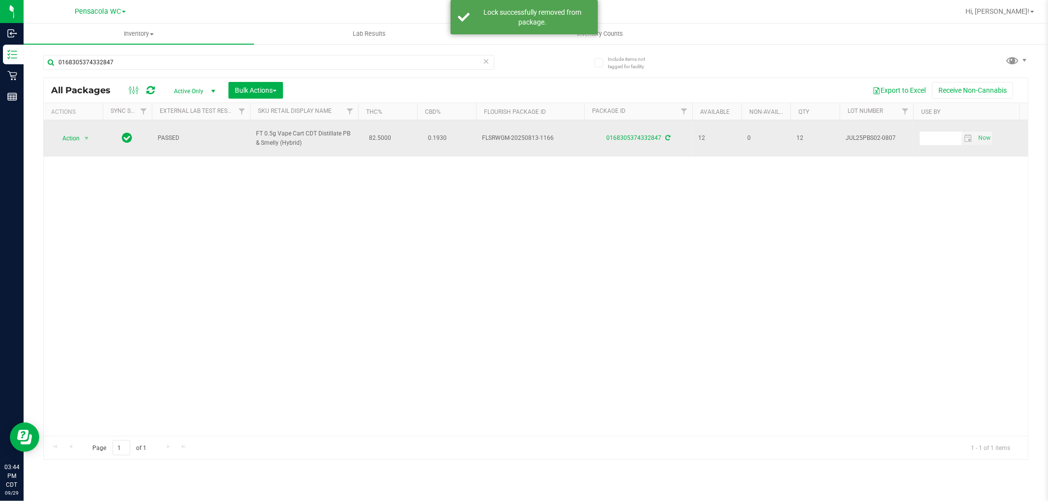
click at [67, 140] on span "Action" at bounding box center [67, 139] width 27 height 14
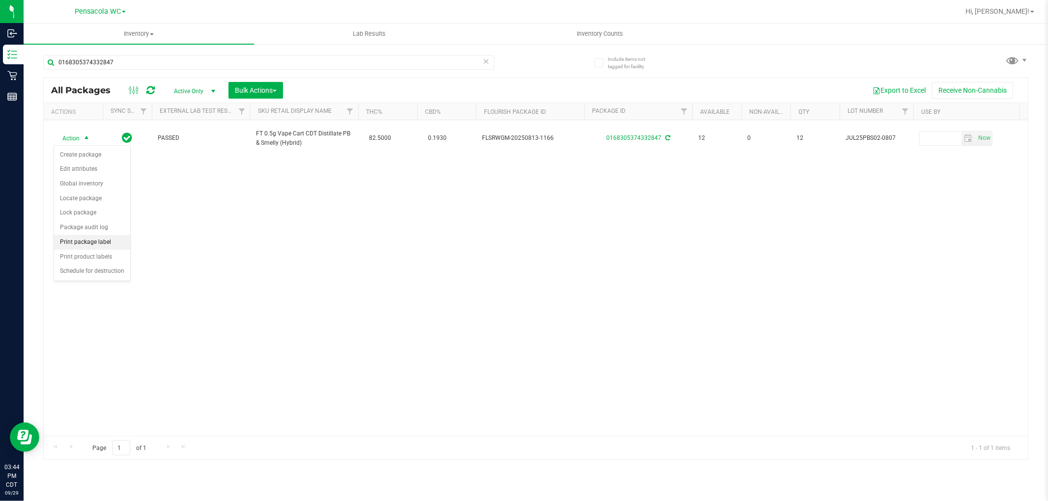
click at [93, 245] on li "Print package label" at bounding box center [92, 242] width 76 height 15
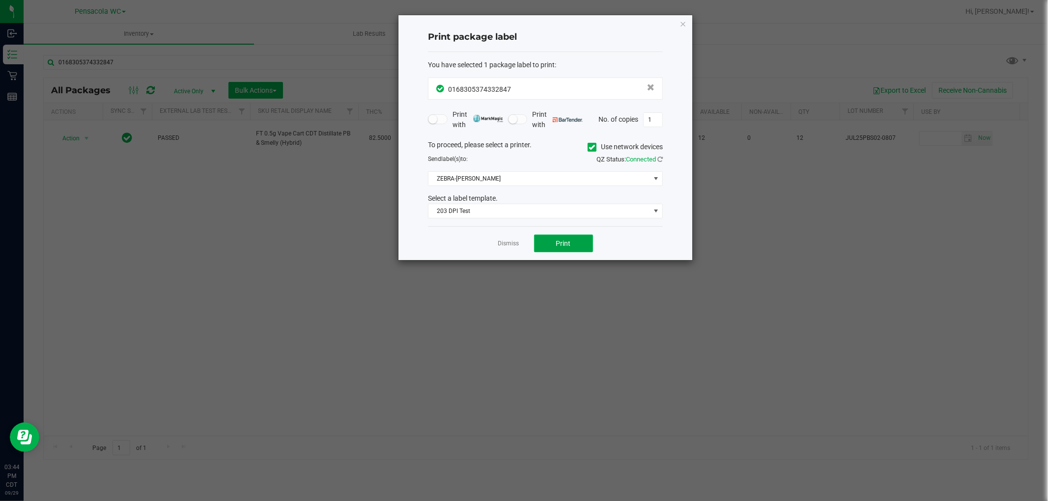
click at [575, 238] on button "Print" at bounding box center [563, 244] width 59 height 18
click at [512, 246] on link "Dismiss" at bounding box center [508, 244] width 21 height 8
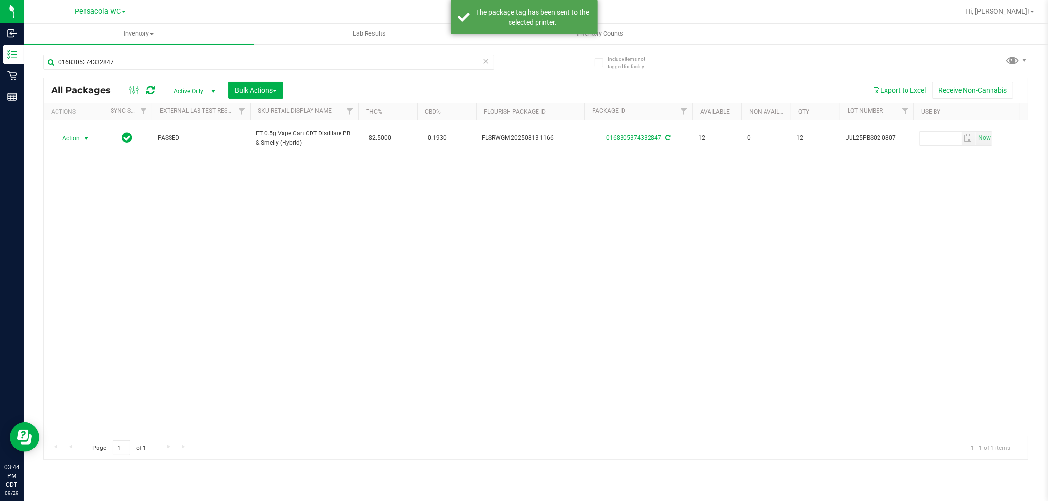
click at [487, 296] on div "Action Action Create package Edit attributes Global inventory Locate package Lo…" at bounding box center [536, 278] width 984 height 316
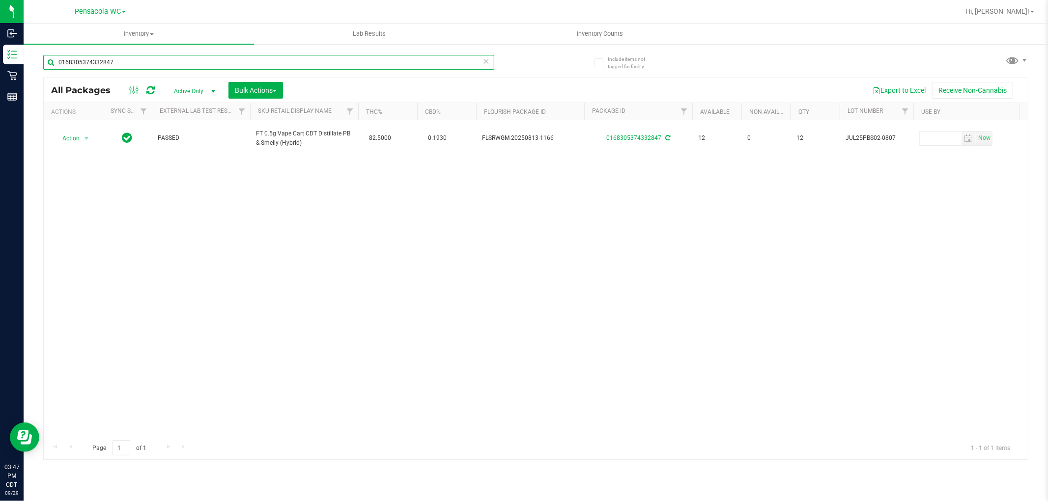
click at [139, 64] on input "0168305374332847" at bounding box center [268, 62] width 451 height 15
click at [205, 197] on div "Action Action Create package Edit attributes Global inventory Locate package Lo…" at bounding box center [536, 278] width 984 height 316
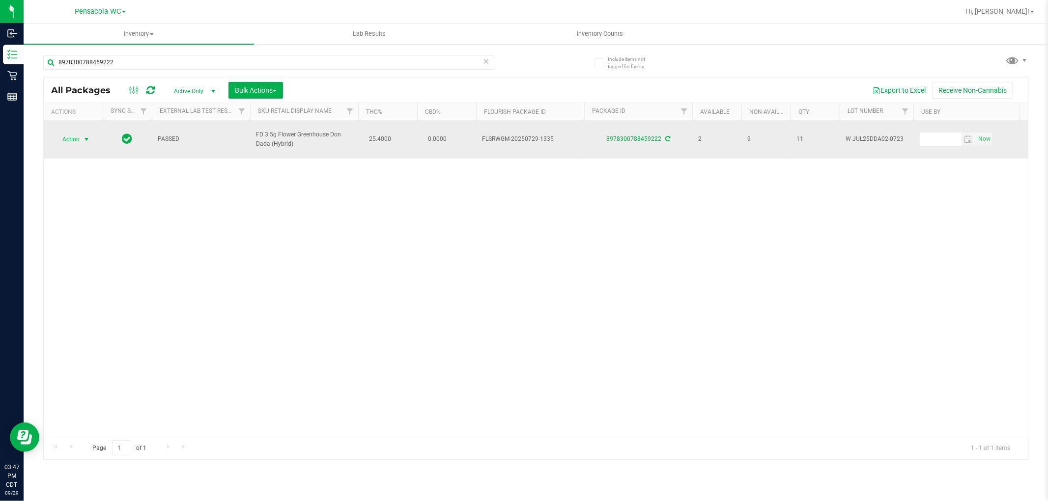
click at [83, 136] on span "select" at bounding box center [87, 140] width 8 height 8
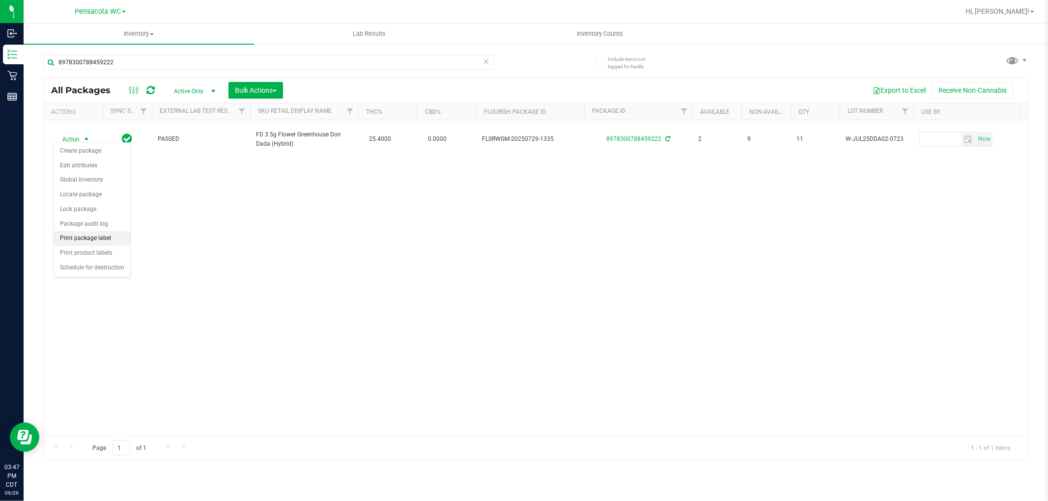
click at [105, 242] on li "Print package label" at bounding box center [92, 238] width 76 height 15
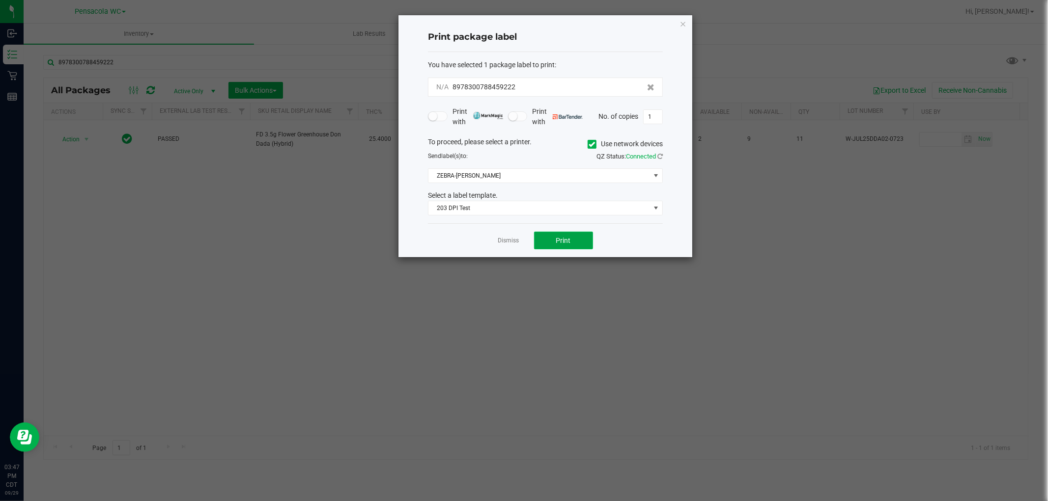
click at [563, 243] on span "Print" at bounding box center [563, 241] width 15 height 8
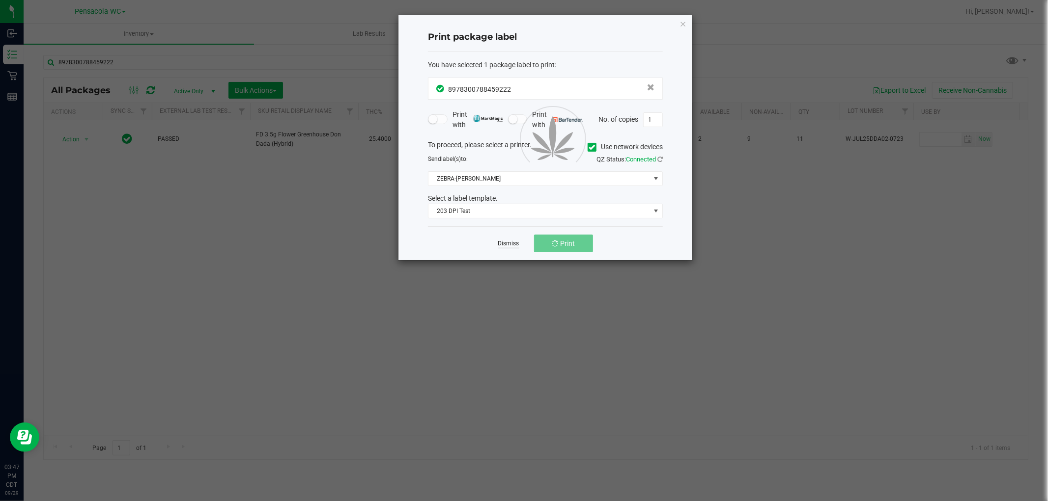
click at [509, 244] on link "Dismiss" at bounding box center [508, 244] width 21 height 8
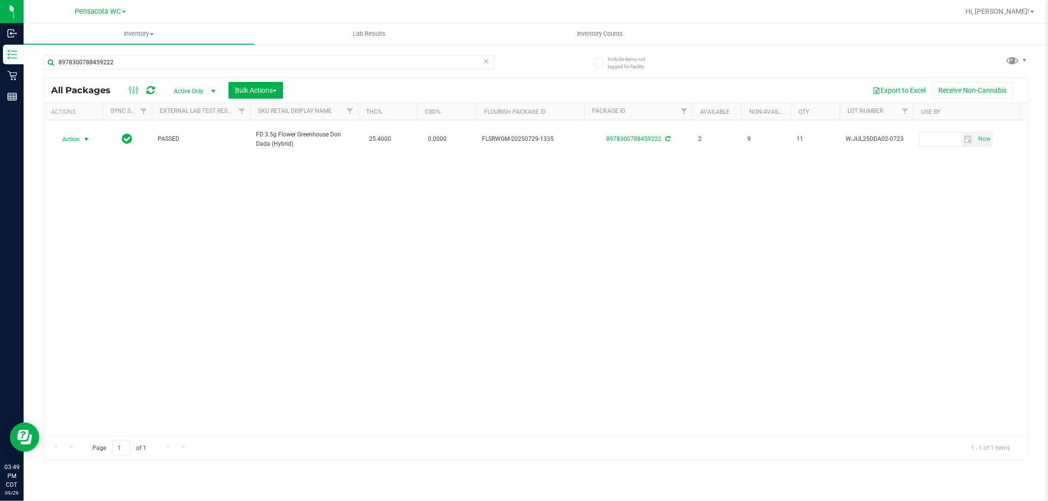
click at [437, 316] on div "Action Action Create package Edit attributes Global inventory Locate package Lo…" at bounding box center [536, 278] width 984 height 316
click at [207, 61] on input "8978300788459222" at bounding box center [268, 62] width 451 height 15
type input "1168316453726031"
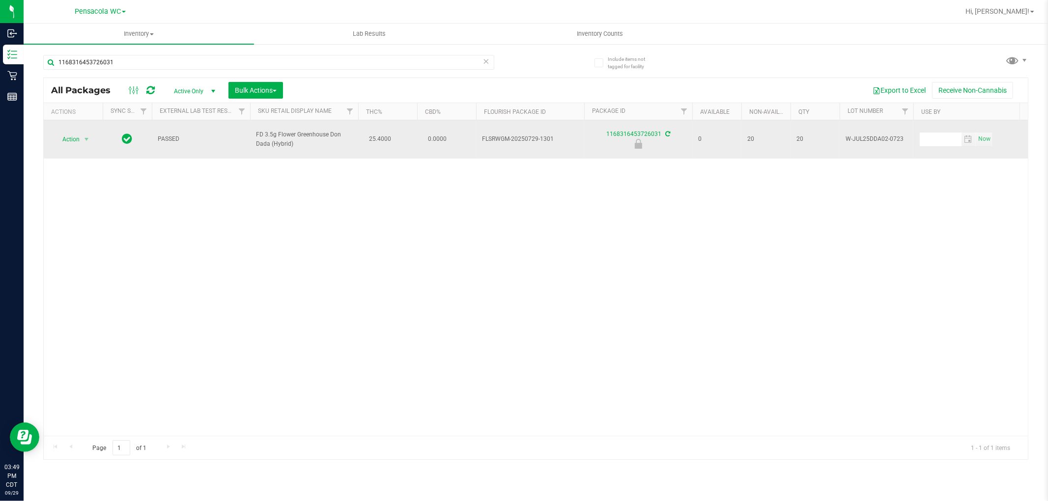
click at [69, 133] on span "Action" at bounding box center [67, 140] width 27 height 14
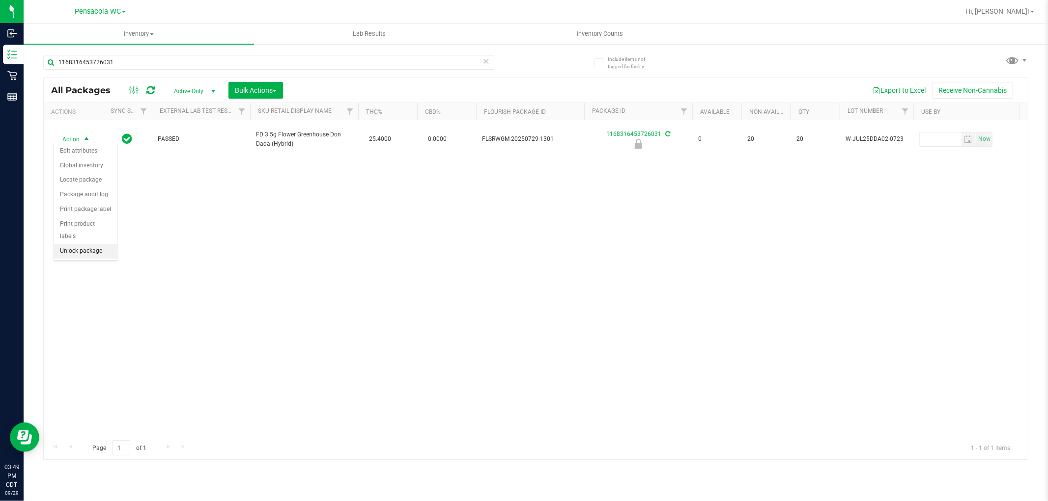
click at [87, 252] on li "Unlock package" at bounding box center [85, 251] width 63 height 15
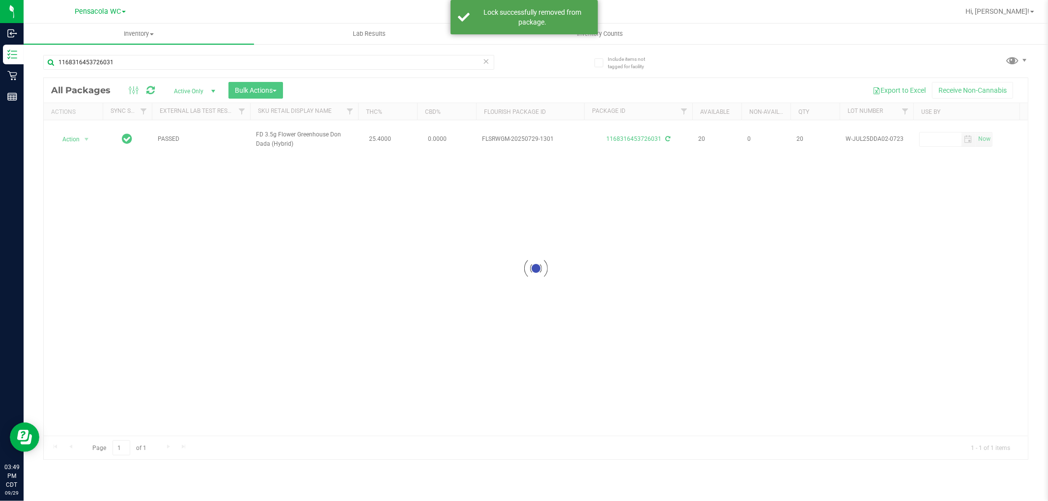
click at [79, 134] on div at bounding box center [536, 269] width 984 height 382
click at [77, 137] on div at bounding box center [536, 269] width 984 height 382
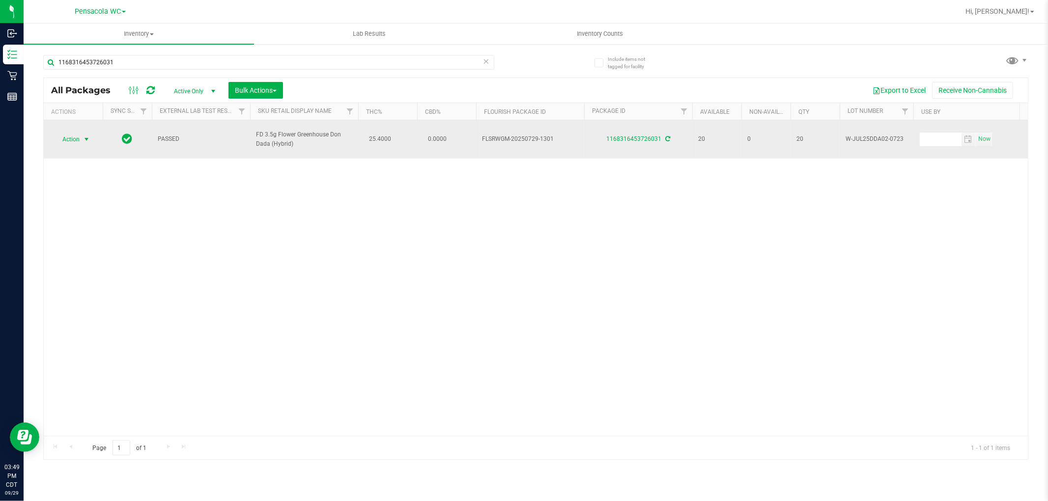
click at [84, 136] on span "select" at bounding box center [87, 140] width 8 height 8
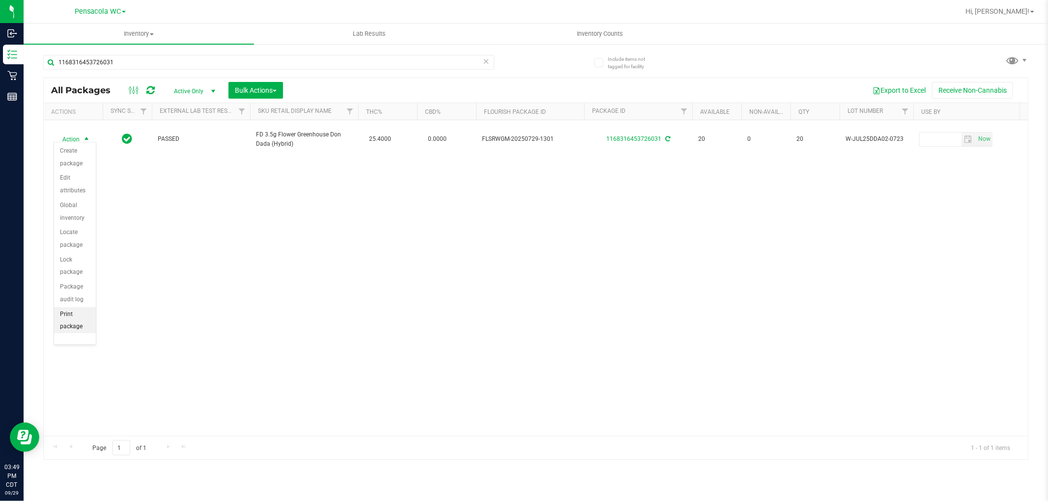
click at [70, 323] on li "Print package label" at bounding box center [75, 327] width 42 height 40
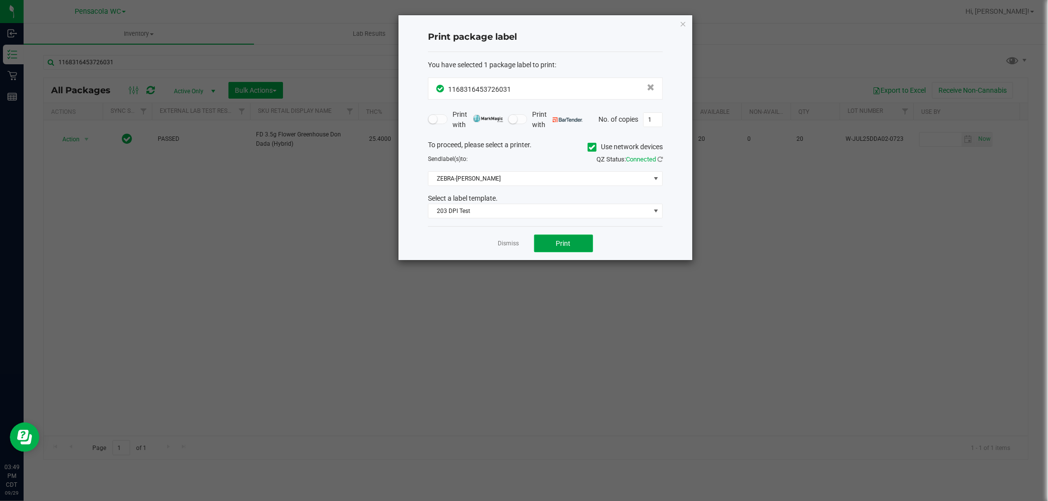
click at [565, 242] on span "Print" at bounding box center [563, 244] width 15 height 8
click at [509, 246] on link "Dismiss" at bounding box center [508, 244] width 21 height 8
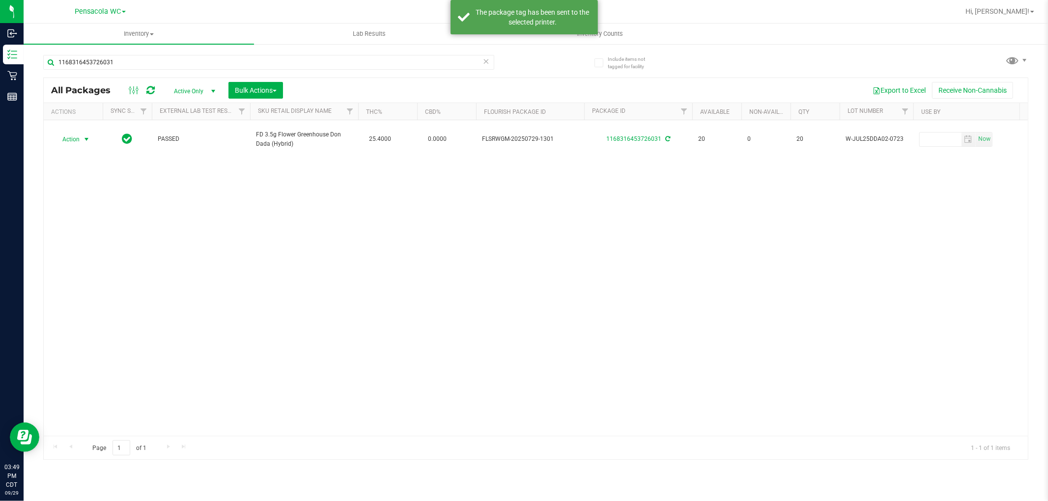
click at [508, 290] on div "Action Action Create package Edit attributes Global inventory Locate package Lo…" at bounding box center [536, 278] width 984 height 316
click at [337, 59] on input "1168316453726031" at bounding box center [268, 62] width 451 height 15
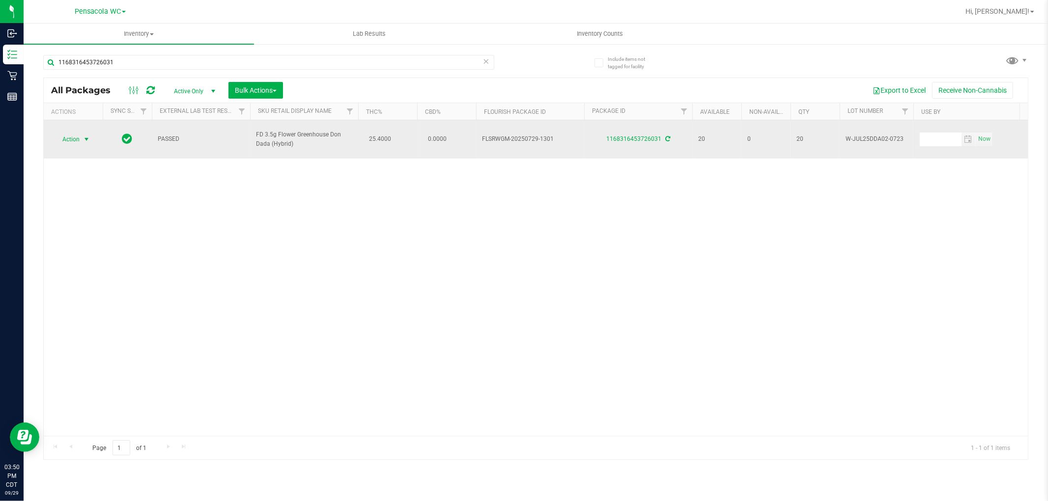
click at [85, 136] on span "select" at bounding box center [87, 140] width 8 height 8
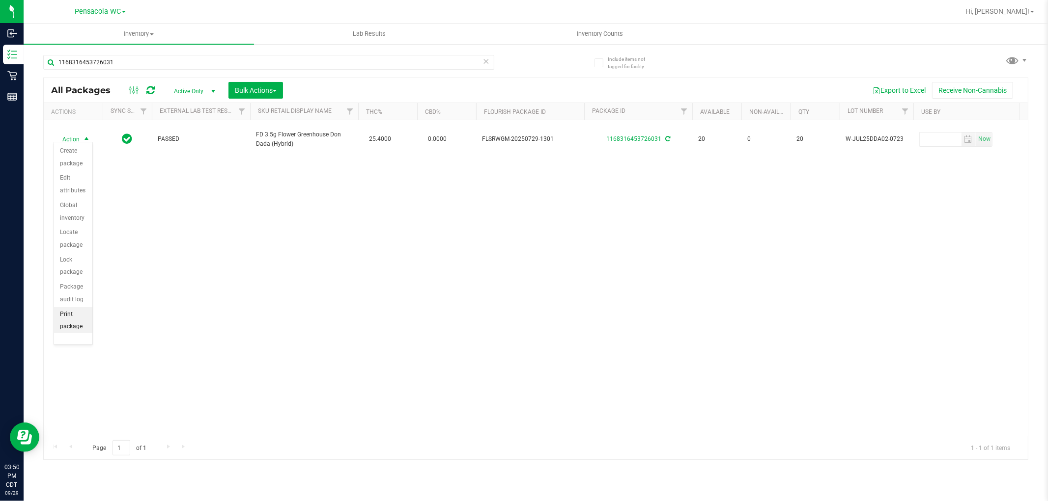
click at [68, 327] on li "Print package label" at bounding box center [73, 327] width 38 height 40
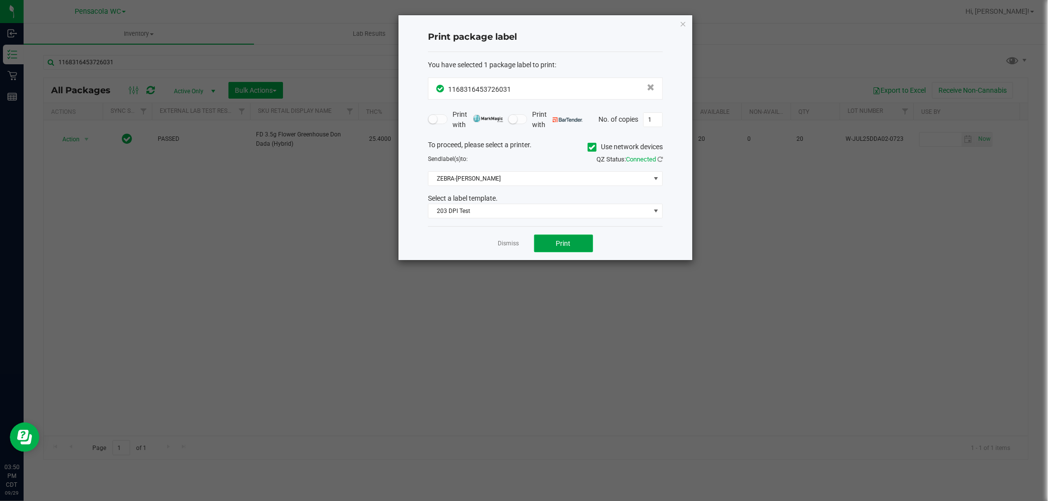
click at [565, 238] on button "Print" at bounding box center [563, 244] width 59 height 18
click at [506, 244] on link "Dismiss" at bounding box center [508, 244] width 21 height 8
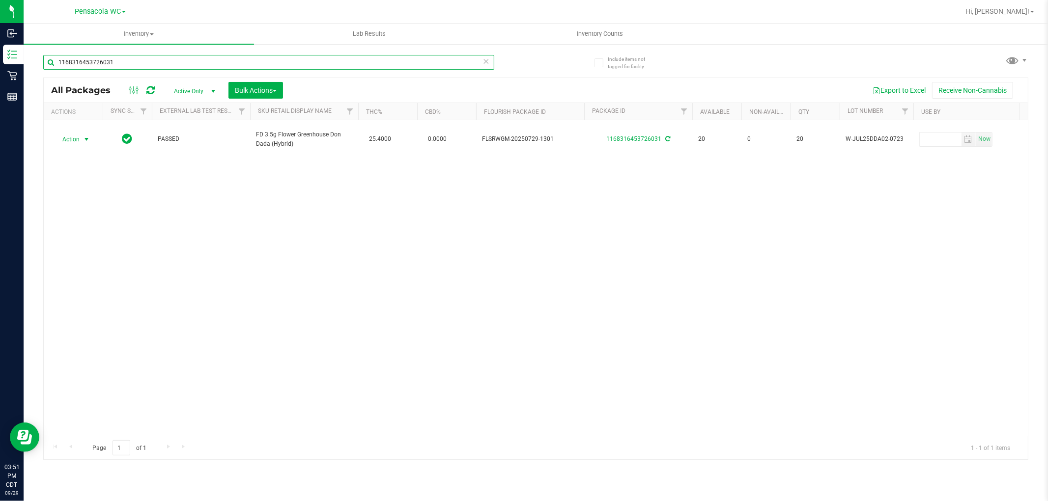
click at [133, 60] on input "1168316453726031" at bounding box center [268, 62] width 451 height 15
